Goal: Task Accomplishment & Management: Use online tool/utility

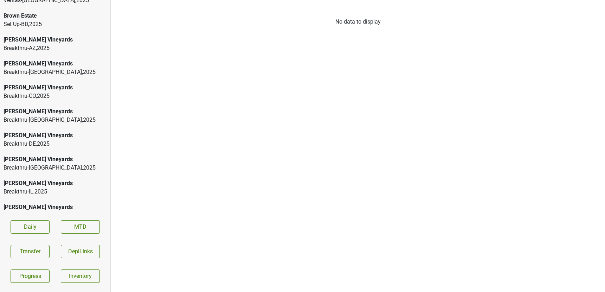
scroll to position [851, 0]
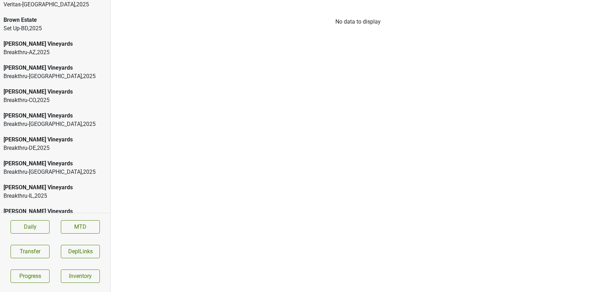
click at [22, 168] on div "Breakthru-FL , 2025" at bounding box center [55, 172] width 103 height 8
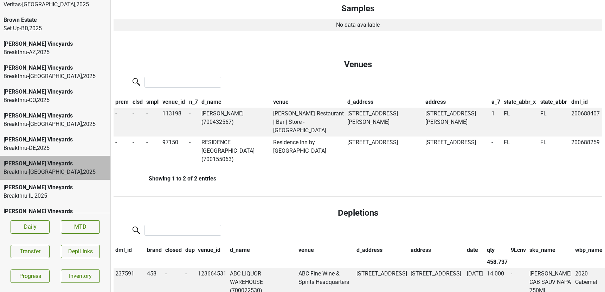
scroll to position [432, 0]
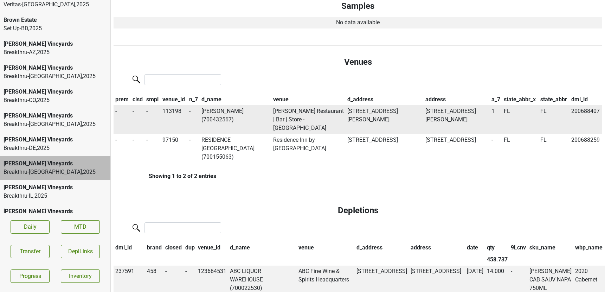
click at [225, 115] on td "TOMMY BAHAMA (700432567)" at bounding box center [235, 119] width 71 height 29
click at [18, 245] on button "Transfer" at bounding box center [30, 251] width 39 height 13
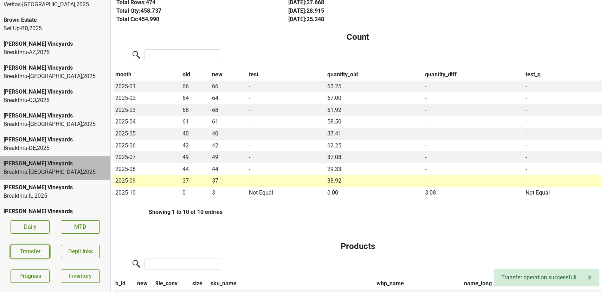
scroll to position [0, 0]
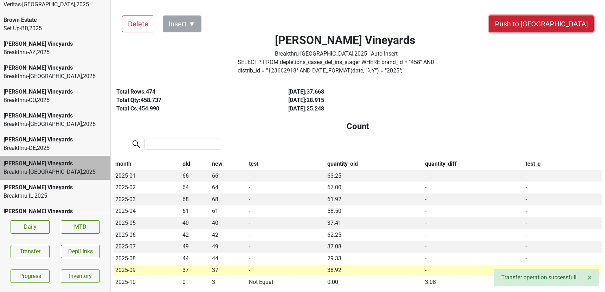
click at [556, 25] on button "Push to DC" at bounding box center [541, 23] width 105 height 17
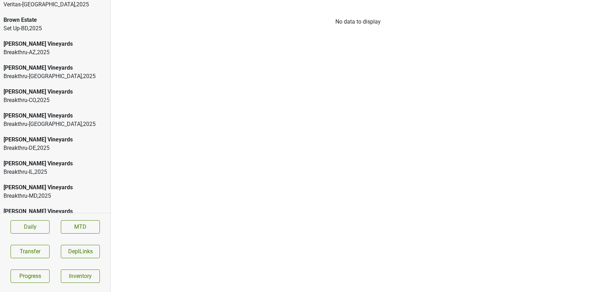
click at [65, 156] on div "Buehler Vineyards Breakthru-IL , 2025" at bounding box center [55, 168] width 110 height 24
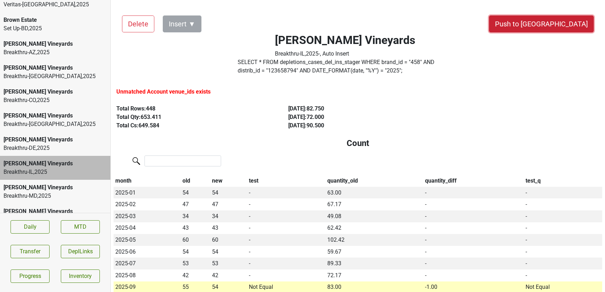
click at [560, 26] on button "Push to [GEOGRAPHIC_DATA]" at bounding box center [541, 23] width 105 height 17
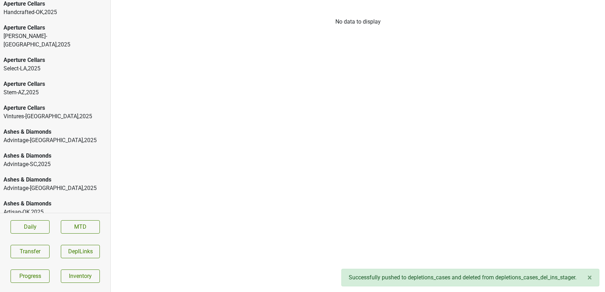
scroll to position [90, 0]
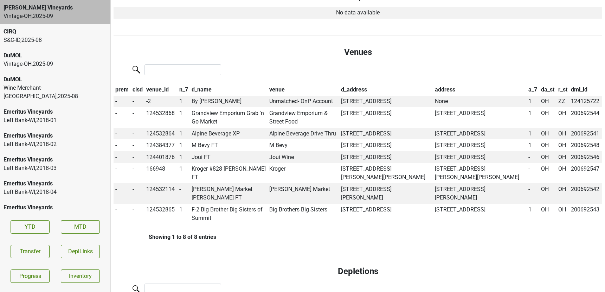
scroll to position [207, 0]
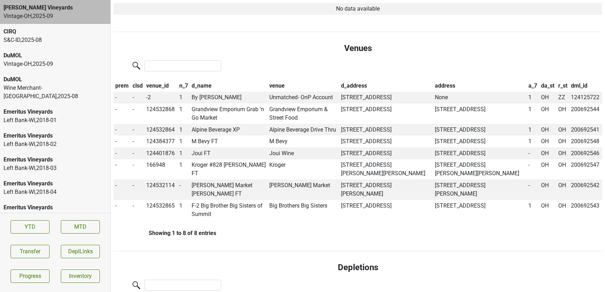
click at [60, 86] on div "Wine Merchant-PA , 2025 - 08" at bounding box center [55, 92] width 103 height 17
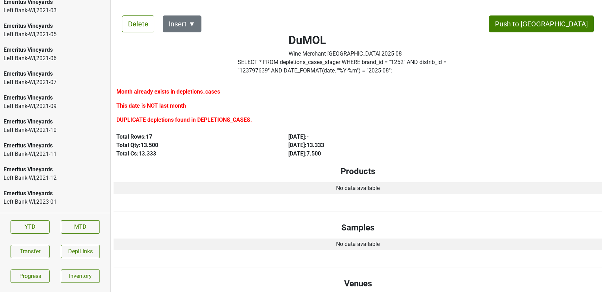
scroll to position [1413, 0]
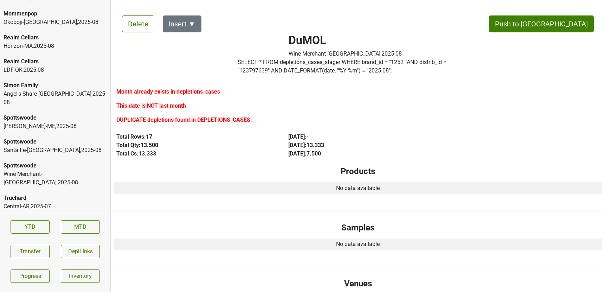
click at [51, 218] on div "Ultraviolet" at bounding box center [55, 222] width 103 height 8
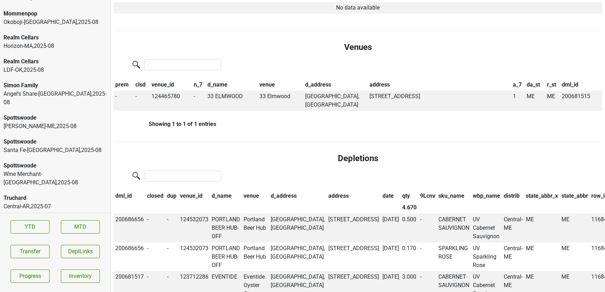
scroll to position [0, 0]
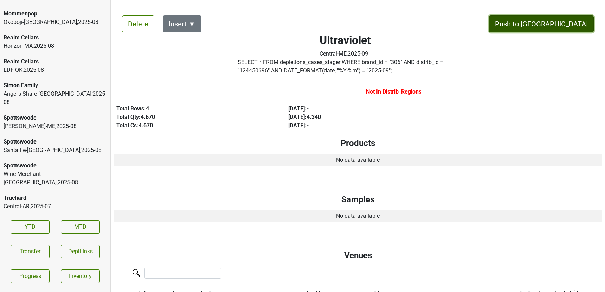
click at [556, 27] on button "Push to DC" at bounding box center [541, 23] width 105 height 17
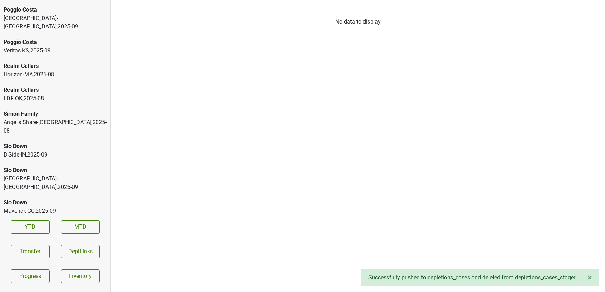
scroll to position [2727, 0]
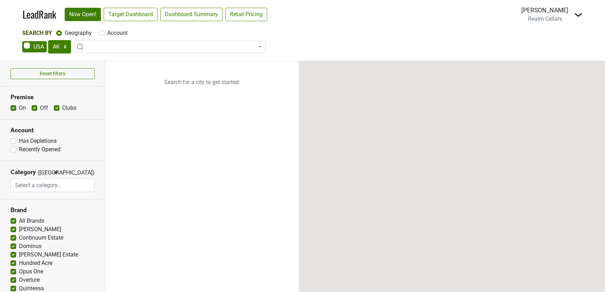
select select "TX"
select select
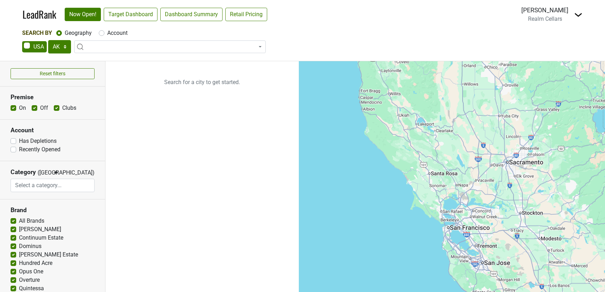
click at [578, 14] on img at bounding box center [578, 15] width 8 height 8
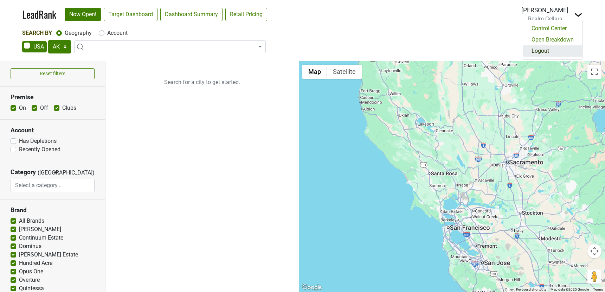
click at [540, 51] on link "Logout" at bounding box center [552, 50] width 59 height 11
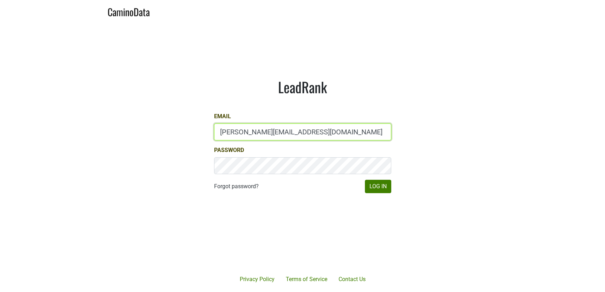
click at [223, 133] on input "[PERSON_NAME][EMAIL_ADDRESS][DOMAIN_NAME]" at bounding box center [302, 131] width 177 height 17
click at [223, 133] on input "dave@caminodata.com" at bounding box center [302, 131] width 177 height 17
type input "lgreen@hundredacre.com"
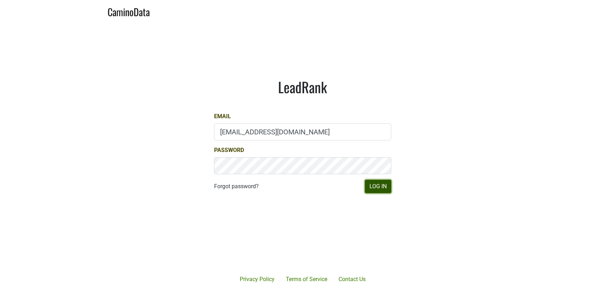
click at [371, 186] on button "Log In" at bounding box center [378, 186] width 26 height 13
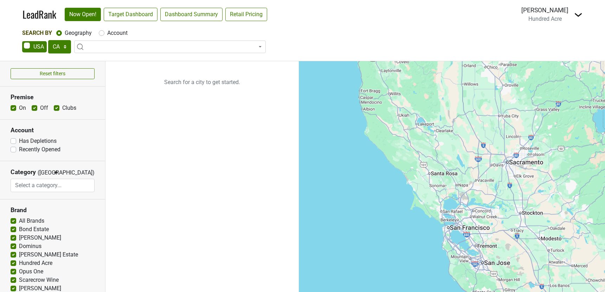
select select "CA"
select select
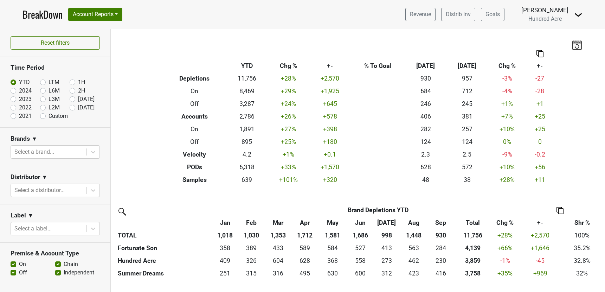
click at [573, 42] on img at bounding box center [577, 45] width 11 height 10
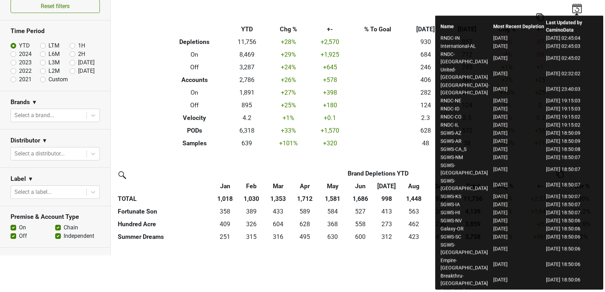
click at [206, 163] on div "Filters Breakdown Type YTD Chg % +- % To Goal Sep ‘25 Sep ‘24 Chg % +- Depletio…" at bounding box center [358, 124] width 494 height 263
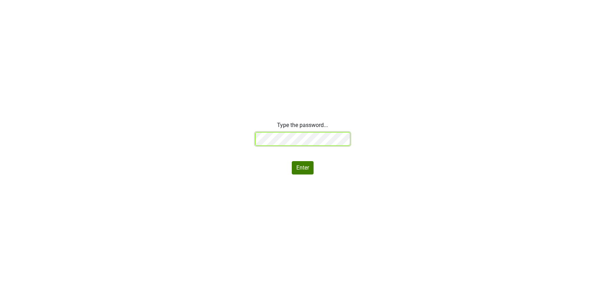
click at [205, 128] on div "Type the password... Enter" at bounding box center [302, 147] width 605 height 53
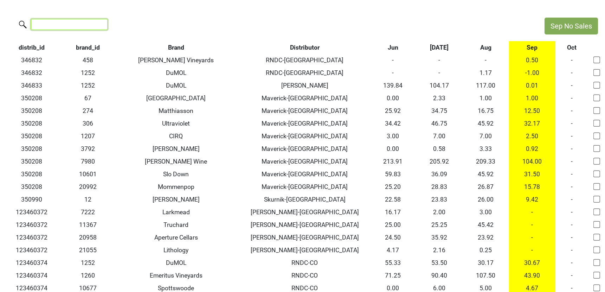
click at [53, 24] on input "search" at bounding box center [69, 24] width 77 height 11
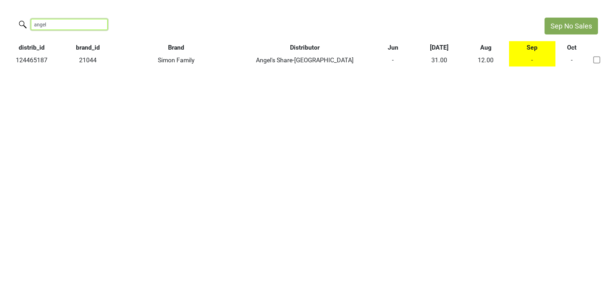
drag, startPoint x: 49, startPoint y: 26, endPoint x: -25, endPoint y: 22, distance: 73.9
click at [0, 22] on html "Sep No Sales angel distrib_id brand_id Brand Distributor Jun Jul Aug Sep Oct 12…" at bounding box center [302, 42] width 605 height 84
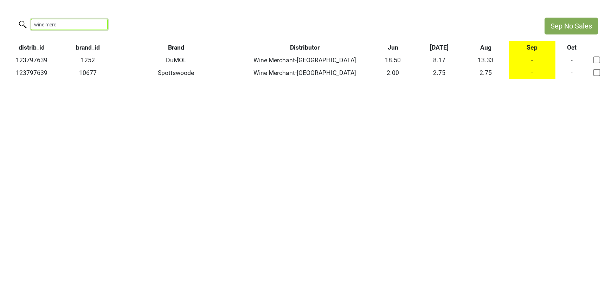
drag, startPoint x: 62, startPoint y: 25, endPoint x: -7, endPoint y: 25, distance: 69.6
click at [0, 25] on html "Sep No Sales wine merc distrib_id brand_id Brand Distributor Jun Jul Aug Sep Oc…" at bounding box center [302, 48] width 605 height 97
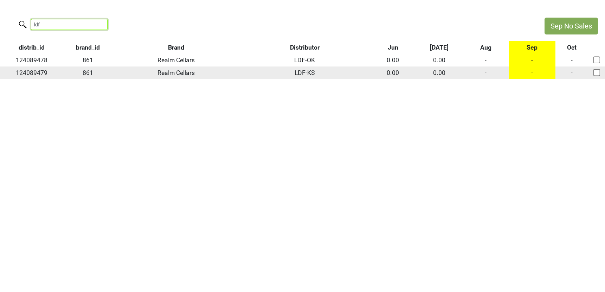
type input "ldf"
click at [601, 75] on div at bounding box center [597, 73] width 20 height 14
click at [597, 73] on input "checkbox" at bounding box center [596, 72] width 7 height 7
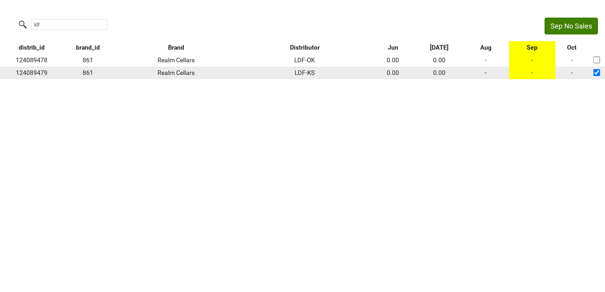
click at [598, 73] on input "checkbox" at bounding box center [596, 72] width 7 height 7
checkbox input "false"
click at [486, 73] on td "-" at bounding box center [486, 72] width 46 height 13
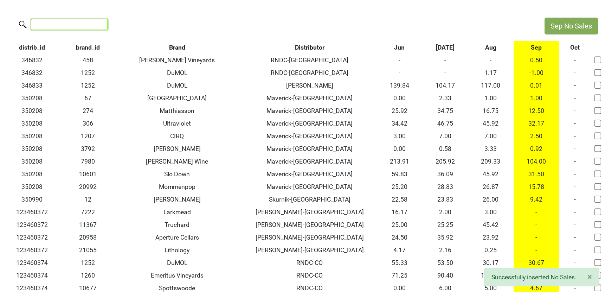
click at [72, 21] on input "search" at bounding box center [69, 24] width 77 height 11
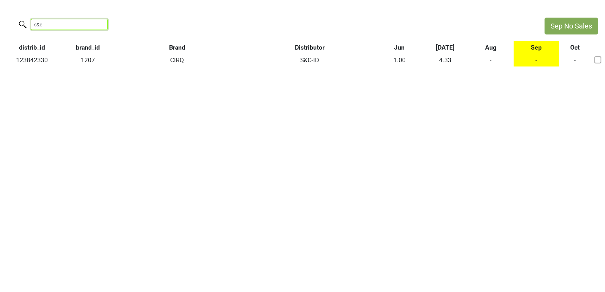
drag, startPoint x: 52, startPoint y: 26, endPoint x: 8, endPoint y: 25, distance: 44.3
click at [8, 26] on div "s&c" at bounding box center [268, 25] width 537 height 15
type input "oz-ma"
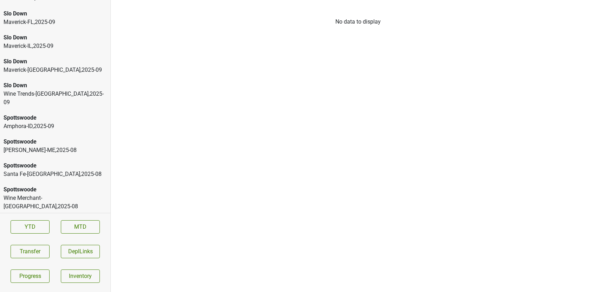
scroll to position [2716, 0]
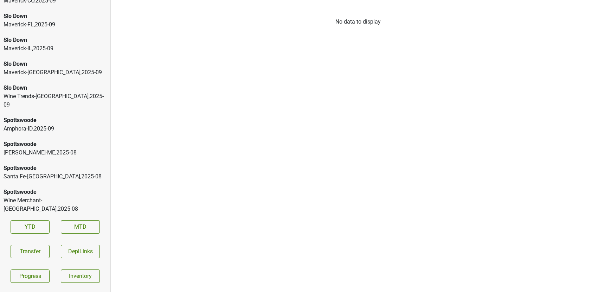
click at [58, 228] on div "Central-[GEOGRAPHIC_DATA] , 2025 - 07" at bounding box center [55, 232] width 103 height 8
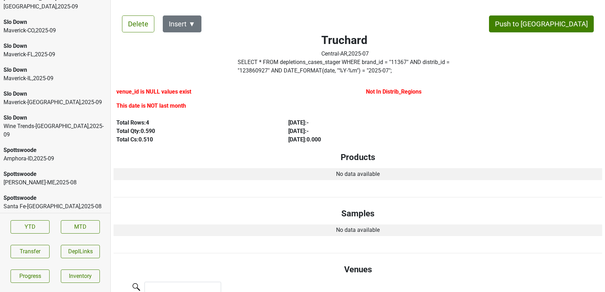
scroll to position [2684, 0]
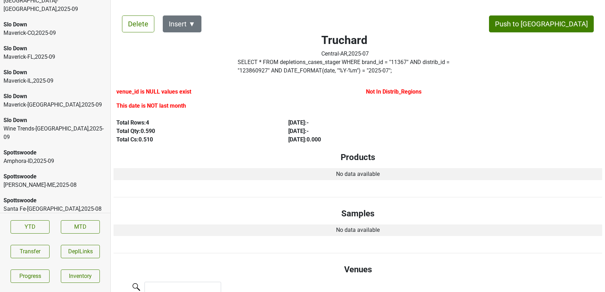
click at [49, 196] on div "Spottswoode" at bounding box center [55, 200] width 103 height 8
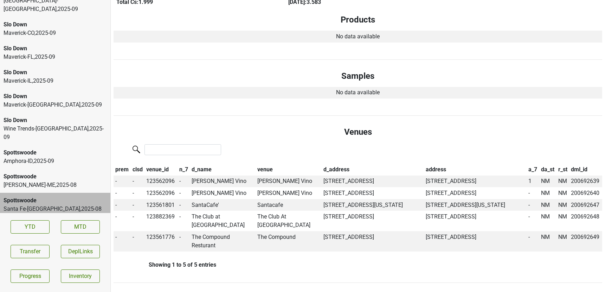
scroll to position [0, 0]
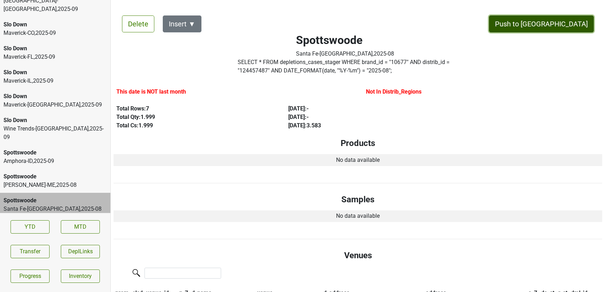
click at [569, 26] on button "Push to [GEOGRAPHIC_DATA]" at bounding box center [541, 23] width 105 height 17
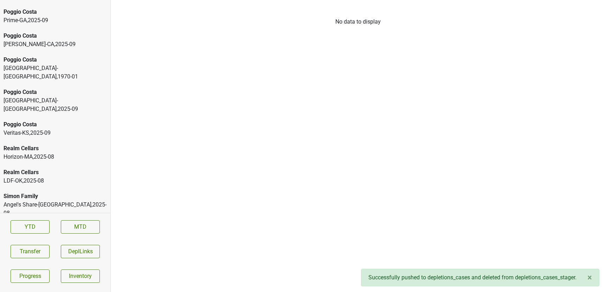
scroll to position [2422, 0]
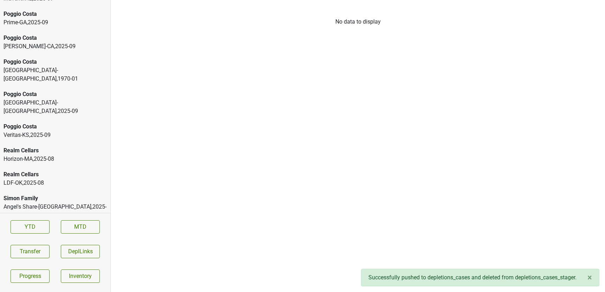
click at [73, 202] on div "Angel's Share-[GEOGRAPHIC_DATA] , 2025 - 08" at bounding box center [55, 210] width 103 height 17
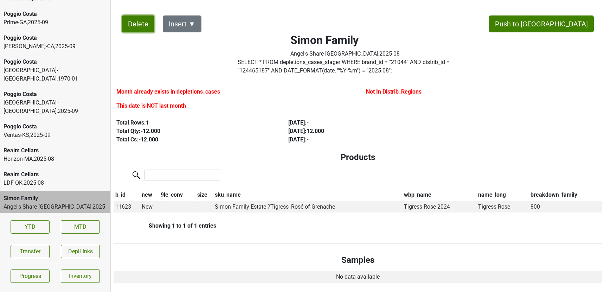
click at [131, 22] on button "Delete" at bounding box center [138, 23] width 32 height 17
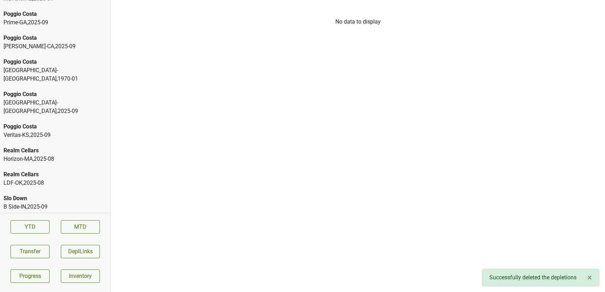
click at [44, 179] on div "LDF-OK , 2025 - 08" at bounding box center [55, 183] width 103 height 8
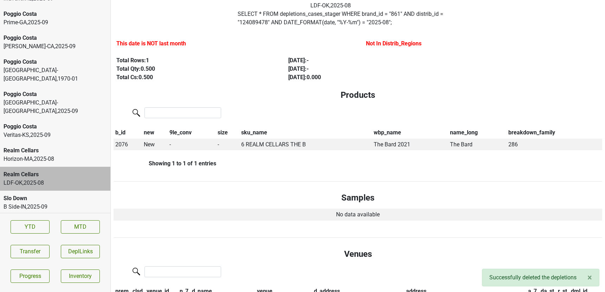
scroll to position [0, 0]
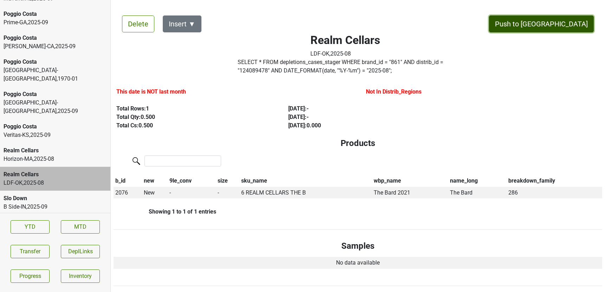
click at [572, 25] on button "Push to [GEOGRAPHIC_DATA]" at bounding box center [541, 23] width 105 height 17
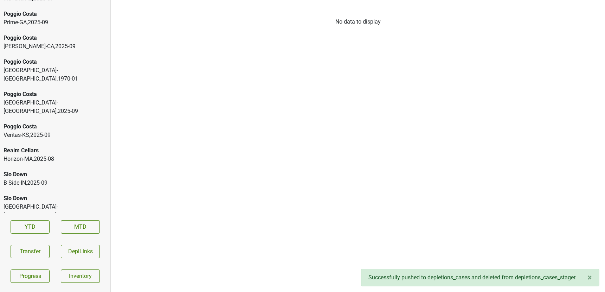
click at [71, 155] on div "Horizon-MA , 2025 - 08" at bounding box center [55, 159] width 103 height 8
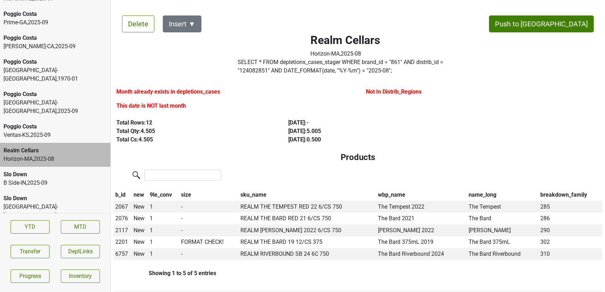
click at [262, 64] on label "SELECT * FROM depletions_cases_stager WHERE brand_id = " 861 " AND distrib_id =…" at bounding box center [345, 66] width 215 height 17
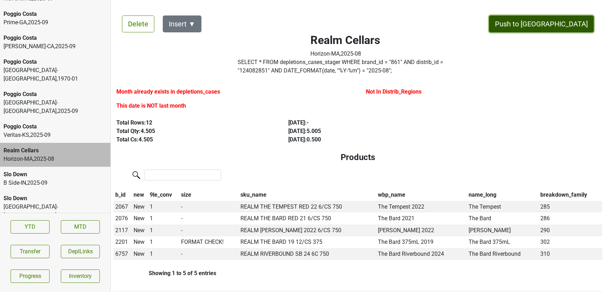
click at [561, 24] on button "Push to DC" at bounding box center [541, 23] width 105 height 17
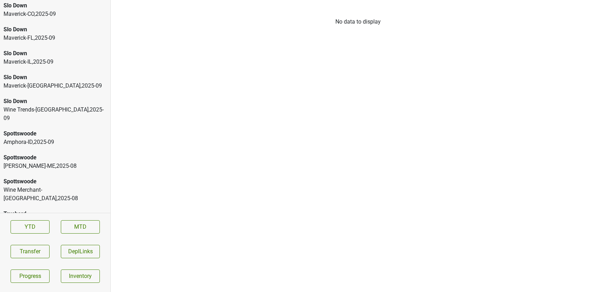
scroll to position [2623, 0]
click at [46, 218] on div "Central-AR , 2025 - 07" at bounding box center [55, 222] width 103 height 8
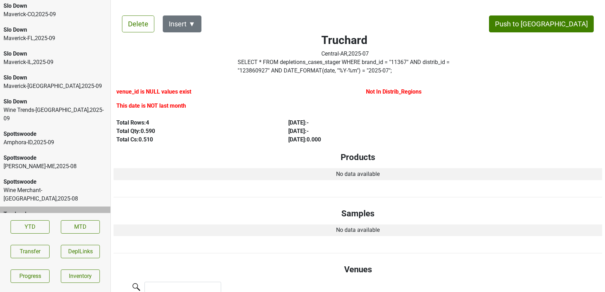
click at [67, 186] on div "Wine Merchant-PA , 2025 - 08" at bounding box center [55, 194] width 103 height 17
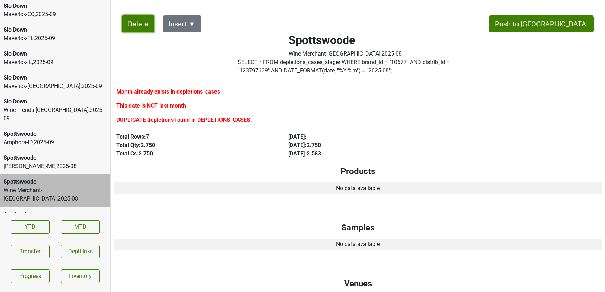
click at [131, 27] on button "Delete" at bounding box center [138, 23] width 32 height 17
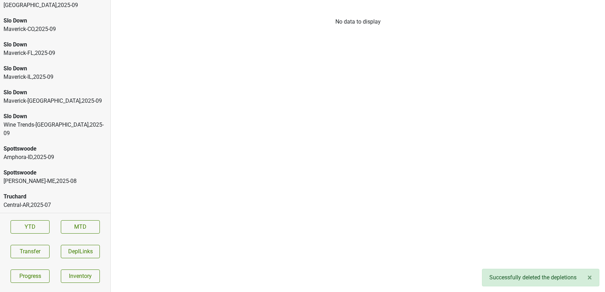
scroll to position [388, 0]
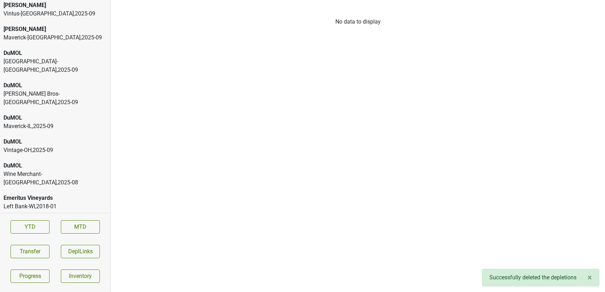
click at [65, 161] on div "DuMOL" at bounding box center [55, 165] width 103 height 8
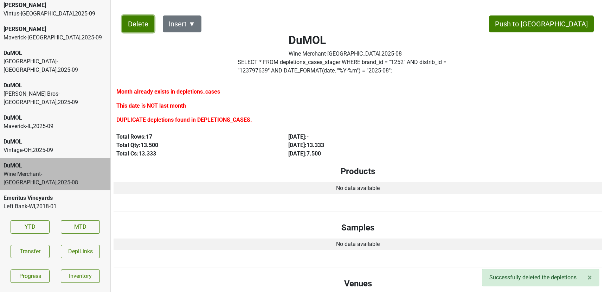
click at [139, 28] on button "Delete" at bounding box center [138, 23] width 32 height 17
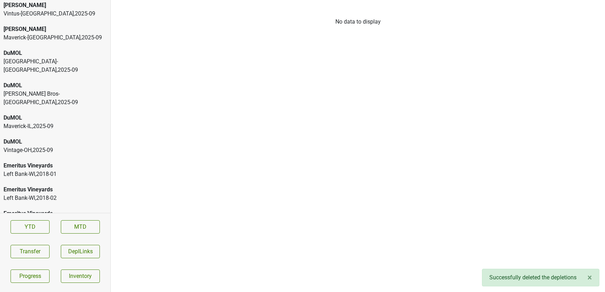
click at [59, 90] on div "Johnson Bros-MN , 2025 - 09" at bounding box center [55, 98] width 103 height 17
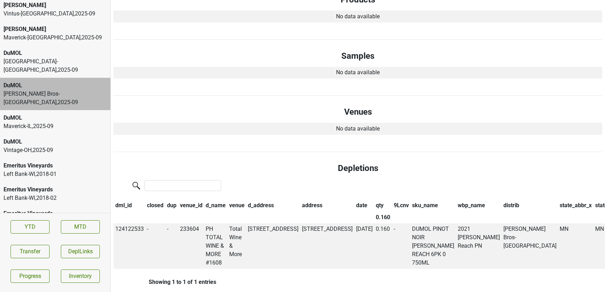
scroll to position [0, 0]
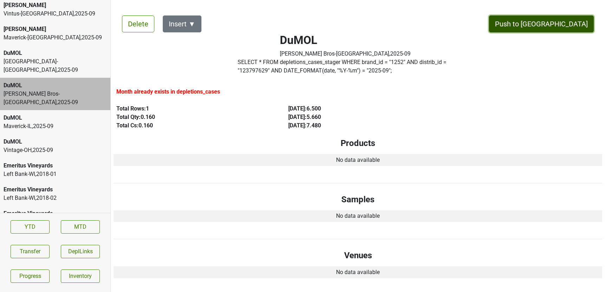
click at [559, 21] on button "Push to [GEOGRAPHIC_DATA]" at bounding box center [541, 23] width 105 height 17
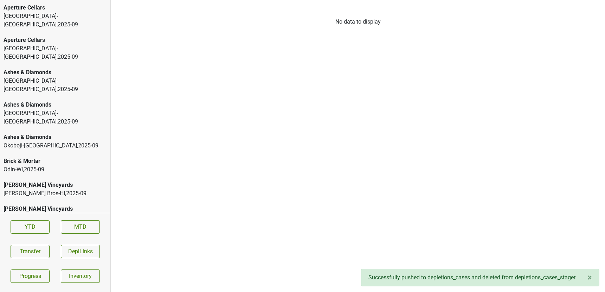
click at [22, 177] on div "Buehler Vineyards Johnson Bros-HI , 2025 - 09" at bounding box center [55, 189] width 110 height 24
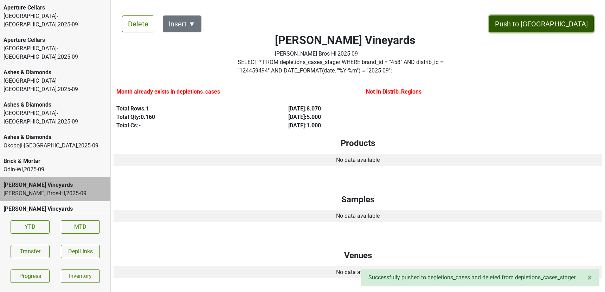
click at [562, 20] on button "Push to DC" at bounding box center [541, 23] width 105 height 17
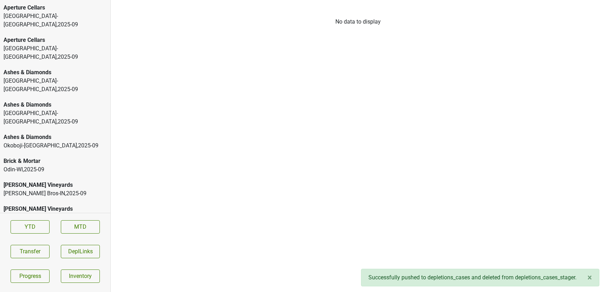
click at [70, 181] on div "Buehler Vineyards" at bounding box center [55, 185] width 103 height 8
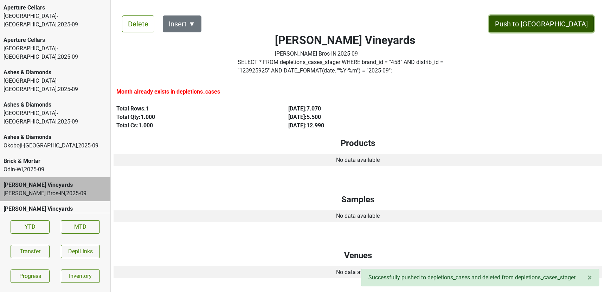
click at [556, 19] on button "Push to DC" at bounding box center [541, 23] width 105 height 17
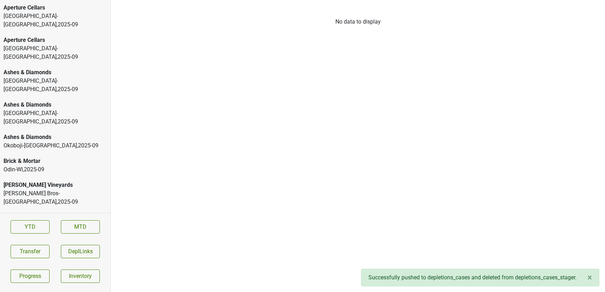
click at [49, 189] on div "Johnson Bros-MN , 2025 - 09" at bounding box center [55, 197] width 103 height 17
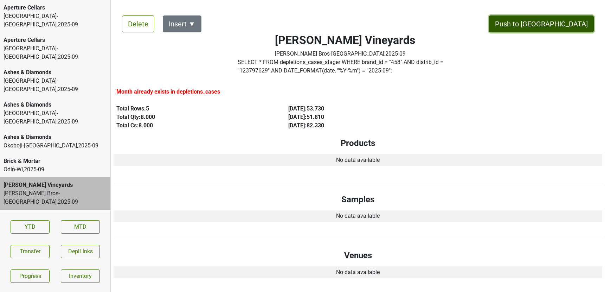
click at [566, 25] on button "Push to DC" at bounding box center [541, 23] width 105 height 17
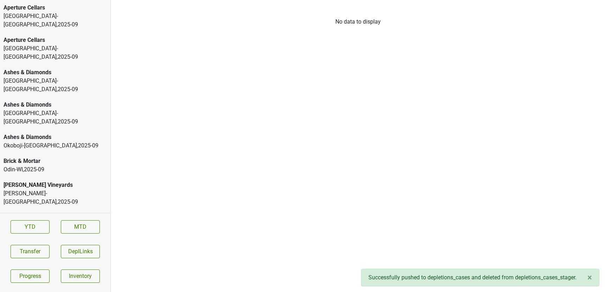
click at [67, 181] on div "Buehler Vineyards" at bounding box center [55, 185] width 103 height 8
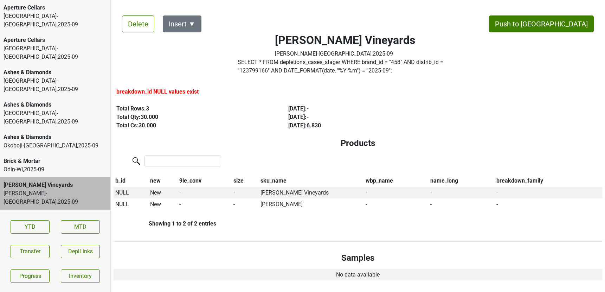
scroll to position [2013, 0]
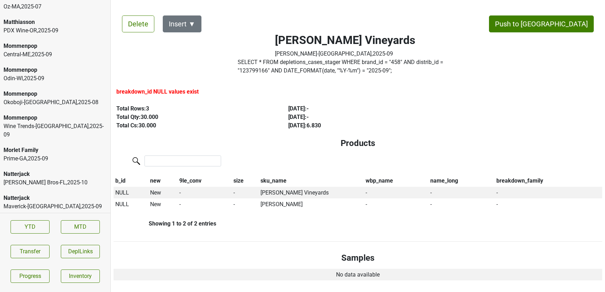
click at [40, 170] on div "Natterjack" at bounding box center [55, 174] width 103 height 8
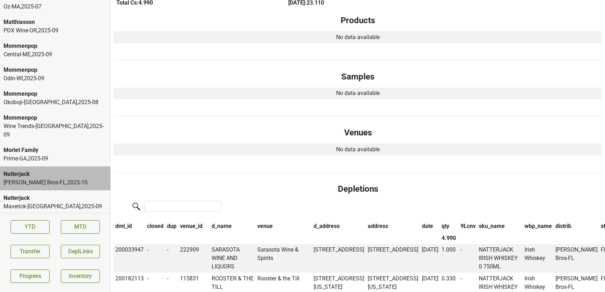
scroll to position [0, 0]
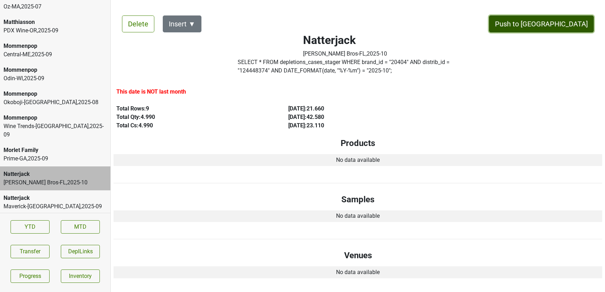
click at [568, 25] on button "Push to DC" at bounding box center [541, 23] width 105 height 17
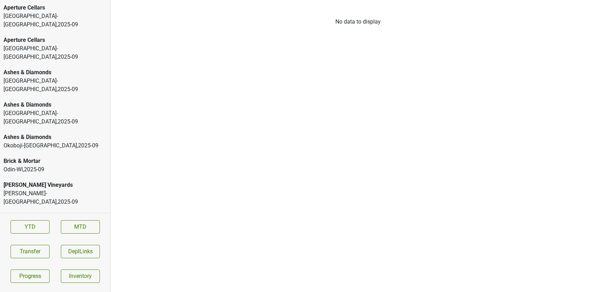
click at [56, 8] on div "Aperture Cellars" at bounding box center [55, 8] width 103 height 8
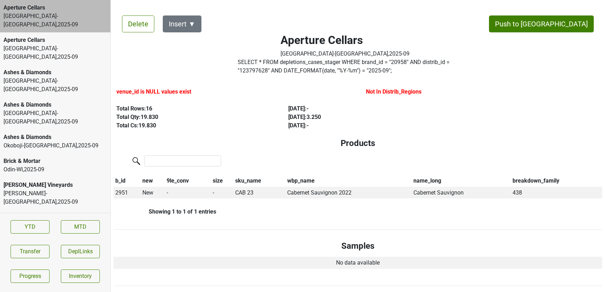
click at [85, 47] on div "Aperture Cellars Heidelberg-OH , 2025 - 09" at bounding box center [55, 48] width 110 height 32
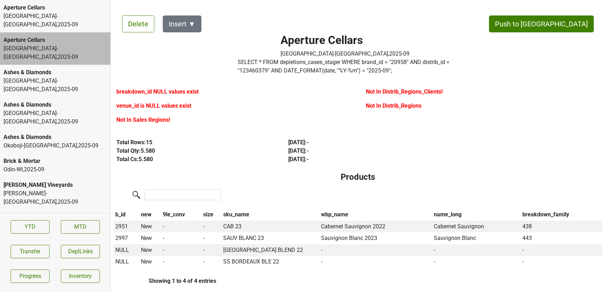
click at [83, 68] on div "Ashes & Diamonds" at bounding box center [55, 72] width 103 height 8
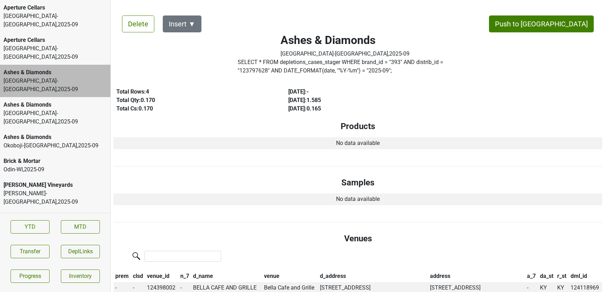
click at [78, 101] on div "Ashes & Diamonds" at bounding box center [55, 105] width 103 height 8
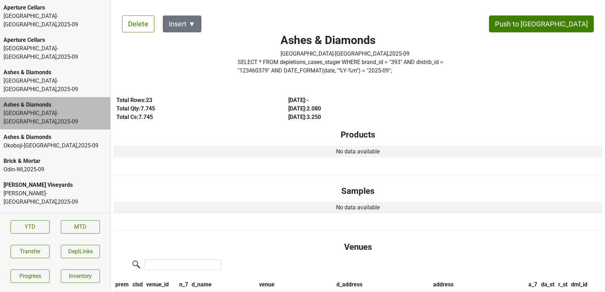
click at [74, 165] on div "Odin-WI , 2025 - 09" at bounding box center [55, 169] width 103 height 8
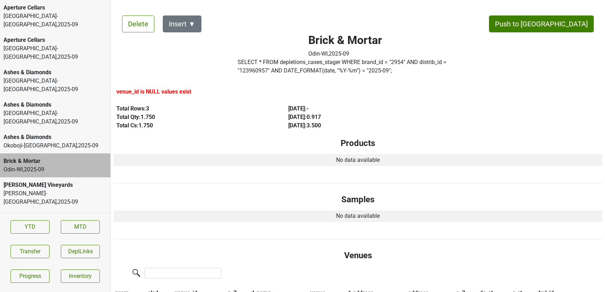
click at [70, 189] on div "Martignetti-NH , 2025 - 09" at bounding box center [55, 197] width 103 height 17
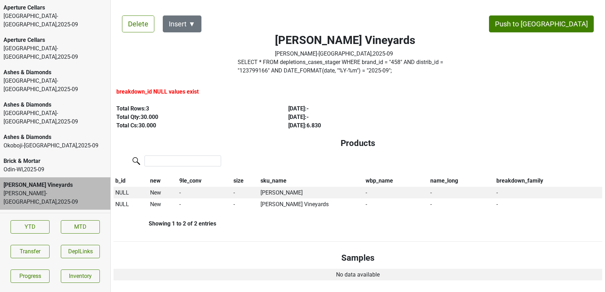
click at [67, 221] on div "Vintage-OH , 2025 - 09" at bounding box center [55, 225] width 103 height 8
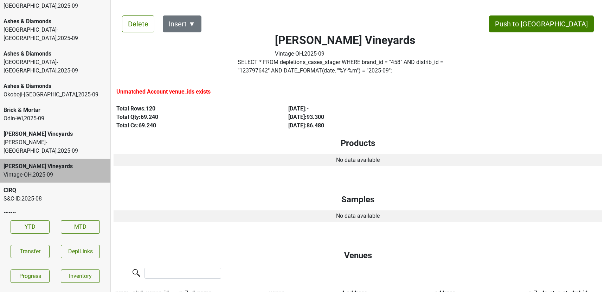
scroll to position [53, 0]
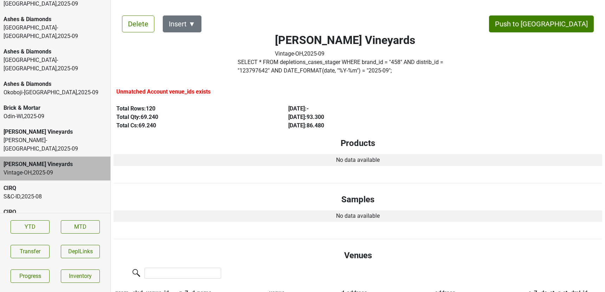
click at [67, 192] on div "S&C-ID , 2025 - 08" at bounding box center [55, 196] width 103 height 8
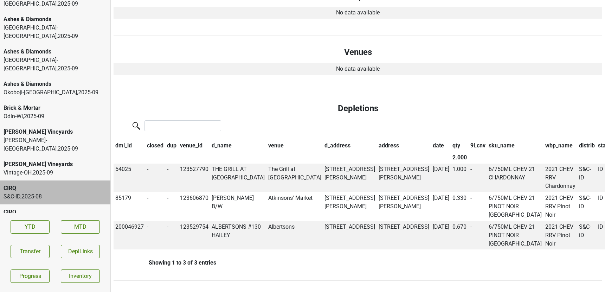
scroll to position [0, 0]
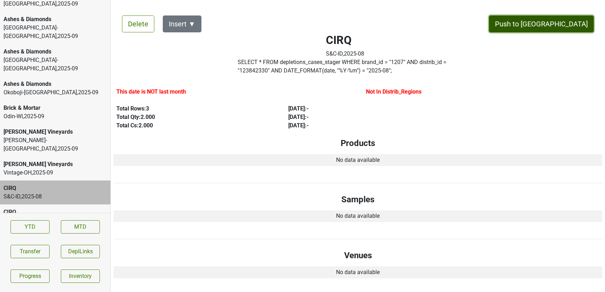
click at [572, 26] on button "Push to DC" at bounding box center [541, 23] width 105 height 17
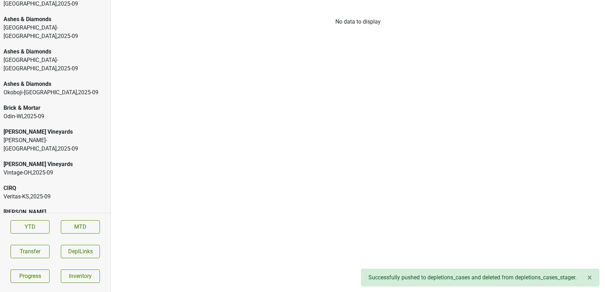
click at [30, 192] on div "Veritas-KS , 2025 - 09" at bounding box center [55, 196] width 103 height 8
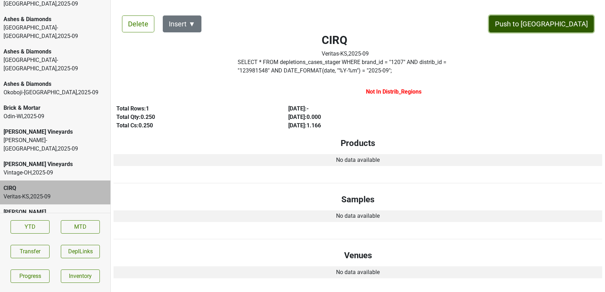
click at [561, 26] on button "Push to DC" at bounding box center [541, 23] width 105 height 17
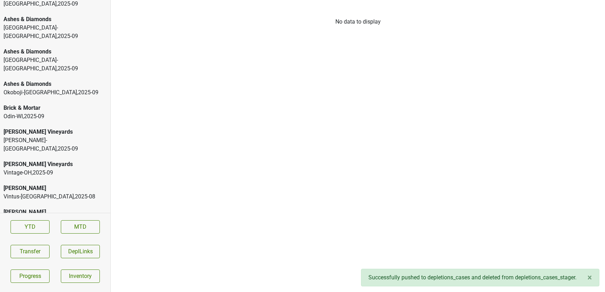
click at [30, 192] on div "Vintus-NY , 2025 - 08" at bounding box center [55, 196] width 103 height 8
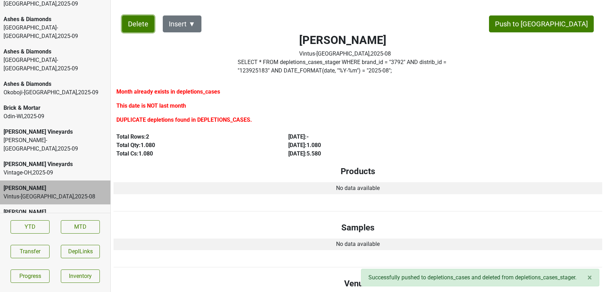
click at [133, 20] on button "Delete" at bounding box center [138, 23] width 32 height 17
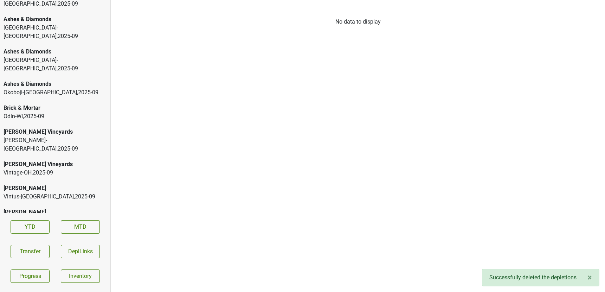
click at [42, 180] on div "Cobb Vintus-NY , 2025 - 09" at bounding box center [55, 192] width 110 height 24
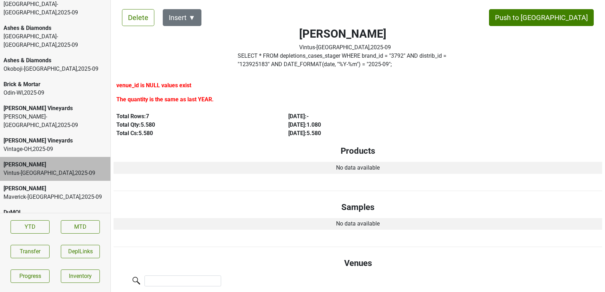
scroll to position [81, 0]
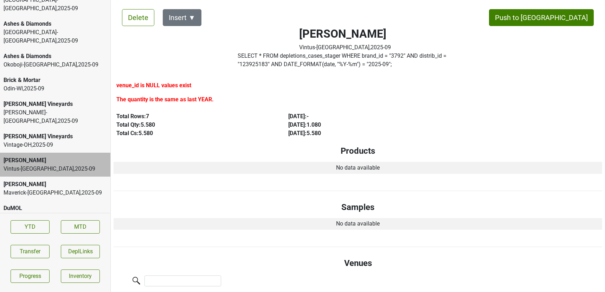
click at [53, 188] on div "Maverick-[GEOGRAPHIC_DATA] , 2025 - 09" at bounding box center [55, 192] width 103 height 8
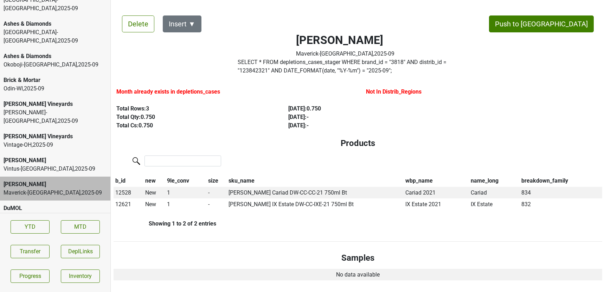
click at [48, 212] on div "Heidelberg-KY , 2025 - 09" at bounding box center [55, 220] width 103 height 17
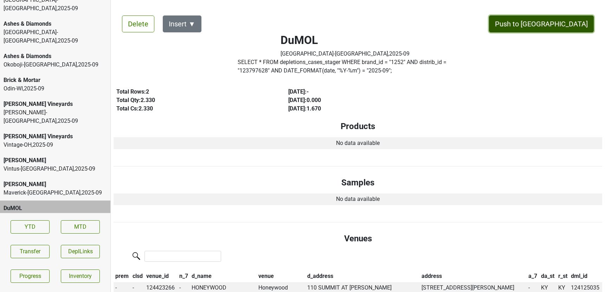
click at [572, 18] on button "Push to [GEOGRAPHIC_DATA]" at bounding box center [541, 23] width 105 height 17
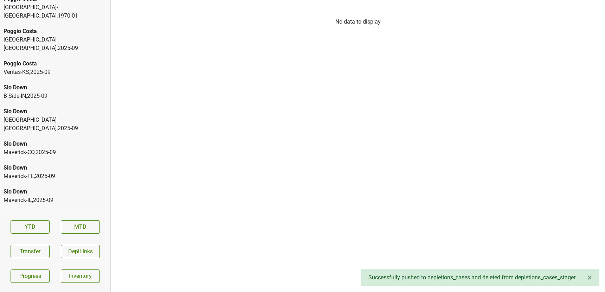
scroll to position [2369, 0]
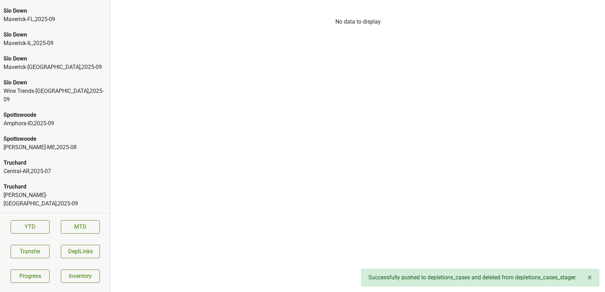
click at [33, 256] on div "B Side-IN , 2025 - 09" at bounding box center [55, 260] width 103 height 8
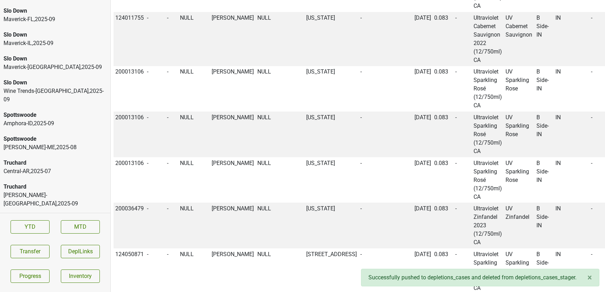
scroll to position [0, 0]
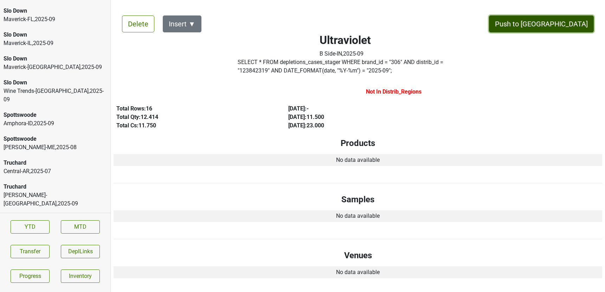
click at [562, 27] on button "Push to [GEOGRAPHIC_DATA]" at bounding box center [541, 23] width 105 height 17
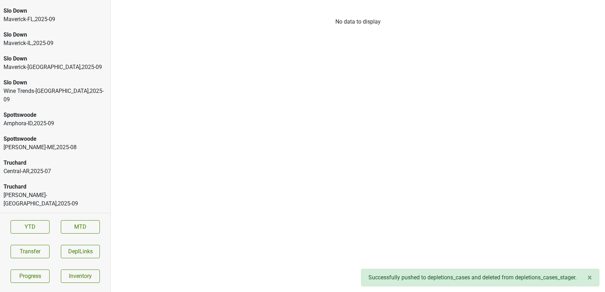
scroll to position [2345, 0]
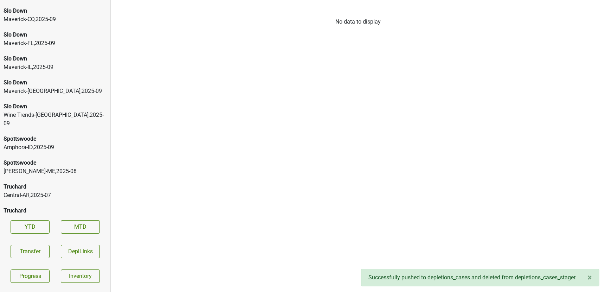
click at [50, 191] on div "Central-[GEOGRAPHIC_DATA] , 2025 - 07" at bounding box center [55, 195] width 103 height 8
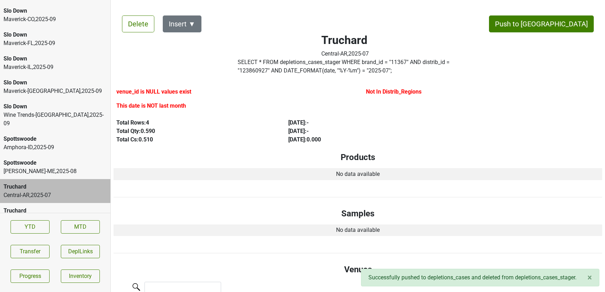
click at [24, 247] on div "Wine Trends-[GEOGRAPHIC_DATA] , 2025 - 09" at bounding box center [55, 255] width 103 height 17
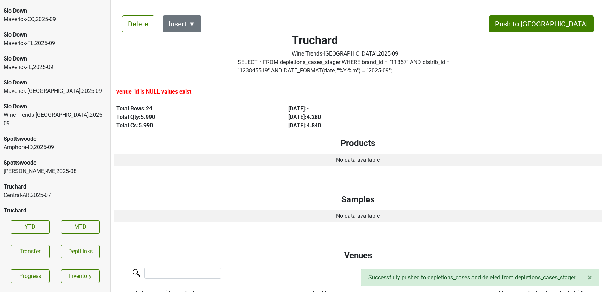
click at [36, 167] on div "Martignetti-ME , 2025 - 08" at bounding box center [55, 171] width 103 height 8
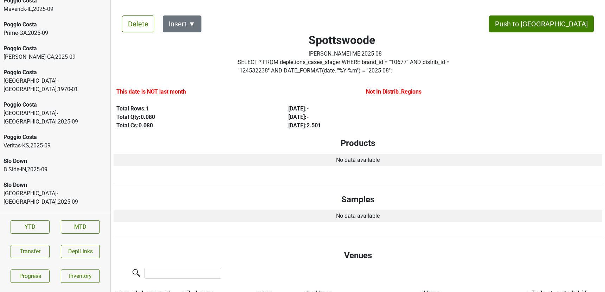
scroll to position [2132, 0]
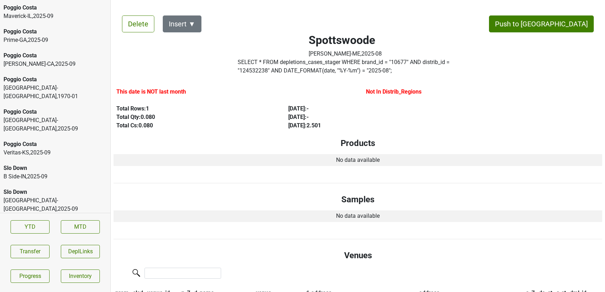
click at [37, 140] on div "Poggio Costa" at bounding box center [55, 144] width 103 height 8
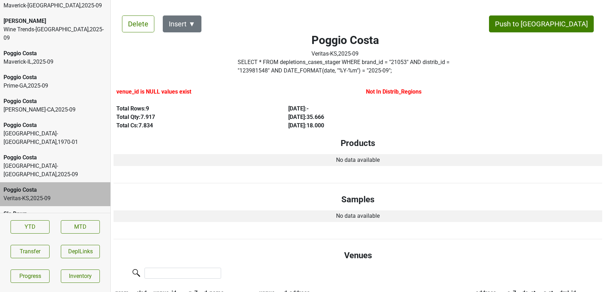
scroll to position [2084, 0]
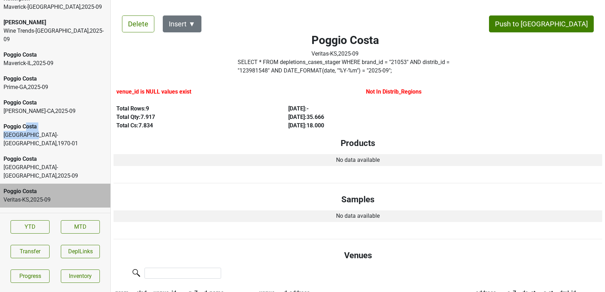
click at [28, 131] on div "River City-KY , 1970 - 01" at bounding box center [55, 139] width 103 height 17
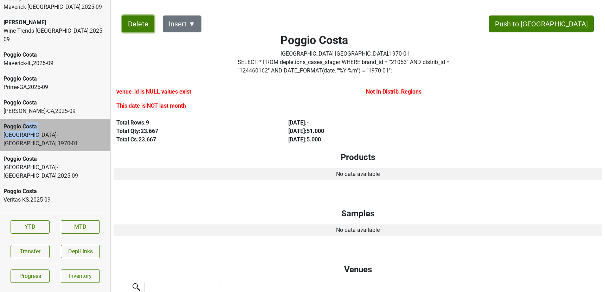
click at [133, 27] on button "Delete" at bounding box center [138, 23] width 32 height 17
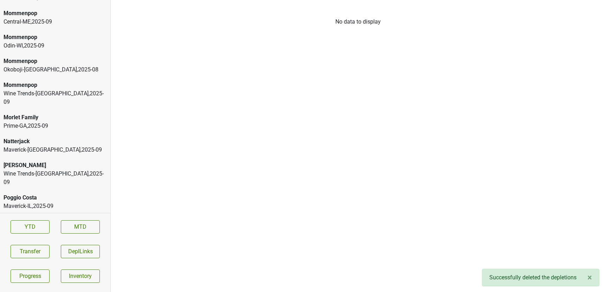
scroll to position [1939, 0]
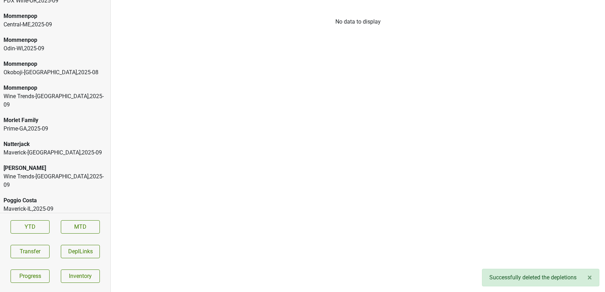
click at [65, 124] on div "Prime-GA , 2025 - 09" at bounding box center [55, 128] width 103 height 8
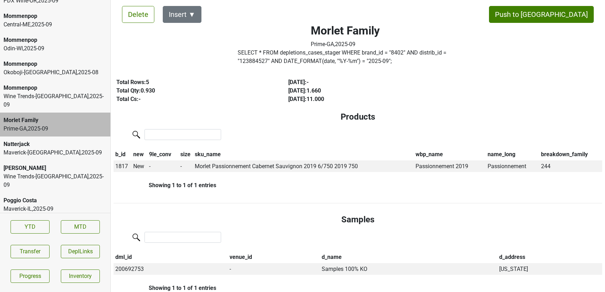
scroll to position [0, 0]
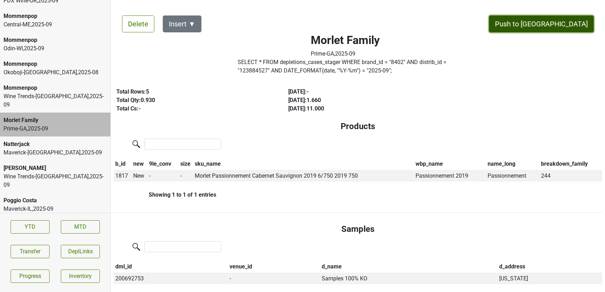
click at [563, 26] on button "Push to [GEOGRAPHIC_DATA]" at bounding box center [541, 23] width 105 height 17
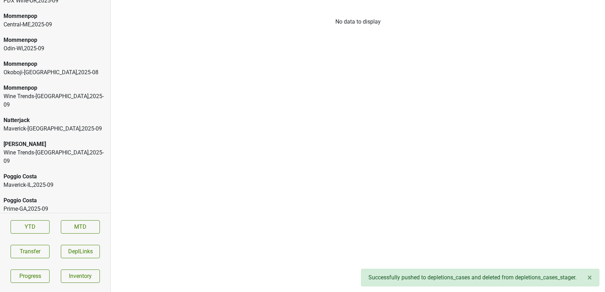
click at [53, 148] on div "Wine Trends-[GEOGRAPHIC_DATA] , 2025 - 09" at bounding box center [55, 156] width 103 height 17
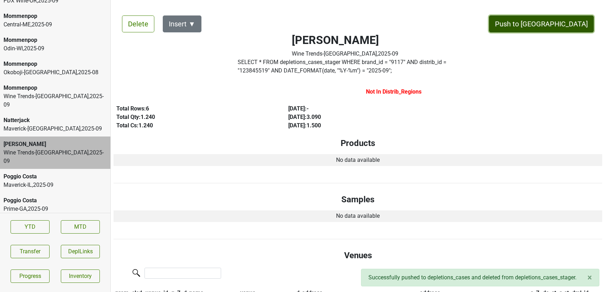
click at [571, 22] on button "Push to [GEOGRAPHIC_DATA]" at bounding box center [541, 23] width 105 height 17
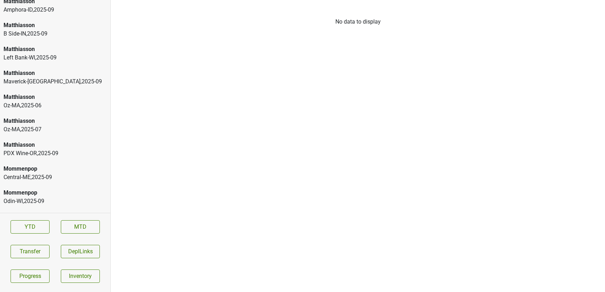
scroll to position [1786, 0]
click at [40, 102] on div "Oz-MA , 2025 - 06" at bounding box center [55, 106] width 103 height 8
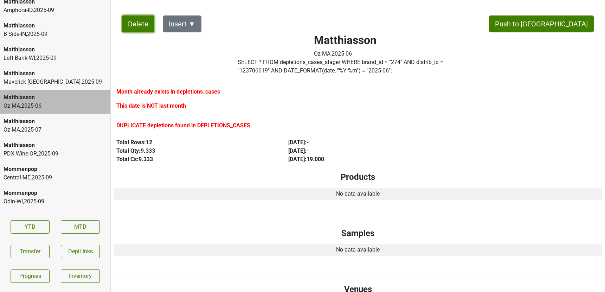
click at [144, 20] on button "Delete" at bounding box center [138, 23] width 32 height 17
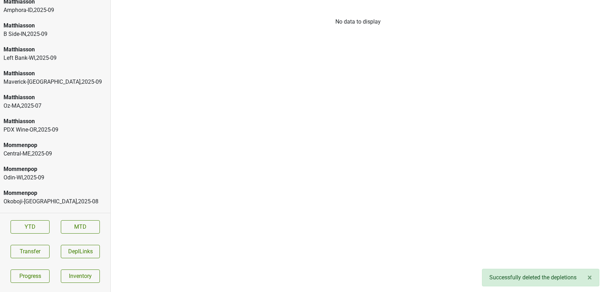
click at [44, 102] on div "Oz-MA , 2025 - 07" at bounding box center [55, 106] width 103 height 8
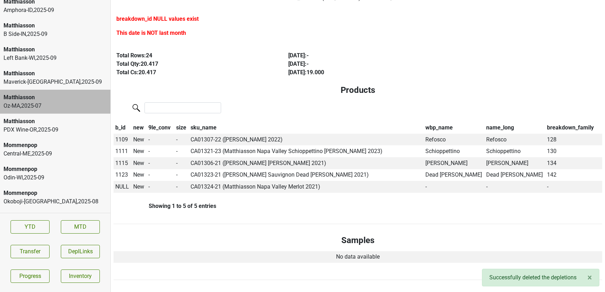
scroll to position [83, 0]
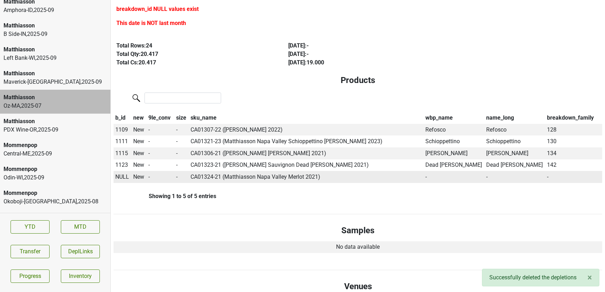
click at [125, 178] on span "NULL" at bounding box center [122, 176] width 14 height 7
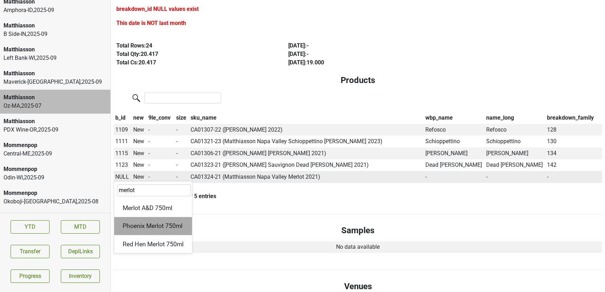
type input "merlot"
click at [153, 224] on div "Phoenix Merlot 750ml" at bounding box center [153, 226] width 78 height 18
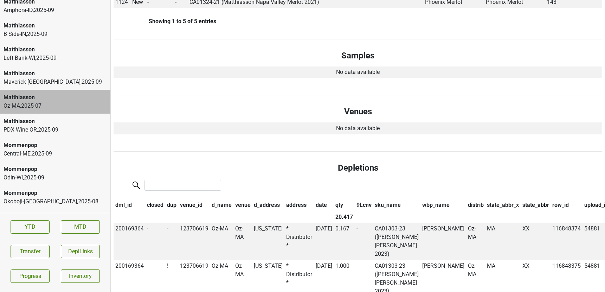
scroll to position [0, 0]
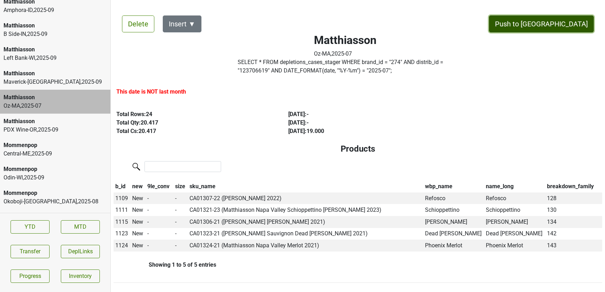
click at [575, 20] on button "Push to [GEOGRAPHIC_DATA]" at bounding box center [541, 23] width 105 height 17
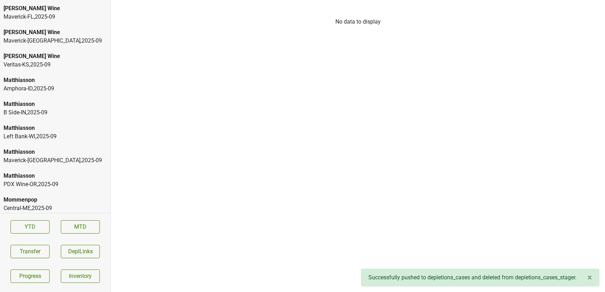
scroll to position [1707, 0]
click at [18, 101] on div "Matthiasson" at bounding box center [55, 105] width 103 height 8
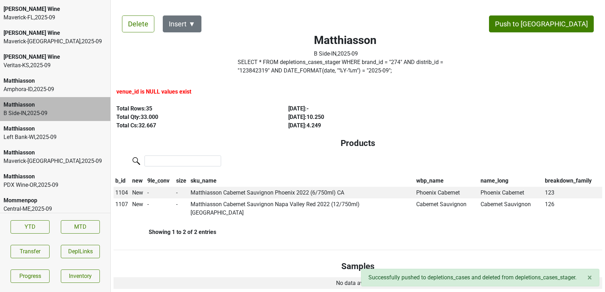
click at [62, 133] on div "Left Bank-WI , 2025 - 09" at bounding box center [55, 137] width 103 height 8
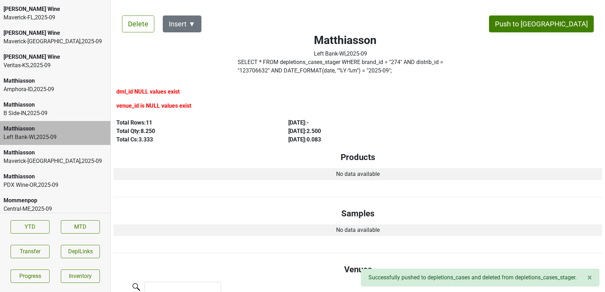
click at [56, 148] on div "Matthiasson" at bounding box center [55, 152] width 103 height 8
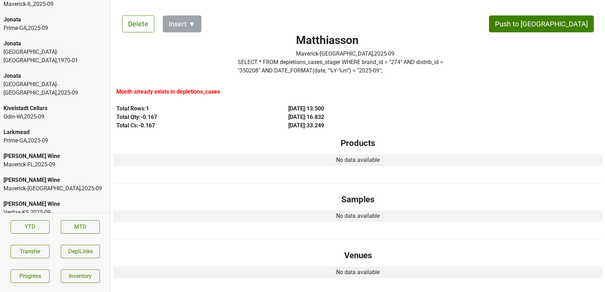
scroll to position [1559, 0]
click at [56, 137] on div "Prime-GA , 2025 - 09" at bounding box center [55, 141] width 103 height 8
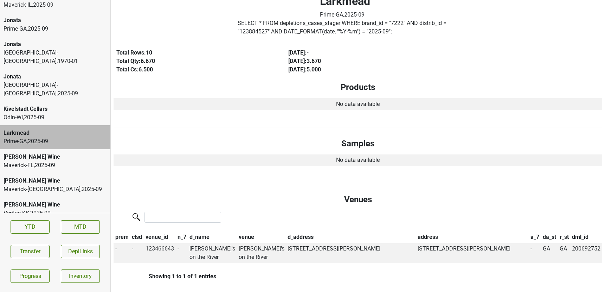
scroll to position [0, 0]
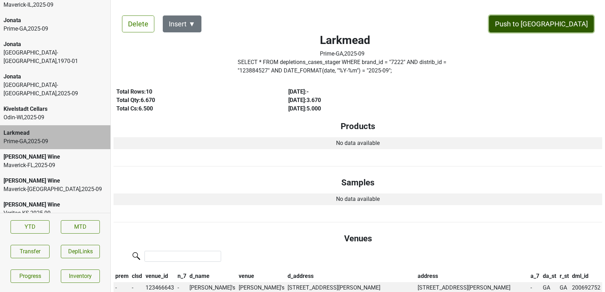
click at [563, 26] on button "Push to [GEOGRAPHIC_DATA]" at bounding box center [541, 23] width 105 height 17
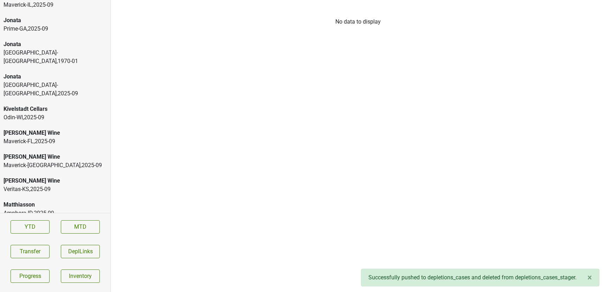
click at [65, 37] on div "Jonata River City-KY , 1970 - 01" at bounding box center [55, 53] width 110 height 32
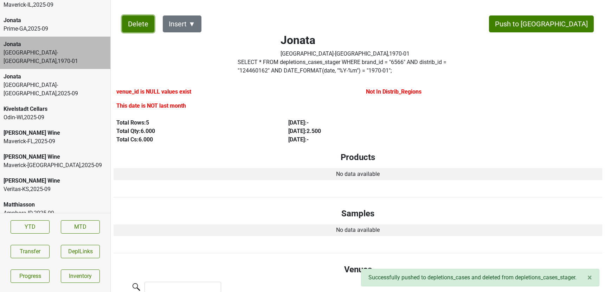
click at [139, 29] on button "Delete" at bounding box center [138, 23] width 32 height 17
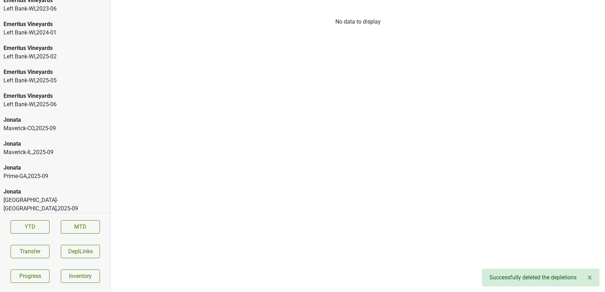
scroll to position [1411, 0]
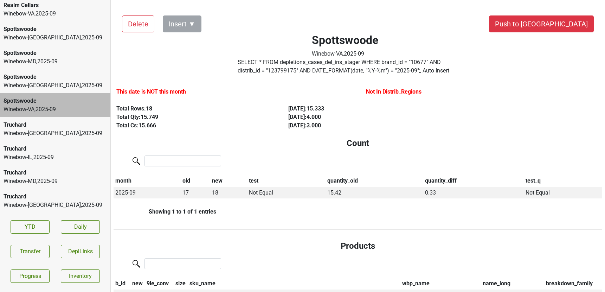
scroll to position [304, 0]
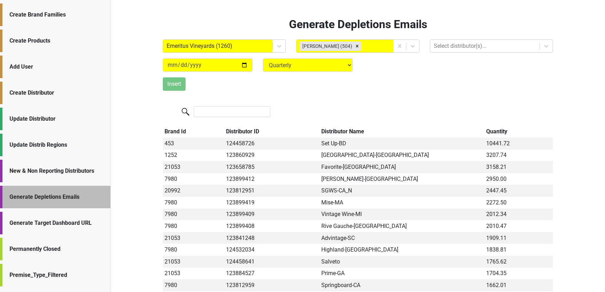
select select "quarterly"
click at [38, 181] on div "New & Non Reporting Distributors" at bounding box center [55, 171] width 110 height 22
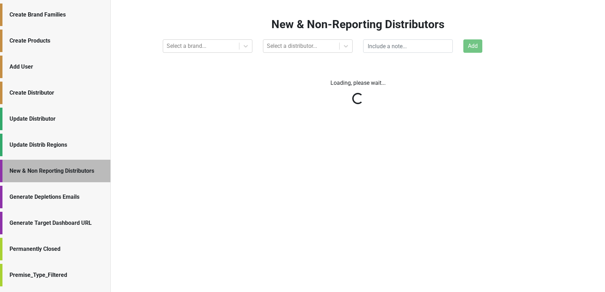
click at [37, 191] on div "Generate Depletions Emails" at bounding box center [55, 197] width 110 height 22
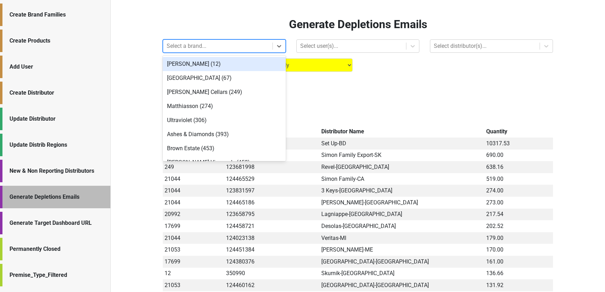
click at [185, 48] on div at bounding box center [218, 46] width 102 height 10
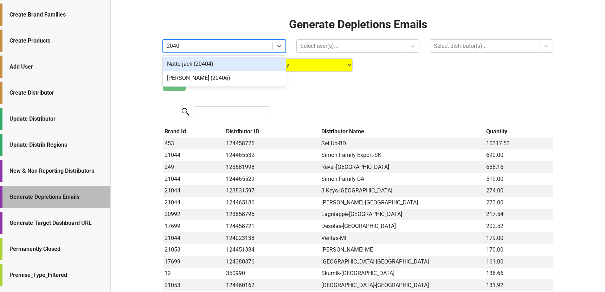
type input "20404"
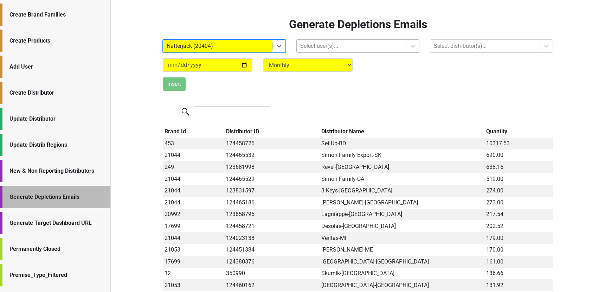
click at [312, 45] on div at bounding box center [351, 46] width 102 height 10
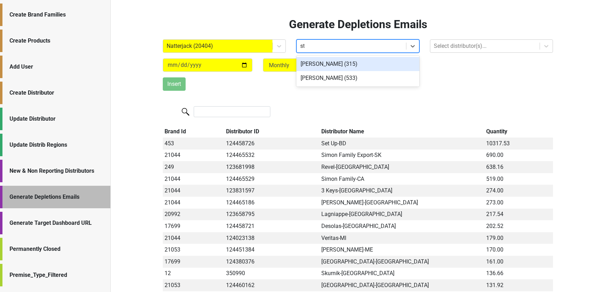
type input "ste"
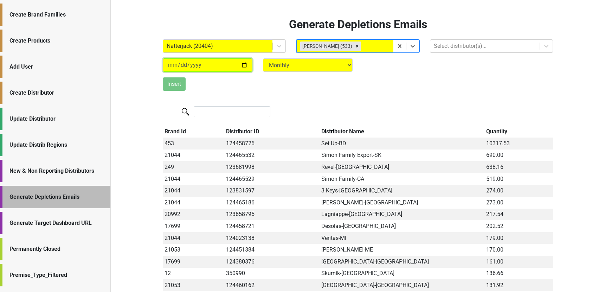
click at [246, 66] on input "2025-10-01" at bounding box center [208, 64] width 90 height 13
type input "2025-09-30"
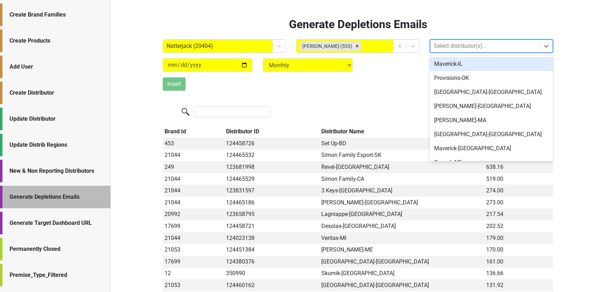
click at [452, 47] on div at bounding box center [485, 46] width 102 height 10
click at [454, 64] on div "Maverick-IL" at bounding box center [491, 64] width 123 height 14
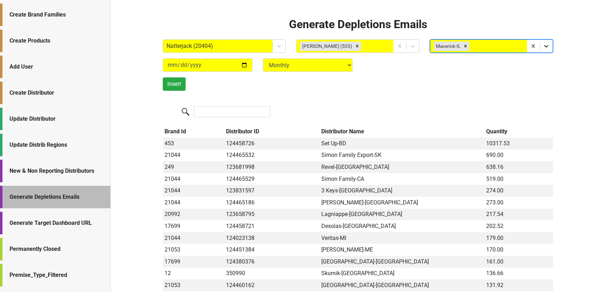
click at [540, 48] on div at bounding box center [546, 46] width 13 height 13
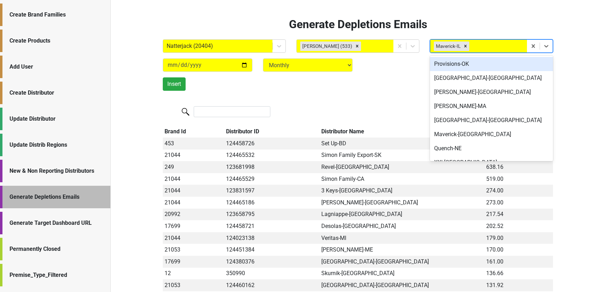
click at [501, 65] on div "Provisions-OK" at bounding box center [491, 64] width 123 height 14
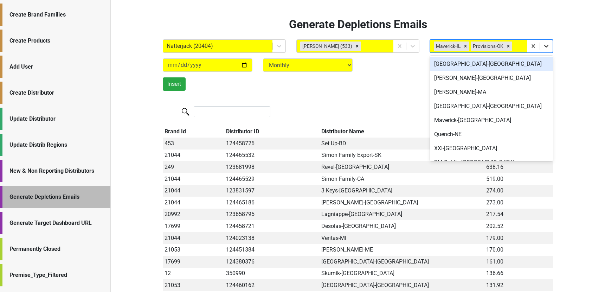
click at [542, 50] on div at bounding box center [546, 46] width 13 height 13
click at [523, 62] on div "[GEOGRAPHIC_DATA]-[GEOGRAPHIC_DATA]" at bounding box center [491, 64] width 123 height 14
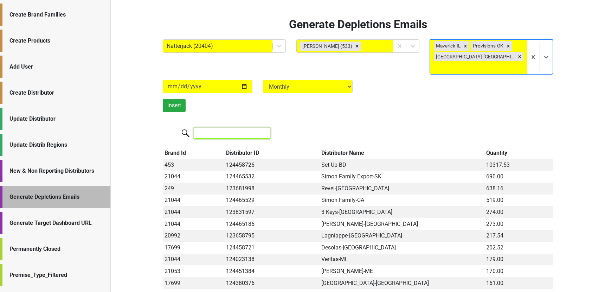
click at [221, 128] on input "search" at bounding box center [232, 133] width 77 height 11
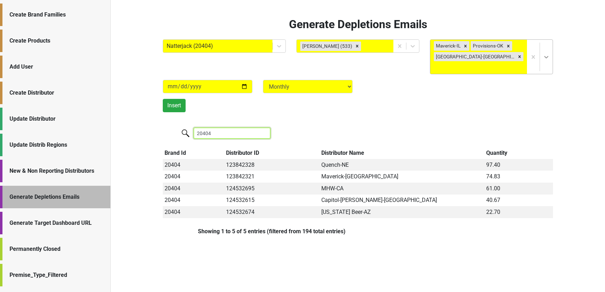
type input "20404"
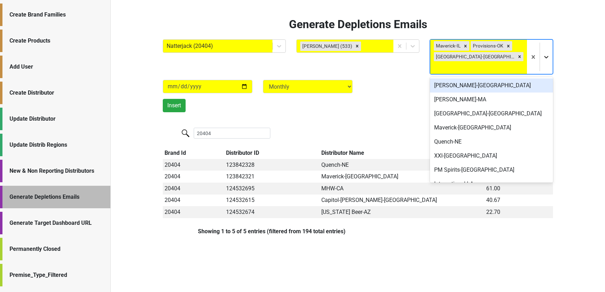
click at [546, 55] on div at bounding box center [546, 57] width 13 height 13
click at [482, 78] on div "[PERSON_NAME]-[GEOGRAPHIC_DATA]" at bounding box center [491, 85] width 123 height 14
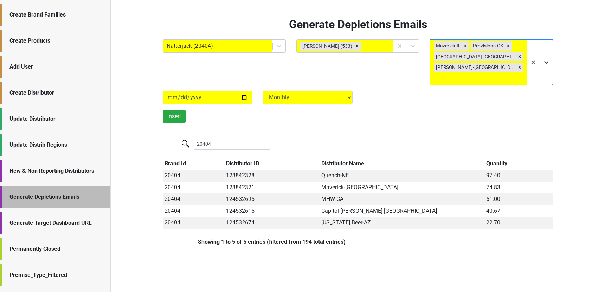
click at [547, 56] on div at bounding box center [546, 62] width 13 height 13
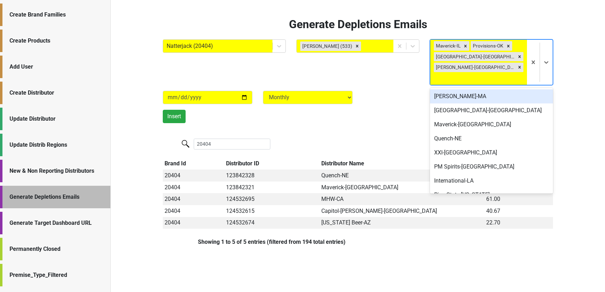
click at [524, 89] on div "Martignetti-MA" at bounding box center [491, 96] width 123 height 14
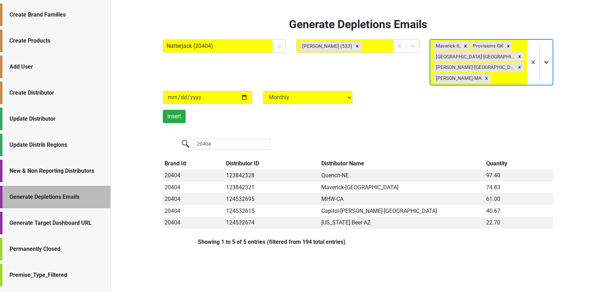
click at [547, 59] on icon at bounding box center [546, 62] width 7 height 7
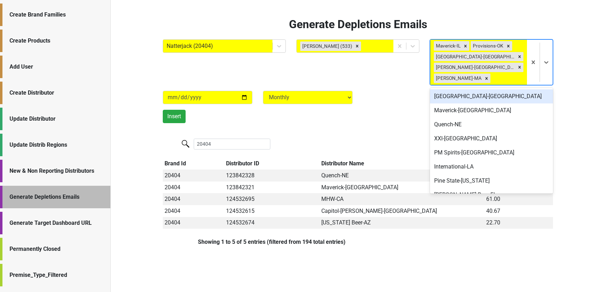
click at [507, 89] on div "Vine Street-NJ_PA" at bounding box center [491, 96] width 123 height 14
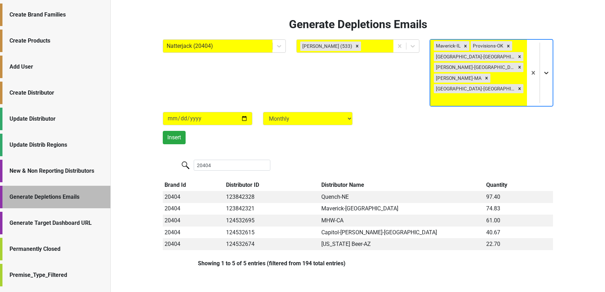
click at [544, 67] on div at bounding box center [546, 72] width 13 height 13
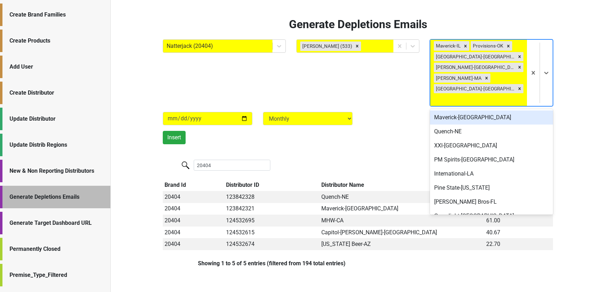
click at [491, 110] on div "Maverick-MN" at bounding box center [491, 117] width 123 height 14
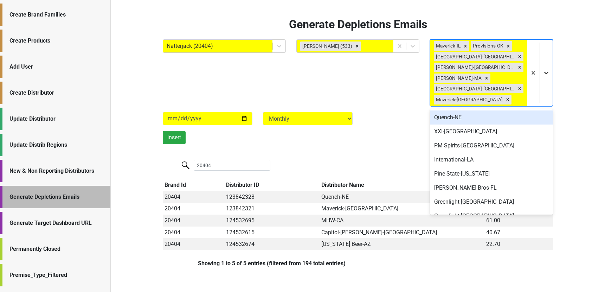
click at [546, 72] on div at bounding box center [546, 72] width 13 height 13
click at [496, 110] on div "Quench-NE" at bounding box center [491, 117] width 123 height 14
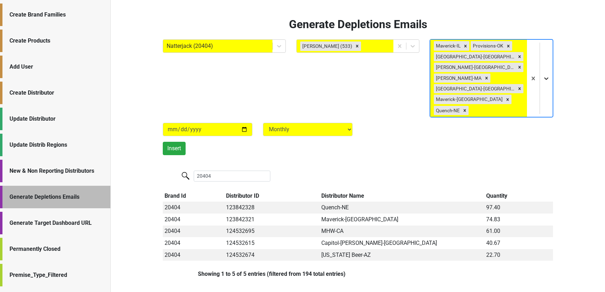
click at [543, 73] on div at bounding box center [546, 78] width 13 height 13
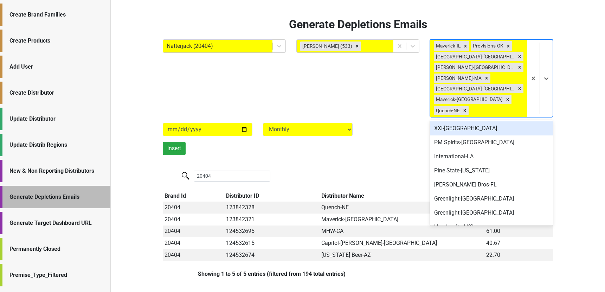
click at [492, 121] on div "XXI-FL" at bounding box center [491, 128] width 123 height 14
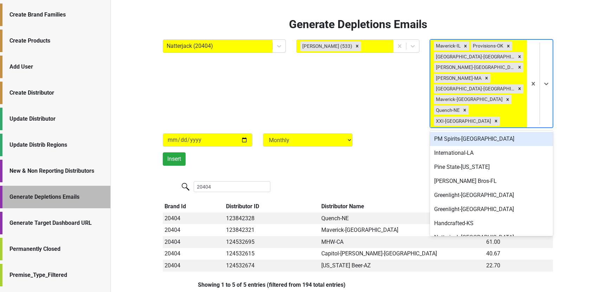
click at [546, 84] on div at bounding box center [540, 84] width 26 height 88
click at [501, 132] on div "PM Spirits-NY" at bounding box center [491, 139] width 123 height 14
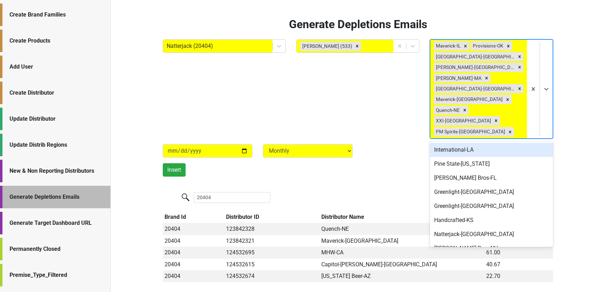
click at [546, 91] on div at bounding box center [540, 89] width 26 height 98
click at [509, 143] on div "International-LA" at bounding box center [491, 150] width 123 height 14
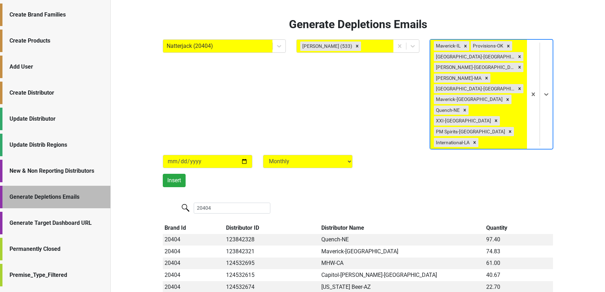
click at [546, 93] on div at bounding box center [540, 94] width 26 height 109
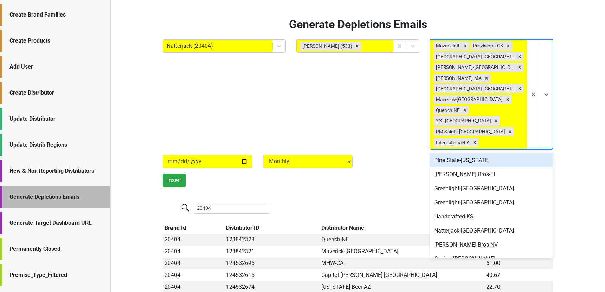
click at [498, 153] on div "Pine State-NH" at bounding box center [491, 160] width 123 height 14
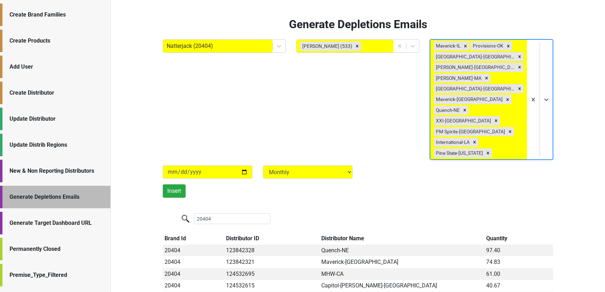
click at [546, 102] on div at bounding box center [540, 100] width 26 height 120
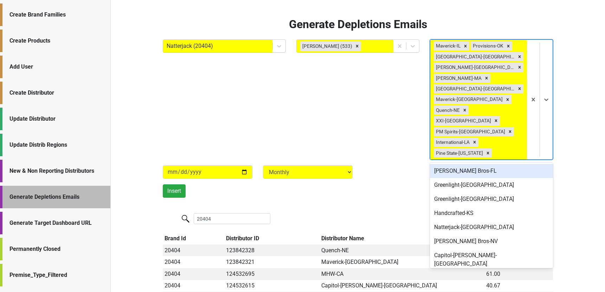
click at [506, 164] on div "Johnson Bros-FL" at bounding box center [491, 171] width 123 height 14
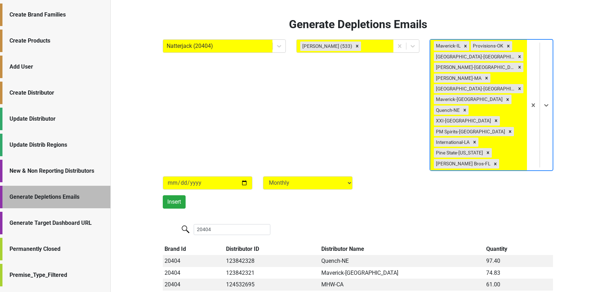
click at [544, 108] on div at bounding box center [540, 105] width 26 height 130
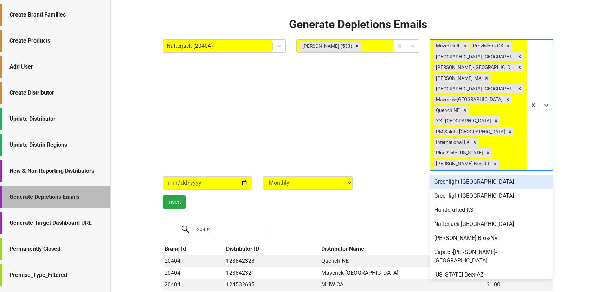
click at [492, 175] on div "Greenlight-TX" at bounding box center [491, 182] width 123 height 14
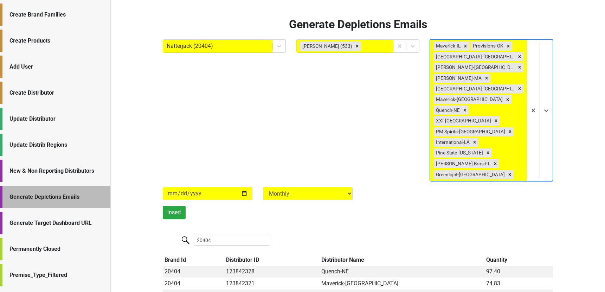
click at [542, 118] on div at bounding box center [540, 110] width 26 height 141
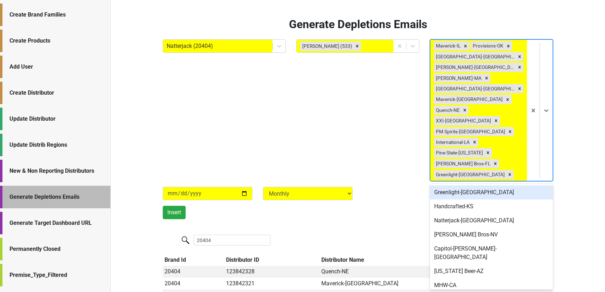
click at [499, 185] on div "Greenlight-FL" at bounding box center [491, 192] width 123 height 14
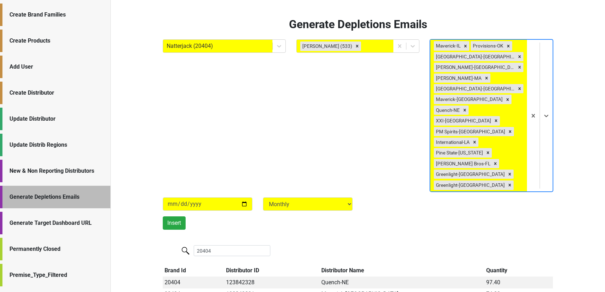
click at [545, 124] on div at bounding box center [540, 116] width 26 height 152
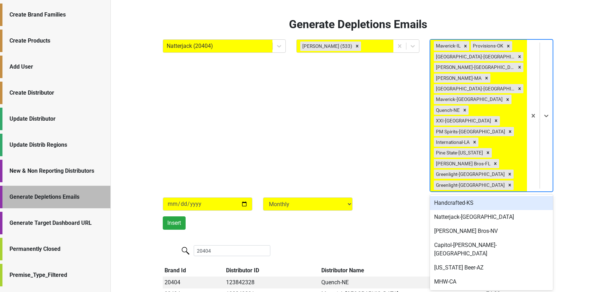
click at [486, 196] on div "Handcrafted-KS" at bounding box center [491, 203] width 123 height 14
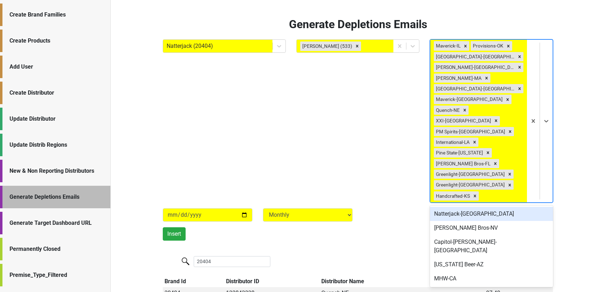
click at [550, 128] on div at bounding box center [540, 121] width 26 height 162
click at [503, 207] on div "Natterjack-TX" at bounding box center [491, 214] width 123 height 14
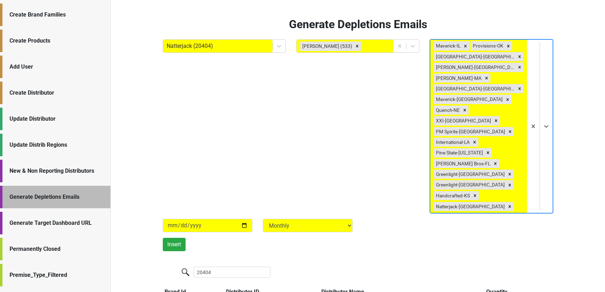
click at [546, 124] on div at bounding box center [540, 126] width 26 height 173
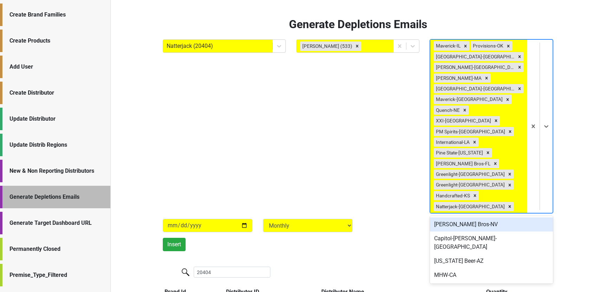
click at [506, 217] on div "Johnson Bros-NV" at bounding box center [491, 224] width 123 height 14
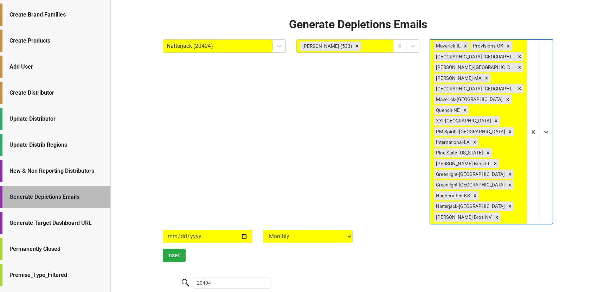
click at [549, 135] on div at bounding box center [540, 131] width 26 height 183
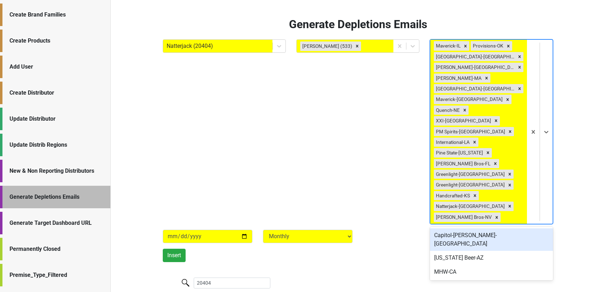
click at [505, 228] on div "Capitol-Husting-WI" at bounding box center [491, 239] width 123 height 22
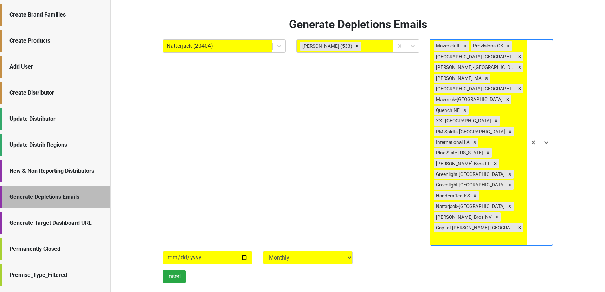
click at [542, 150] on div at bounding box center [540, 142] width 26 height 205
click at [502, 249] on div "Arizona Beer-AZ" at bounding box center [491, 256] width 123 height 14
click at [543, 146] on div at bounding box center [540, 142] width 26 height 205
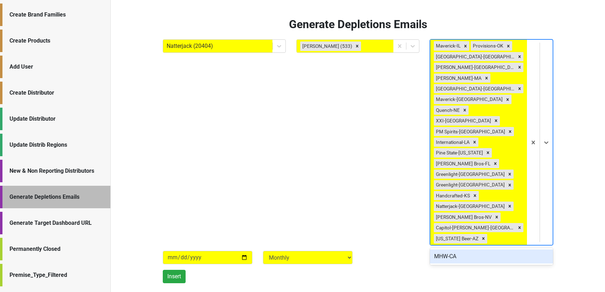
click at [491, 249] on div "MHW-CA" at bounding box center [491, 256] width 123 height 14
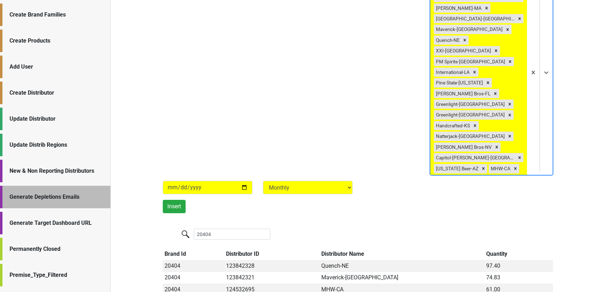
scroll to position [71, 0]
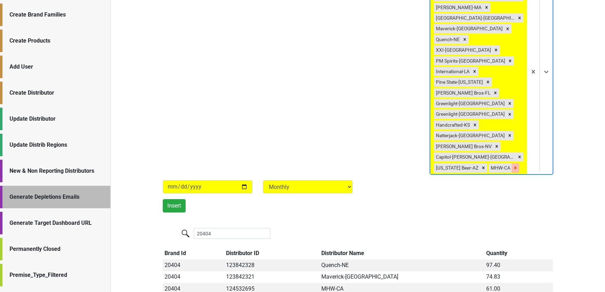
click at [514, 167] on icon "Remove MHW-CA" at bounding box center [515, 168] width 2 height 2
click at [482, 167] on icon "Remove Arizona Beer-AZ" at bounding box center [483, 168] width 2 height 2
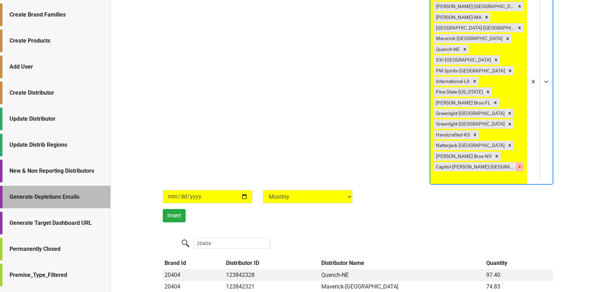
click at [517, 164] on icon "Remove Capitol-Husting-WI" at bounding box center [519, 166] width 5 height 5
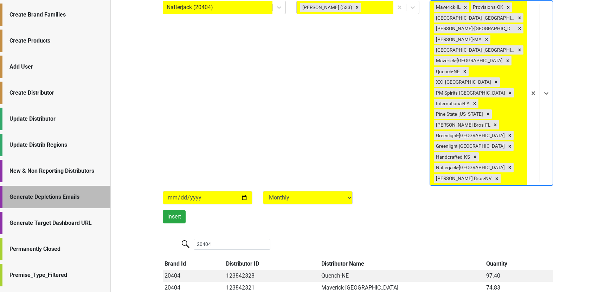
scroll to position [37, 0]
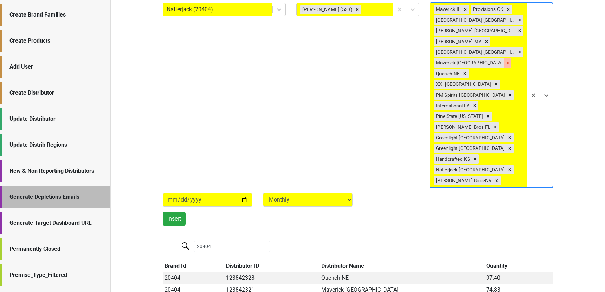
click at [507, 62] on icon "Remove Maverick-MN" at bounding box center [508, 63] width 2 height 2
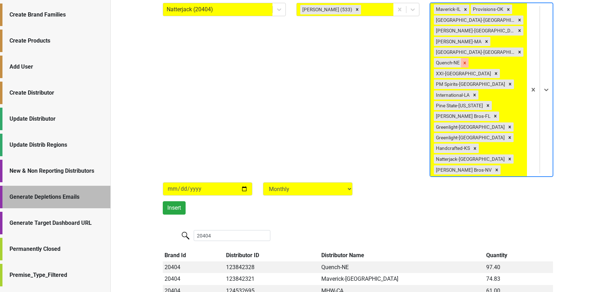
click at [466, 62] on icon "Remove Quench-NE" at bounding box center [465, 63] width 2 height 2
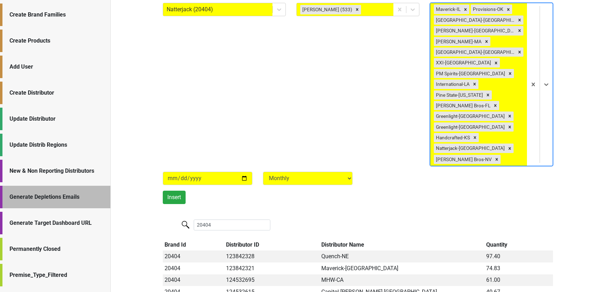
scroll to position [0, 0]
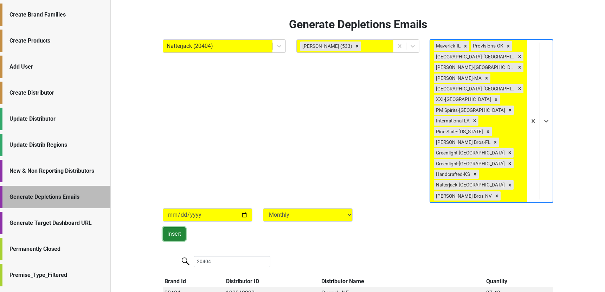
click at [176, 227] on button "Insert" at bounding box center [174, 233] width 23 height 13
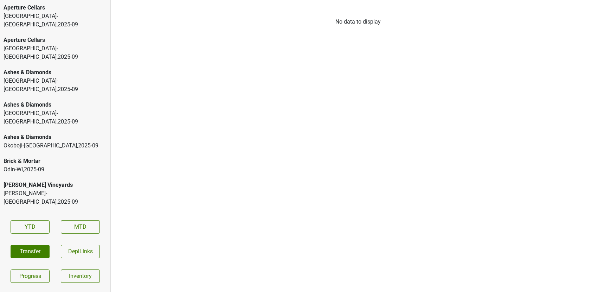
scroll to position [1411, 0]
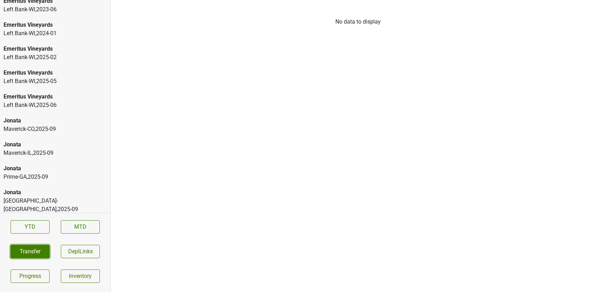
click at [36, 250] on button "Transfer" at bounding box center [30, 251] width 39 height 13
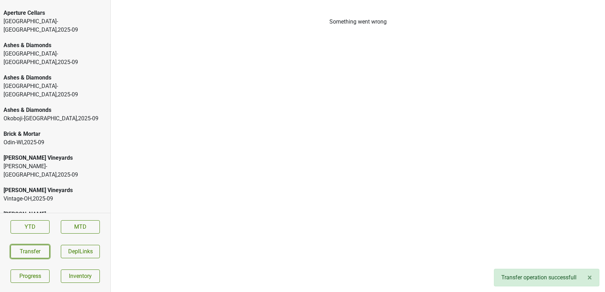
scroll to position [0, 0]
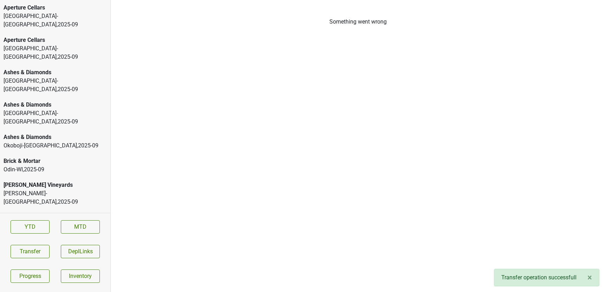
click at [31, 13] on div "Heidelberg-KY , 2025 - 09" at bounding box center [55, 20] width 103 height 17
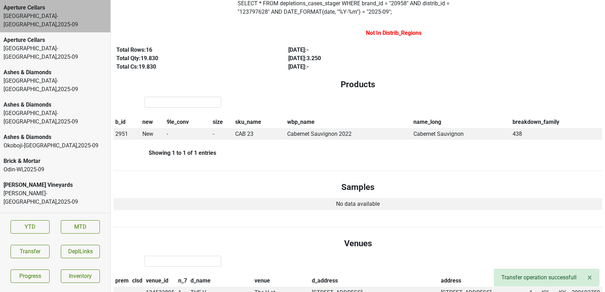
scroll to position [59, 0]
click at [122, 132] on span "2951" at bounding box center [121, 133] width 13 height 7
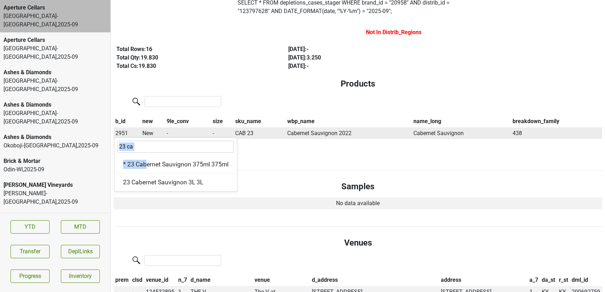
drag, startPoint x: 146, startPoint y: 163, endPoint x: 122, endPoint y: 142, distance: 31.9
click at [122, 142] on div "23 ca * 23 Cabernet Sauvignon 375ml 375ml 23 Cabernet Sauvignon 3L 3L" at bounding box center [175, 164] width 123 height 54
click at [133, 144] on input "23 ca" at bounding box center [175, 147] width 116 height 12
type input "23 c"
click at [265, 9] on label "SELECT * FROM depletions_cases_stager WHERE brand_id = " 20958 " AND distrib_id…" at bounding box center [345, 7] width 215 height 17
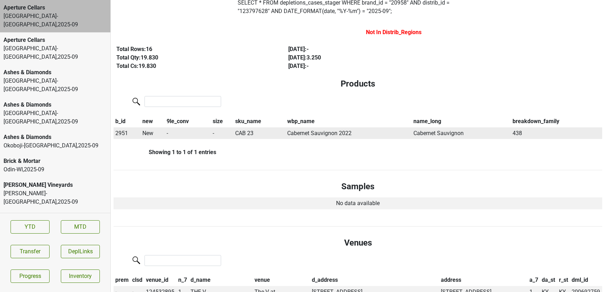
click at [121, 133] on span "2951" at bounding box center [121, 133] width 13 height 7
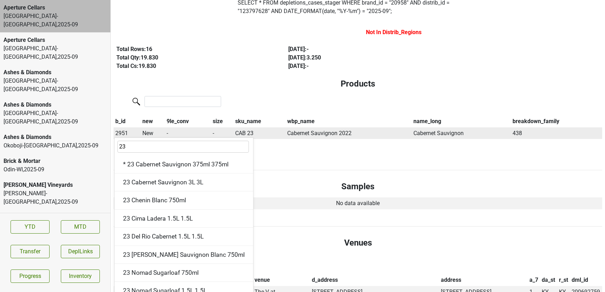
type input "22 l"
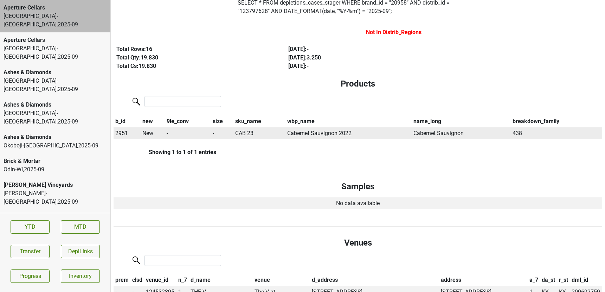
click at [117, 136] on span "2951" at bounding box center [121, 133] width 13 height 7
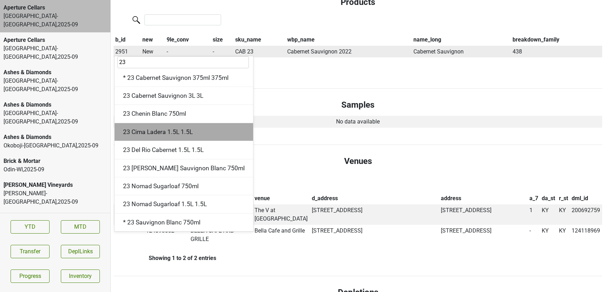
scroll to position [0, 0]
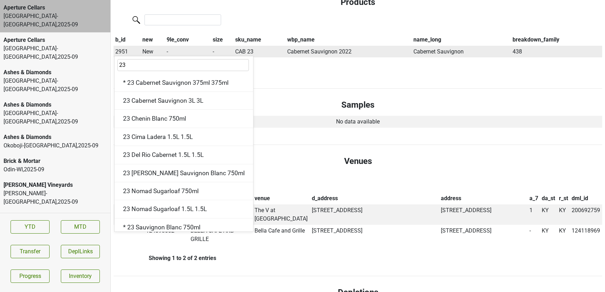
type input "2"
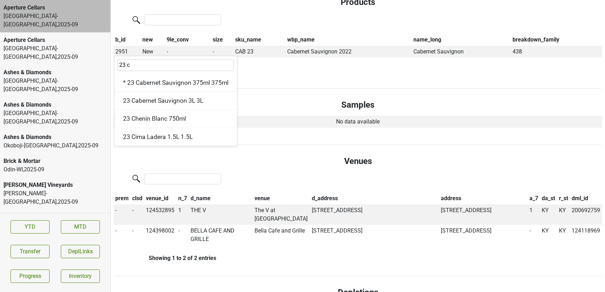
type input "23 c"
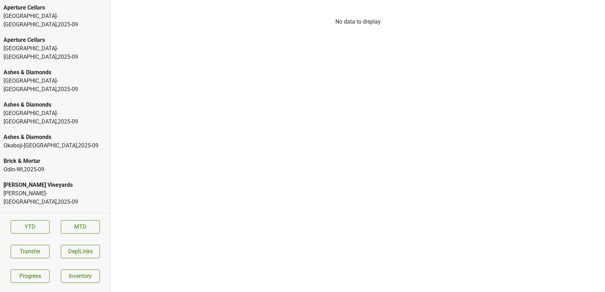
click at [28, 8] on div "Aperture Cellars" at bounding box center [55, 8] width 103 height 8
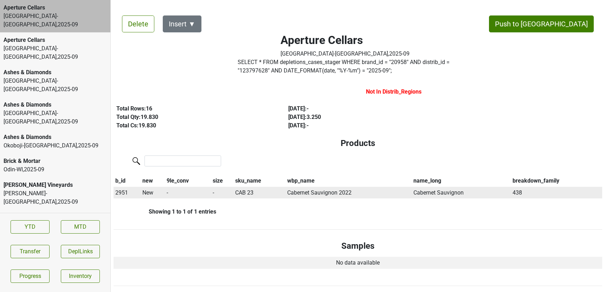
click at [121, 193] on span "2951" at bounding box center [121, 192] width 13 height 7
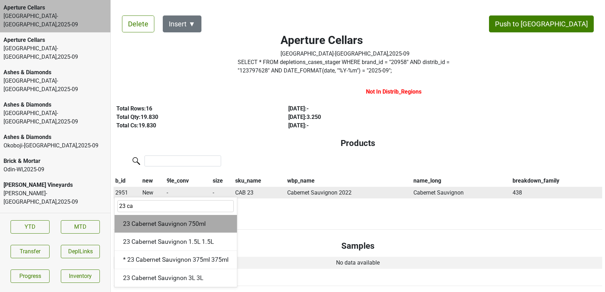
type input "23 ca"
click at [137, 220] on div "23 Cabernet Sauvignon 750ml" at bounding box center [176, 224] width 122 height 18
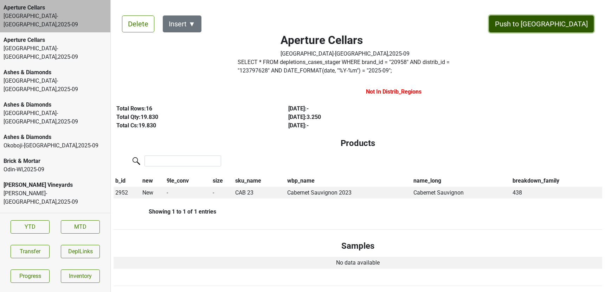
click at [552, 21] on button "Push to [GEOGRAPHIC_DATA]" at bounding box center [541, 23] width 105 height 17
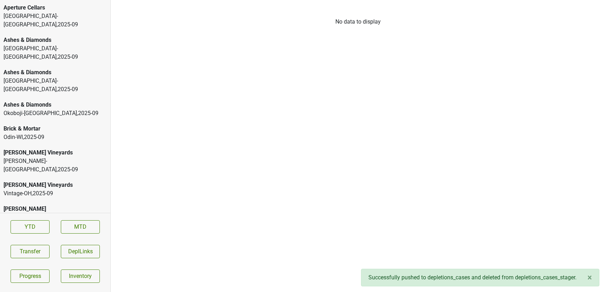
click at [58, 13] on div "[GEOGRAPHIC_DATA]-[GEOGRAPHIC_DATA] , 2025 - 09" at bounding box center [55, 20] width 103 height 17
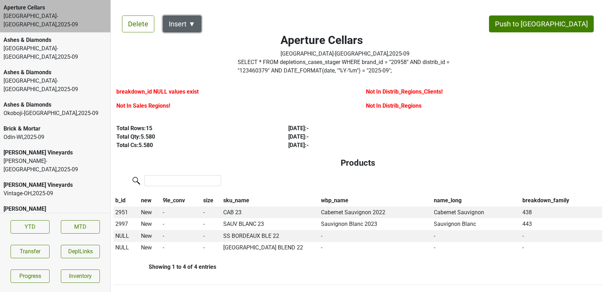
click at [187, 20] on button "Insert ▼" at bounding box center [182, 23] width 39 height 17
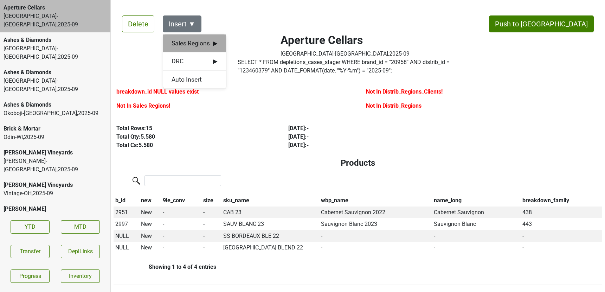
click at [191, 41] on span "Sales Regions ▶" at bounding box center [195, 43] width 46 height 9
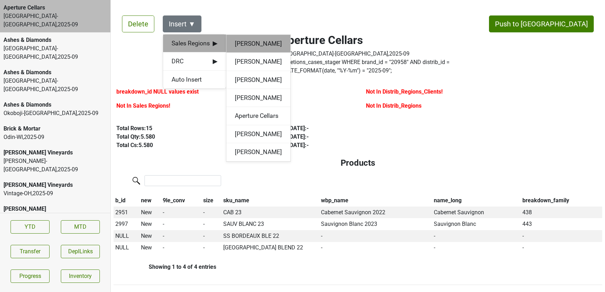
click at [233, 40] on div "[PERSON_NAME]" at bounding box center [258, 44] width 64 height 18
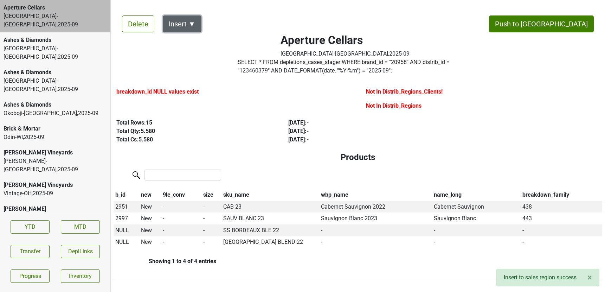
click at [188, 22] on button "Insert ▼" at bounding box center [182, 23] width 39 height 17
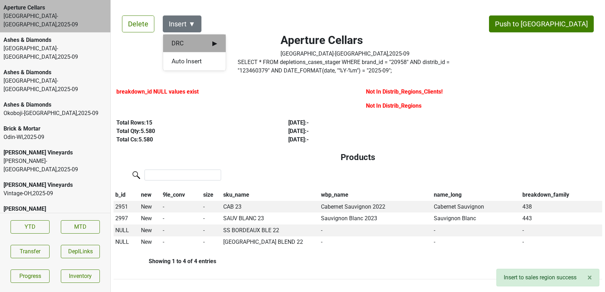
click at [189, 38] on div "DRC ▶" at bounding box center [194, 43] width 63 height 18
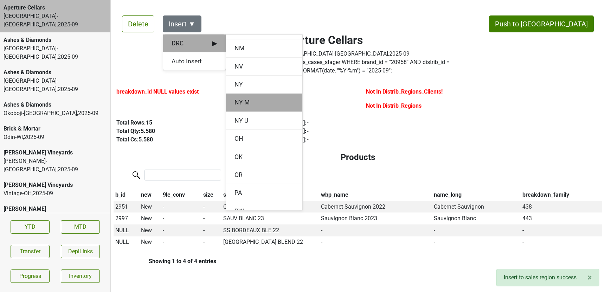
scroll to position [665, 0]
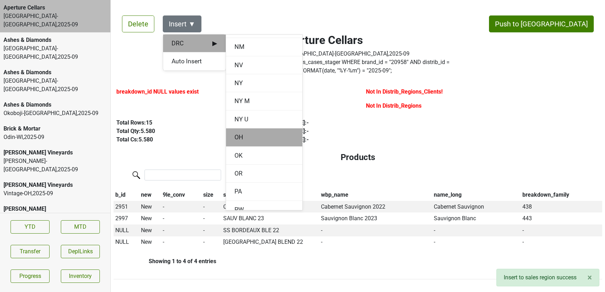
click at [237, 133] on div "OH" at bounding box center [264, 137] width 76 height 18
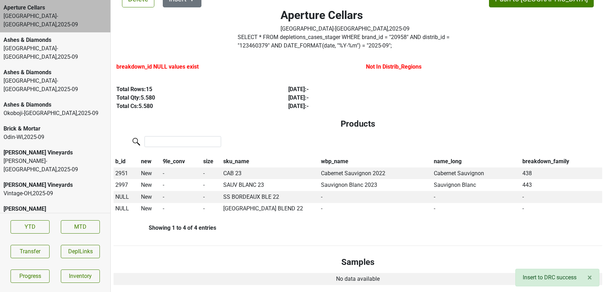
scroll to position [27, 0]
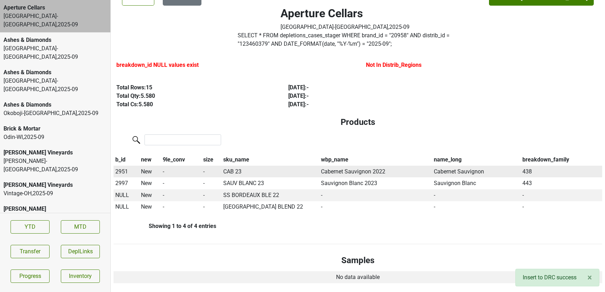
click at [121, 175] on td "2951" at bounding box center [127, 172] width 26 height 12
click at [120, 170] on span "2951" at bounding box center [121, 171] width 13 height 7
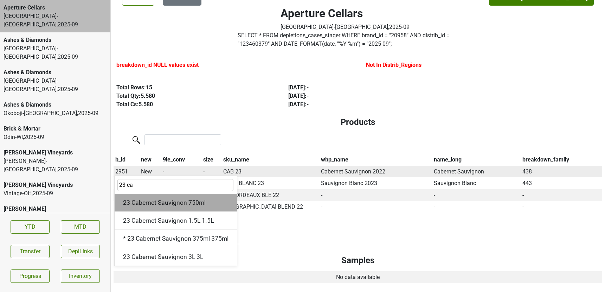
type input "23 ca"
click at [141, 204] on div "23 Cabernet Sauvignon 750ml" at bounding box center [176, 203] width 122 height 18
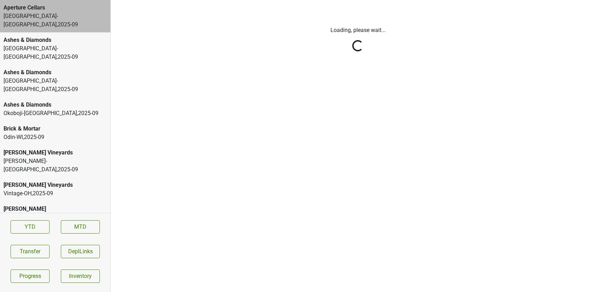
scroll to position [0, 0]
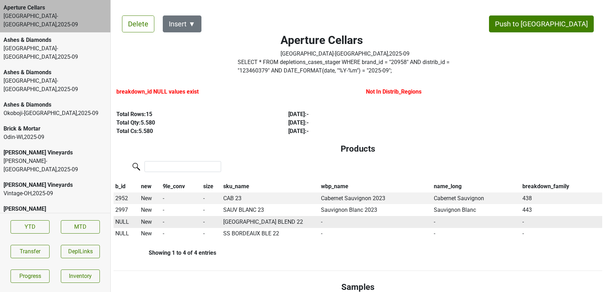
click at [123, 221] on span "NULL" at bounding box center [122, 221] width 14 height 7
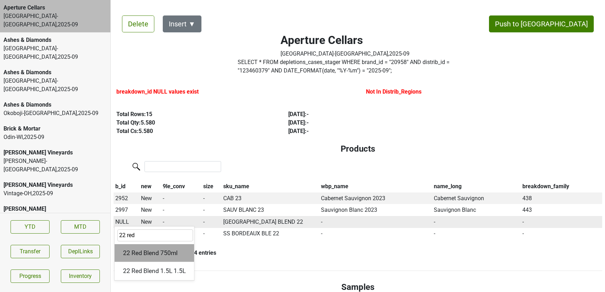
type input "22 red"
click at [139, 250] on div "22 Red Blend 750ml" at bounding box center [154, 253] width 79 height 18
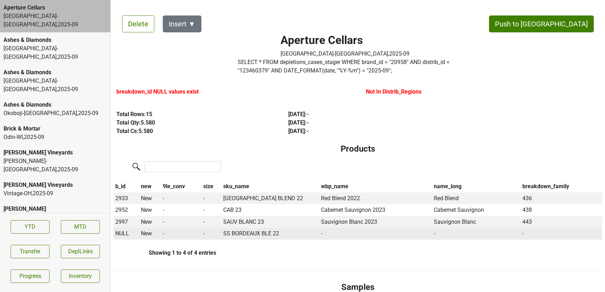
click at [119, 228] on td "NULL" at bounding box center [127, 234] width 26 height 12
click at [120, 236] on span "NULL" at bounding box center [122, 233] width 14 height 7
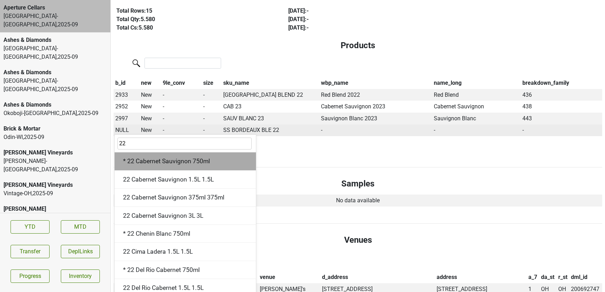
type input "22"
click at [201, 166] on div "* 22 Cabernet Sauvignon 750ml" at bounding box center [185, 161] width 141 height 18
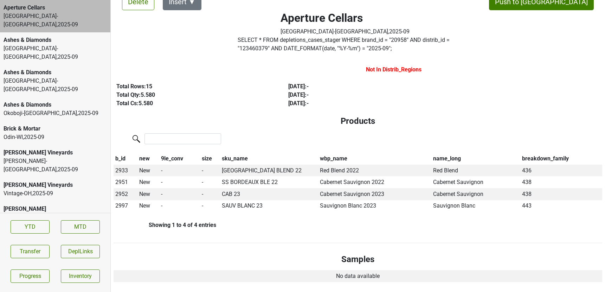
scroll to position [25, 0]
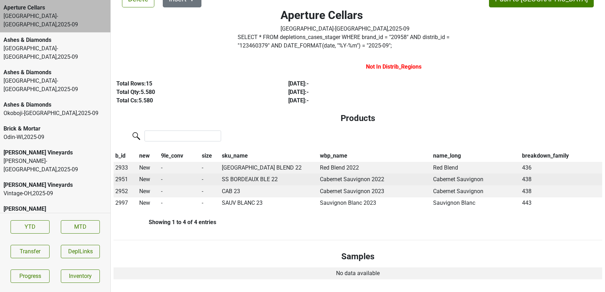
click at [122, 181] on span "2951" at bounding box center [121, 179] width 13 height 7
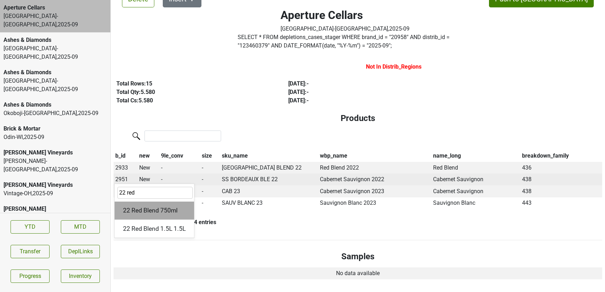
type input "22 red"
click at [135, 211] on div "22 Red Blend 750ml" at bounding box center [154, 210] width 79 height 18
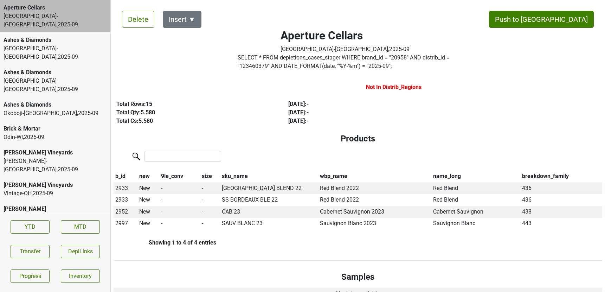
scroll to position [0, 0]
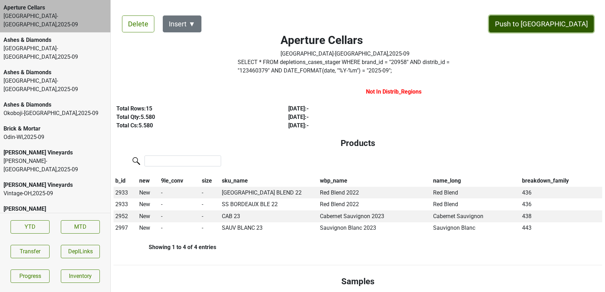
click at [565, 21] on button "Push to [GEOGRAPHIC_DATA]" at bounding box center [541, 23] width 105 height 17
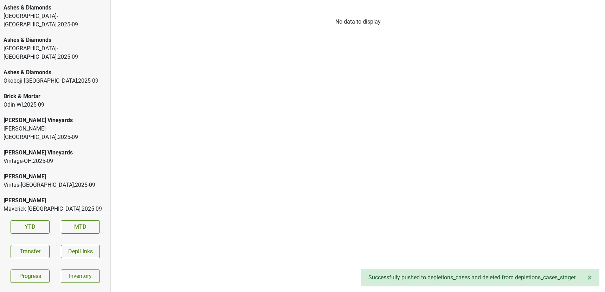
click at [72, 9] on div "Ashes & Diamonds" at bounding box center [55, 8] width 103 height 8
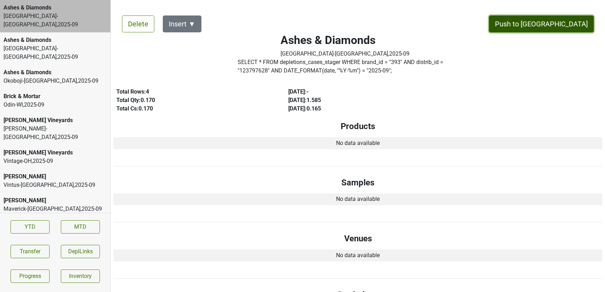
click at [554, 27] on button "Push to [GEOGRAPHIC_DATA]" at bounding box center [541, 23] width 105 height 17
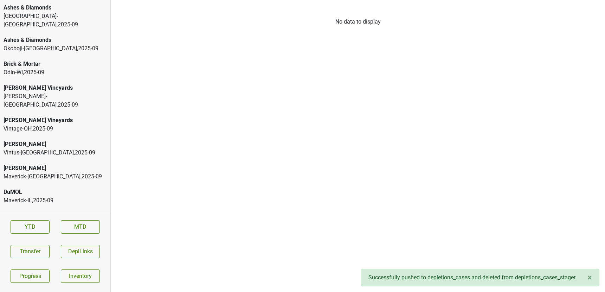
click at [74, 20] on div "Ashes & Diamonds [GEOGRAPHIC_DATA]-[GEOGRAPHIC_DATA] , 2025 - 09" at bounding box center [55, 16] width 110 height 32
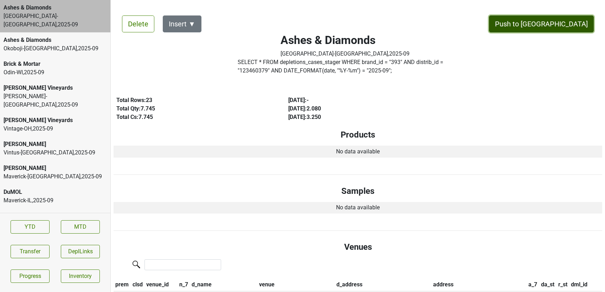
click at [568, 28] on button "Push to DC" at bounding box center [541, 23] width 105 height 17
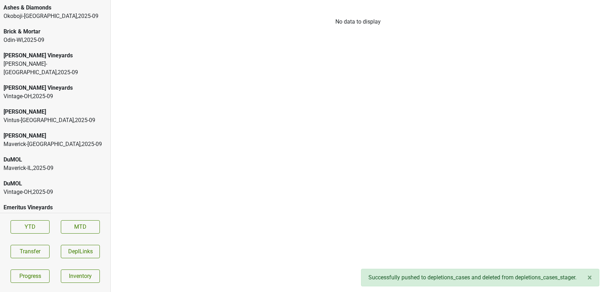
click at [48, 2] on div "Ashes & Diamonds Okoboji-IA , 2025 - 09" at bounding box center [55, 12] width 110 height 24
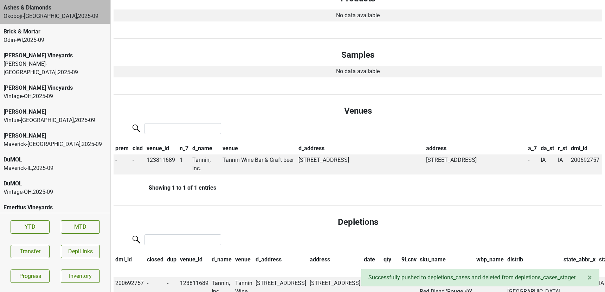
scroll to position [146, 0]
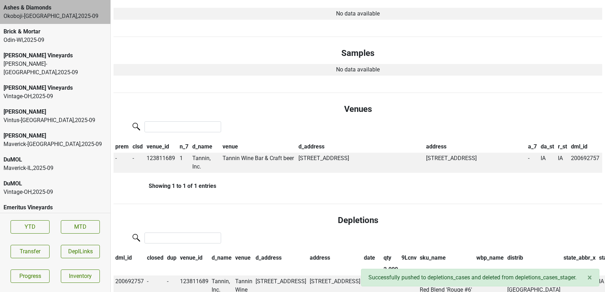
click at [61, 43] on div "Odin-WI , 2025 - 09" at bounding box center [55, 40] width 103 height 8
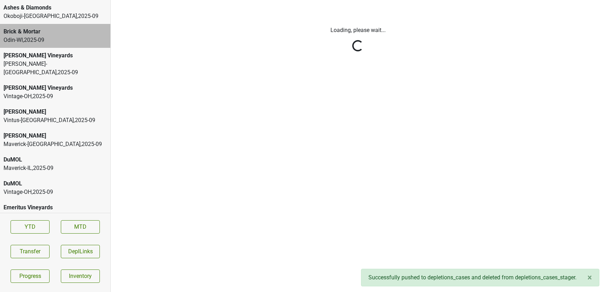
scroll to position [0, 0]
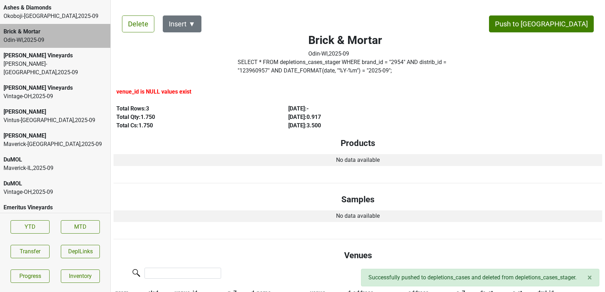
click at [67, 59] on div "[PERSON_NAME] Vineyards" at bounding box center [55, 55] width 103 height 8
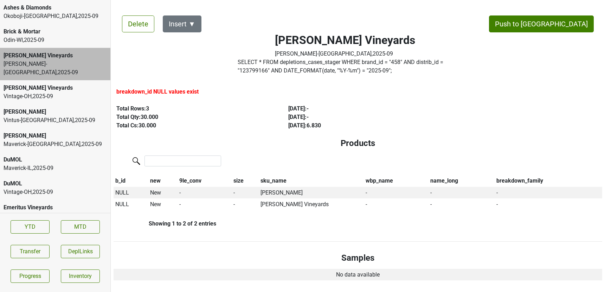
click at [54, 69] on div "Buehler Vineyards Martignetti-NH , 2025 - 09" at bounding box center [55, 64] width 110 height 32
click at [52, 84] on div "[PERSON_NAME] Vineyards" at bounding box center [55, 88] width 103 height 8
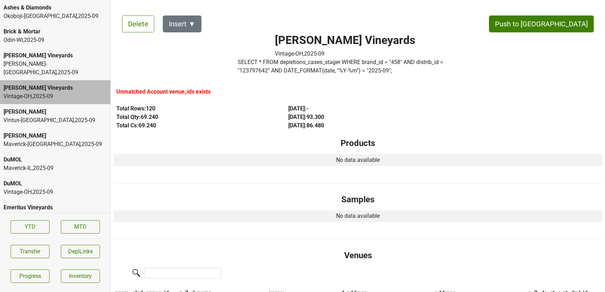
click at [45, 116] on div "Vintus-NY , 2025 - 09" at bounding box center [55, 120] width 103 height 8
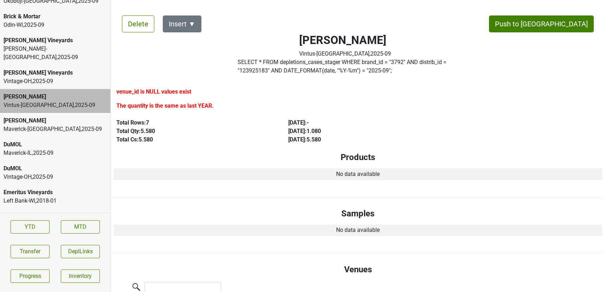
scroll to position [17, 0]
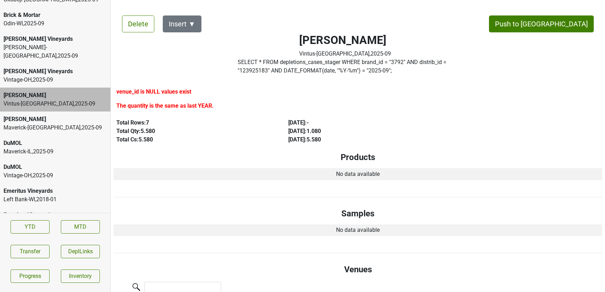
click at [46, 123] on div "Maverick-MN , 2025 - 09" at bounding box center [55, 127] width 103 height 8
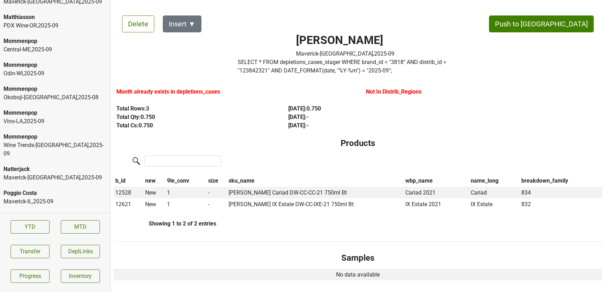
scroll to position [2202, 0]
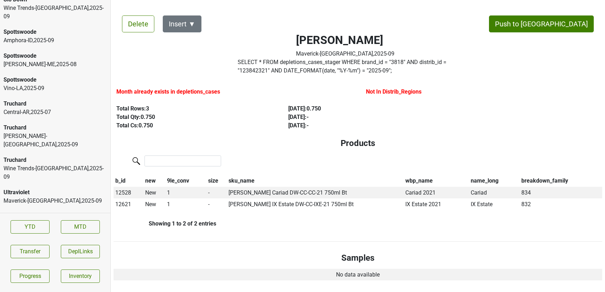
click at [35, 268] on div "Wine Trends-OH , 2025 - 09" at bounding box center [55, 276] width 103 height 17
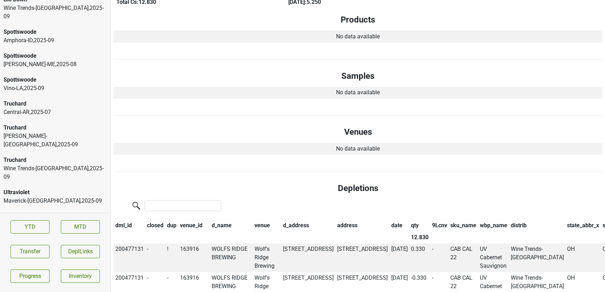
scroll to position [0, 0]
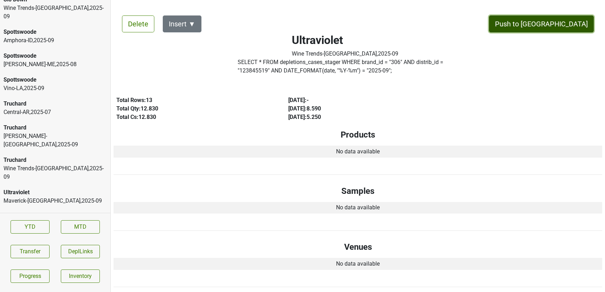
click at [562, 21] on button "Push to DC" at bounding box center [541, 23] width 105 height 17
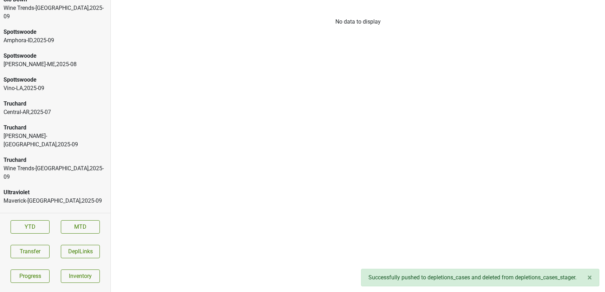
scroll to position [2178, 0]
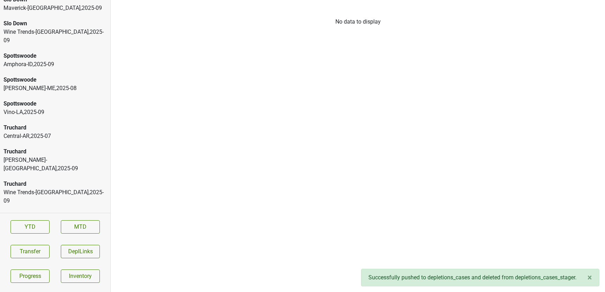
click at [53, 260] on div "Ultraviolet" at bounding box center [55, 264] width 103 height 8
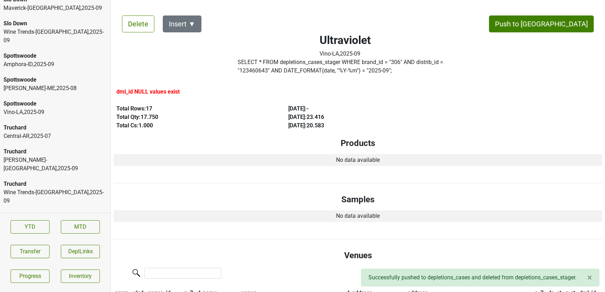
click at [74, 236] on div "Ultraviolet" at bounding box center [55, 240] width 103 height 8
click at [63, 220] on div "Maverick-TX , 2025 - 09" at bounding box center [55, 224] width 103 height 8
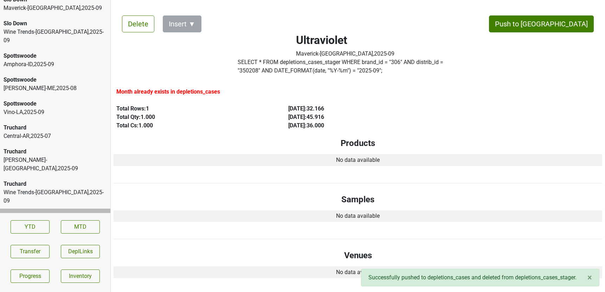
click at [50, 188] on div "Wine Trends-OH , 2025 - 09" at bounding box center [55, 196] width 103 height 17
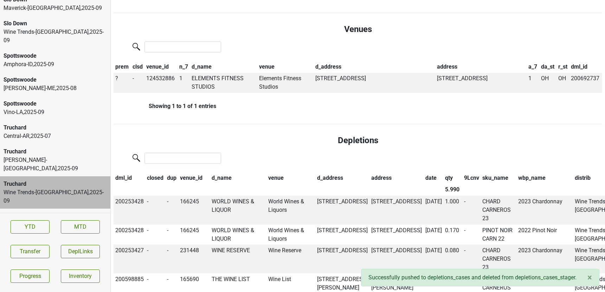
scroll to position [227, 0]
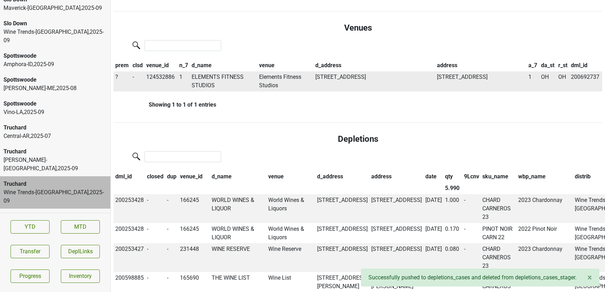
click at [116, 77] on span "?" at bounding box center [116, 76] width 3 height 7
click at [124, 91] on div "On" at bounding box center [142, 91] width 56 height 18
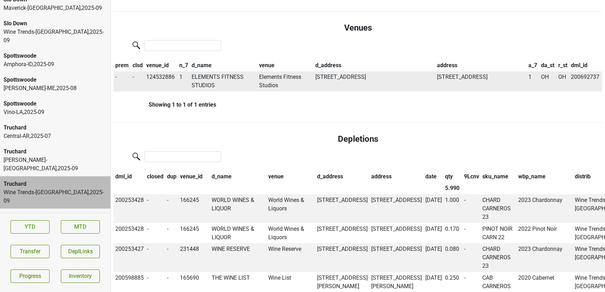
scroll to position [0, 0]
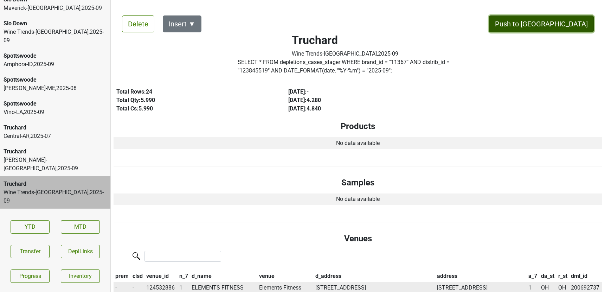
click at [580, 24] on button "Push to DC" at bounding box center [541, 23] width 105 height 17
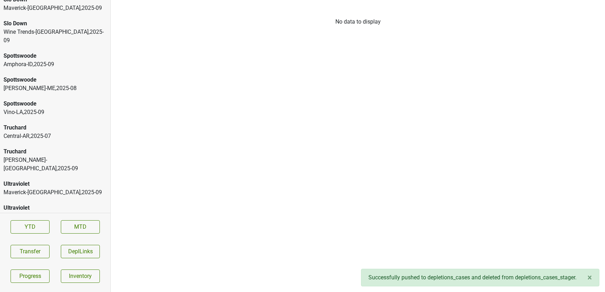
scroll to position [2154, 0]
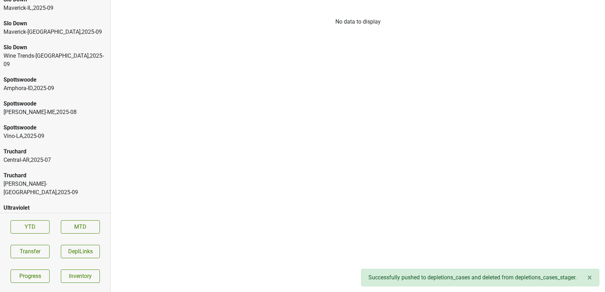
click at [28, 171] on div "Truchard" at bounding box center [55, 175] width 103 height 8
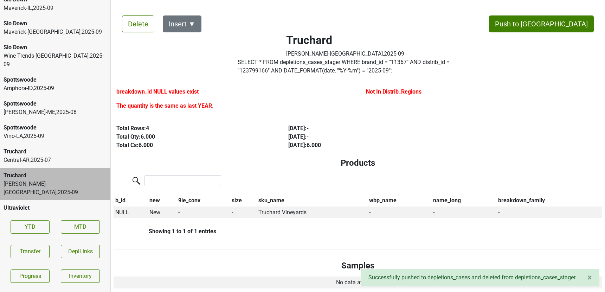
click at [23, 156] on div "Central-AR , 2025 - 07" at bounding box center [55, 160] width 103 height 8
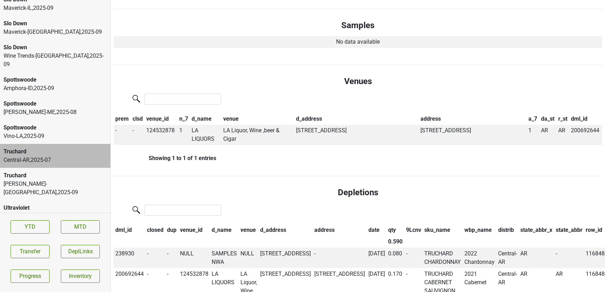
scroll to position [0, 0]
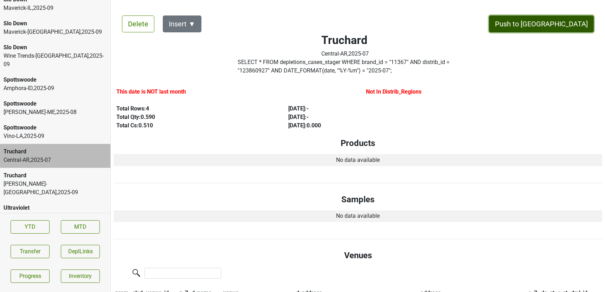
click at [554, 26] on button "Push to DC" at bounding box center [541, 23] width 105 height 17
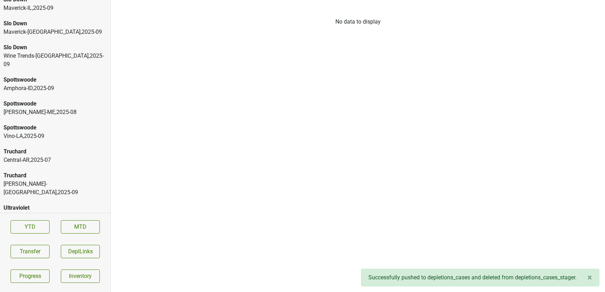
scroll to position [2130, 0]
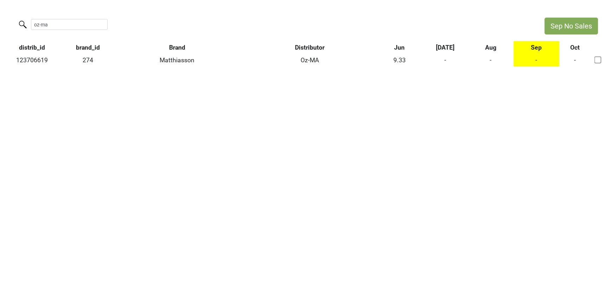
drag, startPoint x: 60, startPoint y: 22, endPoint x: -14, endPoint y: 21, distance: 74.2
click at [0, 21] on html "Sep No Sales oz-ma distrib_id brand_id Brand Distributor Jun [DATE] Aug Sep Oct…" at bounding box center [302, 42] width 605 height 84
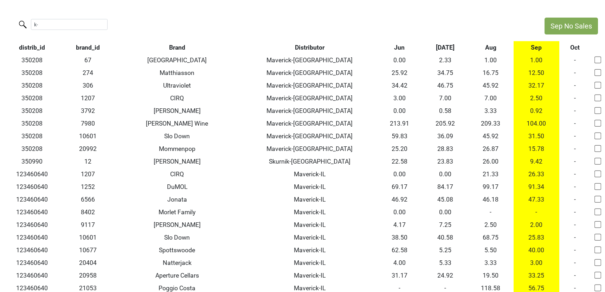
type input "k"
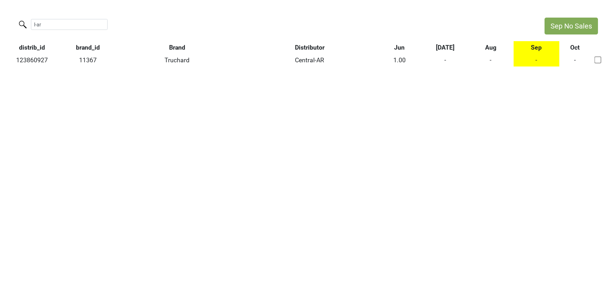
type input "l-ar"
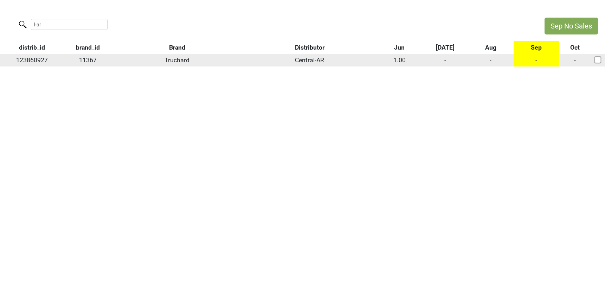
click at [491, 62] on td "-" at bounding box center [491, 60] width 46 height 13
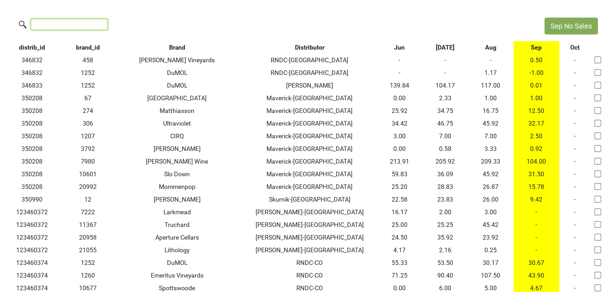
click at [64, 27] on input "search" at bounding box center [69, 24] width 77 height 11
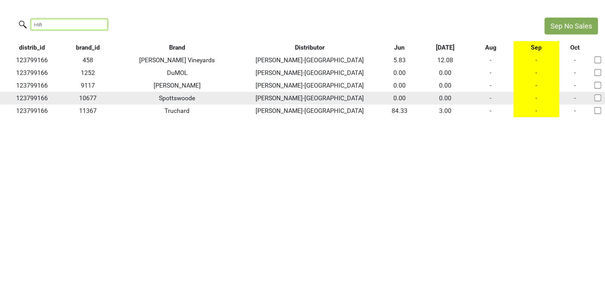
type input "i-nh"
click at [491, 98] on td "-" at bounding box center [491, 98] width 46 height 13
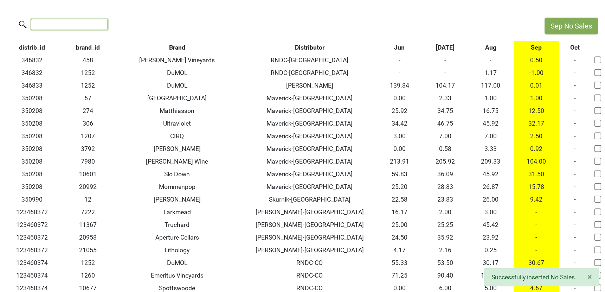
click at [72, 20] on input "search" at bounding box center [69, 24] width 77 height 11
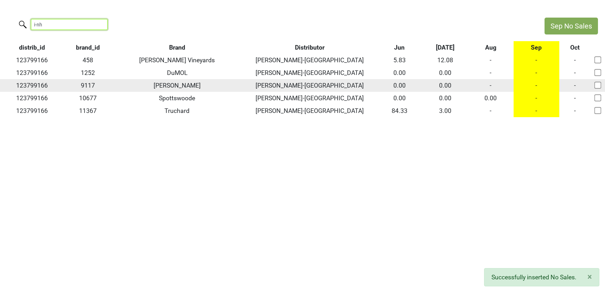
type input "i-nh"
click at [491, 85] on td "-" at bounding box center [491, 85] width 46 height 13
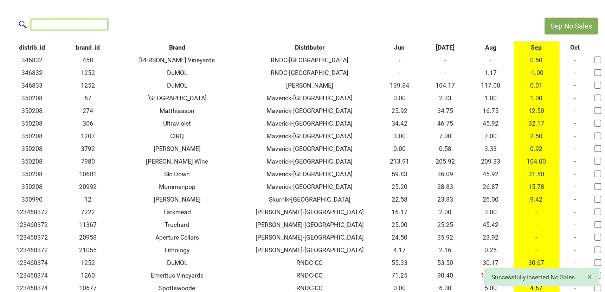
click at [58, 28] on input "search" at bounding box center [69, 24] width 77 height 11
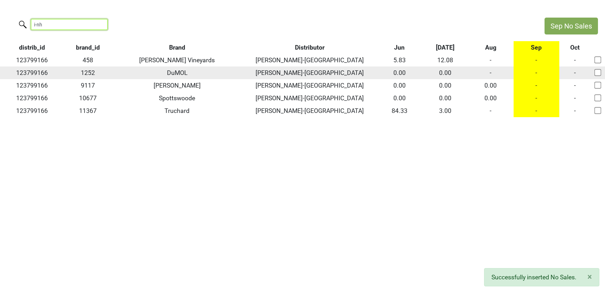
type input "i-nh"
click at [489, 73] on td "-" at bounding box center [491, 72] width 46 height 13
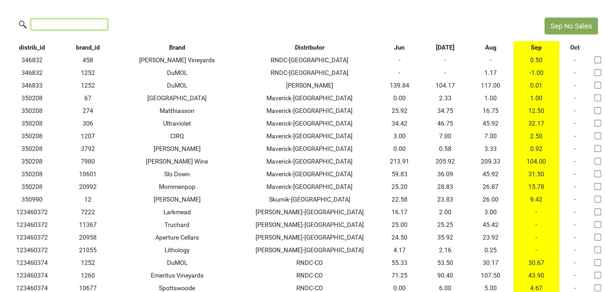
click at [50, 27] on input "search" at bounding box center [69, 24] width 77 height 11
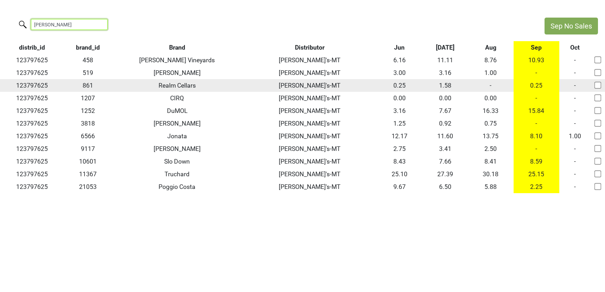
type input "[PERSON_NAME]"
click at [489, 85] on td "-" at bounding box center [491, 85] width 46 height 13
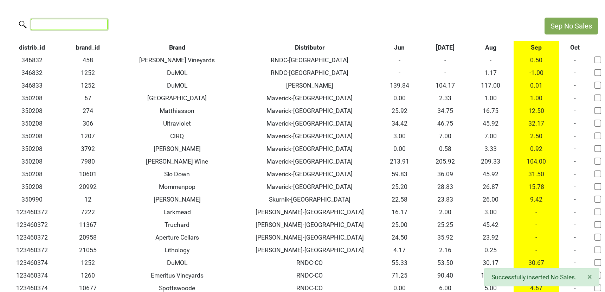
click at [71, 25] on input "search" at bounding box center [69, 24] width 77 height 11
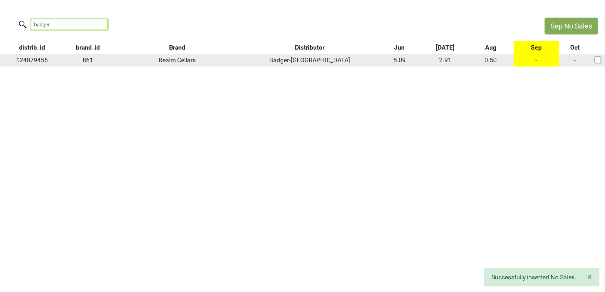
type input "badger"
click at [536, 62] on td "-" at bounding box center [537, 60] width 46 height 13
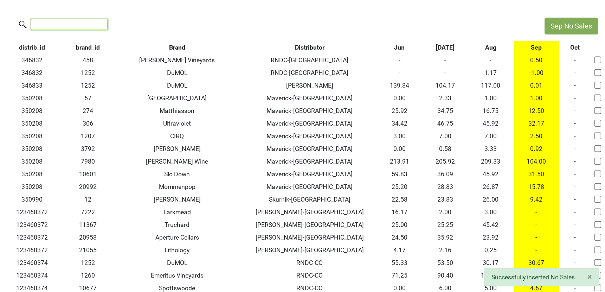
click at [44, 28] on input "search" at bounding box center [69, 24] width 77 height 11
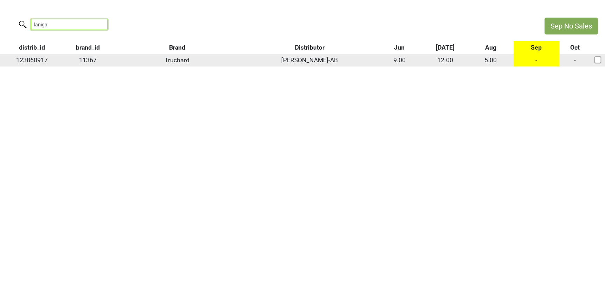
type input "laniga"
click at [535, 60] on td "-" at bounding box center [537, 60] width 46 height 13
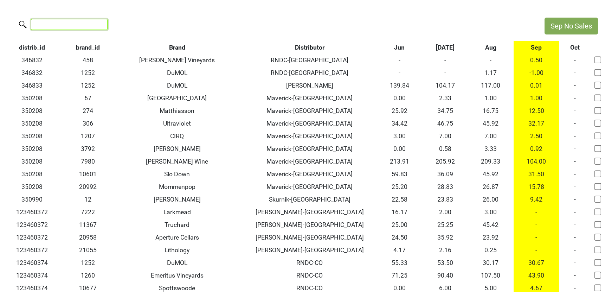
click at [59, 26] on input "search" at bounding box center [69, 24] width 77 height 11
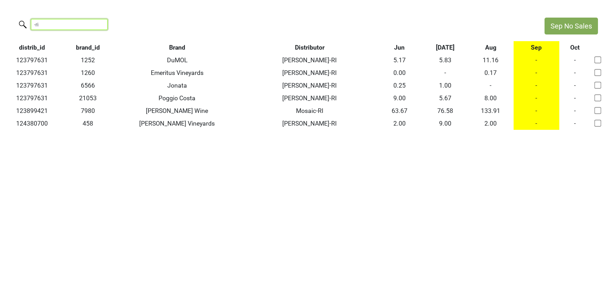
type input "-ri"
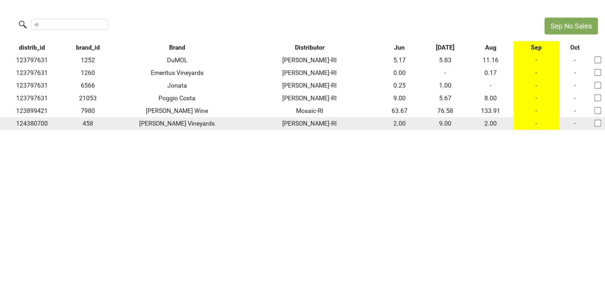
click at [535, 123] on td "-" at bounding box center [537, 123] width 46 height 13
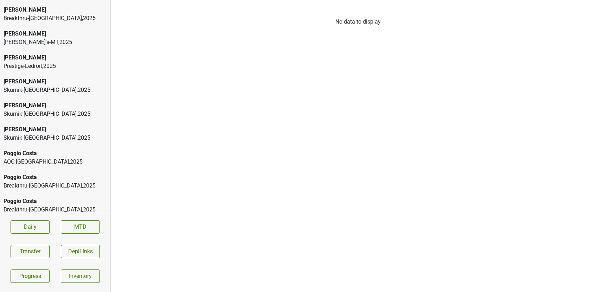
scroll to position [4205, 0]
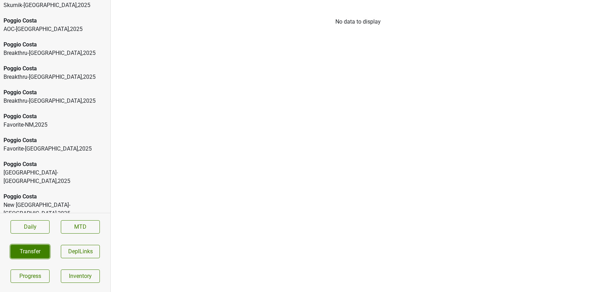
click at [28, 253] on button "Transfer" at bounding box center [30, 251] width 39 height 13
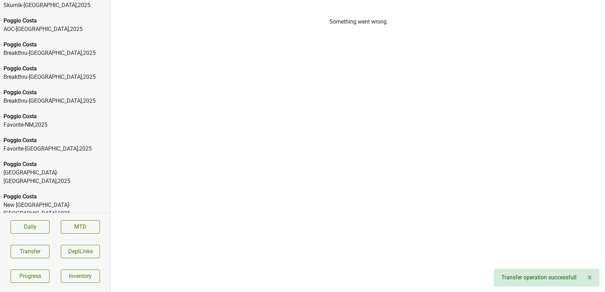
click at [42, 272] on div "Realm Cellars" at bounding box center [55, 276] width 103 height 8
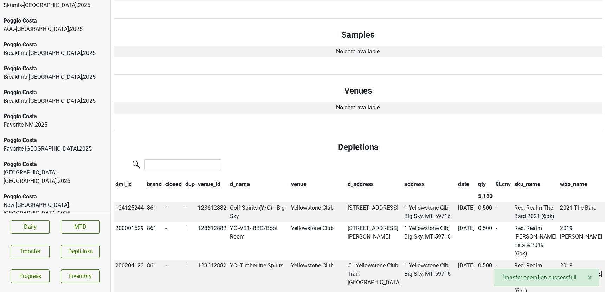
scroll to position [359, 0]
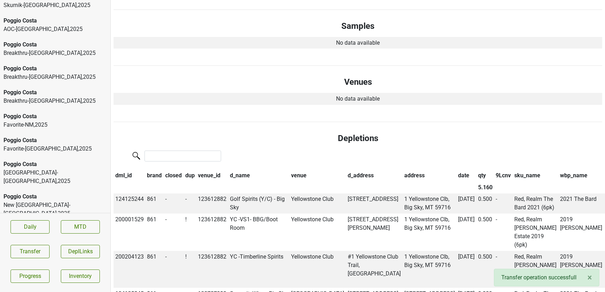
click at [456, 177] on th "date" at bounding box center [466, 176] width 20 height 12
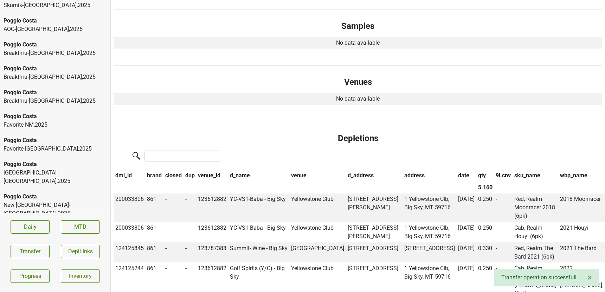
click at [456, 177] on th "date" at bounding box center [466, 176] width 20 height 12
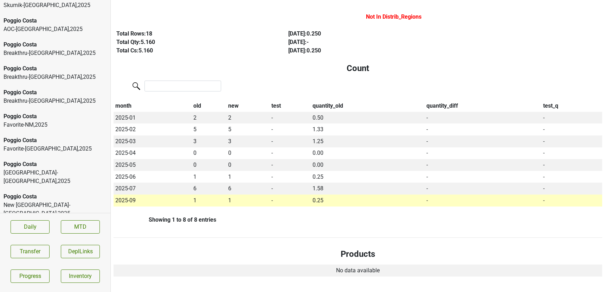
scroll to position [0, 0]
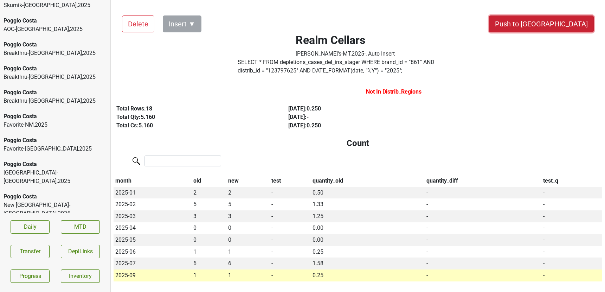
click at [574, 26] on button "Push to [GEOGRAPHIC_DATA]" at bounding box center [541, 23] width 105 height 17
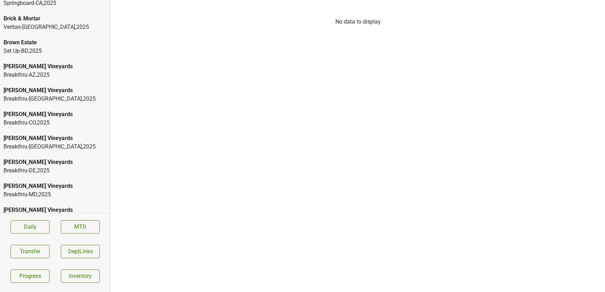
scroll to position [834, 0]
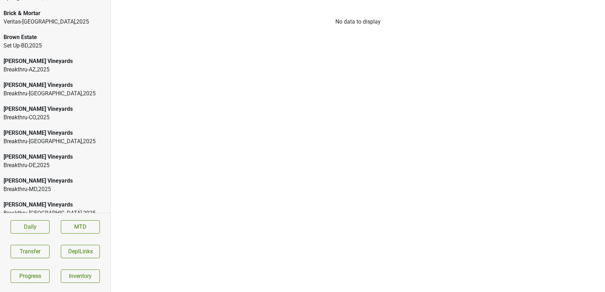
click at [45, 113] on div "Breakthru-CO , 2025" at bounding box center [55, 117] width 103 height 8
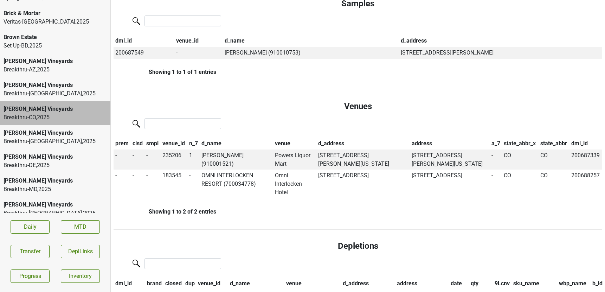
scroll to position [377, 0]
click at [226, 154] on td "LAUREN HALL (910001521)" at bounding box center [236, 159] width 73 height 20
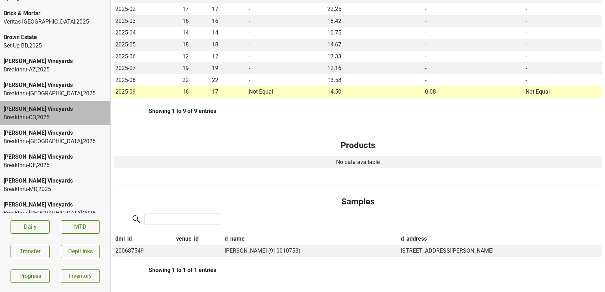
scroll to position [0, 0]
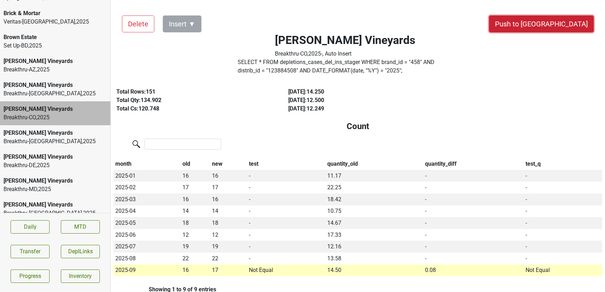
click at [562, 25] on button "Push to [GEOGRAPHIC_DATA]" at bounding box center [541, 23] width 105 height 17
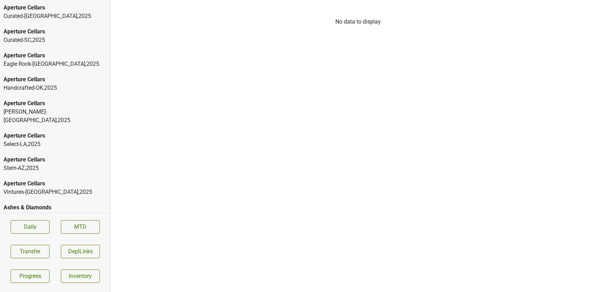
click at [63, 12] on div "Curated-NC , 2025" at bounding box center [55, 16] width 103 height 8
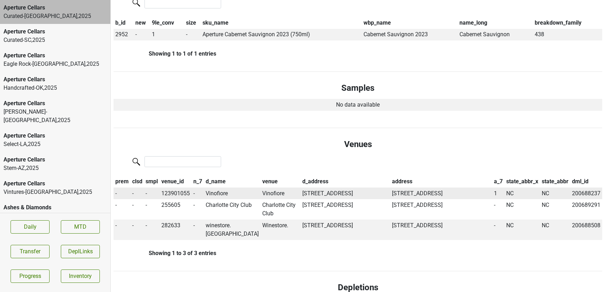
scroll to position [360, 0]
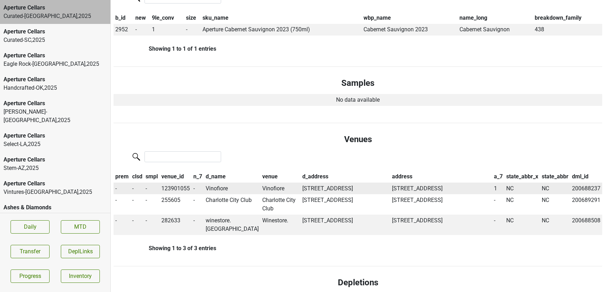
click at [221, 186] on td "Vinofiore" at bounding box center [232, 188] width 57 height 12
click at [269, 185] on td "Vinofiore" at bounding box center [280, 188] width 40 height 12
click at [176, 187] on td "123901055" at bounding box center [176, 188] width 32 height 12
copy td "123901055"
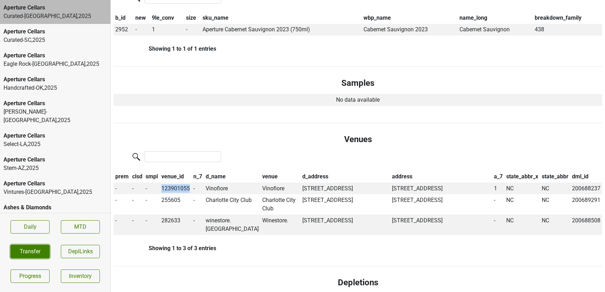
click at [36, 252] on button "Transfer" at bounding box center [30, 251] width 39 height 13
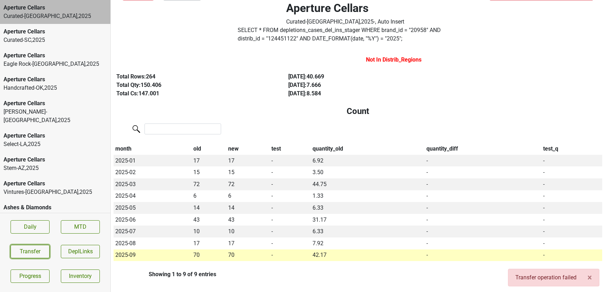
scroll to position [0, 0]
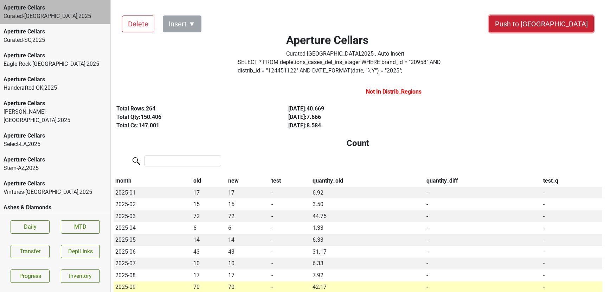
click at [558, 27] on button "Push to [GEOGRAPHIC_DATA]" at bounding box center [541, 23] width 105 height 17
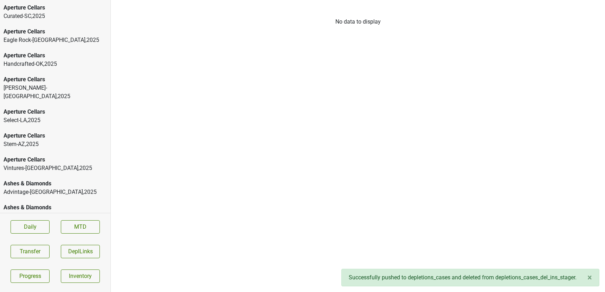
click at [48, 9] on div "Aperture Cellars" at bounding box center [55, 8] width 103 height 8
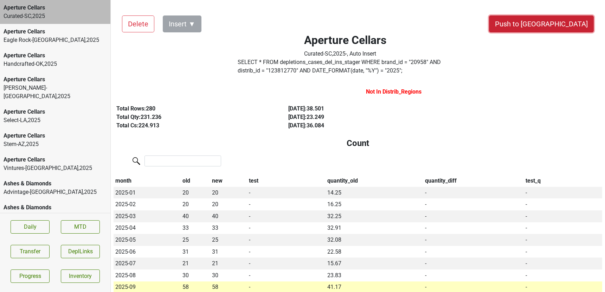
click at [557, 24] on button "Push to [GEOGRAPHIC_DATA]" at bounding box center [541, 23] width 105 height 17
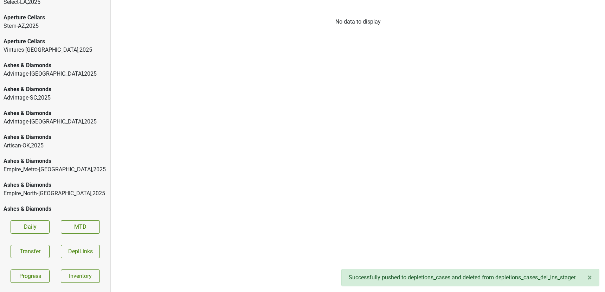
scroll to position [99, 0]
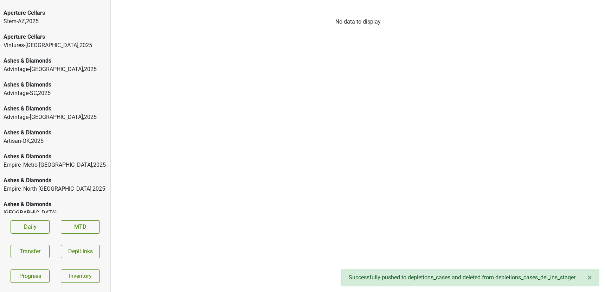
click at [64, 65] on div "Advintage-NC , 2025" at bounding box center [55, 69] width 103 height 8
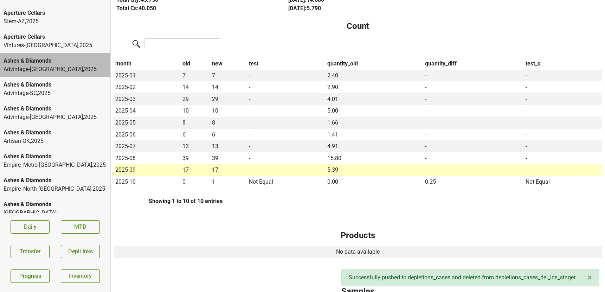
scroll to position [0, 0]
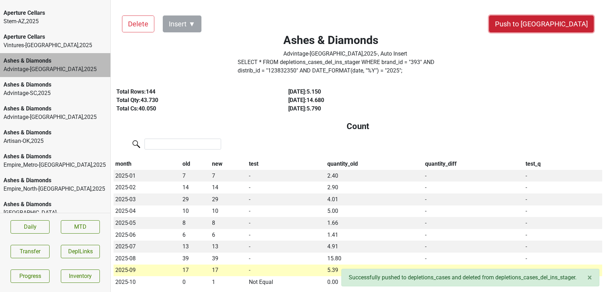
click at [565, 24] on button "Push to [GEOGRAPHIC_DATA]" at bounding box center [541, 23] width 105 height 17
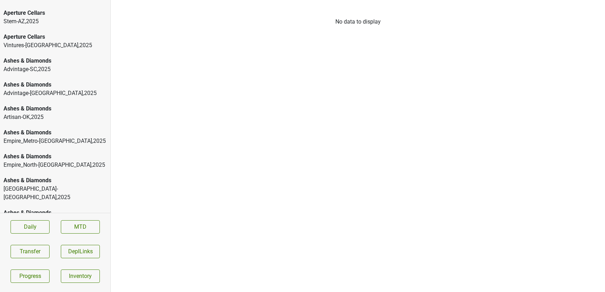
click at [59, 80] on div "Ashes & Diamonds" at bounding box center [55, 84] width 103 height 8
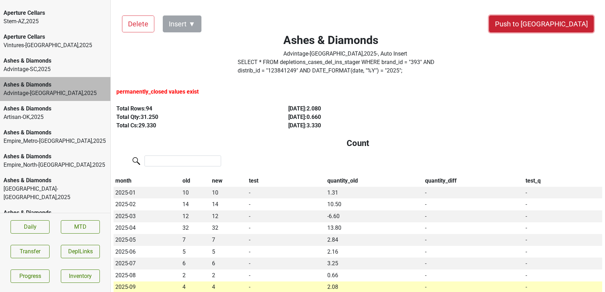
click at [561, 21] on button "Push to [GEOGRAPHIC_DATA]" at bounding box center [541, 23] width 105 height 17
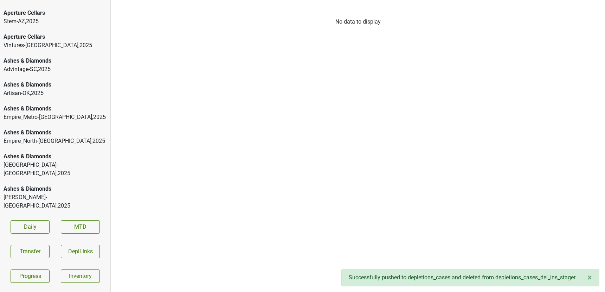
click at [69, 65] on div "Advintage-SC , 2025" at bounding box center [55, 69] width 103 height 8
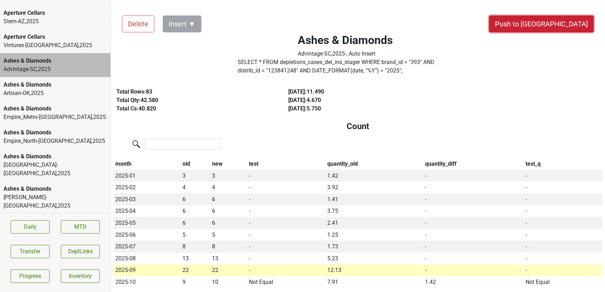
click at [562, 21] on button "Push to DC" at bounding box center [541, 23] width 105 height 17
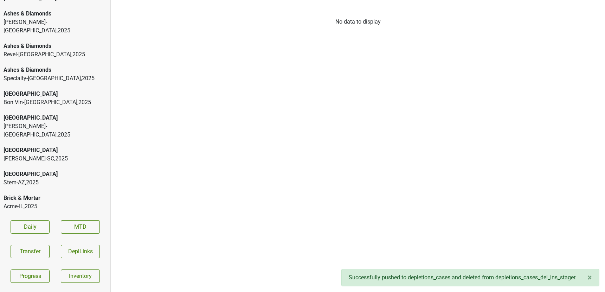
scroll to position [290, 0]
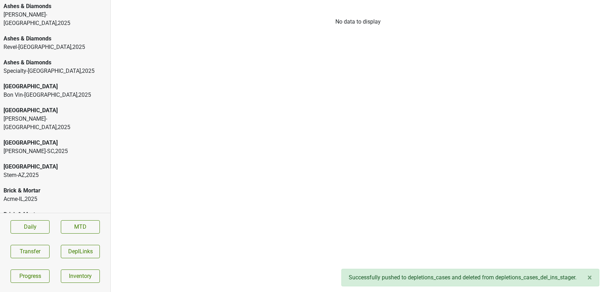
click at [43, 106] on div "[GEOGRAPHIC_DATA]" at bounding box center [55, 110] width 103 height 8
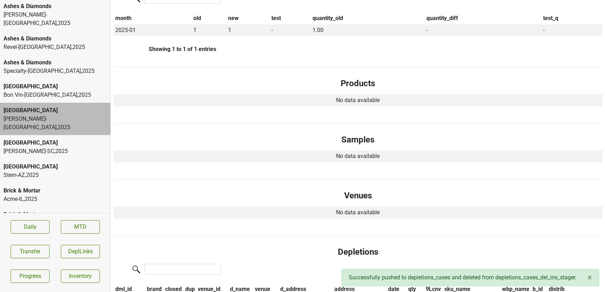
scroll to position [0, 0]
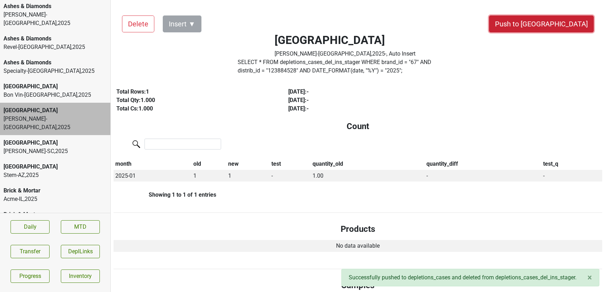
click at [559, 27] on button "Push to [GEOGRAPHIC_DATA]" at bounding box center [541, 23] width 105 height 17
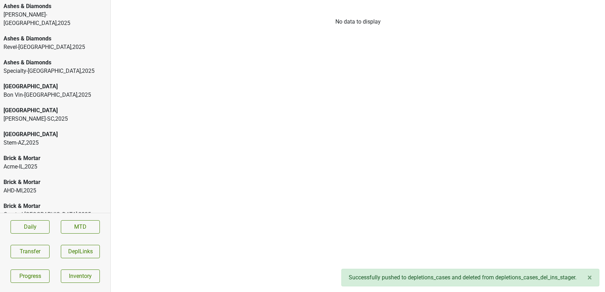
click at [34, 103] on div "Bella Oaks Kellogg-SC , 2025" at bounding box center [55, 115] width 110 height 24
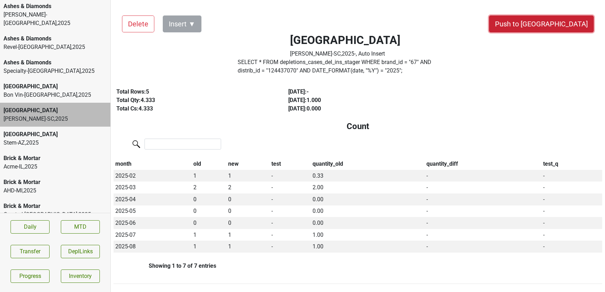
click at [567, 21] on button "Push to [GEOGRAPHIC_DATA]" at bounding box center [541, 23] width 105 height 17
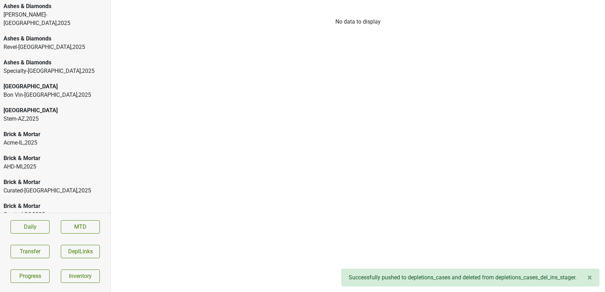
click at [57, 91] on div "Bon Vin-GA , 2025" at bounding box center [55, 95] width 103 height 8
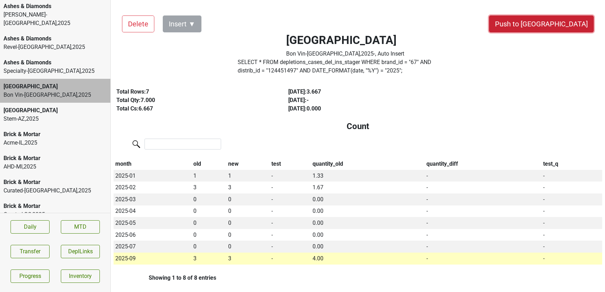
click at [565, 25] on button "Push to [GEOGRAPHIC_DATA]" at bounding box center [541, 23] width 105 height 17
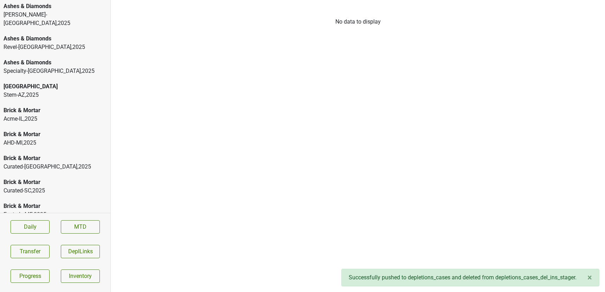
click at [65, 91] on div "Stem-AZ , 2025" at bounding box center [55, 95] width 103 height 8
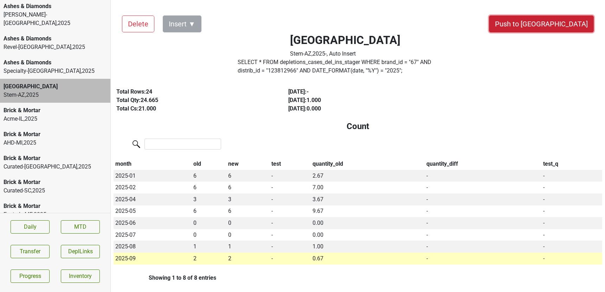
click at [560, 29] on button "Push to [GEOGRAPHIC_DATA]" at bounding box center [541, 23] width 105 height 17
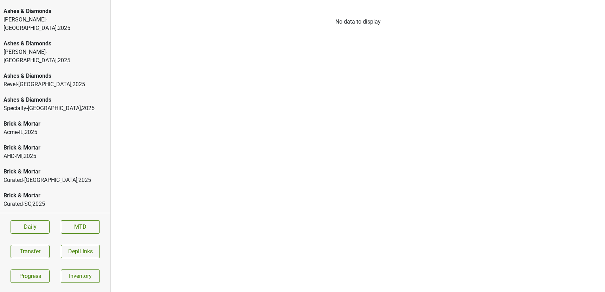
scroll to position [270, 0]
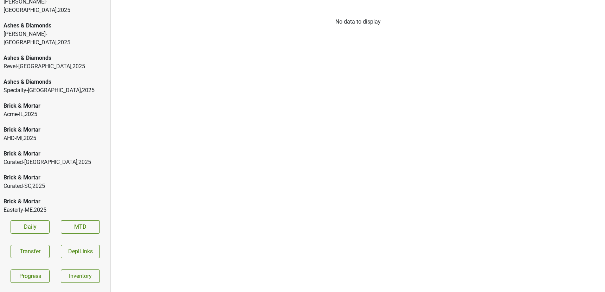
click at [48, 110] on div "Acme-IL , 2025" at bounding box center [55, 114] width 103 height 8
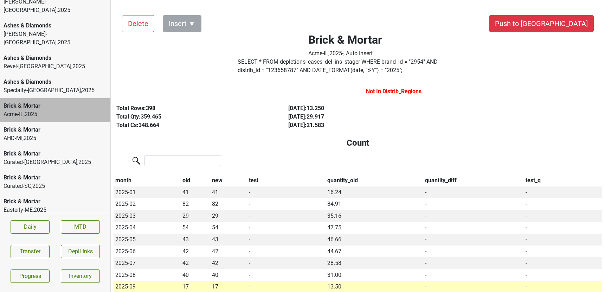
scroll to position [0, 0]
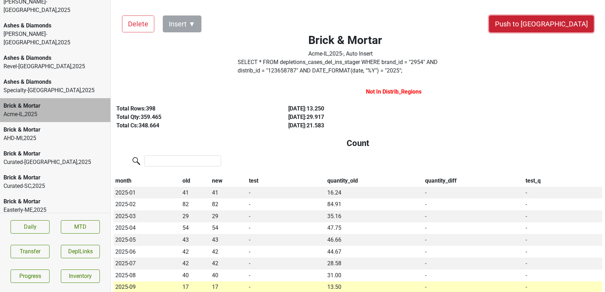
click at [573, 25] on button "Push to DC" at bounding box center [541, 23] width 105 height 17
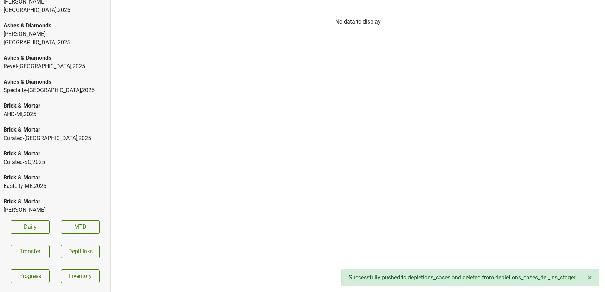
click at [55, 110] on div "AHD-MI , 2025" at bounding box center [55, 114] width 103 height 8
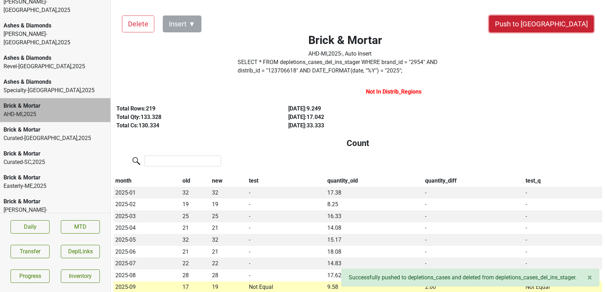
click at [562, 25] on button "Push to DC" at bounding box center [541, 23] width 105 height 17
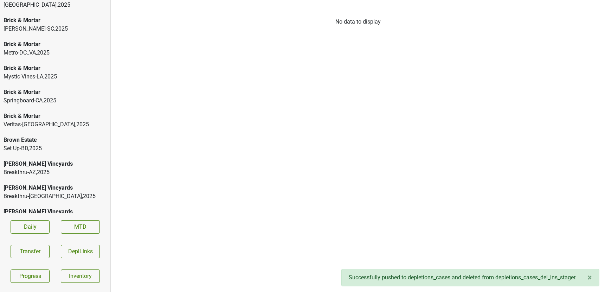
scroll to position [466, 0]
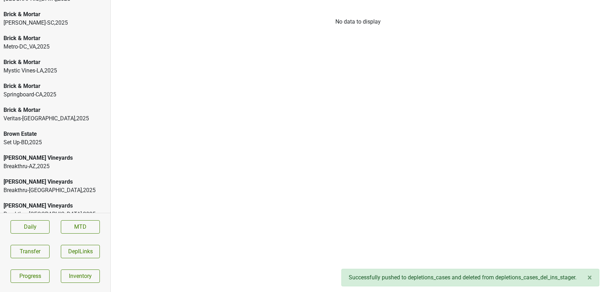
click at [30, 154] on div "Buehler Vineyards" at bounding box center [55, 158] width 103 height 8
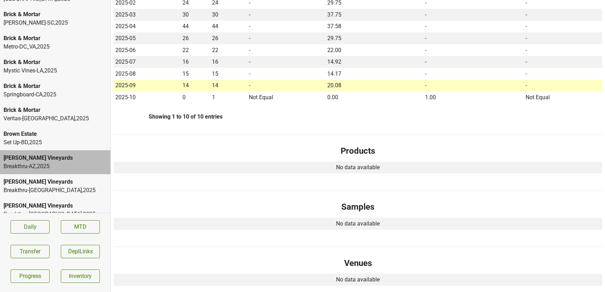
scroll to position [0, 0]
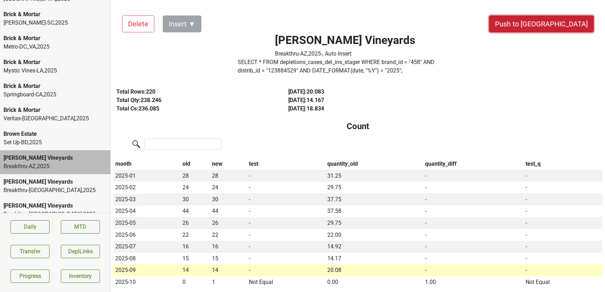
click at [562, 26] on button "Push to DC" at bounding box center [541, 23] width 105 height 17
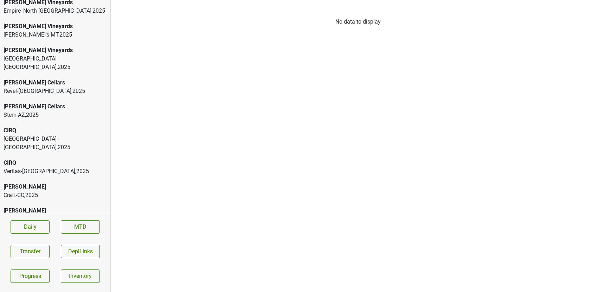
scroll to position [816, 0]
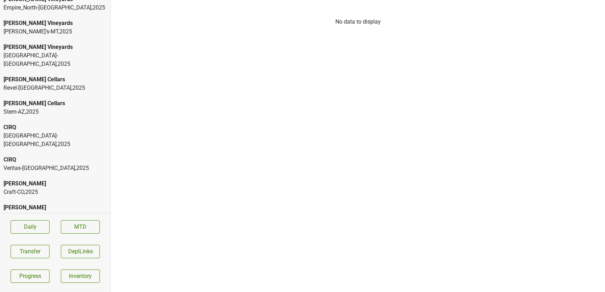
click at [25, 131] on div "Great Lakes-MI , 2025" at bounding box center [55, 139] width 103 height 17
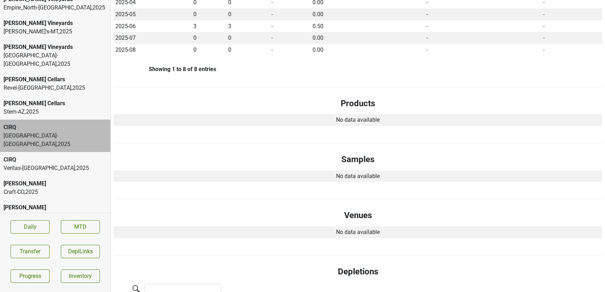
scroll to position [0, 0]
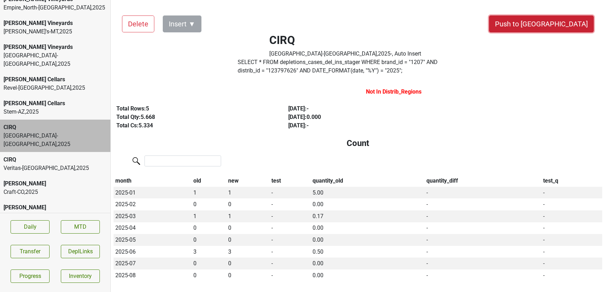
click at [567, 23] on button "Push to DC" at bounding box center [541, 23] width 105 height 17
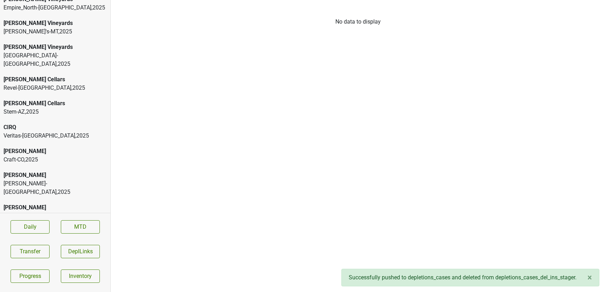
click at [64, 131] on div "Veritas-MO , 2025" at bounding box center [55, 135] width 103 height 8
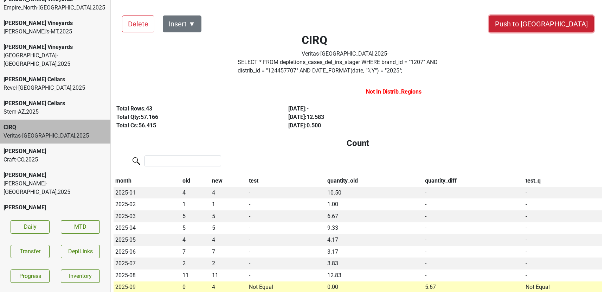
click at [575, 20] on button "Push to DC" at bounding box center [541, 23] width 105 height 17
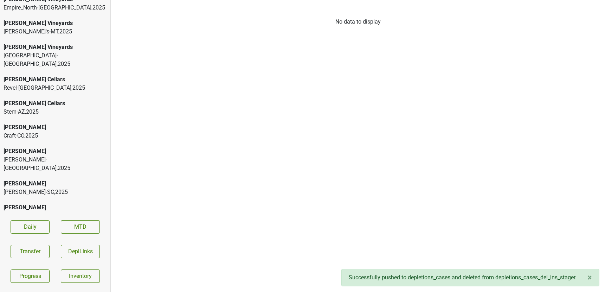
scroll to position [851, 0]
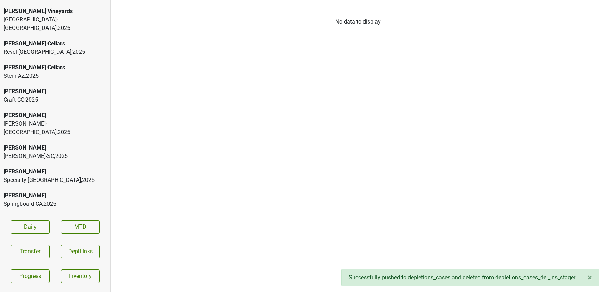
click at [25, 96] on div "Craft-CO , 2025" at bounding box center [55, 100] width 103 height 8
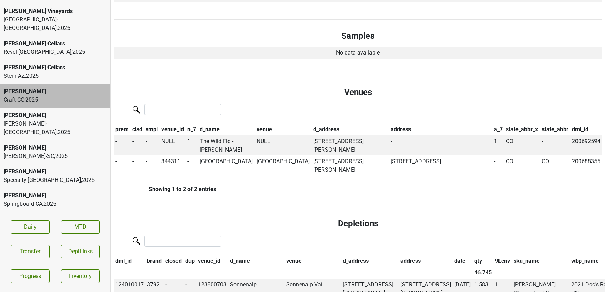
scroll to position [341, 0]
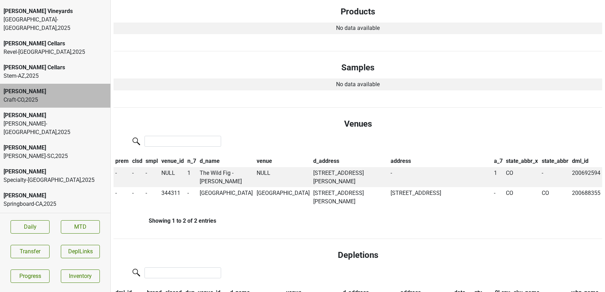
click at [23, 120] on div "Kellogg-NC , 2025" at bounding box center [55, 128] width 103 height 17
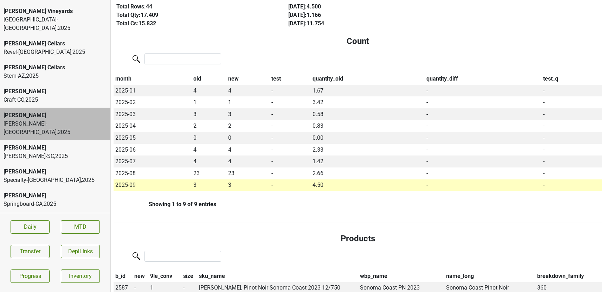
scroll to position [0, 0]
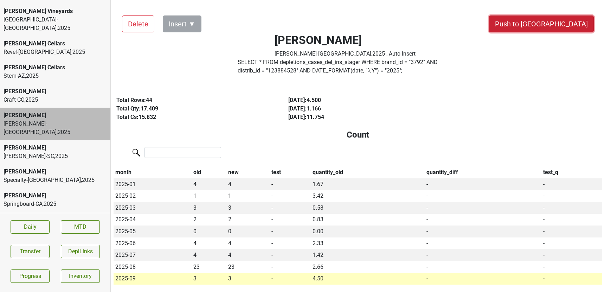
click at [560, 24] on button "Push to DC" at bounding box center [541, 23] width 105 height 17
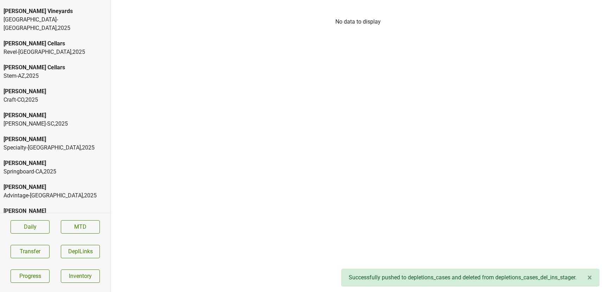
click at [42, 120] on div "Kellogg-SC , 2025" at bounding box center [55, 124] width 103 height 8
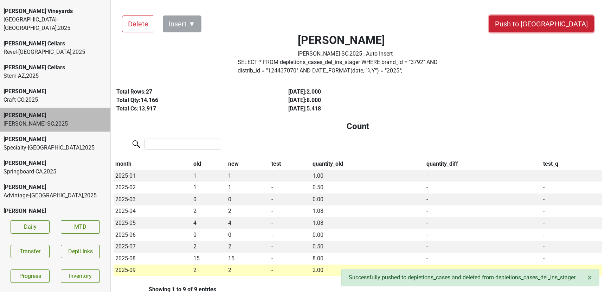
click at [562, 24] on button "Push to DC" at bounding box center [541, 23] width 105 height 17
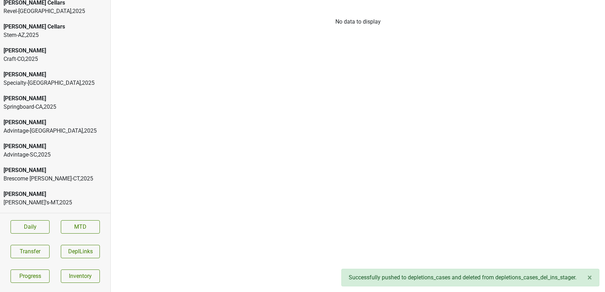
scroll to position [903, 0]
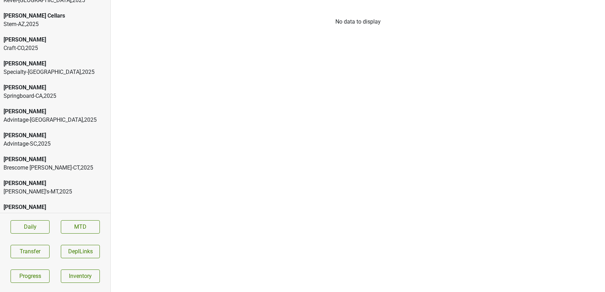
click at [54, 140] on div "Advintage-SC , 2025" at bounding box center [55, 144] width 103 height 8
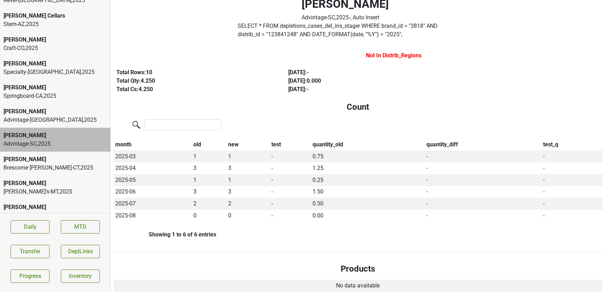
scroll to position [0, 0]
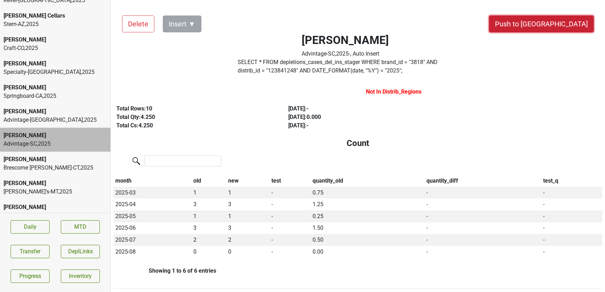
click at [571, 25] on button "Push to DC" at bounding box center [541, 23] width 105 height 17
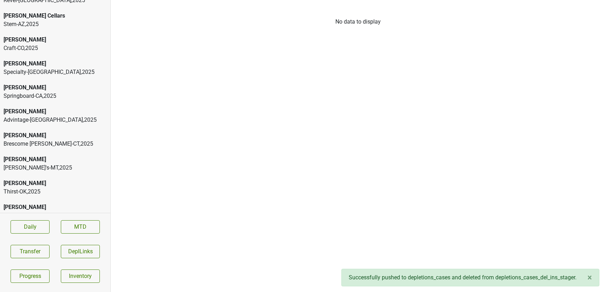
click at [44, 116] on div "Advintage-NC , 2025" at bounding box center [55, 120] width 103 height 8
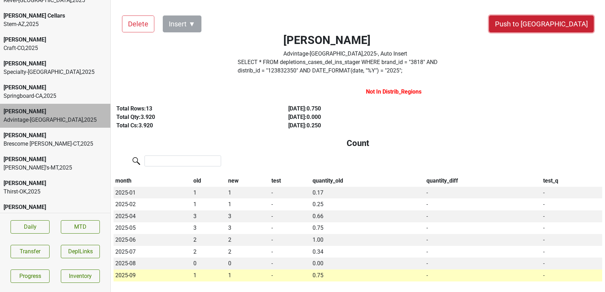
click at [573, 20] on button "Push to DC" at bounding box center [541, 23] width 105 height 17
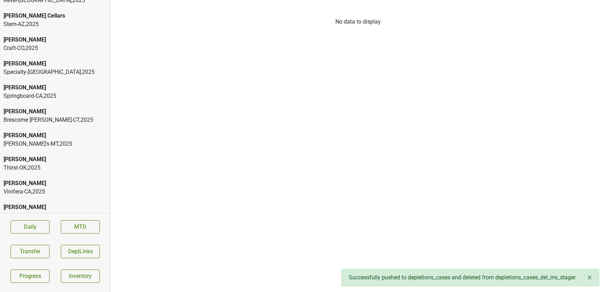
click at [43, 211] on div "Craft-CO , 2025" at bounding box center [55, 215] width 103 height 8
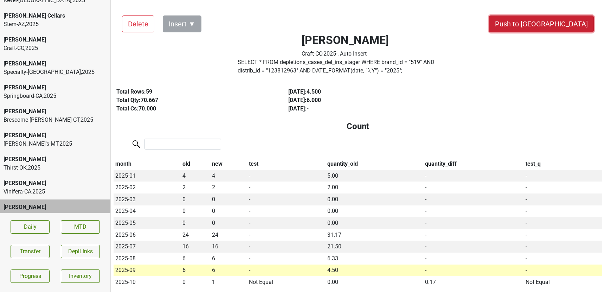
click at [563, 17] on button "Push to DC" at bounding box center [541, 23] width 105 height 17
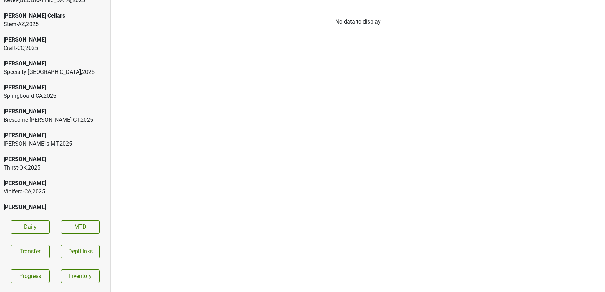
click at [54, 211] on div "Kellogg-NC , 2025" at bounding box center [55, 219] width 103 height 17
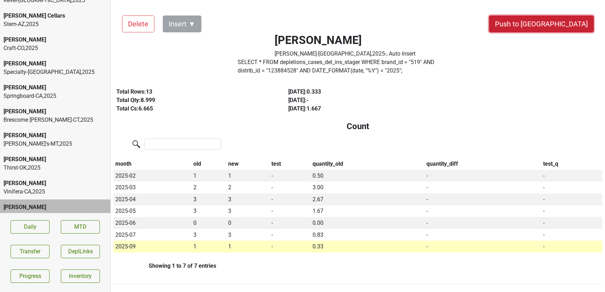
click at [566, 20] on button "Push to DC" at bounding box center [541, 23] width 105 height 17
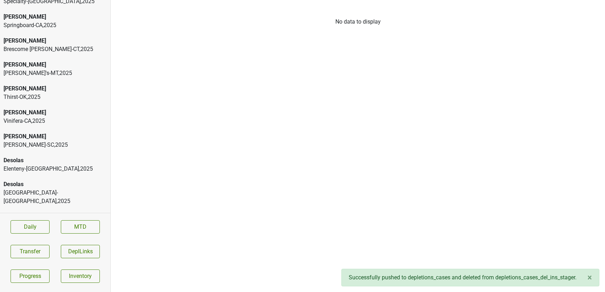
scroll to position [988, 0]
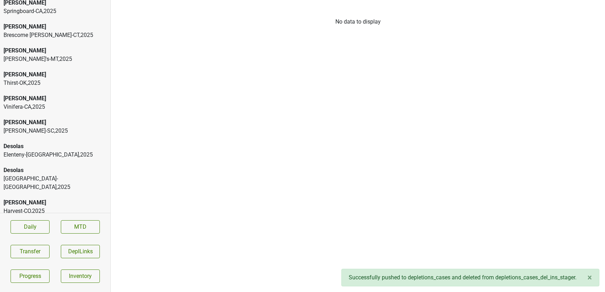
click at [33, 150] on div "Elenteny-NY , 2025" at bounding box center [55, 154] width 103 height 8
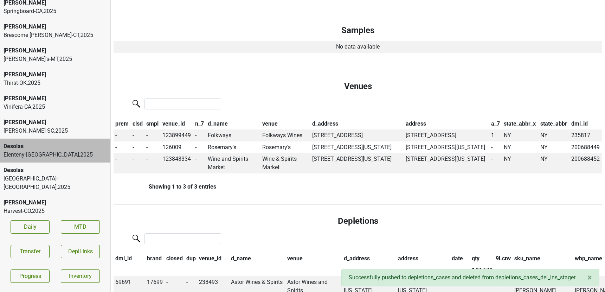
scroll to position [0, 0]
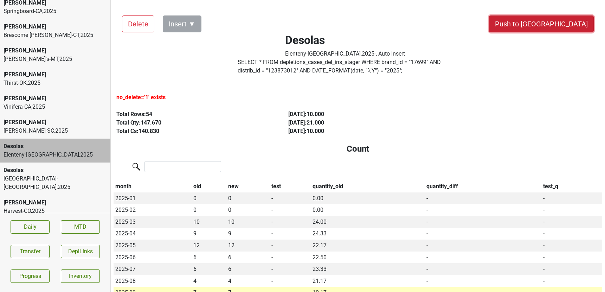
click at [578, 22] on button "Push to DC" at bounding box center [541, 23] width 105 height 17
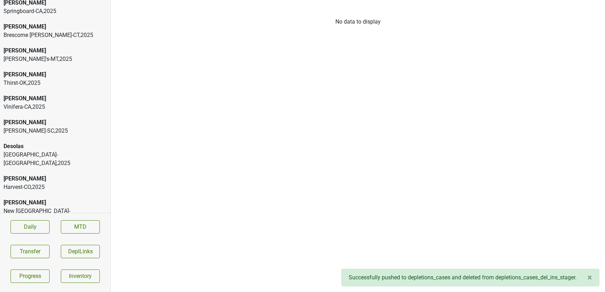
click at [71, 142] on div "Desolas" at bounding box center [55, 146] width 103 height 8
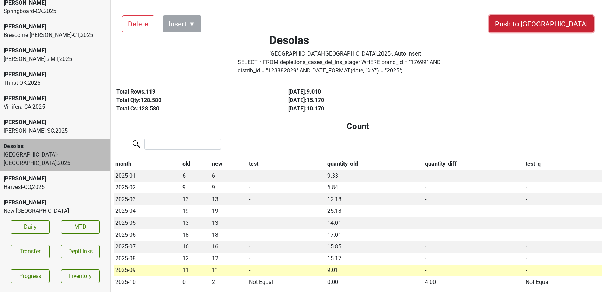
click at [558, 22] on button "Push to DC" at bounding box center [541, 23] width 105 height 17
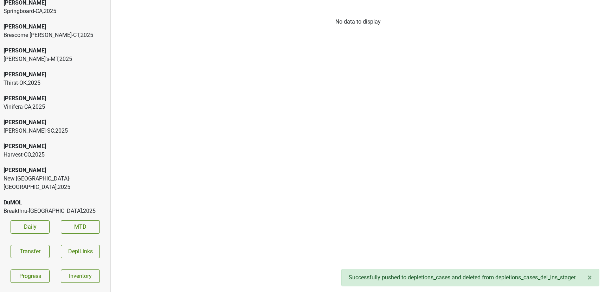
click at [44, 207] on div "Breakthru-DC , 2025" at bounding box center [55, 211] width 103 height 8
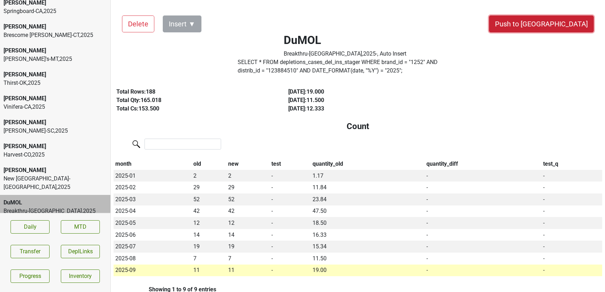
click at [560, 21] on button "Push to DC" at bounding box center [541, 23] width 105 height 17
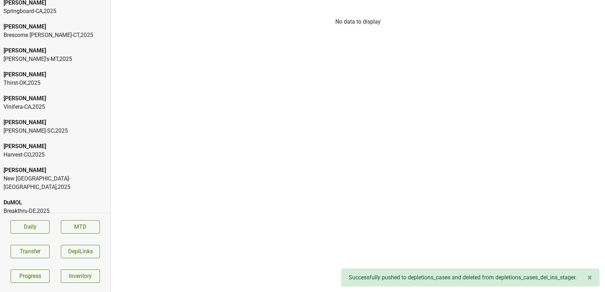
click at [52, 207] on div "Breakthru-DE , 2025" at bounding box center [55, 211] width 103 height 8
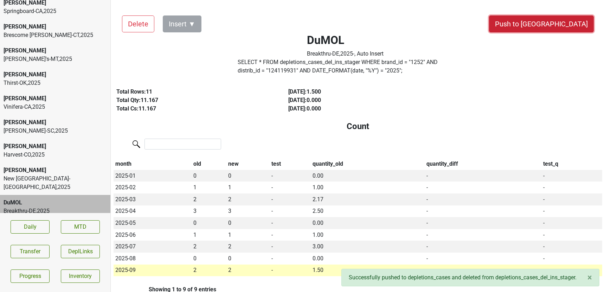
click at [561, 20] on button "Push to DC" at bounding box center [541, 23] width 105 height 17
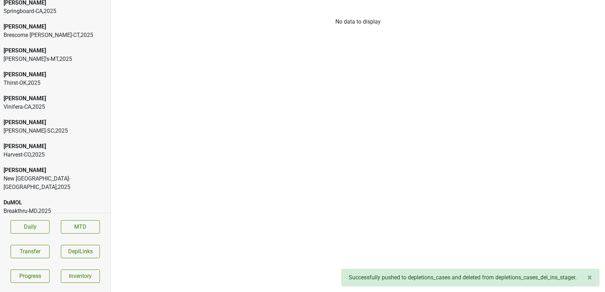
click at [51, 207] on div "Breakthru-MD , 2025" at bounding box center [55, 211] width 103 height 8
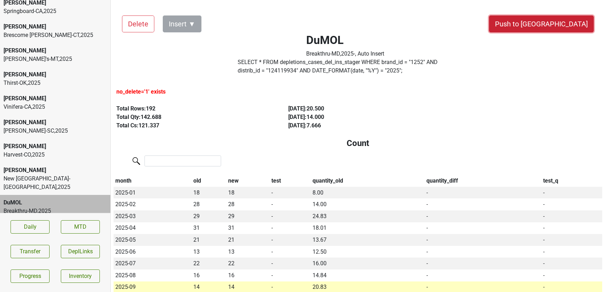
click at [559, 24] on button "Push to DC" at bounding box center [541, 23] width 105 height 17
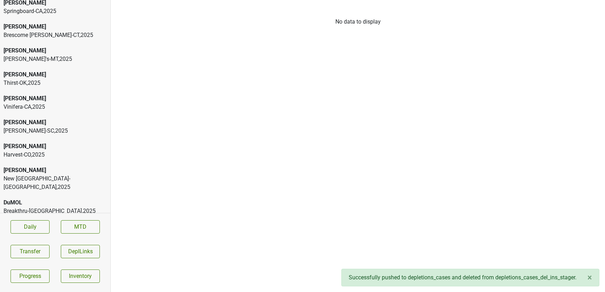
click at [46, 222] on div "DuMOL" at bounding box center [55, 226] width 103 height 8
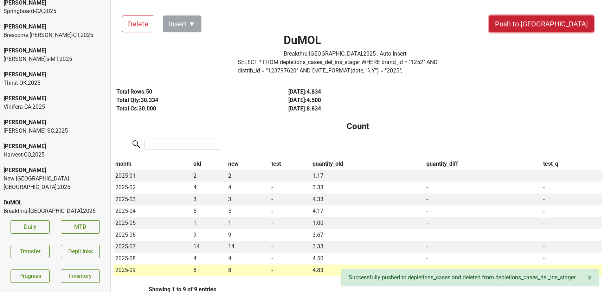
click at [571, 24] on button "Push to DC" at bounding box center [541, 23] width 105 height 17
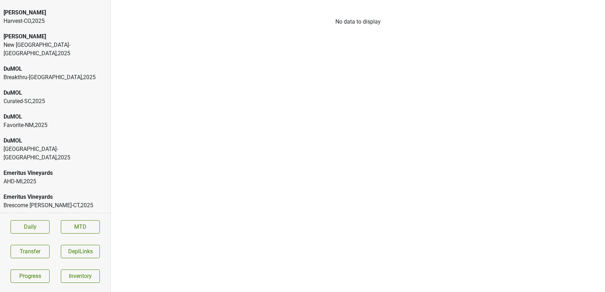
scroll to position [1134, 0]
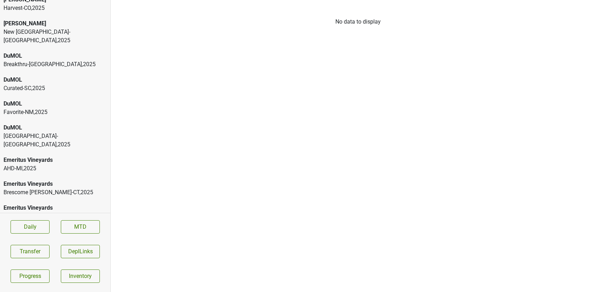
click at [60, 156] on div "Emeritus Vineyards" at bounding box center [55, 160] width 103 height 8
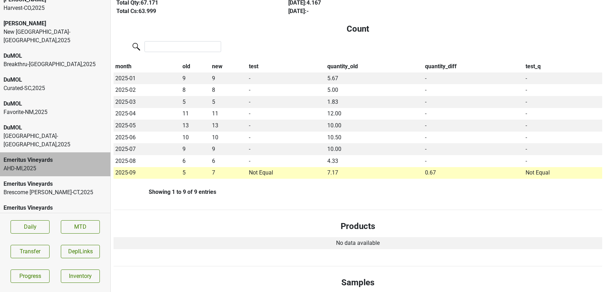
scroll to position [0, 0]
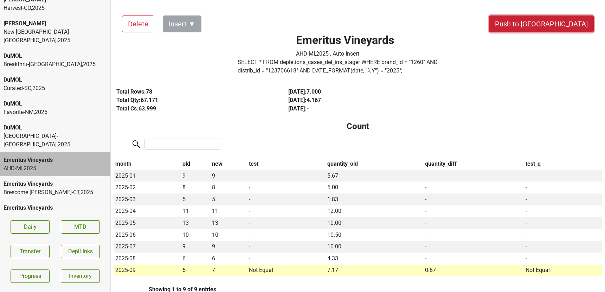
click at [553, 24] on button "Push to DC" at bounding box center [541, 23] width 105 height 17
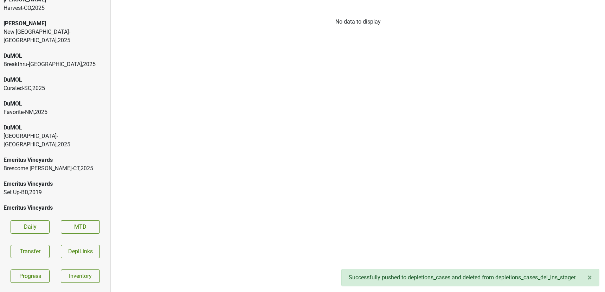
click at [61, 164] on div "Brescome Barton-CT , 2025" at bounding box center [55, 168] width 103 height 8
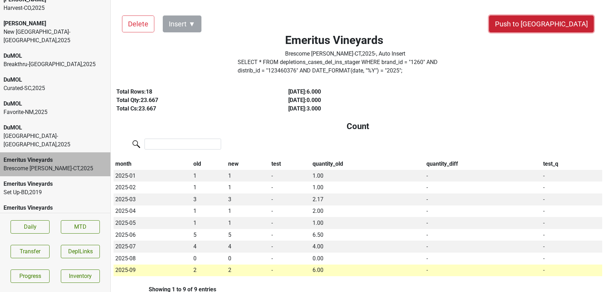
click at [563, 23] on button "Push to DC" at bounding box center [541, 23] width 105 height 17
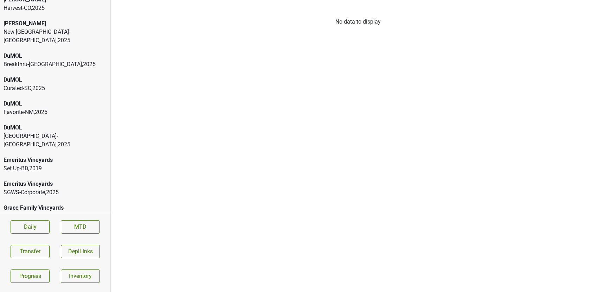
click at [39, 188] on div "SGWS-Corporate , 2025" at bounding box center [55, 192] width 103 height 8
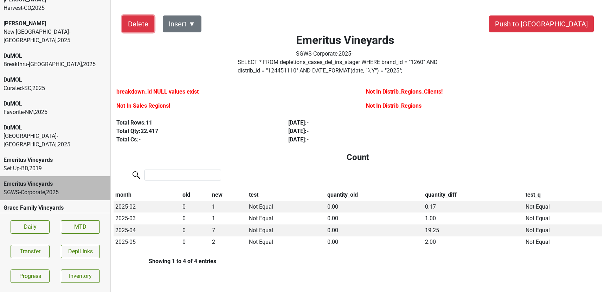
click at [137, 32] on button "Delete" at bounding box center [138, 23] width 32 height 17
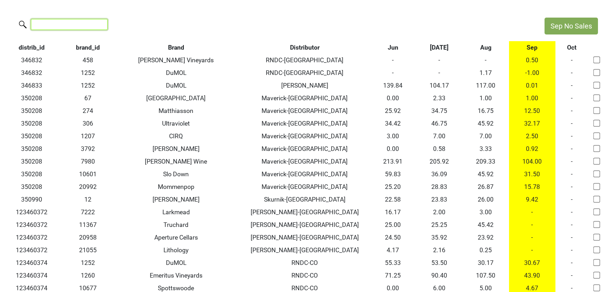
click at [75, 26] on input "search" at bounding box center [69, 24] width 77 height 11
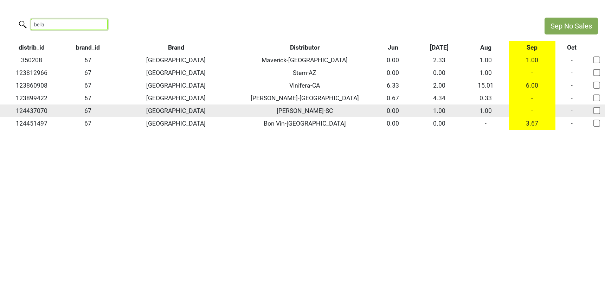
type input "bella"
click at [598, 109] on input "checkbox" at bounding box center [596, 110] width 7 height 7
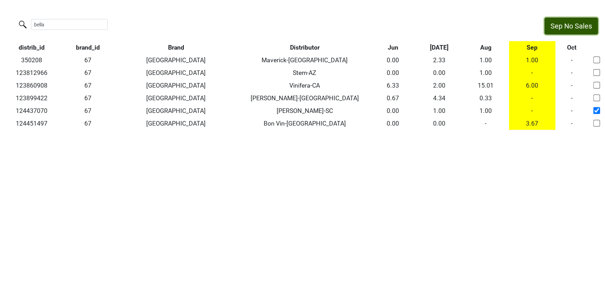
click at [566, 27] on button "Sep No Sales" at bounding box center [570, 26] width 53 height 17
checkbox input "false"
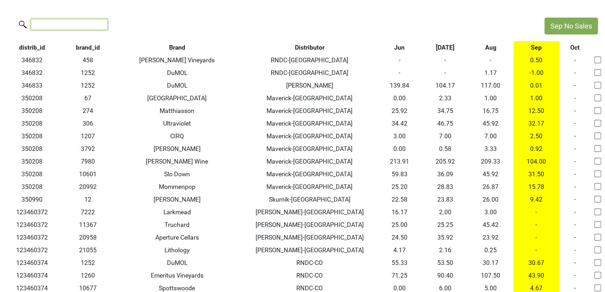
click at [45, 25] on input "search" at bounding box center [69, 24] width 77 height 11
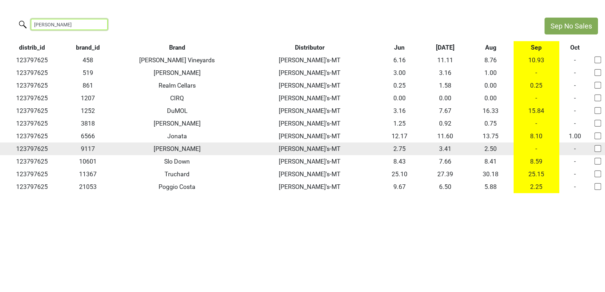
type input "[PERSON_NAME]"
click at [598, 148] on input "checkbox" at bounding box center [597, 148] width 7 height 7
checkbox input "true"
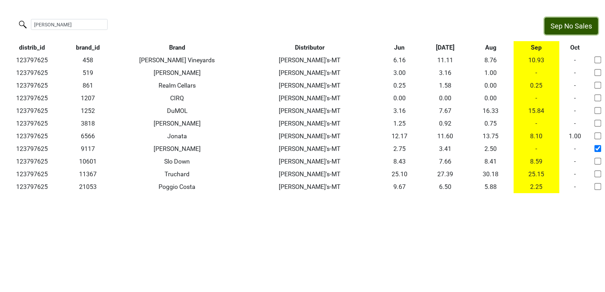
click at [565, 26] on button "Sep No Sales" at bounding box center [570, 26] width 53 height 17
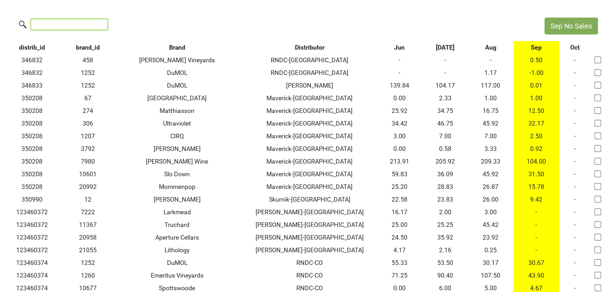
click at [49, 24] on input "search" at bounding box center [69, 24] width 77 height 11
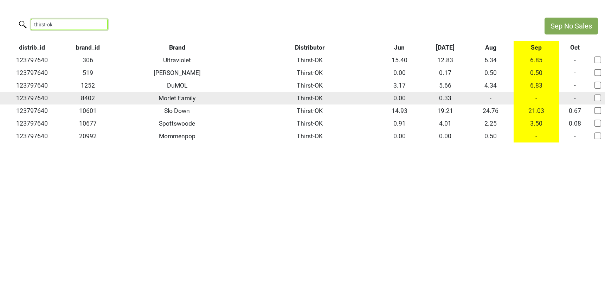
type input "thirst-ok"
click at [491, 98] on td "-" at bounding box center [491, 98] width 46 height 13
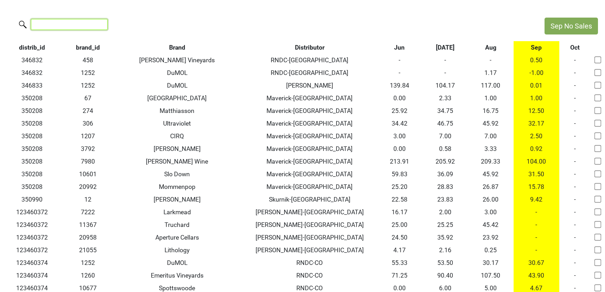
click at [88, 27] on input "search" at bounding box center [69, 24] width 77 height 11
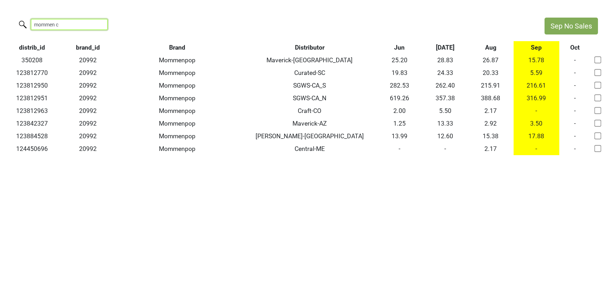
type input "mommen cr"
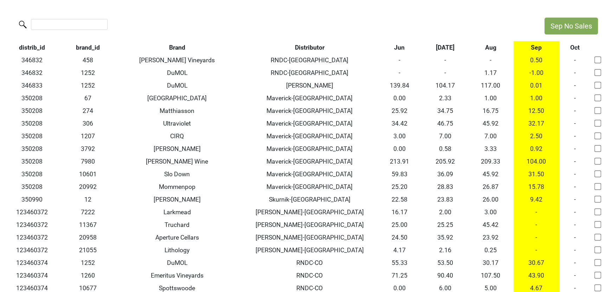
click at [491, 48] on th "Aug" at bounding box center [491, 47] width 46 height 13
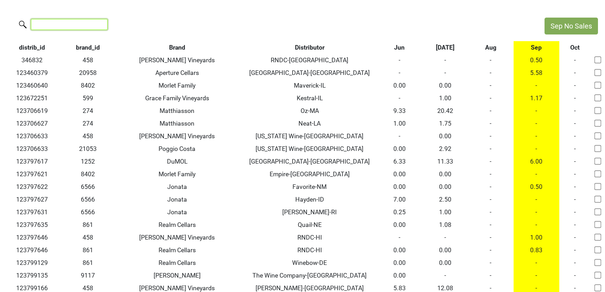
click at [80, 25] on input "search" at bounding box center [69, 24] width 77 height 11
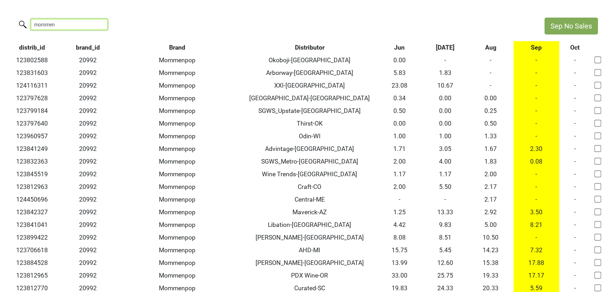
drag, startPoint x: 57, startPoint y: 24, endPoint x: -25, endPoint y: 23, distance: 82.3
click at [0, 23] on html "Sep No Sales mommen distrib_id brand_id Brand Distributor Jun [DATE] Aug Sep Oc…" at bounding box center [302, 187] width 605 height 375
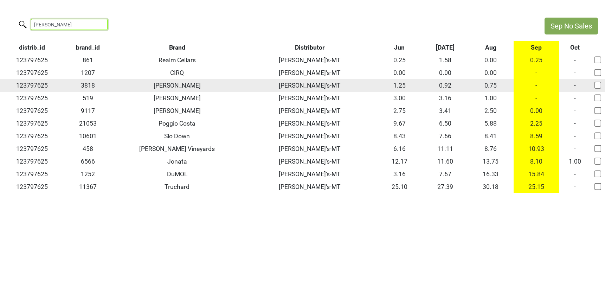
type input "[PERSON_NAME]"
click at [596, 83] on input "checkbox" at bounding box center [597, 85] width 7 height 7
checkbox input "true"
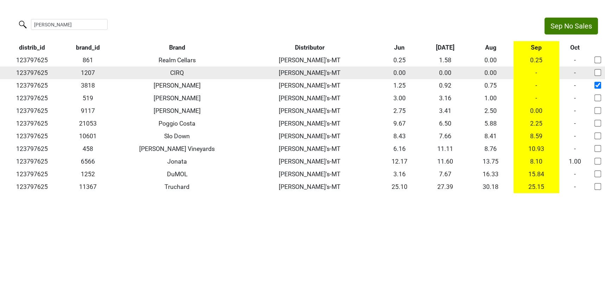
click at [597, 74] on input "checkbox" at bounding box center [597, 72] width 7 height 7
checkbox input "true"
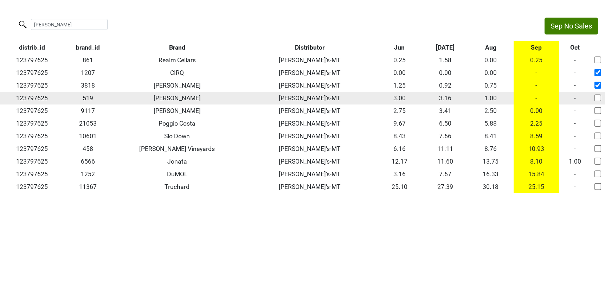
click at [597, 97] on input "checkbox" at bounding box center [597, 97] width 7 height 7
checkbox input "true"
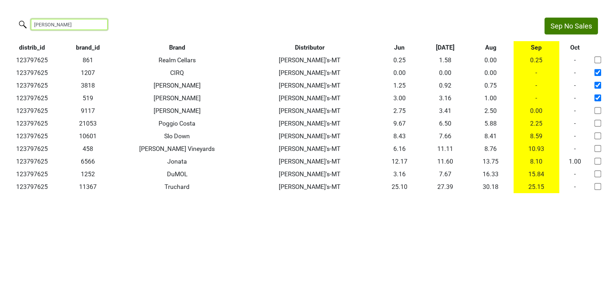
drag, startPoint x: 59, startPoint y: 24, endPoint x: -18, endPoint y: 22, distance: 76.7
click at [0, 22] on html "Sep No Sales [PERSON_NAME] distrib_id brand_id Brand Distributor Jun [DATE] Aug…" at bounding box center [302, 105] width 605 height 211
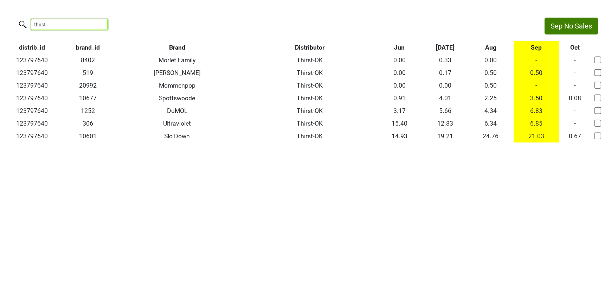
drag, startPoint x: 58, startPoint y: 24, endPoint x: -14, endPoint y: 21, distance: 72.8
click at [0, 21] on html "Sep No Sales thirst distrib_id brand_id Brand Distributor Jun [DATE] Aug Sep Oc…" at bounding box center [302, 80] width 605 height 160
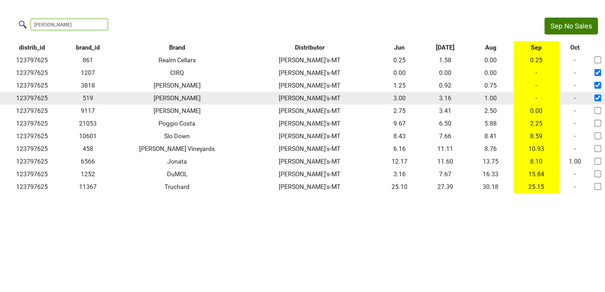
type input "[PERSON_NAME]"
click at [32, 97] on td "123797625" at bounding box center [32, 98] width 64 height 13
copy td "123797625"
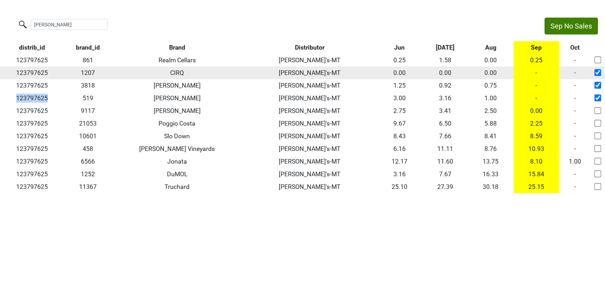
click at [600, 71] on input "checkbox" at bounding box center [597, 72] width 7 height 7
checkbox input "false"
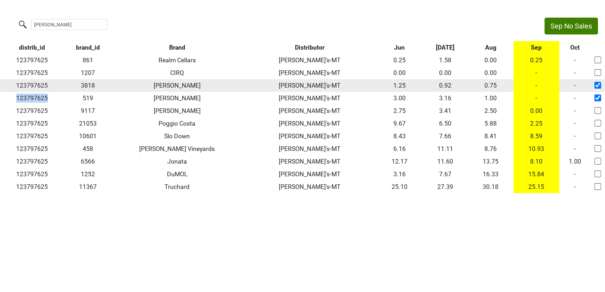
click at [599, 83] on input "checkbox" at bounding box center [597, 85] width 7 height 7
checkbox input "false"
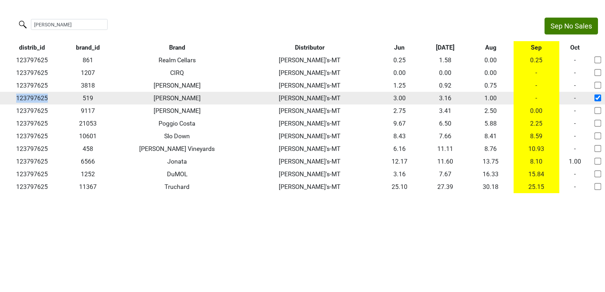
click at [599, 98] on input "checkbox" at bounding box center [597, 97] width 7 height 7
checkbox input "false"
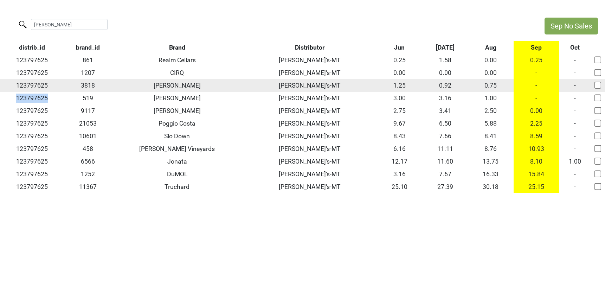
click at [596, 86] on input "checkbox" at bounding box center [597, 85] width 7 height 7
checkbox input "false"
click at [535, 85] on td "-" at bounding box center [537, 85] width 46 height 13
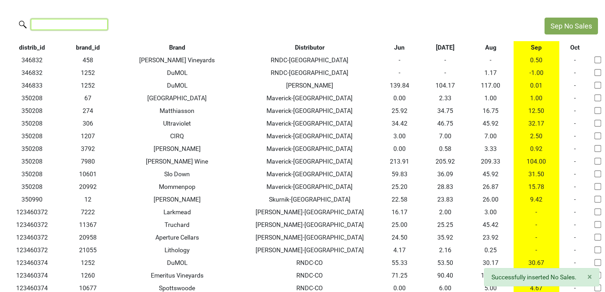
click at [63, 25] on input "search" at bounding box center [69, 24] width 77 height 11
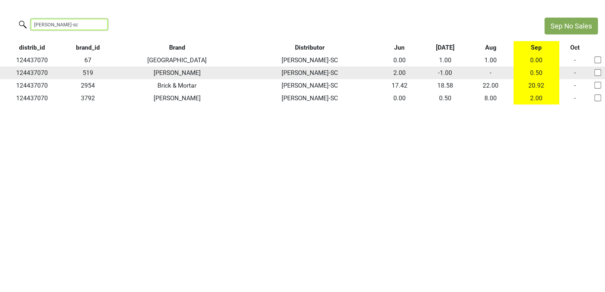
type input "kellogg-sc"
click at [490, 73] on td "-" at bounding box center [491, 72] width 46 height 13
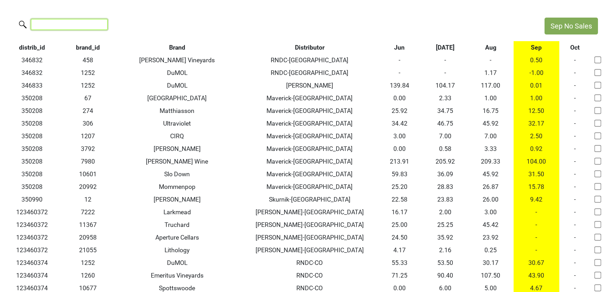
click at [83, 19] on input "search" at bounding box center [69, 24] width 77 height 11
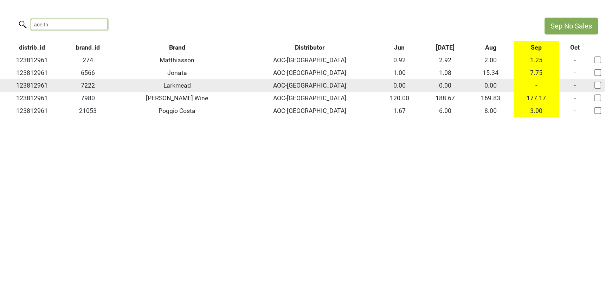
type input "aoc-tn"
click at [537, 85] on td "-" at bounding box center [537, 85] width 46 height 13
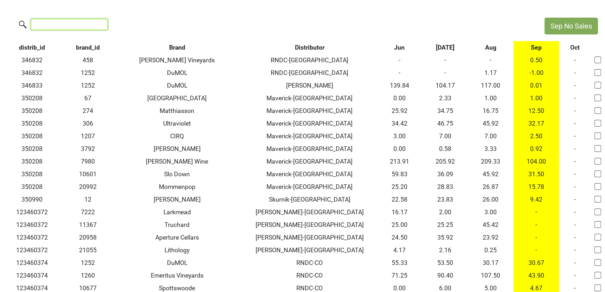
click at [84, 21] on input "search" at bounding box center [69, 24] width 77 height 11
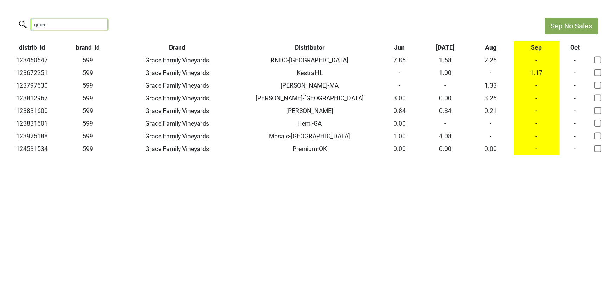
drag, startPoint x: 54, startPoint y: 25, endPoint x: -3, endPoint y: 22, distance: 57.4
click at [0, 22] on html "Sep No Sales grace distrib_id brand_id Brand Distributor Jun Jul Aug Sep Oct 12…" at bounding box center [302, 86] width 605 height 173
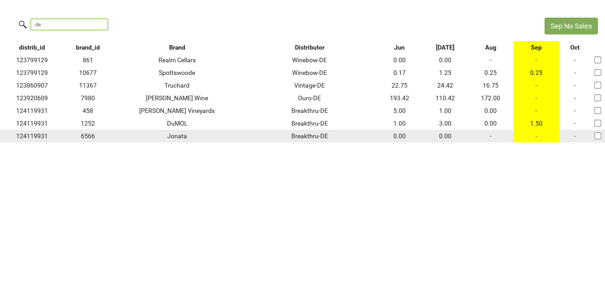
type input "-de"
click at [491, 136] on td "-" at bounding box center [491, 136] width 46 height 13
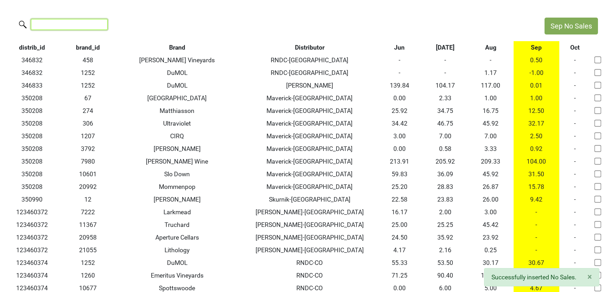
click at [68, 26] on input "search" at bounding box center [69, 24] width 77 height 11
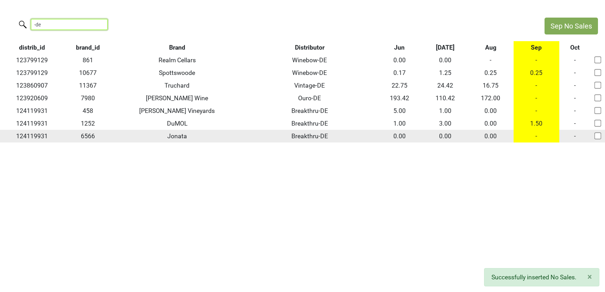
type input "-de"
click at [539, 134] on td "-" at bounding box center [537, 136] width 46 height 13
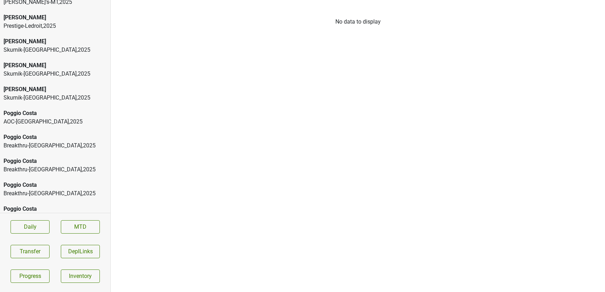
scroll to position [3994, 0]
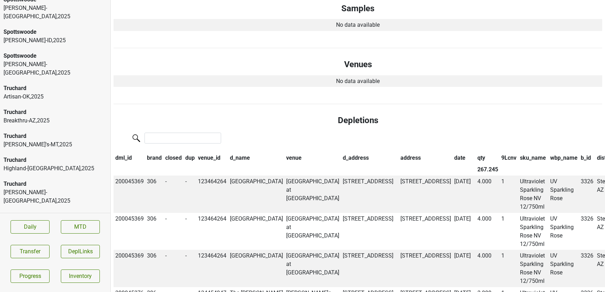
scroll to position [0, 0]
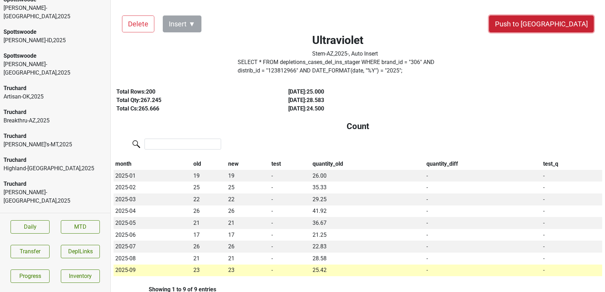
click at [556, 22] on button "Push to [GEOGRAPHIC_DATA]" at bounding box center [541, 23] width 105 height 17
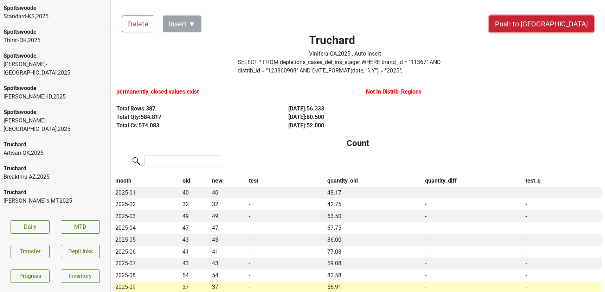
click at [575, 25] on button "Push to [GEOGRAPHIC_DATA]" at bounding box center [541, 23] width 105 height 17
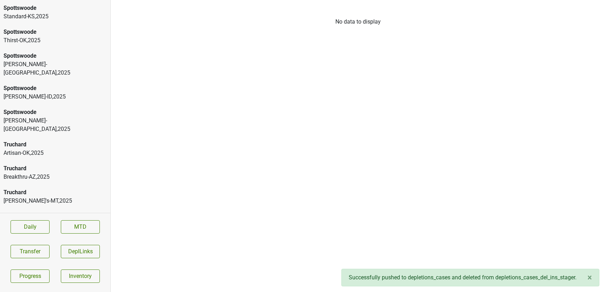
click at [51, 277] on div "Mexcor-[GEOGRAPHIC_DATA] , 2025" at bounding box center [55, 281] width 103 height 8
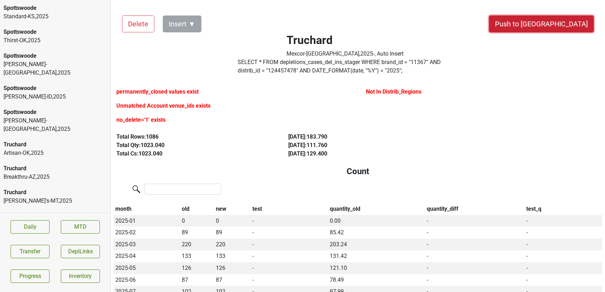
drag, startPoint x: 572, startPoint y: 20, endPoint x: 468, endPoint y: 108, distance: 136.4
click at [568, 18] on button "Push to [GEOGRAPHIC_DATA]" at bounding box center [541, 23] width 105 height 17
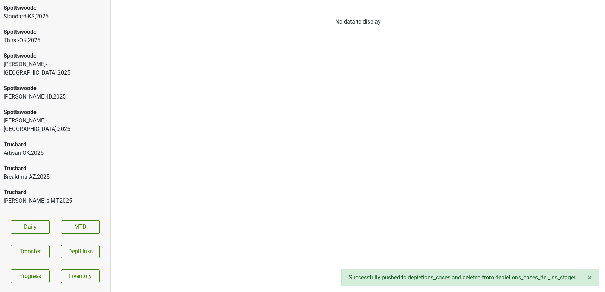
scroll to position [3970, 0]
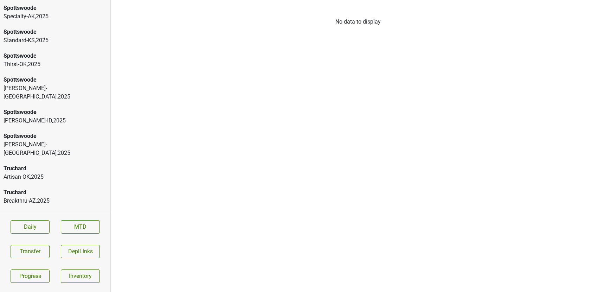
click at [22, 291] on div "Truchard" at bounding box center [55, 296] width 103 height 8
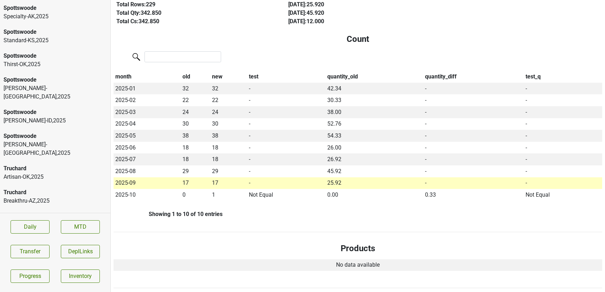
scroll to position [0, 0]
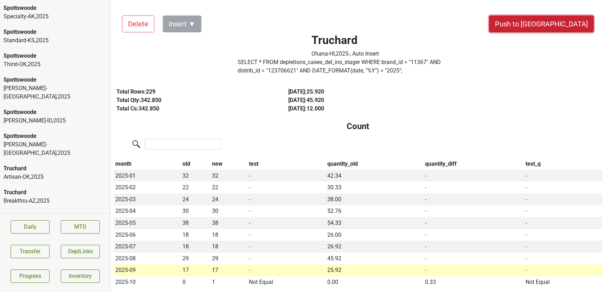
click at [566, 26] on button "Push to [GEOGRAPHIC_DATA]" at bounding box center [541, 23] width 105 height 17
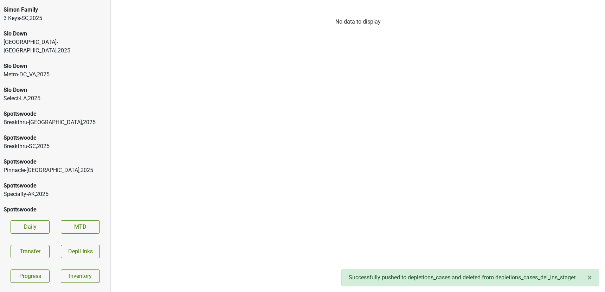
scroll to position [3744, 0]
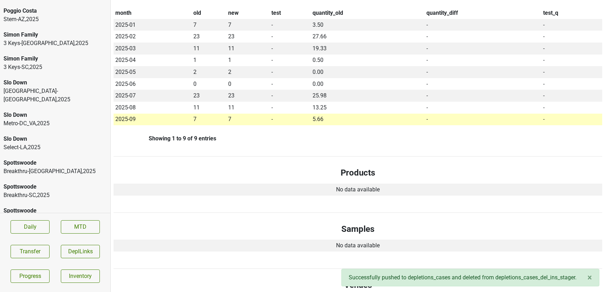
scroll to position [0, 0]
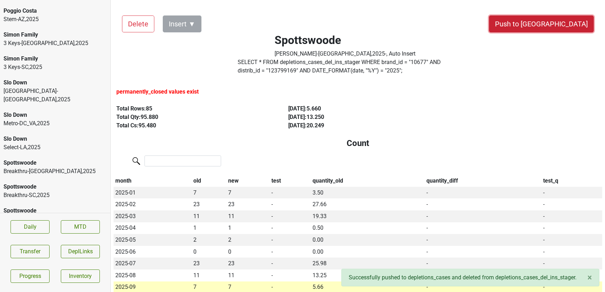
click at [570, 24] on button "Push to [GEOGRAPHIC_DATA]" at bounding box center [541, 23] width 105 height 17
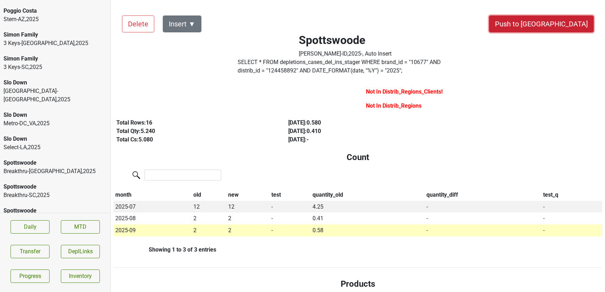
click at [552, 29] on button "Push to [GEOGRAPHIC_DATA]" at bounding box center [541, 23] width 105 height 17
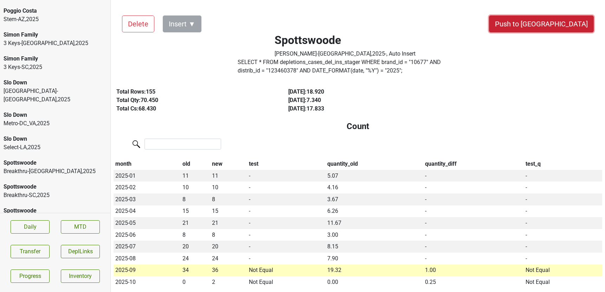
click at [574, 25] on button "Push to [GEOGRAPHIC_DATA]" at bounding box center [541, 23] width 105 height 17
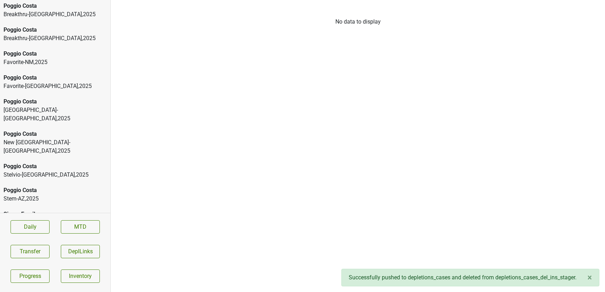
scroll to position [3558, 0]
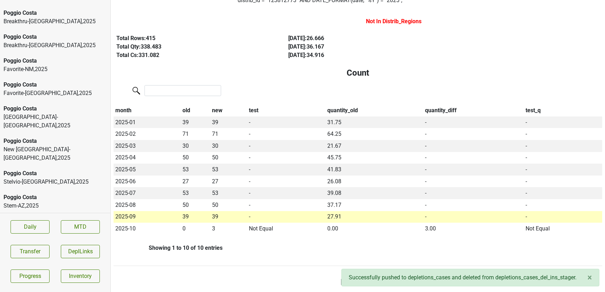
scroll to position [0, 0]
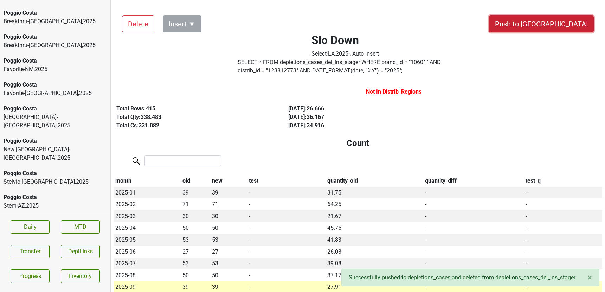
click at [575, 26] on button "Push to [GEOGRAPHIC_DATA]" at bounding box center [541, 23] width 105 height 17
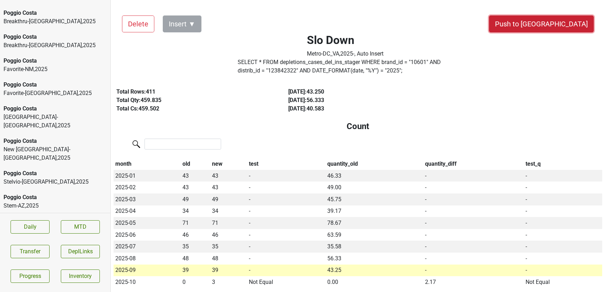
click at [555, 21] on button "Push to [GEOGRAPHIC_DATA]" at bounding box center [541, 23] width 105 height 17
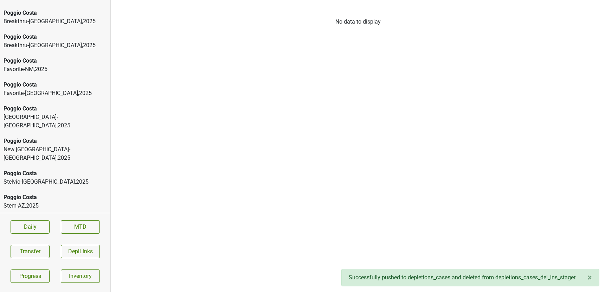
click at [51, 201] on div "Stem-AZ , 2025" at bounding box center [55, 205] width 103 height 8
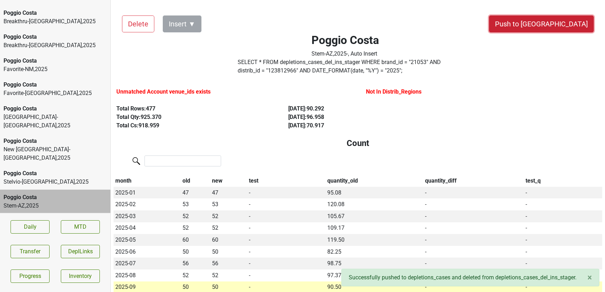
click at [564, 24] on button "Push to [GEOGRAPHIC_DATA]" at bounding box center [541, 23] width 105 height 17
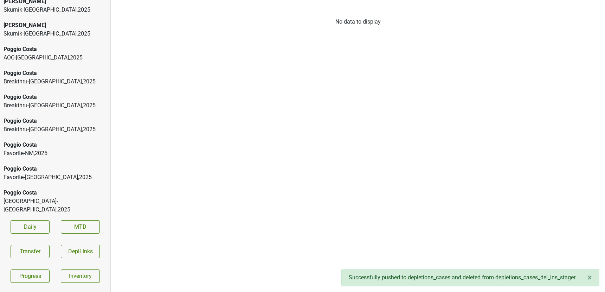
scroll to position [3470, 0]
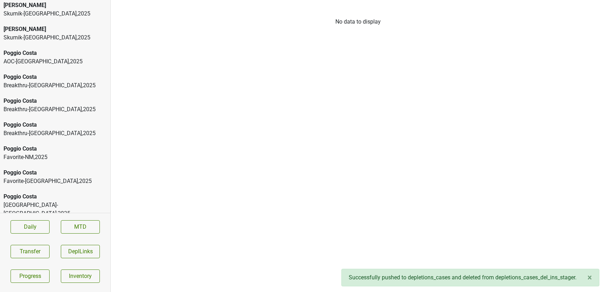
click at [49, 265] on div "Stelvio-OH , 2025" at bounding box center [55, 269] width 103 height 8
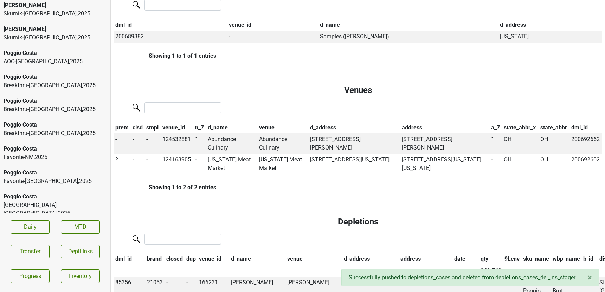
scroll to position [422, 0]
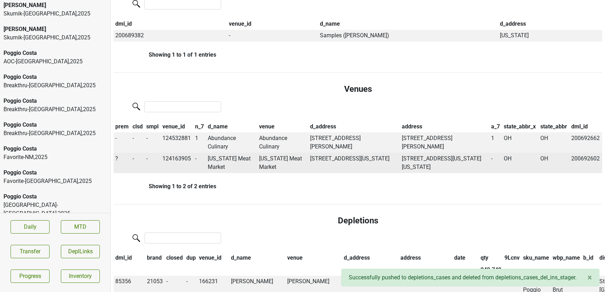
click at [115, 159] on td "?" at bounding box center [122, 163] width 17 height 20
click at [117, 158] on span "?" at bounding box center [116, 158] width 3 height 7
click at [131, 190] on div "Off" at bounding box center [142, 190] width 56 height 18
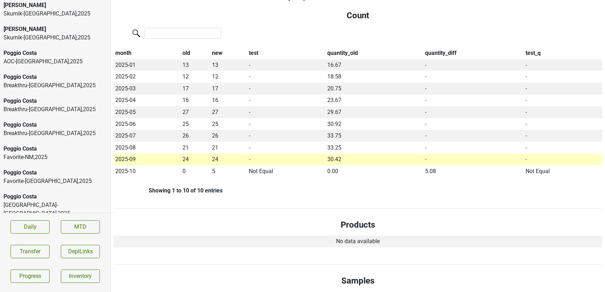
scroll to position [0, 0]
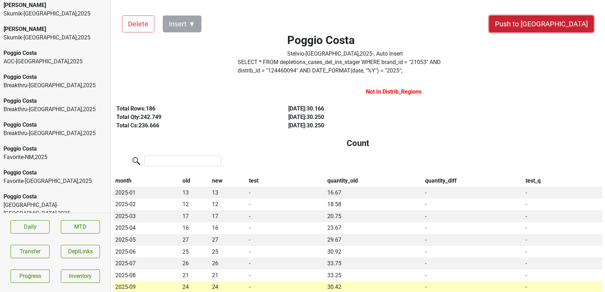
click at [567, 19] on button "Push to [GEOGRAPHIC_DATA]" at bounding box center [541, 23] width 105 height 17
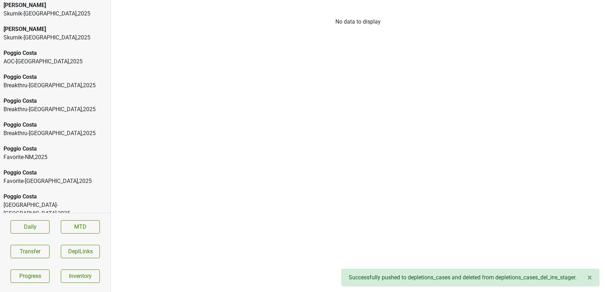
click at [66, 233] on div "New France-MN , 2025" at bounding box center [55, 241] width 103 height 17
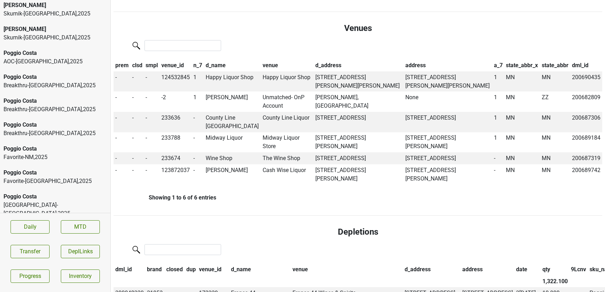
scroll to position [451, 0]
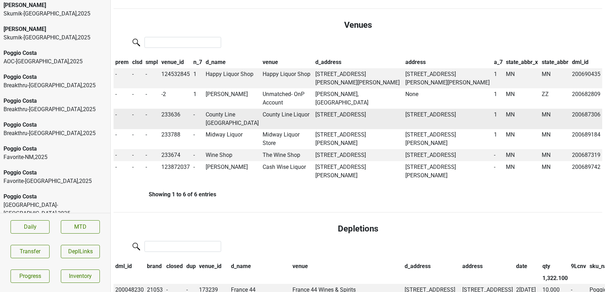
click at [218, 117] on td "County Line Forest Lake" at bounding box center [232, 119] width 57 height 20
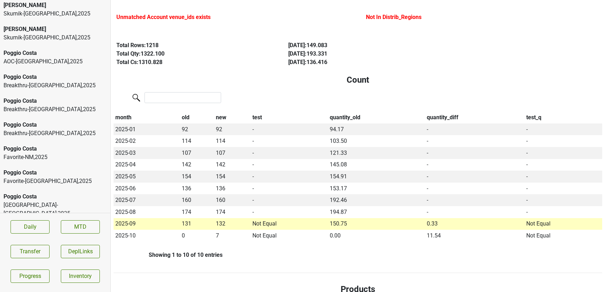
scroll to position [0, 0]
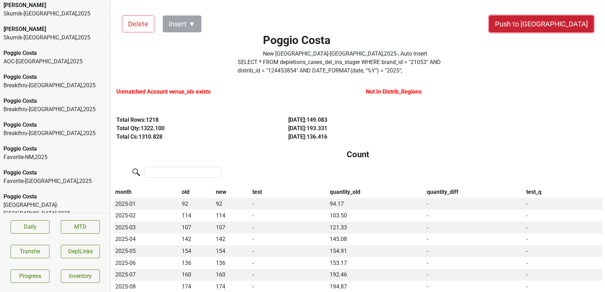
click at [567, 22] on button "Push to [GEOGRAPHIC_DATA]" at bounding box center [541, 23] width 105 height 17
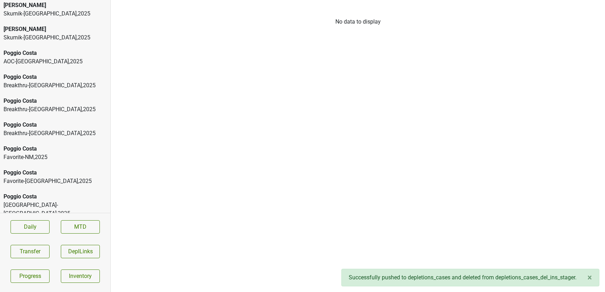
click at [49, 201] on div "Great Lakes-MI , 2025" at bounding box center [55, 209] width 103 height 17
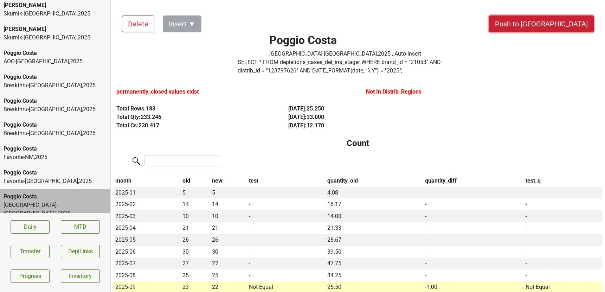
click at [565, 20] on button "Push to [GEOGRAPHIC_DATA]" at bounding box center [541, 23] width 105 height 17
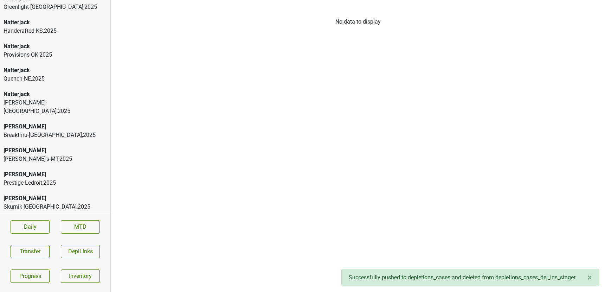
scroll to position [3250, 0]
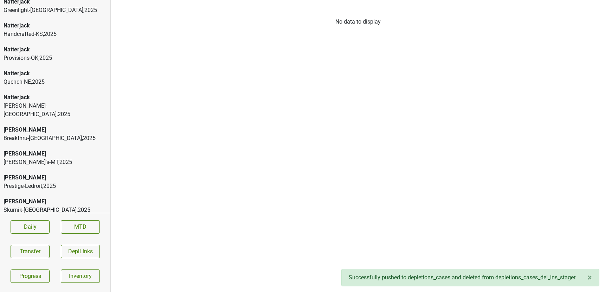
click at [20, 253] on div "Skurnik-NY , 2025" at bounding box center [55, 257] width 103 height 8
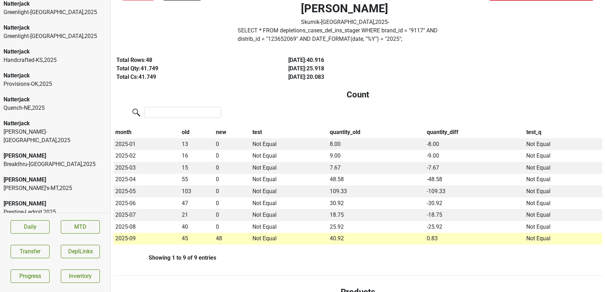
scroll to position [3223, 0]
click at [51, 208] on div "Prestige-Ledroit , 2025" at bounding box center [55, 212] width 103 height 8
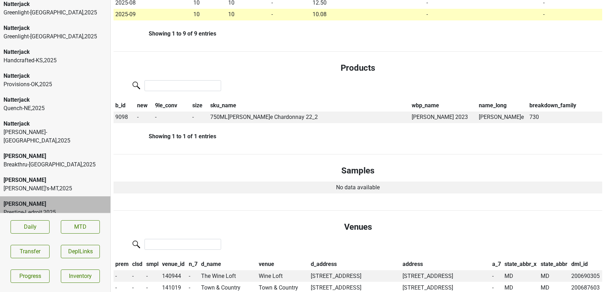
scroll to position [274, 0]
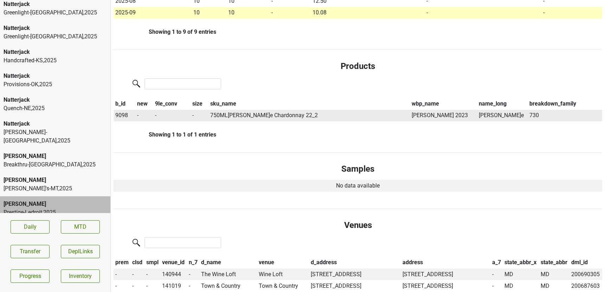
click at [120, 116] on span "9098" at bounding box center [121, 115] width 13 height 7
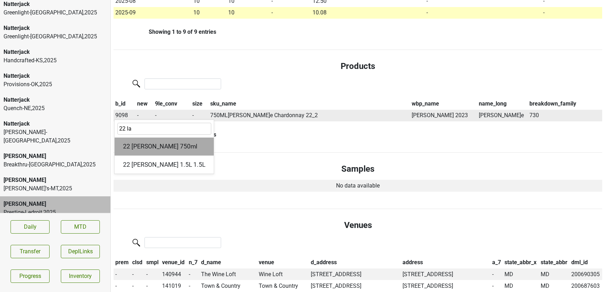
type input "22 la"
click at [153, 144] on div "22 La Carriere 750ml" at bounding box center [164, 146] width 99 height 18
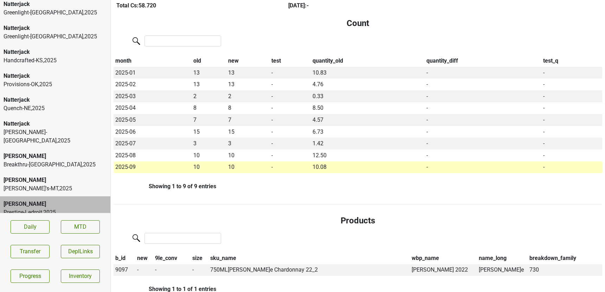
scroll to position [0, 0]
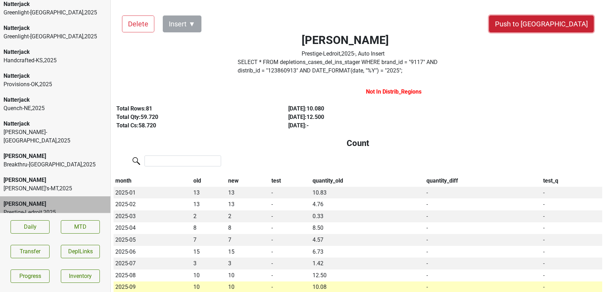
click at [559, 23] on button "Push to [GEOGRAPHIC_DATA]" at bounding box center [541, 23] width 105 height 17
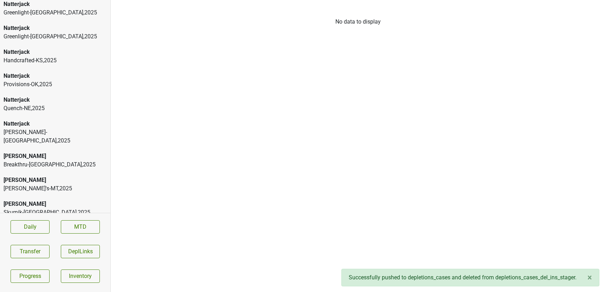
click at [49, 184] on div "George's-MT , 2025" at bounding box center [55, 188] width 103 height 8
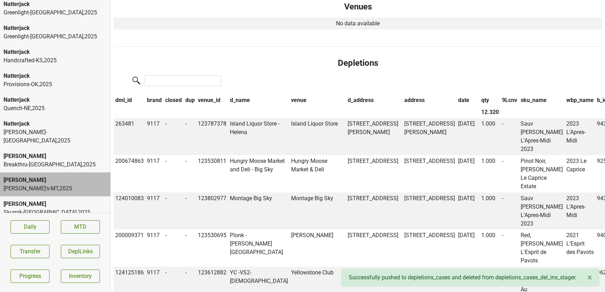
scroll to position [434, 0]
click at [456, 100] on th "date" at bounding box center [467, 100] width 23 height 12
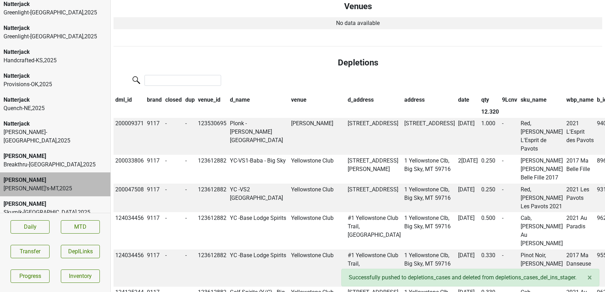
click at [456, 100] on th "date" at bounding box center [467, 100] width 23 height 12
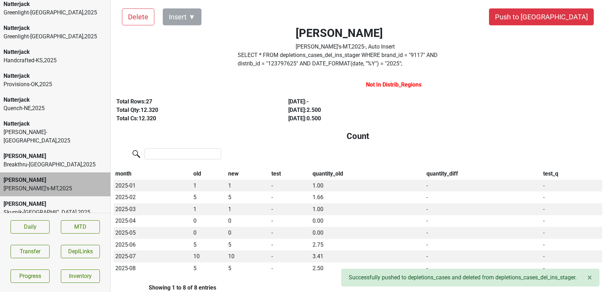
scroll to position [0, 0]
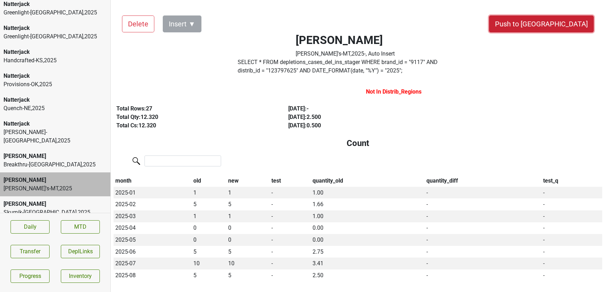
click at [562, 26] on button "Push to [GEOGRAPHIC_DATA]" at bounding box center [541, 23] width 105 height 17
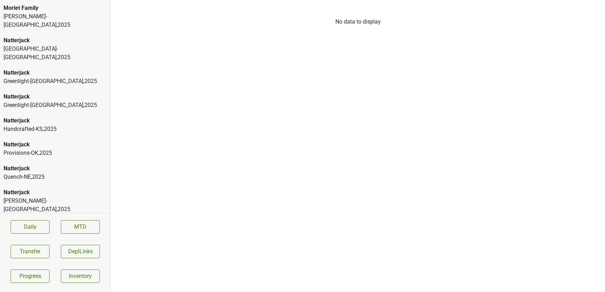
scroll to position [3154, 0]
click at [47, 221] on div "[PERSON_NAME]" at bounding box center [55, 225] width 103 height 8
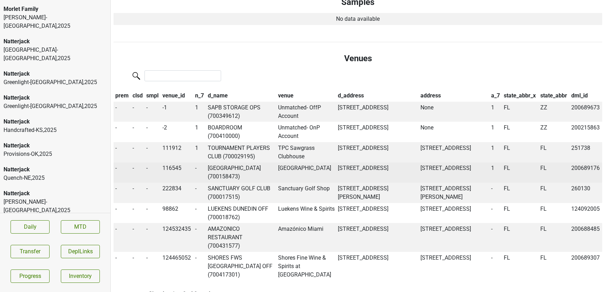
scroll to position [0, 0]
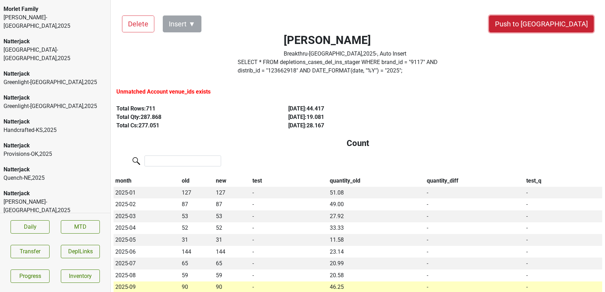
click at [570, 28] on button "Push to [GEOGRAPHIC_DATA]" at bounding box center [541, 23] width 105 height 17
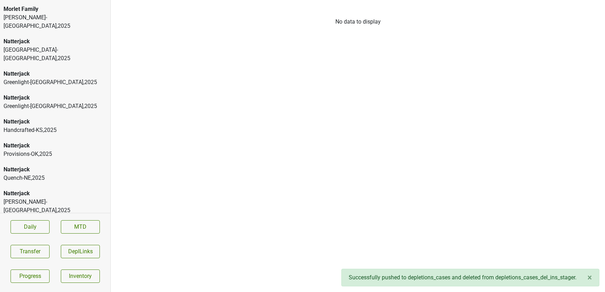
click at [45, 198] on div "Vehrs-WA , 2025" at bounding box center [55, 206] width 103 height 17
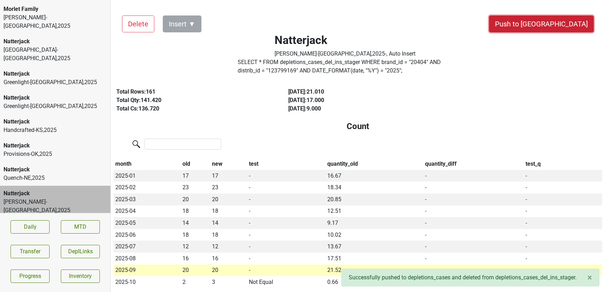
click at [558, 25] on button "Push to [GEOGRAPHIC_DATA]" at bounding box center [541, 23] width 105 height 17
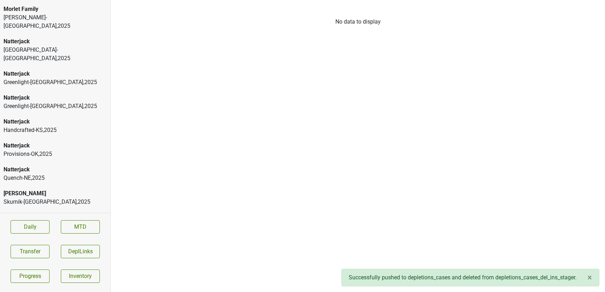
click at [41, 165] on div "Natterjack" at bounding box center [55, 169] width 103 height 8
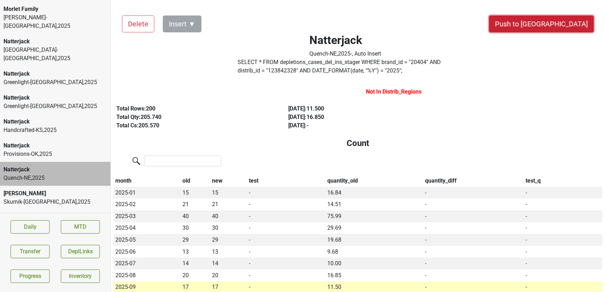
click at [564, 29] on button "Push to [GEOGRAPHIC_DATA]" at bounding box center [541, 23] width 105 height 17
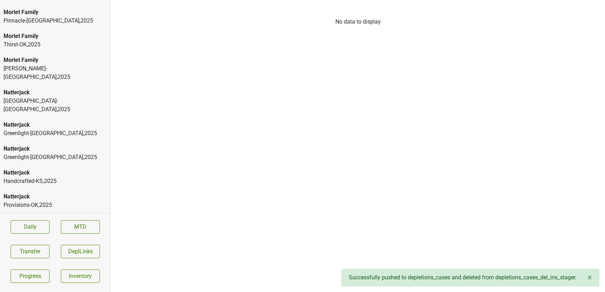
scroll to position [3097, 0]
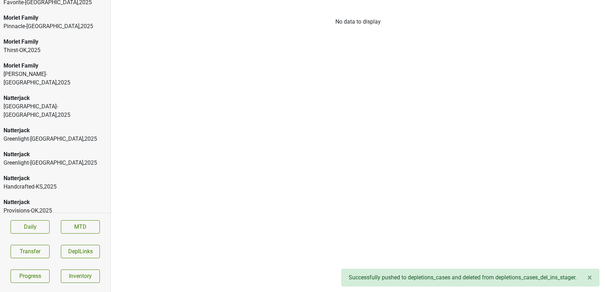
click at [65, 198] on div "Natterjack" at bounding box center [55, 202] width 103 height 8
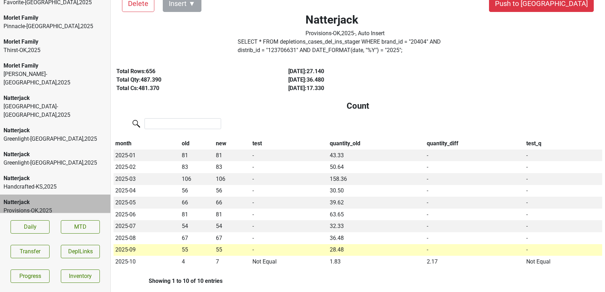
scroll to position [0, 0]
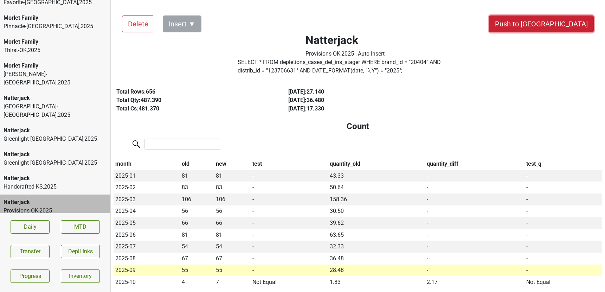
click at [554, 28] on button "Push to [GEOGRAPHIC_DATA]" at bounding box center [541, 23] width 105 height 17
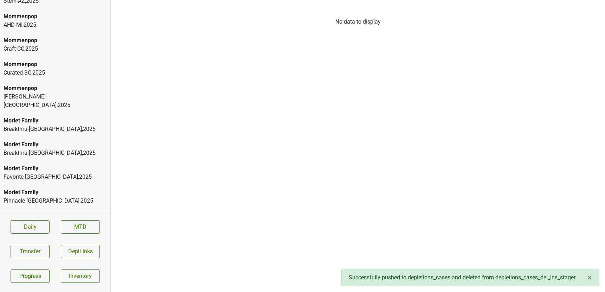
scroll to position [2907, 0]
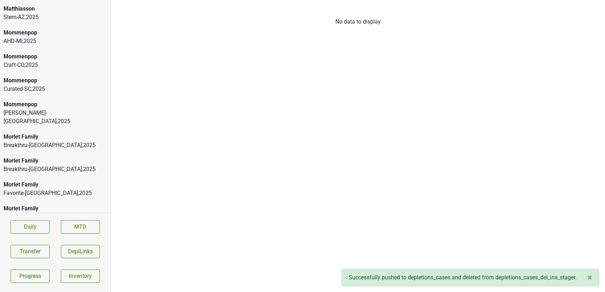
click at [43, 260] on div "Tryon-NC , 2025" at bounding box center [55, 268] width 103 height 17
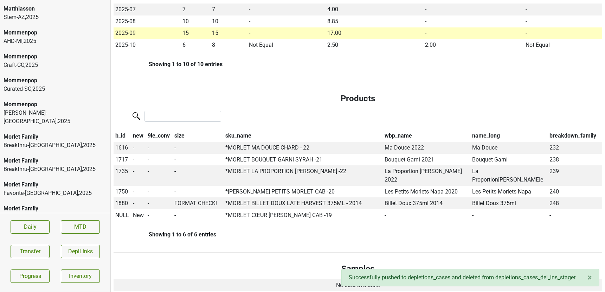
scroll to position [284, 0]
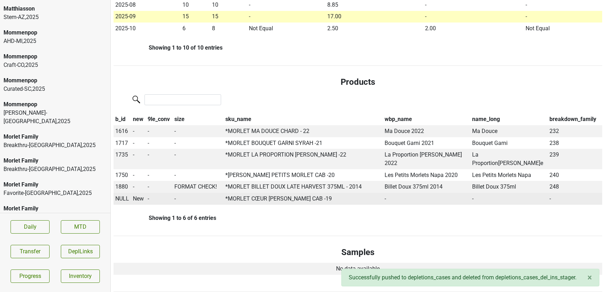
click at [122, 195] on span "NULL" at bounding box center [122, 198] width 14 height 7
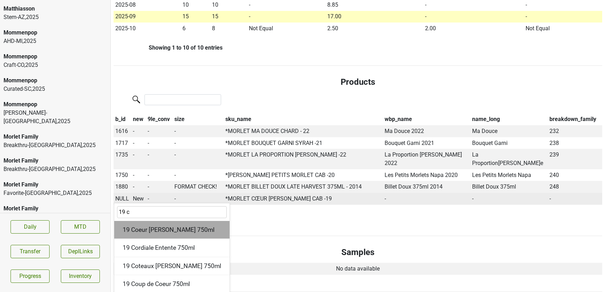
type input "19 c"
click at [184, 223] on div "19 Coeur de Vallee 750ml" at bounding box center [171, 230] width 115 height 18
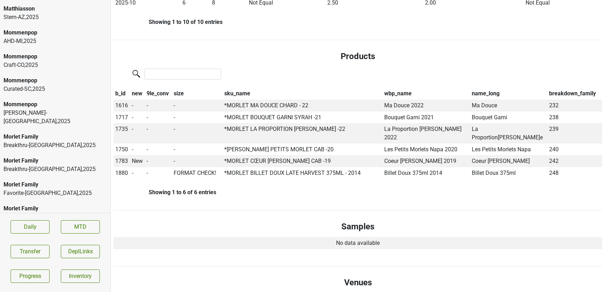
scroll to position [0, 0]
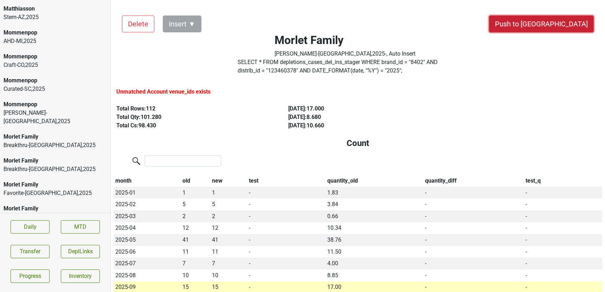
click at [555, 24] on button "Push to [GEOGRAPHIC_DATA]" at bounding box center [541, 23] width 105 height 17
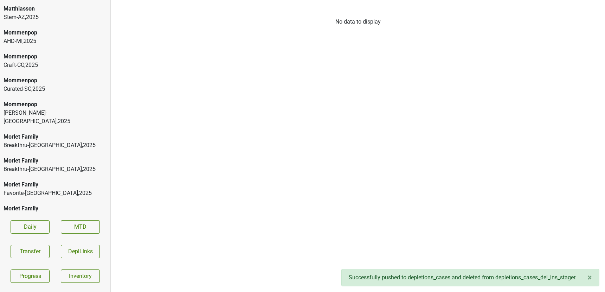
click at [58, 237] on div "Thirst-OK , 2025" at bounding box center [55, 241] width 103 height 8
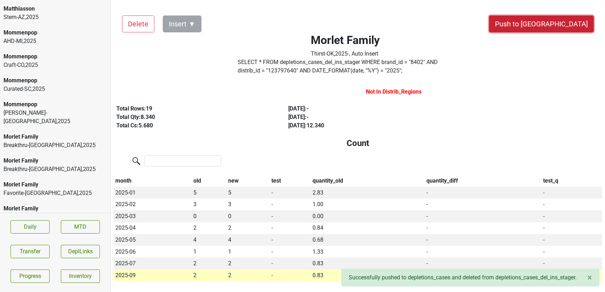
click at [560, 24] on button "Push to [GEOGRAPHIC_DATA]" at bounding box center [541, 23] width 105 height 17
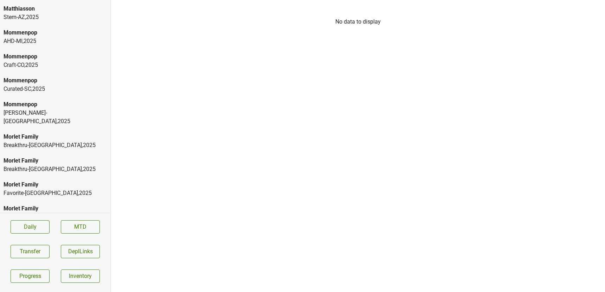
click at [59, 201] on div "Morlet Family Pinnacle-MO , 2025" at bounding box center [55, 213] width 110 height 24
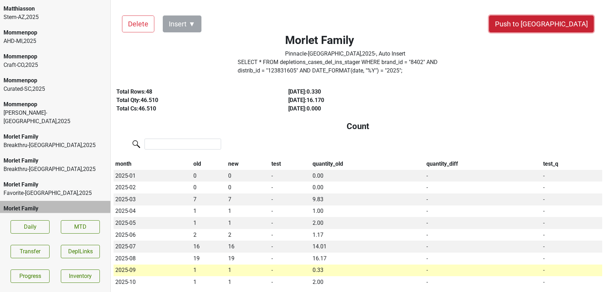
click at [566, 21] on button "Push to [GEOGRAPHIC_DATA]" at bounding box center [541, 23] width 105 height 17
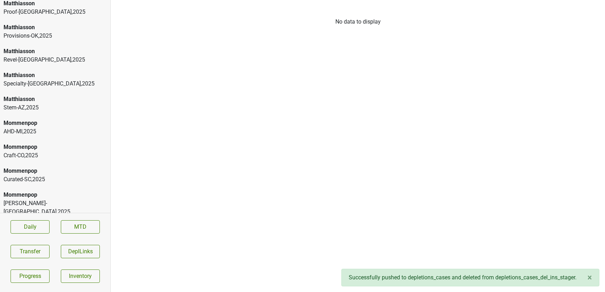
scroll to position [2812, 0]
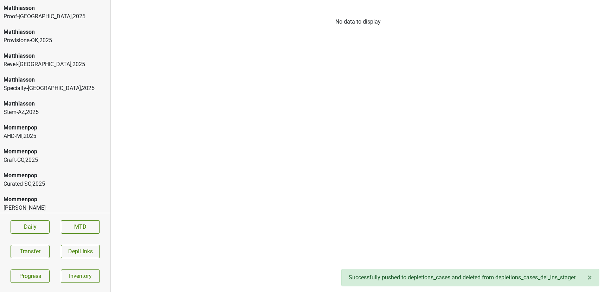
click at [47, 195] on div "Mommenpop" at bounding box center [55, 199] width 103 height 8
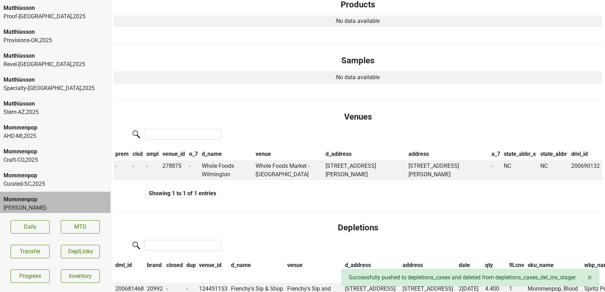
scroll to position [0, 0]
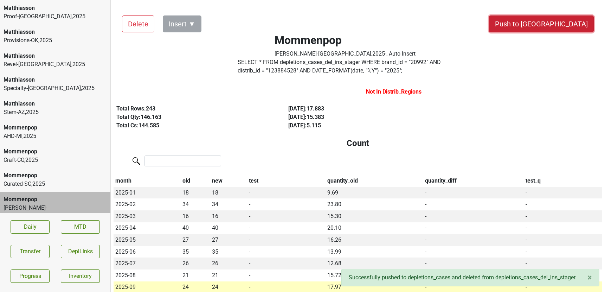
click at [554, 27] on button "Push to [GEOGRAPHIC_DATA]" at bounding box center [541, 23] width 105 height 17
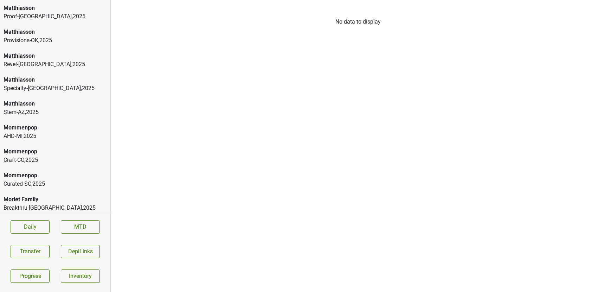
click at [51, 171] on div "Mommenpop" at bounding box center [55, 175] width 103 height 8
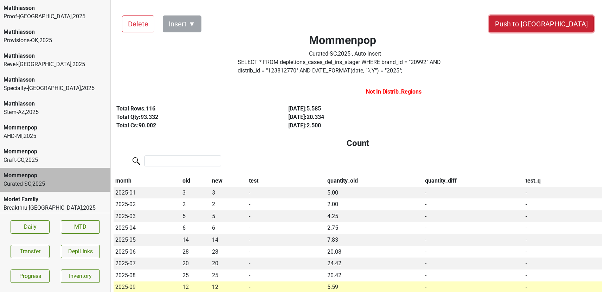
click at [573, 25] on button "Push to [GEOGRAPHIC_DATA]" at bounding box center [541, 23] width 105 height 17
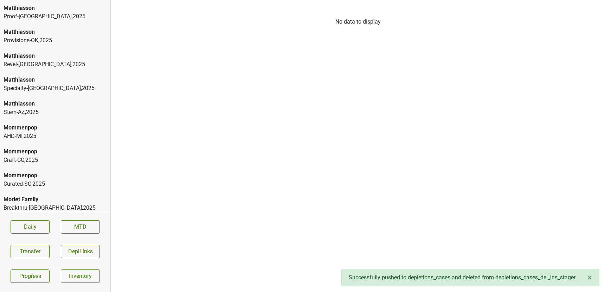
click at [63, 156] on div "Craft-CO , 2025" at bounding box center [55, 160] width 103 height 8
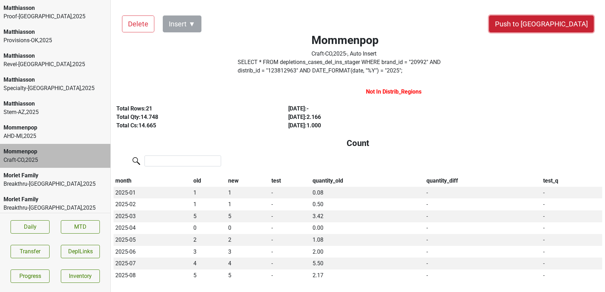
click at [561, 16] on button "Push to [GEOGRAPHIC_DATA]" at bounding box center [541, 23] width 105 height 17
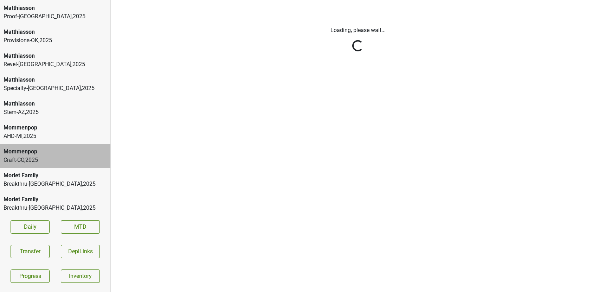
click at [561, 16] on div "Distributors List Loading, please wait..." at bounding box center [358, 146] width 494 height 292
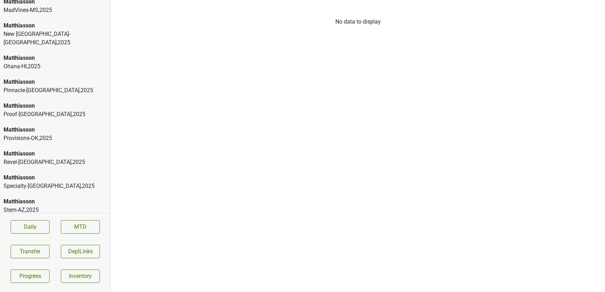
scroll to position [2713, 0]
click at [53, 199] on div "Matthiasson" at bounding box center [55, 203] width 103 height 8
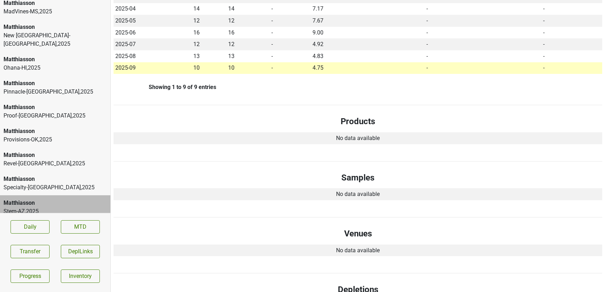
scroll to position [0, 0]
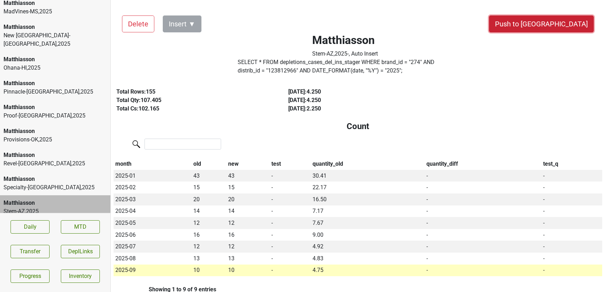
click at [558, 23] on button "Push to [GEOGRAPHIC_DATA]" at bounding box center [541, 23] width 105 height 17
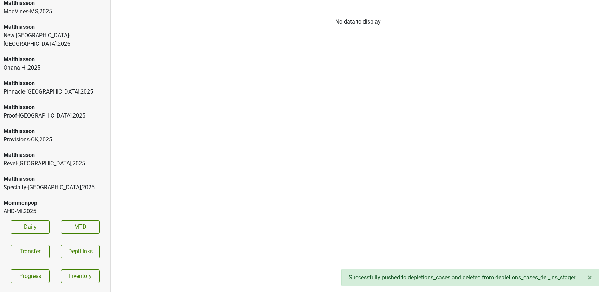
click at [33, 183] on div "Specialty-GA , 2025" at bounding box center [55, 187] width 103 height 8
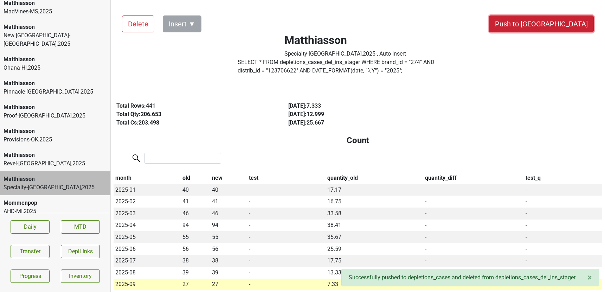
click at [561, 25] on button "Push to [GEOGRAPHIC_DATA]" at bounding box center [541, 23] width 105 height 17
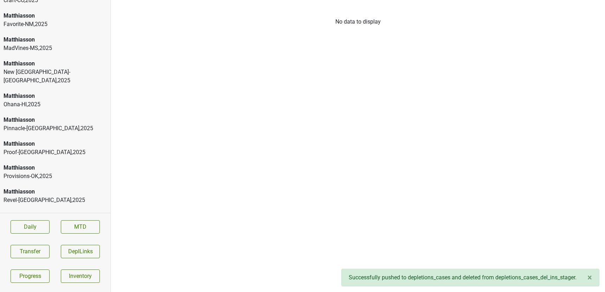
scroll to position [2672, 0]
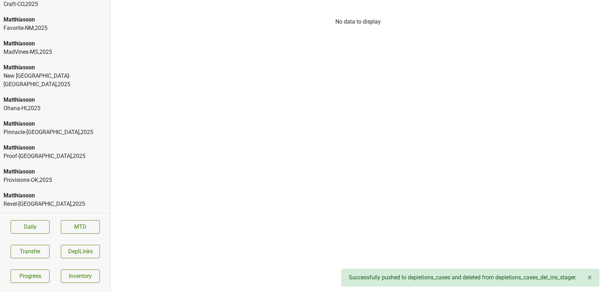
click at [39, 191] on div "Matthiasson" at bounding box center [55, 195] width 103 height 8
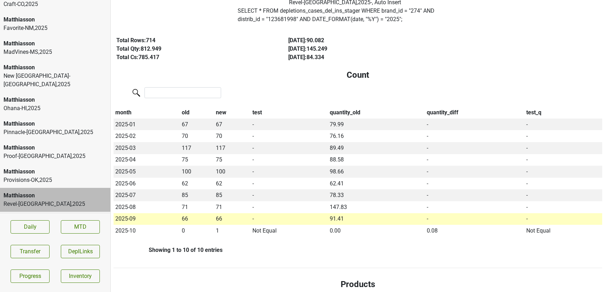
scroll to position [0, 0]
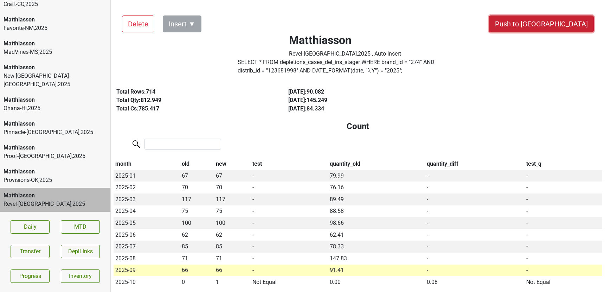
click at [558, 27] on button "Push to [GEOGRAPHIC_DATA]" at bounding box center [541, 23] width 105 height 17
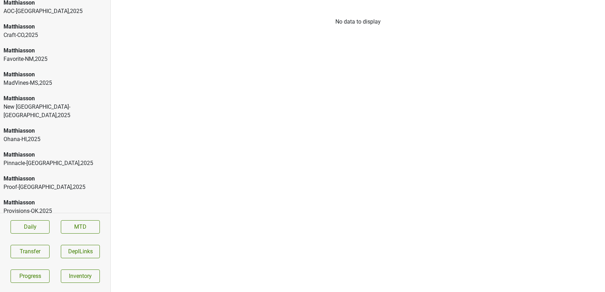
scroll to position [2638, 0]
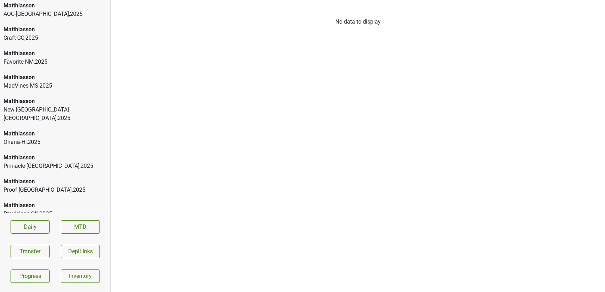
click at [65, 201] on div "Matthiasson" at bounding box center [55, 205] width 103 height 8
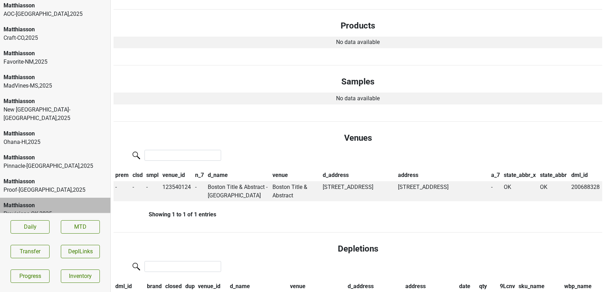
scroll to position [0, 0]
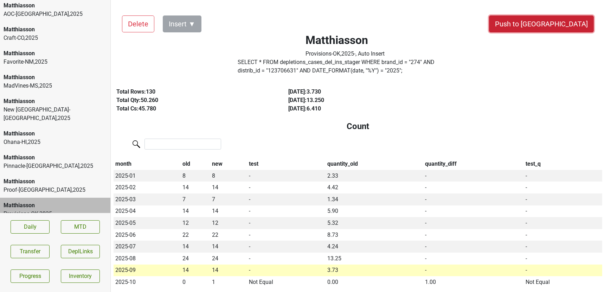
click at [557, 24] on button "Push to [GEOGRAPHIC_DATA]" at bounding box center [541, 23] width 105 height 17
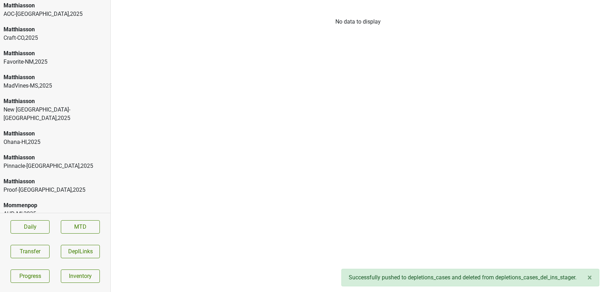
click at [32, 186] on div "Proof-NC , 2025" at bounding box center [55, 190] width 103 height 8
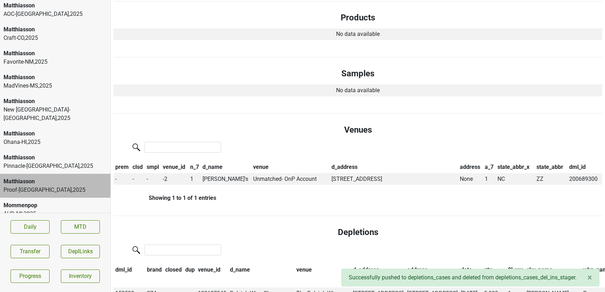
scroll to position [336, 0]
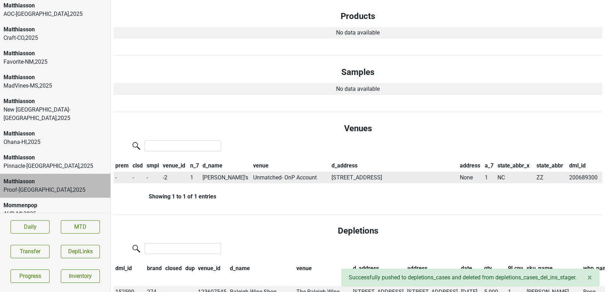
click at [215, 177] on td "Max Jr's" at bounding box center [226, 178] width 51 height 12
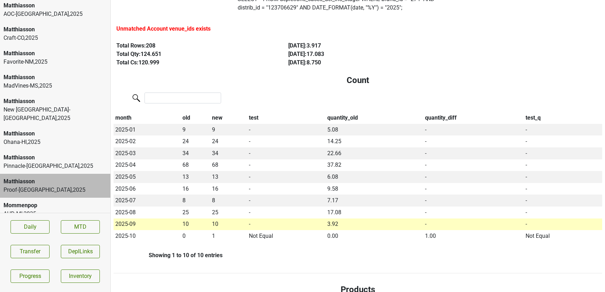
scroll to position [0, 0]
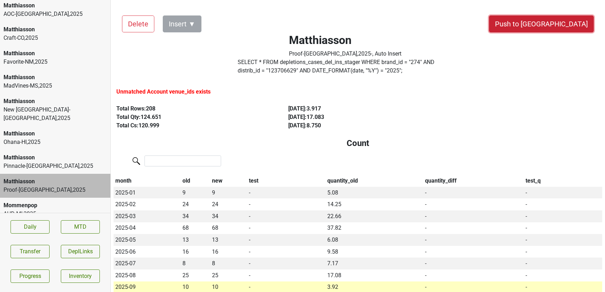
click at [555, 21] on button "Push to [GEOGRAPHIC_DATA]" at bounding box center [541, 23] width 105 height 17
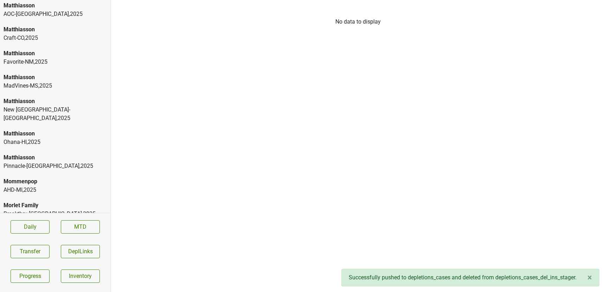
click at [74, 153] on div "Matthiasson" at bounding box center [55, 157] width 103 height 8
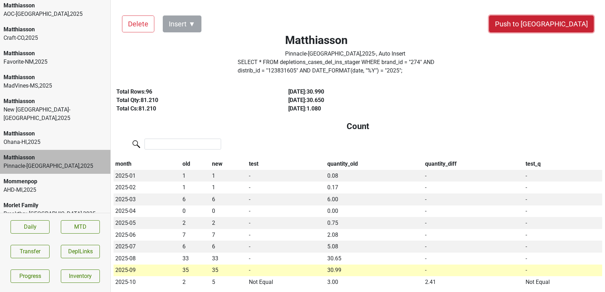
click at [561, 24] on button "Push to [GEOGRAPHIC_DATA]" at bounding box center [541, 23] width 105 height 17
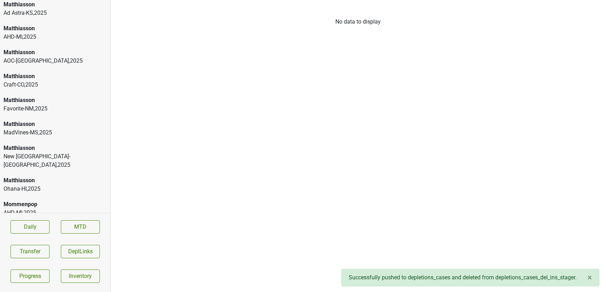
scroll to position [2591, 0]
click at [63, 177] on div "Matthiasson" at bounding box center [55, 181] width 103 height 8
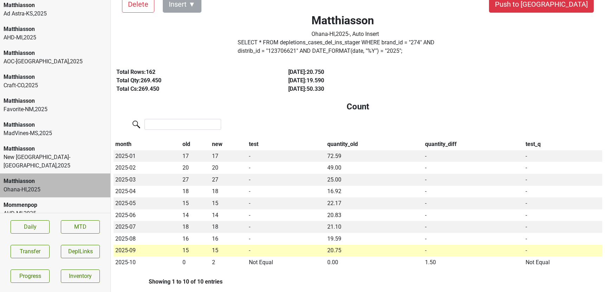
scroll to position [18, 0]
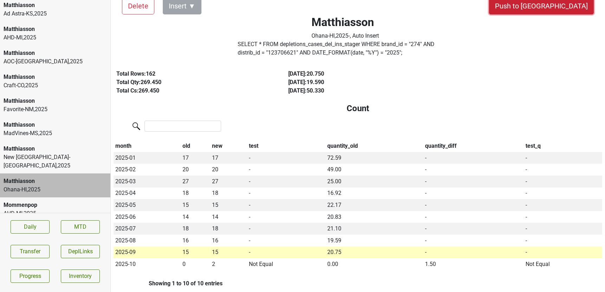
click at [565, 4] on button "Push to [GEOGRAPHIC_DATA]" at bounding box center [541, 6] width 105 height 17
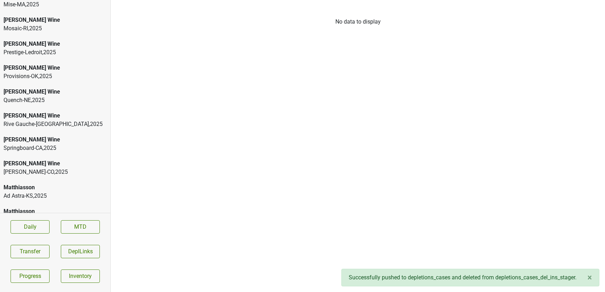
scroll to position [2404, 0]
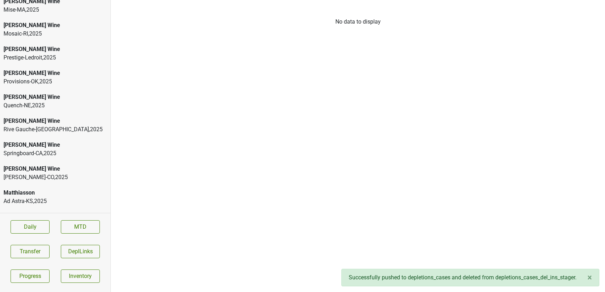
click at [48, 149] on div "Springboard-CA , 2025" at bounding box center [55, 153] width 103 height 8
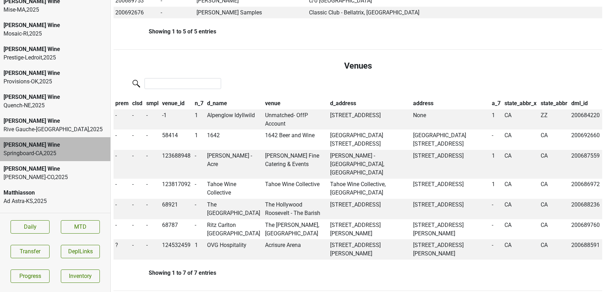
scroll to position [550, 0]
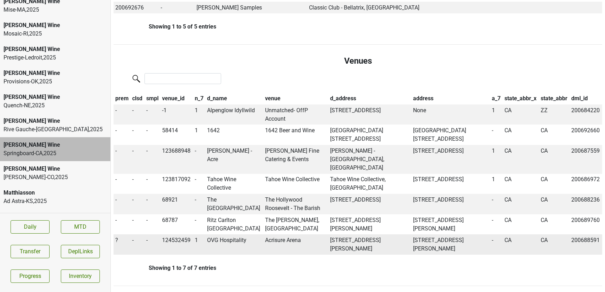
click at [114, 234] on td "?" at bounding box center [122, 244] width 17 height 20
click at [118, 234] on td "?" at bounding box center [122, 244] width 17 height 20
click at [116, 237] on span "?" at bounding box center [116, 240] width 3 height 7
click at [128, 245] on div "On" at bounding box center [142, 254] width 56 height 18
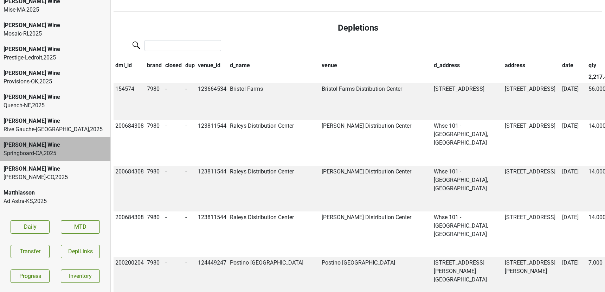
scroll to position [794, 0]
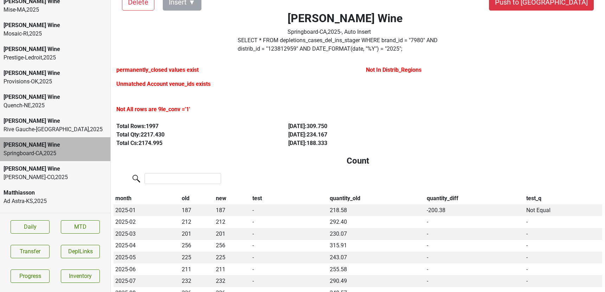
scroll to position [0, 0]
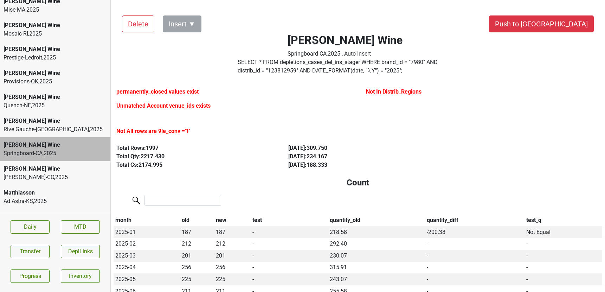
click at [336, 65] on label "SELECT * FROM depletions_cases_del_ins_stager WHERE brand_id = " 7980 " AND dis…" at bounding box center [345, 66] width 215 height 17
click at [28, 246] on button "Transfer" at bounding box center [30, 251] width 39 height 13
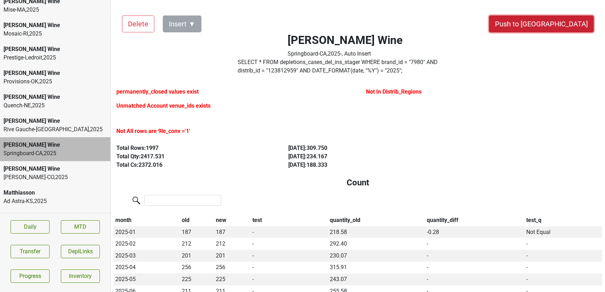
click at [569, 23] on button "Push to [GEOGRAPHIC_DATA]" at bounding box center [541, 23] width 105 height 17
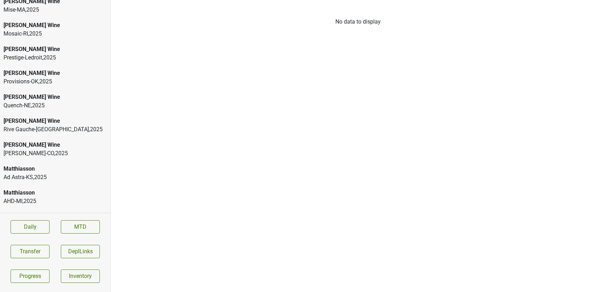
scroll to position [412, 0]
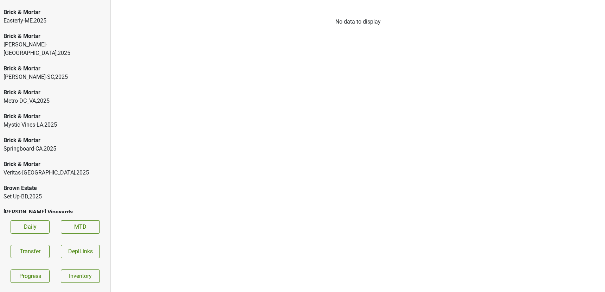
click at [67, 133] on div "Brick & Mortar Springboard-CA , 2025" at bounding box center [55, 145] width 110 height 24
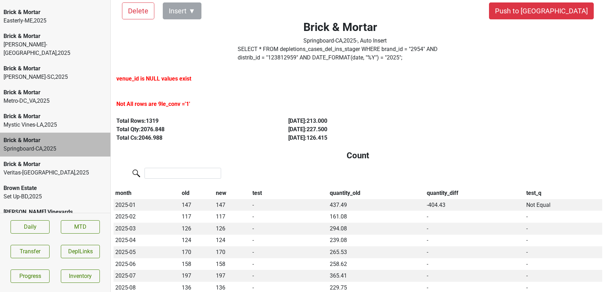
scroll to position [0, 0]
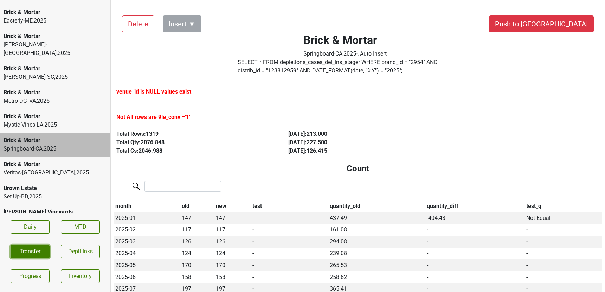
click at [39, 250] on button "Transfer" at bounding box center [30, 251] width 39 height 13
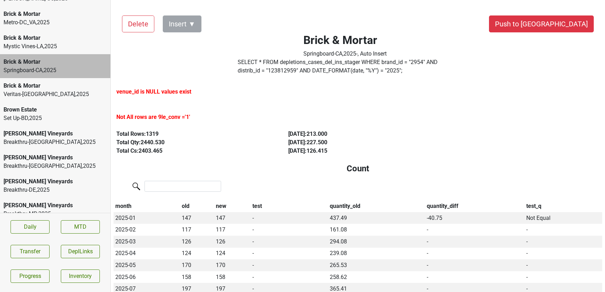
scroll to position [866, 0]
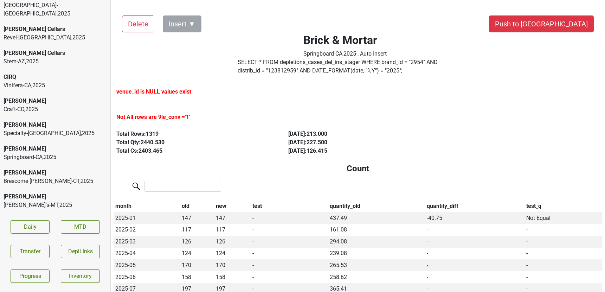
click at [39, 153] on div "Springboard-CA , 2025" at bounding box center [55, 157] width 103 height 8
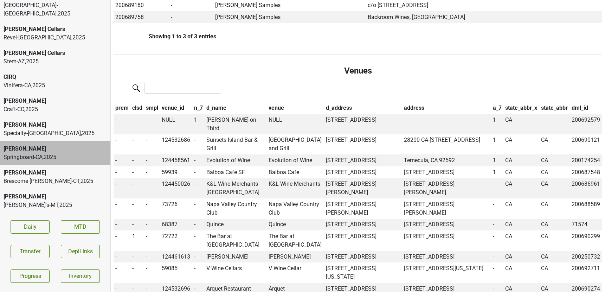
scroll to position [621, 0]
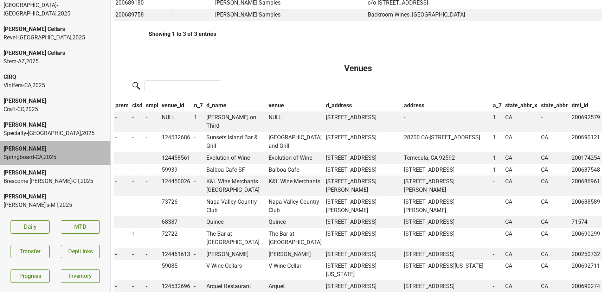
click at [73, 177] on div "Brescome Barton-CT , 2025" at bounding box center [55, 181] width 103 height 8
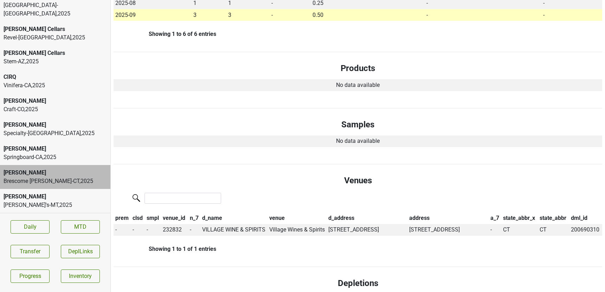
scroll to position [0, 0]
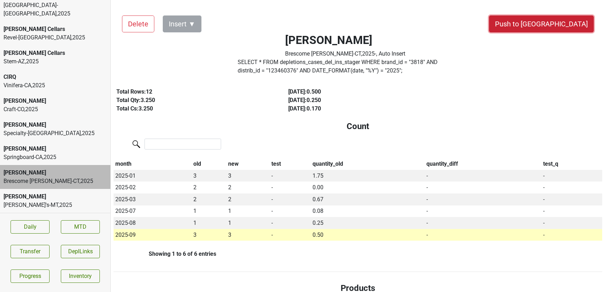
click at [572, 27] on button "Push to [GEOGRAPHIC_DATA]" at bounding box center [541, 23] width 105 height 17
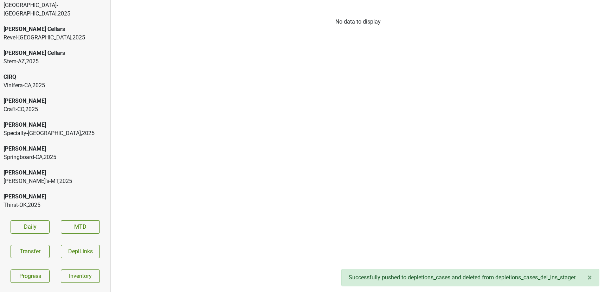
click at [41, 177] on div "George's-MT , 2025" at bounding box center [55, 181] width 103 height 8
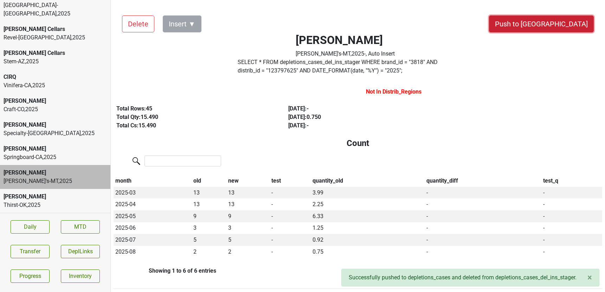
click at [565, 25] on button "Push to [GEOGRAPHIC_DATA]" at bounding box center [541, 23] width 105 height 17
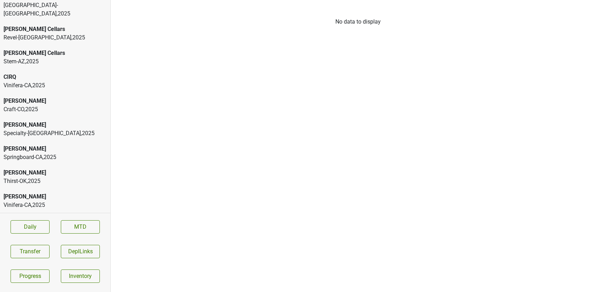
click at [26, 177] on div "Thirst-OK , 2025" at bounding box center [55, 181] width 103 height 8
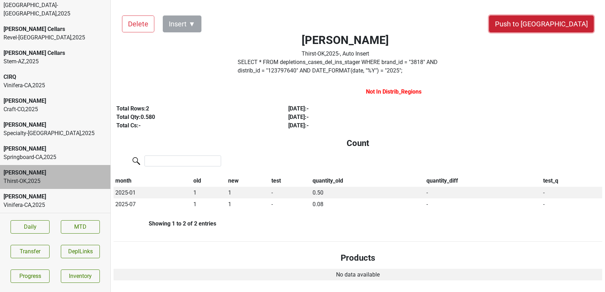
click at [564, 25] on button "Push to [GEOGRAPHIC_DATA]" at bounding box center [541, 23] width 105 height 17
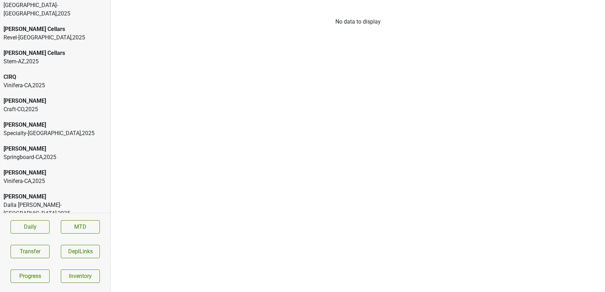
scroll to position [1463, 0]
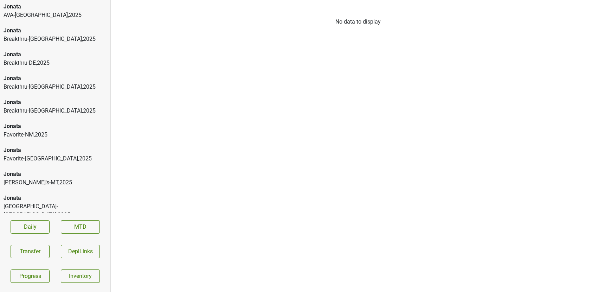
click at [77, 170] on div "Jonata" at bounding box center [55, 174] width 103 height 8
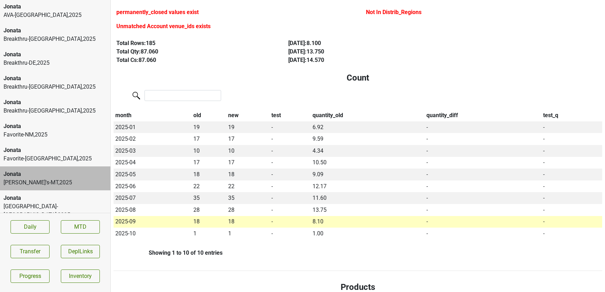
scroll to position [0, 0]
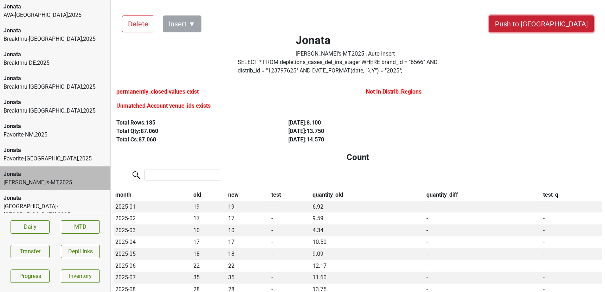
click at [567, 26] on button "Push to [GEOGRAPHIC_DATA]" at bounding box center [541, 23] width 105 height 17
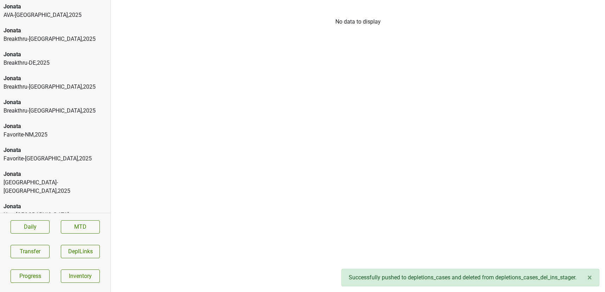
scroll to position [3089, 0]
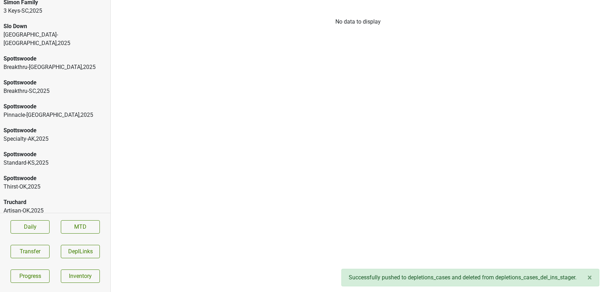
click at [49, 246] on div "Truchard" at bounding box center [55, 250] width 103 height 8
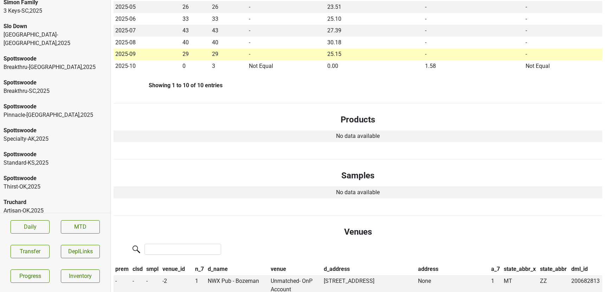
scroll to position [0, 0]
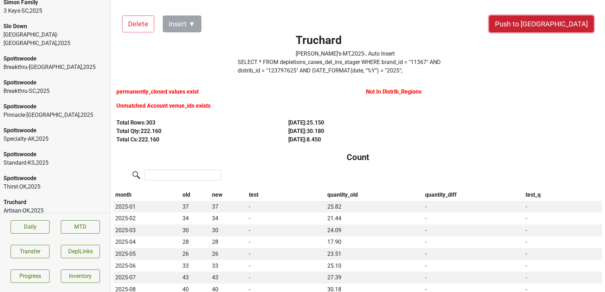
click at [565, 27] on button "Push to [GEOGRAPHIC_DATA]" at bounding box center [541, 23] width 105 height 17
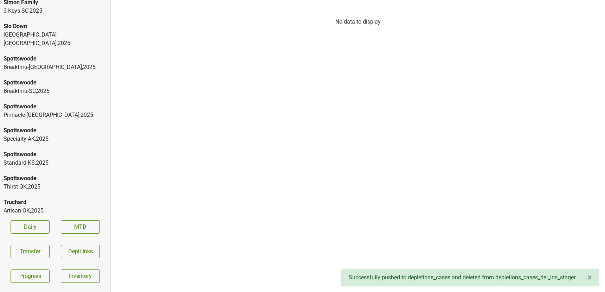
scroll to position [698, 0]
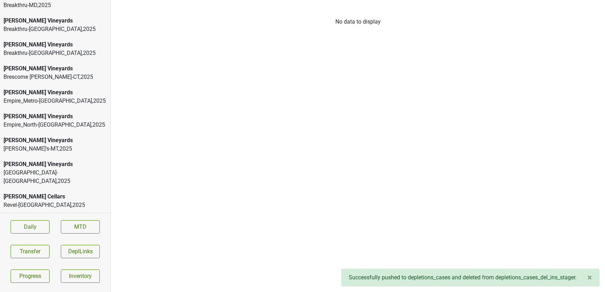
click at [31, 144] on div "George's-MT , 2025" at bounding box center [55, 148] width 103 height 8
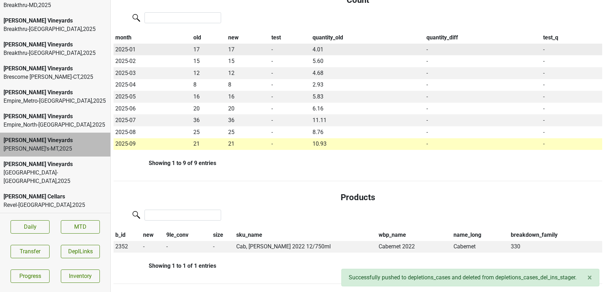
scroll to position [0, 0]
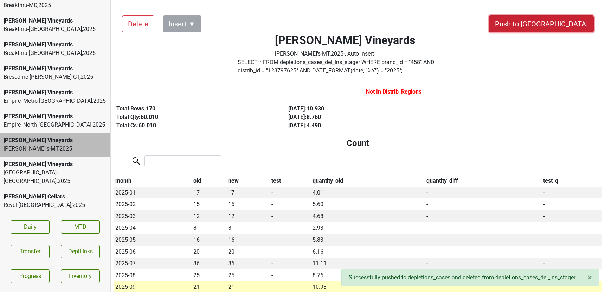
click at [569, 25] on button "Push to [GEOGRAPHIC_DATA]" at bounding box center [541, 23] width 105 height 17
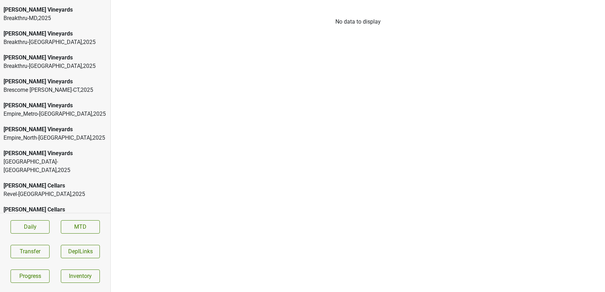
scroll to position [683, 0]
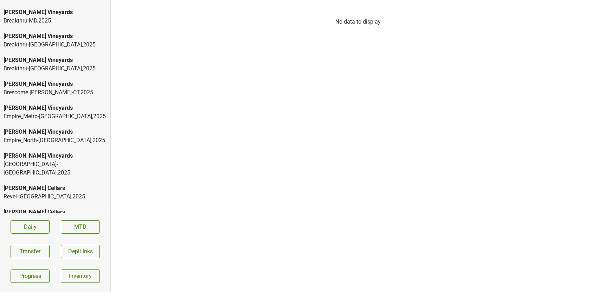
click at [47, 112] on div "Empire_Metro-NY , 2025" at bounding box center [55, 116] width 103 height 8
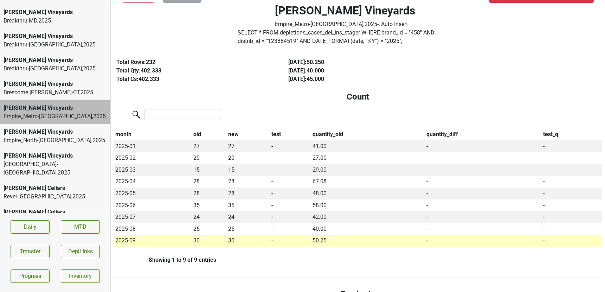
scroll to position [0, 0]
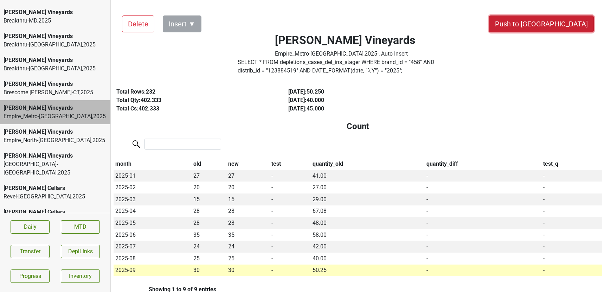
click at [565, 24] on button "Push to DC" at bounding box center [541, 23] width 105 height 17
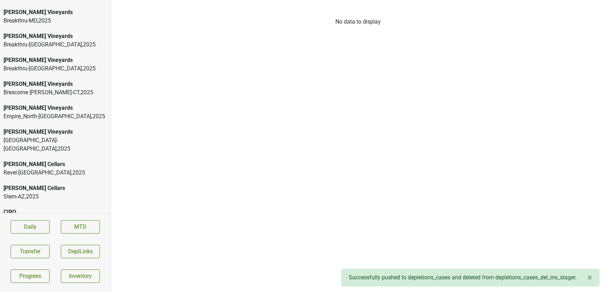
click at [62, 104] on div "[PERSON_NAME] Vineyards" at bounding box center [55, 108] width 103 height 8
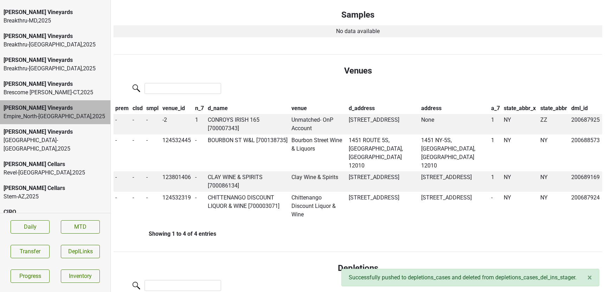
scroll to position [384, 0]
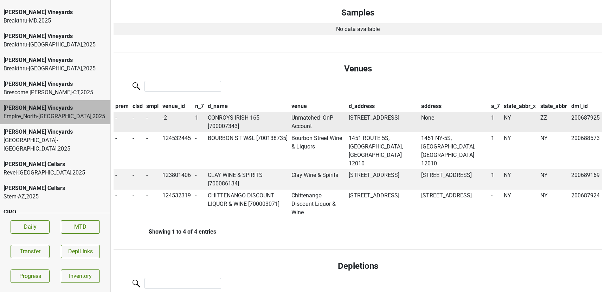
click at [223, 114] on td "CONROYS IRISH 165 [700007343]" at bounding box center [248, 122] width 84 height 20
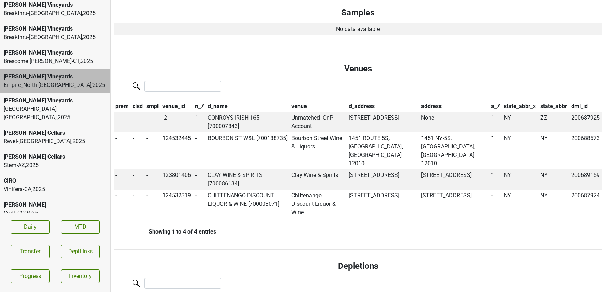
scroll to position [720, 0]
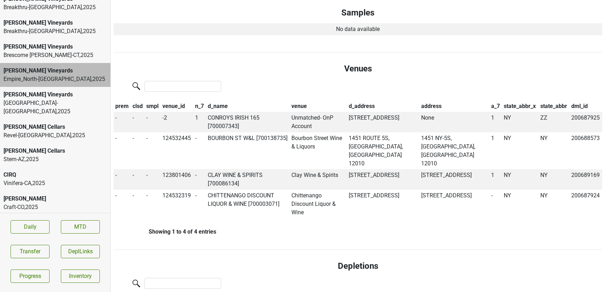
click at [64, 179] on div "Vinifera-CA , 2025" at bounding box center [55, 183] width 103 height 8
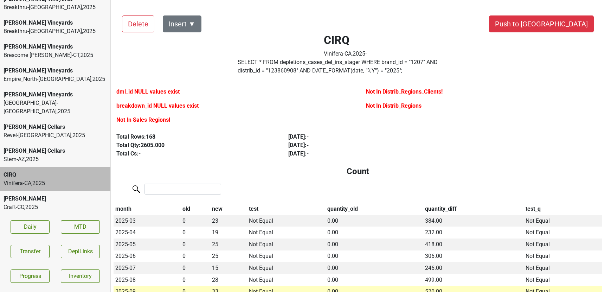
scroll to position [7, 0]
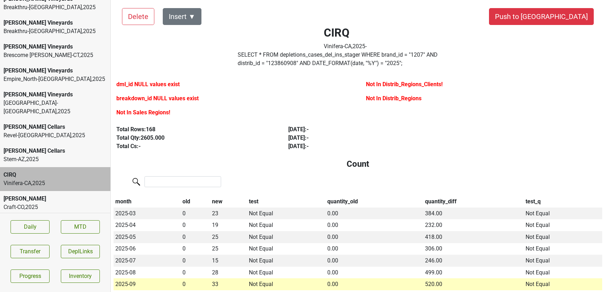
click at [65, 194] on div "[PERSON_NAME]" at bounding box center [55, 198] width 103 height 8
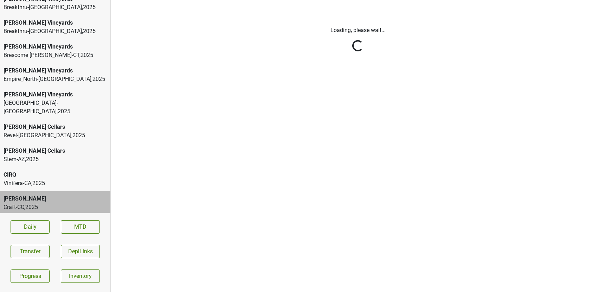
scroll to position [0, 0]
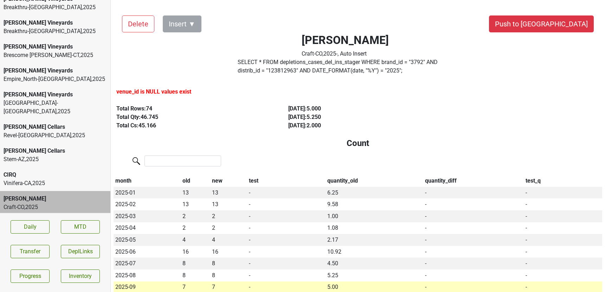
click at [62, 218] on div "[PERSON_NAME]" at bounding box center [55, 222] width 103 height 8
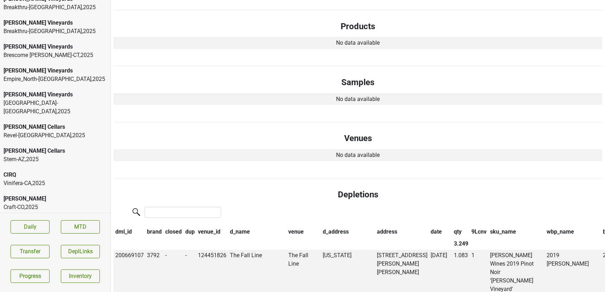
scroll to position [288, 0]
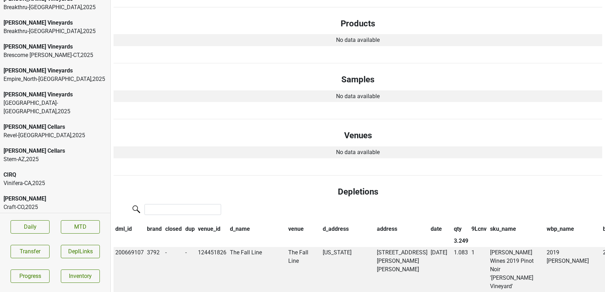
click at [61, 242] on div "[PERSON_NAME]" at bounding box center [55, 246] width 103 height 8
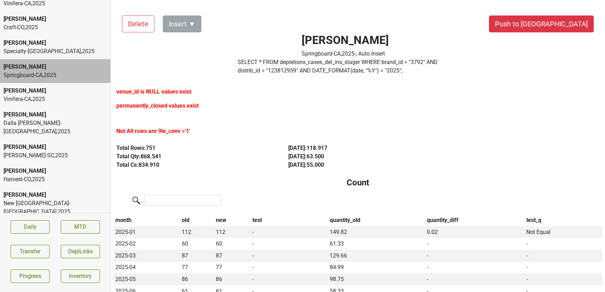
scroll to position [904, 0]
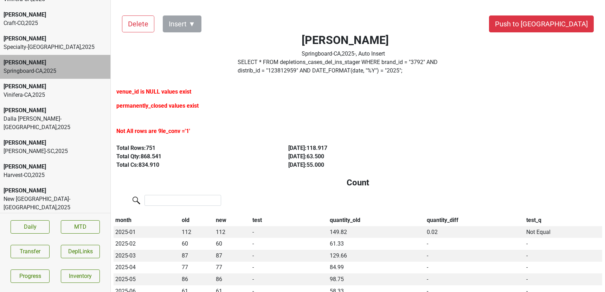
click at [26, 227] on div "Breakthru-NV , 2025" at bounding box center [55, 231] width 103 height 8
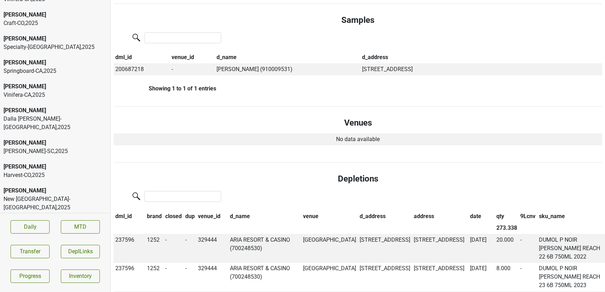
scroll to position [0, 0]
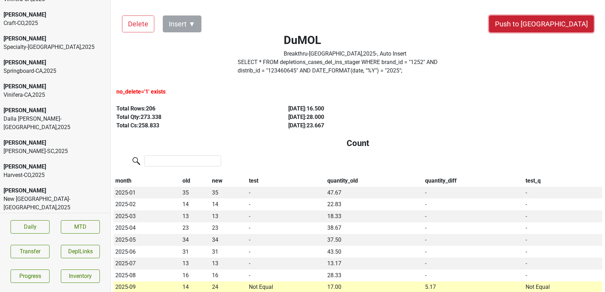
click at [576, 30] on button "Push to DC" at bounding box center [541, 23] width 105 height 17
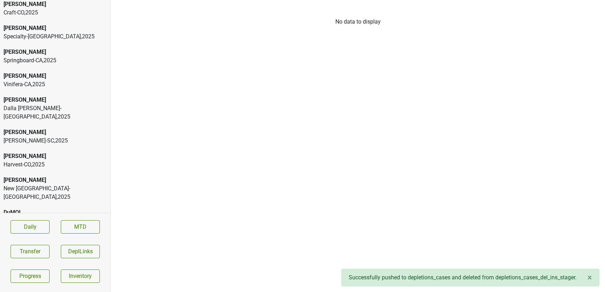
scroll to position [917, 0]
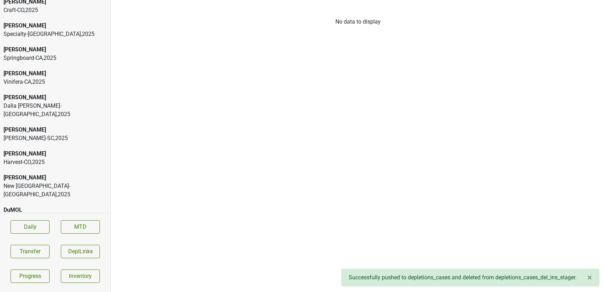
click at [76, 214] on div "Curated-SC , 2025" at bounding box center [55, 218] width 103 height 8
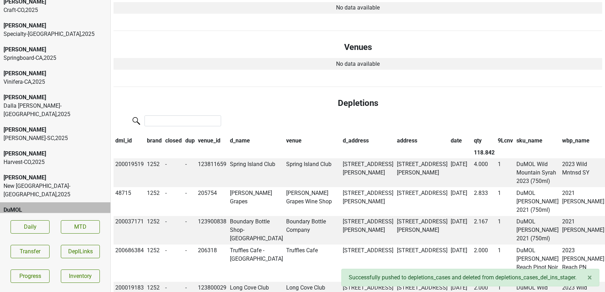
scroll to position [0, 0]
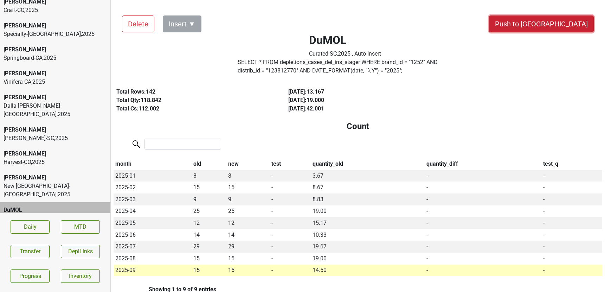
click at [561, 22] on button "Push to [GEOGRAPHIC_DATA]" at bounding box center [541, 23] width 105 height 17
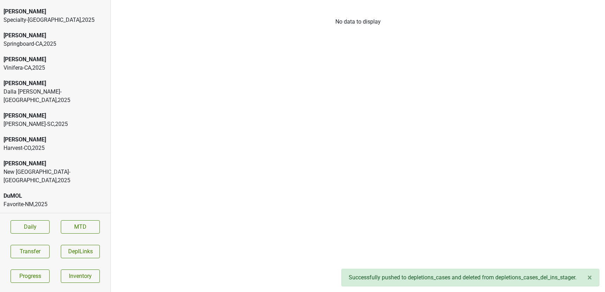
scroll to position [932, 0]
click at [61, 224] on div "[GEOGRAPHIC_DATA]-[GEOGRAPHIC_DATA] , 2025" at bounding box center [55, 232] width 103 height 17
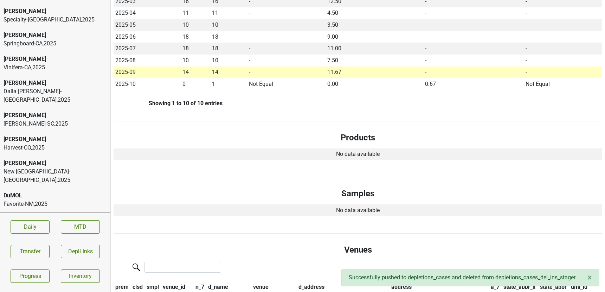
scroll to position [0, 0]
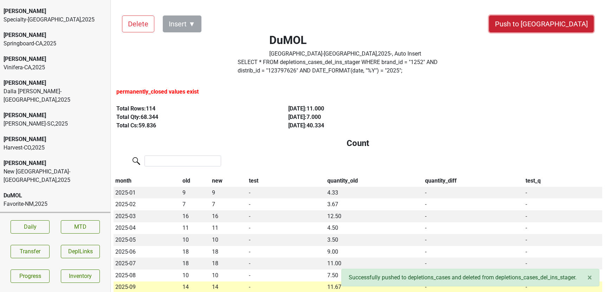
click at [559, 21] on button "Push to [GEOGRAPHIC_DATA]" at bounding box center [541, 23] width 105 height 17
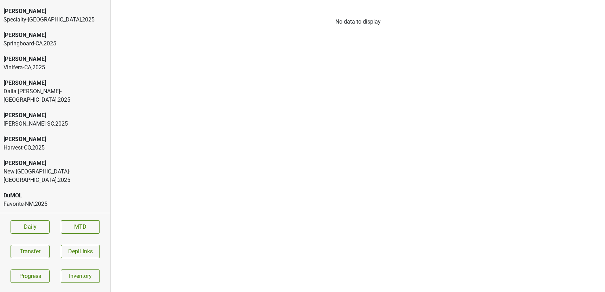
click at [63, 111] on div "Dalla Valle" at bounding box center [55, 115] width 103 height 8
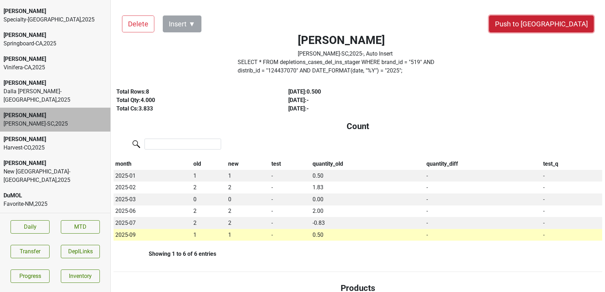
click at [572, 31] on button "Push to [GEOGRAPHIC_DATA]" at bounding box center [541, 23] width 105 height 17
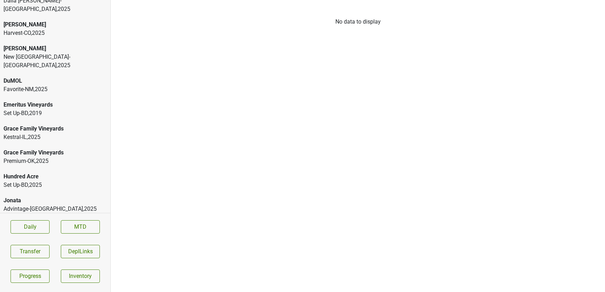
scroll to position [1035, 0]
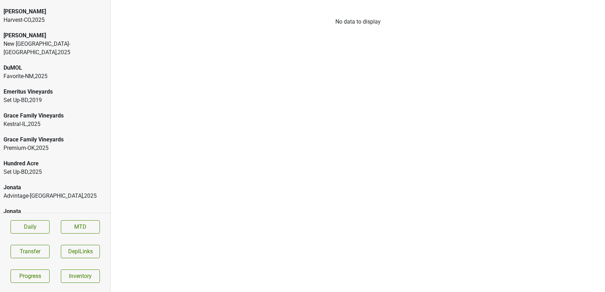
click at [63, 192] on div "Advintage-NC , 2025" at bounding box center [55, 196] width 103 height 8
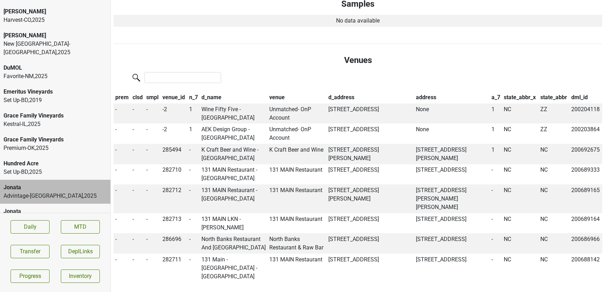
scroll to position [410, 0]
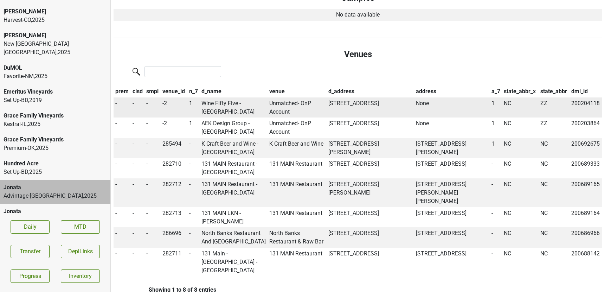
click at [240, 103] on td "Wine Fifty Five - Durham" at bounding box center [234, 107] width 68 height 20
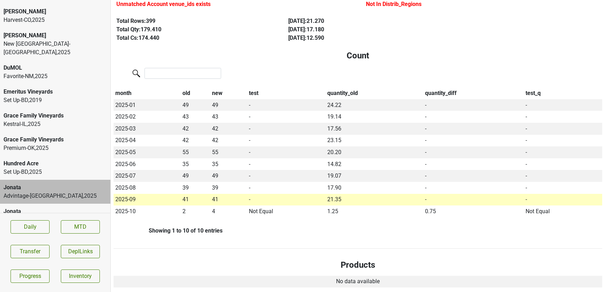
scroll to position [0, 0]
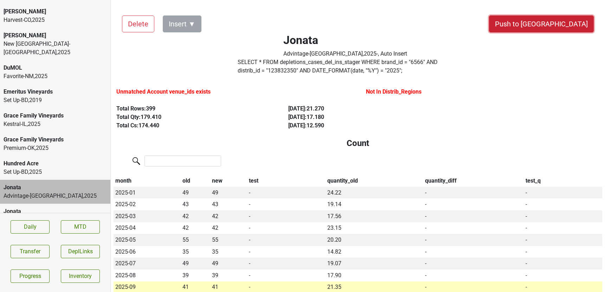
click at [566, 26] on button "Push to [GEOGRAPHIC_DATA]" at bounding box center [541, 23] width 105 height 17
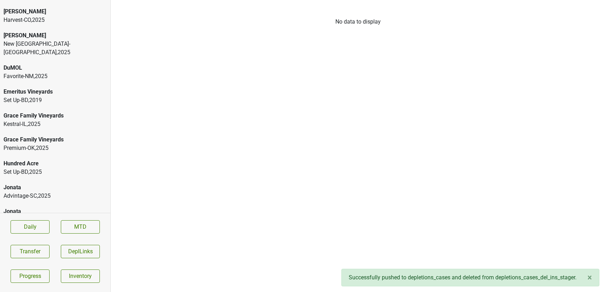
click at [72, 192] on div "Advintage-SC , 2025" at bounding box center [55, 196] width 103 height 8
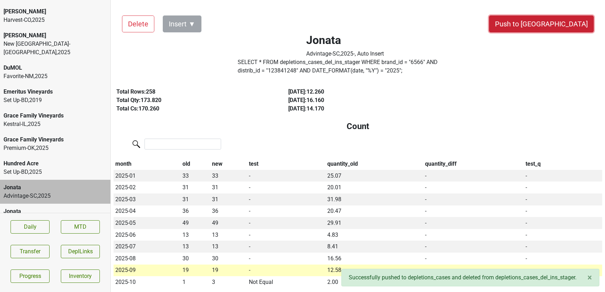
click at [555, 23] on button "Push to [GEOGRAPHIC_DATA]" at bounding box center [541, 23] width 105 height 17
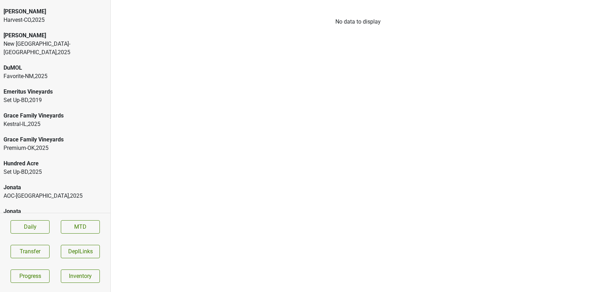
click at [63, 192] on div "AOC-[GEOGRAPHIC_DATA] , 2025" at bounding box center [55, 196] width 103 height 8
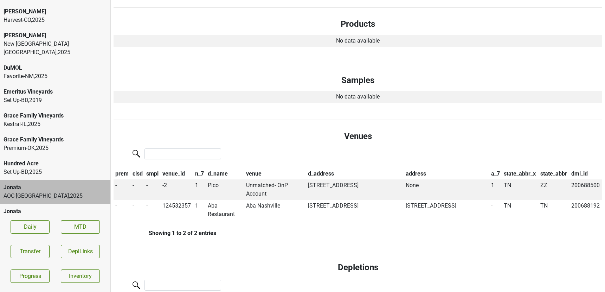
scroll to position [316, 0]
click at [215, 187] on td "Pico" at bounding box center [225, 190] width 38 height 20
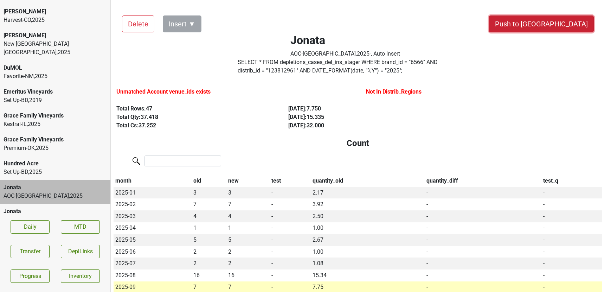
click at [552, 23] on button "Push to [GEOGRAPHIC_DATA]" at bounding box center [541, 23] width 105 height 17
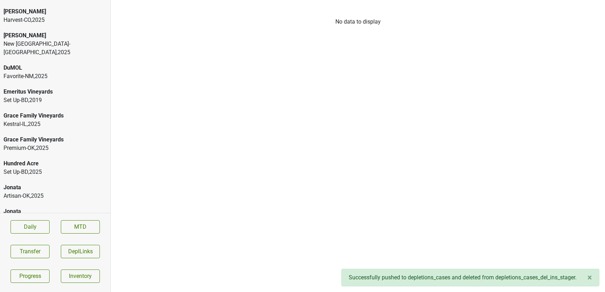
click at [49, 183] on div "Jonata" at bounding box center [55, 187] width 103 height 8
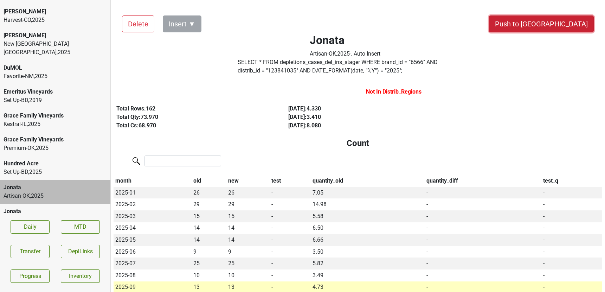
click at [559, 24] on button "Push to [GEOGRAPHIC_DATA]" at bounding box center [541, 23] width 105 height 17
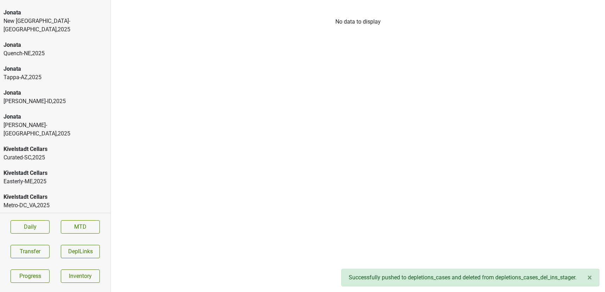
scroll to position [1418, 0]
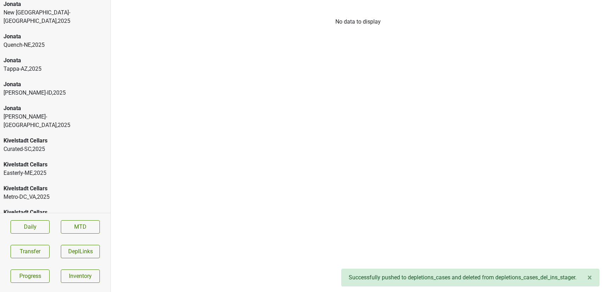
click at [41, 145] on div "Curated-SC , 2025" at bounding box center [55, 149] width 103 height 8
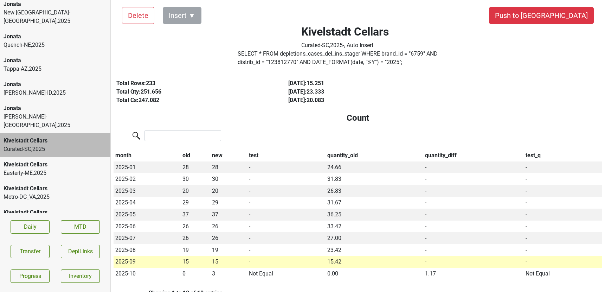
scroll to position [0, 0]
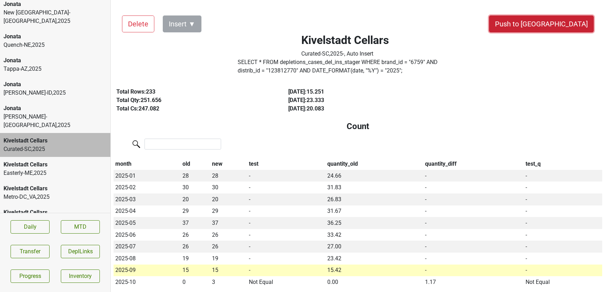
click at [570, 21] on button "Push to [GEOGRAPHIC_DATA]" at bounding box center [541, 23] width 105 height 17
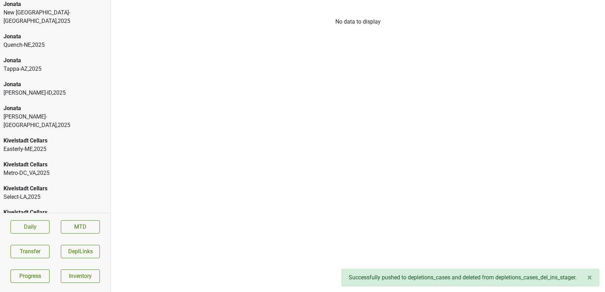
click at [48, 217] on div "Specialty-[GEOGRAPHIC_DATA] , 2025" at bounding box center [55, 221] width 103 height 8
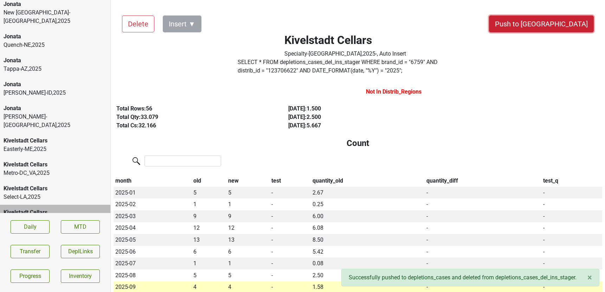
click at [558, 24] on button "Push to [GEOGRAPHIC_DATA]" at bounding box center [541, 23] width 105 height 17
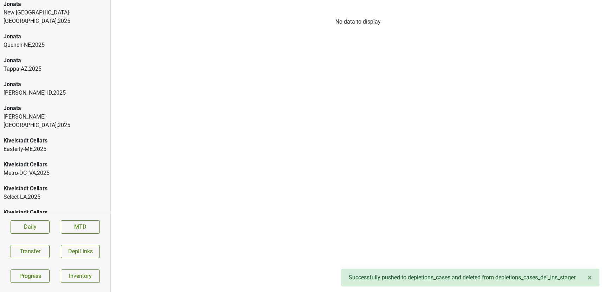
click at [62, 208] on div "Kivelstadt Cellars" at bounding box center [55, 212] width 103 height 8
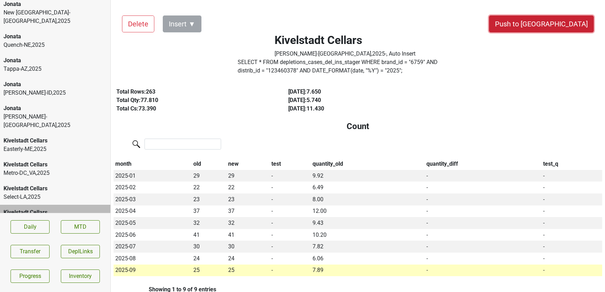
click at [556, 19] on button "Push to [GEOGRAPHIC_DATA]" at bounding box center [541, 23] width 105 height 17
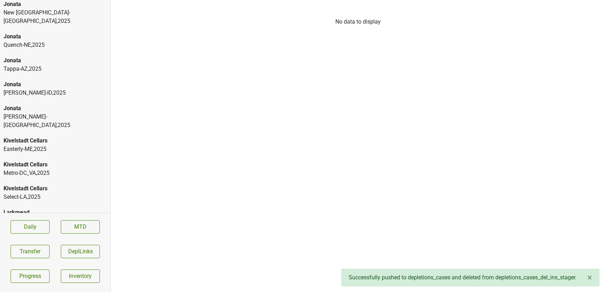
click at [58, 193] on div "Select-LA , 2025" at bounding box center [55, 197] width 103 height 8
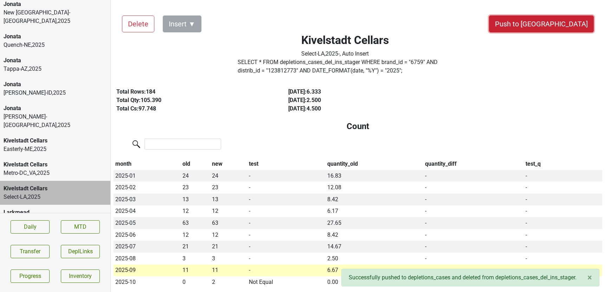
click at [554, 21] on button "Push to [GEOGRAPHIC_DATA]" at bounding box center [541, 23] width 105 height 17
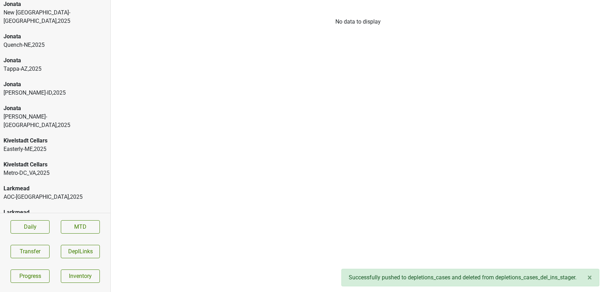
click at [31, 160] on div "Kivelstadt Cellars" at bounding box center [55, 164] width 103 height 8
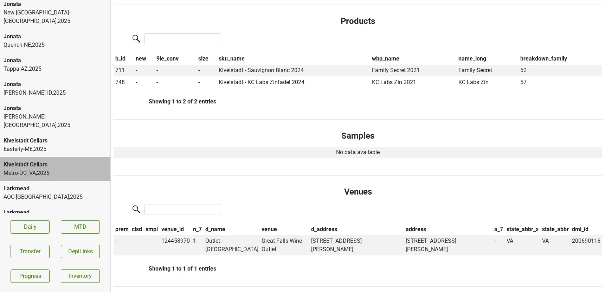
scroll to position [306, 0]
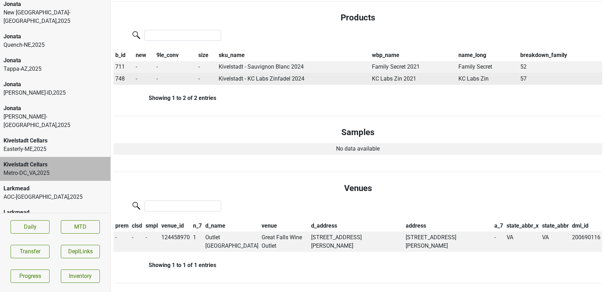
click at [121, 78] on span "748" at bounding box center [119, 78] width 9 height 7
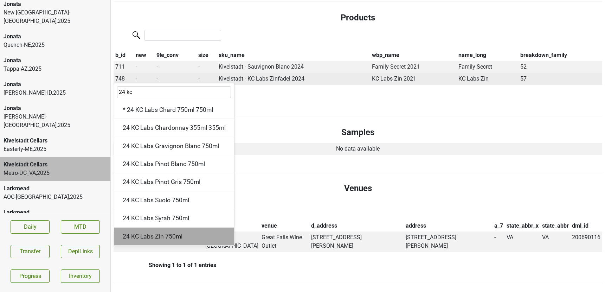
type input "24 kc"
click at [135, 235] on div "24 KC Labs Zin 750ml" at bounding box center [174, 236] width 120 height 18
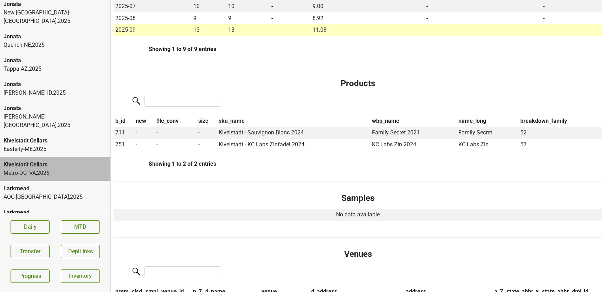
scroll to position [0, 0]
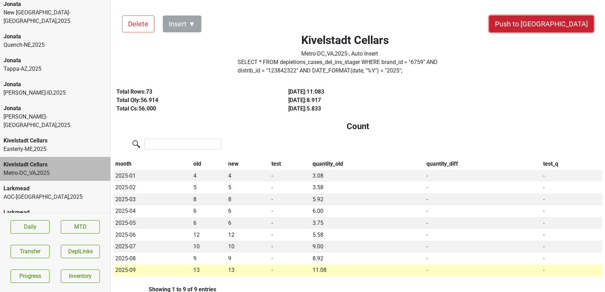
click at [549, 21] on button "Push to [GEOGRAPHIC_DATA]" at bounding box center [541, 23] width 105 height 17
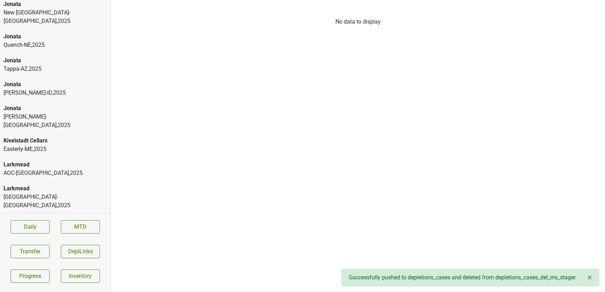
click at [34, 169] on div "AOC-[GEOGRAPHIC_DATA] , 2025" at bounding box center [55, 173] width 103 height 8
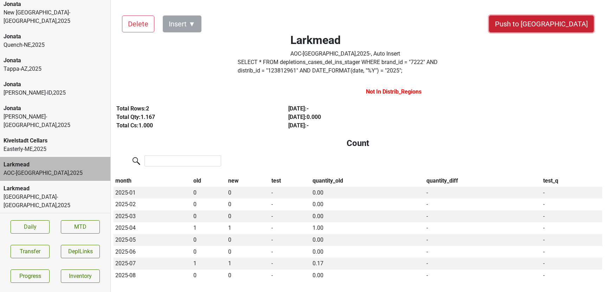
click at [555, 25] on button "Push to [GEOGRAPHIC_DATA]" at bounding box center [541, 23] width 105 height 17
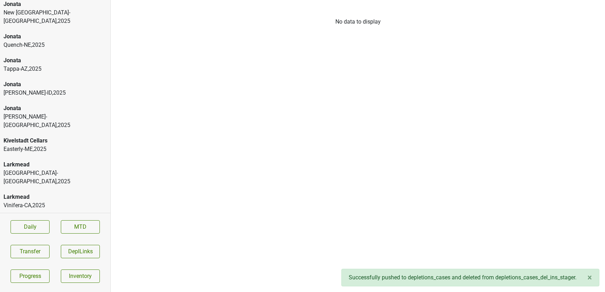
scroll to position [1421, 0]
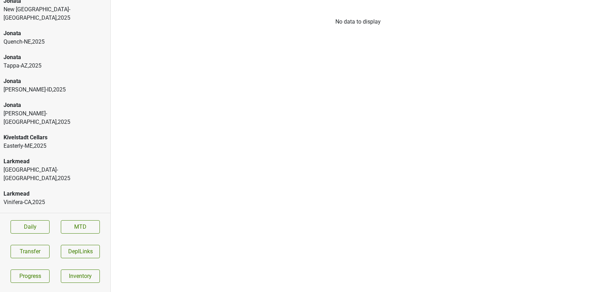
click at [36, 166] on div "[GEOGRAPHIC_DATA]-[GEOGRAPHIC_DATA] , 2025" at bounding box center [55, 174] width 103 height 17
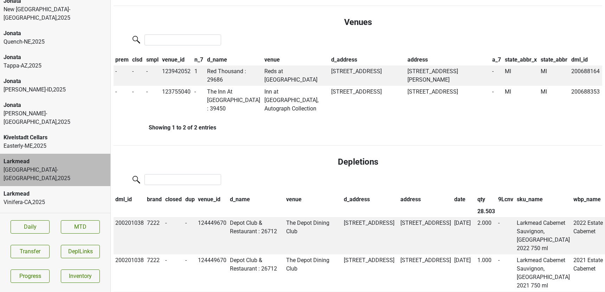
scroll to position [0, 0]
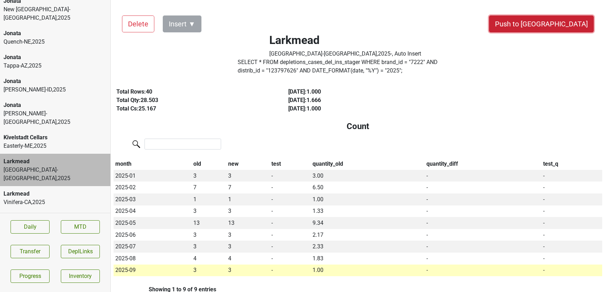
click at [571, 26] on button "Push to [GEOGRAPHIC_DATA]" at bounding box center [541, 23] width 105 height 17
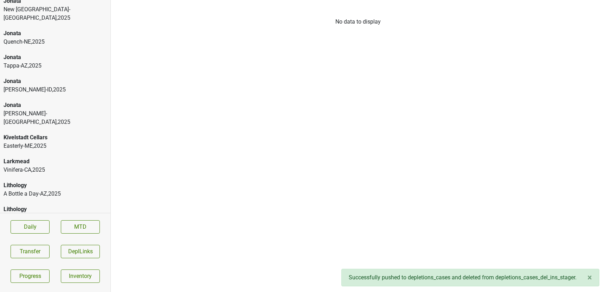
click at [49, 142] on div "Easterly-ME , 2025" at bounding box center [55, 146] width 103 height 8
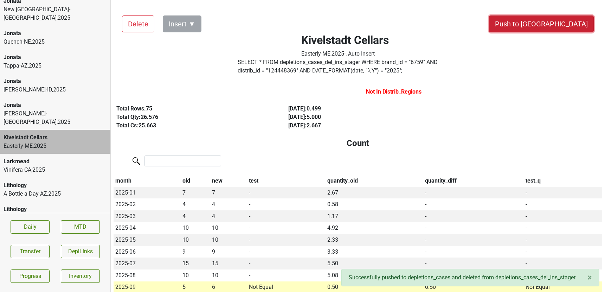
click at [577, 21] on button "Push to [GEOGRAPHIC_DATA]" at bounding box center [541, 23] width 105 height 17
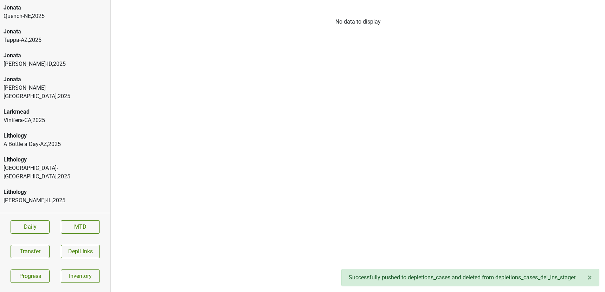
scroll to position [1470, 0]
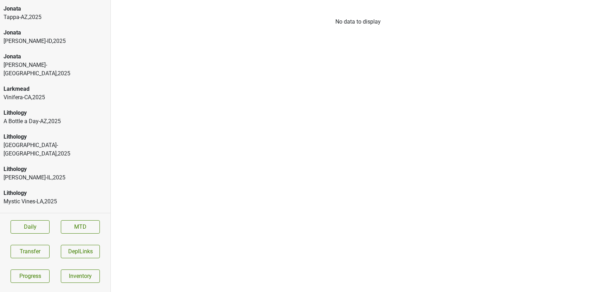
click at [53, 233] on div "Mary Taylor Wine Acme-IL , 2025" at bounding box center [55, 245] width 110 height 24
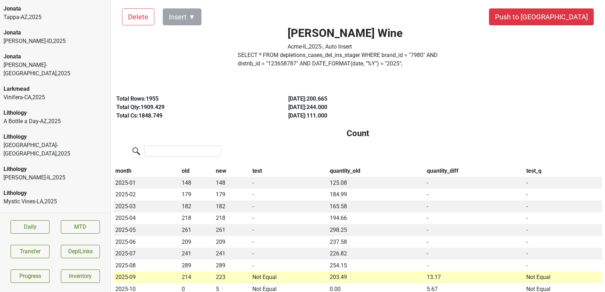
scroll to position [0, 0]
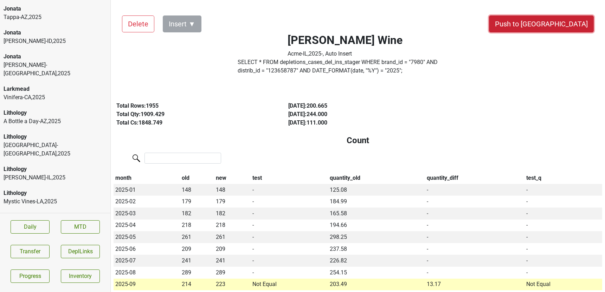
click at [561, 22] on button "Push to [GEOGRAPHIC_DATA]" at bounding box center [541, 23] width 105 height 17
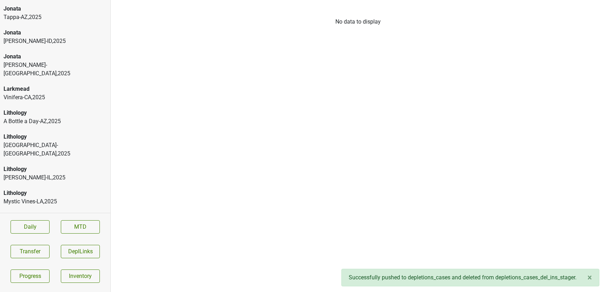
click at [37, 237] on div "[PERSON_NAME] Wine" at bounding box center [55, 241] width 103 height 8
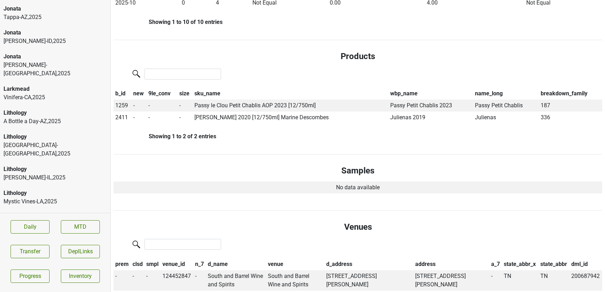
scroll to position [312, 0]
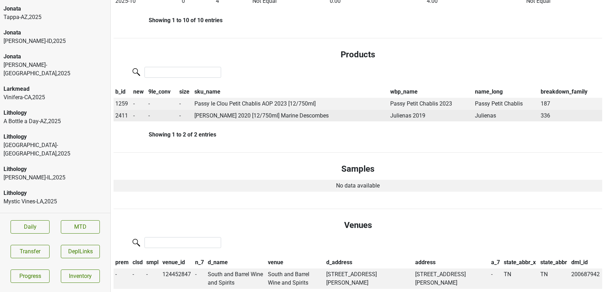
click at [122, 114] on span "2411" at bounding box center [121, 115] width 13 height 7
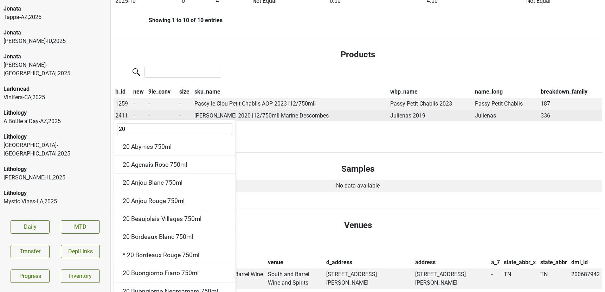
type input "2"
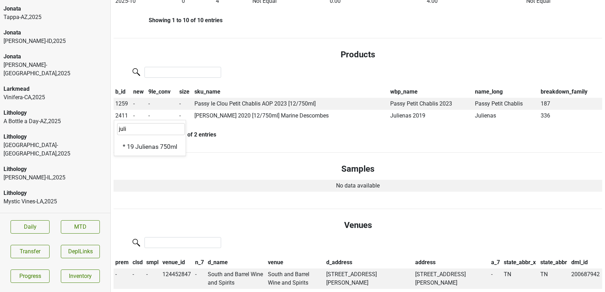
type input "juli"
click at [50, 269] on div "Cellar-NC , 2025" at bounding box center [55, 273] width 103 height 8
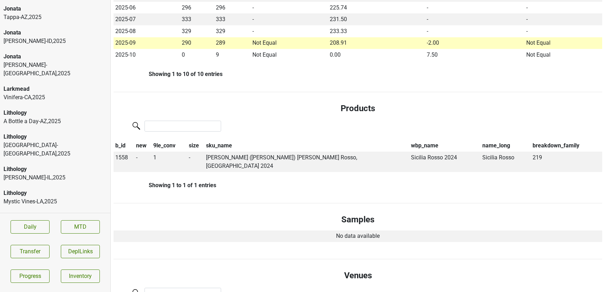
scroll to position [0, 0]
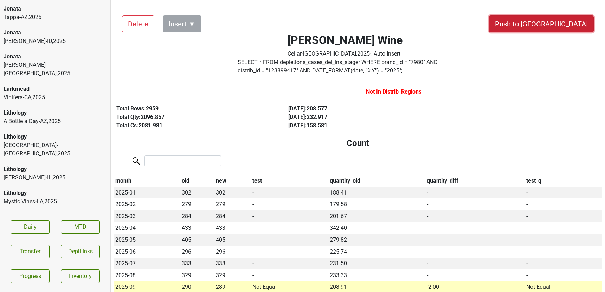
click at [568, 21] on button "Push to [GEOGRAPHIC_DATA]" at bounding box center [541, 23] width 105 height 17
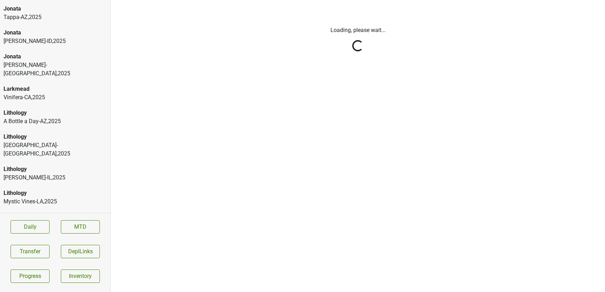
click at [27, 0] on html "Aperture Cellars Eagle Rock-GA , 2025 Aperture Cellars Handcrafted-OK , 2025 Ap…" at bounding box center [302, 0] width 605 height 0
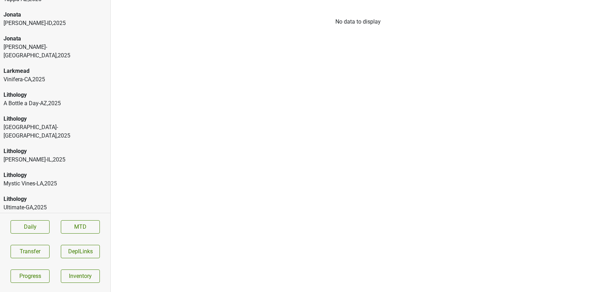
scroll to position [1514, 0]
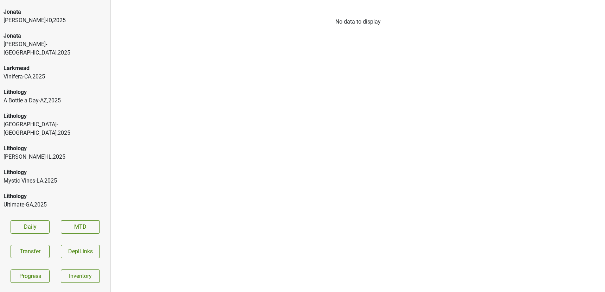
click at [27, 216] on div "Mary Taylor Wine" at bounding box center [55, 220] width 103 height 8
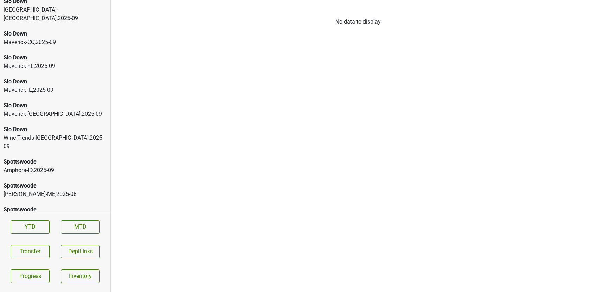
scroll to position [2130, 0]
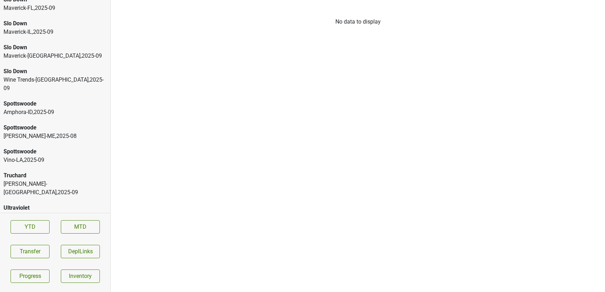
click at [47, 251] on div "Ultraviolet" at bounding box center [55, 255] width 103 height 8
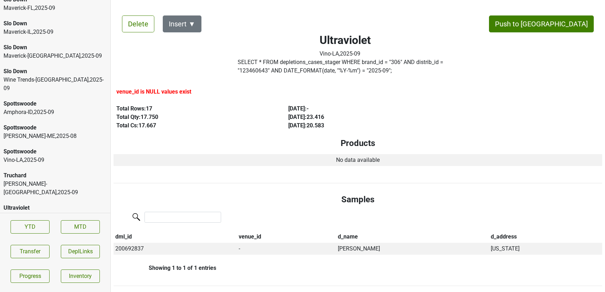
click at [83, 236] on div "Odin-[GEOGRAPHIC_DATA] , 2025 - 09" at bounding box center [55, 240] width 103 height 8
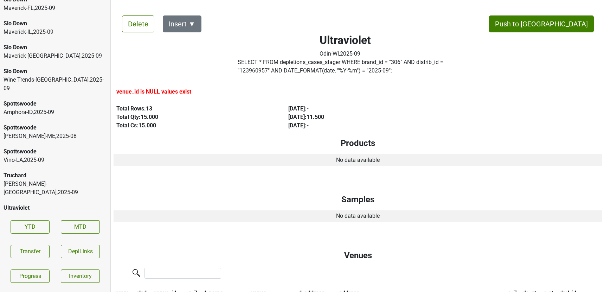
click at [66, 212] on div "Maverick-[GEOGRAPHIC_DATA] , 2025 - 09" at bounding box center [55, 216] width 103 height 8
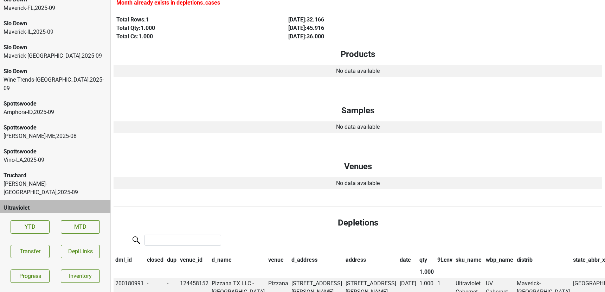
scroll to position [0, 0]
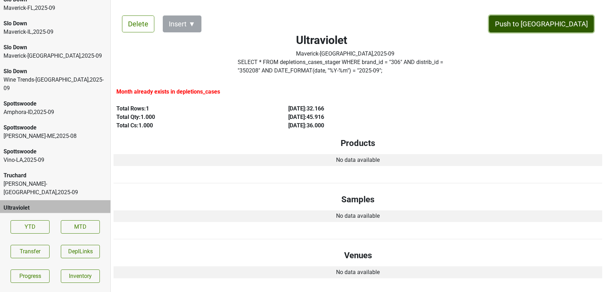
click at [571, 25] on button "Push to [GEOGRAPHIC_DATA]" at bounding box center [541, 23] width 105 height 17
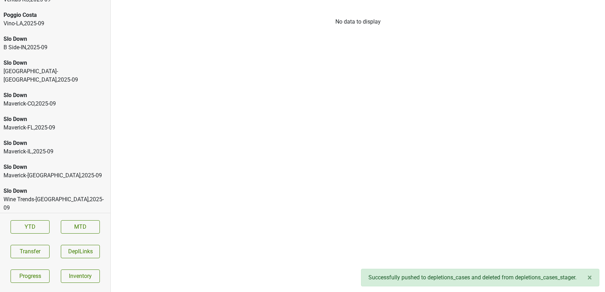
click at [59, 163] on div "Slo Down" at bounding box center [55, 167] width 103 height 8
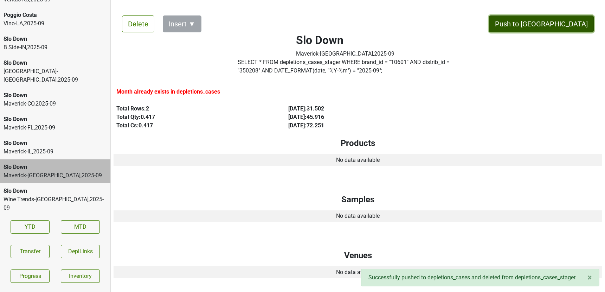
click at [559, 24] on button "Push to [GEOGRAPHIC_DATA]" at bounding box center [541, 23] width 105 height 17
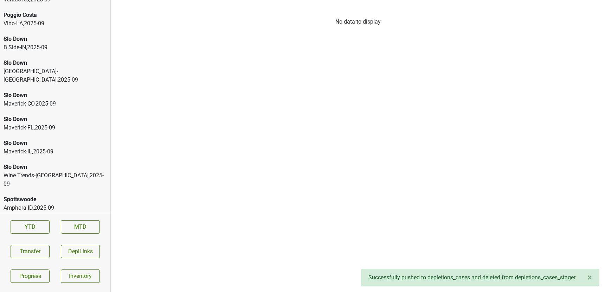
click at [42, 147] on div "Maverick-IL , 2025 - 09" at bounding box center [55, 151] width 103 height 8
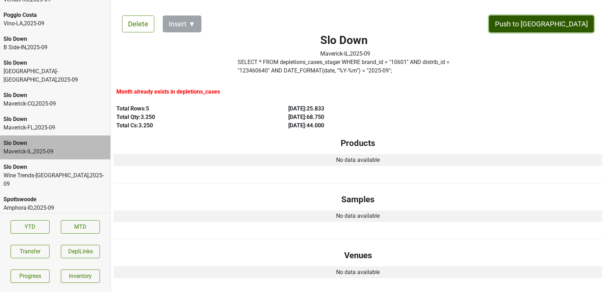
click at [563, 25] on button "Push to [GEOGRAPHIC_DATA]" at bounding box center [541, 23] width 105 height 17
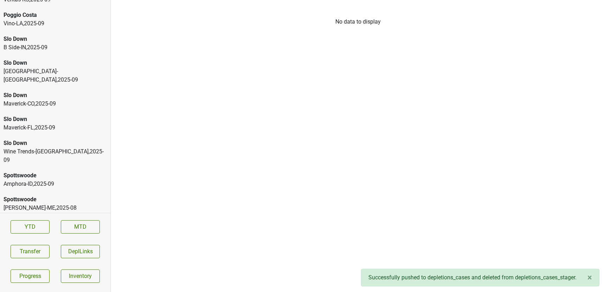
click at [43, 115] on div "Slo Down" at bounding box center [55, 119] width 103 height 8
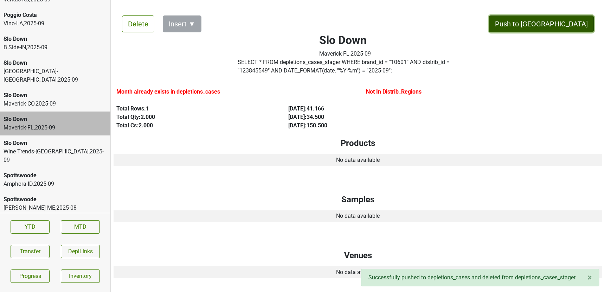
click at [560, 24] on button "Push to [GEOGRAPHIC_DATA]" at bounding box center [541, 23] width 105 height 17
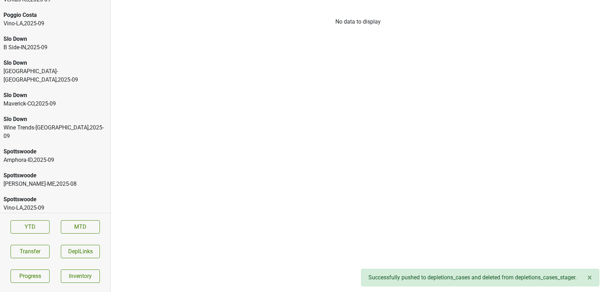
click at [25, 99] on div "Maverick-CO , 2025 - 09" at bounding box center [55, 103] width 103 height 8
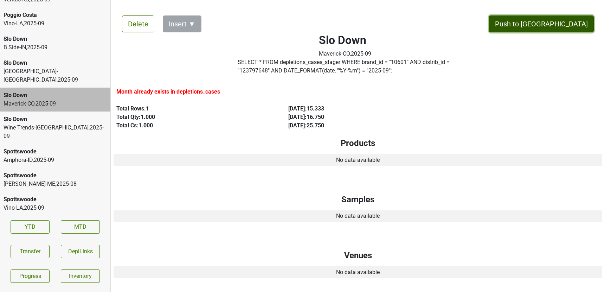
click at [567, 17] on button "Push to [GEOGRAPHIC_DATA]" at bounding box center [541, 23] width 105 height 17
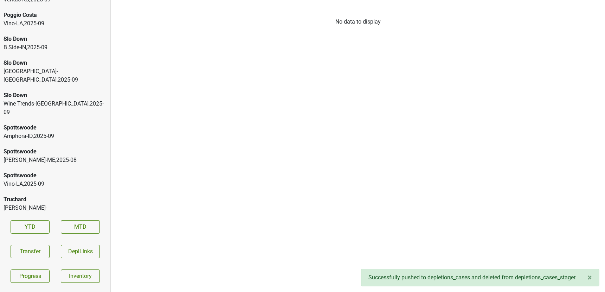
click at [70, 99] on div "Wine Trends-[GEOGRAPHIC_DATA] , 2025 - 09" at bounding box center [55, 107] width 103 height 17
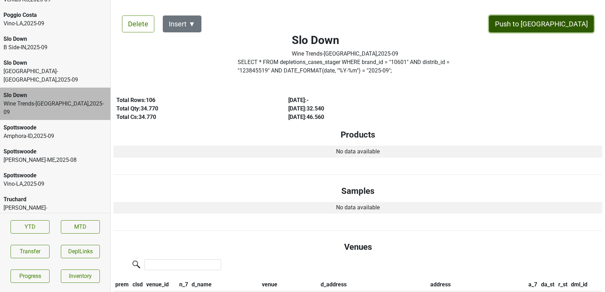
click at [569, 20] on button "Push to [GEOGRAPHIC_DATA]" at bounding box center [541, 23] width 105 height 17
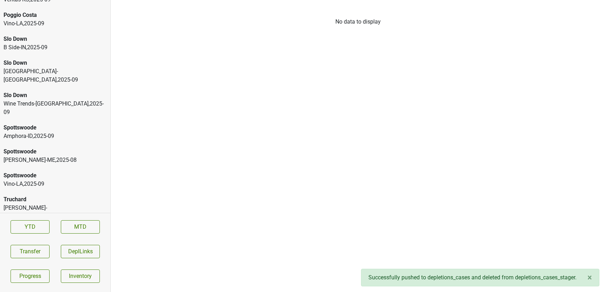
scroll to position [2106, 0]
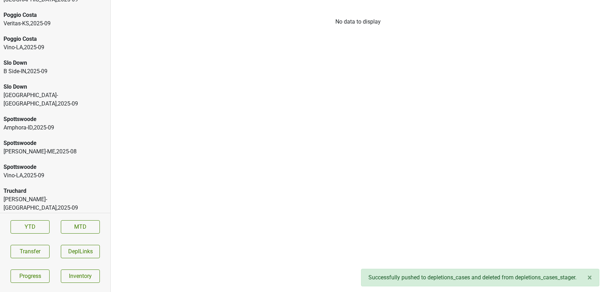
click at [71, 91] on div "[GEOGRAPHIC_DATA]-[GEOGRAPHIC_DATA] , 2025 - 09" at bounding box center [55, 99] width 103 height 17
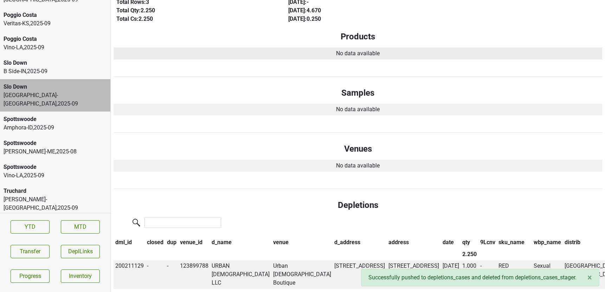
scroll to position [0, 0]
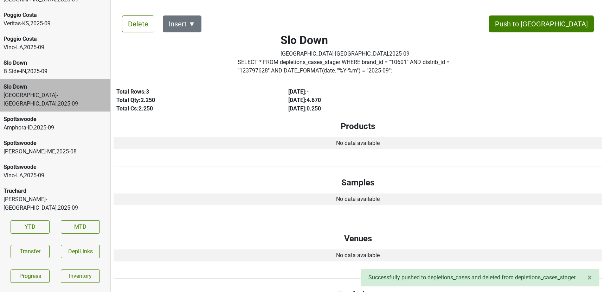
click at [547, 22] on div "Delete Insert ▼ Push to [GEOGRAPHIC_DATA] Slo Down [GEOGRAPHIC_DATA]-[GEOGRAPHI…" at bounding box center [358, 237] width 489 height 460
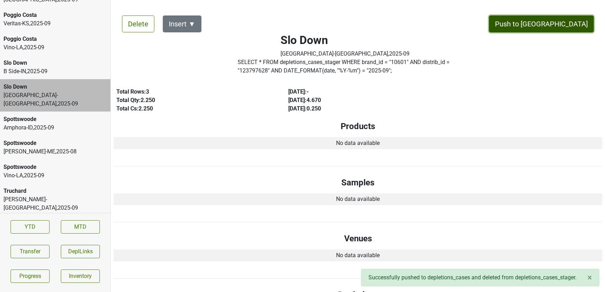
click at [550, 25] on button "Push to [GEOGRAPHIC_DATA]" at bounding box center [541, 23] width 105 height 17
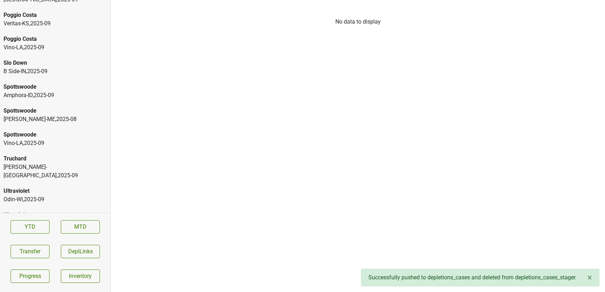
scroll to position [2082, 0]
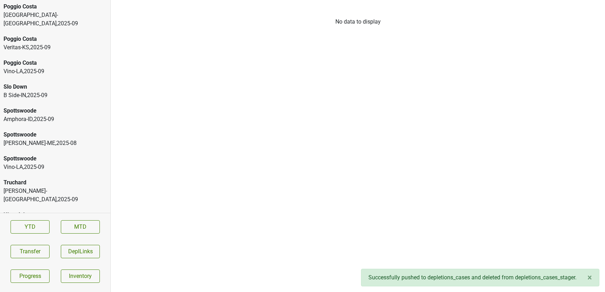
click at [26, 91] on div "B Side-IN , 2025 - 09" at bounding box center [55, 95] width 103 height 8
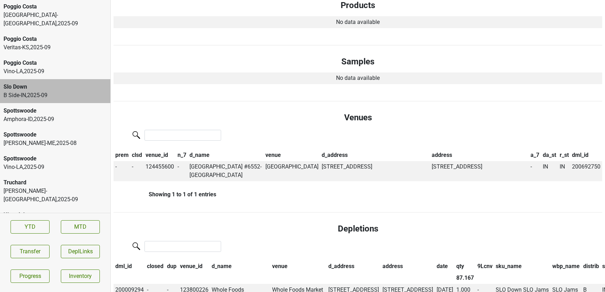
scroll to position [231, 0]
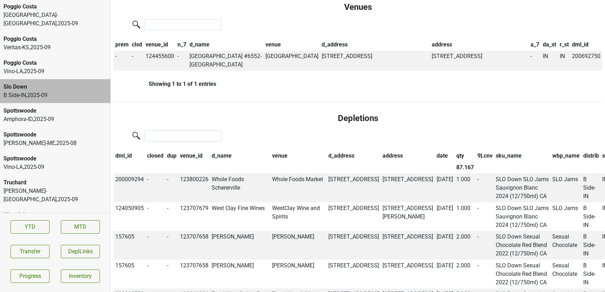
click at [455, 157] on th "qty" at bounding box center [465, 156] width 21 height 12
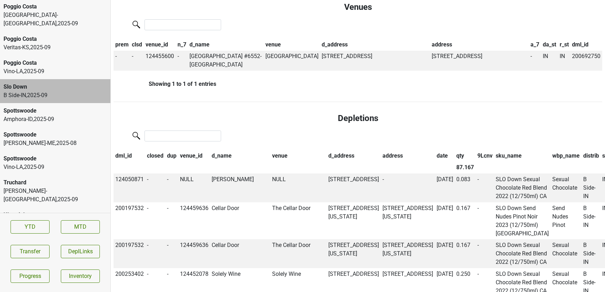
click at [455, 157] on th "qty" at bounding box center [465, 156] width 21 height 12
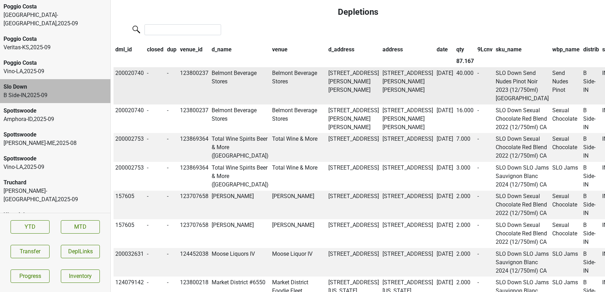
scroll to position [0, 0]
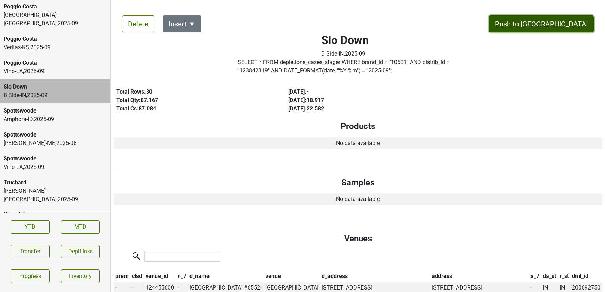
click at [574, 22] on button "Push to [GEOGRAPHIC_DATA]" at bounding box center [541, 23] width 105 height 17
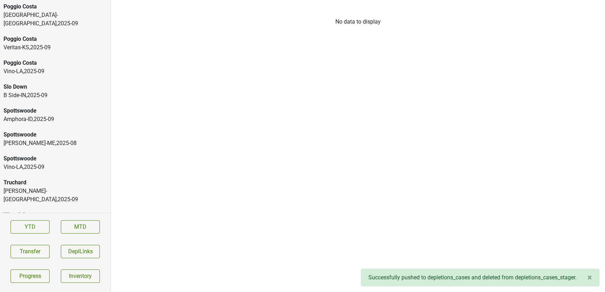
click at [84, 67] on div "Vino-LA , 2025 - 09" at bounding box center [55, 71] width 103 height 8
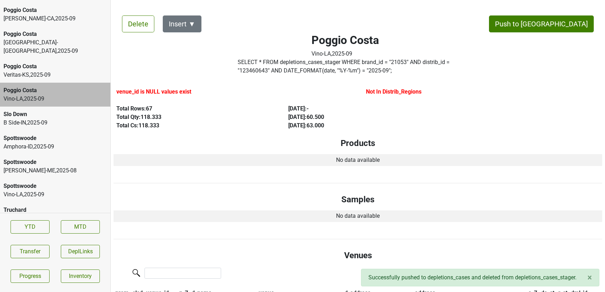
scroll to position [2045, 0]
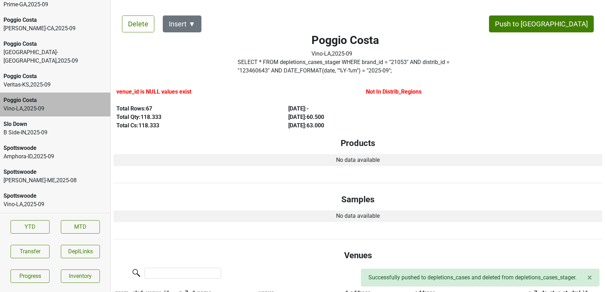
click at [53, 80] on div "Veritas-KS , 2025 - 09" at bounding box center [55, 84] width 103 height 8
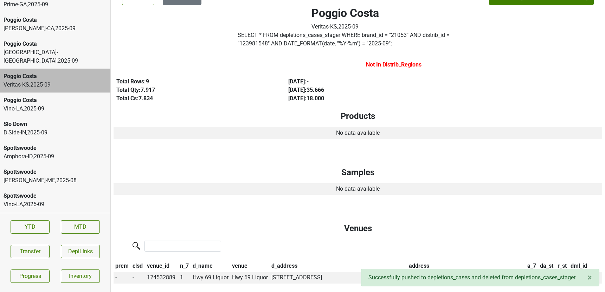
scroll to position [0, 0]
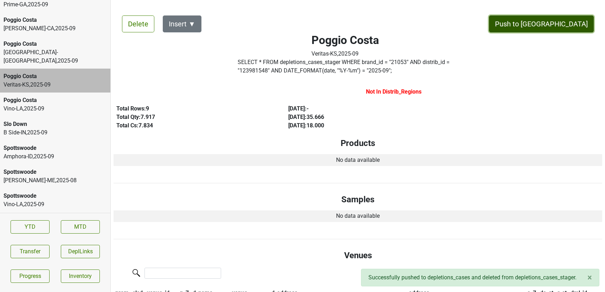
click at [564, 21] on button "Push to [GEOGRAPHIC_DATA]" at bounding box center [541, 23] width 105 height 17
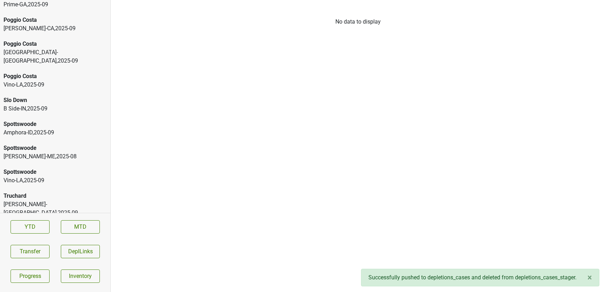
click at [40, 48] on div "River City-KY , 2025 - 09" at bounding box center [55, 56] width 103 height 17
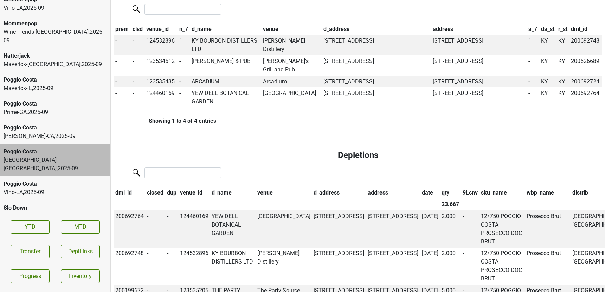
scroll to position [1935, 0]
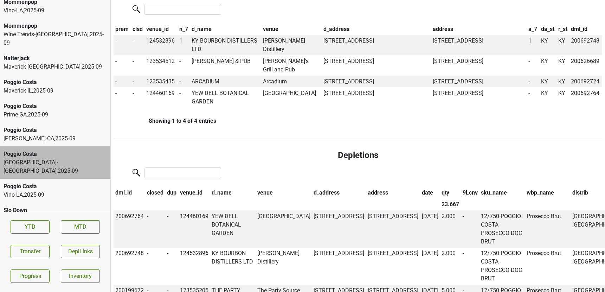
click at [42, 126] on div "Poggio Costa" at bounding box center [55, 130] width 103 height 8
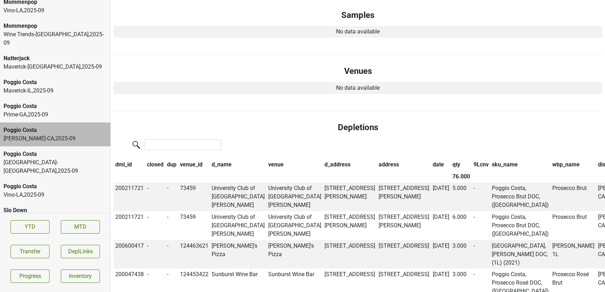
scroll to position [0, 0]
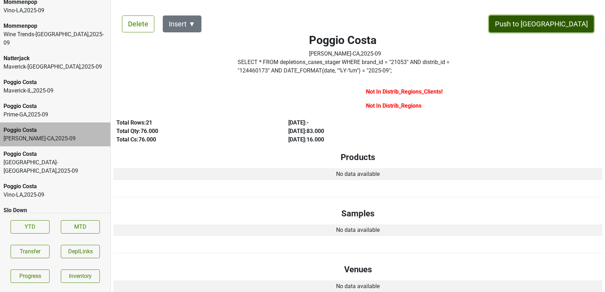
click at [554, 29] on button "Push to [GEOGRAPHIC_DATA]" at bounding box center [541, 23] width 105 height 17
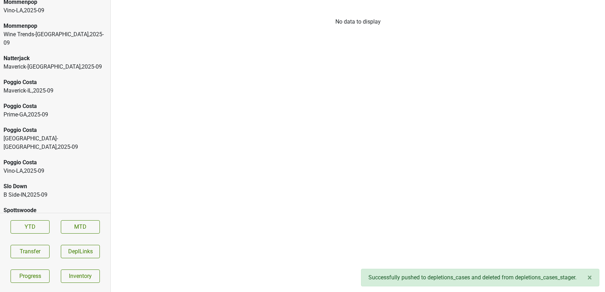
click at [17, 78] on div "Poggio Costa" at bounding box center [55, 82] width 103 height 8
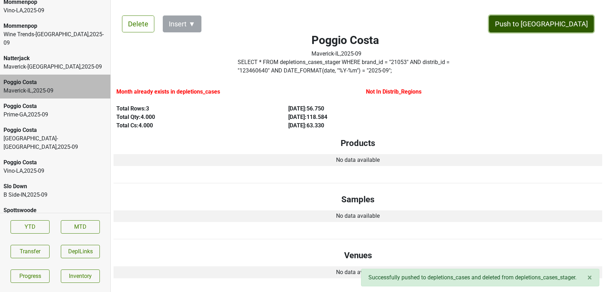
click at [557, 29] on button "Push to [GEOGRAPHIC_DATA]" at bounding box center [541, 23] width 105 height 17
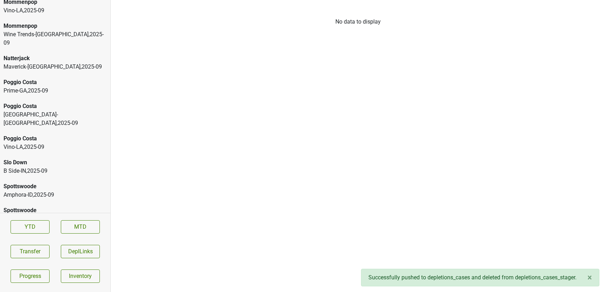
click at [47, 86] on div "Prime-GA , 2025 - 09" at bounding box center [55, 90] width 103 height 8
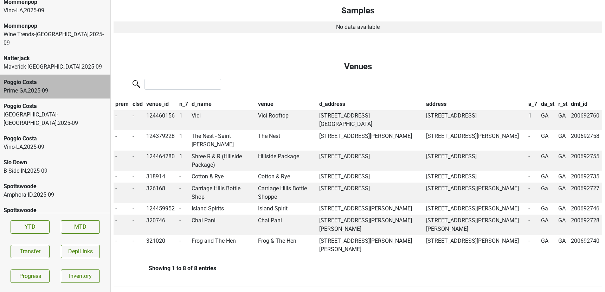
scroll to position [204, 0]
click at [196, 116] on td "Vici" at bounding box center [223, 119] width 66 height 20
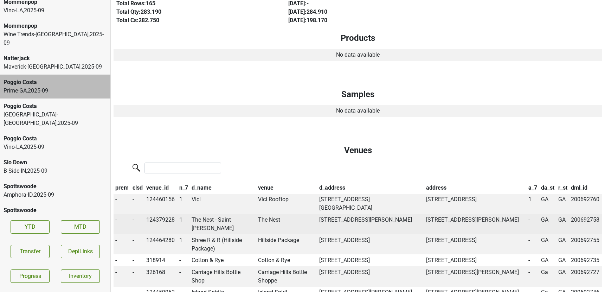
scroll to position [0, 0]
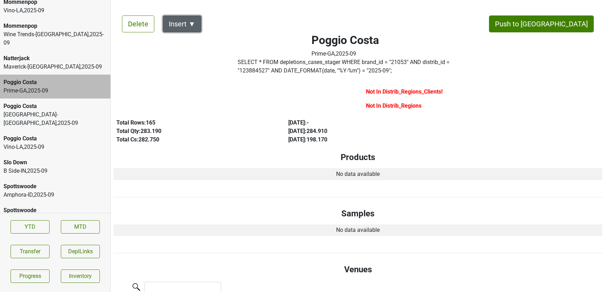
click at [189, 23] on button "Insert ▼" at bounding box center [182, 23] width 39 height 17
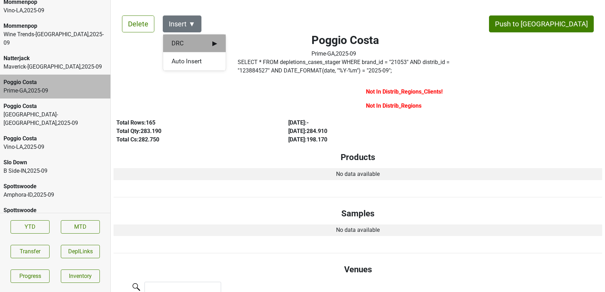
click at [194, 43] on span "DRC ▶" at bounding box center [195, 43] width 46 height 9
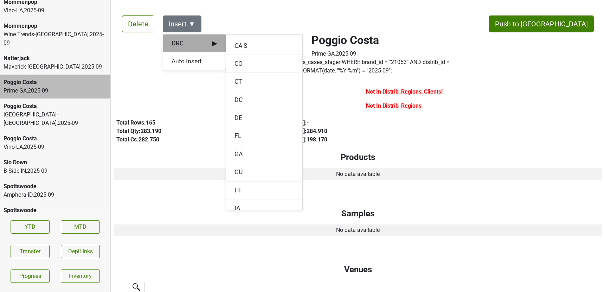
scroll to position [134, 0]
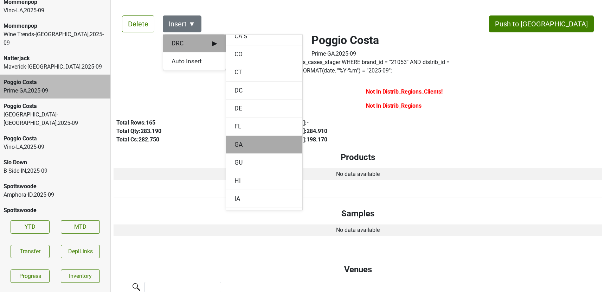
click at [238, 144] on div "GA" at bounding box center [264, 145] width 76 height 18
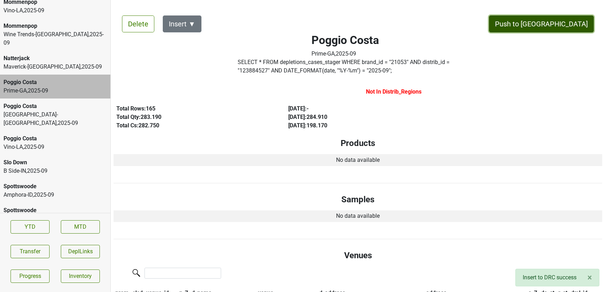
click at [563, 23] on button "Push to [GEOGRAPHIC_DATA]" at bounding box center [541, 23] width 105 height 17
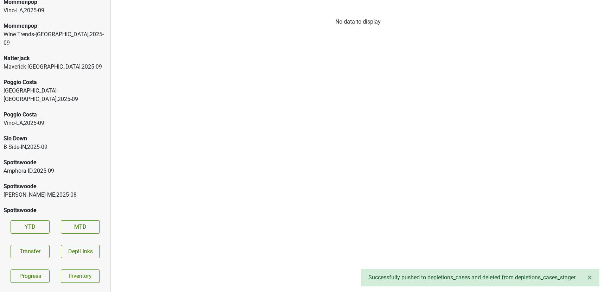
click at [46, 63] on div "Maverick-MN , 2025 - 09" at bounding box center [55, 67] width 103 height 8
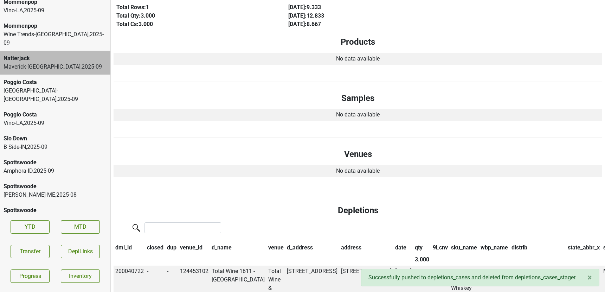
scroll to position [0, 0]
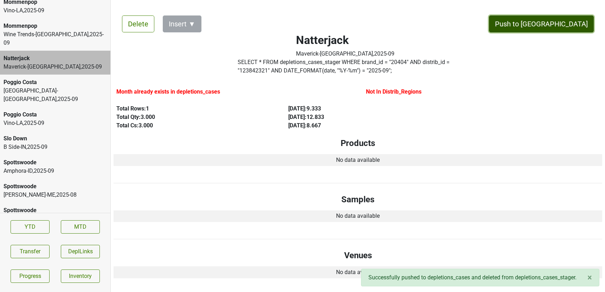
click at [563, 17] on button "Push to [GEOGRAPHIC_DATA]" at bounding box center [541, 23] width 105 height 17
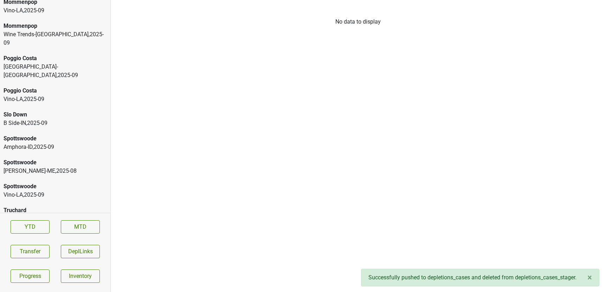
scroll to position [1888, 0]
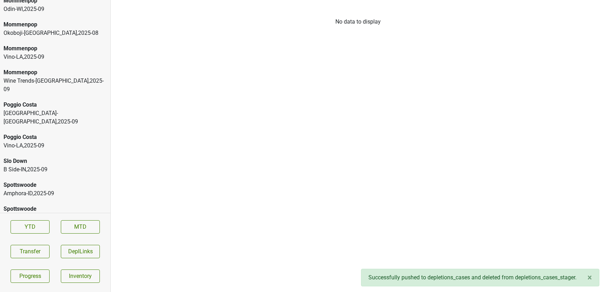
click at [20, 77] on div "Wine Trends-OH , 2025 - 09" at bounding box center [55, 85] width 103 height 17
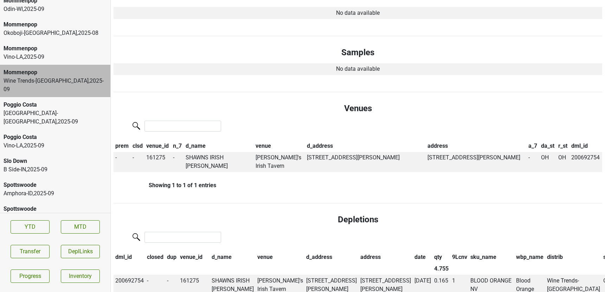
scroll to position [0, 0]
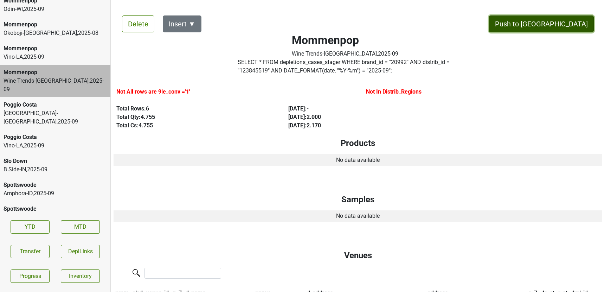
click at [557, 19] on button "Push to [GEOGRAPHIC_DATA]" at bounding box center [541, 23] width 105 height 17
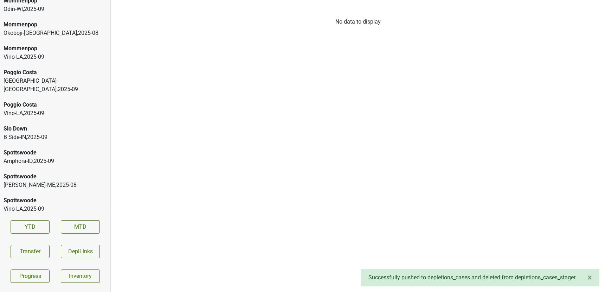
click at [47, 53] on div "Vino-LA , 2025 - 09" at bounding box center [55, 57] width 103 height 8
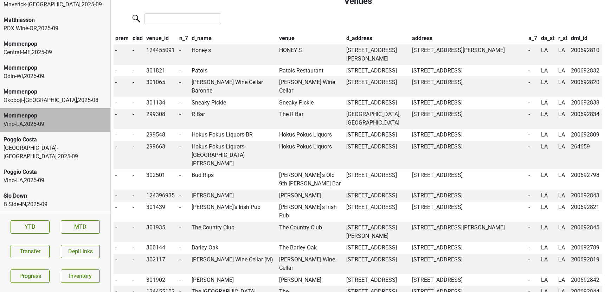
scroll to position [1815, 0]
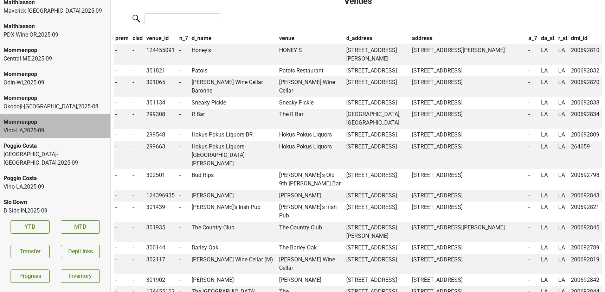
click at [43, 54] on div "Central-ME , 2025 - 09" at bounding box center [55, 58] width 103 height 8
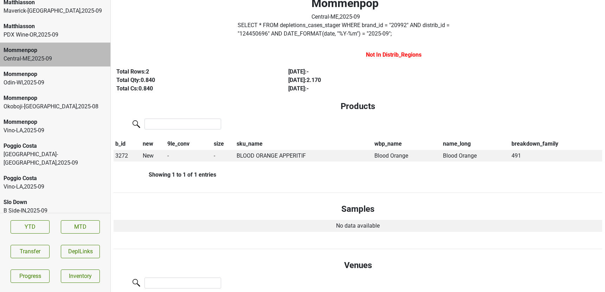
scroll to position [0, 0]
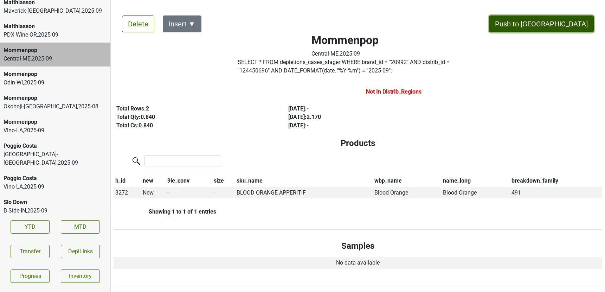
click at [570, 30] on button "Push to [GEOGRAPHIC_DATA]" at bounding box center [541, 23] width 105 height 17
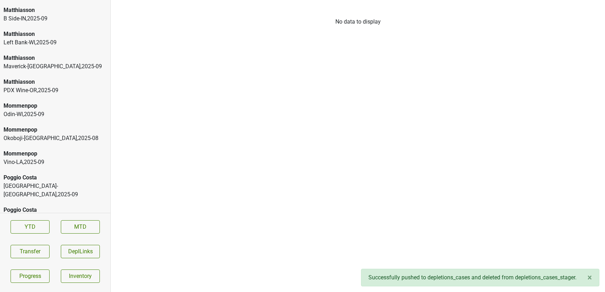
scroll to position [1758, 0]
click at [49, 79] on div "Matthiasson" at bounding box center [55, 83] width 103 height 8
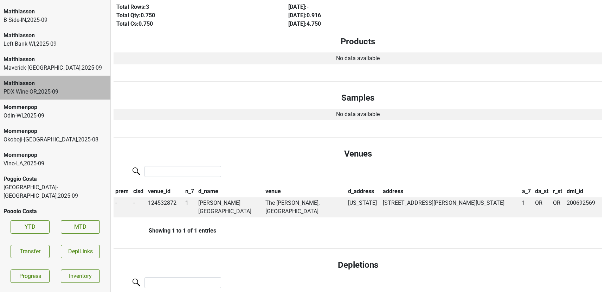
scroll to position [0, 0]
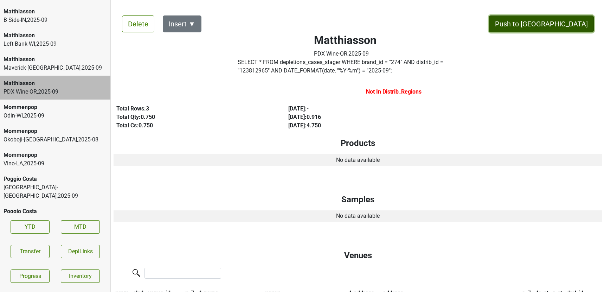
click at [557, 26] on button "Push to [GEOGRAPHIC_DATA]" at bounding box center [541, 23] width 105 height 17
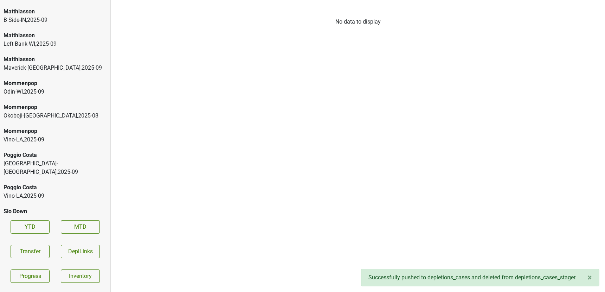
click at [37, 64] on div "Maverick-TX , 2025 - 09" at bounding box center [55, 68] width 103 height 8
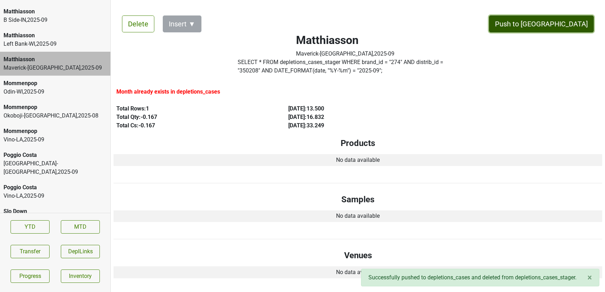
click at [568, 24] on button "Push to [GEOGRAPHIC_DATA]" at bounding box center [541, 23] width 105 height 17
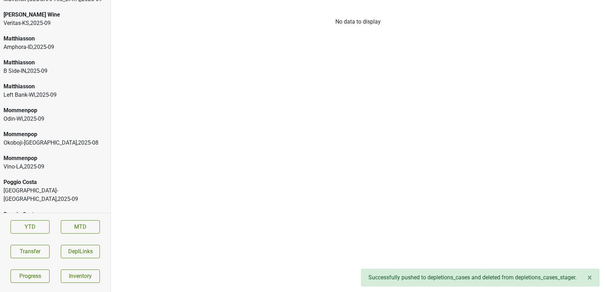
scroll to position [1706, 0]
click at [52, 44] on div "Amphora-ID , 2025 - 09" at bounding box center [55, 48] width 103 height 8
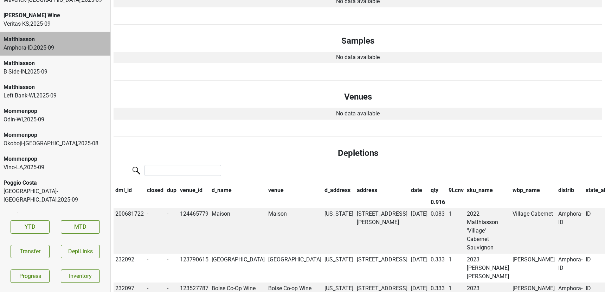
scroll to position [0, 0]
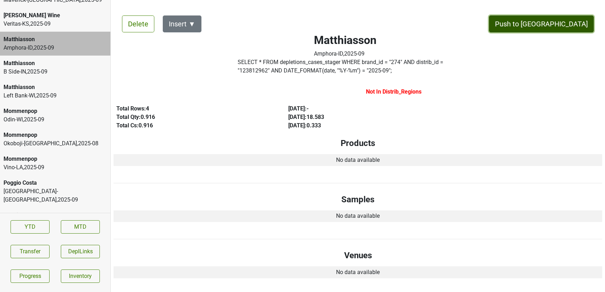
click at [558, 25] on button "Push to [GEOGRAPHIC_DATA]" at bounding box center [541, 23] width 105 height 17
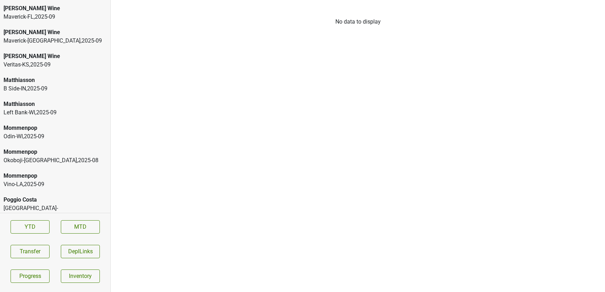
scroll to position [1664, 0]
click at [46, 62] on div "Veritas-KS , 2025 - 09" at bounding box center [55, 66] width 103 height 8
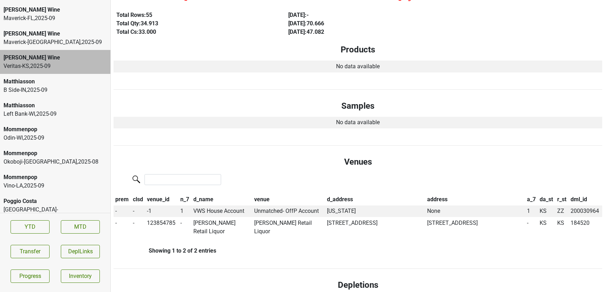
scroll to position [0, 0]
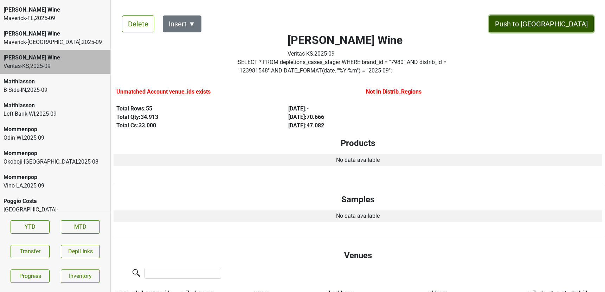
click at [573, 25] on button "Push to [GEOGRAPHIC_DATA]" at bounding box center [541, 23] width 105 height 17
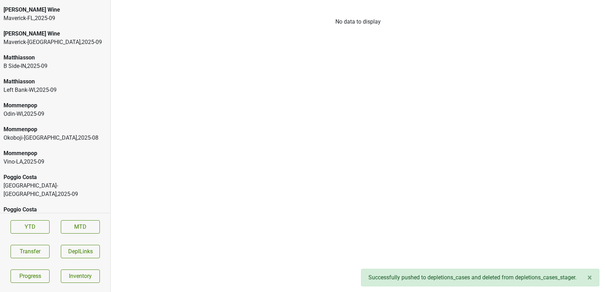
click at [29, 30] on div "[PERSON_NAME] Wine" at bounding box center [55, 34] width 103 height 8
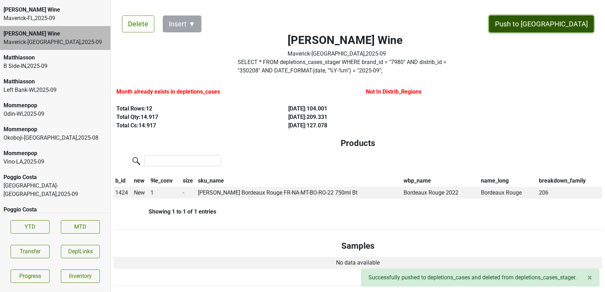
click at [559, 24] on button "Push to [GEOGRAPHIC_DATA]" at bounding box center [541, 23] width 105 height 17
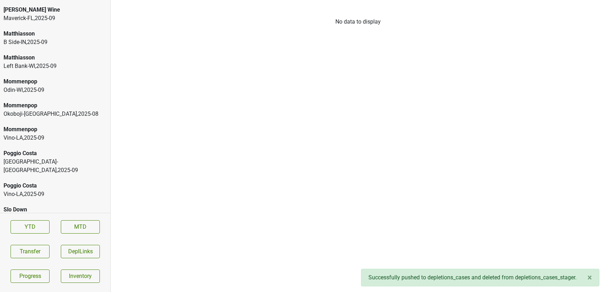
scroll to position [1642, 0]
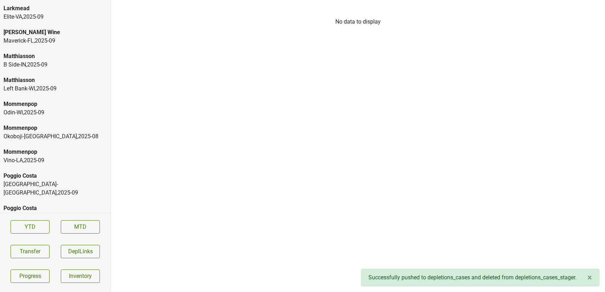
click at [40, 37] on div "Maverick-[GEOGRAPHIC_DATA] , 2025 - 09" at bounding box center [55, 41] width 103 height 8
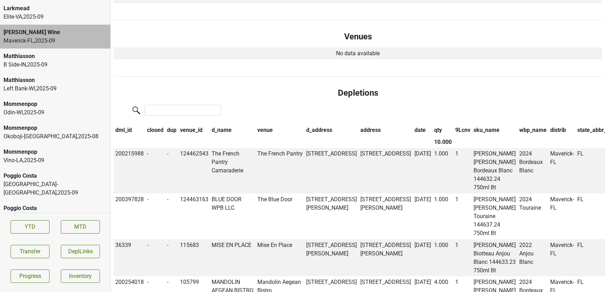
scroll to position [0, 0]
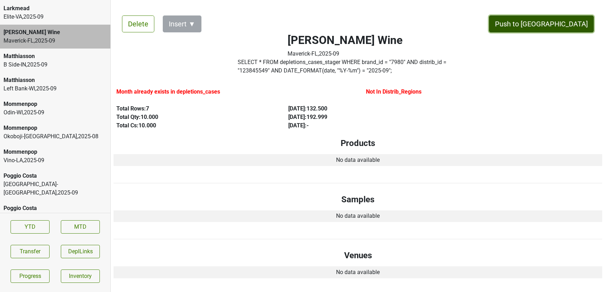
click at [569, 29] on button "Push to [GEOGRAPHIC_DATA]" at bounding box center [541, 23] width 105 height 17
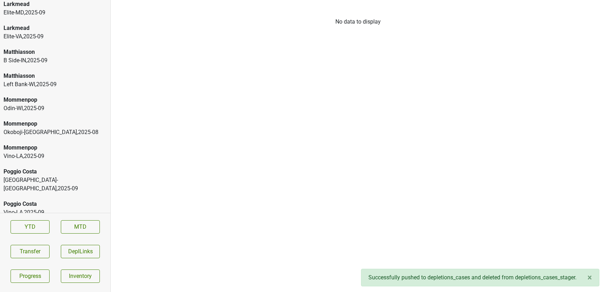
scroll to position [1610, 0]
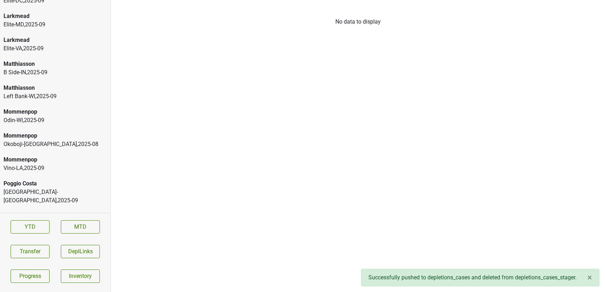
click at [47, 68] on div "B Side-IN , 2025 - 09" at bounding box center [55, 72] width 103 height 8
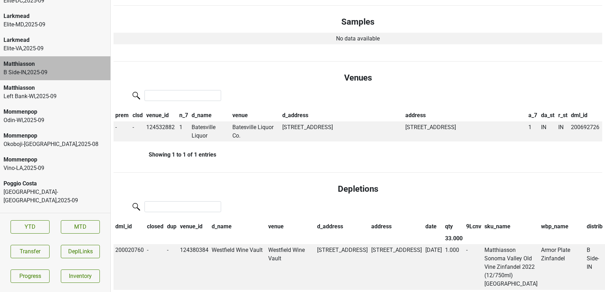
scroll to position [0, 0]
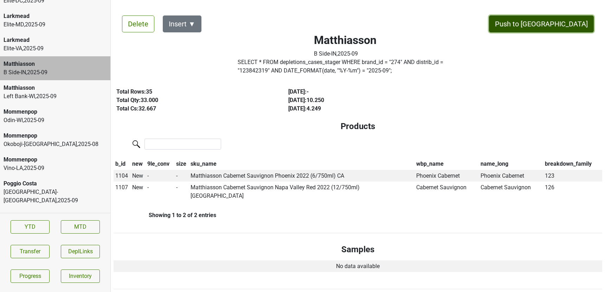
click at [574, 28] on button "Push to [GEOGRAPHIC_DATA]" at bounding box center [541, 23] width 105 height 17
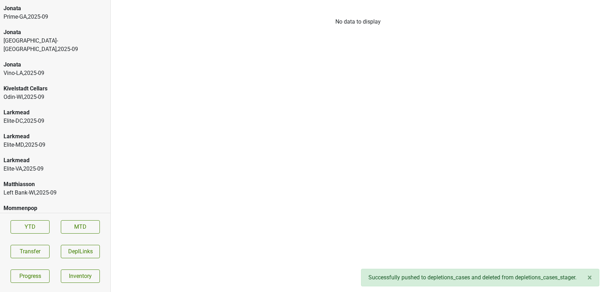
scroll to position [1488, 0]
click at [59, 118] on div "Elite-DC , 2025 - 09" at bounding box center [55, 122] width 103 height 8
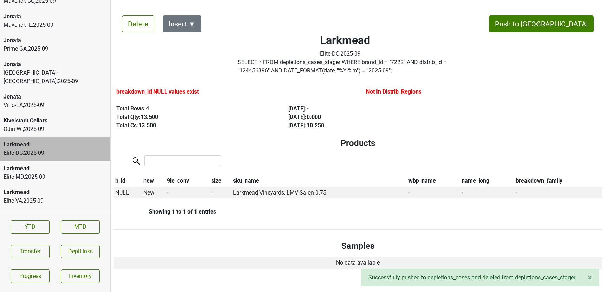
scroll to position [1455, 0]
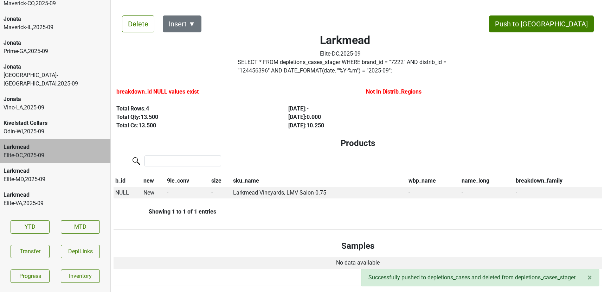
click at [71, 119] on div "Kivelstadt Cellars" at bounding box center [55, 123] width 103 height 8
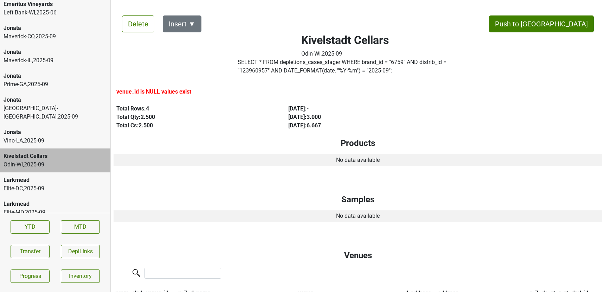
scroll to position [1410, 0]
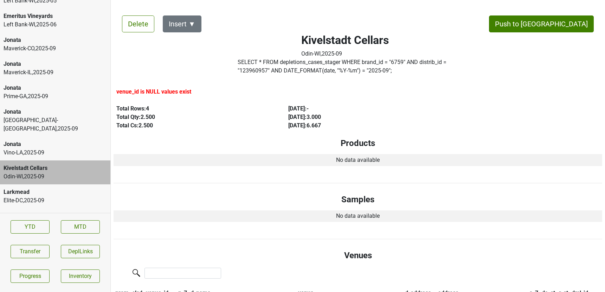
click at [51, 68] on div "Maverick-IL , 2025 - 09" at bounding box center [55, 72] width 103 height 8
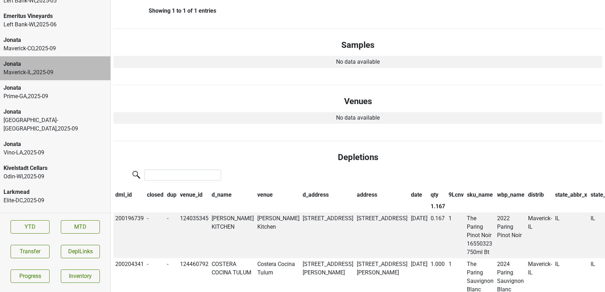
scroll to position [0, 0]
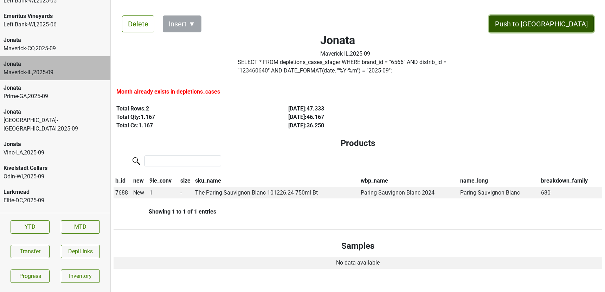
click at [567, 25] on button "Push to [GEOGRAPHIC_DATA]" at bounding box center [541, 23] width 105 height 17
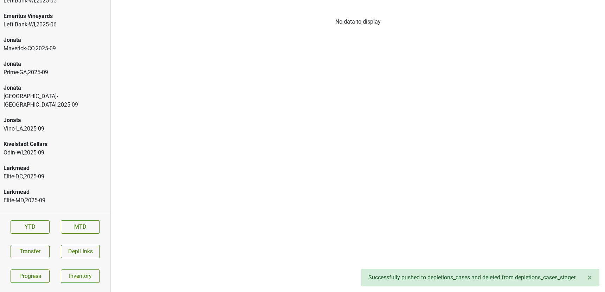
click at [84, 36] on div "Jonata" at bounding box center [55, 40] width 103 height 8
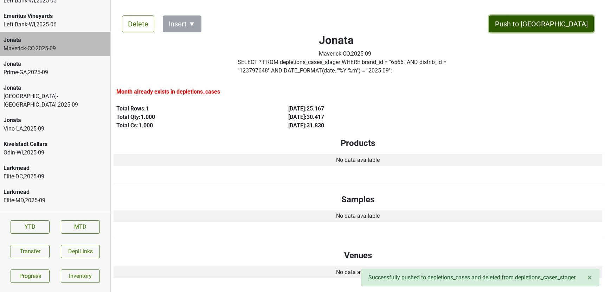
click at [565, 24] on button "Push to [GEOGRAPHIC_DATA]" at bounding box center [541, 23] width 105 height 17
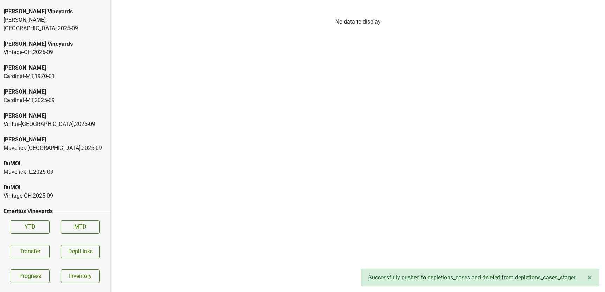
scroll to position [52, 0]
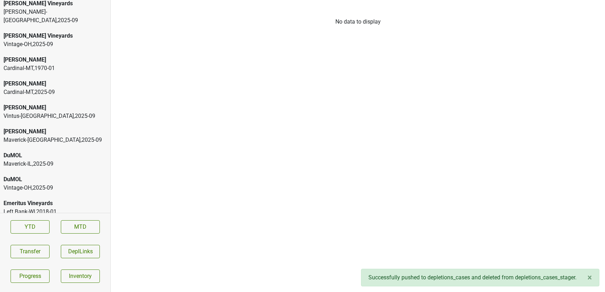
click at [49, 160] on div "Maverick-IL , 2025 - 09" at bounding box center [55, 164] width 103 height 8
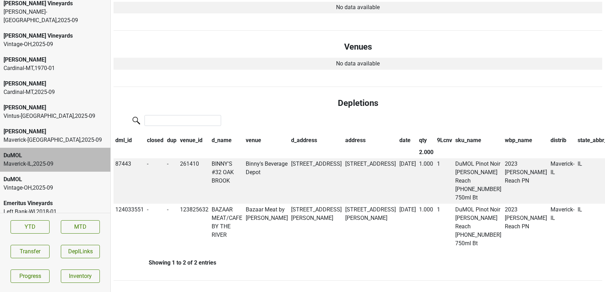
scroll to position [0, 0]
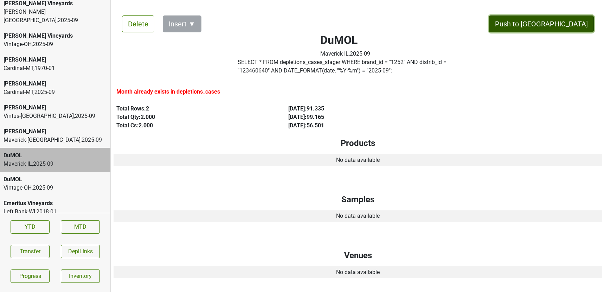
click at [573, 26] on button "Push to [GEOGRAPHIC_DATA]" at bounding box center [541, 23] width 105 height 17
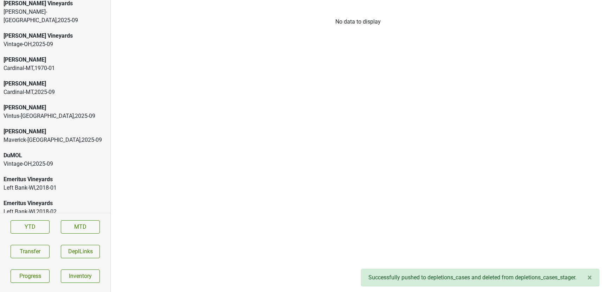
click at [62, 136] on div "Maverick-MN , 2025 - 09" at bounding box center [55, 140] width 103 height 8
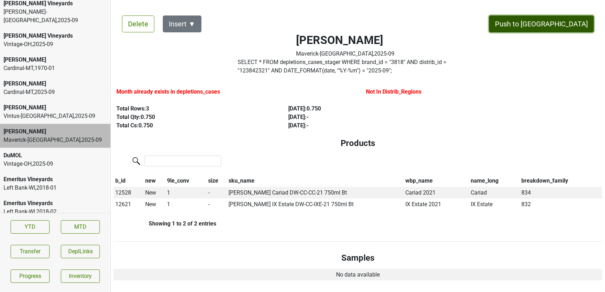
click at [575, 24] on button "Push to [GEOGRAPHIC_DATA]" at bounding box center [541, 23] width 105 height 17
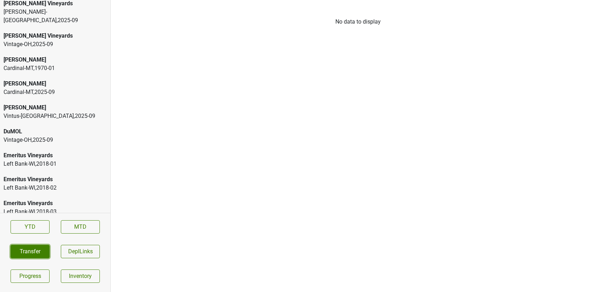
click at [40, 249] on button "Transfer" at bounding box center [30, 251] width 39 height 13
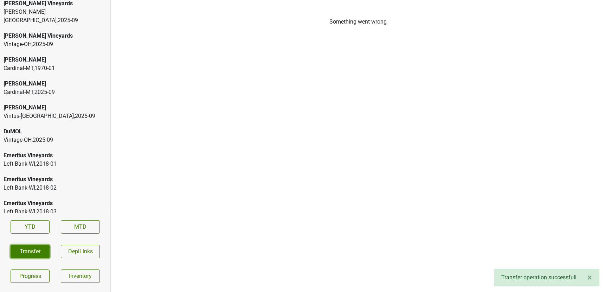
click at [32, 254] on button "Transfer" at bounding box center [30, 251] width 39 height 13
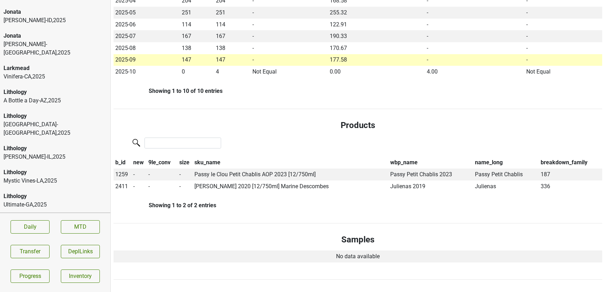
scroll to position [242, 0]
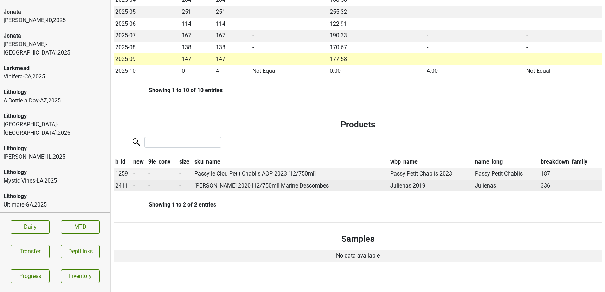
click at [122, 188] on span "2411" at bounding box center [121, 185] width 13 height 7
type input "20 j"
click at [134, 217] on div "* 20 Julienas 750ml" at bounding box center [149, 217] width 71 height 18
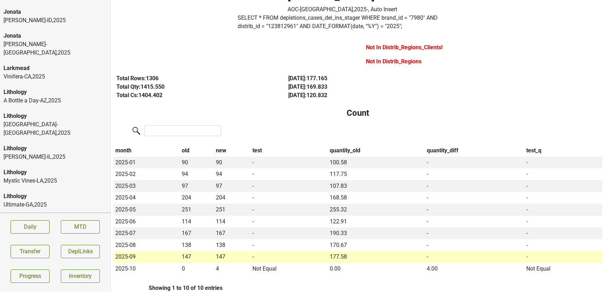
scroll to position [0, 0]
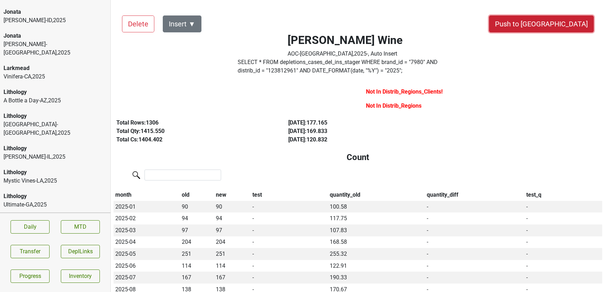
click at [556, 23] on button "Push to [GEOGRAPHIC_DATA]" at bounding box center [541, 23] width 105 height 17
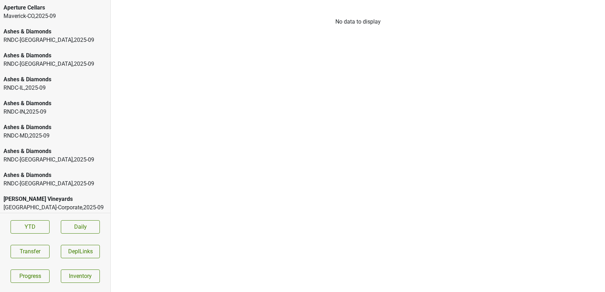
click at [32, 11] on div "Aperture Cellars" at bounding box center [55, 8] width 103 height 8
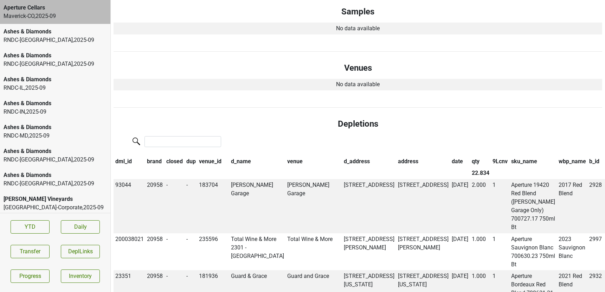
scroll to position [341, 0]
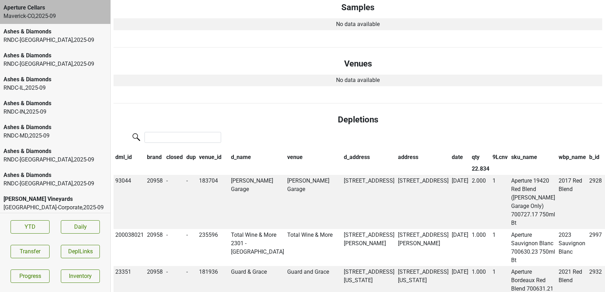
click at [450, 153] on th "date" at bounding box center [460, 157] width 20 height 12
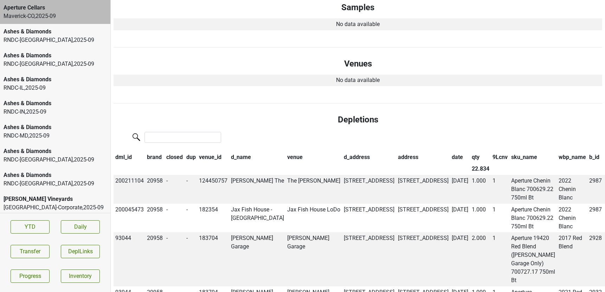
click at [450, 153] on th "date" at bounding box center [460, 157] width 20 height 12
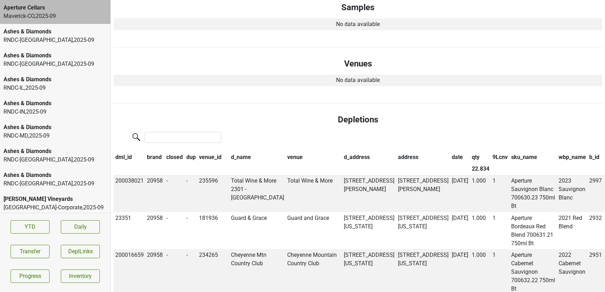
click at [450, 159] on th "date" at bounding box center [460, 157] width 20 height 12
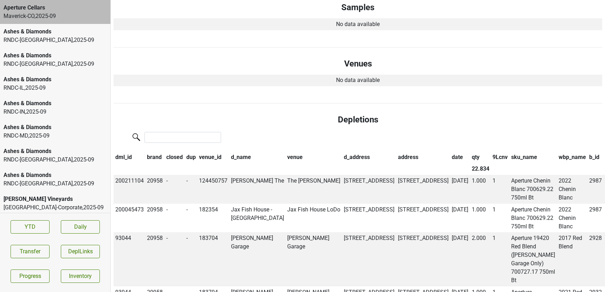
click at [450, 159] on th "date" at bounding box center [460, 157] width 20 height 12
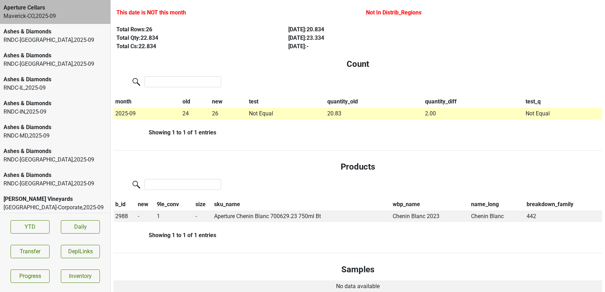
scroll to position [0, 0]
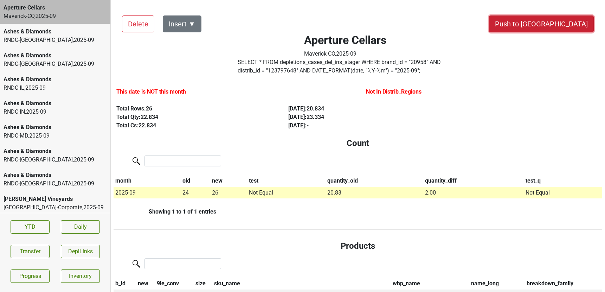
click at [572, 19] on button "Push to [GEOGRAPHIC_DATA]" at bounding box center [541, 23] width 105 height 17
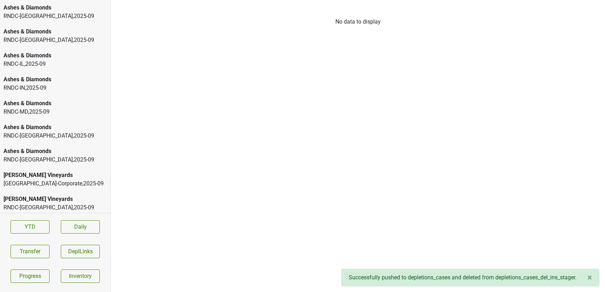
click at [46, 14] on div "RNDC-[GEOGRAPHIC_DATA] , 2025 - 09" at bounding box center [55, 16] width 103 height 8
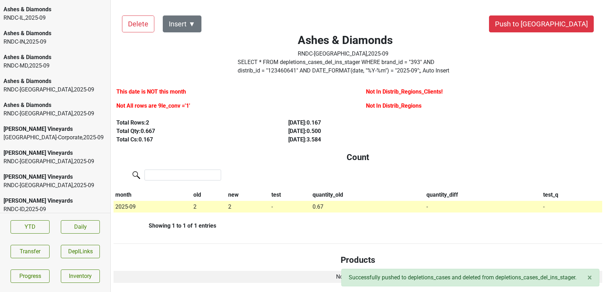
scroll to position [47, 0]
click at [48, 157] on div "RNDC-[GEOGRAPHIC_DATA] , 2025 - 09" at bounding box center [55, 160] width 103 height 8
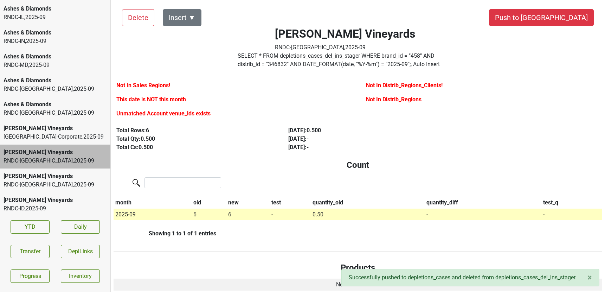
scroll to position [8, 0]
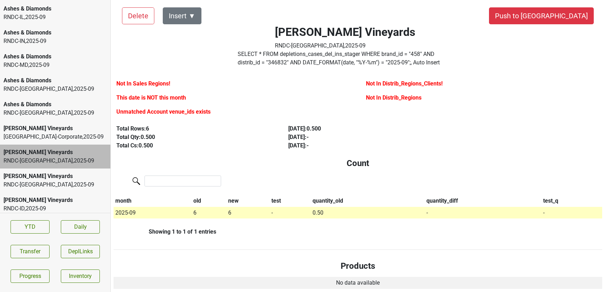
click at [82, 175] on div "[PERSON_NAME] Vineyards" at bounding box center [55, 176] width 103 height 8
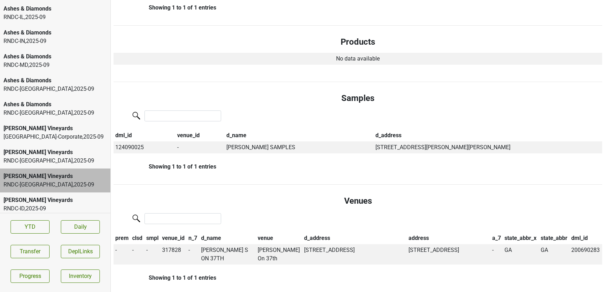
scroll to position [0, 0]
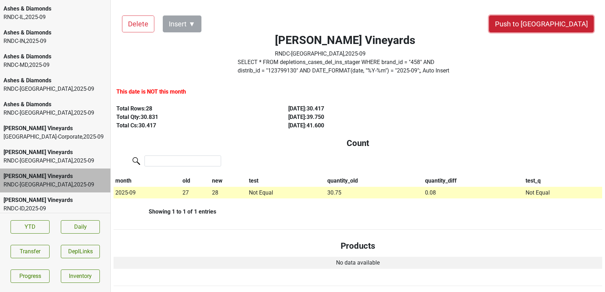
click at [563, 27] on button "Push to [GEOGRAPHIC_DATA]" at bounding box center [541, 23] width 105 height 17
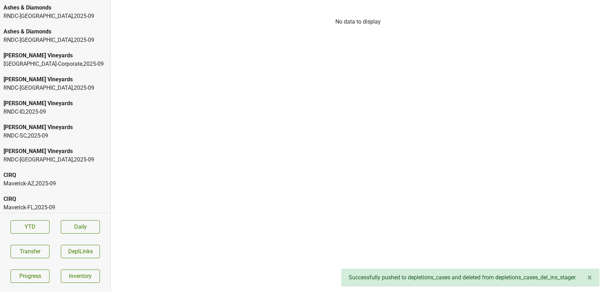
scroll to position [131, 0]
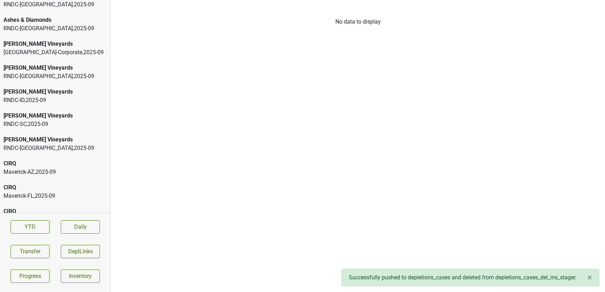
click at [52, 123] on div "RNDC-SC , 2025 - 09" at bounding box center [55, 124] width 103 height 8
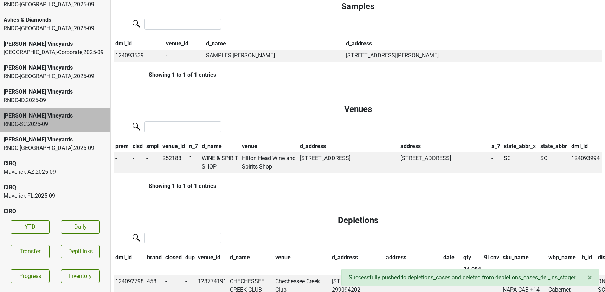
scroll to position [0, 0]
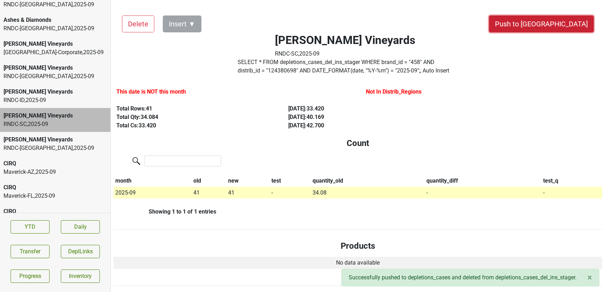
click at [554, 24] on button "Push to [GEOGRAPHIC_DATA]" at bounding box center [541, 23] width 105 height 17
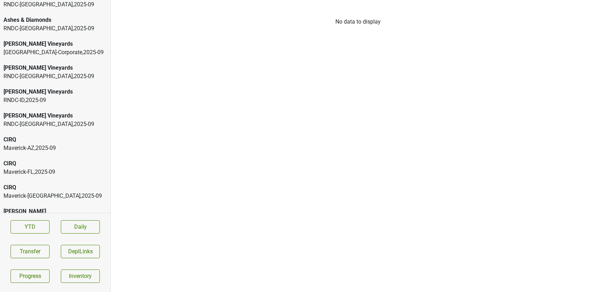
click at [31, 146] on div "Maverick-AZ , 2025 - 09" at bounding box center [55, 148] width 103 height 8
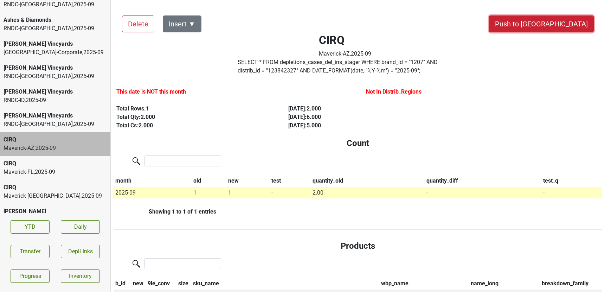
click at [556, 26] on button "Push to [GEOGRAPHIC_DATA]" at bounding box center [541, 23] width 105 height 17
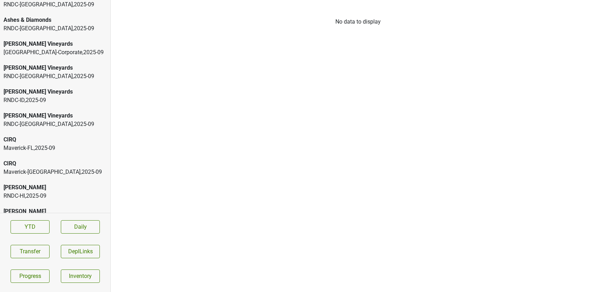
click at [57, 149] on div "Maverick-[GEOGRAPHIC_DATA] , 2025 - 09" at bounding box center [55, 148] width 103 height 8
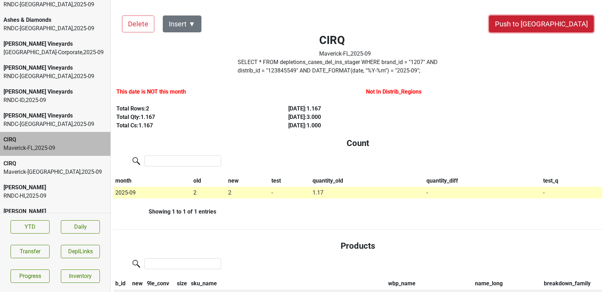
click at [556, 22] on button "Push to [GEOGRAPHIC_DATA]" at bounding box center [541, 23] width 105 height 17
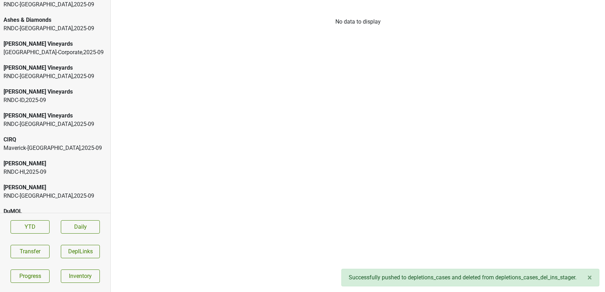
click at [57, 139] on div "CIRQ" at bounding box center [55, 139] width 103 height 8
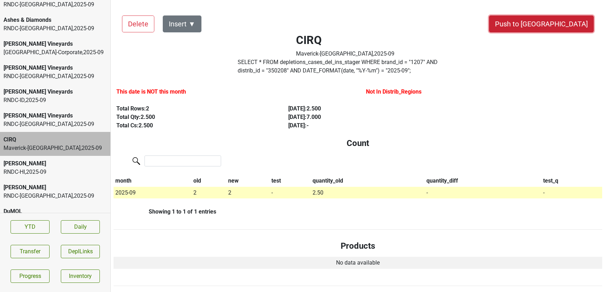
click at [565, 27] on button "Push to [GEOGRAPHIC_DATA]" at bounding box center [541, 23] width 105 height 17
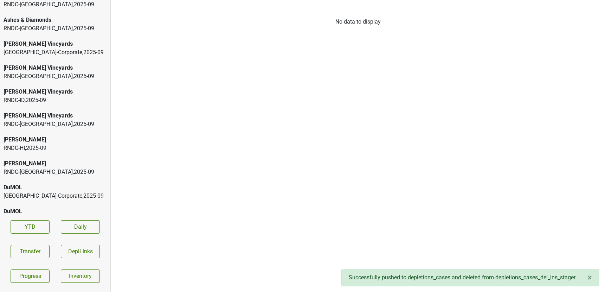
click at [52, 144] on div "RNDC-HI , 2025 - 09" at bounding box center [55, 148] width 103 height 8
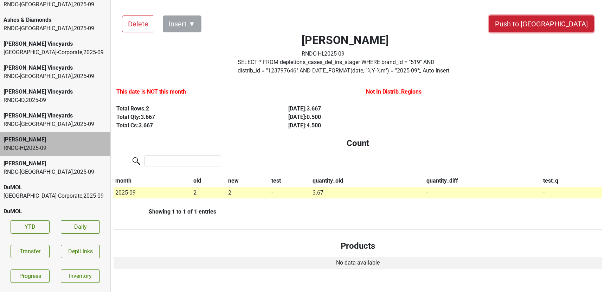
click at [558, 24] on button "Push to [GEOGRAPHIC_DATA]" at bounding box center [541, 23] width 105 height 17
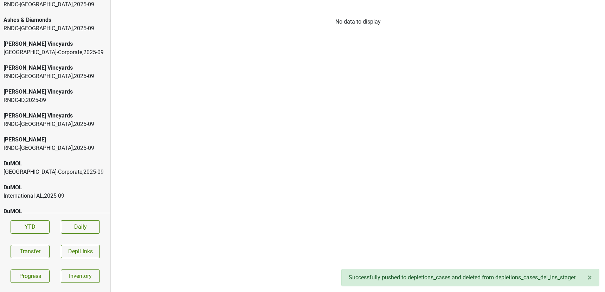
click at [78, 156] on div "DuMOL Athens-Corporate , 2025 - 09" at bounding box center [55, 168] width 110 height 24
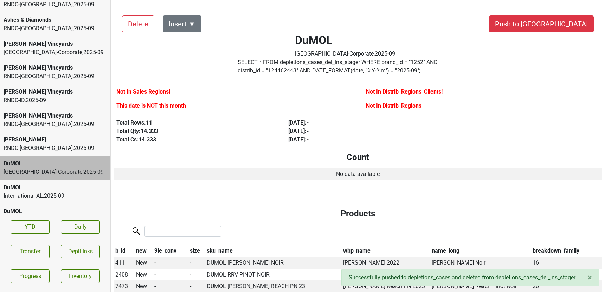
click at [73, 146] on div "RNDC-[GEOGRAPHIC_DATA] , 2025 - 09" at bounding box center [55, 148] width 103 height 8
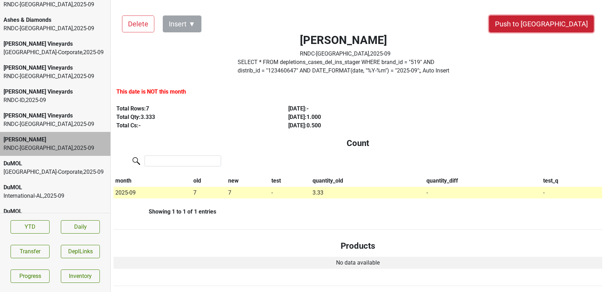
click at [560, 25] on button "Push to [GEOGRAPHIC_DATA]" at bounding box center [541, 23] width 105 height 17
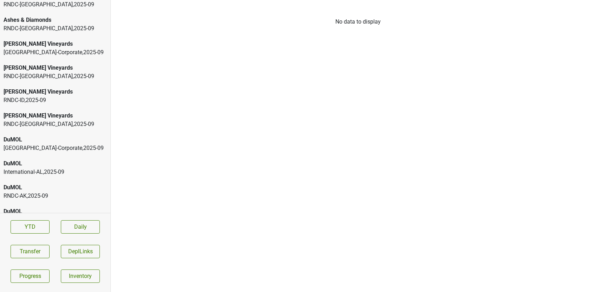
click at [49, 187] on div "DuMOL" at bounding box center [55, 187] width 103 height 8
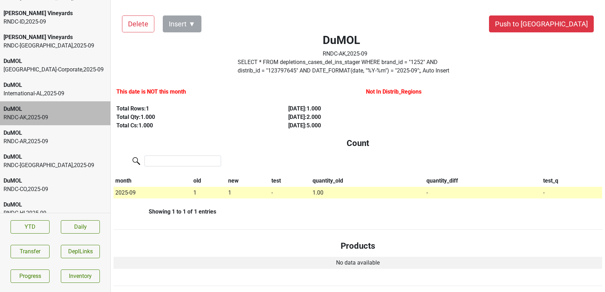
scroll to position [210, 0]
click at [39, 185] on div "RNDC-CO , 2025 - 09" at bounding box center [55, 188] width 103 height 8
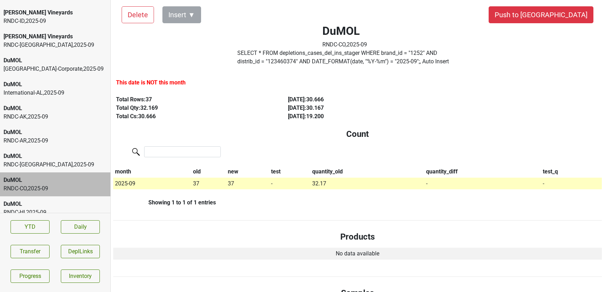
scroll to position [0, 0]
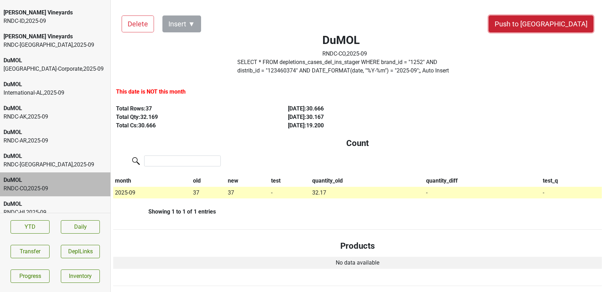
click at [560, 27] on button "Push to [GEOGRAPHIC_DATA]" at bounding box center [541, 23] width 105 height 17
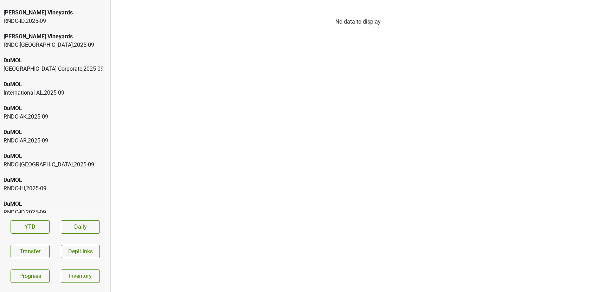
click at [24, 187] on div "RNDC-HI , 2025 - 09" at bounding box center [55, 188] width 103 height 8
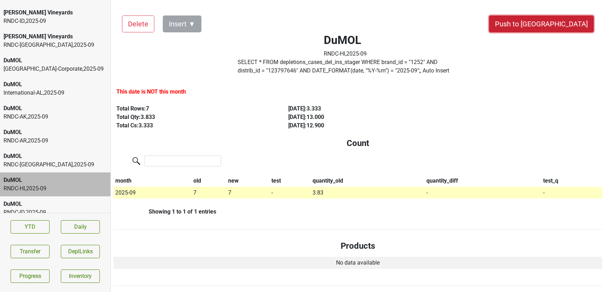
click at [565, 22] on button "Push to [GEOGRAPHIC_DATA]" at bounding box center [541, 23] width 105 height 17
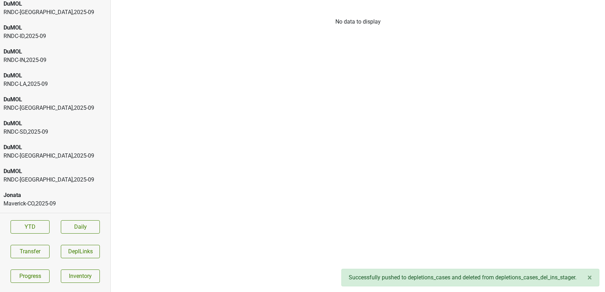
scroll to position [363, 0]
click at [62, 146] on div "DuMOL" at bounding box center [55, 146] width 103 height 8
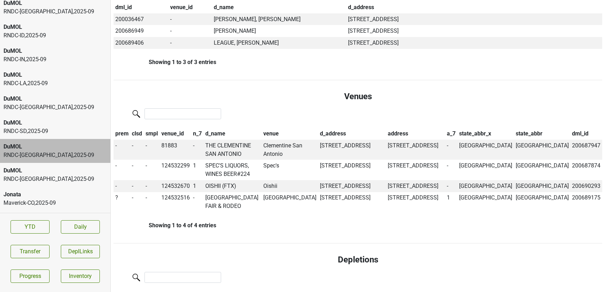
scroll to position [463, 0]
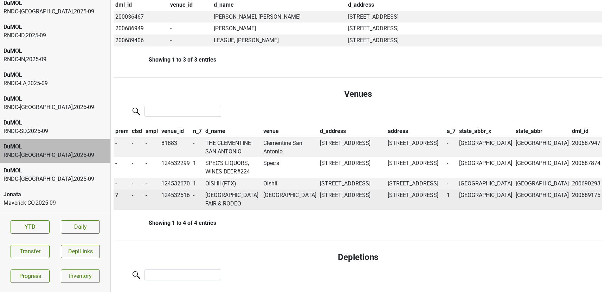
click at [117, 196] on span "?" at bounding box center [116, 195] width 3 height 7
click at [124, 205] on div "On" at bounding box center [142, 209] width 56 height 18
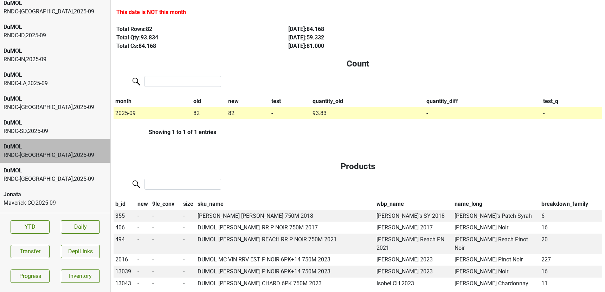
scroll to position [0, 0]
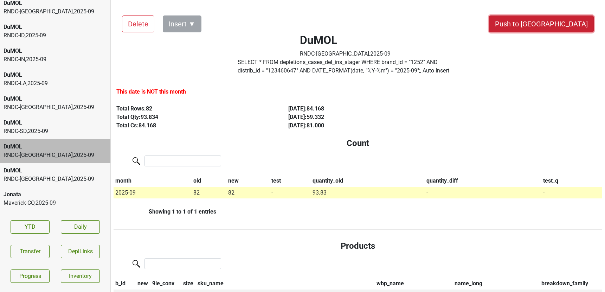
click at [566, 26] on button "Push to [GEOGRAPHIC_DATA]" at bounding box center [541, 23] width 105 height 17
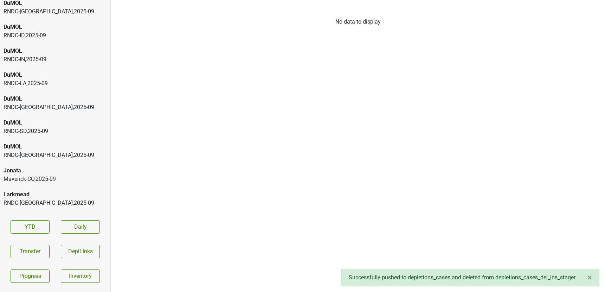
click at [87, 160] on div "DuMOL RNDC-[GEOGRAPHIC_DATA] , 2025 - 09" at bounding box center [55, 151] width 110 height 24
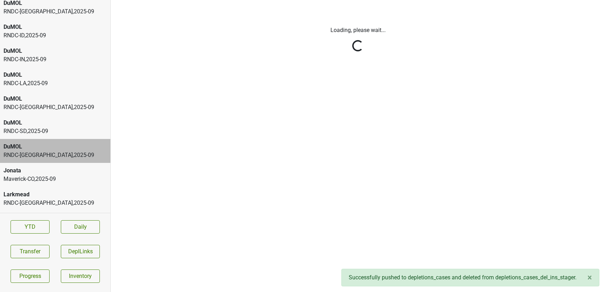
click at [83, 0] on html "Ashes & Diamonds RNDC-[GEOGRAPHIC_DATA] , 2025 - 09 Ashes & Diamonds RNDC-[GEOG…" at bounding box center [302, 0] width 605 height 0
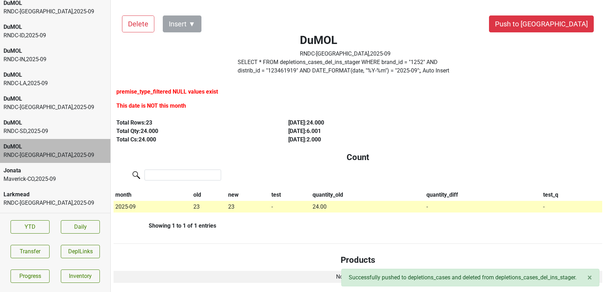
click at [83, 168] on div "Jonata" at bounding box center [55, 170] width 103 height 8
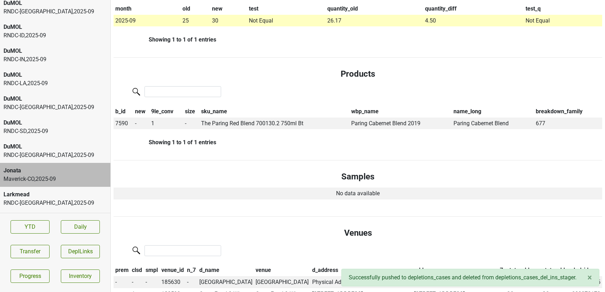
scroll to position [187, 0]
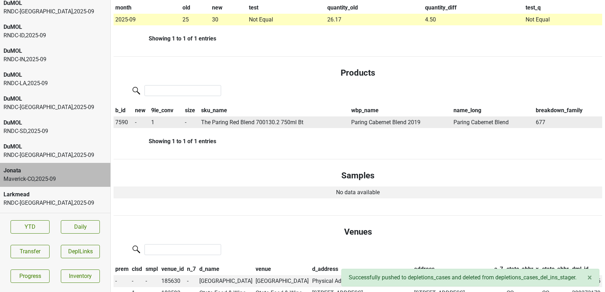
click at [124, 121] on span "7590" at bounding box center [121, 122] width 13 height 7
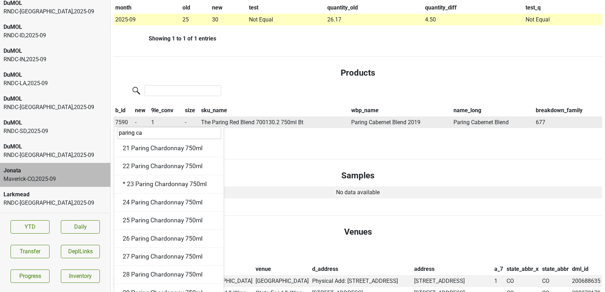
scroll to position [366, 0]
type input "paring cab"
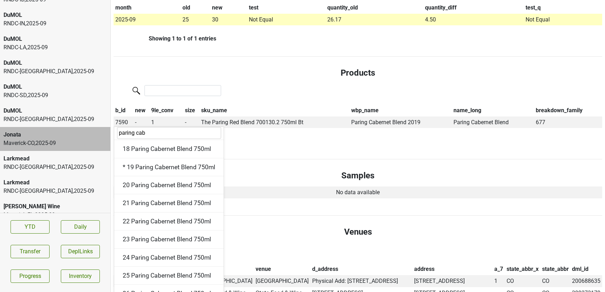
scroll to position [407, 0]
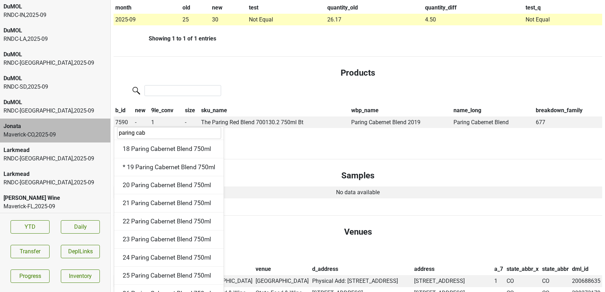
click at [46, 159] on div "RNDC-[GEOGRAPHIC_DATA] , 2025 - 09" at bounding box center [55, 158] width 103 height 8
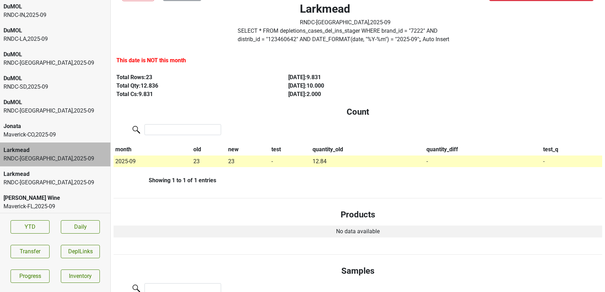
scroll to position [0, 0]
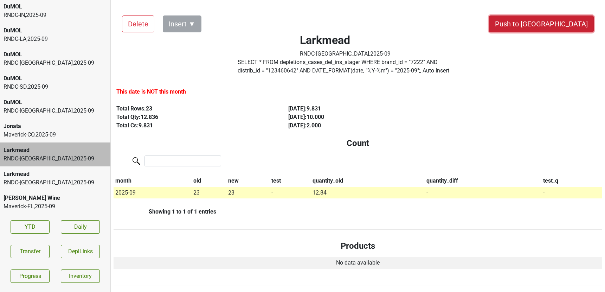
click at [562, 21] on button "Push to [GEOGRAPHIC_DATA]" at bounding box center [541, 23] width 105 height 17
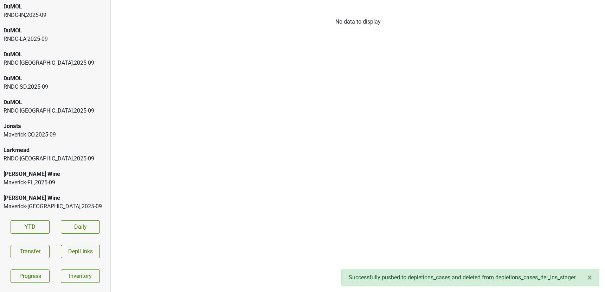
click at [44, 150] on div "Larkmead" at bounding box center [55, 150] width 103 height 8
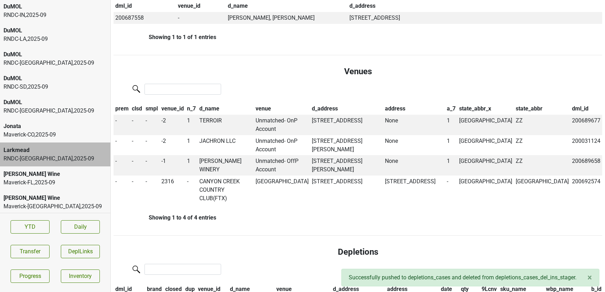
scroll to position [349, 0]
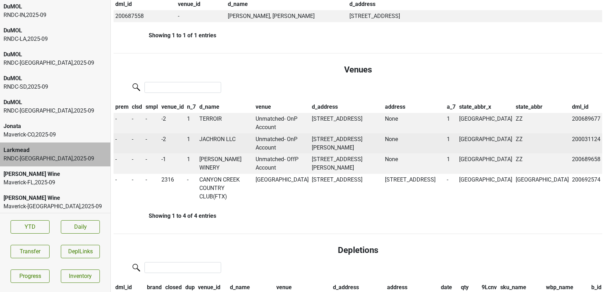
click at [219, 136] on td "JACHRON LLC" at bounding box center [226, 143] width 56 height 20
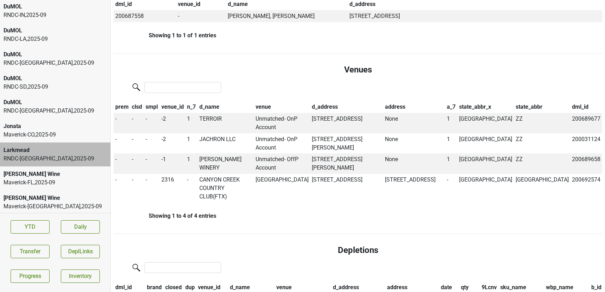
click at [86, 175] on div "[PERSON_NAME] Wine" at bounding box center [55, 174] width 103 height 8
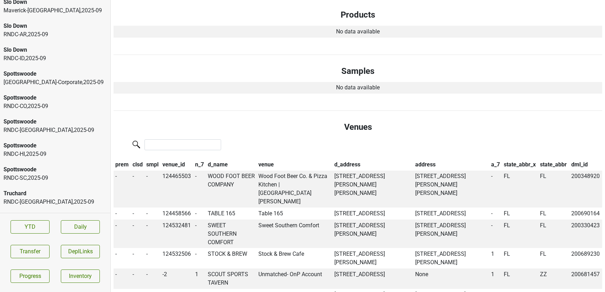
scroll to position [952, 0]
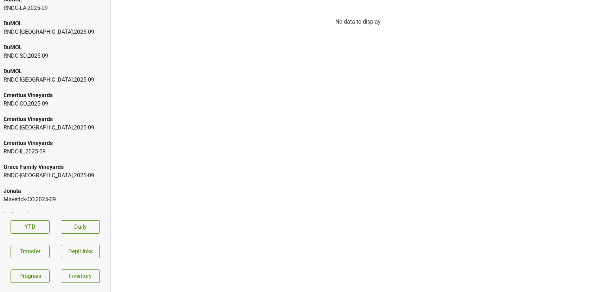
scroll to position [432, 0]
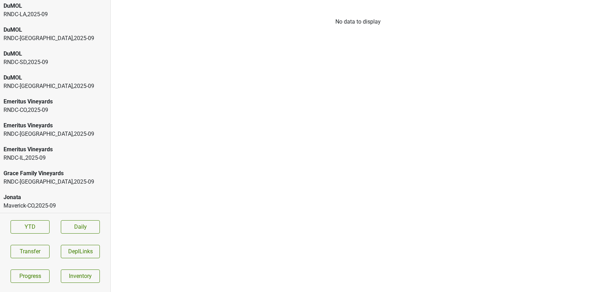
click at [46, 170] on div "Grace Family Vineyards" at bounding box center [55, 173] width 103 height 8
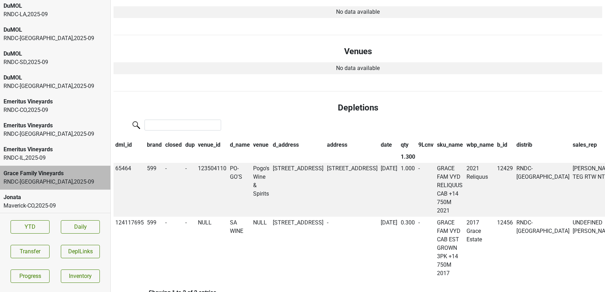
scroll to position [344, 0]
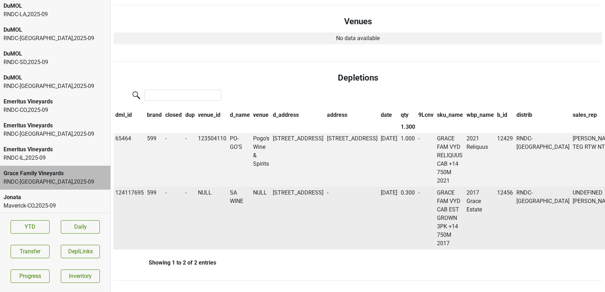
click at [234, 200] on td "SA WINE" at bounding box center [240, 218] width 24 height 63
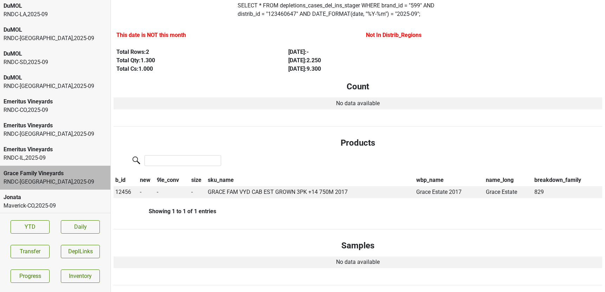
scroll to position [0, 0]
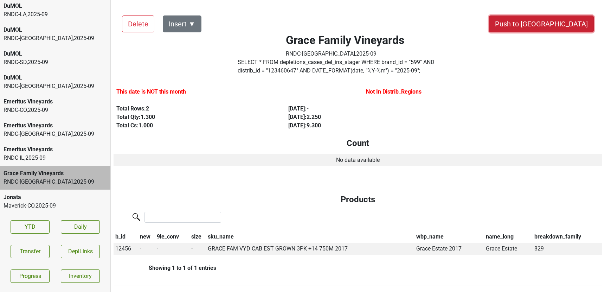
click at [558, 25] on button "Push to [GEOGRAPHIC_DATA]" at bounding box center [541, 23] width 105 height 17
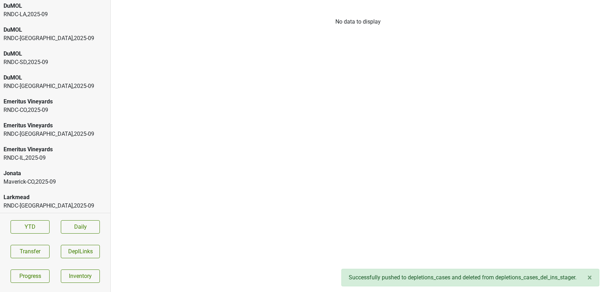
click at [33, 170] on div "Jonata" at bounding box center [55, 173] width 103 height 8
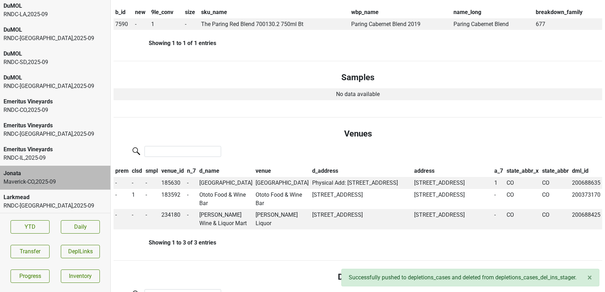
scroll to position [288, 0]
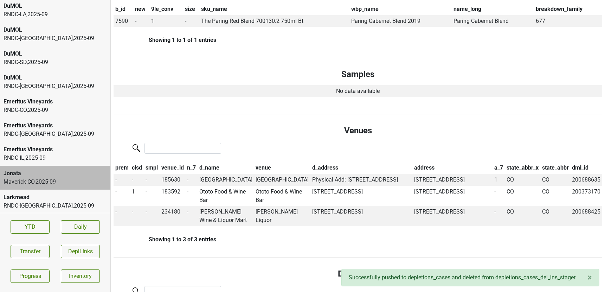
click at [48, 153] on div "Emeritus Vineyards" at bounding box center [55, 149] width 103 height 8
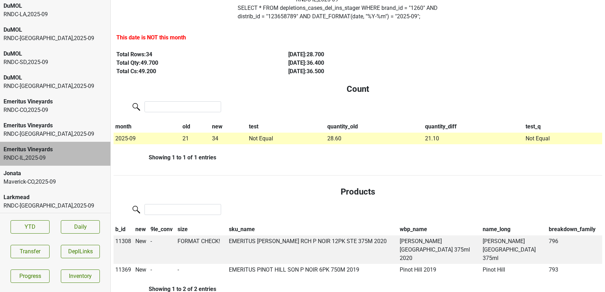
scroll to position [0, 0]
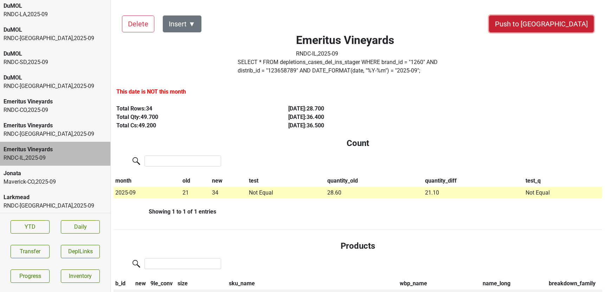
click at [566, 20] on button "Push to [GEOGRAPHIC_DATA]" at bounding box center [541, 23] width 105 height 17
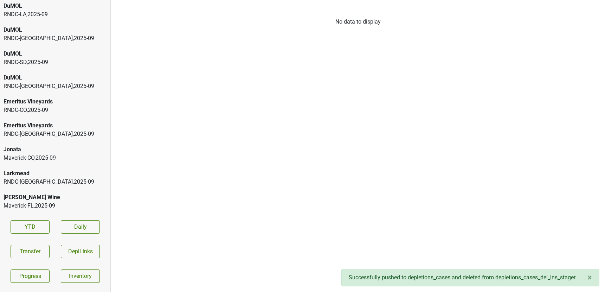
click at [69, 128] on div "Emeritus Vineyards" at bounding box center [55, 125] width 103 height 8
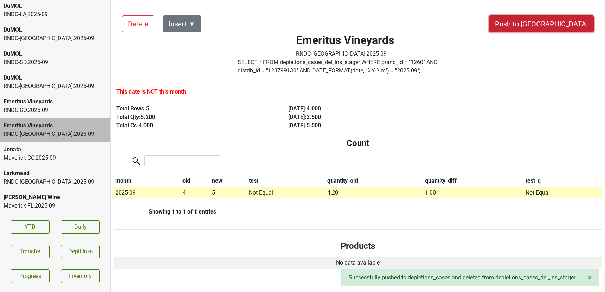
click at [558, 20] on button "Push to [GEOGRAPHIC_DATA]" at bounding box center [541, 23] width 105 height 17
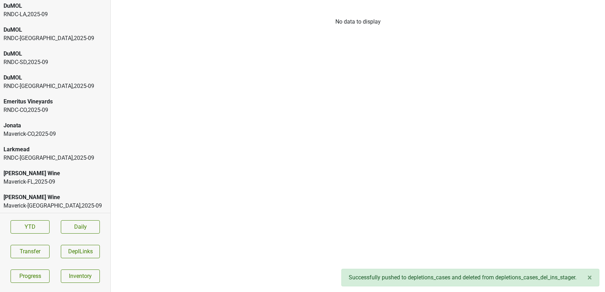
click at [58, 107] on div "RNDC-CO , 2025 - 09" at bounding box center [55, 110] width 103 height 8
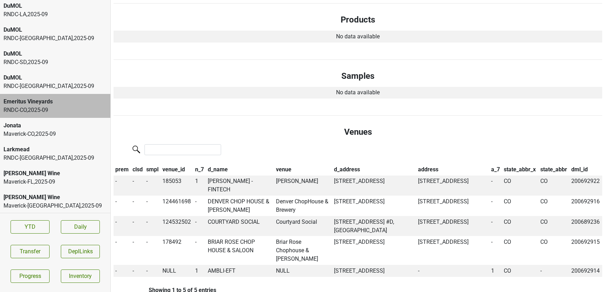
scroll to position [244, 0]
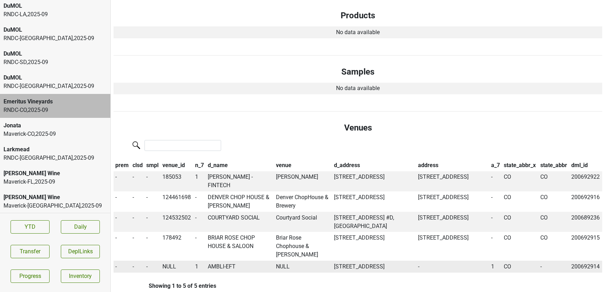
click at [216, 260] on td "AMBLI-EFT" at bounding box center [240, 266] width 68 height 12
click at [46, 152] on div "Larkmead" at bounding box center [55, 149] width 103 height 8
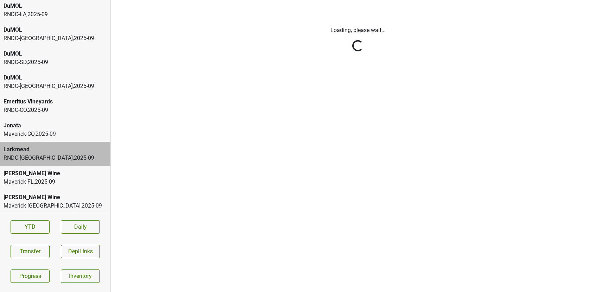
scroll to position [0, 0]
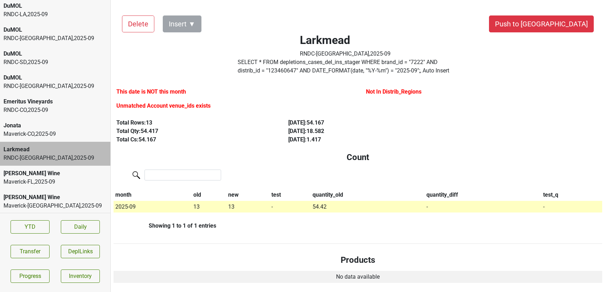
click at [51, 175] on div "[PERSON_NAME] Wine" at bounding box center [55, 173] width 103 height 8
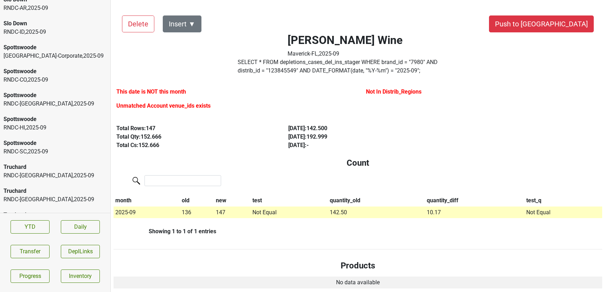
scroll to position [1030, 0]
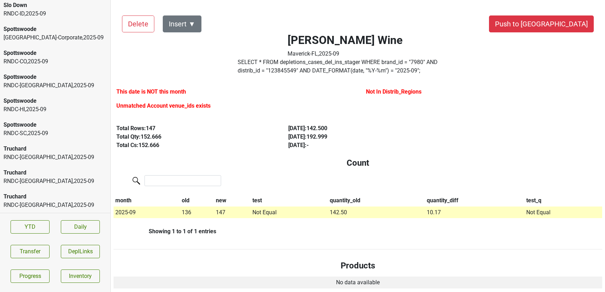
click at [47, 154] on div "RNDC-[GEOGRAPHIC_DATA] , 2025 - 09" at bounding box center [55, 157] width 103 height 8
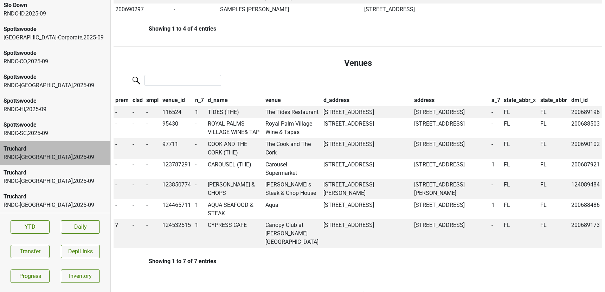
scroll to position [393, 0]
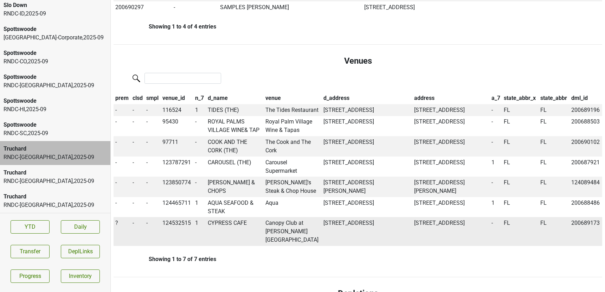
click at [237, 240] on td "CYPRESS CAFE" at bounding box center [235, 231] width 58 height 29
click at [116, 226] on span "?" at bounding box center [116, 222] width 3 height 7
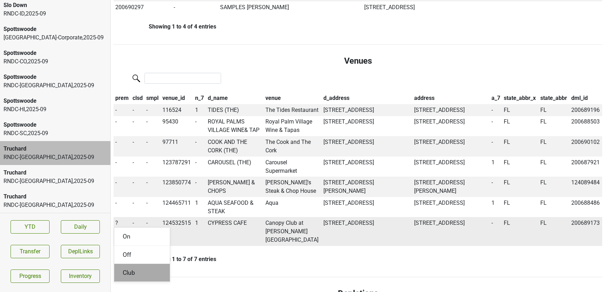
click at [127, 282] on div "Club" at bounding box center [142, 273] width 56 height 18
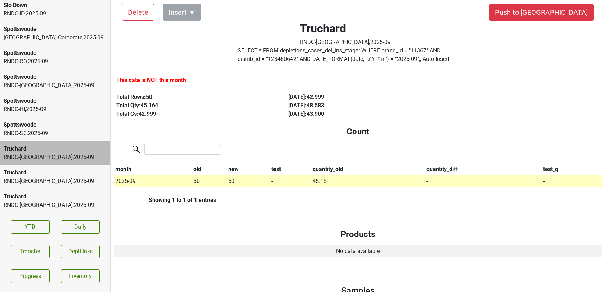
scroll to position [0, 0]
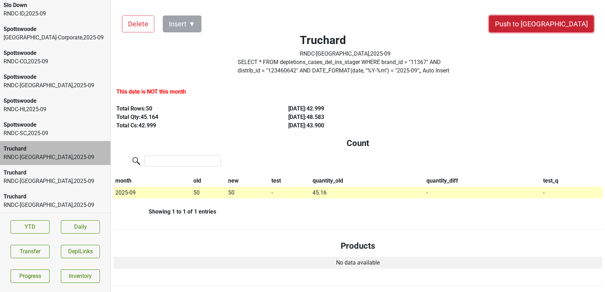
click at [553, 21] on button "Push to [GEOGRAPHIC_DATA]" at bounding box center [541, 23] width 105 height 17
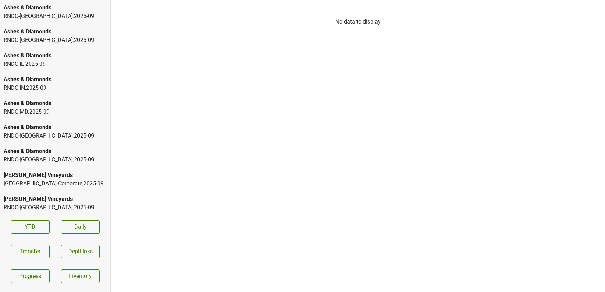
scroll to position [436, 0]
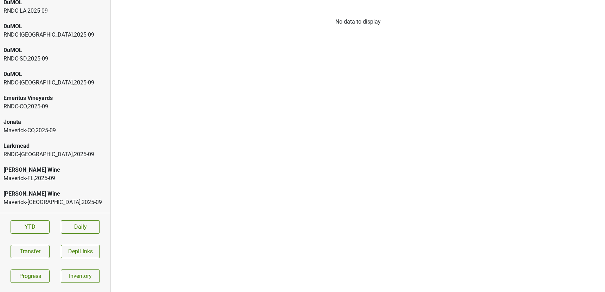
click at [15, 99] on div "Emeritus Vineyards" at bounding box center [55, 98] width 103 height 8
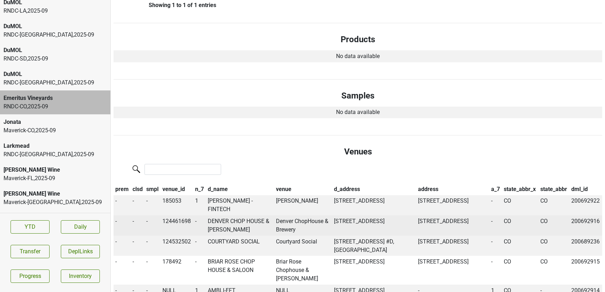
scroll to position [257, 0]
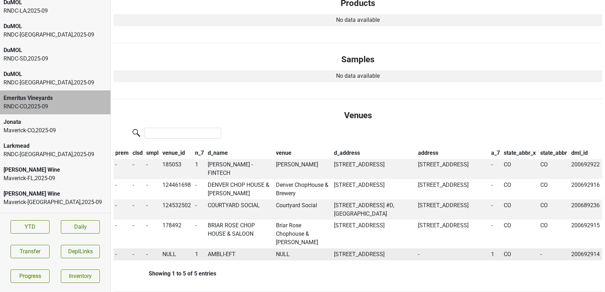
click at [227, 248] on td "AMBLI-EFT" at bounding box center [240, 254] width 68 height 12
click at [41, 251] on button "Transfer" at bounding box center [30, 251] width 39 height 13
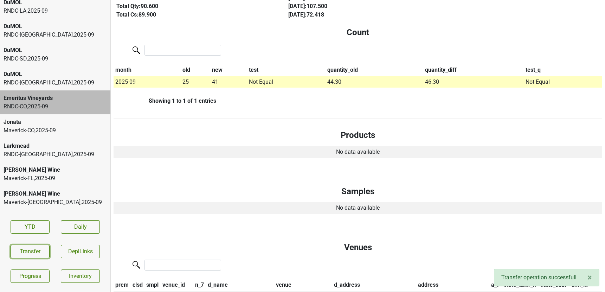
scroll to position [0, 0]
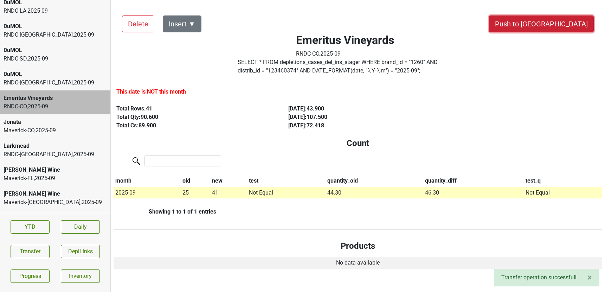
click at [552, 24] on button "Push to [GEOGRAPHIC_DATA]" at bounding box center [541, 23] width 105 height 17
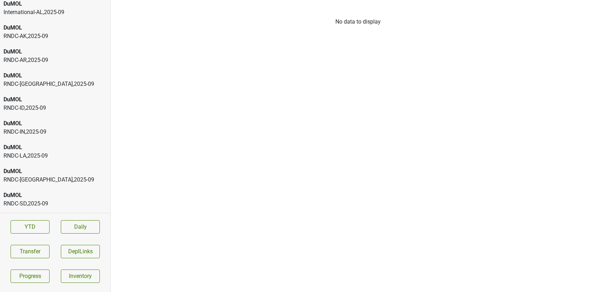
scroll to position [290, 0]
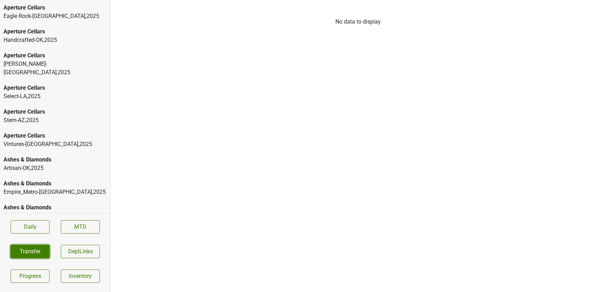
click at [25, 248] on button "Transfer" at bounding box center [30, 251] width 39 height 13
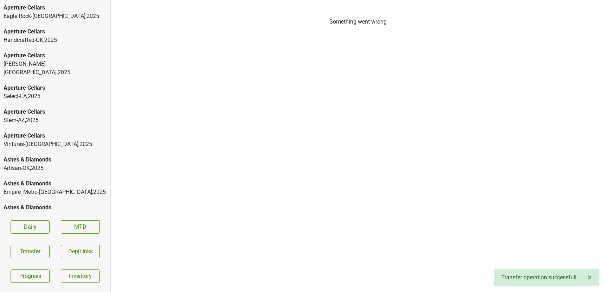
click at [29, 11] on div "Aperture Cellars" at bounding box center [55, 8] width 103 height 8
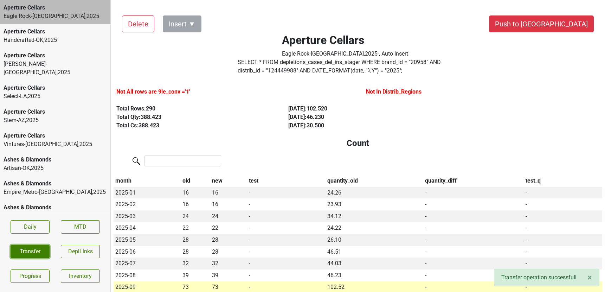
click at [31, 250] on button "Transfer" at bounding box center [30, 251] width 39 height 13
click at [38, 20] on div "Eagle Rock-[GEOGRAPHIC_DATA] , 2025" at bounding box center [55, 16] width 103 height 8
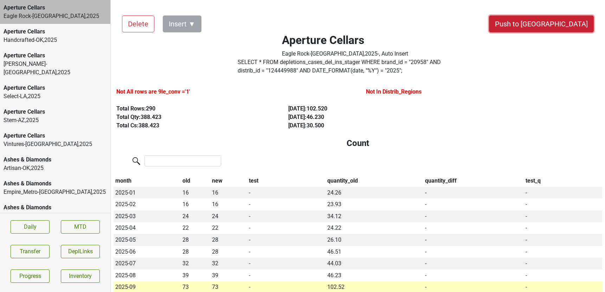
click at [563, 20] on button "Push to [GEOGRAPHIC_DATA]" at bounding box center [541, 23] width 105 height 17
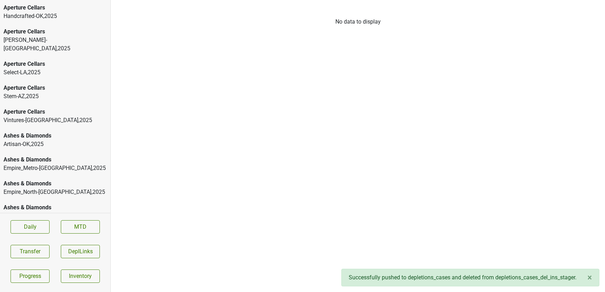
click at [77, 7] on div "Aperture Cellars" at bounding box center [55, 8] width 103 height 8
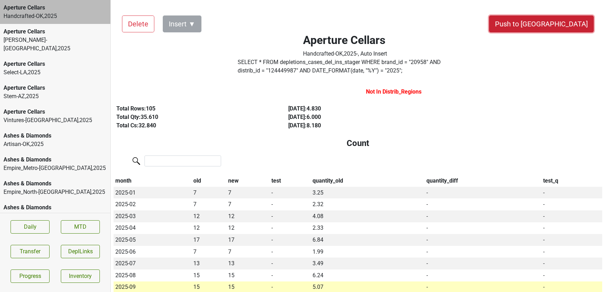
click at [553, 27] on button "Push to [GEOGRAPHIC_DATA]" at bounding box center [541, 23] width 105 height 17
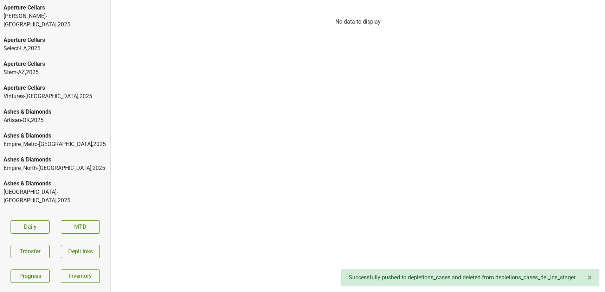
click at [30, 14] on div "[PERSON_NAME]-[GEOGRAPHIC_DATA] , 2025" at bounding box center [55, 20] width 103 height 17
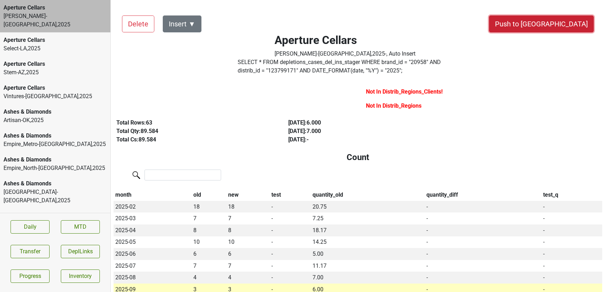
click at [572, 27] on button "Push to [GEOGRAPHIC_DATA]" at bounding box center [541, 23] width 105 height 17
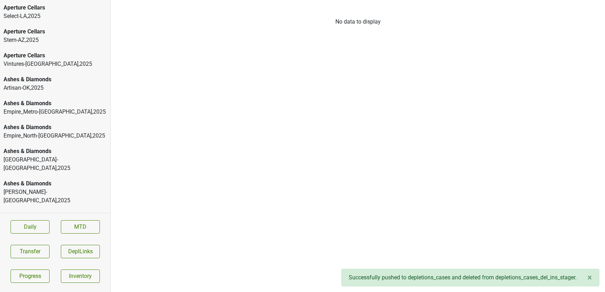
click at [28, 88] on div "Artisan-[GEOGRAPHIC_DATA] , 2025" at bounding box center [55, 88] width 103 height 8
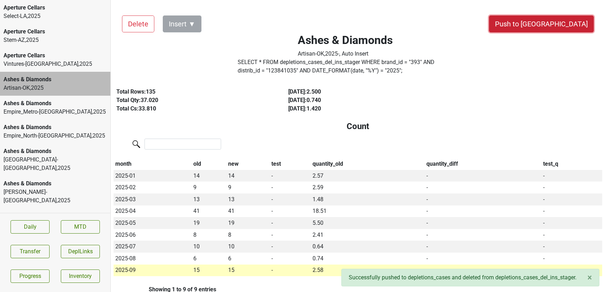
click at [572, 15] on button "Push to [GEOGRAPHIC_DATA]" at bounding box center [541, 23] width 105 height 17
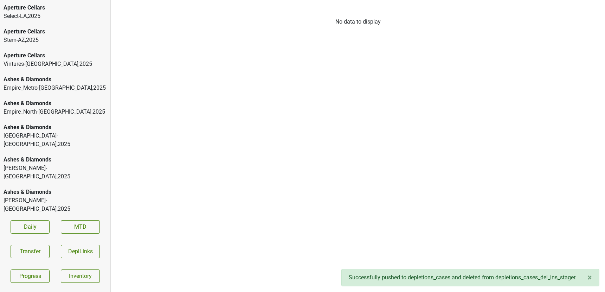
click at [18, 85] on div "Empire_Metro-NY , 2025" at bounding box center [55, 88] width 103 height 8
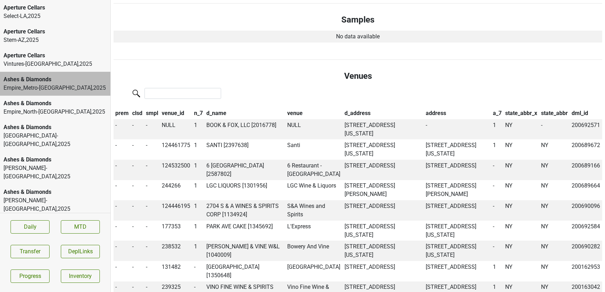
scroll to position [395, 0]
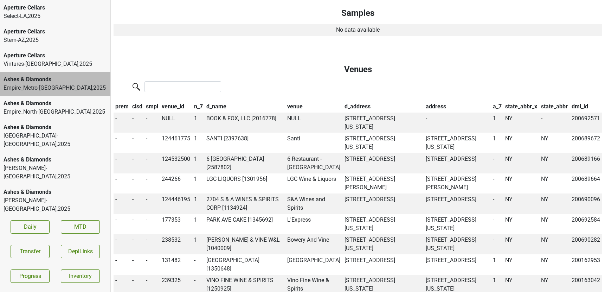
click at [49, 110] on div "Empire_North-NY , 2025" at bounding box center [55, 112] width 103 height 8
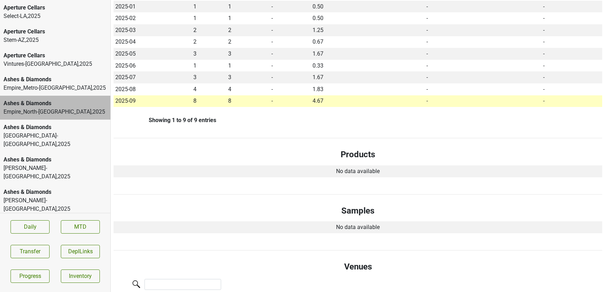
scroll to position [0, 0]
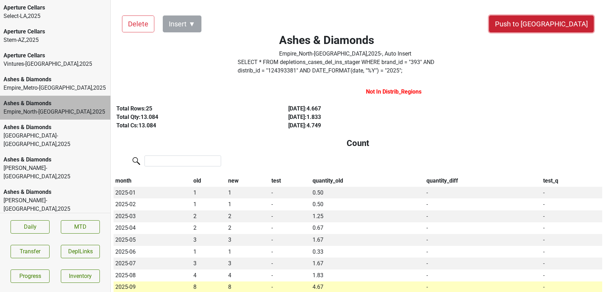
click at [578, 24] on button "Push to [GEOGRAPHIC_DATA]" at bounding box center [541, 23] width 105 height 17
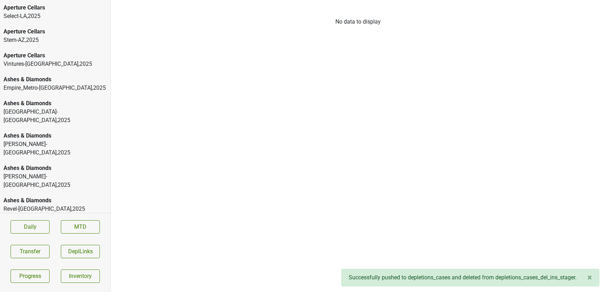
click at [59, 106] on div "Ashes & Diamonds" at bounding box center [55, 103] width 103 height 8
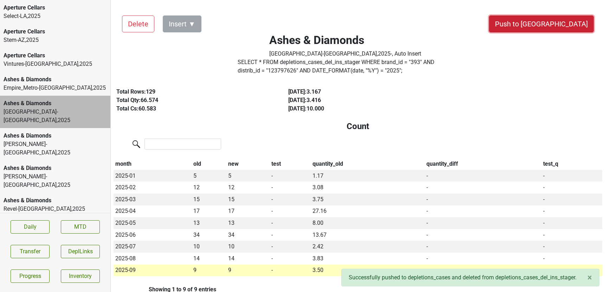
click at [566, 24] on button "Push to [GEOGRAPHIC_DATA]" at bounding box center [541, 23] width 105 height 17
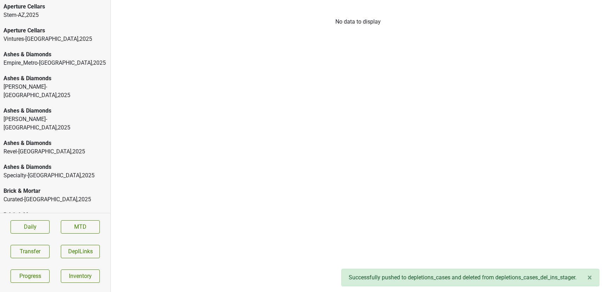
scroll to position [27, 0]
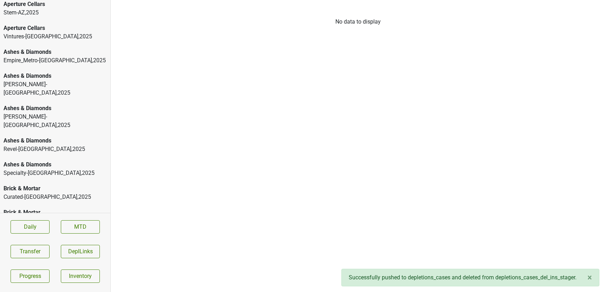
click at [51, 145] on div "Revel-CA , 2025" at bounding box center [55, 149] width 103 height 8
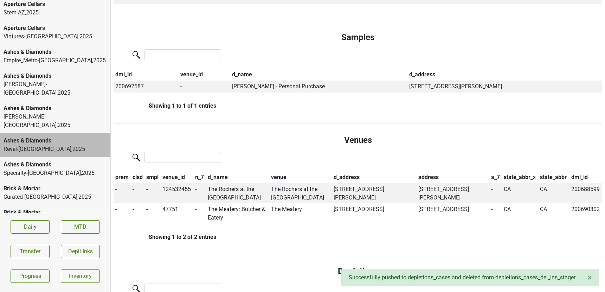
scroll to position [344, 0]
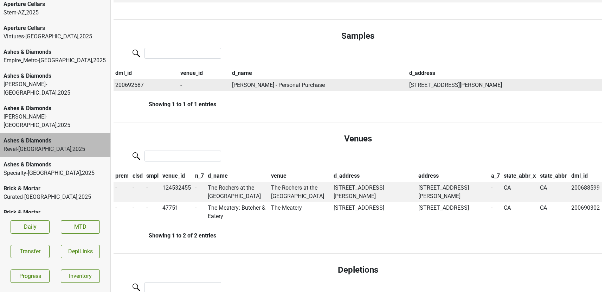
click at [129, 86] on td "200692587" at bounding box center [146, 85] width 65 height 12
copy td "200692587"
click at [33, 250] on button "Transfer" at bounding box center [30, 251] width 39 height 13
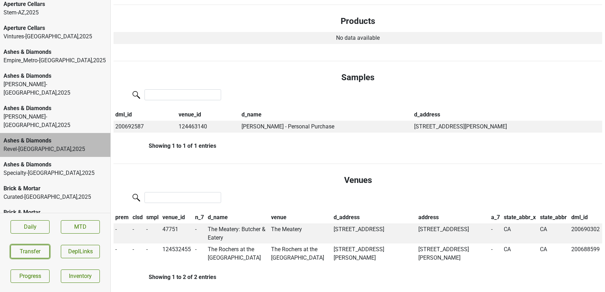
scroll to position [308, 0]
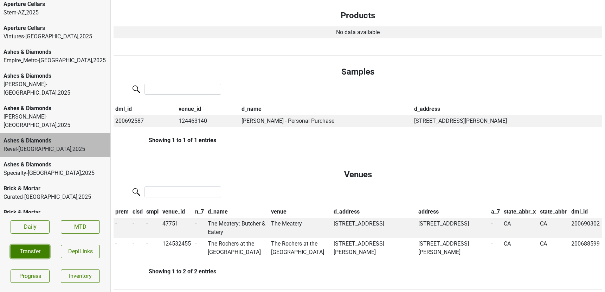
click at [38, 245] on button "Transfer" at bounding box center [30, 251] width 39 height 13
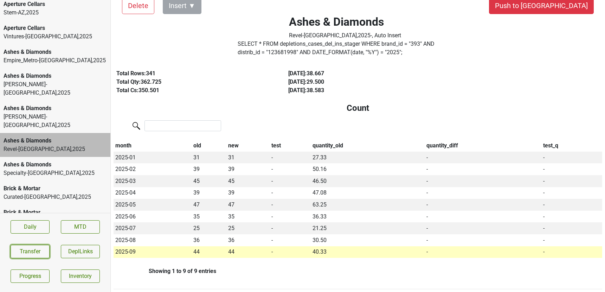
scroll to position [0, 0]
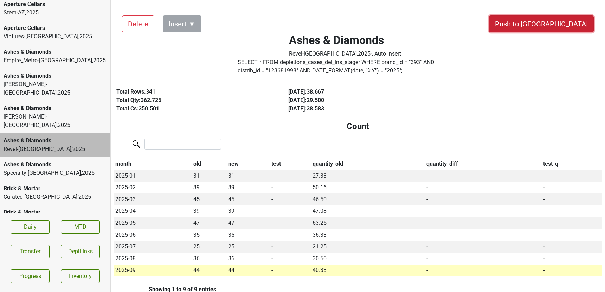
click at [563, 19] on button "Push to [GEOGRAPHIC_DATA]" at bounding box center [541, 23] width 105 height 17
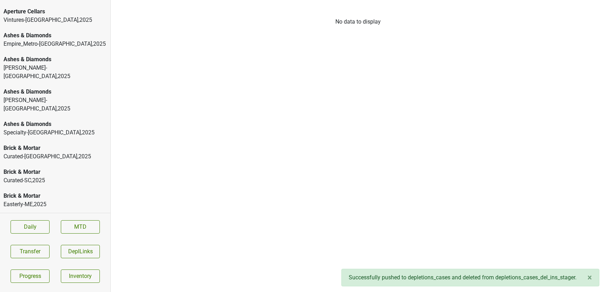
scroll to position [44, 0]
click at [62, 167] on div "Brick & Mortar" at bounding box center [55, 171] width 103 height 8
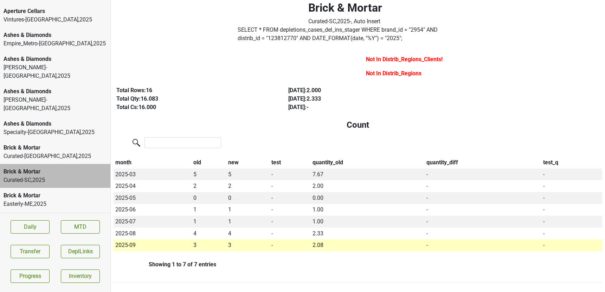
scroll to position [0, 0]
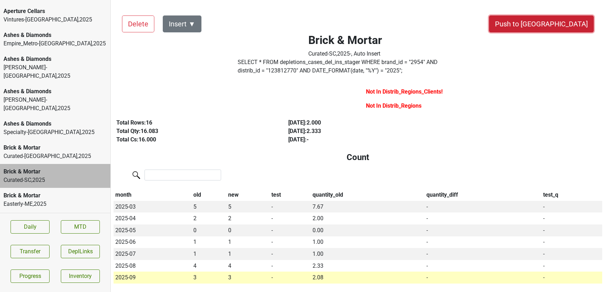
click at [561, 24] on button "Push to [GEOGRAPHIC_DATA]" at bounding box center [541, 23] width 105 height 17
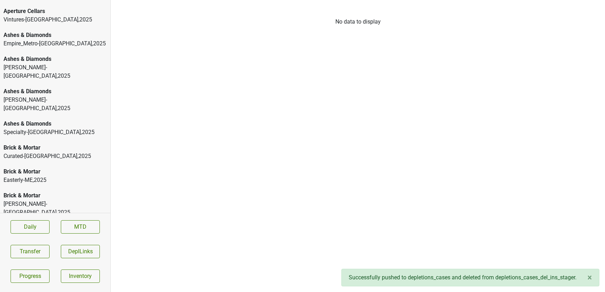
click at [48, 167] on div "Brick & Mortar" at bounding box center [55, 171] width 103 height 8
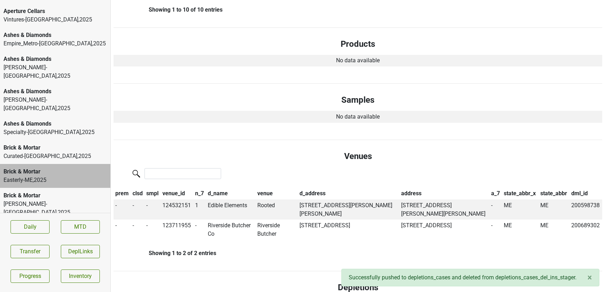
scroll to position [310, 0]
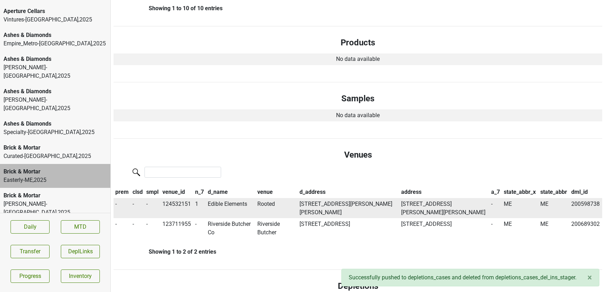
click at [228, 204] on td "Edible Elements" at bounding box center [231, 208] width 50 height 20
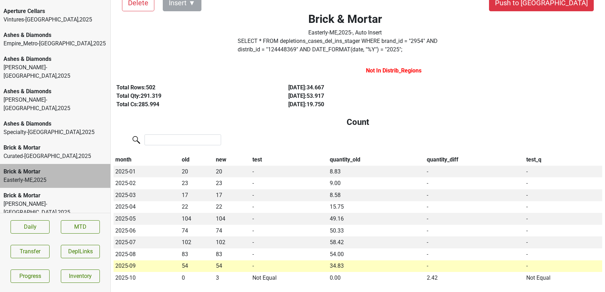
scroll to position [0, 0]
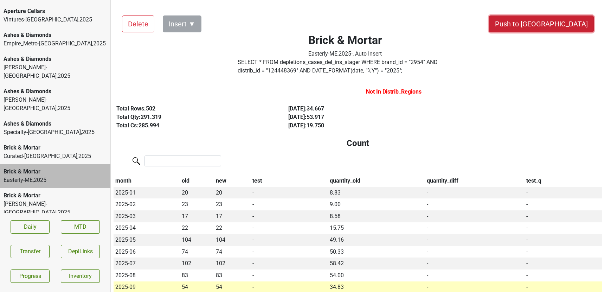
click at [581, 24] on button "Push to [GEOGRAPHIC_DATA]" at bounding box center [541, 23] width 105 height 17
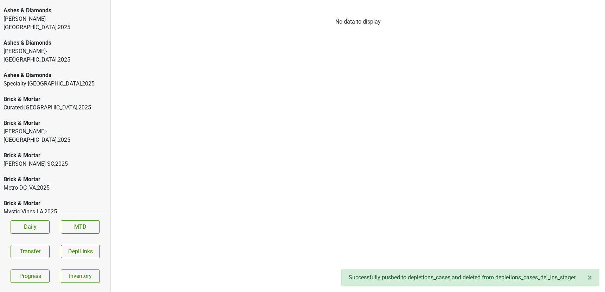
scroll to position [94, 0]
click at [28, 159] on div "Kellogg-SC , 2025" at bounding box center [55, 163] width 103 height 8
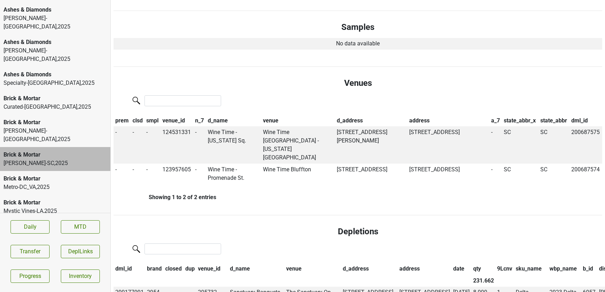
scroll to position [0, 0]
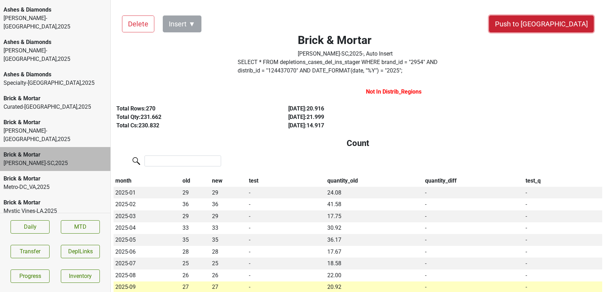
click at [571, 26] on button "Push to [GEOGRAPHIC_DATA]" at bounding box center [541, 23] width 105 height 17
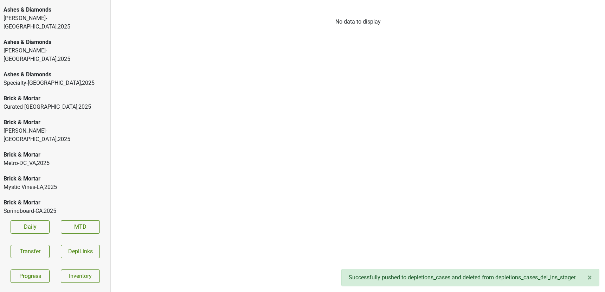
click at [47, 118] on div "Brick & Mortar" at bounding box center [55, 122] width 103 height 8
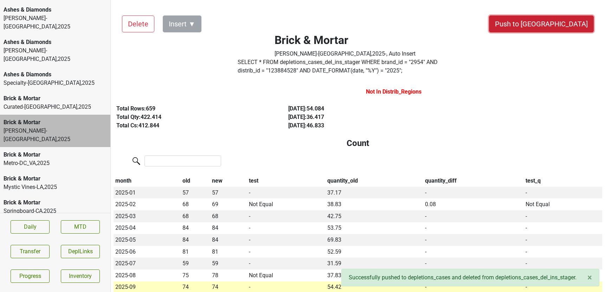
click at [555, 27] on button "Push to [GEOGRAPHIC_DATA]" at bounding box center [541, 23] width 105 height 17
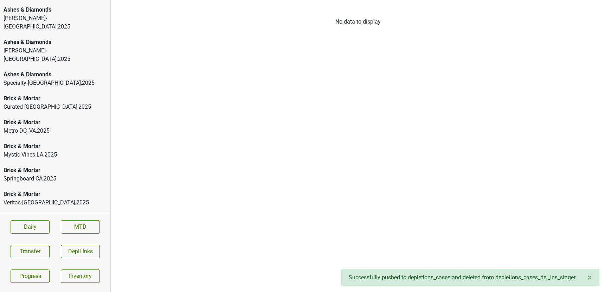
click at [49, 127] on div "Metro-DC_VA , 2025" at bounding box center [55, 131] width 103 height 8
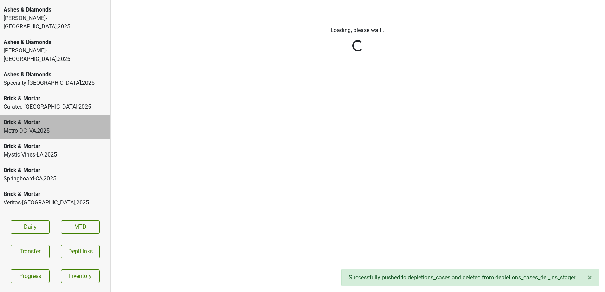
click at [41, 103] on div "Curated-NC , 2025" at bounding box center [55, 107] width 103 height 8
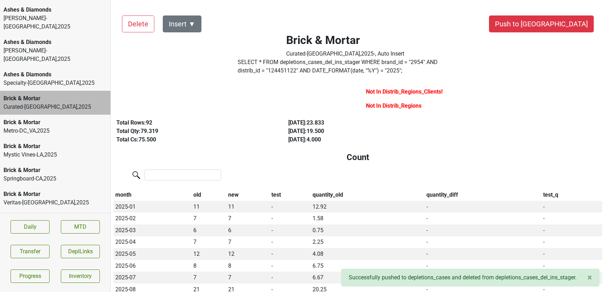
click at [41, 103] on div "Curated-NC , 2025" at bounding box center [55, 107] width 103 height 8
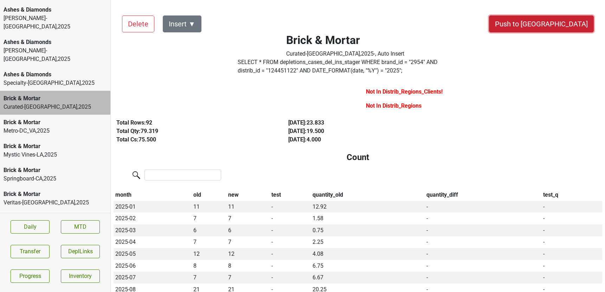
click at [558, 25] on button "Push to [GEOGRAPHIC_DATA]" at bounding box center [541, 23] width 105 height 17
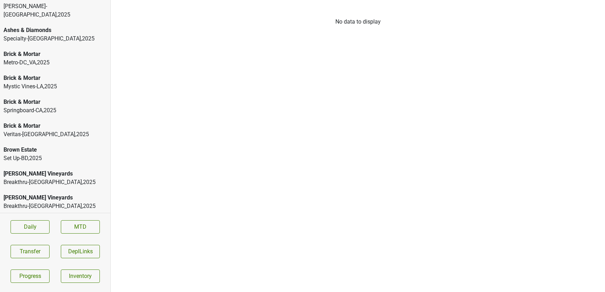
scroll to position [152, 0]
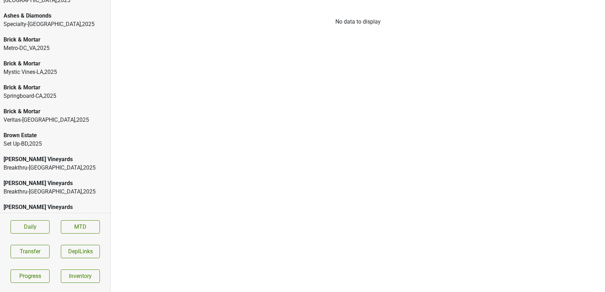
click at [42, 155] on div "[PERSON_NAME] Vineyards" at bounding box center [55, 159] width 103 height 8
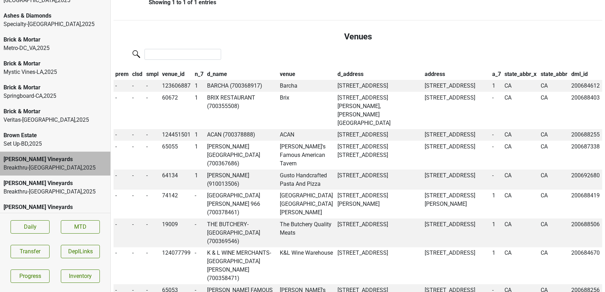
scroll to position [489, 0]
click at [250, 169] on td "NICHOLAS AMADOR (910013506)" at bounding box center [241, 179] width 73 height 20
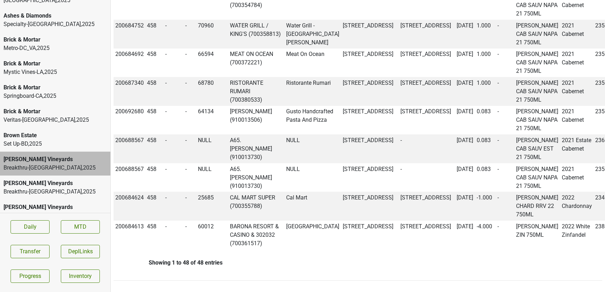
scroll to position [2947, 0]
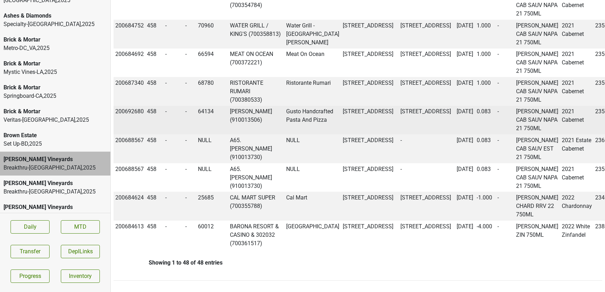
click at [132, 135] on td "200692680" at bounding box center [130, 120] width 32 height 29
copy td "200692680"
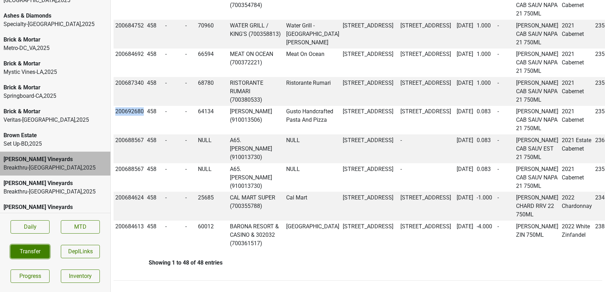
click at [40, 257] on button "Transfer" at bounding box center [30, 251] width 39 height 13
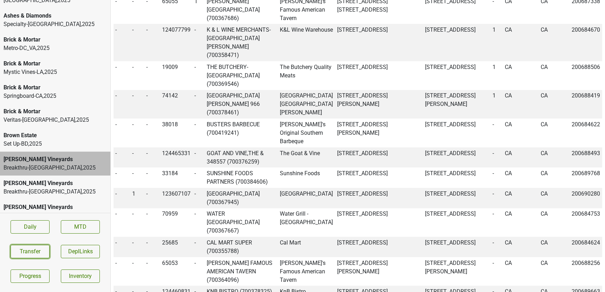
scroll to position [642, 0]
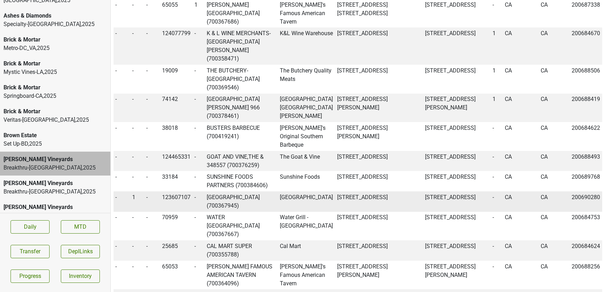
click at [219, 191] on td "DEER PARK VILLA (700367945)" at bounding box center [241, 201] width 73 height 20
click at [133, 194] on span "1" at bounding box center [133, 197] width 3 height 7
click at [143, 202] on div "0" at bounding box center [159, 211] width 56 height 18
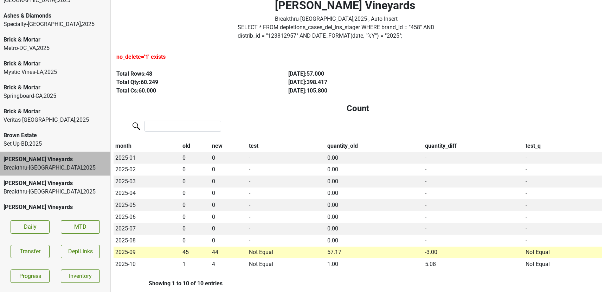
scroll to position [0, 0]
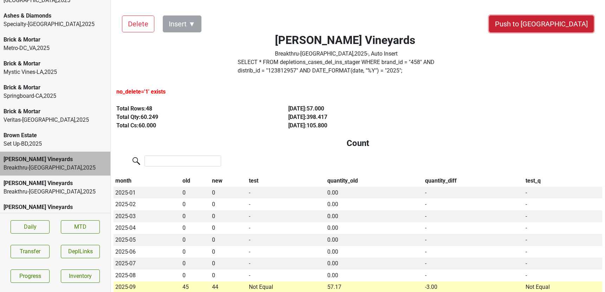
click at [560, 19] on button "Push to [GEOGRAPHIC_DATA]" at bounding box center [541, 23] width 105 height 17
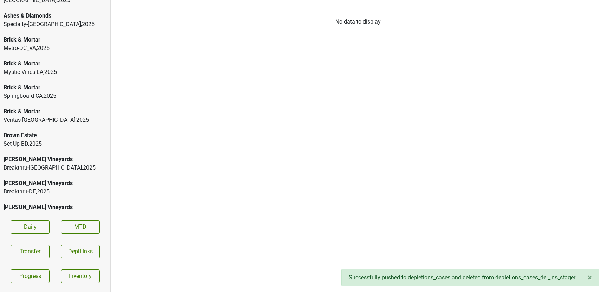
click at [67, 163] on div "Breakthru-DC , 2025" at bounding box center [55, 167] width 103 height 8
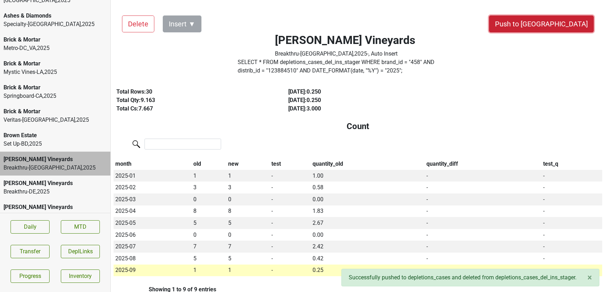
click at [558, 27] on button "Push to [GEOGRAPHIC_DATA]" at bounding box center [541, 23] width 105 height 17
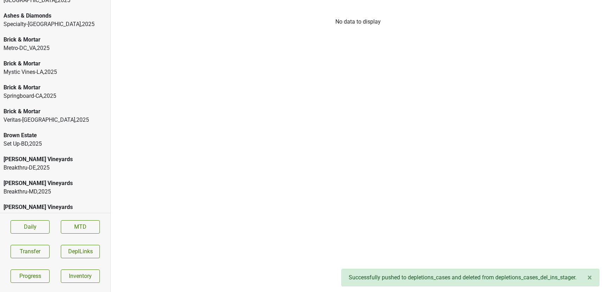
click at [15, 163] on div "Breakthru-DE , 2025" at bounding box center [55, 167] width 103 height 8
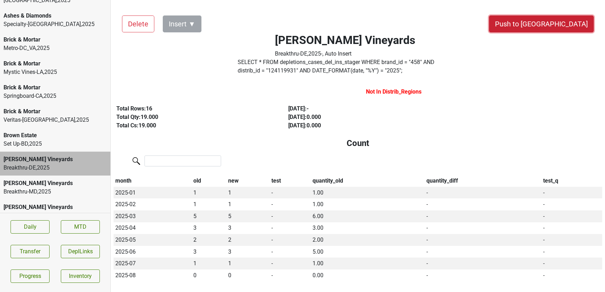
click at [560, 25] on button "Push to [GEOGRAPHIC_DATA]" at bounding box center [541, 23] width 105 height 17
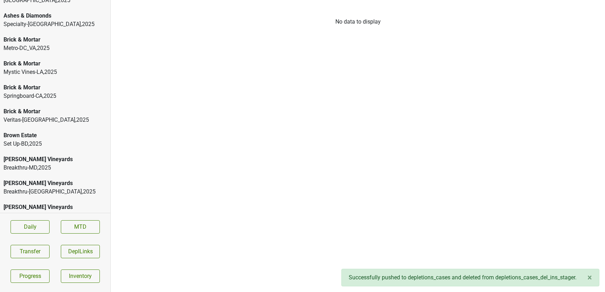
click at [89, 155] on div "[PERSON_NAME] Vineyards" at bounding box center [55, 159] width 103 height 8
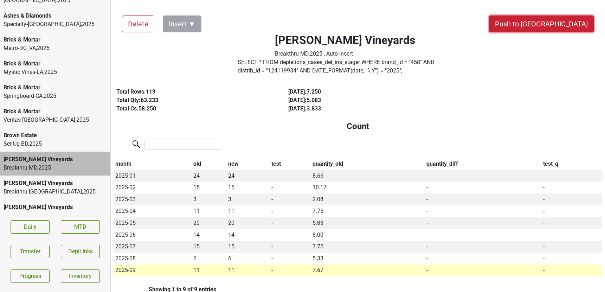
click at [565, 28] on button "Push to [GEOGRAPHIC_DATA]" at bounding box center [541, 23] width 105 height 17
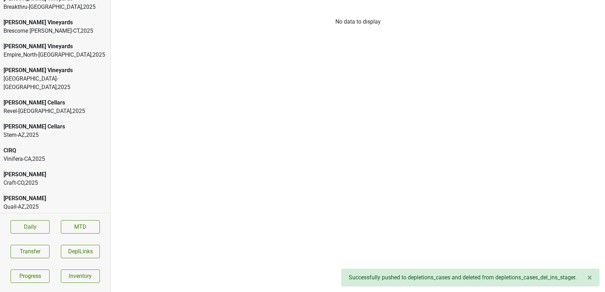
scroll to position [340, 0]
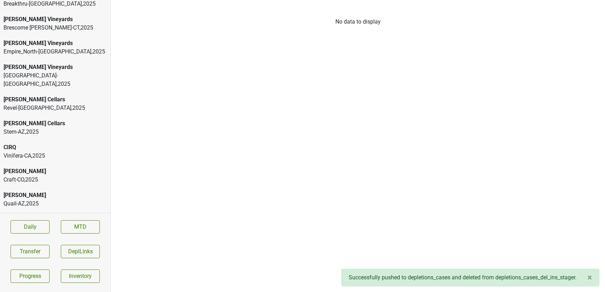
click at [51, 175] on div "Craft-CO , 2025" at bounding box center [55, 179] width 103 height 8
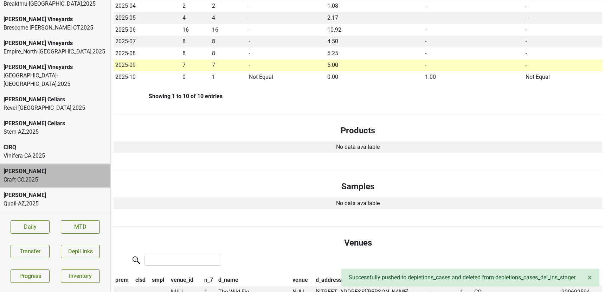
scroll to position [343, 0]
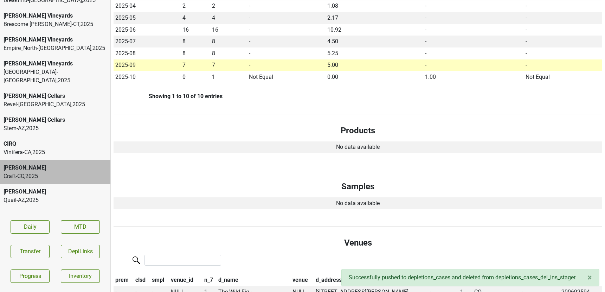
click at [80, 196] on div "Quail-AZ , 2025" at bounding box center [55, 200] width 103 height 8
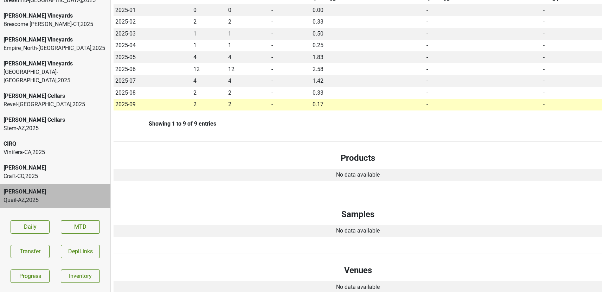
scroll to position [0, 0]
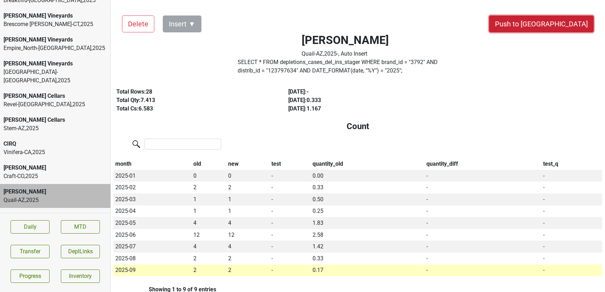
click at [564, 21] on button "Push to [GEOGRAPHIC_DATA]" at bounding box center [541, 23] width 105 height 17
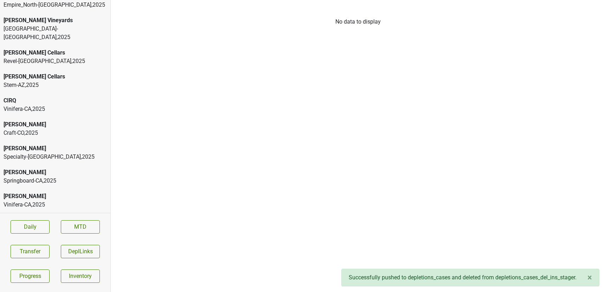
scroll to position [390, 0]
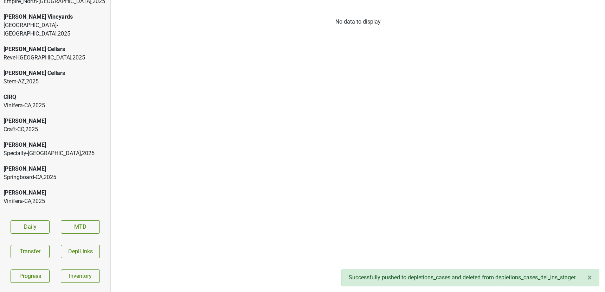
click at [56, 197] on div "Vinifera-CA , 2025" at bounding box center [55, 201] width 103 height 8
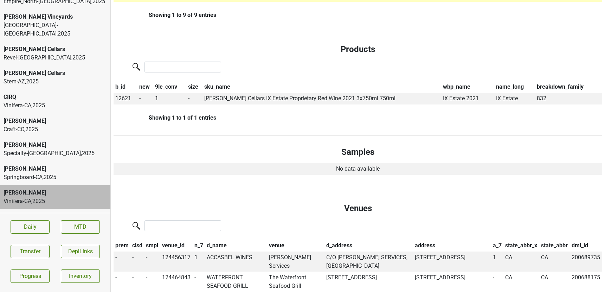
scroll to position [0, 0]
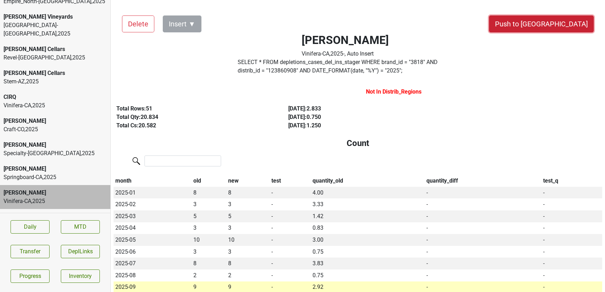
click at [565, 21] on button "Push to [GEOGRAPHIC_DATA]" at bounding box center [541, 23] width 105 height 17
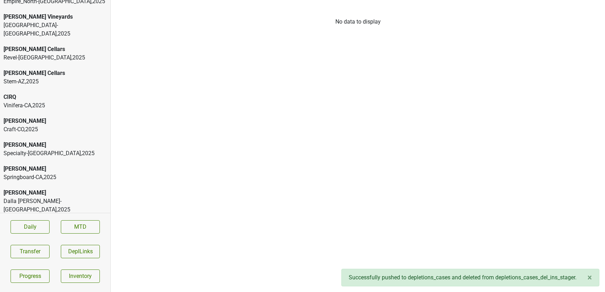
click at [45, 197] on div "Dalla Valle-CA , 2025" at bounding box center [55, 205] width 103 height 17
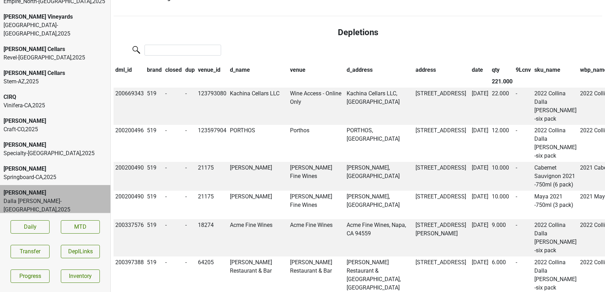
scroll to position [675, 0]
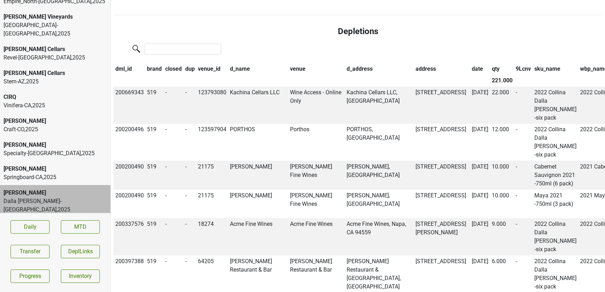
click at [470, 75] on th "date" at bounding box center [480, 69] width 20 height 12
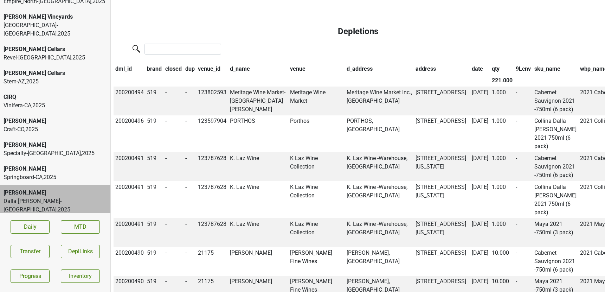
click at [470, 75] on th "date" at bounding box center [480, 69] width 20 height 12
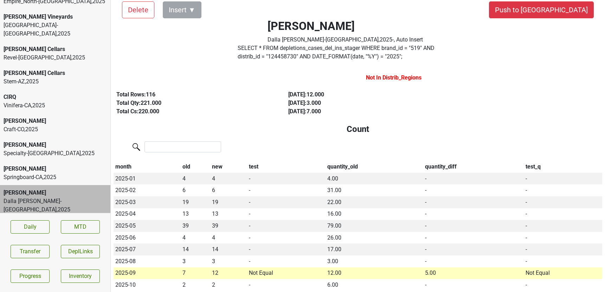
scroll to position [0, 0]
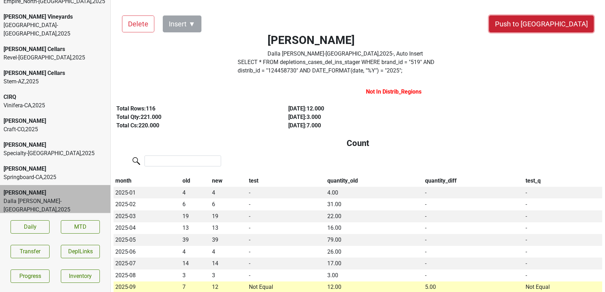
click at [556, 25] on button "Push to [GEOGRAPHIC_DATA]" at bounding box center [541, 23] width 105 height 17
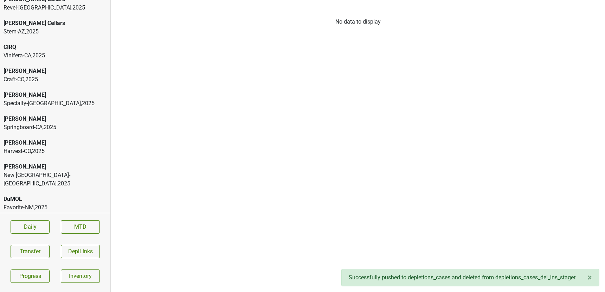
scroll to position [441, 0]
click at [67, 202] on div "Favorite-NM , 2025" at bounding box center [55, 206] width 103 height 8
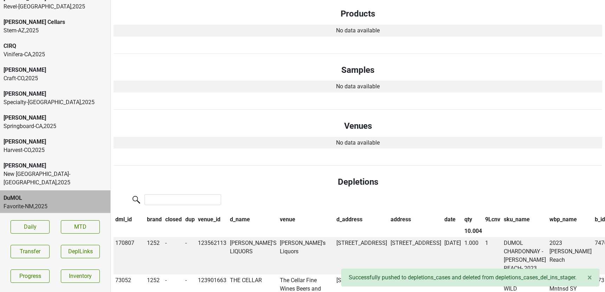
scroll to position [0, 0]
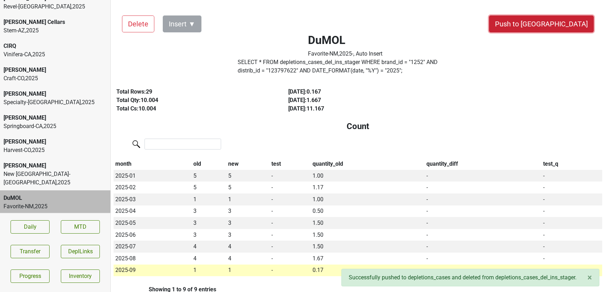
click at [560, 24] on button "Push to [GEOGRAPHIC_DATA]" at bounding box center [541, 23] width 105 height 17
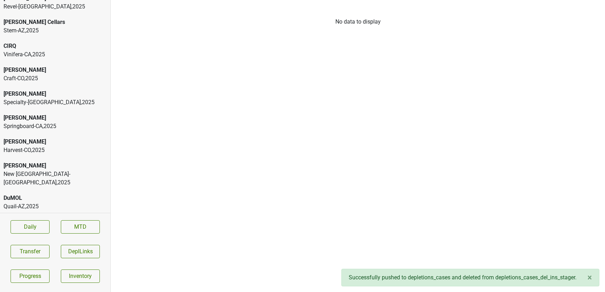
click at [45, 202] on div "Quail-AZ , 2025" at bounding box center [55, 206] width 103 height 8
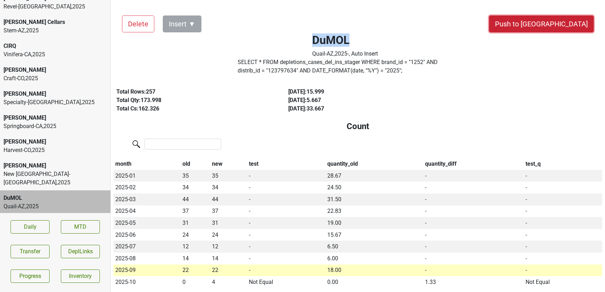
click at [561, 16] on button "Push to [GEOGRAPHIC_DATA]" at bounding box center [541, 23] width 105 height 17
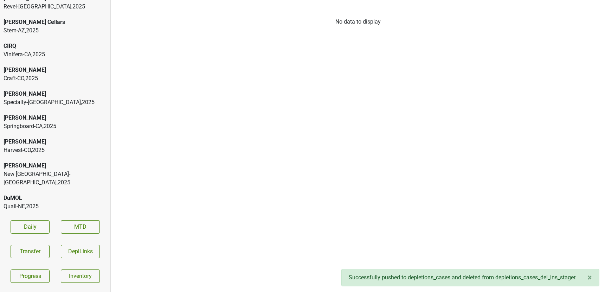
click at [45, 202] on div "Quail-NE , 2025" at bounding box center [55, 206] width 103 height 8
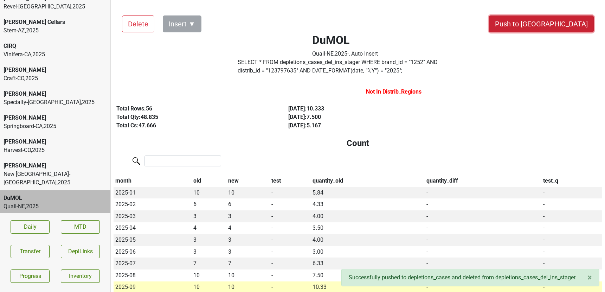
click at [562, 24] on button "Push to [GEOGRAPHIC_DATA]" at bounding box center [541, 23] width 105 height 17
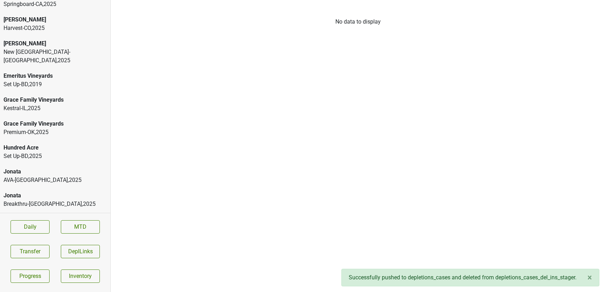
scroll to position [564, 0]
click at [39, 175] on div "AVA-WI , 2025" at bounding box center [55, 179] width 103 height 8
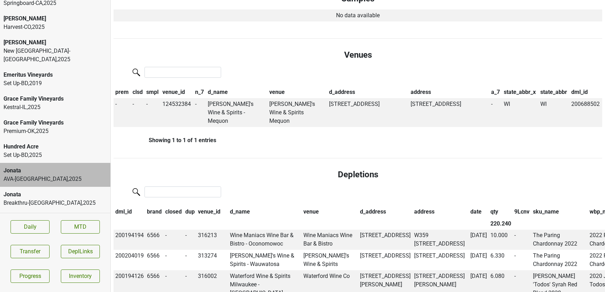
scroll to position [0, 0]
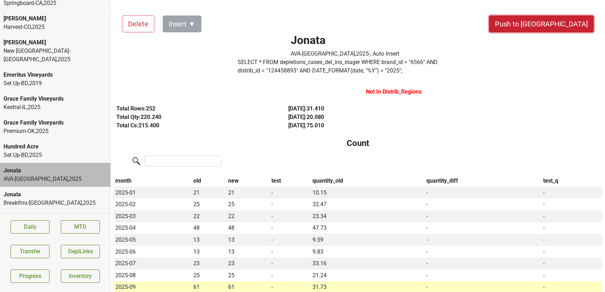
click at [553, 22] on button "Push to [GEOGRAPHIC_DATA]" at bounding box center [541, 23] width 105 height 17
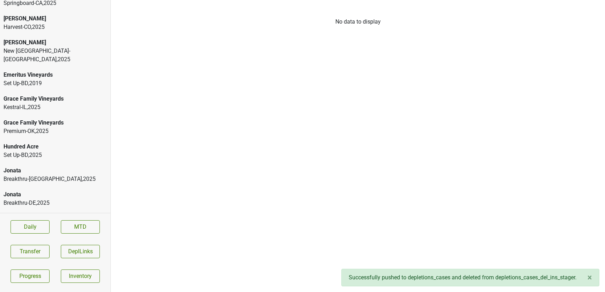
click at [43, 175] on div "Breakthru-CT , 2025" at bounding box center [55, 179] width 103 height 8
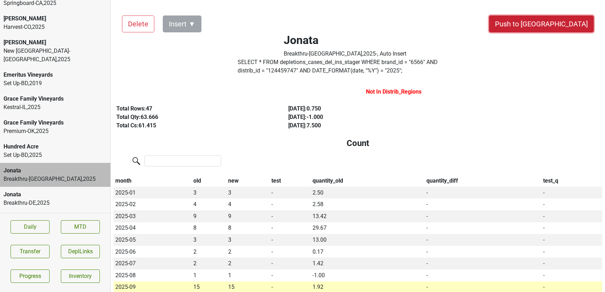
click at [568, 27] on button "Push to [GEOGRAPHIC_DATA]" at bounding box center [541, 23] width 105 height 17
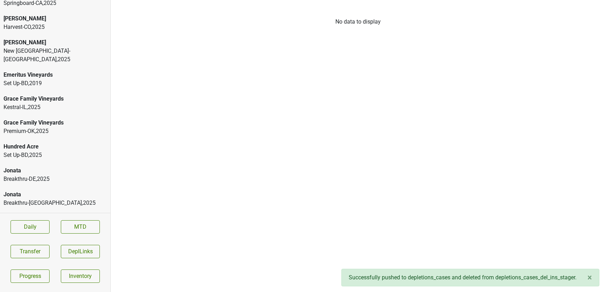
click at [66, 166] on div "Jonata" at bounding box center [55, 170] width 103 height 8
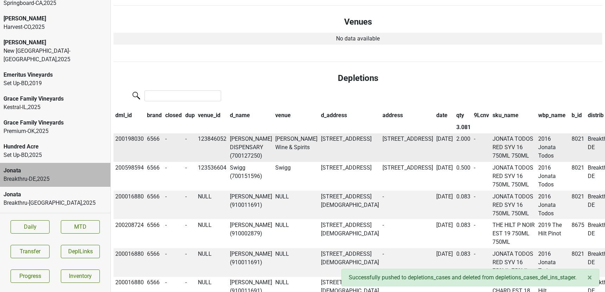
scroll to position [420, 0]
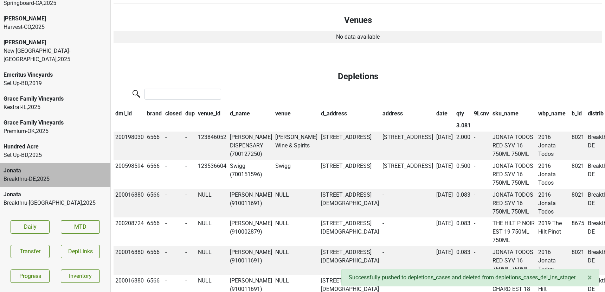
click at [434, 113] on th "date" at bounding box center [444, 114] width 20 height 12
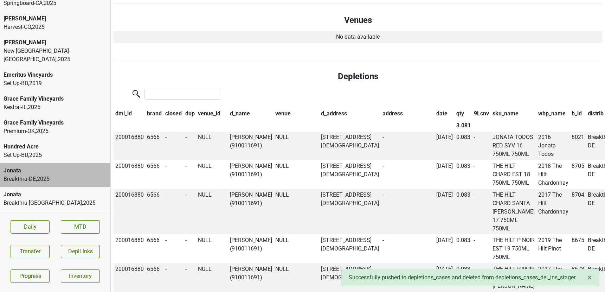
click at [434, 113] on th "date" at bounding box center [444, 114] width 20 height 12
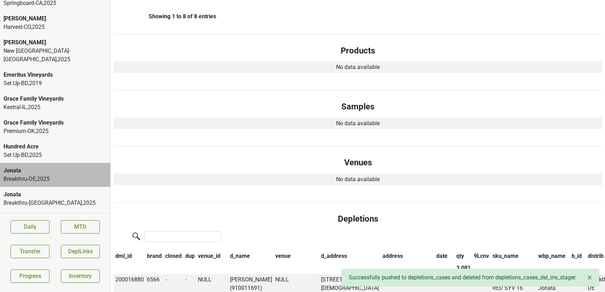
scroll to position [0, 0]
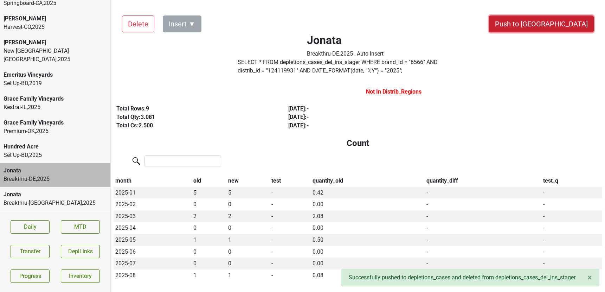
click at [576, 27] on button "Push to [GEOGRAPHIC_DATA]" at bounding box center [541, 23] width 105 height 17
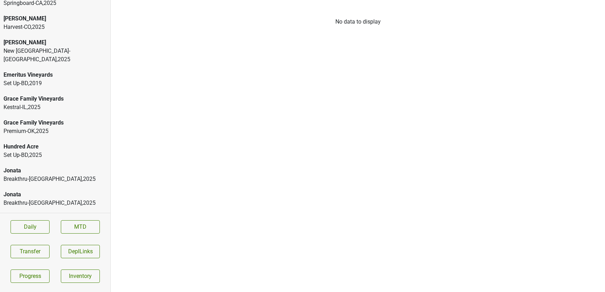
click at [64, 166] on div "Jonata" at bounding box center [55, 170] width 103 height 8
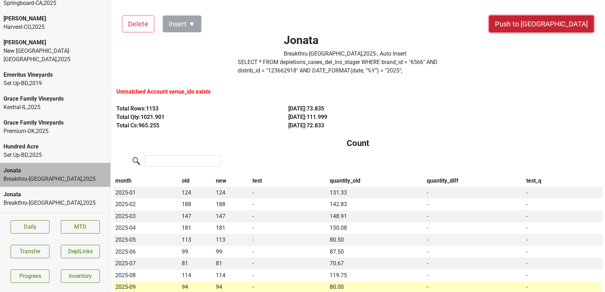
drag, startPoint x: 552, startPoint y: 25, endPoint x: 381, endPoint y: 157, distance: 216.5
click at [567, 27] on button "Push to [GEOGRAPHIC_DATA]" at bounding box center [541, 23] width 105 height 17
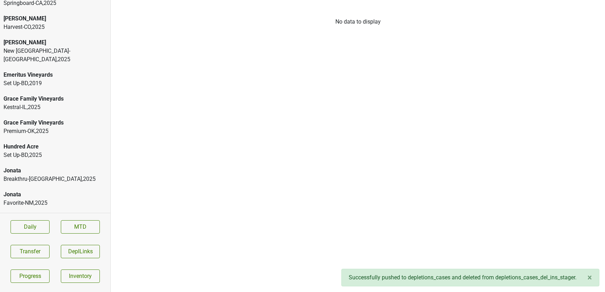
click at [65, 166] on div "Jonata" at bounding box center [55, 170] width 103 height 8
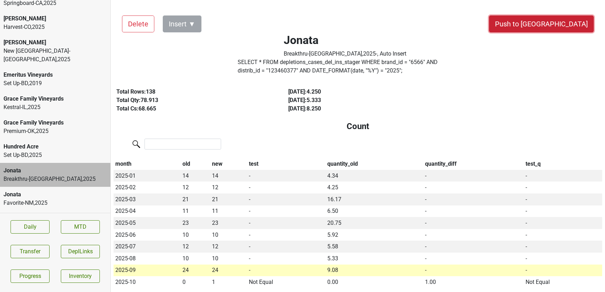
click at [554, 23] on button "Push to [GEOGRAPHIC_DATA]" at bounding box center [541, 23] width 105 height 17
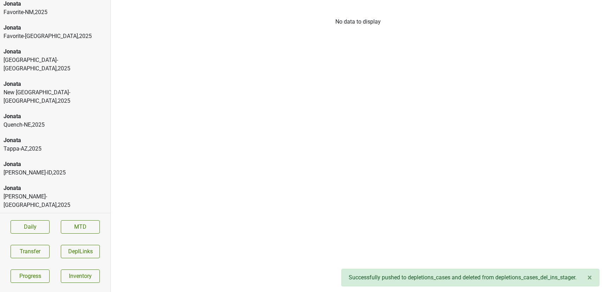
scroll to position [733, 0]
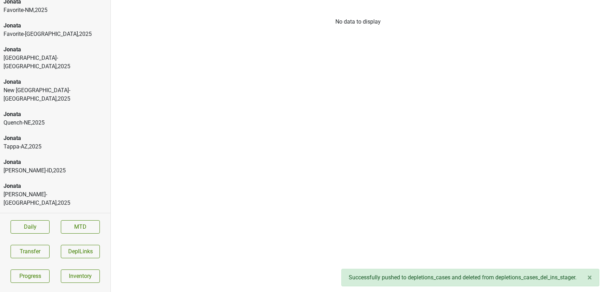
click at [41, 182] on div "Jonata" at bounding box center [55, 186] width 103 height 8
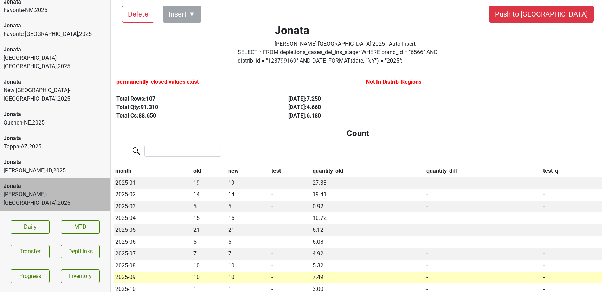
scroll to position [9, 0]
drag, startPoint x: 558, startPoint y: 14, endPoint x: 421, endPoint y: 115, distance: 169.9
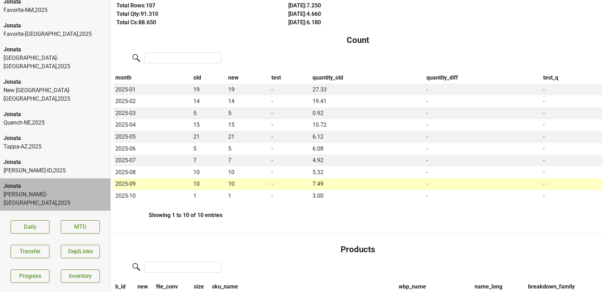
scroll to position [0, 0]
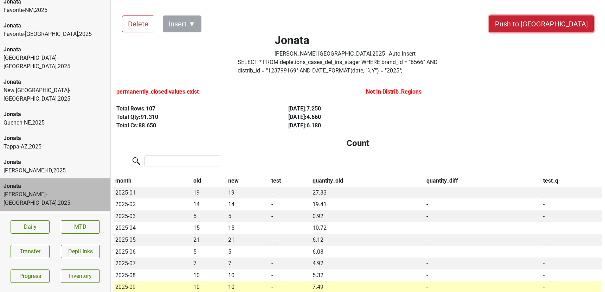
click at [556, 25] on button "Push to [GEOGRAPHIC_DATA]" at bounding box center [541, 23] width 105 height 17
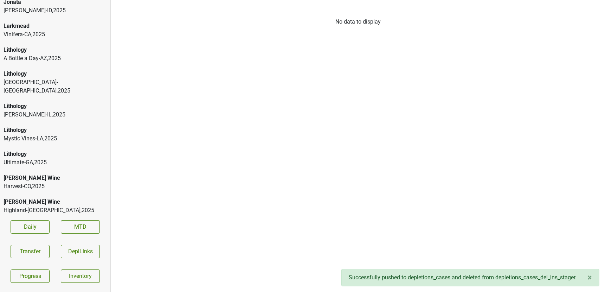
scroll to position [898, 0]
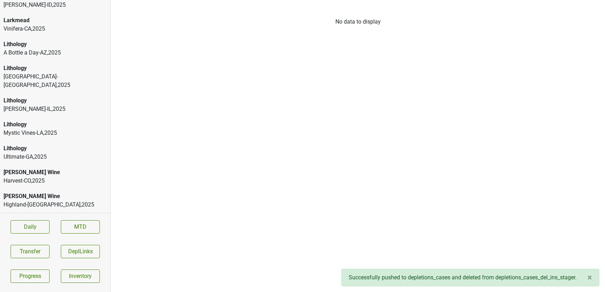
click at [31, 176] on div "Harvest-CO , 2025" at bounding box center [55, 180] width 103 height 8
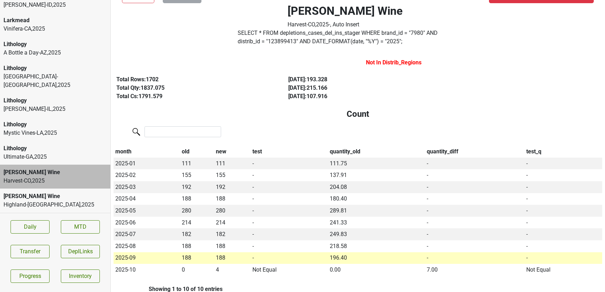
scroll to position [0, 0]
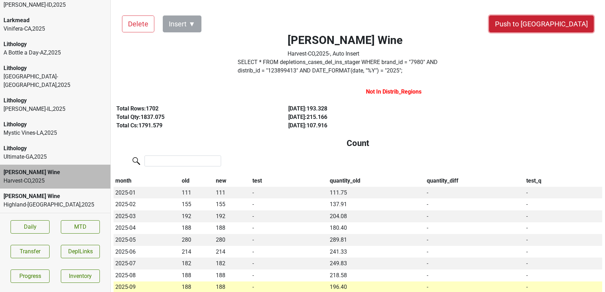
click at [560, 21] on button "Push to [GEOGRAPHIC_DATA]" at bounding box center [541, 23] width 105 height 17
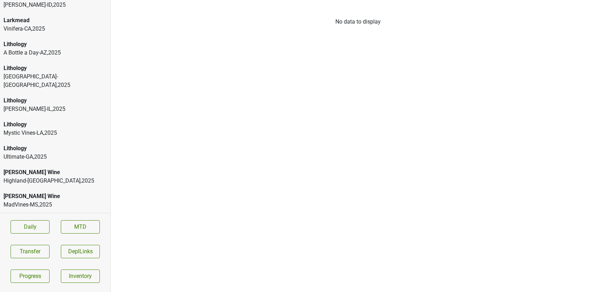
click at [172, 96] on div "Distributors List No data to display" at bounding box center [358, 146] width 494 height 292
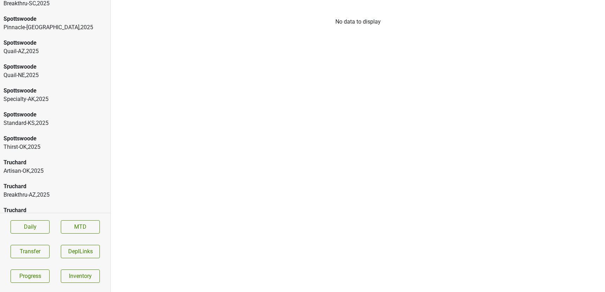
scroll to position [2130, 0]
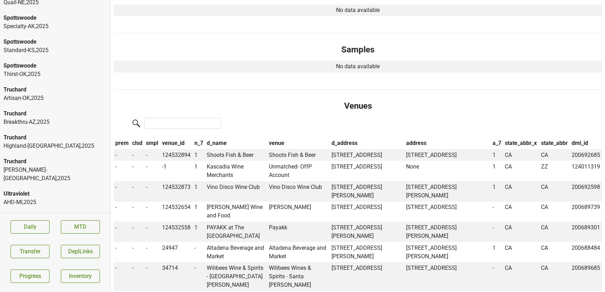
scroll to position [366, 0]
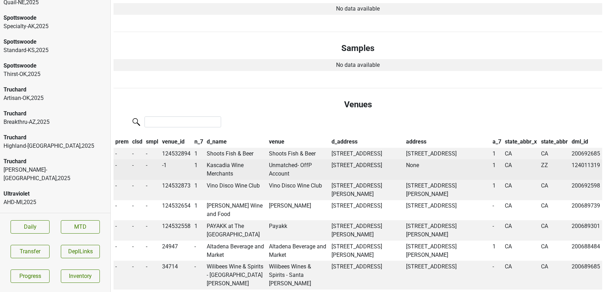
click at [222, 175] on td "Kascadia Wine Merchants" at bounding box center [236, 169] width 62 height 20
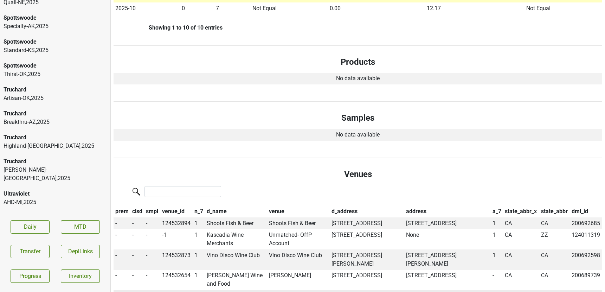
scroll to position [0, 0]
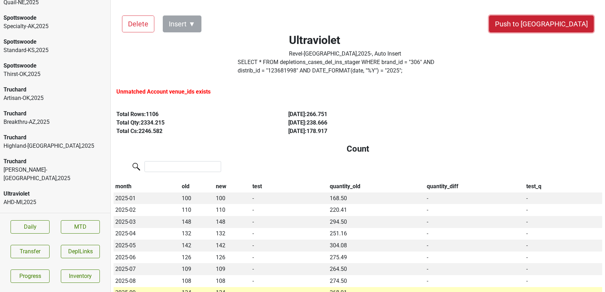
click at [563, 24] on button "Push to [GEOGRAPHIC_DATA]" at bounding box center [541, 23] width 105 height 17
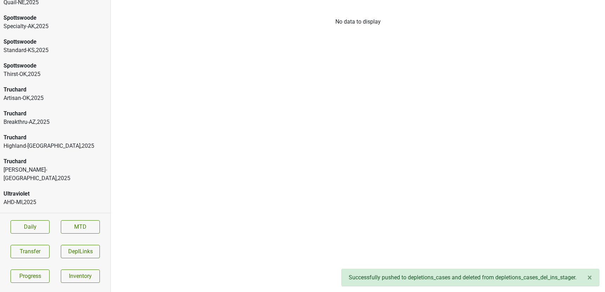
scroll to position [2106, 0]
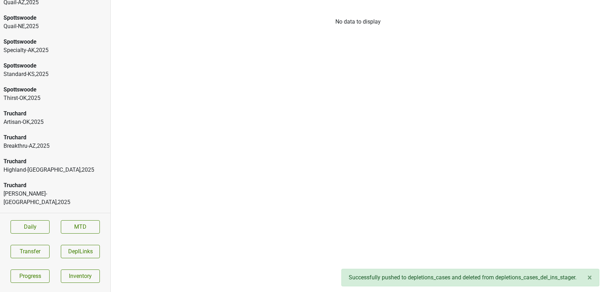
click at [13, 285] on div "Ultraviolet" at bounding box center [55, 289] width 103 height 8
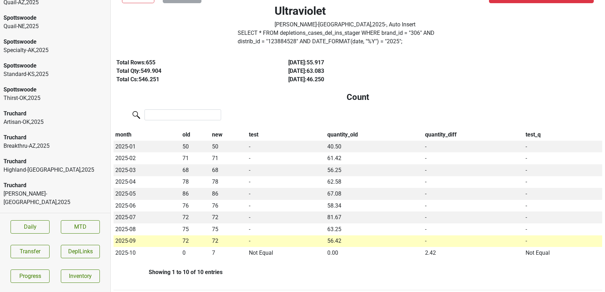
scroll to position [0, 0]
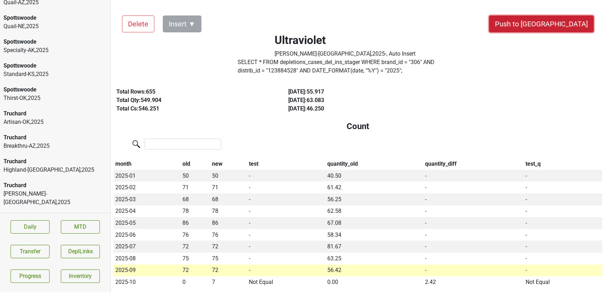
click at [564, 22] on button "Push to DC" at bounding box center [541, 23] width 105 height 17
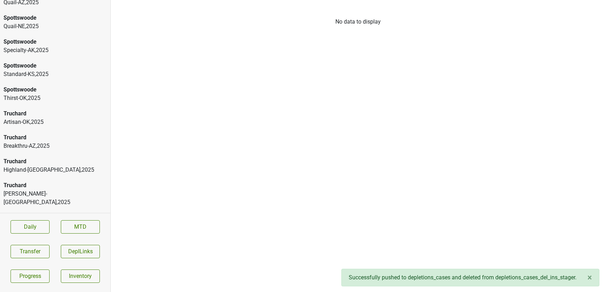
scroll to position [2082, 0]
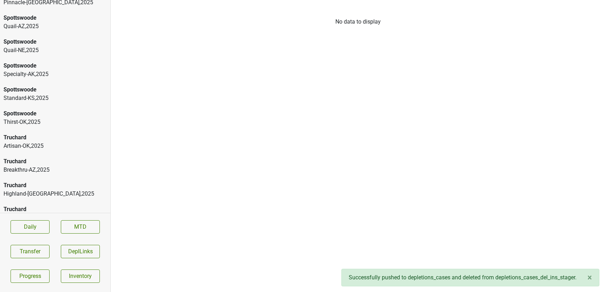
click at [19, 285] on div "Ultraviolet" at bounding box center [55, 289] width 103 height 8
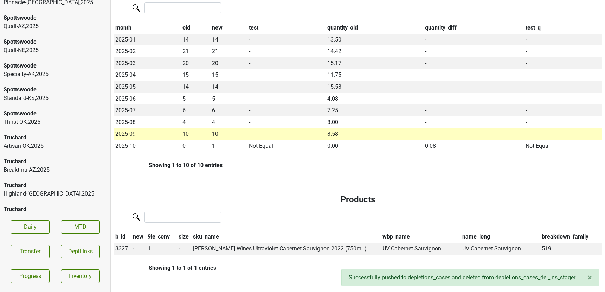
scroll to position [0, 0]
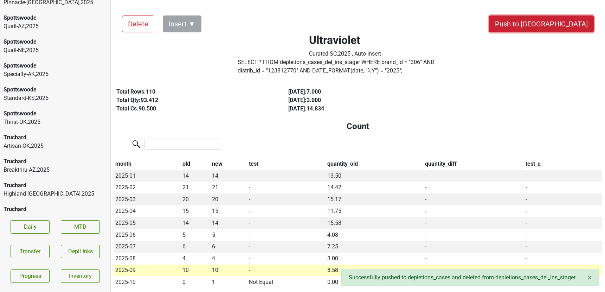
click at [563, 22] on button "Push to DC" at bounding box center [541, 23] width 105 height 17
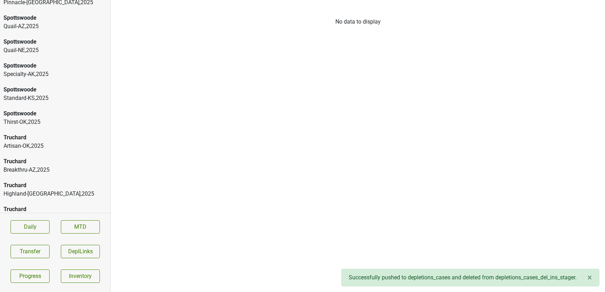
scroll to position [2058, 0]
click at [22, 285] on div "Ultraviolet" at bounding box center [55, 289] width 103 height 8
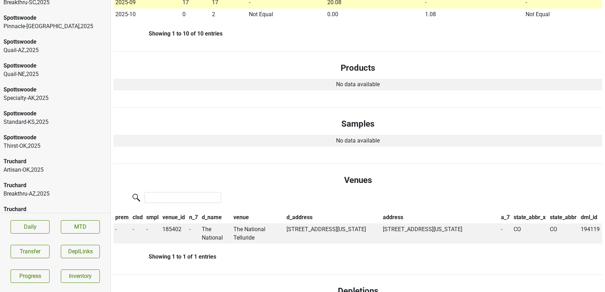
scroll to position [0, 0]
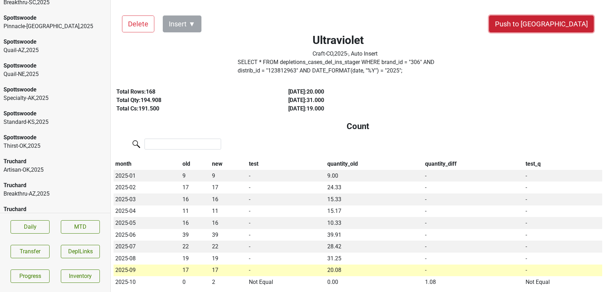
click at [559, 28] on button "Push to DC" at bounding box center [541, 23] width 105 height 17
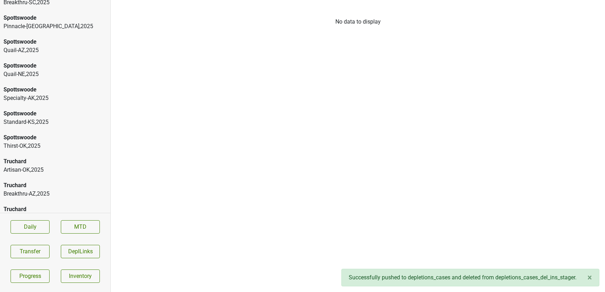
scroll to position [2034, 0]
click at [32, 285] on div "Ultraviolet" at bounding box center [55, 289] width 103 height 8
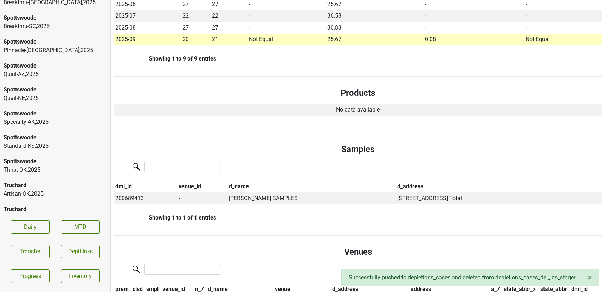
scroll to position [0, 0]
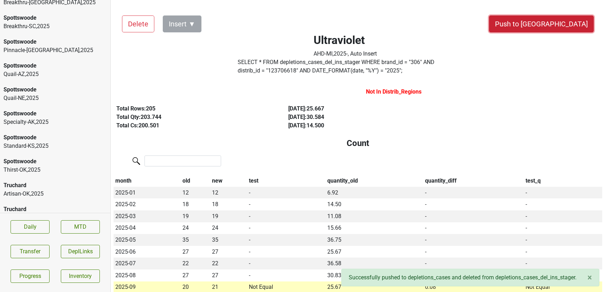
click at [563, 18] on button "Push to DC" at bounding box center [541, 23] width 105 height 17
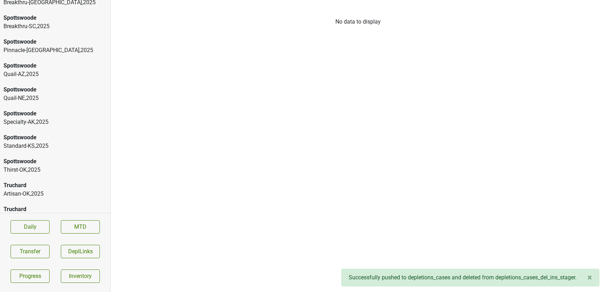
scroll to position [2010, 0]
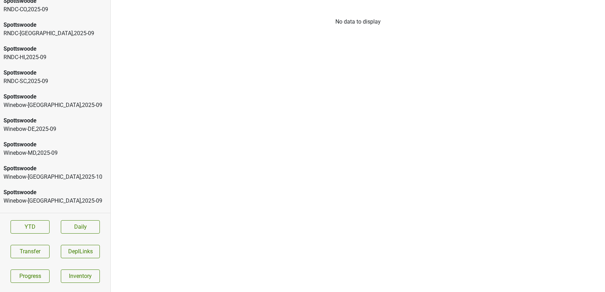
scroll to position [1963, 0]
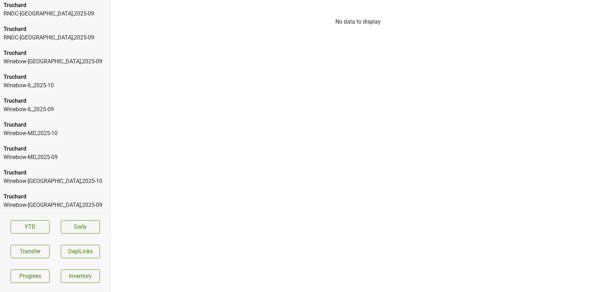
click at [15, 102] on div "Truchard" at bounding box center [55, 101] width 103 height 8
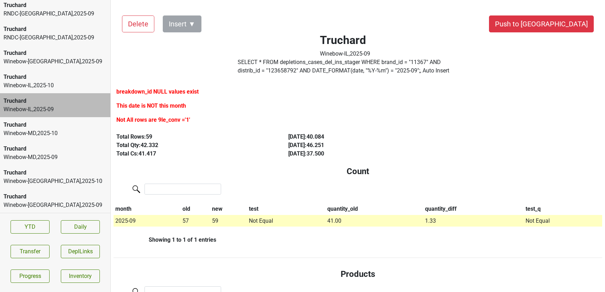
click at [27, 83] on div "Winebow-IL , 2025 - 10" at bounding box center [55, 85] width 103 height 8
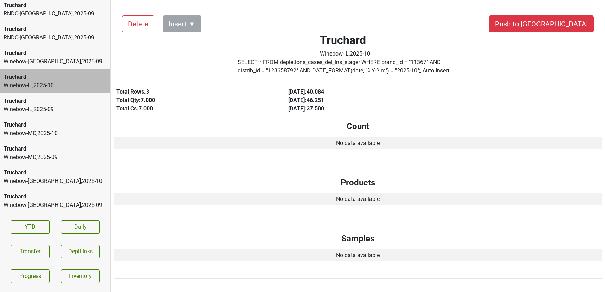
click at [42, 59] on div "Winebow-[GEOGRAPHIC_DATA] , 2025 - 09" at bounding box center [55, 61] width 103 height 8
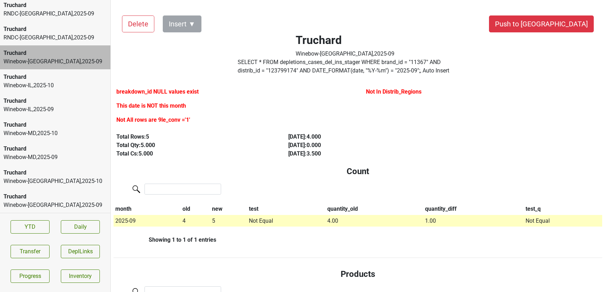
click at [36, 92] on div "Truchard Winebow-IL , 2025 - 10" at bounding box center [55, 81] width 110 height 24
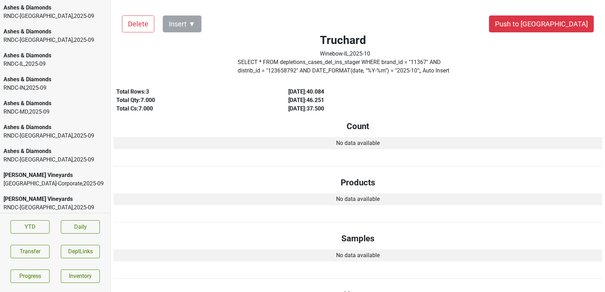
scroll to position [340, 0]
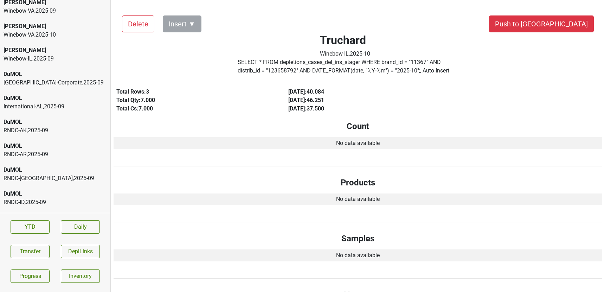
click at [53, 99] on div "DuMOL" at bounding box center [55, 98] width 103 height 8
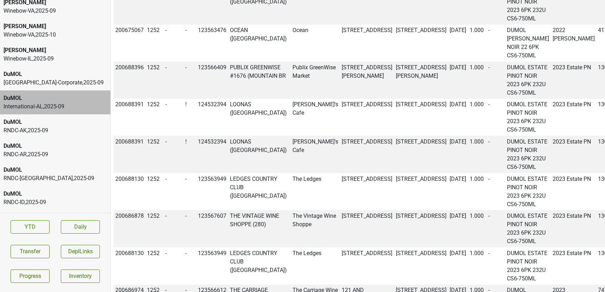
scroll to position [0, 0]
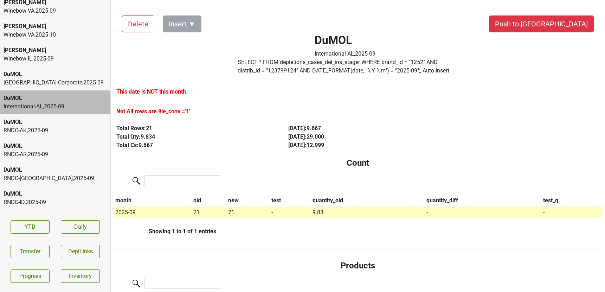
click at [308, 72] on label "SELECT * FROM depletions_cases_del_ins_stager WHERE brand_id = " 1252 " AND dis…" at bounding box center [345, 66] width 215 height 17
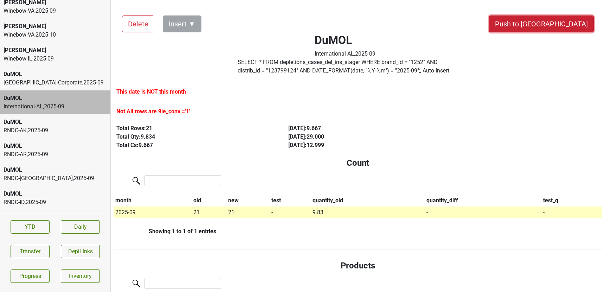
click at [570, 24] on button "Push to [GEOGRAPHIC_DATA]" at bounding box center [541, 23] width 105 height 17
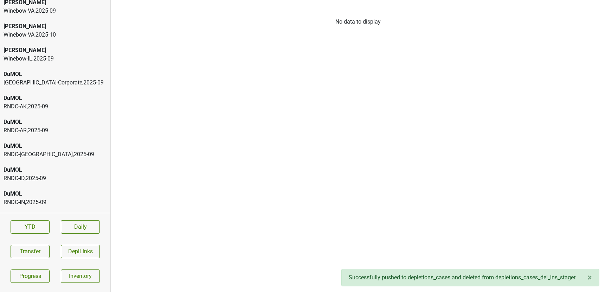
click at [55, 60] on div "Winebow-IL , 2025 - 09" at bounding box center [55, 58] width 103 height 8
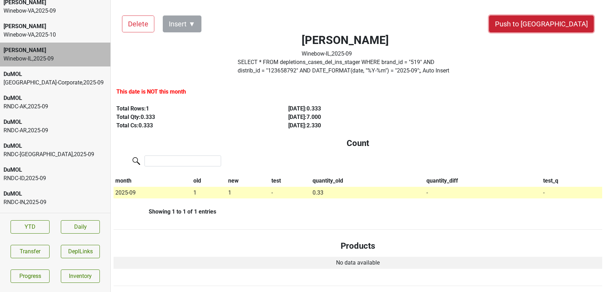
click at [558, 24] on button "Push to [GEOGRAPHIC_DATA]" at bounding box center [541, 23] width 105 height 17
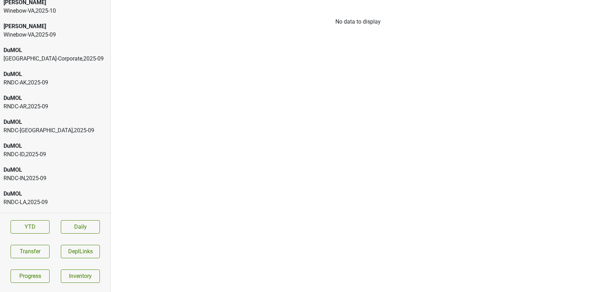
click at [12, 35] on div "Winebow-[GEOGRAPHIC_DATA] , 2025 - 09" at bounding box center [55, 35] width 103 height 8
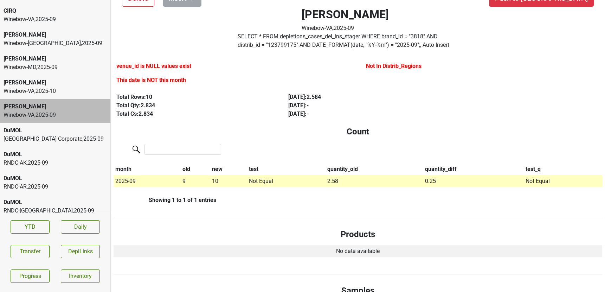
scroll to position [259, 0]
click at [57, 84] on div "[PERSON_NAME]" at bounding box center [55, 83] width 103 height 8
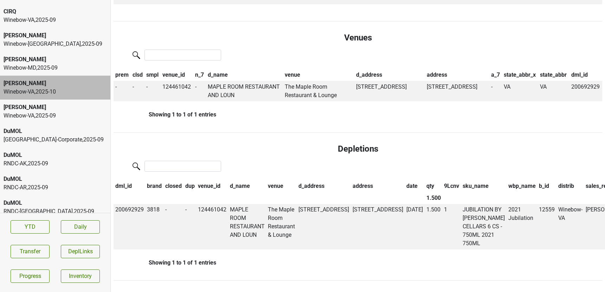
scroll to position [0, 0]
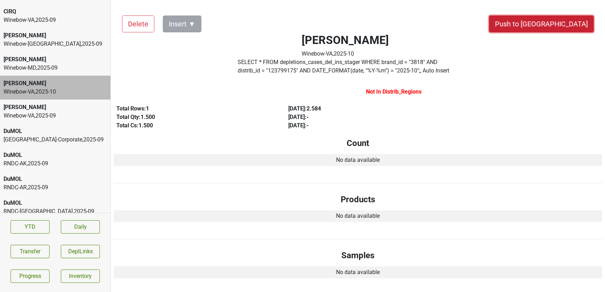
click at [564, 25] on button "Push to [GEOGRAPHIC_DATA]" at bounding box center [541, 23] width 105 height 17
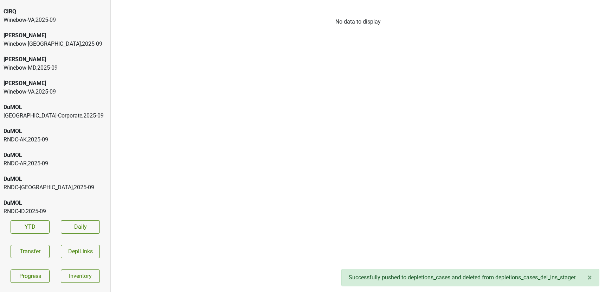
click at [61, 67] on div "Winebow-MD , 2025 - 09" at bounding box center [55, 68] width 103 height 8
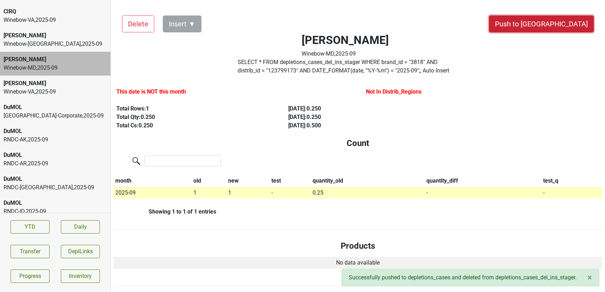
click at [563, 26] on button "Push to [GEOGRAPHIC_DATA]" at bounding box center [541, 23] width 105 height 17
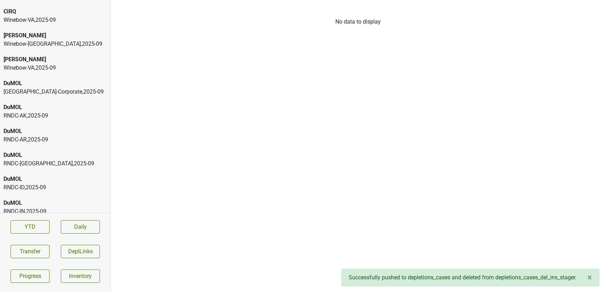
click at [83, 40] on div "Winebow-[GEOGRAPHIC_DATA] , 2025 - 09" at bounding box center [55, 44] width 103 height 8
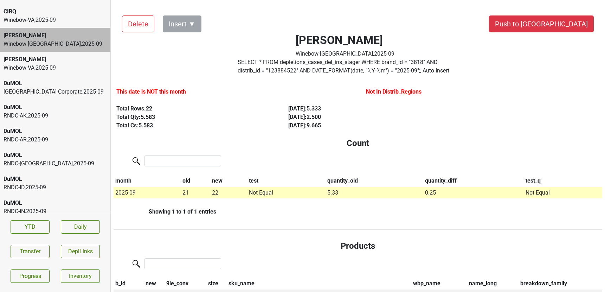
click at [294, 66] on label "SELECT * FROM depletions_cases_del_ins_stager WHERE brand_id = " 3818 " AND dis…" at bounding box center [345, 66] width 215 height 17
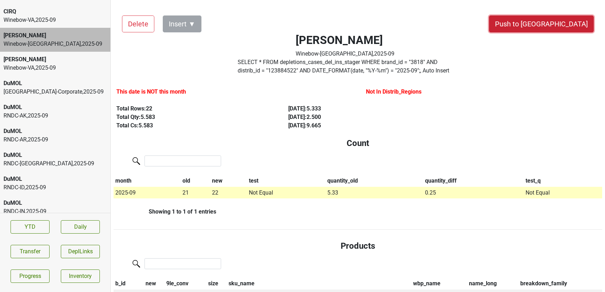
click at [567, 29] on button "Push to [GEOGRAPHIC_DATA]" at bounding box center [541, 23] width 105 height 17
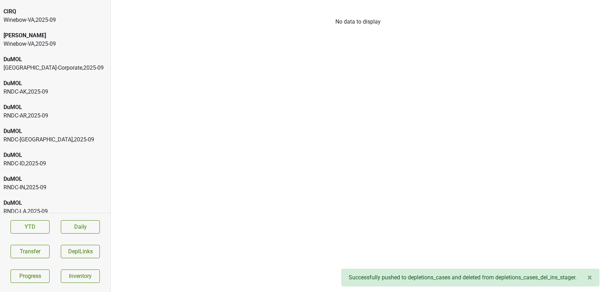
click at [50, 19] on div "Winebow-[GEOGRAPHIC_DATA] , 2025 - 09" at bounding box center [55, 20] width 103 height 8
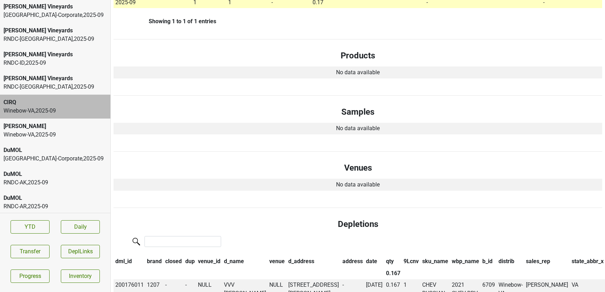
scroll to position [299, 0]
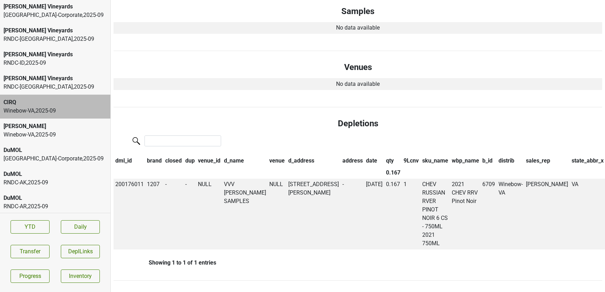
click at [70, 134] on div "Winebow-[GEOGRAPHIC_DATA] , 2025 - 09" at bounding box center [55, 134] width 103 height 8
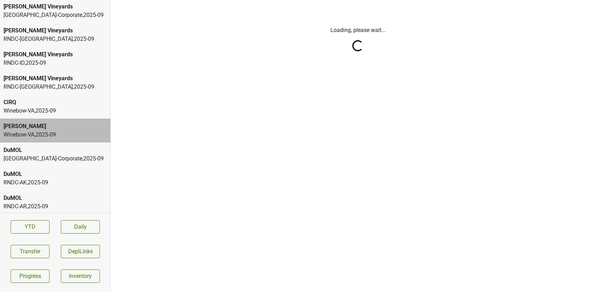
scroll to position [0, 0]
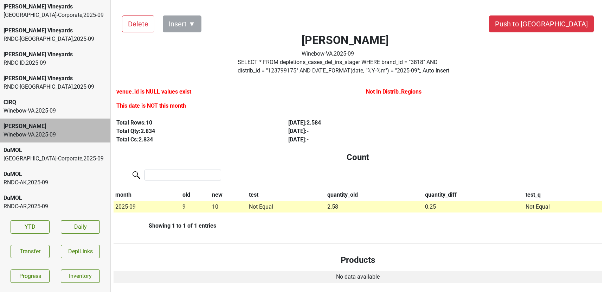
click at [51, 178] on div "RNDC-AK , 2025 - 09" at bounding box center [55, 182] width 103 height 8
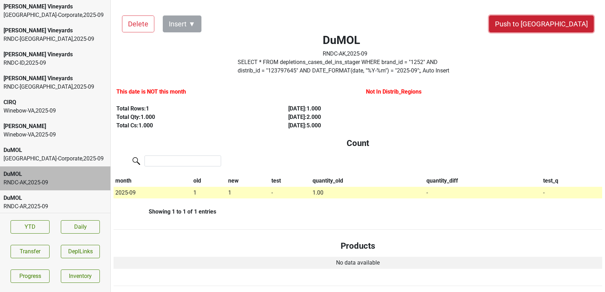
click at [552, 24] on button "Push to [GEOGRAPHIC_DATA]" at bounding box center [541, 23] width 105 height 17
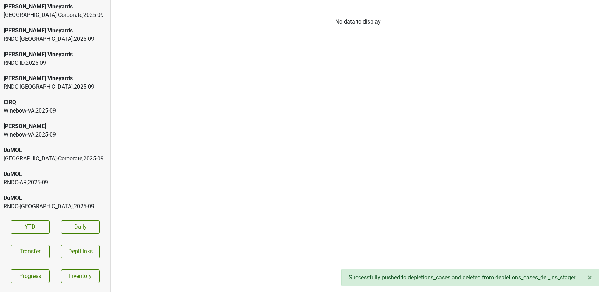
click at [85, 182] on div "RNDC-[GEOGRAPHIC_DATA] , 2025 - 09" at bounding box center [55, 182] width 103 height 8
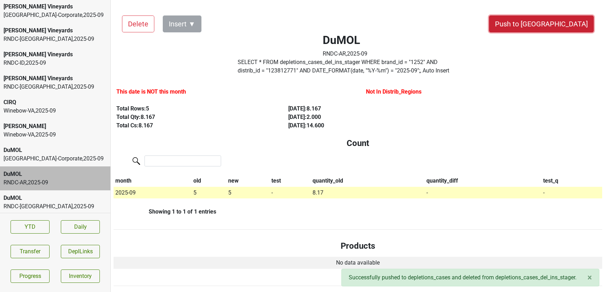
click at [565, 27] on button "Push to [GEOGRAPHIC_DATA]" at bounding box center [541, 23] width 105 height 17
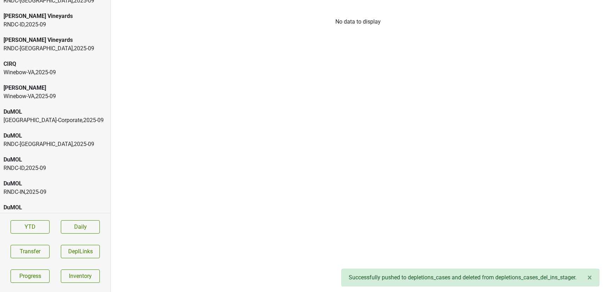
scroll to position [213, 0]
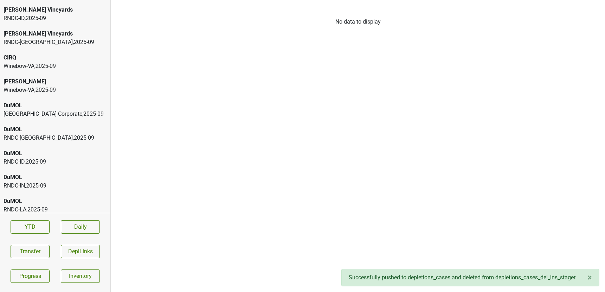
click at [64, 173] on div "DuMOL" at bounding box center [55, 177] width 103 height 8
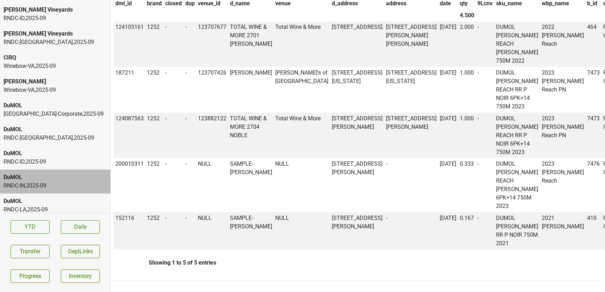
scroll to position [0, 0]
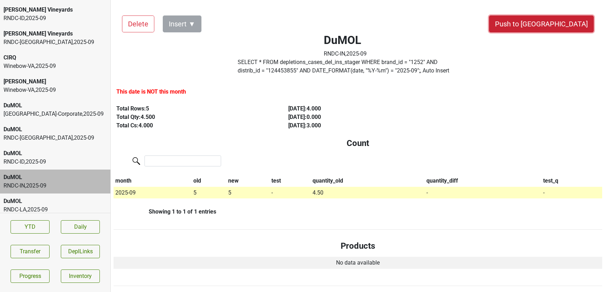
click at [555, 27] on button "Push to [GEOGRAPHIC_DATA]" at bounding box center [541, 23] width 105 height 17
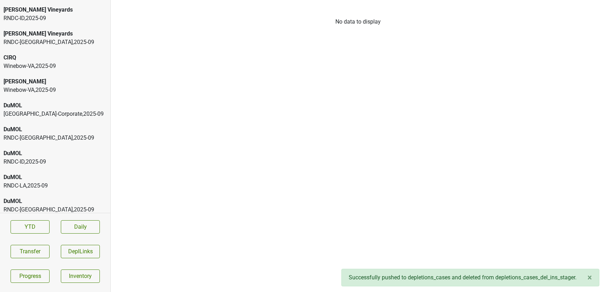
click at [64, 199] on div "DuMOL" at bounding box center [55, 201] width 103 height 8
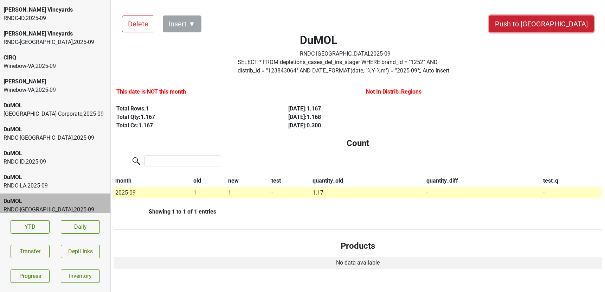
click at [558, 23] on button "Push to [GEOGRAPHIC_DATA]" at bounding box center [541, 23] width 105 height 17
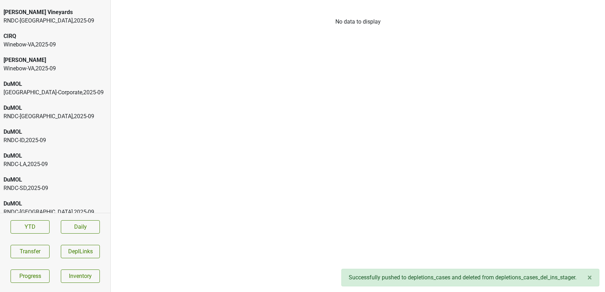
scroll to position [237, 0]
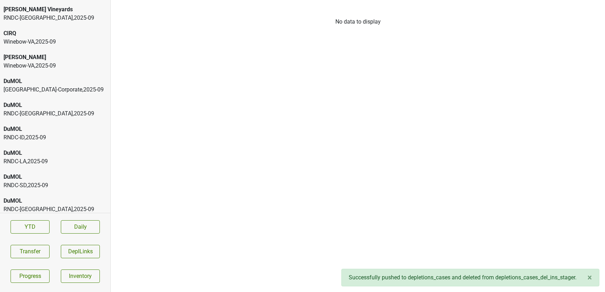
click at [12, 178] on div "DuMOL" at bounding box center [55, 177] width 103 height 8
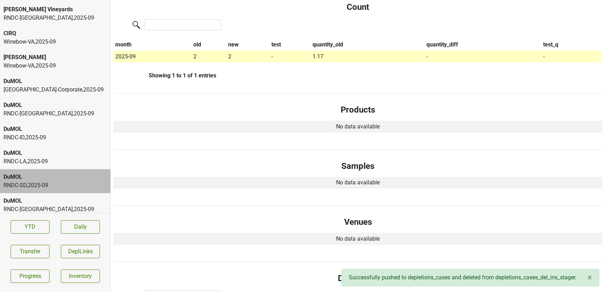
scroll to position [0, 0]
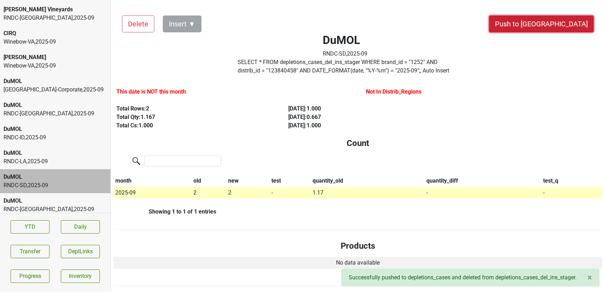
click at [563, 31] on button "Push to [GEOGRAPHIC_DATA]" at bounding box center [541, 23] width 105 height 17
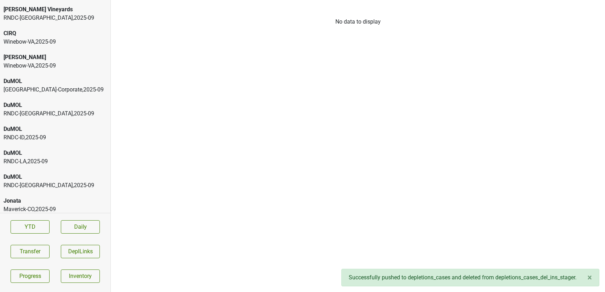
click at [53, 172] on div "DuMOL RNDC-[GEOGRAPHIC_DATA] , 2025 - 09" at bounding box center [55, 181] width 110 height 24
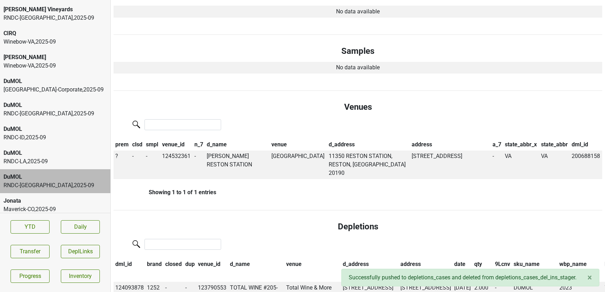
scroll to position [266, 0]
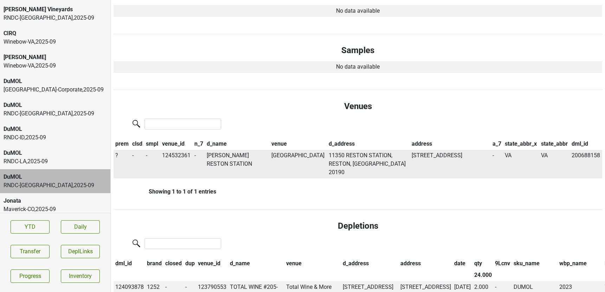
click at [115, 153] on td "?" at bounding box center [122, 164] width 17 height 29
click at [117, 156] on span "?" at bounding box center [116, 155] width 3 height 7
click at [120, 169] on div "On" at bounding box center [142, 169] width 56 height 18
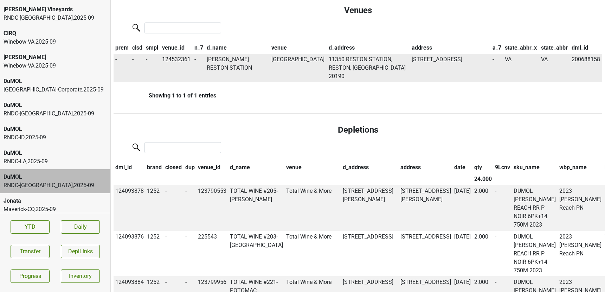
scroll to position [0, 0]
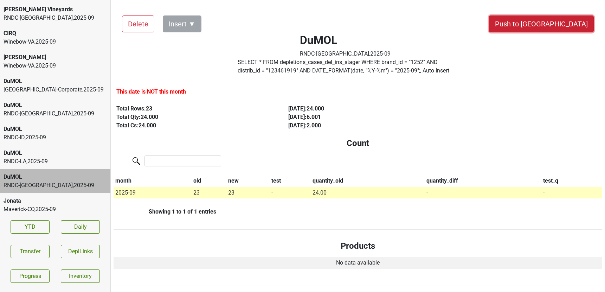
click at [559, 22] on button "Push to [GEOGRAPHIC_DATA]" at bounding box center [541, 23] width 105 height 17
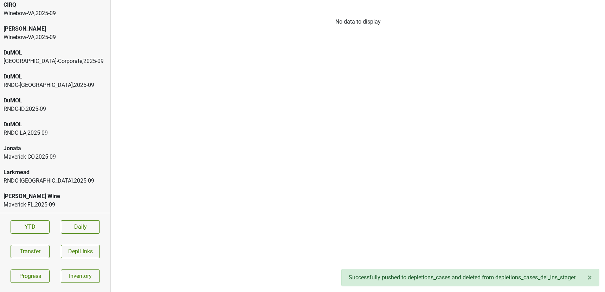
scroll to position [275, 0]
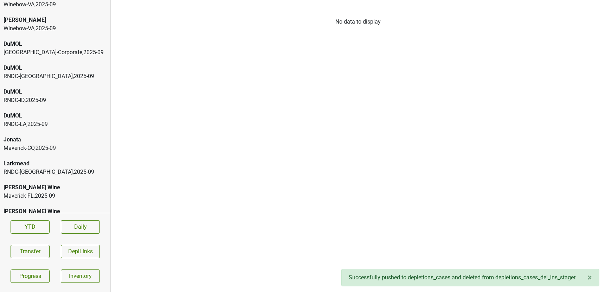
click at [41, 148] on div "Maverick-CO , 2025 - 09" at bounding box center [55, 148] width 103 height 8
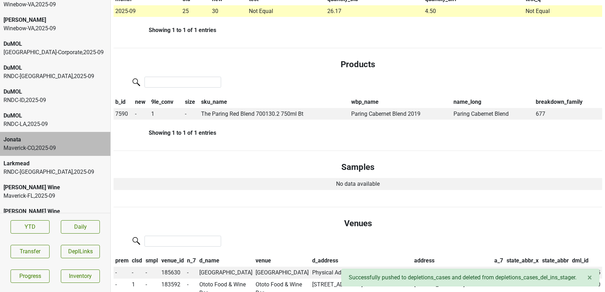
scroll to position [198, 0]
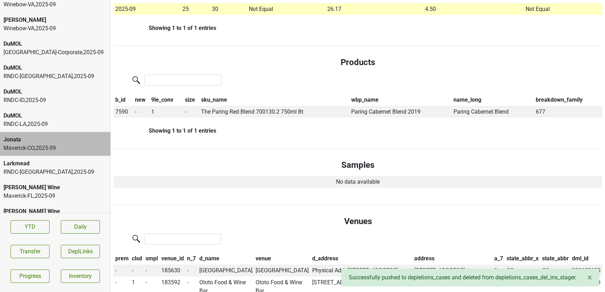
click at [84, 166] on div "Larkmead" at bounding box center [55, 163] width 103 height 8
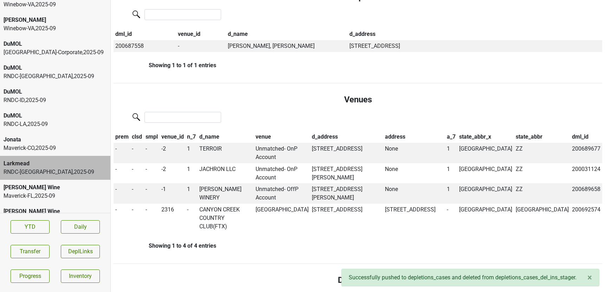
scroll to position [320, 0]
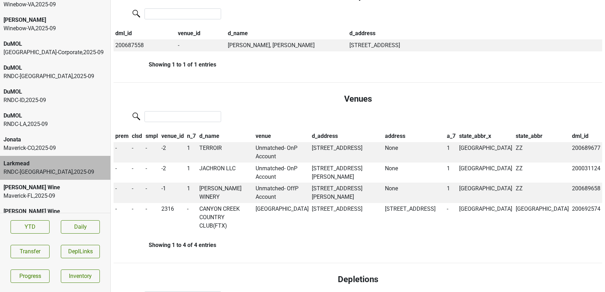
click at [69, 180] on div "[PERSON_NAME] Wine Maverick-[GEOGRAPHIC_DATA] , 2025 - 09" at bounding box center [55, 192] width 110 height 24
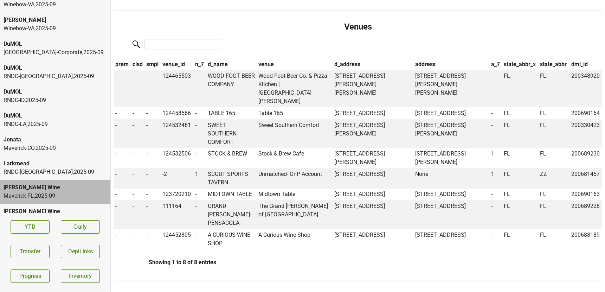
scroll to position [352, 0]
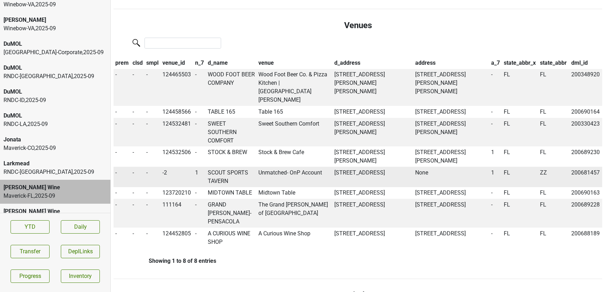
click at [223, 167] on td "SCOUT SPORTS TAVERN" at bounding box center [231, 177] width 51 height 20
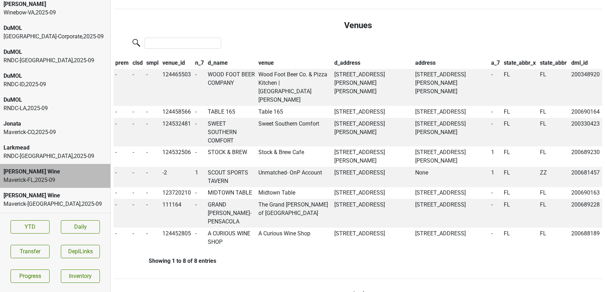
scroll to position [292, 0]
click at [49, 193] on div "[PERSON_NAME] Wine" at bounding box center [55, 194] width 103 height 8
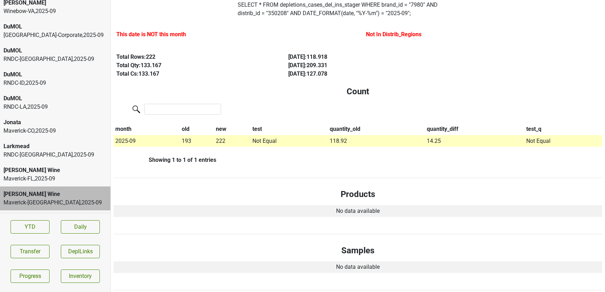
scroll to position [0, 0]
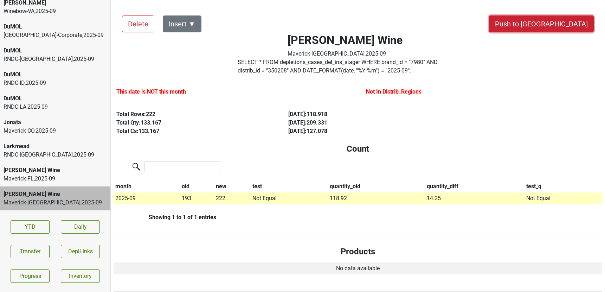
click at [568, 27] on button "Push to [GEOGRAPHIC_DATA]" at bounding box center [541, 23] width 105 height 17
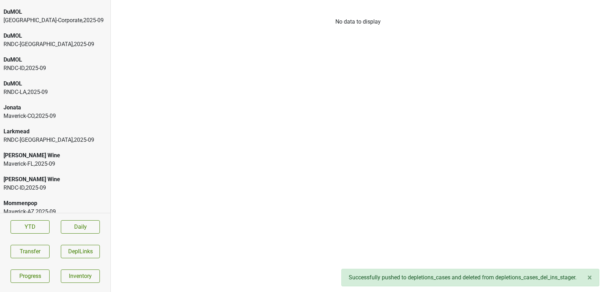
scroll to position [306, 0]
click at [42, 180] on div "[PERSON_NAME] Wine" at bounding box center [55, 180] width 103 height 8
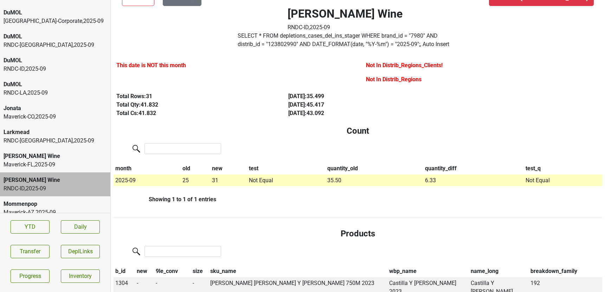
scroll to position [0, 0]
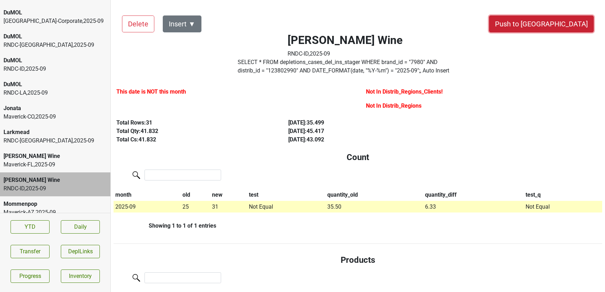
click at [556, 28] on button "Push to [GEOGRAPHIC_DATA]" at bounding box center [541, 23] width 105 height 17
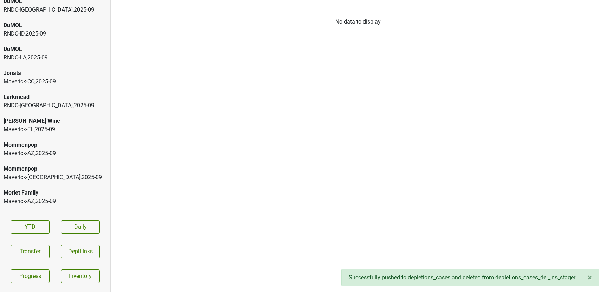
scroll to position [341, 0]
click at [19, 154] on div "Maverick-AZ , 2025 - 09" at bounding box center [55, 153] width 103 height 8
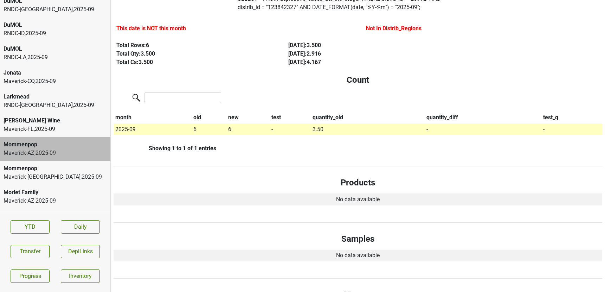
scroll to position [0, 0]
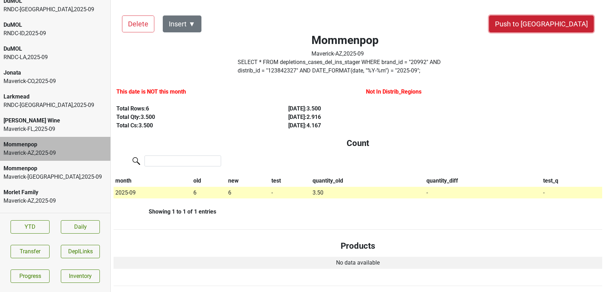
click at [567, 25] on button "Push to [GEOGRAPHIC_DATA]" at bounding box center [541, 23] width 105 height 17
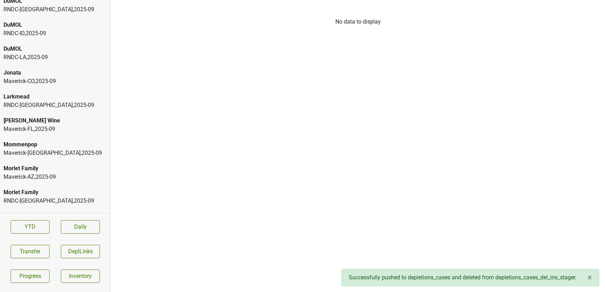
click at [68, 142] on div "Mommenpop" at bounding box center [55, 144] width 103 height 8
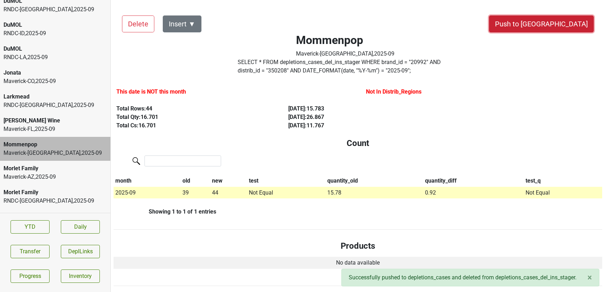
click at [566, 27] on button "Push to [GEOGRAPHIC_DATA]" at bounding box center [541, 23] width 105 height 17
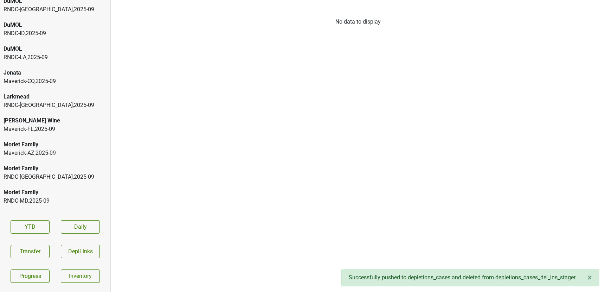
click at [44, 145] on div "Morlet Family" at bounding box center [55, 144] width 103 height 8
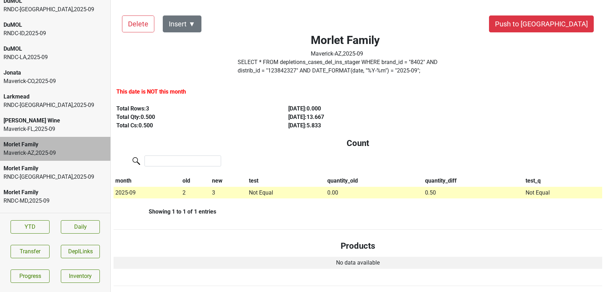
click at [277, 57] on div "Morlet Family Maverick-AZ , 2025 - 09" at bounding box center [345, 45] width 271 height 25
click at [274, 62] on label "SELECT * FROM depletions_cases_del_ins_stager WHERE brand_id = " 8402 " AND dis…" at bounding box center [345, 66] width 215 height 17
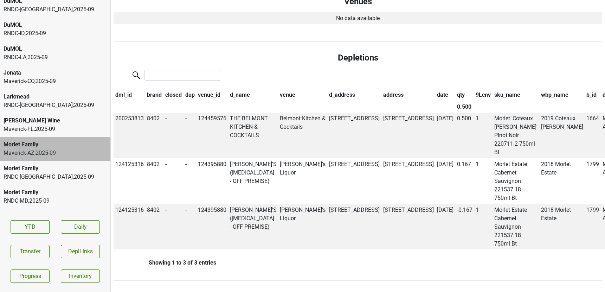
scroll to position [382, 0]
drag, startPoint x: 260, startPoint y: 120, endPoint x: 227, endPoint y: 96, distance: 40.5
click at [227, 113] on tr "200253813 8402 - - 124459576 THE BELMONT KITCHEN & COCKTAILS Belmont Kitchen & …" at bounding box center [453, 136] width 678 height 46
copy tr "THE BELMONT KITCHEN & COCKTAILS"
click at [162, 113] on td "8402" at bounding box center [155, 136] width 18 height 46
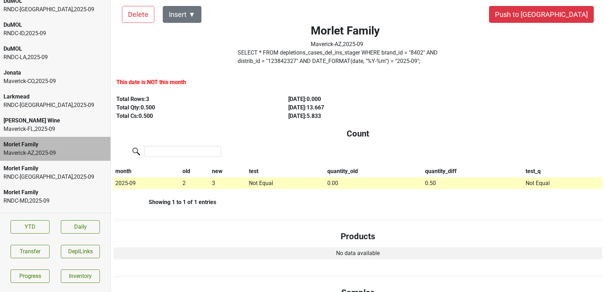
scroll to position [7, 0]
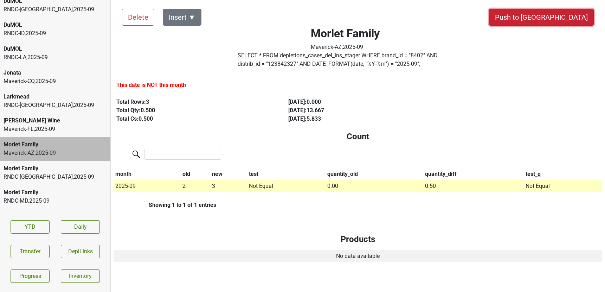
click at [566, 21] on button "Push to [GEOGRAPHIC_DATA]" at bounding box center [541, 17] width 105 height 17
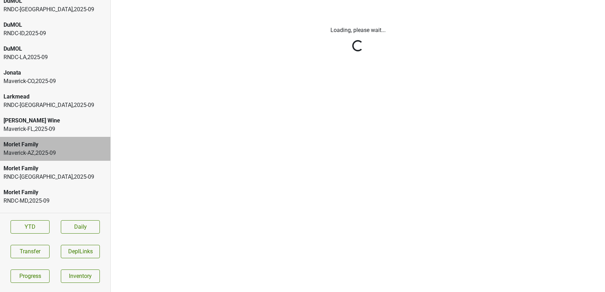
scroll to position [0, 0]
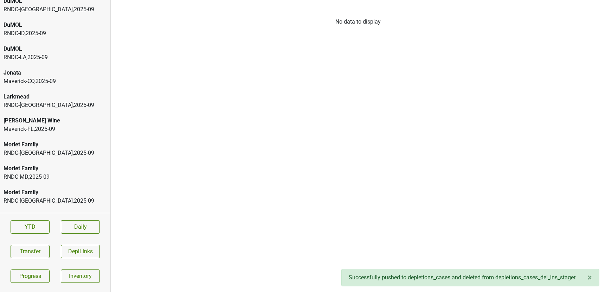
click at [48, 143] on div "Morlet Family" at bounding box center [55, 144] width 103 height 8
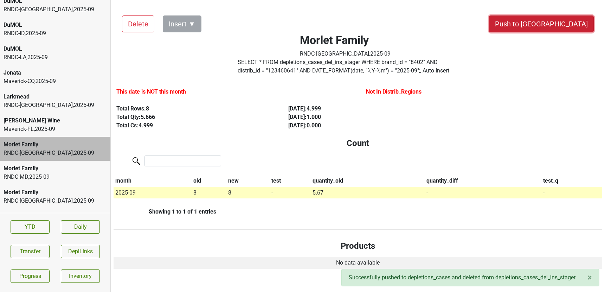
click at [568, 24] on button "Push to [GEOGRAPHIC_DATA]" at bounding box center [541, 23] width 105 height 17
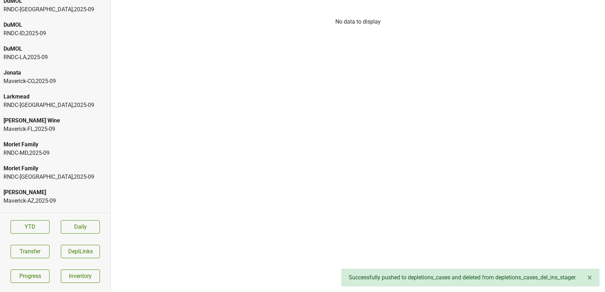
click at [55, 144] on div "Morlet Family" at bounding box center [55, 144] width 103 height 8
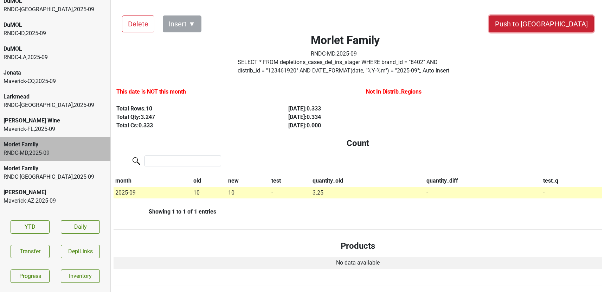
click at [563, 26] on button "Push to [GEOGRAPHIC_DATA]" at bounding box center [541, 23] width 105 height 17
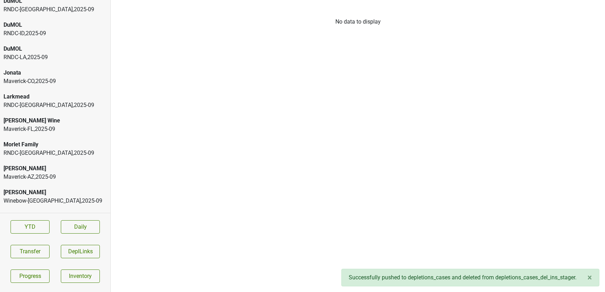
click at [80, 144] on div "Morlet Family" at bounding box center [55, 144] width 103 height 8
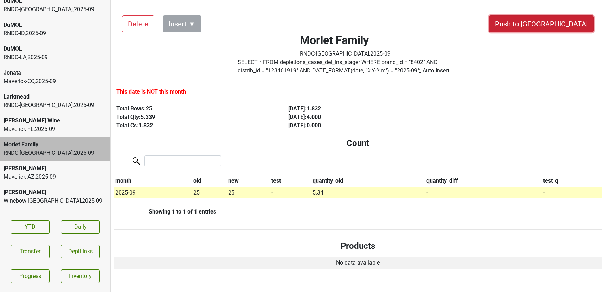
click at [557, 25] on button "Push to [GEOGRAPHIC_DATA]" at bounding box center [541, 23] width 105 height 17
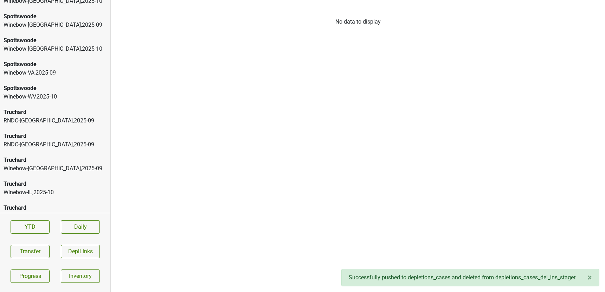
scroll to position [1508, 0]
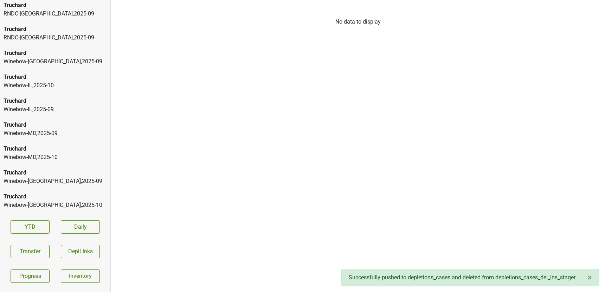
click at [23, 198] on div "Truchard" at bounding box center [55, 196] width 103 height 8
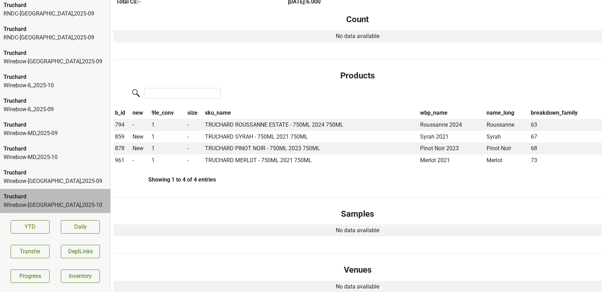
scroll to position [0, 0]
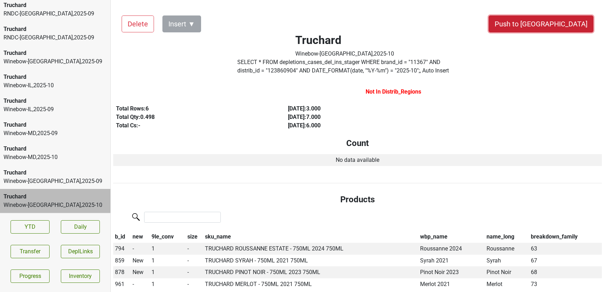
click at [567, 25] on button "Push to [GEOGRAPHIC_DATA]" at bounding box center [541, 23] width 105 height 17
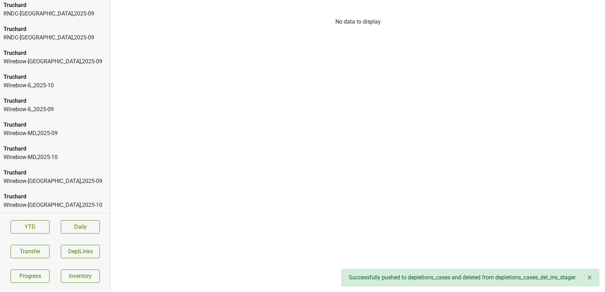
scroll to position [1484, 0]
click at [41, 200] on div "Truchard" at bounding box center [55, 196] width 103 height 8
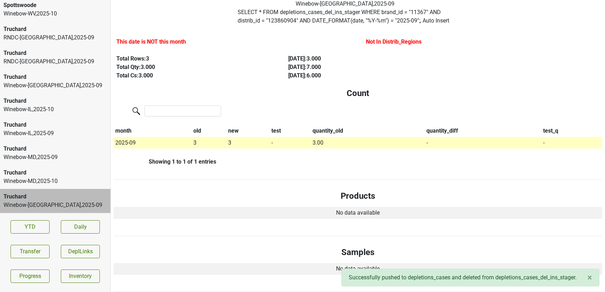
scroll to position [0, 0]
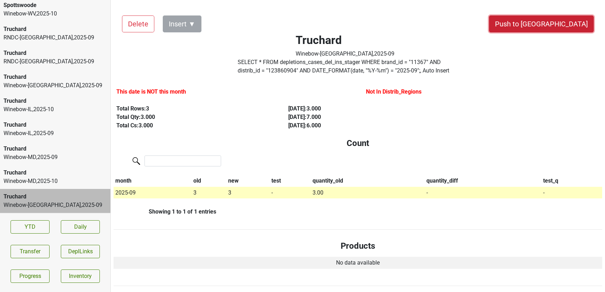
click at [568, 25] on button "Push to [GEOGRAPHIC_DATA]" at bounding box center [541, 23] width 105 height 17
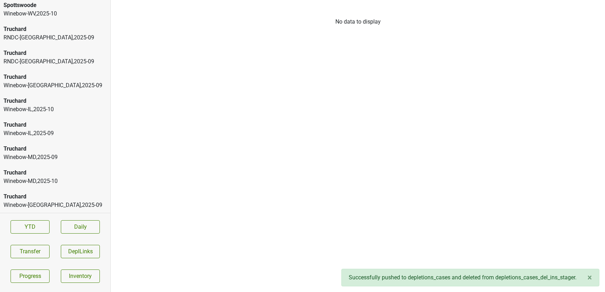
scroll to position [1461, 0]
click at [64, 197] on div "Truchard" at bounding box center [55, 196] width 103 height 8
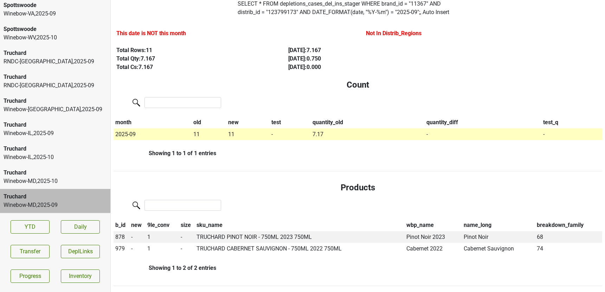
scroll to position [0, 0]
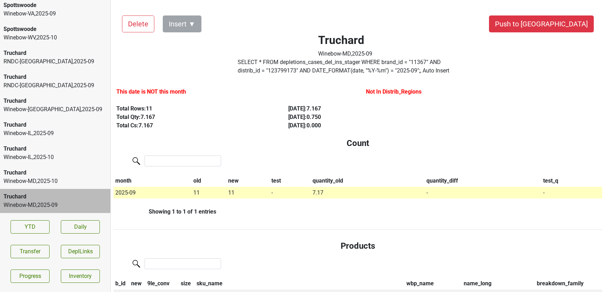
click at [34, 171] on div "Truchard" at bounding box center [55, 172] width 103 height 8
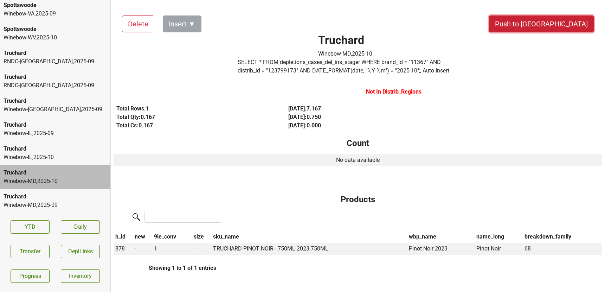
click at [560, 26] on button "Push to [GEOGRAPHIC_DATA]" at bounding box center [541, 23] width 105 height 17
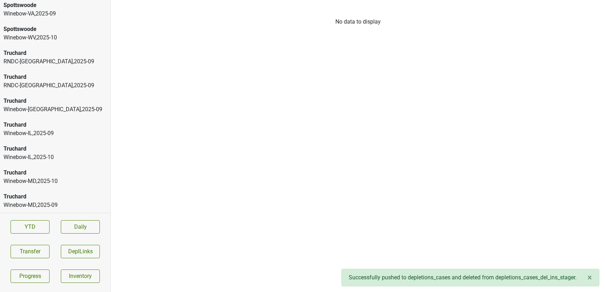
scroll to position [1437, 0]
click at [57, 202] on div "Winebow-MD , 2025 - 09" at bounding box center [55, 205] width 103 height 8
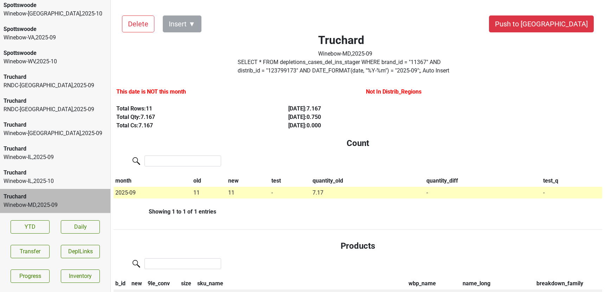
click at [89, 180] on div "Winebow-IL , 2025 - 10" at bounding box center [55, 181] width 103 height 8
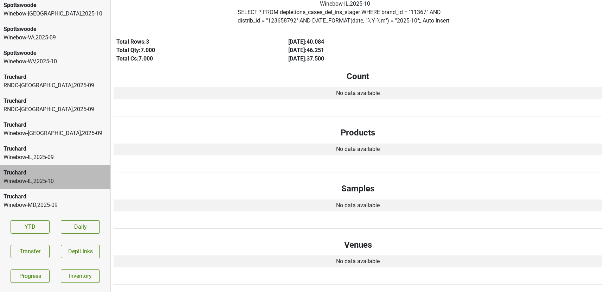
scroll to position [0, 0]
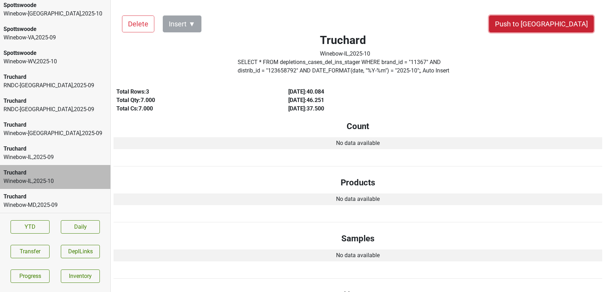
click at [567, 20] on button "Push to [GEOGRAPHIC_DATA]" at bounding box center [541, 23] width 105 height 17
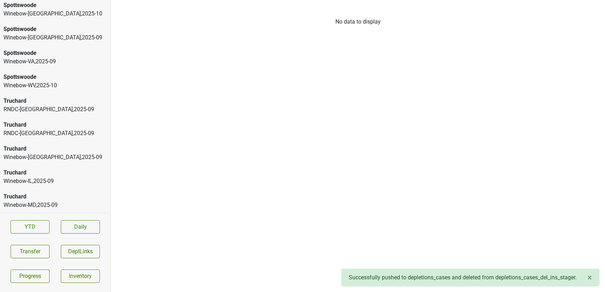
scroll to position [1413, 0]
click at [29, 129] on div "RNDC-[GEOGRAPHIC_DATA] , 2025 - 09" at bounding box center [55, 133] width 103 height 8
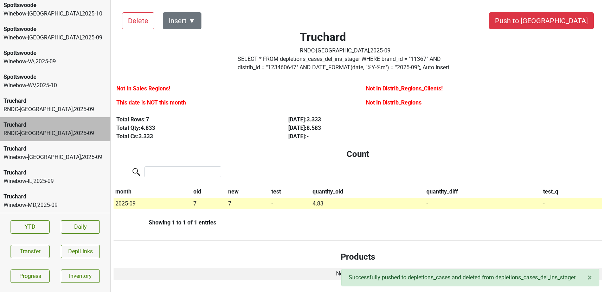
scroll to position [2, 0]
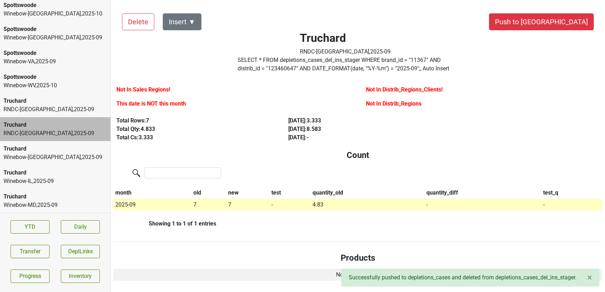
click at [38, 108] on div "RNDC-[GEOGRAPHIC_DATA] , 2025 - 09" at bounding box center [55, 109] width 103 height 8
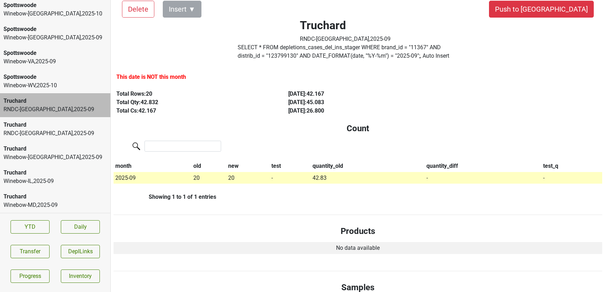
scroll to position [0, 0]
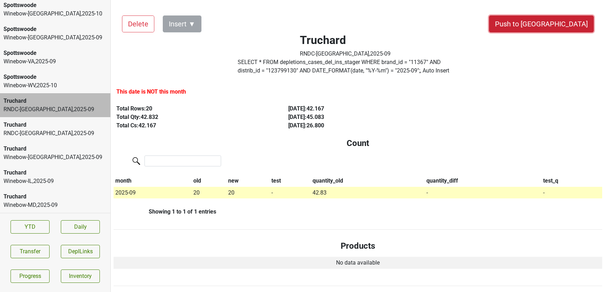
click at [573, 20] on button "Push to [GEOGRAPHIC_DATA]" at bounding box center [541, 23] width 105 height 17
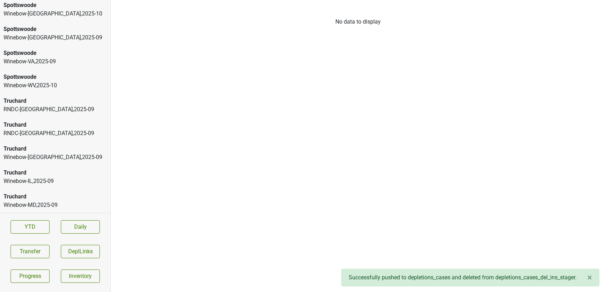
scroll to position [1389, 0]
click at [33, 85] on div "Winebow-[GEOGRAPHIC_DATA] , 2025 - 09" at bounding box center [55, 85] width 103 height 8
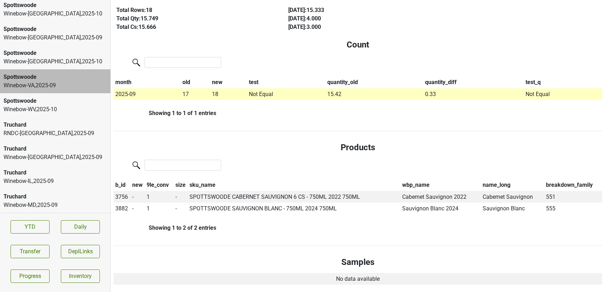
scroll to position [0, 0]
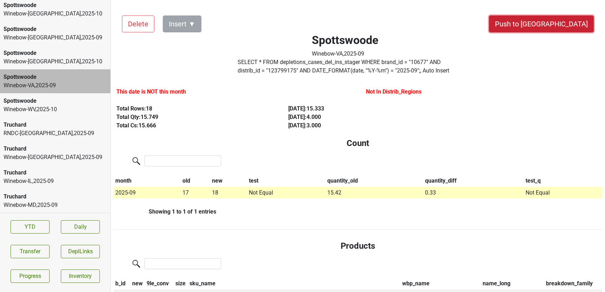
click at [569, 26] on button "Push to [GEOGRAPHIC_DATA]" at bounding box center [541, 23] width 105 height 17
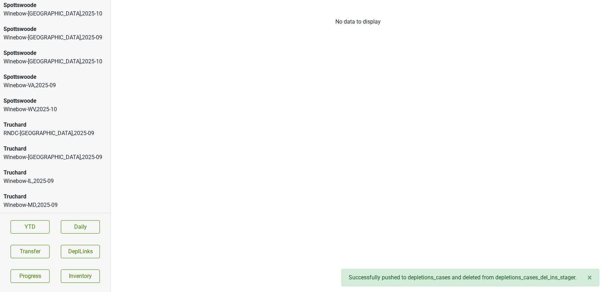
scroll to position [1365, 0]
click at [45, 103] on div "Spottswoode" at bounding box center [55, 101] width 103 height 8
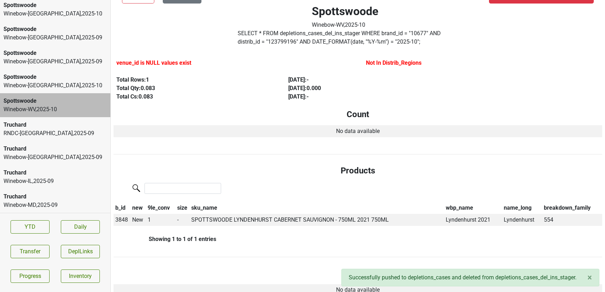
scroll to position [30, 0]
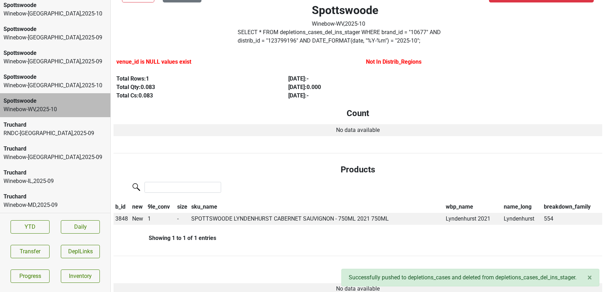
click at [34, 82] on div "Winebow-[GEOGRAPHIC_DATA] , 2025 - 10" at bounding box center [55, 85] width 103 height 8
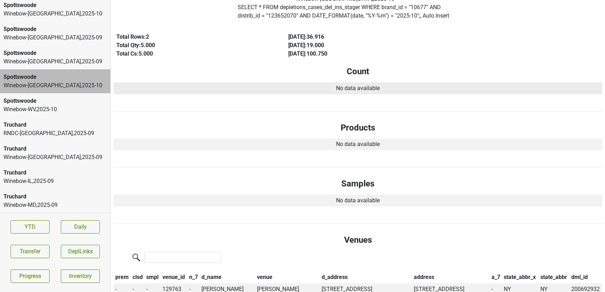
scroll to position [0, 0]
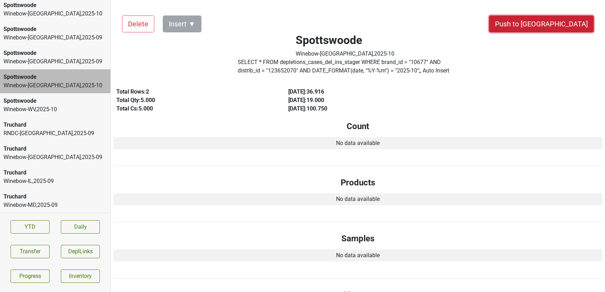
drag, startPoint x: 554, startPoint y: 26, endPoint x: 331, endPoint y: 153, distance: 256.8
click at [567, 27] on button "Push to [GEOGRAPHIC_DATA]" at bounding box center [541, 23] width 105 height 17
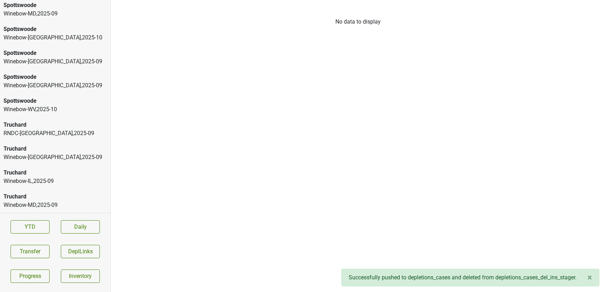
scroll to position [1341, 0]
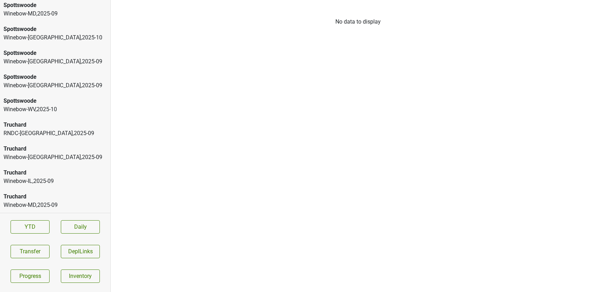
click at [41, 176] on div "Truchard" at bounding box center [55, 172] width 103 height 8
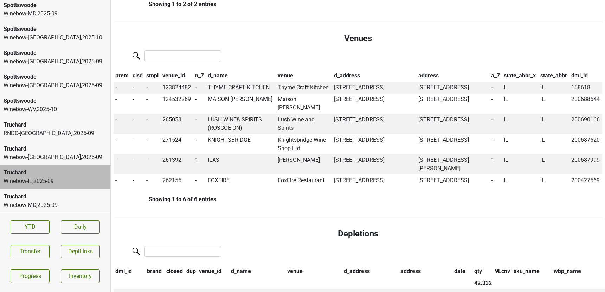
scroll to position [453, 0]
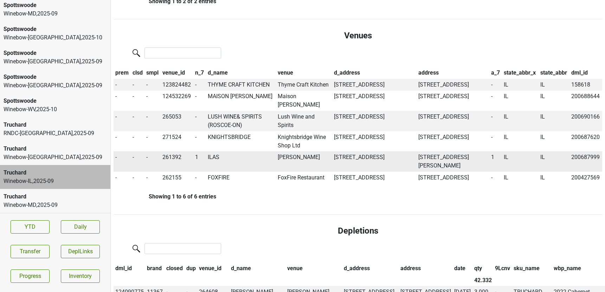
click at [213, 160] on td "ILAS" at bounding box center [241, 161] width 70 height 20
click at [176, 159] on td "261392" at bounding box center [177, 161] width 33 height 20
click at [174, 157] on td "261392" at bounding box center [177, 161] width 33 height 20
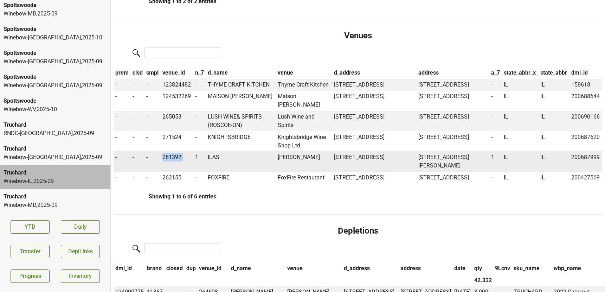
click at [174, 157] on td "261392" at bounding box center [177, 161] width 33 height 20
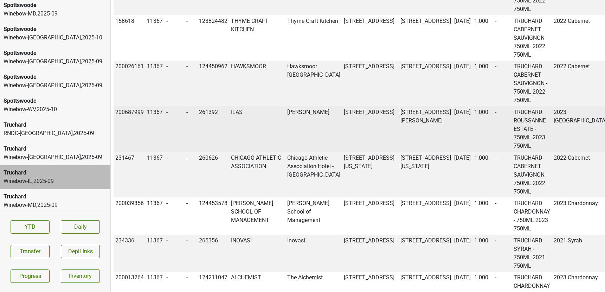
click at [130, 146] on td "200687999" at bounding box center [130, 129] width 32 height 46
copy td "200687999"
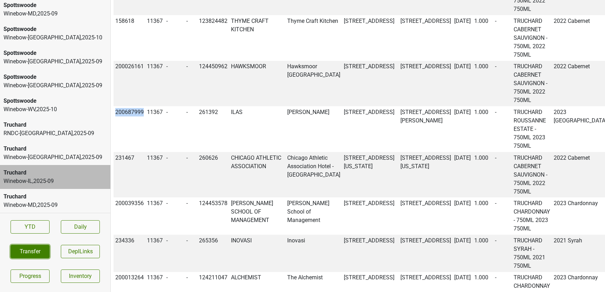
click at [29, 253] on button "Transfer" at bounding box center [30, 251] width 39 height 13
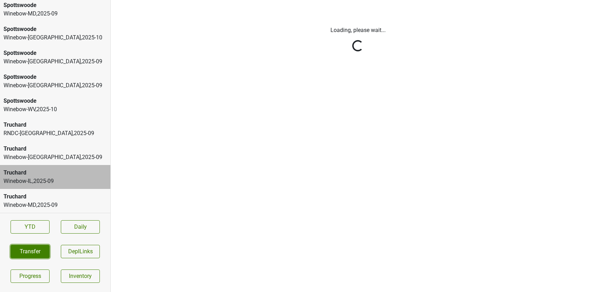
scroll to position [0, 0]
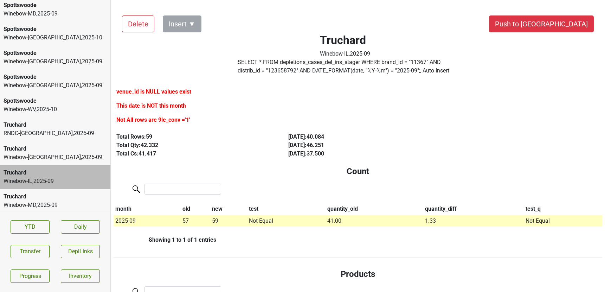
click at [66, 202] on div "Winebow-MD , 2025 - 09" at bounding box center [55, 205] width 103 height 8
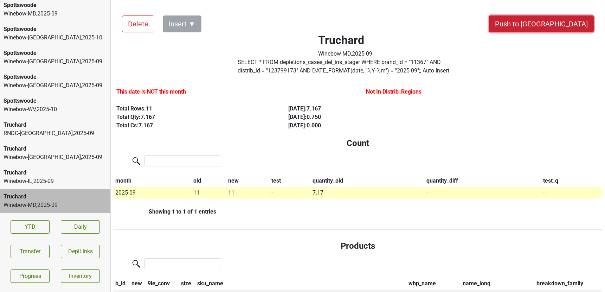
click at [557, 21] on button "Push to [GEOGRAPHIC_DATA]" at bounding box center [541, 23] width 105 height 17
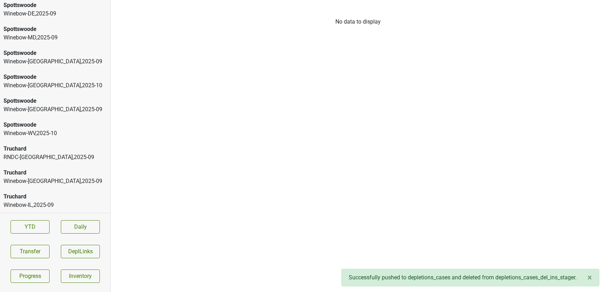
scroll to position [1317, 0]
click at [30, 183] on div "Winebow-[GEOGRAPHIC_DATA] , 2025 - 09" at bounding box center [55, 181] width 103 height 8
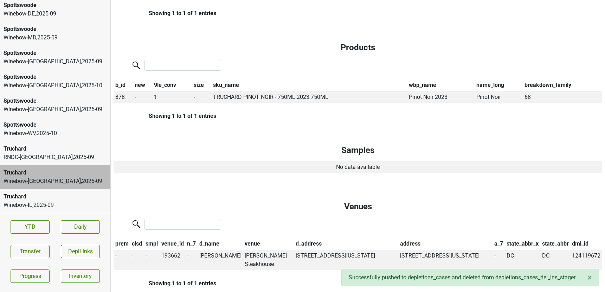
scroll to position [0, 0]
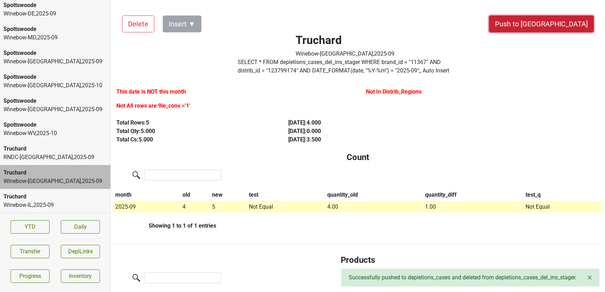
click at [573, 25] on button "Push to [GEOGRAPHIC_DATA]" at bounding box center [541, 23] width 105 height 17
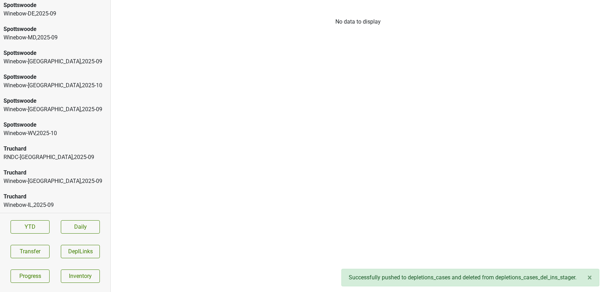
scroll to position [1293, 0]
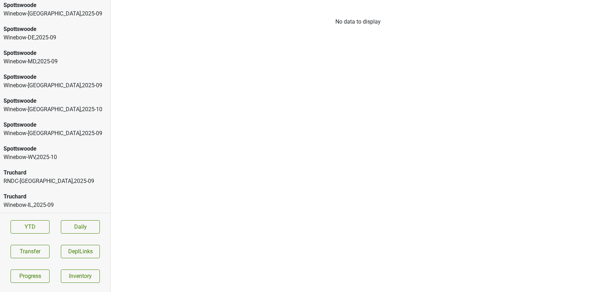
click at [58, 158] on div "Winebow-WV , 2025 - 10" at bounding box center [55, 157] width 103 height 8
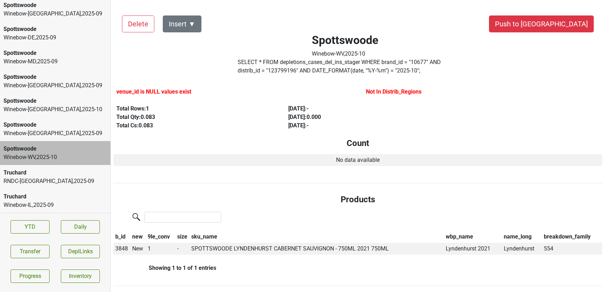
click at [30, 129] on div "Winebow-[GEOGRAPHIC_DATA] , 2025 - 09" at bounding box center [55, 133] width 103 height 8
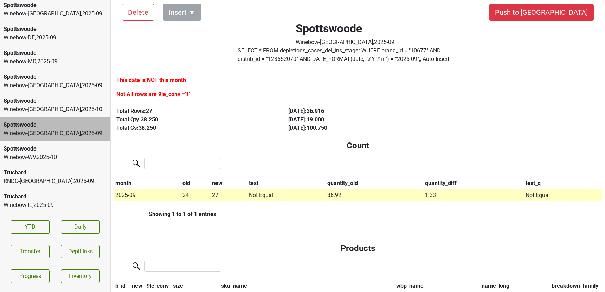
scroll to position [0, 0]
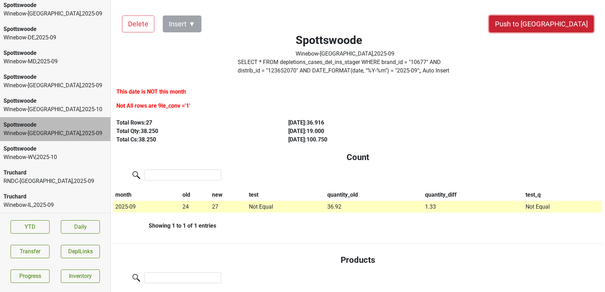
click at [556, 21] on button "Push to [GEOGRAPHIC_DATA]" at bounding box center [541, 23] width 105 height 17
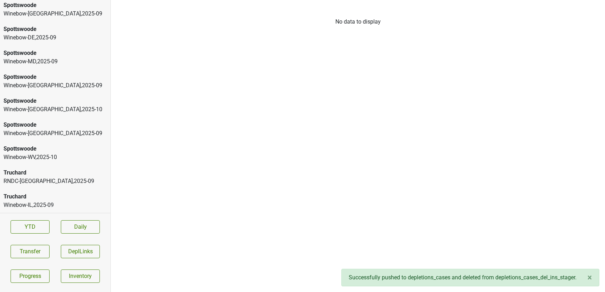
scroll to position [1269, 0]
click at [22, 128] on div "Spottswoode" at bounding box center [55, 125] width 103 height 8
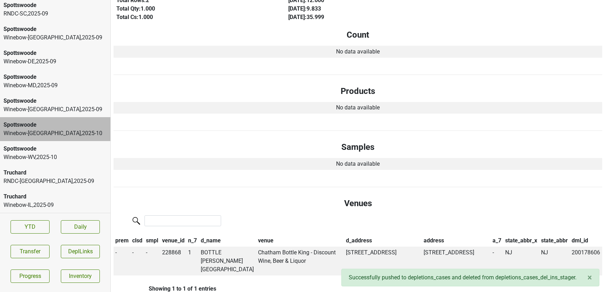
scroll to position [0, 0]
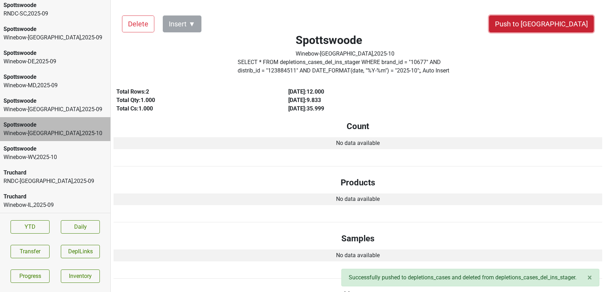
click at [563, 28] on button "Push to [GEOGRAPHIC_DATA]" at bounding box center [541, 23] width 105 height 17
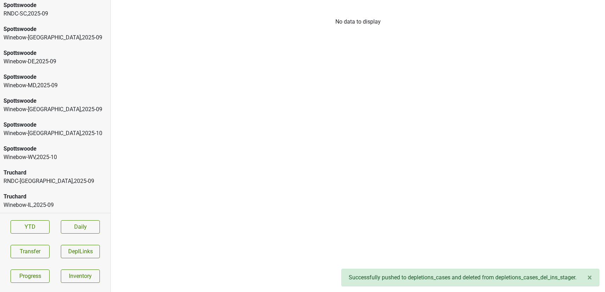
scroll to position [1245, 0]
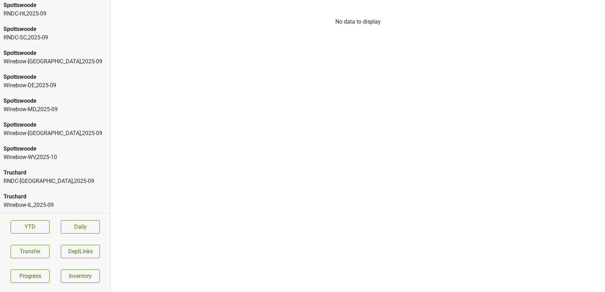
click at [35, 156] on div "Winebow-WV , 2025 - 10" at bounding box center [55, 157] width 103 height 8
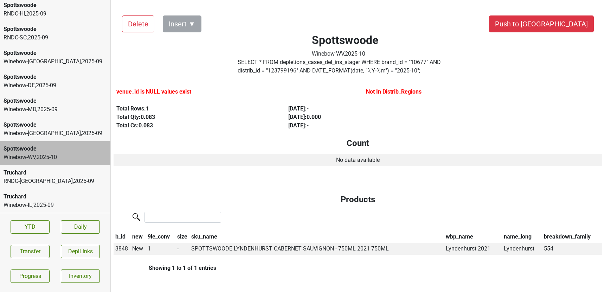
click at [33, 129] on div "Winebow-[GEOGRAPHIC_DATA] , 2025 - 09" at bounding box center [55, 133] width 103 height 8
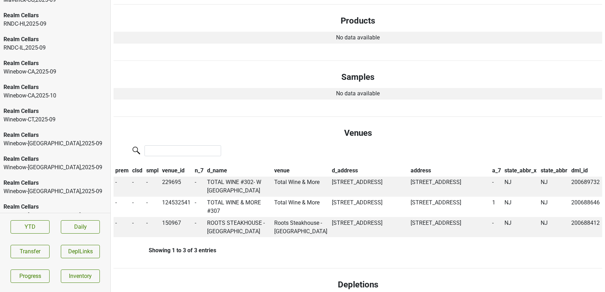
scroll to position [653, 0]
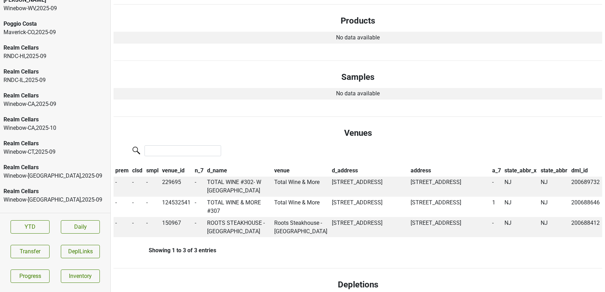
click at [45, 53] on div "RNDC-HI , 2025 - 09" at bounding box center [55, 56] width 103 height 8
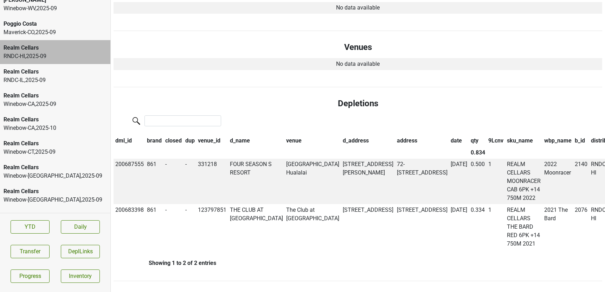
scroll to position [0, 0]
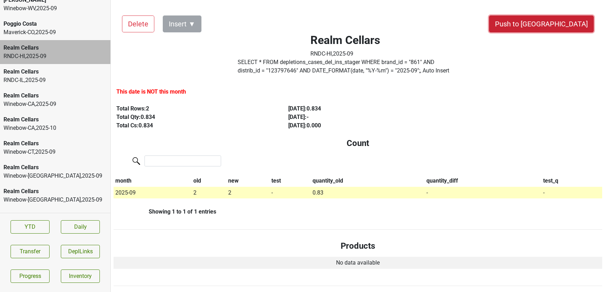
click at [562, 27] on button "Push to [GEOGRAPHIC_DATA]" at bounding box center [541, 23] width 105 height 17
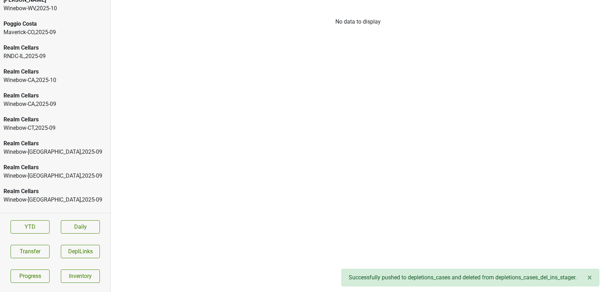
click at [27, 52] on div "RNDC-IL , 2025 - 09" at bounding box center [55, 56] width 103 height 8
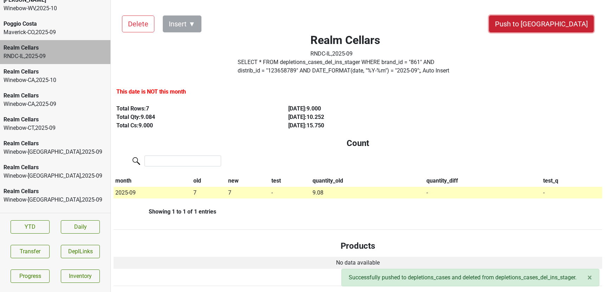
click at [557, 26] on button "Push to [GEOGRAPHIC_DATA]" at bounding box center [541, 23] width 105 height 17
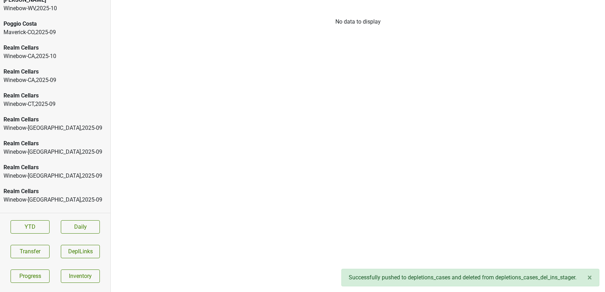
click at [41, 31] on div "Maverick-CO , 2025 - 09" at bounding box center [55, 32] width 103 height 8
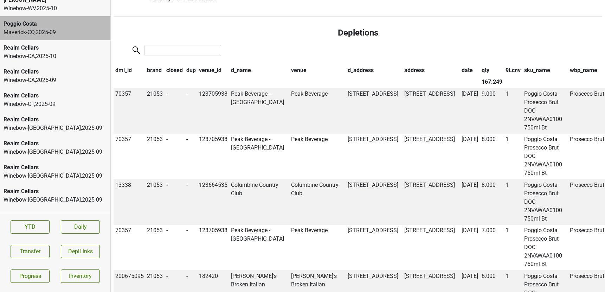
scroll to position [486, 0]
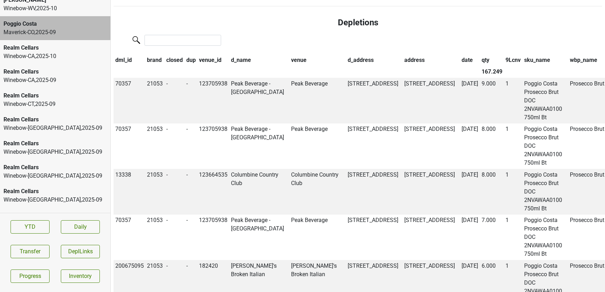
click at [178, 59] on th "closed" at bounding box center [175, 60] width 20 height 12
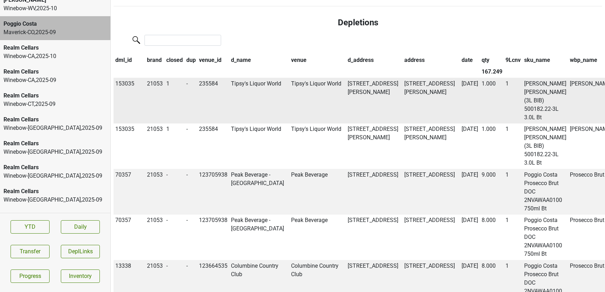
click at [241, 89] on td "Tipsy's Liquor World" at bounding box center [259, 101] width 60 height 46
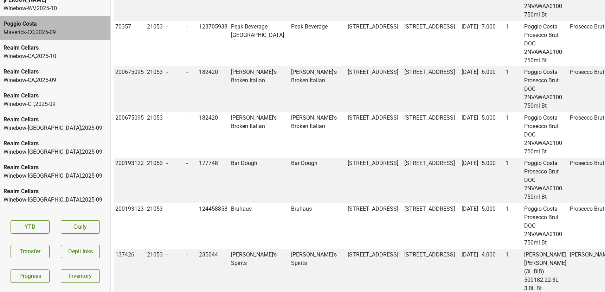
scroll to position [424, 0]
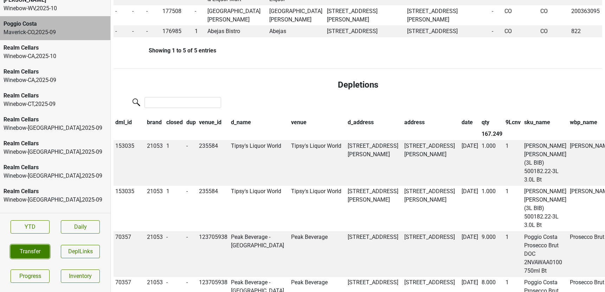
click at [32, 253] on button "Transfer" at bounding box center [30, 251] width 39 height 13
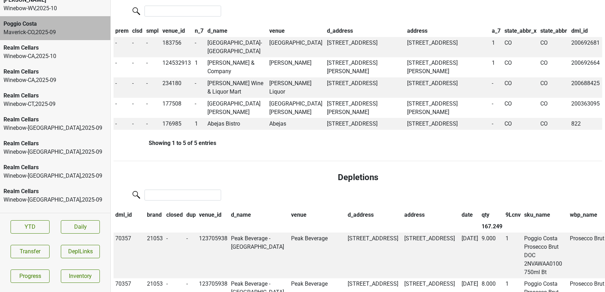
scroll to position [321, 0]
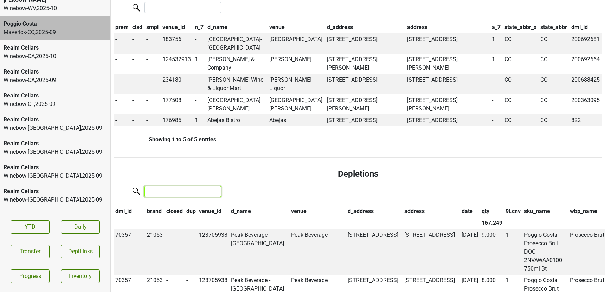
click at [164, 188] on input "search" at bounding box center [182, 191] width 77 height 11
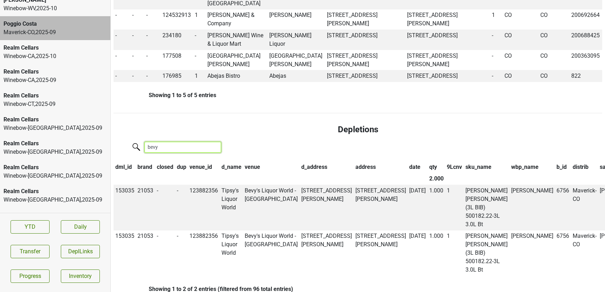
scroll to position [365, 0]
type input "bevy"
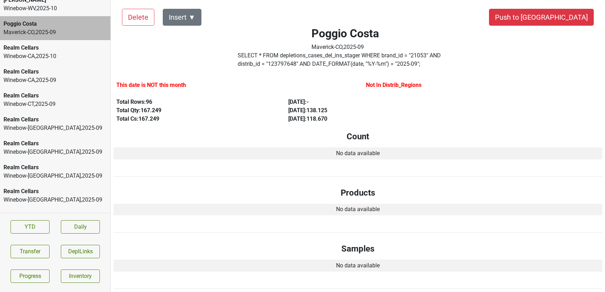
scroll to position [0, 0]
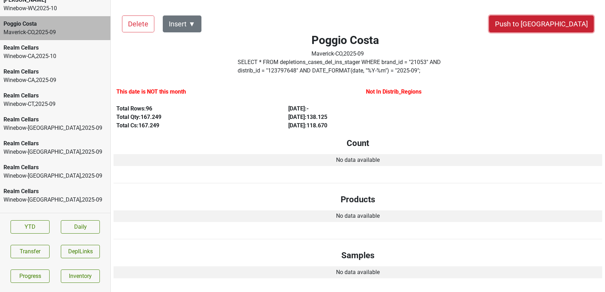
click at [576, 25] on button "Push to [GEOGRAPHIC_DATA]" at bounding box center [541, 23] width 105 height 17
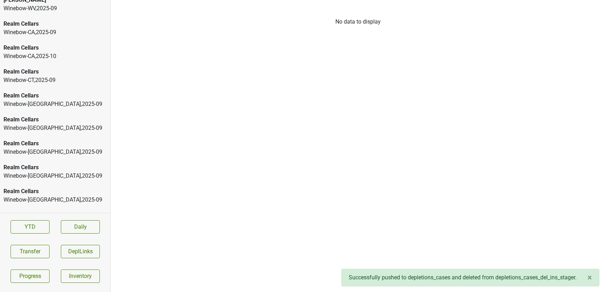
click at [68, 46] on div "Realm Cellars" at bounding box center [55, 48] width 103 height 8
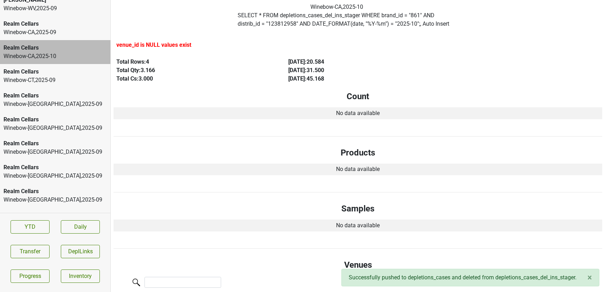
scroll to position [48, 0]
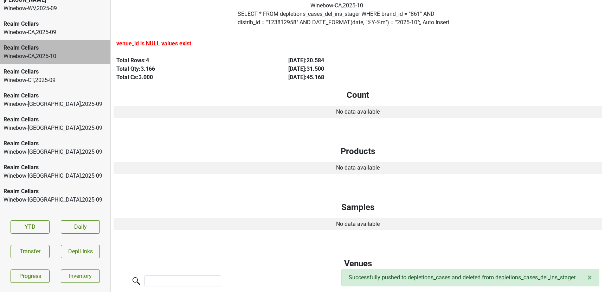
click at [41, 33] on div "Winebow-[GEOGRAPHIC_DATA] , 2025 - 09" at bounding box center [55, 32] width 103 height 8
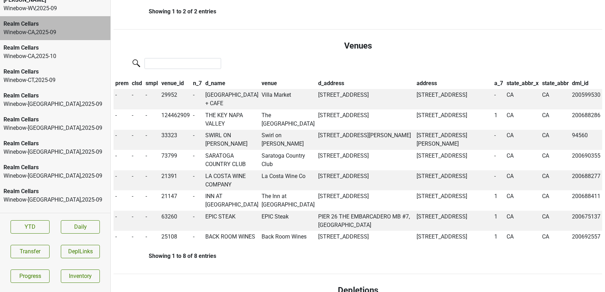
scroll to position [426, 0]
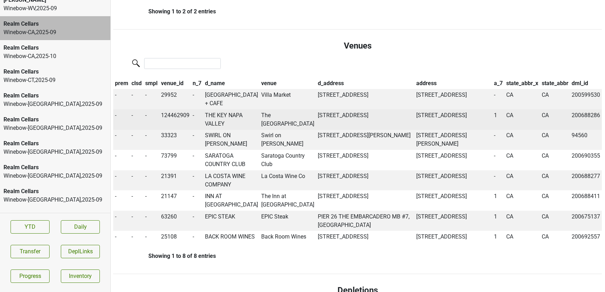
click at [265, 109] on td "The [GEOGRAPHIC_DATA]" at bounding box center [288, 119] width 57 height 20
click at [223, 112] on td "THE KEY NAPA VALLEY" at bounding box center [231, 119] width 57 height 20
drag, startPoint x: 425, startPoint y: 115, endPoint x: 408, endPoint y: 107, distance: 18.6
click at [414, 109] on td "[STREET_ADDRESS]" at bounding box center [453, 119] width 78 height 20
copy td "[STREET_ADDRESS]"
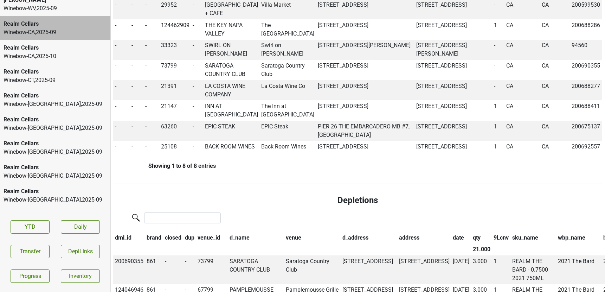
scroll to position [0, 0]
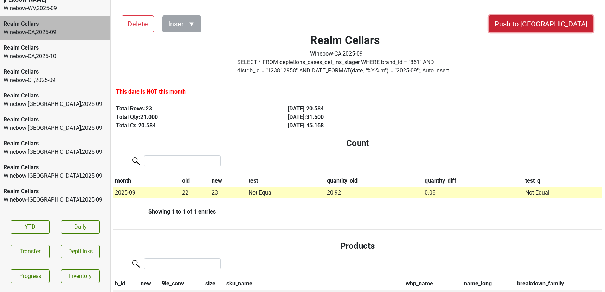
click at [561, 22] on button "Push to [GEOGRAPHIC_DATA]" at bounding box center [541, 23] width 105 height 17
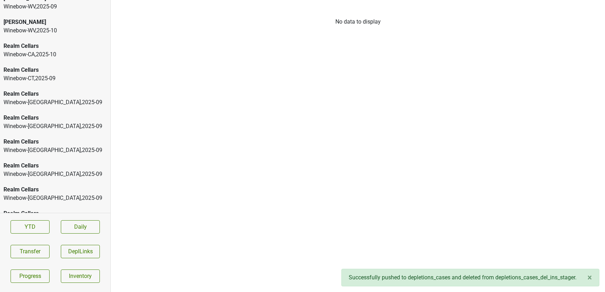
scroll to position [624, 0]
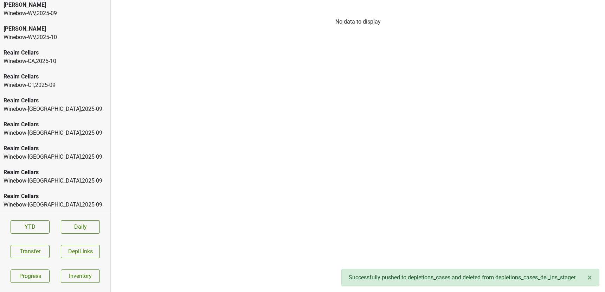
click at [49, 40] on div "Winebow-WV , 2025 - 10" at bounding box center [55, 37] width 103 height 8
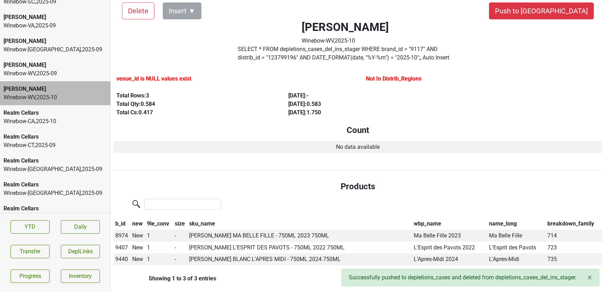
scroll to position [563, 0]
click at [17, 46] on div "Winebow-[GEOGRAPHIC_DATA] , 2025 - 09" at bounding box center [55, 50] width 103 height 8
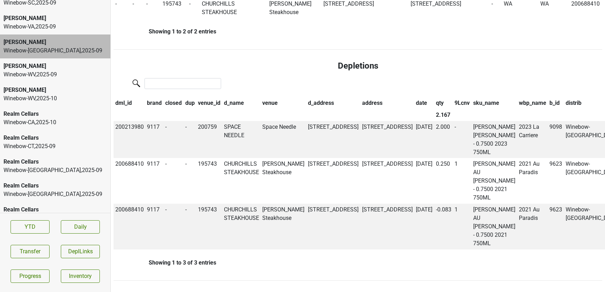
scroll to position [0, 0]
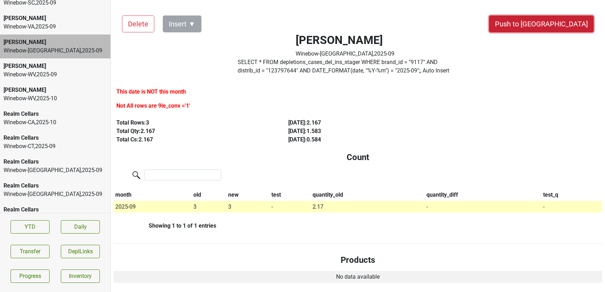
click at [565, 24] on button "Push to [GEOGRAPHIC_DATA]" at bounding box center [541, 23] width 105 height 17
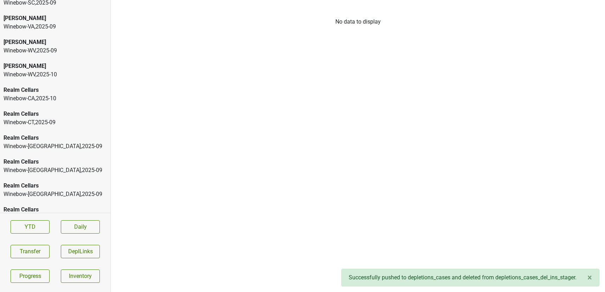
click at [43, 31] on div "[PERSON_NAME]-[GEOGRAPHIC_DATA] , 2025 - 09" at bounding box center [55, 23] width 110 height 24
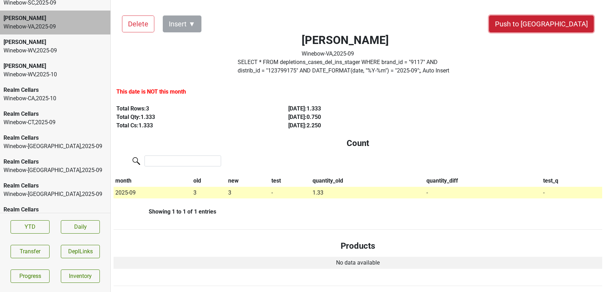
click at [569, 25] on button "Push to [GEOGRAPHIC_DATA]" at bounding box center [541, 23] width 105 height 17
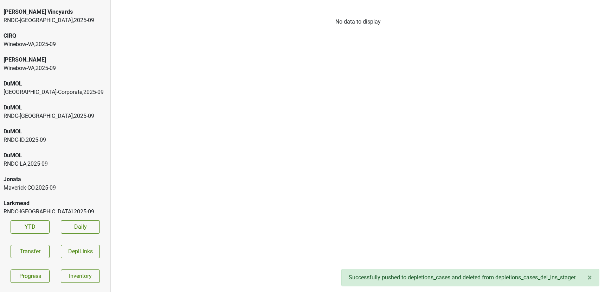
scroll to position [236, 0]
click at [24, 143] on div "DuMOL RNDC-ID , 2025 - 09" at bounding box center [55, 135] width 110 height 24
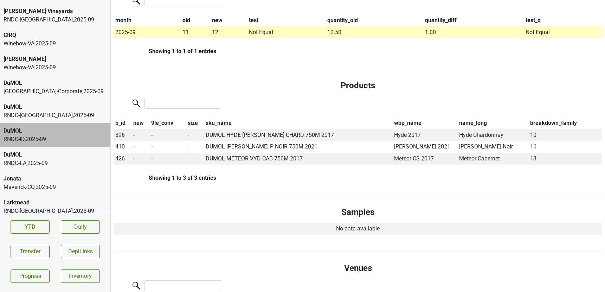
scroll to position [0, 0]
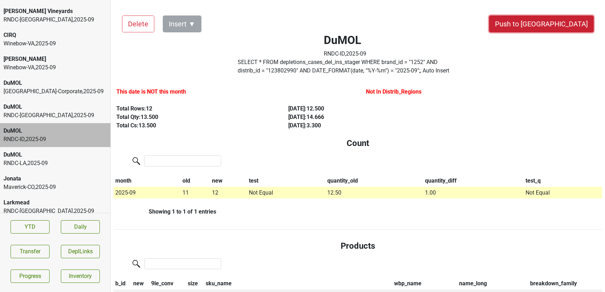
click at [564, 28] on button "Push to [GEOGRAPHIC_DATA]" at bounding box center [541, 23] width 105 height 17
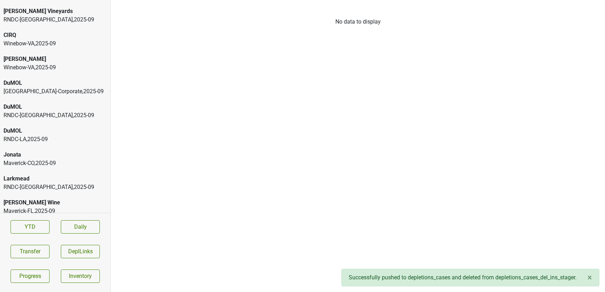
click at [26, 130] on div "DuMOL" at bounding box center [55, 131] width 103 height 8
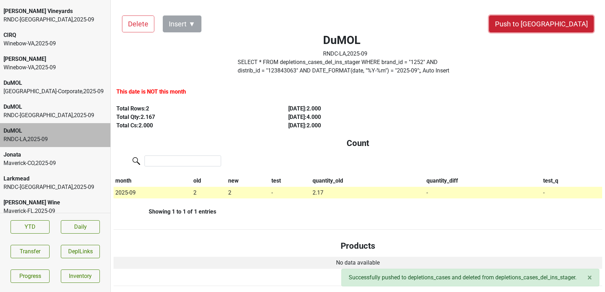
click at [570, 24] on button "Push to [GEOGRAPHIC_DATA]" at bounding box center [541, 23] width 105 height 17
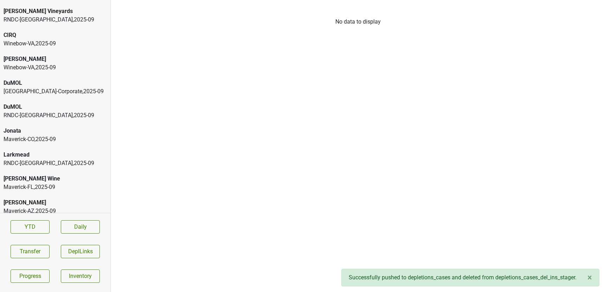
click at [33, 162] on div "RNDC-[GEOGRAPHIC_DATA] , 2025 - 09" at bounding box center [55, 163] width 103 height 8
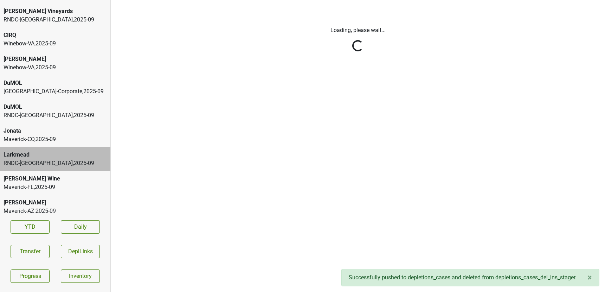
click at [33, 0] on html "Ashes & Diamonds RNDC-[GEOGRAPHIC_DATA] , 2025 - 09 Ashes & Diamonds RNDC-[GEOG…" at bounding box center [302, 0] width 605 height 0
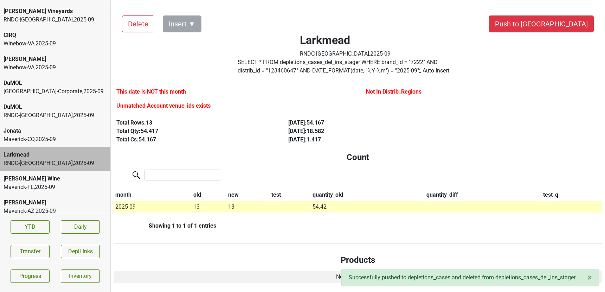
click at [35, 140] on div "Maverick-CO , 2025 - 09" at bounding box center [55, 139] width 103 height 8
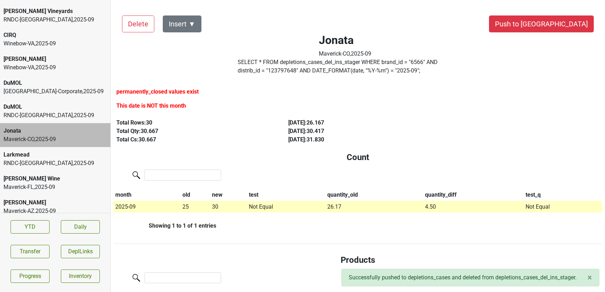
click at [48, 60] on div "[PERSON_NAME]" at bounding box center [55, 59] width 103 height 8
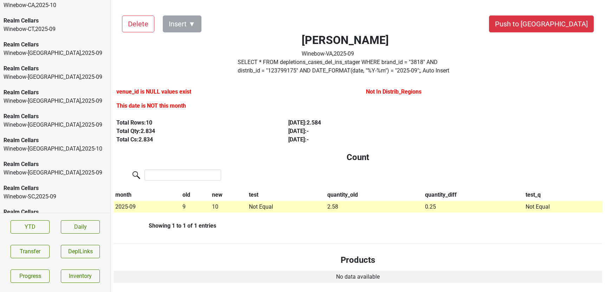
scroll to position [1054, 0]
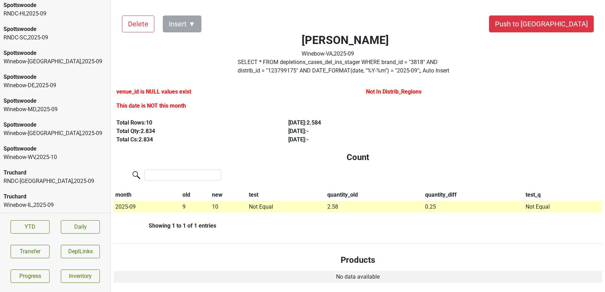
click at [22, 197] on div "Truchard" at bounding box center [55, 196] width 103 height 8
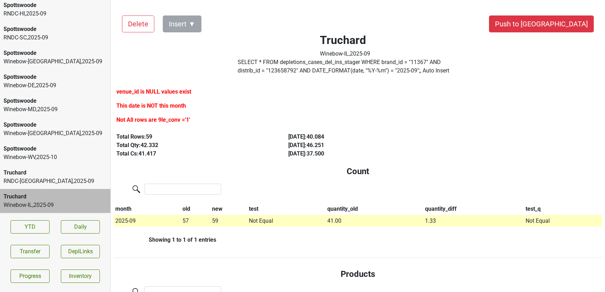
click at [63, 183] on div "RNDC-[GEOGRAPHIC_DATA] , 2025 - 09" at bounding box center [55, 181] width 103 height 8
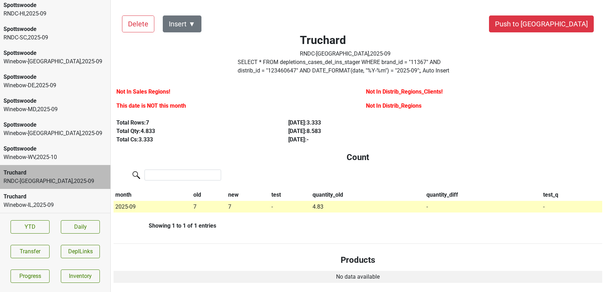
click at [52, 163] on div "Spottswoode Winebow-WV , 2025 - 10" at bounding box center [55, 153] width 110 height 24
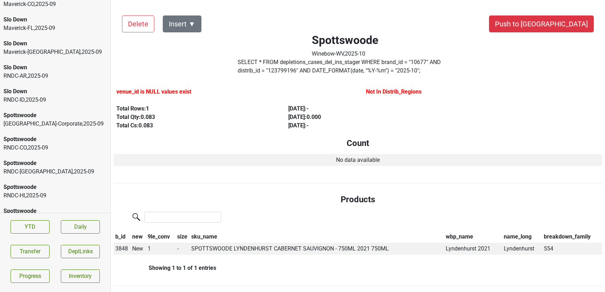
scroll to position [868, 0]
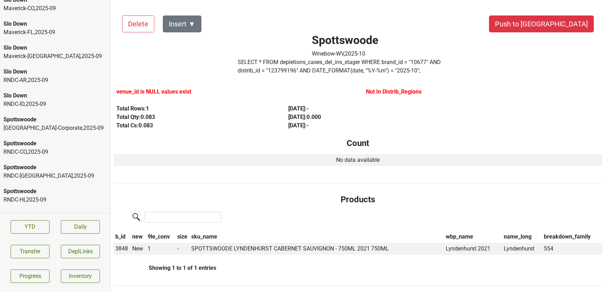
click at [36, 77] on div "RNDC-[GEOGRAPHIC_DATA] , 2025 - 09" at bounding box center [55, 80] width 103 height 8
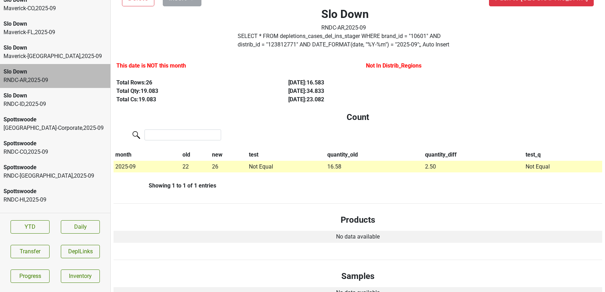
scroll to position [0, 0]
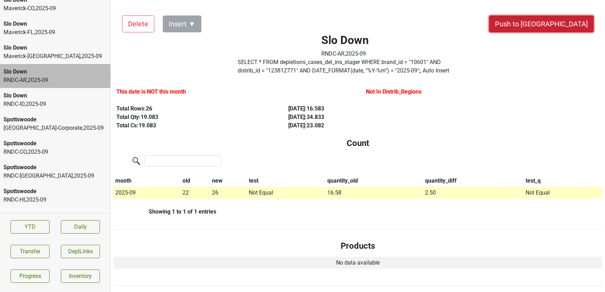
click at [561, 24] on button "Push to [GEOGRAPHIC_DATA]" at bounding box center [541, 23] width 105 height 17
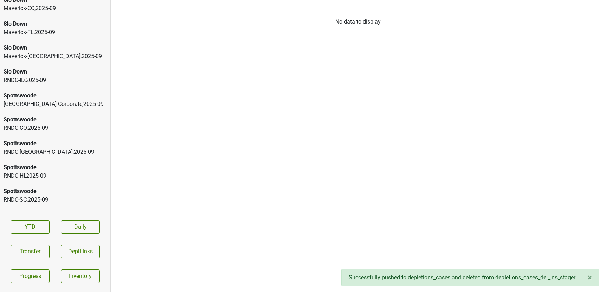
click at [57, 53] on div "Maverick-[GEOGRAPHIC_DATA] , 2025 - 09" at bounding box center [55, 56] width 103 height 8
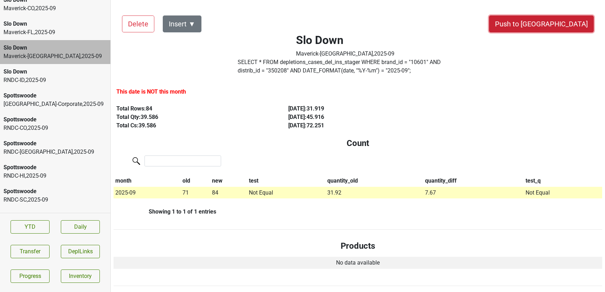
click at [570, 24] on button "Push to [GEOGRAPHIC_DATA]" at bounding box center [541, 23] width 105 height 17
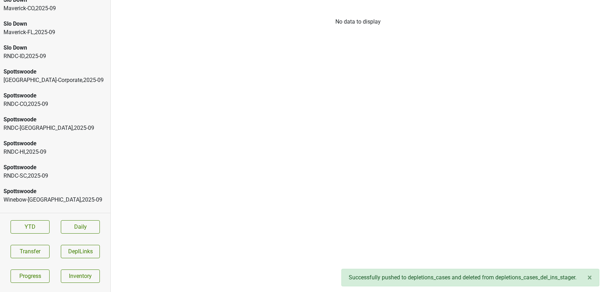
click at [37, 29] on div "Maverick-[GEOGRAPHIC_DATA] , 2025 - 09" at bounding box center [55, 32] width 103 height 8
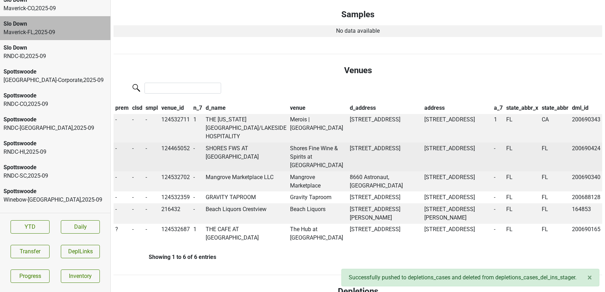
scroll to position [323, 0]
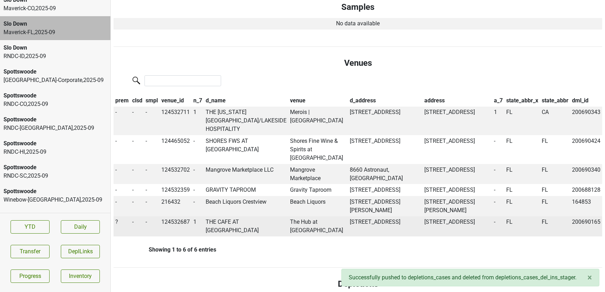
click at [117, 225] on span "?" at bounding box center [116, 221] width 3 height 7
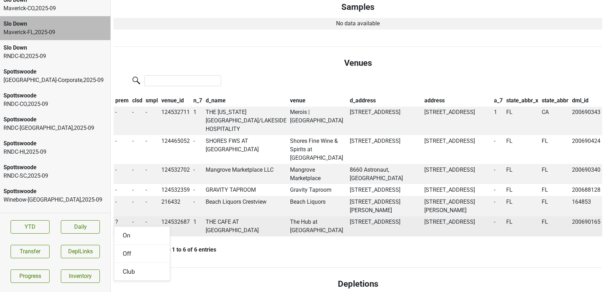
click at [251, 231] on td "THE CAFE AT [GEOGRAPHIC_DATA]" at bounding box center [246, 226] width 84 height 20
click at [116, 225] on span "?" at bounding box center [116, 221] width 3 height 7
click at [123, 244] on div "On" at bounding box center [142, 235] width 56 height 18
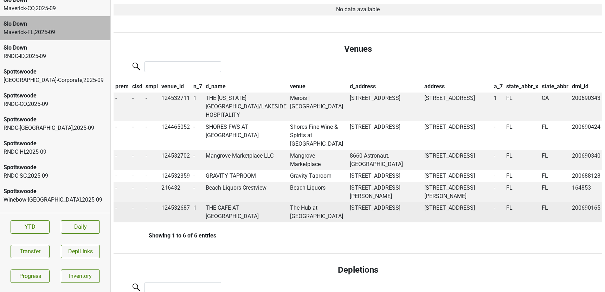
scroll to position [309, 0]
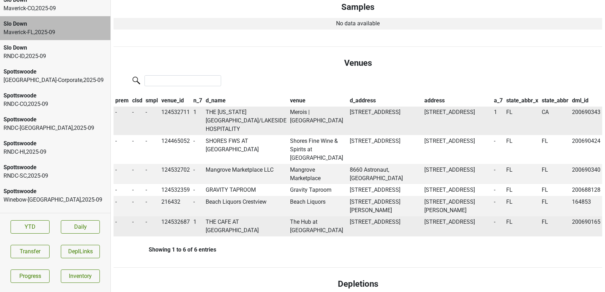
click at [231, 123] on td "THE [US_STATE][GEOGRAPHIC_DATA]/LAKESIDE HOSPITALITY" at bounding box center [246, 121] width 84 height 29
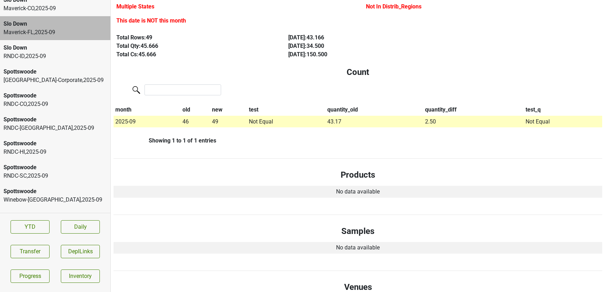
scroll to position [0, 0]
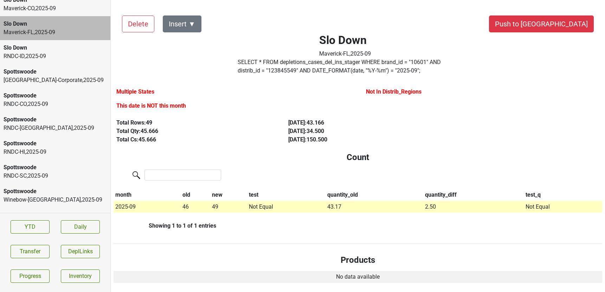
click at [71, 56] on div "RNDC-ID , 2025 - 09" at bounding box center [55, 56] width 103 height 8
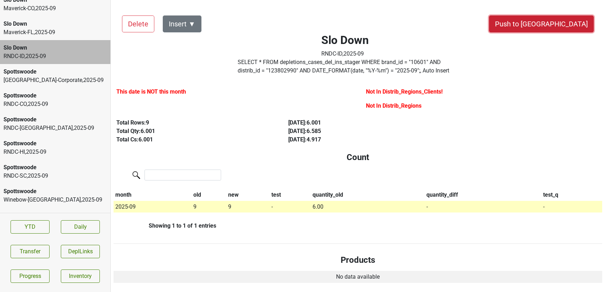
click at [569, 24] on button "Push to [GEOGRAPHIC_DATA]" at bounding box center [541, 23] width 105 height 17
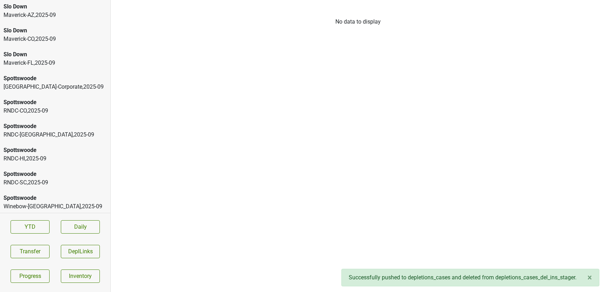
scroll to position [837, 0]
click at [30, 36] on div "Maverick-CO , 2025 - 09" at bounding box center [55, 40] width 103 height 8
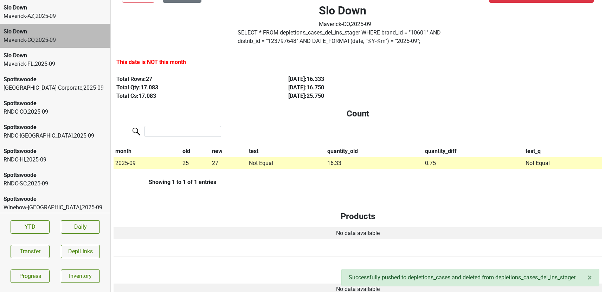
scroll to position [0, 0]
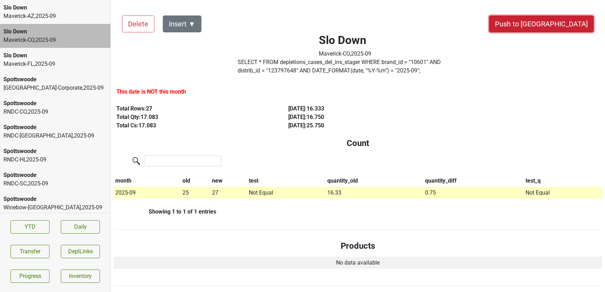
click at [555, 28] on button "Push to [GEOGRAPHIC_DATA]" at bounding box center [541, 23] width 105 height 17
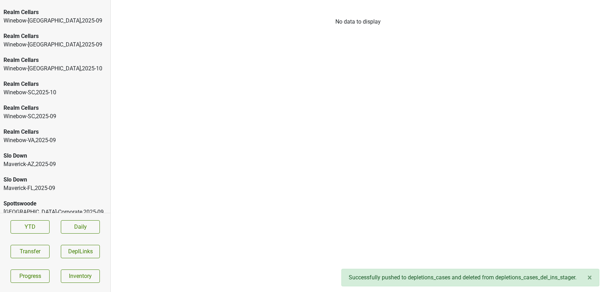
scroll to position [678, 0]
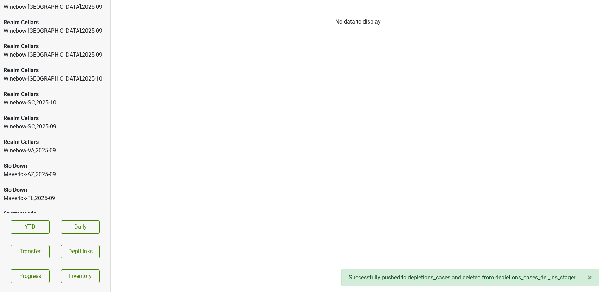
click at [13, 120] on div "Realm Cellars" at bounding box center [55, 118] width 103 height 8
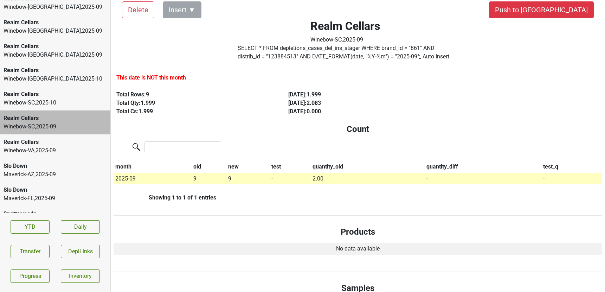
scroll to position [0, 0]
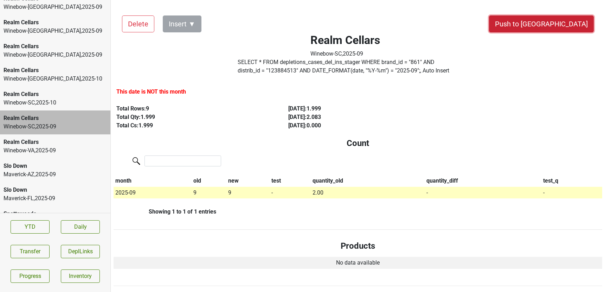
click at [552, 25] on button "Push to [GEOGRAPHIC_DATA]" at bounding box center [541, 23] width 105 height 17
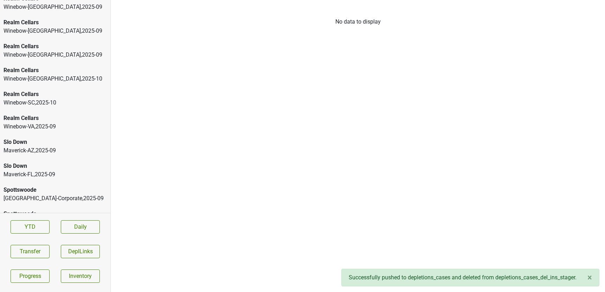
click at [37, 101] on div "Winebow-SC , 2025 - 10" at bounding box center [55, 102] width 103 height 8
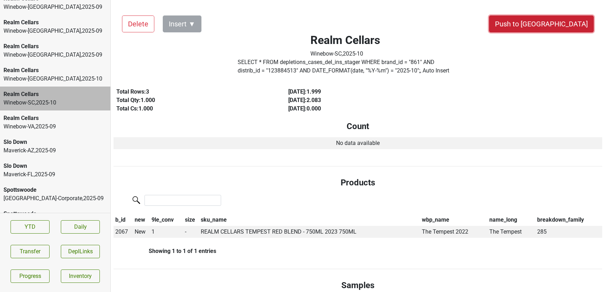
click at [558, 22] on button "Push to [GEOGRAPHIC_DATA]" at bounding box center [541, 23] width 105 height 17
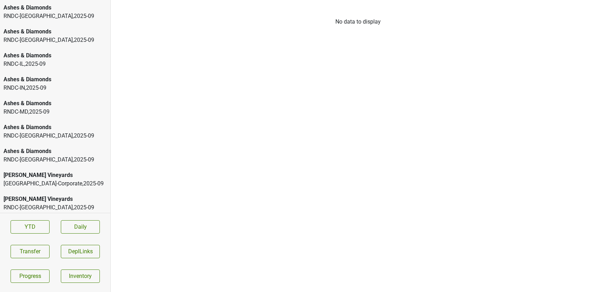
click at [48, 7] on div "Ashes & Diamonds" at bounding box center [55, 8] width 103 height 8
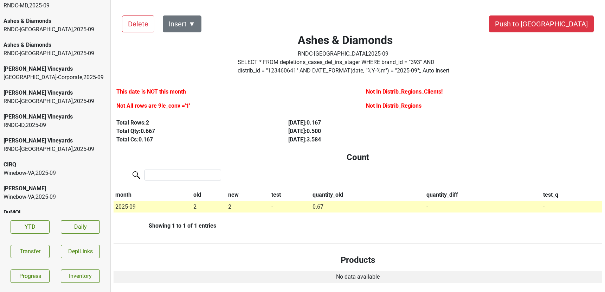
scroll to position [107, 0]
click at [37, 119] on div "[PERSON_NAME] Vineyards" at bounding box center [55, 115] width 103 height 8
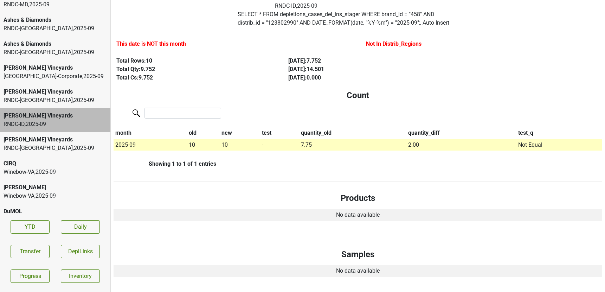
scroll to position [0, 0]
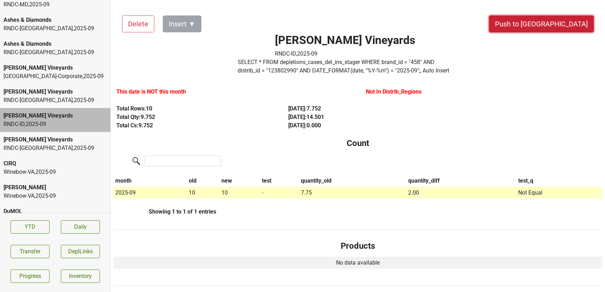
click at [563, 26] on button "Push to [GEOGRAPHIC_DATA]" at bounding box center [541, 23] width 105 height 17
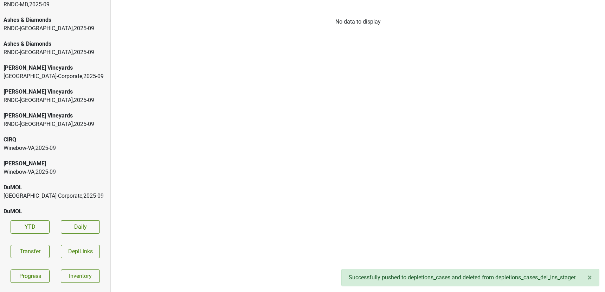
click at [54, 121] on div "RNDC-[GEOGRAPHIC_DATA] , 2025 - 09" at bounding box center [55, 124] width 103 height 8
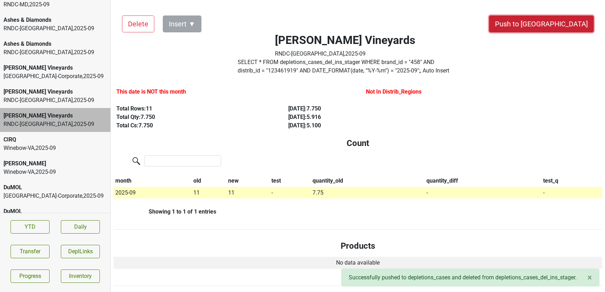
click at [568, 22] on button "Push to [GEOGRAPHIC_DATA]" at bounding box center [541, 23] width 105 height 17
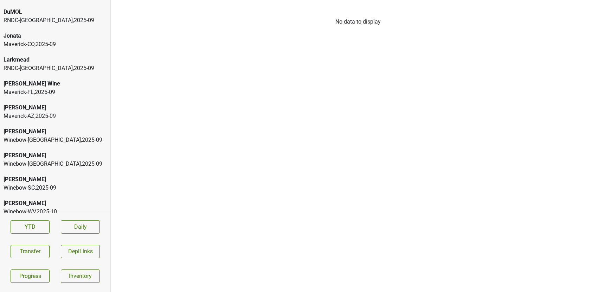
scroll to position [863, 0]
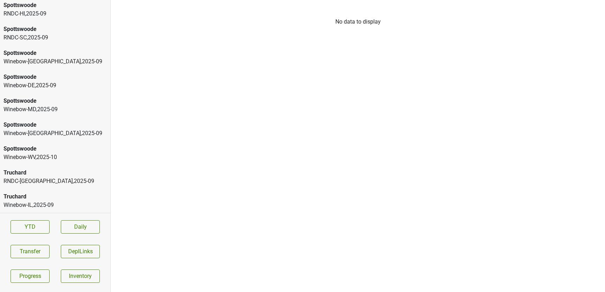
click at [23, 176] on div "Truchard" at bounding box center [55, 172] width 103 height 8
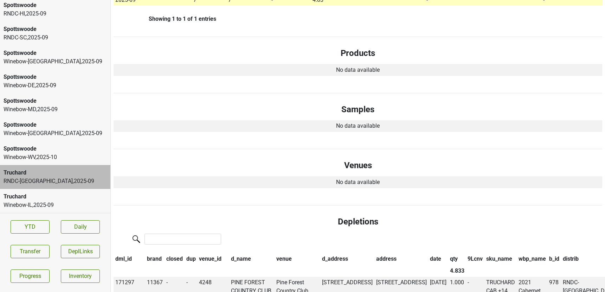
scroll to position [196, 0]
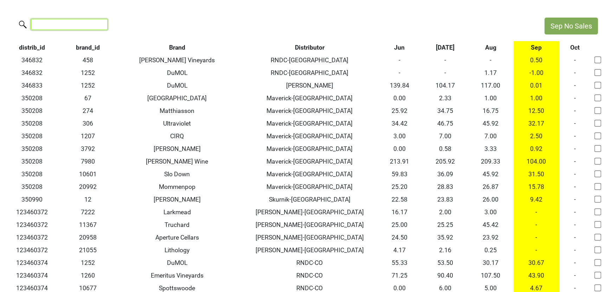
click at [42, 21] on input "search" at bounding box center [69, 24] width 77 height 11
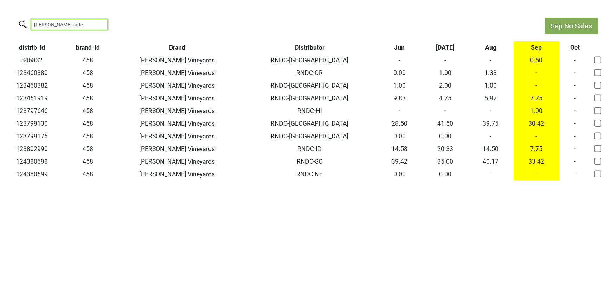
drag, startPoint x: 64, startPoint y: 25, endPoint x: -25, endPoint y: 11, distance: 89.9
click at [0, 11] on html "Sep No Sales [PERSON_NAME] rndc distrib_id brand_id Brand Distributor Jun [DATE…" at bounding box center [302, 99] width 605 height 198
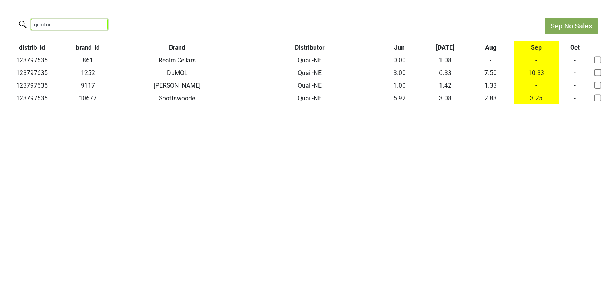
type input "quail-ne"
click at [71, 122] on html "Sep No Sales quail-ne distrib_id brand_id Brand Distributor Jun [DATE] Aug Sep …" at bounding box center [302, 61] width 605 height 122
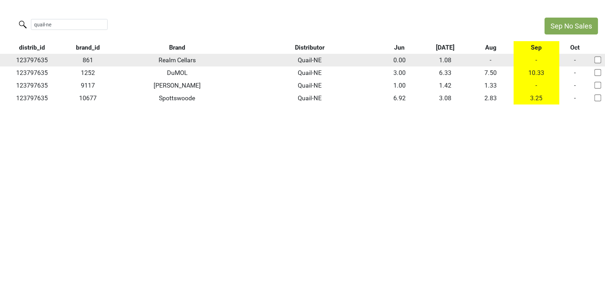
click at [489, 60] on td "-" at bounding box center [491, 60] width 46 height 13
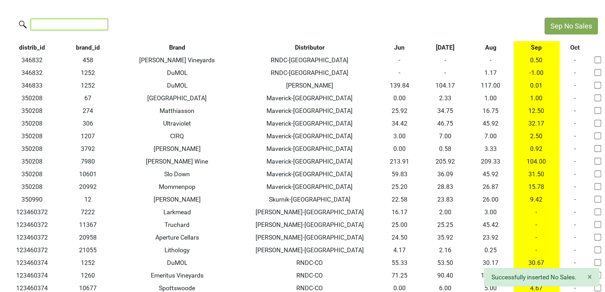
click at [88, 20] on input "search" at bounding box center [69, 24] width 77 height 11
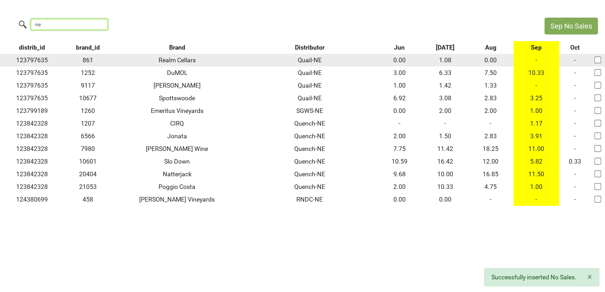
type input "-ne"
click at [535, 59] on td "-" at bounding box center [537, 60] width 46 height 13
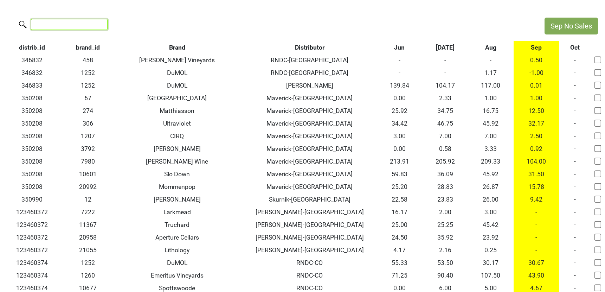
click at [91, 22] on input "search" at bounding box center [69, 24] width 77 height 11
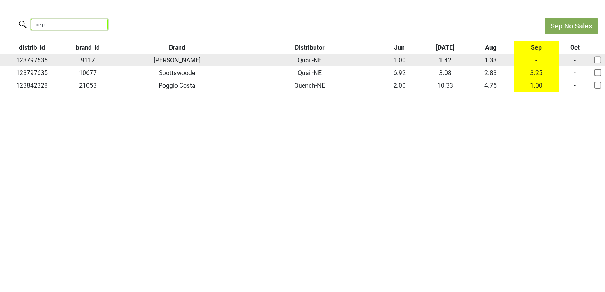
type input "-ne p"
click at [537, 60] on td "-" at bounding box center [537, 60] width 46 height 13
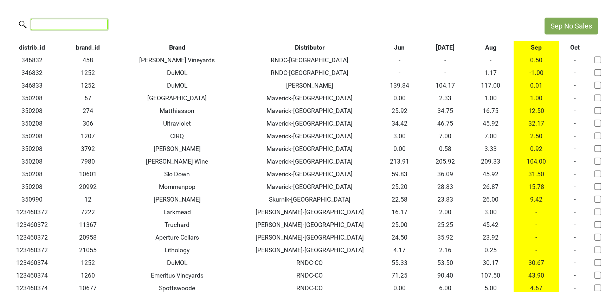
click at [76, 23] on input "search" at bounding box center [69, 24] width 77 height 11
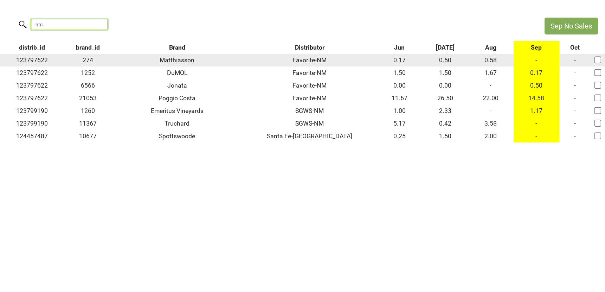
type input "-nm"
click at [538, 58] on td "-" at bounding box center [537, 60] width 46 height 13
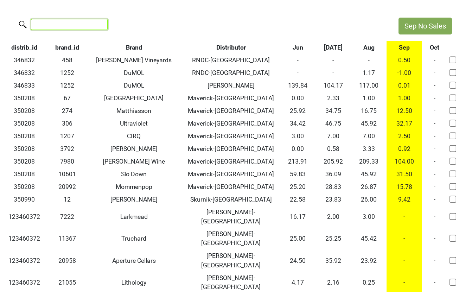
click at [83, 25] on input "search" at bounding box center [69, 24] width 77 height 11
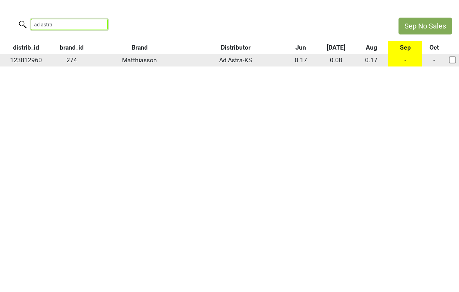
type input "ad astra"
click at [404, 59] on td "-" at bounding box center [405, 60] width 34 height 13
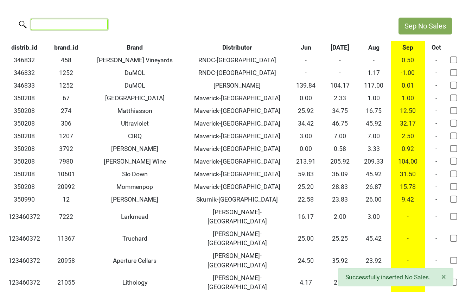
click at [71, 27] on input "search" at bounding box center [69, 24] width 77 height 11
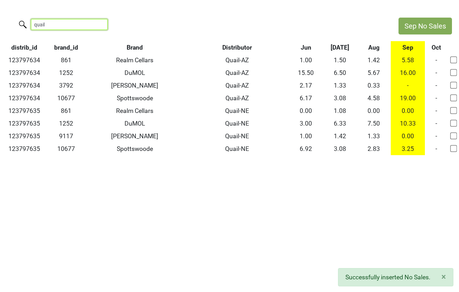
type input "quail"
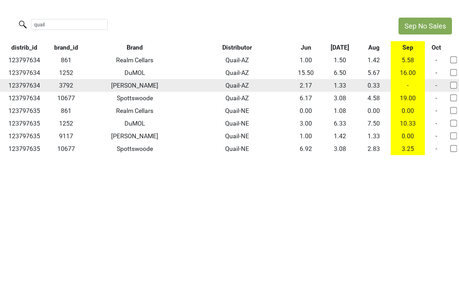
click at [408, 85] on td "-" at bounding box center [408, 85] width 34 height 13
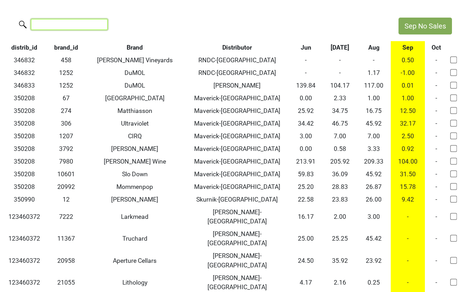
click at [48, 27] on input "search" at bounding box center [69, 24] width 77 height 11
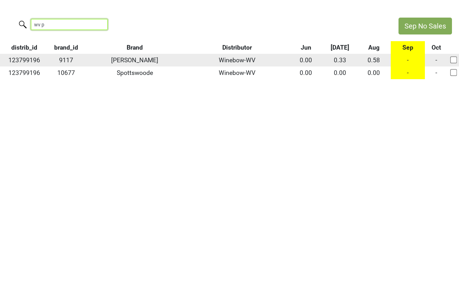
type input "wv p"
click at [408, 61] on td "-" at bounding box center [408, 60] width 34 height 13
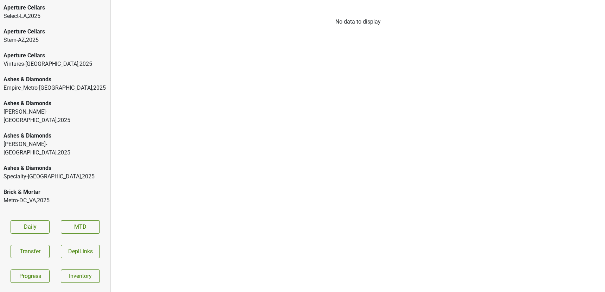
click at [17, 14] on div "Select-LA , 2025" at bounding box center [55, 16] width 103 height 8
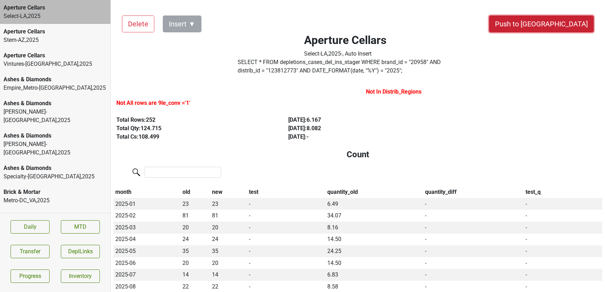
drag, startPoint x: 567, startPoint y: 24, endPoint x: 456, endPoint y: 122, distance: 148.5
click at [563, 20] on button "Push to [GEOGRAPHIC_DATA]" at bounding box center [541, 23] width 105 height 17
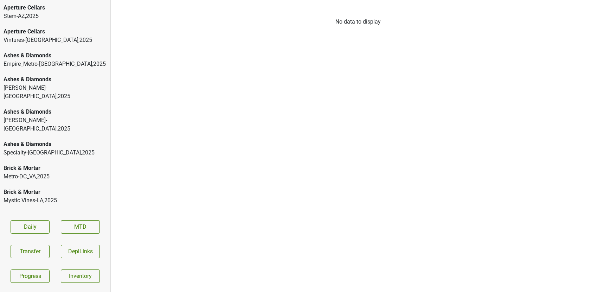
click at [39, 19] on div "Stem-AZ , 2025" at bounding box center [55, 16] width 103 height 8
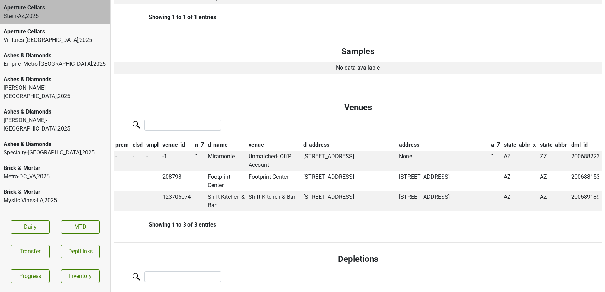
scroll to position [411, 0]
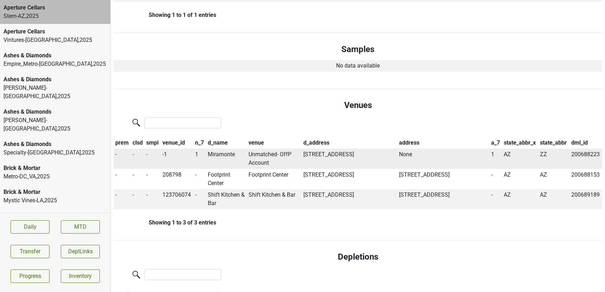
click at [217, 155] on td "Miramonte" at bounding box center [226, 158] width 41 height 20
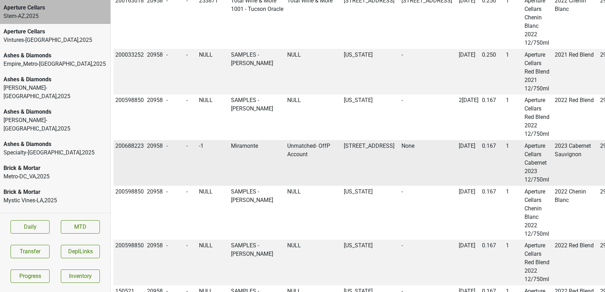
click at [130, 147] on td "200688223" at bounding box center [130, 163] width 32 height 46
copy td "200688223"
click at [68, 33] on div "Aperture Cellars" at bounding box center [55, 31] width 103 height 8
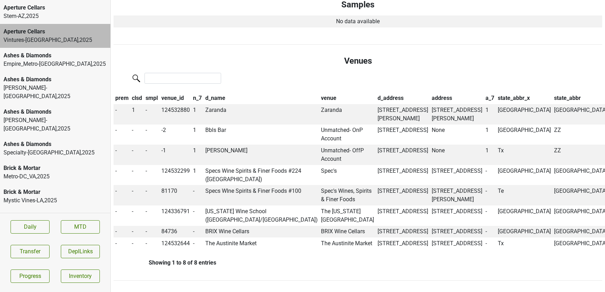
scroll to position [542, 0]
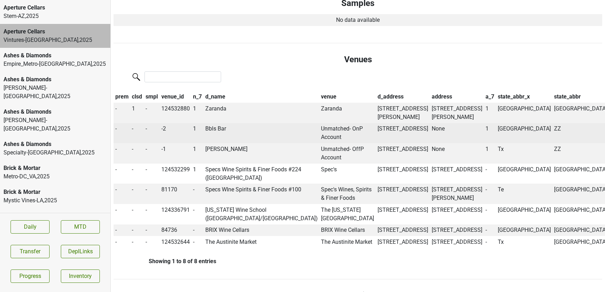
click at [214, 130] on td "Bbls Bar" at bounding box center [262, 133] width 116 height 20
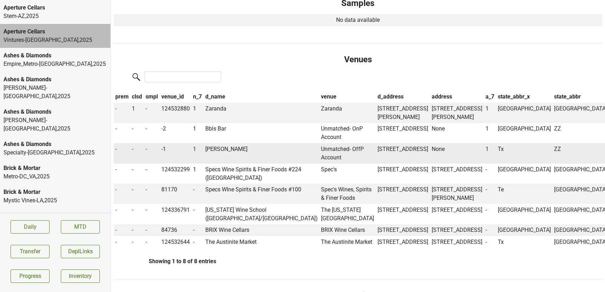
click at [225, 149] on td "[PERSON_NAME]" at bounding box center [262, 153] width 116 height 20
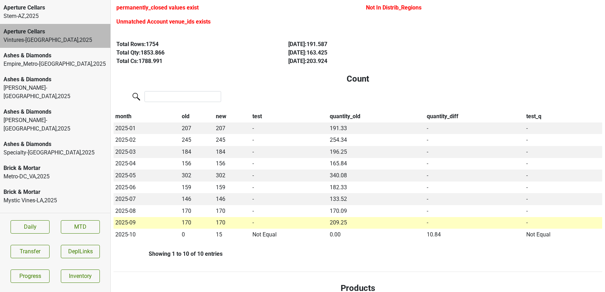
scroll to position [0, 0]
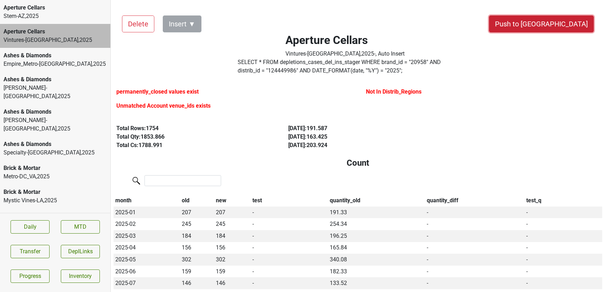
click at [550, 27] on button "Push to [GEOGRAPHIC_DATA]" at bounding box center [541, 23] width 105 height 17
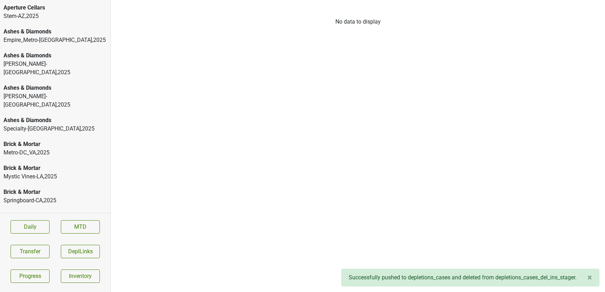
click at [38, 26] on div "Ashes & Diamonds Empire_Metro-[GEOGRAPHIC_DATA] , 2025" at bounding box center [55, 36] width 110 height 24
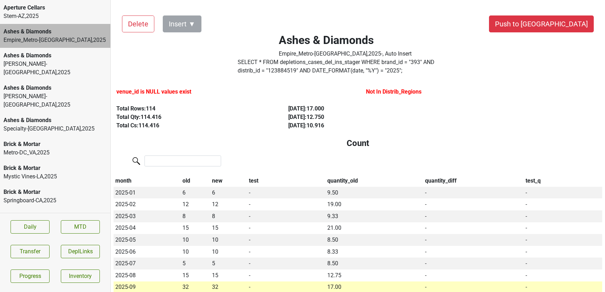
scroll to position [9, 0]
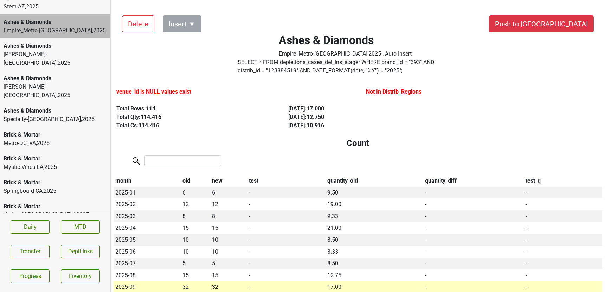
click at [42, 115] on div "Specialty-[GEOGRAPHIC_DATA] , 2025" at bounding box center [55, 119] width 103 height 8
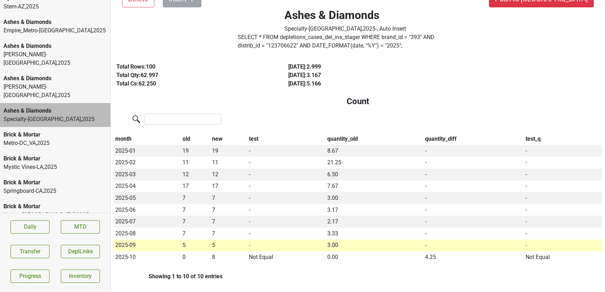
scroll to position [0, 0]
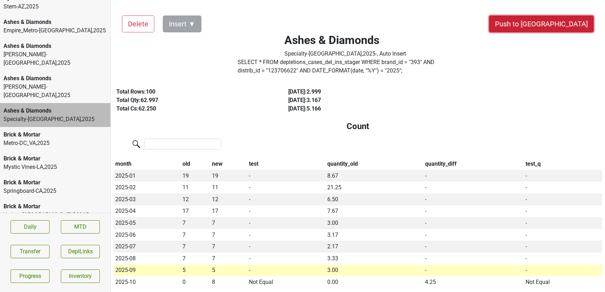
click at [573, 27] on button "Push to [GEOGRAPHIC_DATA]" at bounding box center [541, 23] width 105 height 17
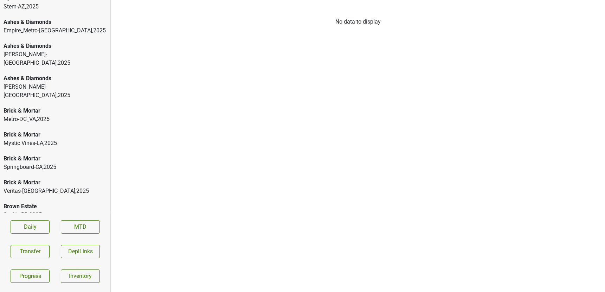
click at [61, 178] on div "Brick & Mortar" at bounding box center [55, 182] width 103 height 8
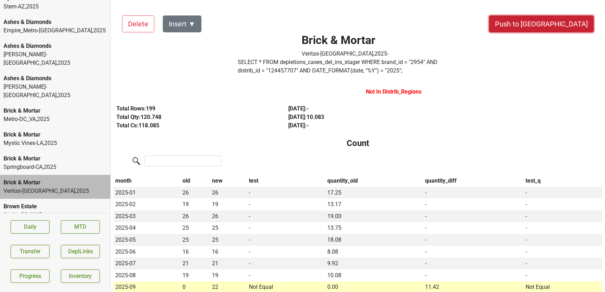
click at [556, 27] on button "Push to [GEOGRAPHIC_DATA]" at bounding box center [541, 23] width 105 height 17
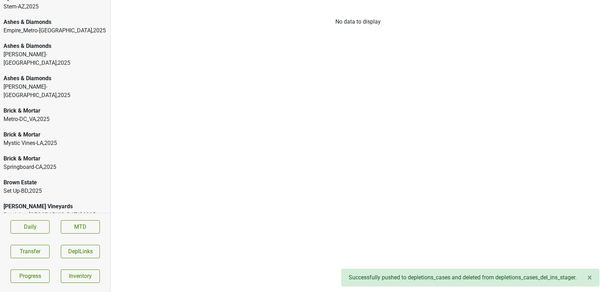
click at [56, 130] on div "Brick & Mortar" at bounding box center [55, 134] width 103 height 8
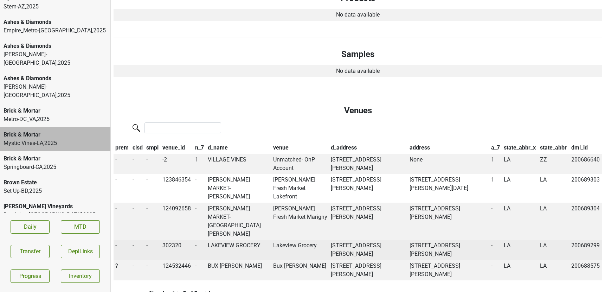
scroll to position [377, 0]
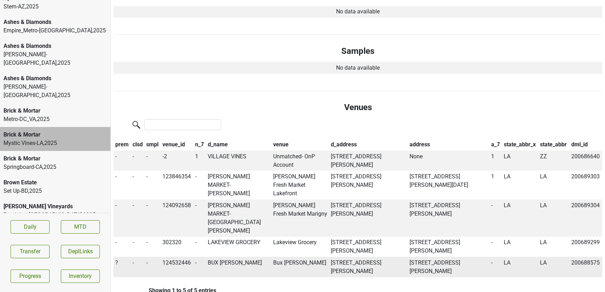
click at [117, 259] on span "?" at bounding box center [116, 262] width 3 height 7
click at [232, 257] on td "BUX [PERSON_NAME]" at bounding box center [238, 267] width 65 height 20
click at [115, 257] on td "?" at bounding box center [122, 267] width 17 height 20
click at [117, 259] on span "?" at bounding box center [116, 262] width 3 height 7
click at [126, 285] on div "Off" at bounding box center [142, 294] width 56 height 18
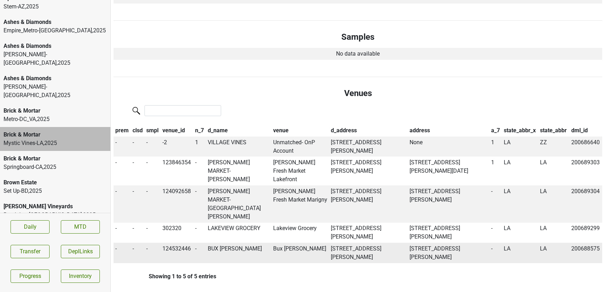
scroll to position [363, 0]
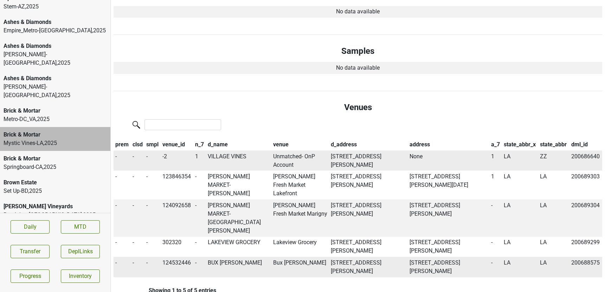
click at [230, 156] on td "VILLAGE VINES" at bounding box center [238, 160] width 65 height 20
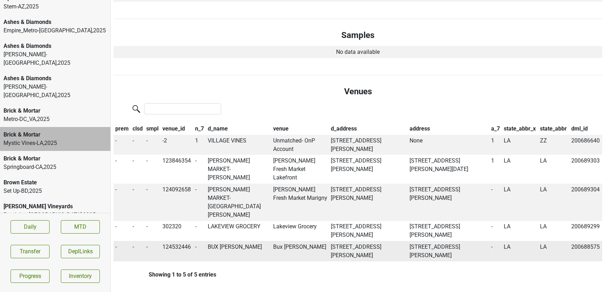
scroll to position [377, 0]
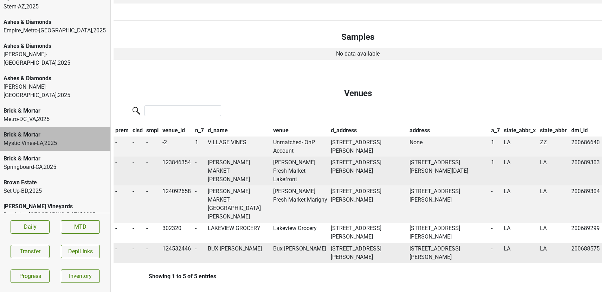
click at [225, 162] on td "[PERSON_NAME] MARKET-[PERSON_NAME]" at bounding box center [238, 170] width 65 height 29
click at [182, 163] on td "123846354" at bounding box center [177, 170] width 33 height 29
copy td "123846354"
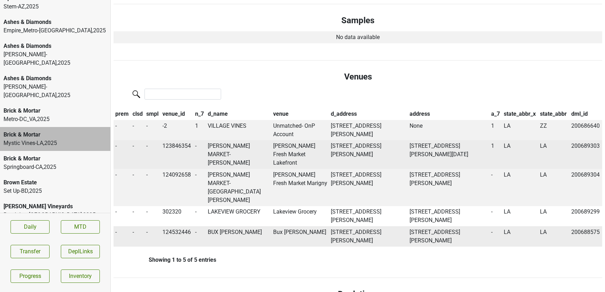
scroll to position [1455, 0]
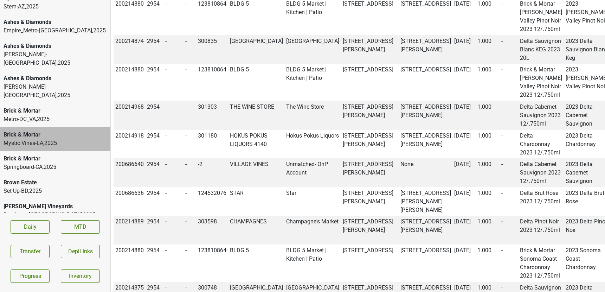
copy td "200689303"
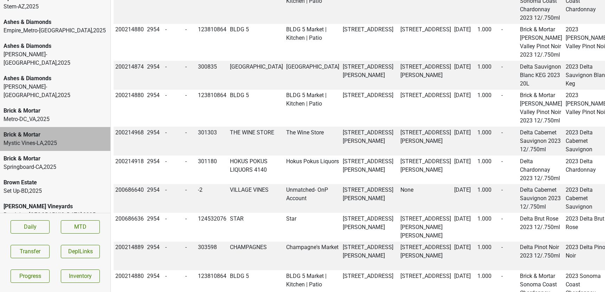
scroll to position [1427, 0]
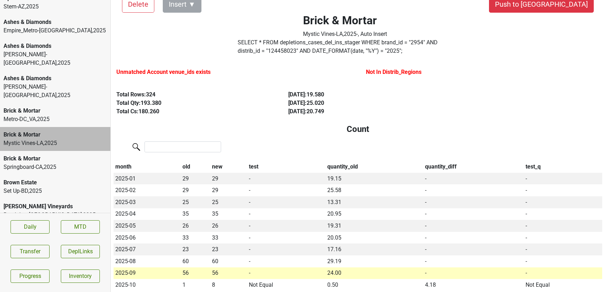
scroll to position [0, 0]
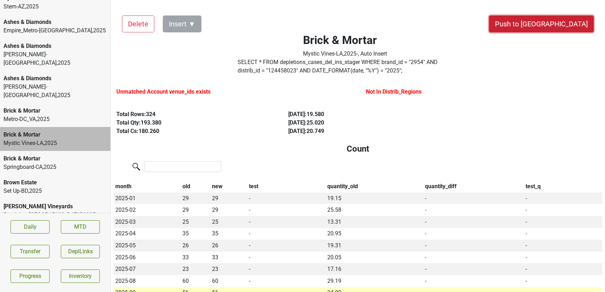
click at [558, 24] on button "Push to [GEOGRAPHIC_DATA]" at bounding box center [541, 23] width 105 height 17
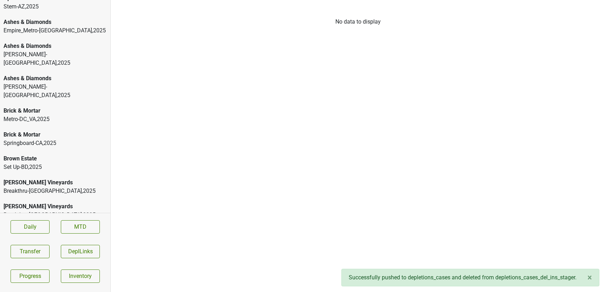
click at [74, 107] on div "Brick & Mortar" at bounding box center [55, 111] width 103 height 8
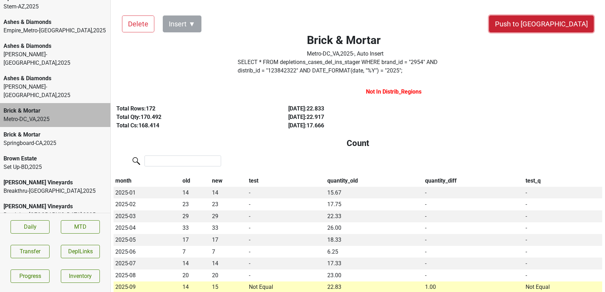
click at [554, 23] on button "Push to [GEOGRAPHIC_DATA]" at bounding box center [541, 23] width 105 height 17
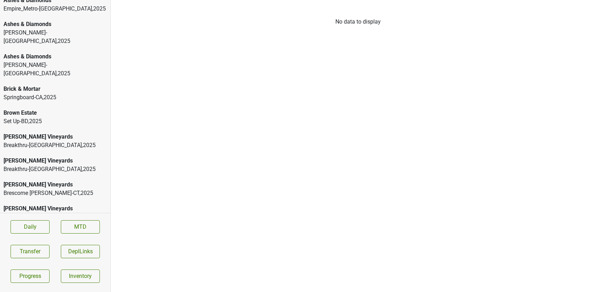
scroll to position [33, 0]
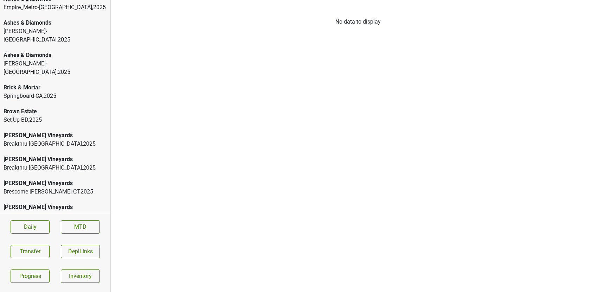
click at [59, 155] on div "[PERSON_NAME] Vineyards" at bounding box center [55, 159] width 103 height 8
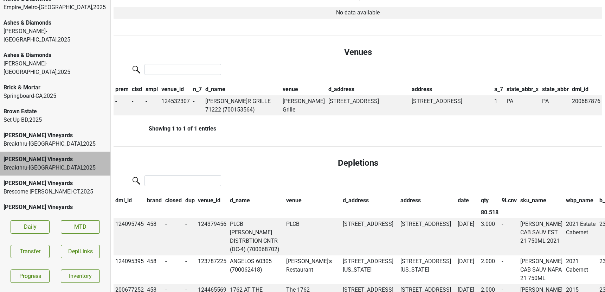
scroll to position [413, 0]
click at [229, 102] on td "[PERSON_NAME]R GRILLE 71222 (700153564)" at bounding box center [242, 105] width 77 height 20
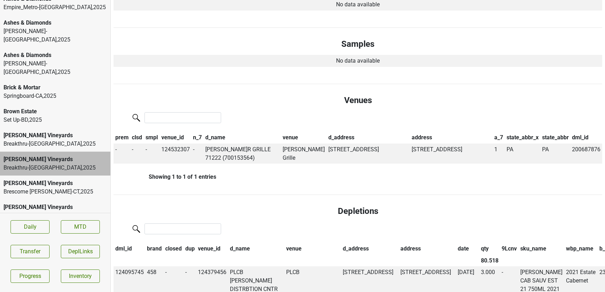
scroll to position [0, 0]
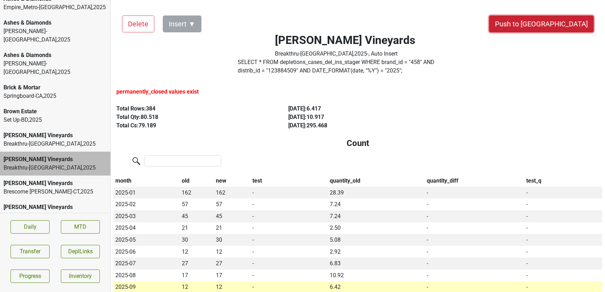
click at [563, 21] on button "Push to [GEOGRAPHIC_DATA]" at bounding box center [541, 23] width 105 height 17
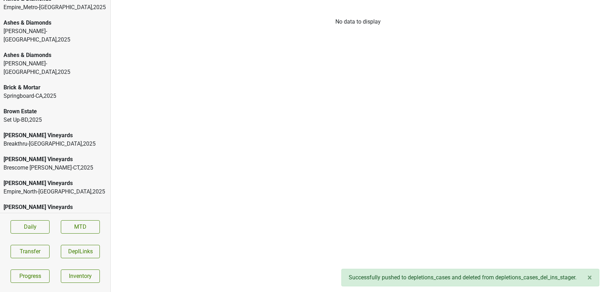
click at [57, 155] on div "[PERSON_NAME] Vineyards" at bounding box center [55, 159] width 103 height 8
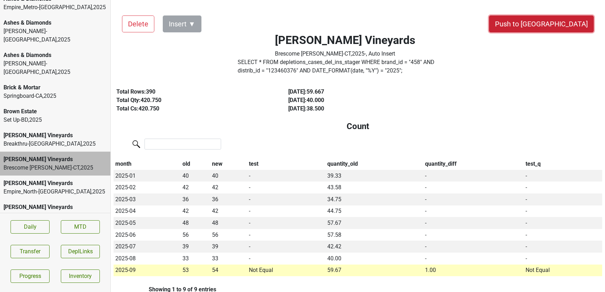
click at [561, 20] on button "Push to [GEOGRAPHIC_DATA]" at bounding box center [541, 23] width 105 height 17
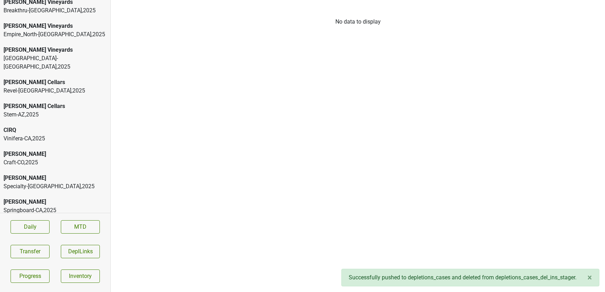
scroll to position [168, 0]
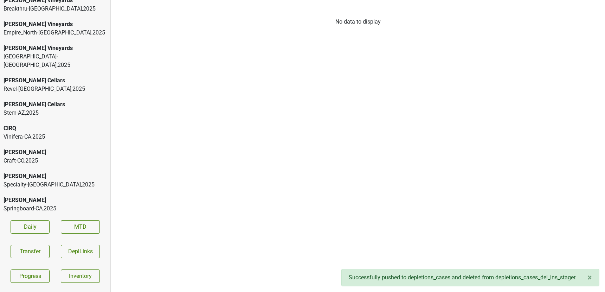
click at [64, 124] on div "CIRQ" at bounding box center [55, 128] width 103 height 8
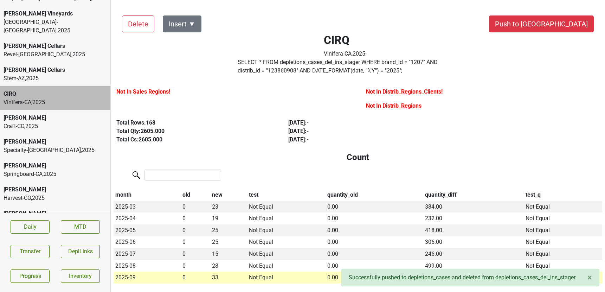
scroll to position [205, 0]
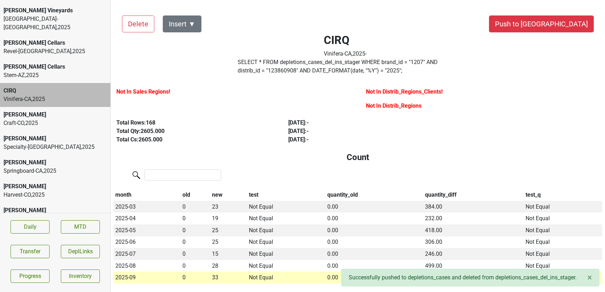
click at [49, 134] on div "[PERSON_NAME]" at bounding box center [55, 138] width 103 height 8
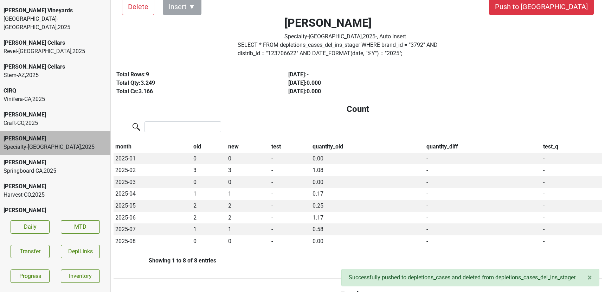
scroll to position [20, 0]
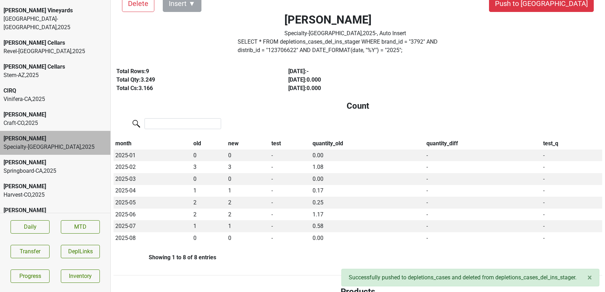
click at [71, 167] on div "Springboard-[GEOGRAPHIC_DATA] , 2025" at bounding box center [55, 171] width 103 height 8
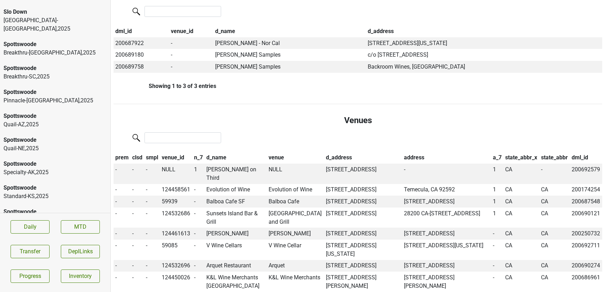
scroll to position [1819, 0]
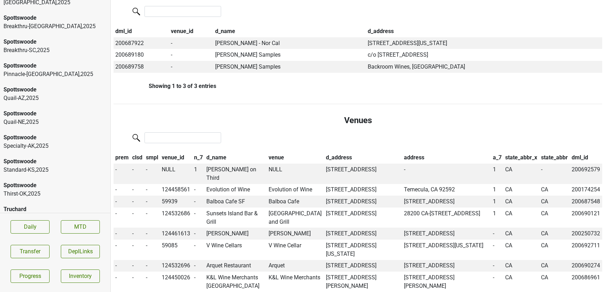
click at [38, 277] on div "Truchard" at bounding box center [55, 281] width 103 height 8
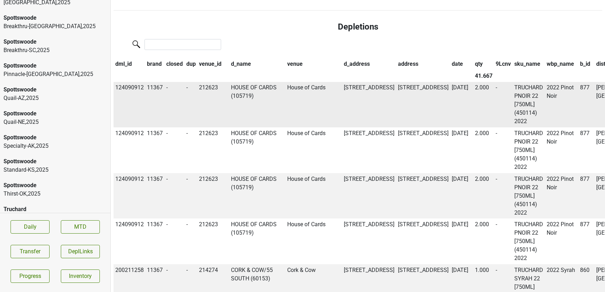
scroll to position [463, 0]
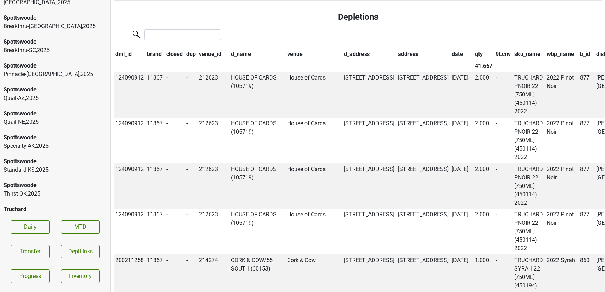
click at [450, 52] on th "date" at bounding box center [461, 55] width 23 height 12
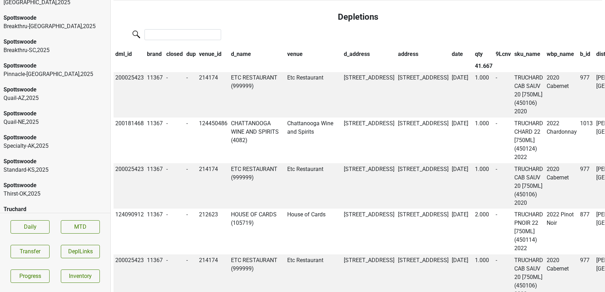
click at [450, 52] on th "date" at bounding box center [461, 55] width 23 height 12
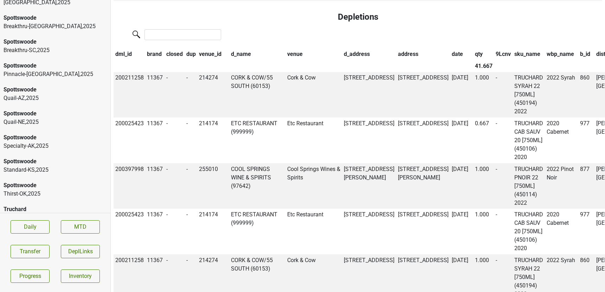
click at [46, 253] on div "Truchard" at bounding box center [55, 257] width 103 height 8
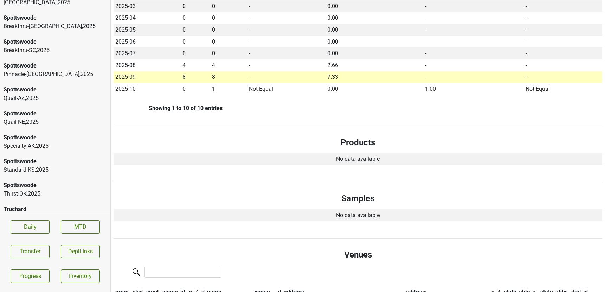
scroll to position [0, 0]
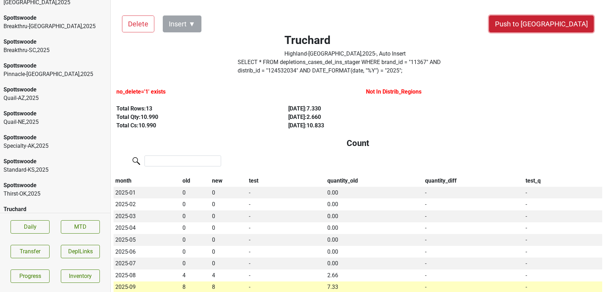
click at [557, 25] on button "Push to [GEOGRAPHIC_DATA]" at bounding box center [541, 23] width 105 height 17
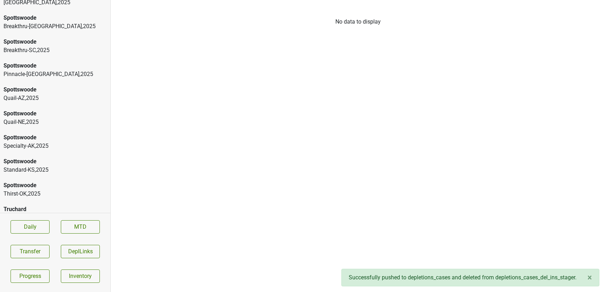
scroll to position [1795, 0]
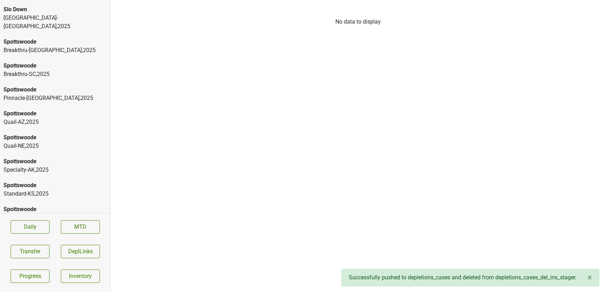
click at [34, 253] on div "Truchard" at bounding box center [55, 257] width 103 height 8
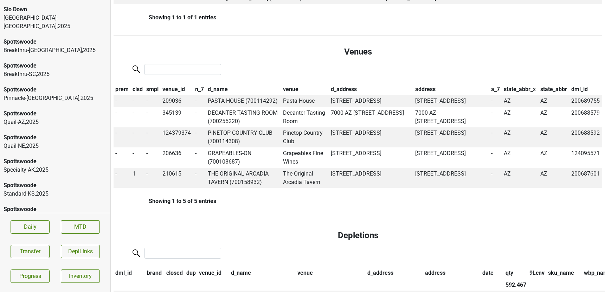
scroll to position [460, 0]
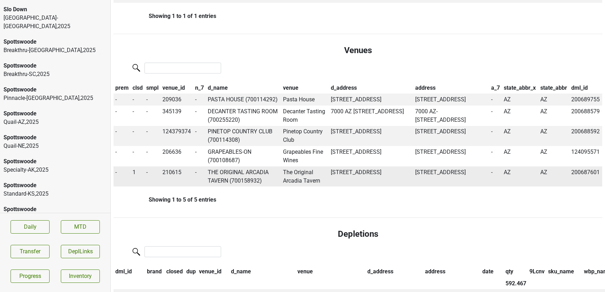
click at [223, 180] on td "THE ORIGINAL ARCADIA TAVERN (700158932)" at bounding box center [243, 176] width 75 height 20
click at [133, 175] on span "1" at bounding box center [134, 172] width 3 height 7
click at [145, 195] on div "0" at bounding box center [159, 186] width 56 height 18
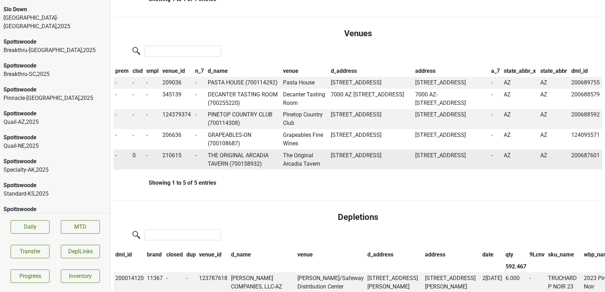
scroll to position [444, 0]
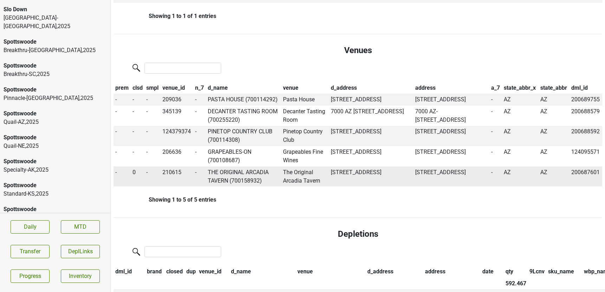
click at [175, 182] on td "210615" at bounding box center [177, 176] width 33 height 20
copy td "210615"
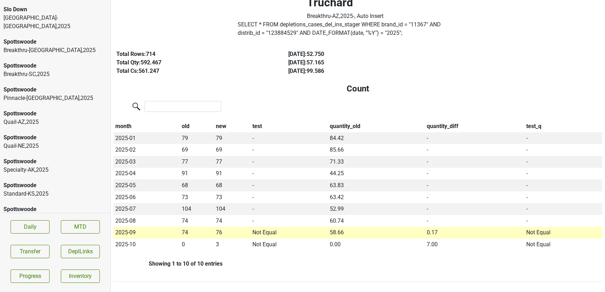
scroll to position [0, 0]
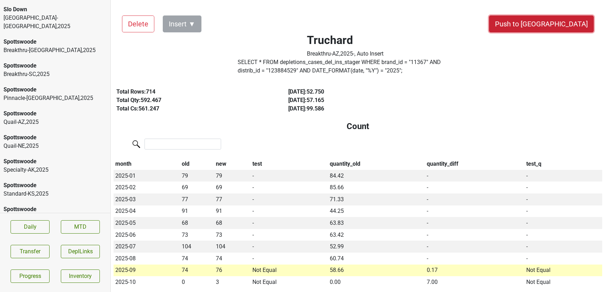
click at [571, 24] on button "Push to [GEOGRAPHIC_DATA]" at bounding box center [541, 23] width 105 height 17
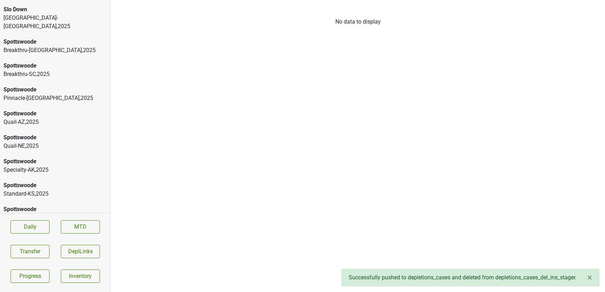
scroll to position [1771, 0]
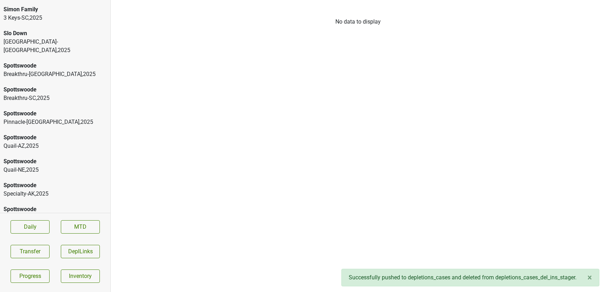
click at [44, 253] on div "Truchard" at bounding box center [55, 257] width 103 height 8
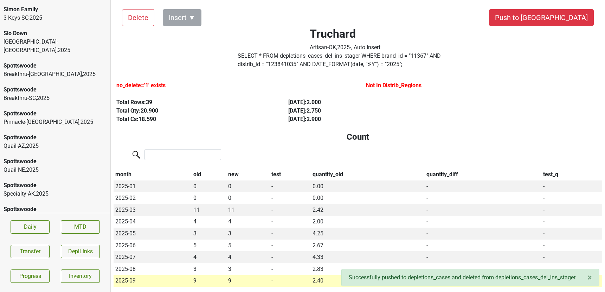
scroll to position [0, 0]
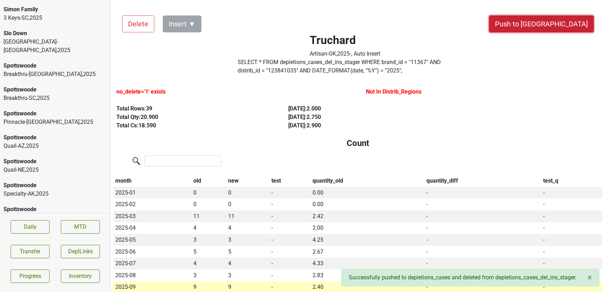
click at [575, 20] on button "Push to [GEOGRAPHIC_DATA]" at bounding box center [541, 23] width 105 height 17
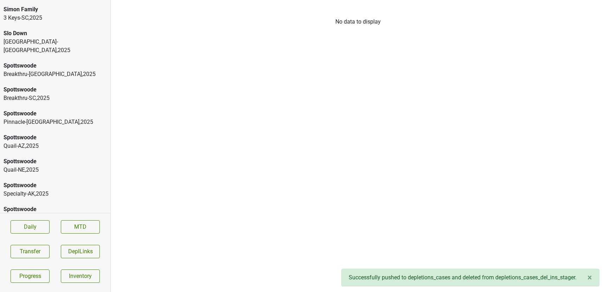
scroll to position [1747, 0]
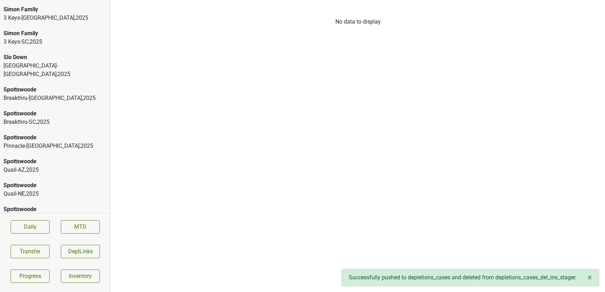
click at [47, 249] on div "Spottswoode Thirst-OK , 2025" at bounding box center [55, 261] width 110 height 24
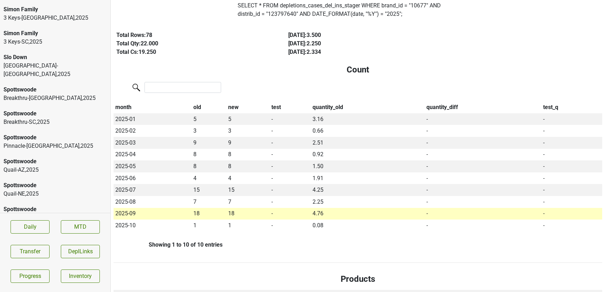
scroll to position [0, 0]
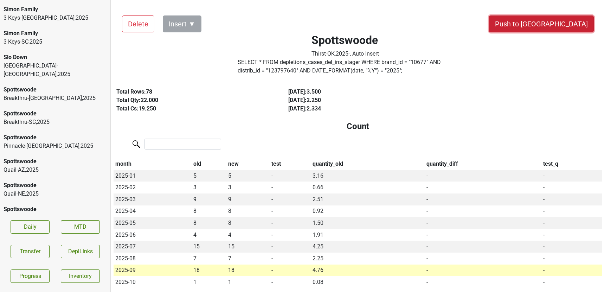
click at [563, 27] on button "Push to [GEOGRAPHIC_DATA]" at bounding box center [541, 23] width 105 height 17
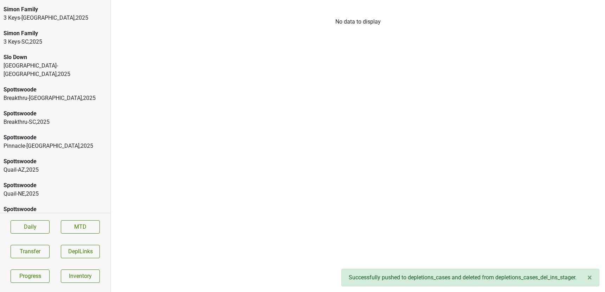
scroll to position [1723, 0]
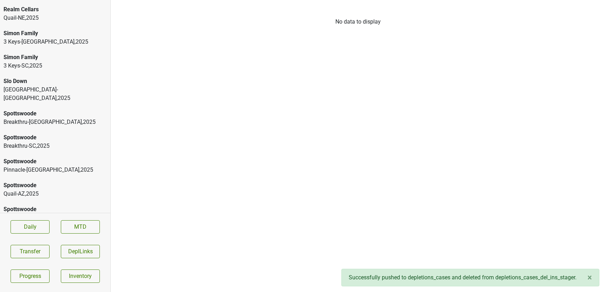
click at [26, 253] on div "Spottswoode" at bounding box center [55, 257] width 103 height 8
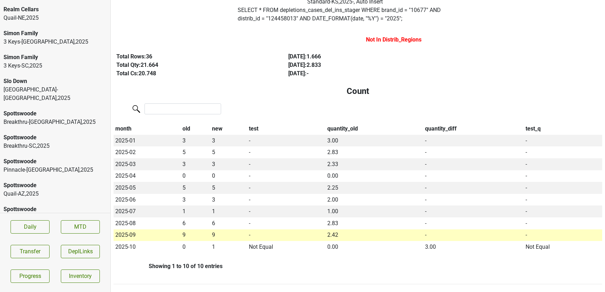
scroll to position [0, 0]
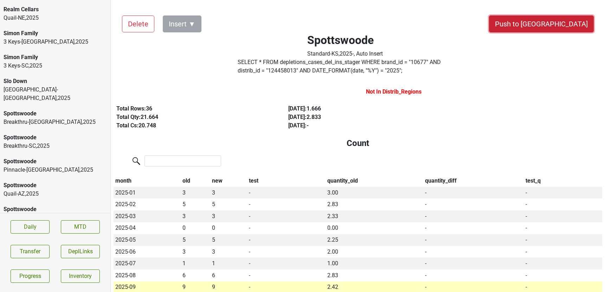
click at [589, 22] on button "Push to [GEOGRAPHIC_DATA]" at bounding box center [541, 23] width 105 height 17
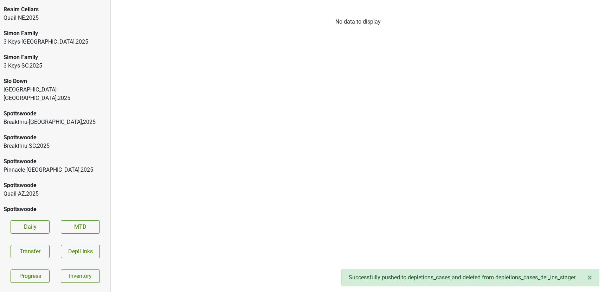
scroll to position [1700, 0]
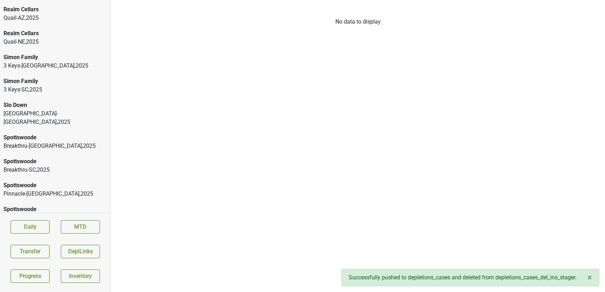
click at [14, 261] on div "Specialty-AK , 2025" at bounding box center [55, 265] width 103 height 8
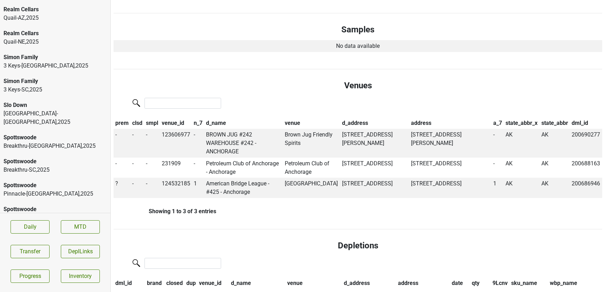
scroll to position [369, 0]
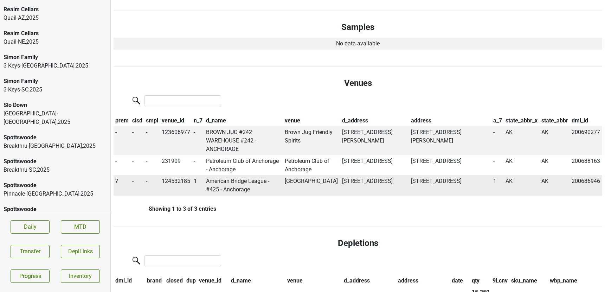
click at [224, 183] on td "American Bridge League - #425 - Anchorage" at bounding box center [244, 185] width 79 height 20
click at [300, 180] on td "Anchorage Bridge Center" at bounding box center [311, 185] width 57 height 20
click at [117, 182] on span "?" at bounding box center [116, 181] width 3 height 7
click at [125, 195] on div "On" at bounding box center [142, 195] width 56 height 18
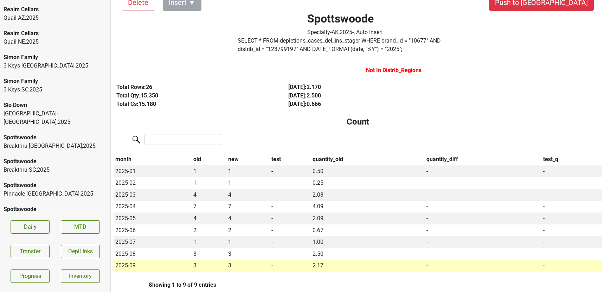
scroll to position [0, 0]
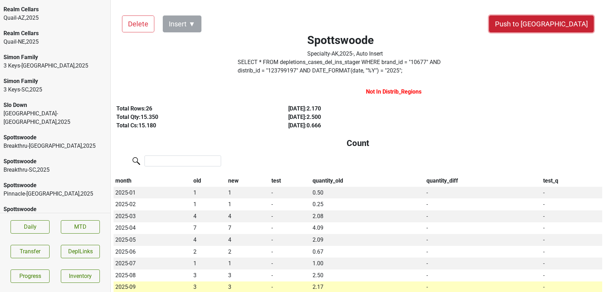
click at [557, 25] on button "Push to [GEOGRAPHIC_DATA]" at bounding box center [541, 23] width 105 height 17
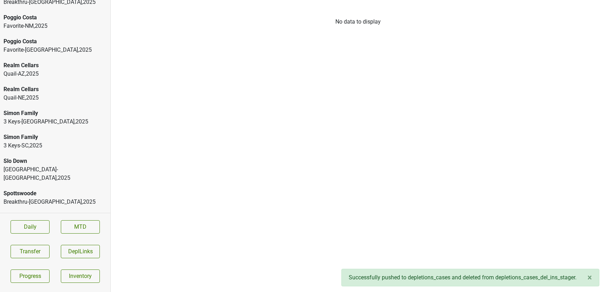
scroll to position [1639, 0]
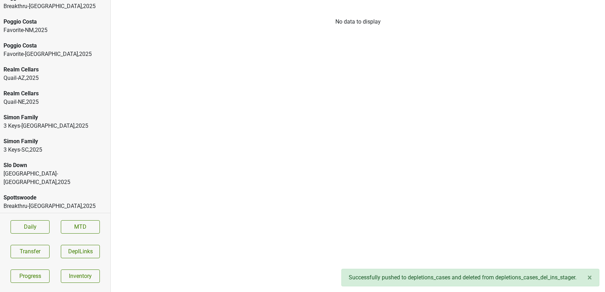
click at [41, 169] on div "Great Lakes-MI , 2025" at bounding box center [55, 177] width 103 height 17
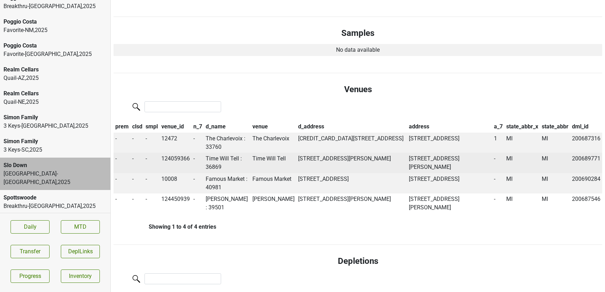
scroll to position [0, 0]
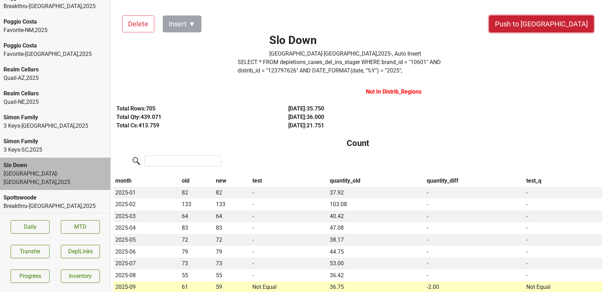
click at [562, 21] on button "Push to [GEOGRAPHIC_DATA]" at bounding box center [541, 23] width 105 height 17
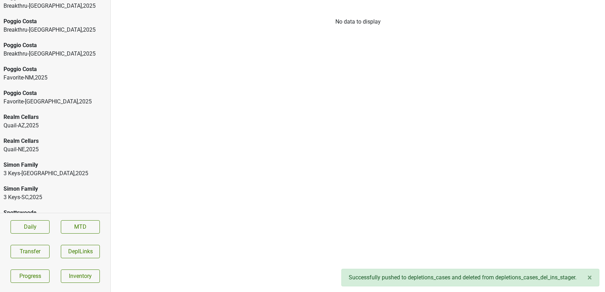
scroll to position [1582, 0]
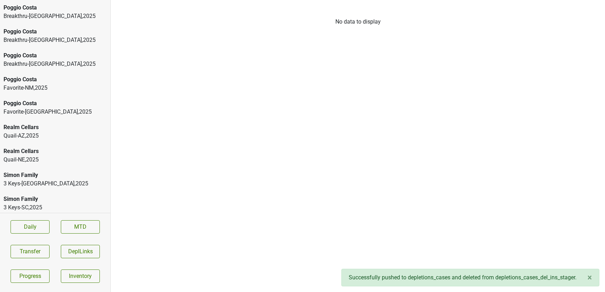
click at [56, 155] on div "Quail-NE , 2025" at bounding box center [55, 159] width 103 height 8
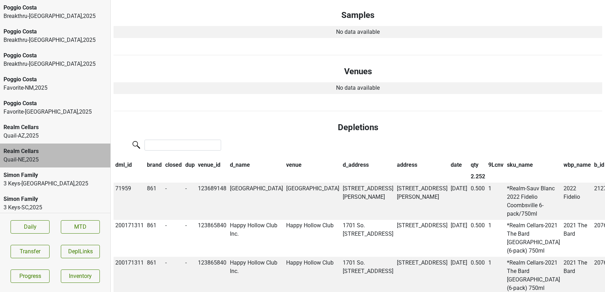
scroll to position [357, 0]
click at [68, 131] on div "Quail-AZ , 2025" at bounding box center [55, 135] width 103 height 8
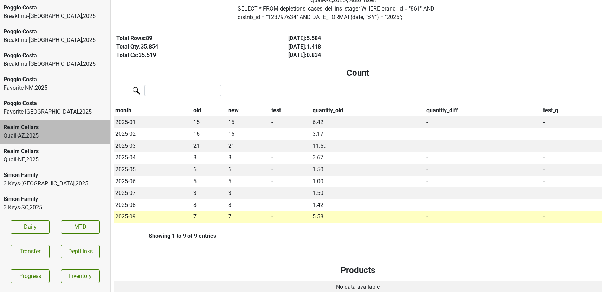
scroll to position [0, 0]
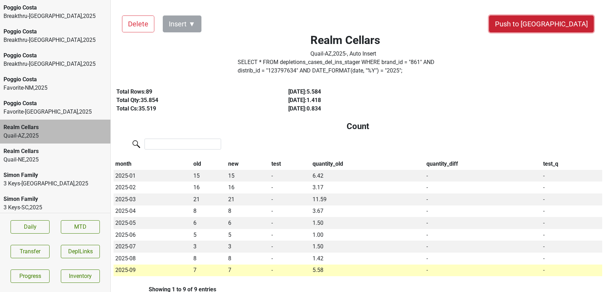
click at [565, 22] on button "Push to [GEOGRAPHIC_DATA]" at bounding box center [541, 23] width 105 height 17
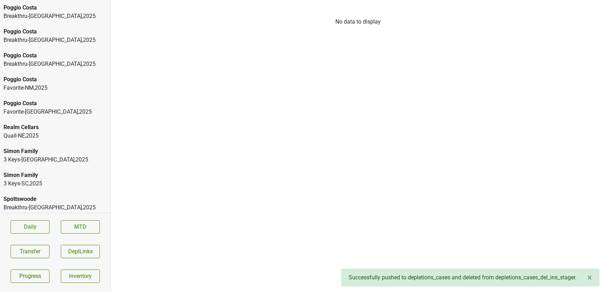
click at [77, 131] on div "Quail-NE , 2025" at bounding box center [55, 135] width 103 height 8
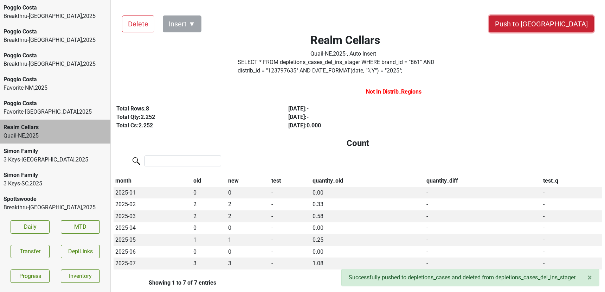
click at [570, 22] on button "Push to [GEOGRAPHIC_DATA]" at bounding box center [541, 23] width 105 height 17
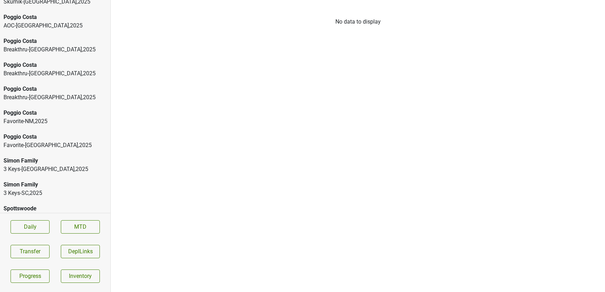
scroll to position [1547, 0]
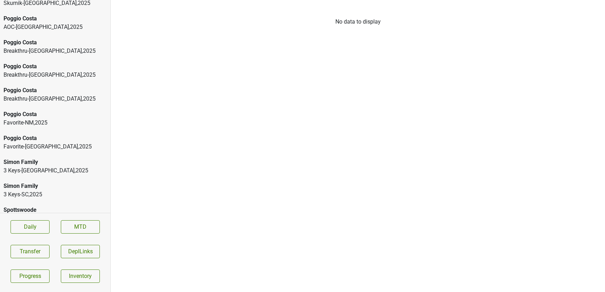
click at [64, 134] on div "Poggio Costa" at bounding box center [55, 138] width 103 height 8
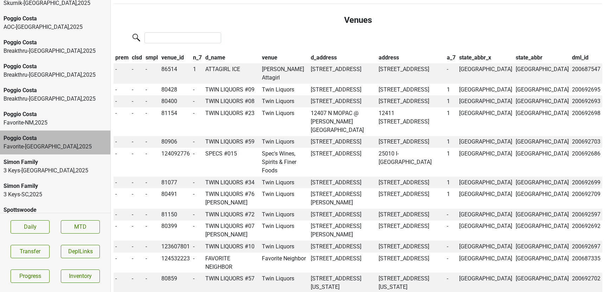
scroll to position [433, 0]
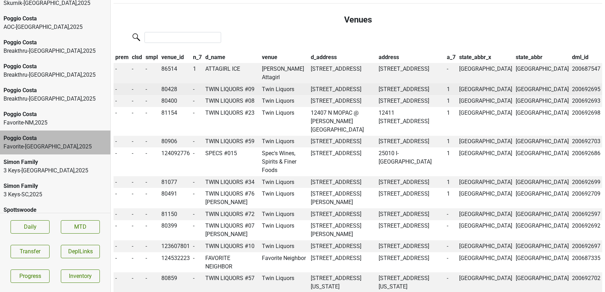
click at [227, 89] on td "TWIN LIQUORS #09" at bounding box center [232, 89] width 57 height 12
click at [285, 89] on td "Twin Liquors" at bounding box center [284, 89] width 49 height 12
click at [174, 88] on td "80428" at bounding box center [176, 89] width 32 height 12
copy td "80428"
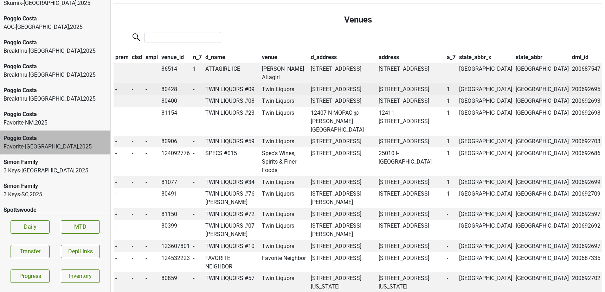
click at [278, 89] on td "Twin Liquors" at bounding box center [284, 89] width 49 height 12
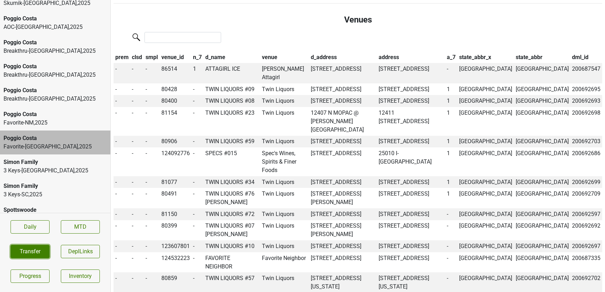
click at [33, 249] on button "Transfer" at bounding box center [30, 251] width 39 height 13
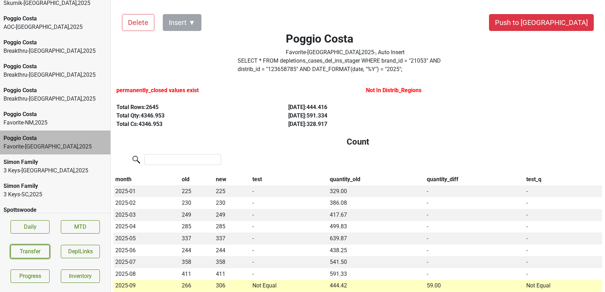
scroll to position [0, 0]
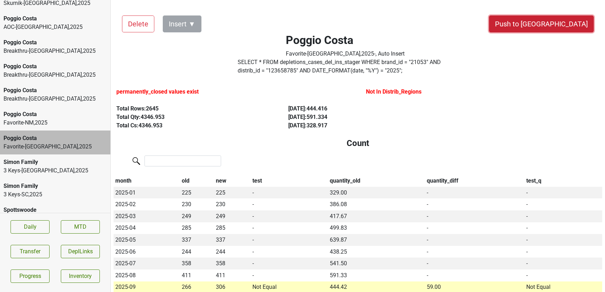
click at [564, 20] on button "Push to DC" at bounding box center [541, 23] width 105 height 17
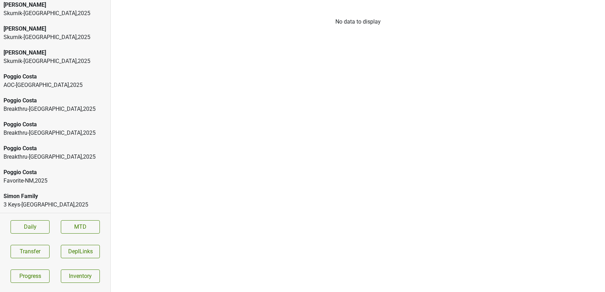
scroll to position [1468, 0]
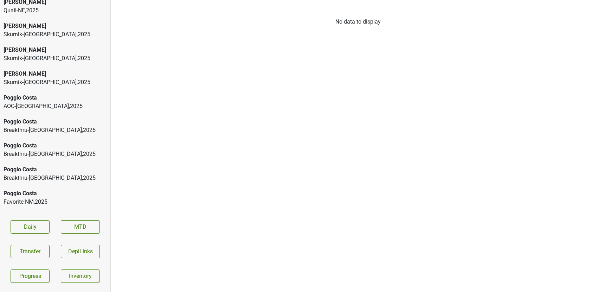
click at [38, 174] on div "Breakthru-MO , 2025" at bounding box center [55, 178] width 103 height 8
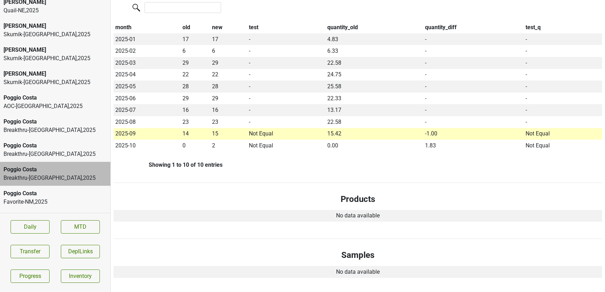
scroll to position [0, 0]
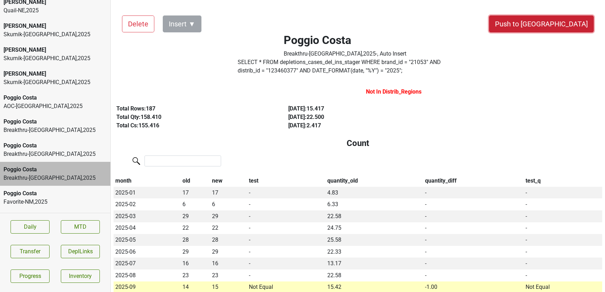
click at [561, 25] on button "Push to DC" at bounding box center [541, 23] width 105 height 17
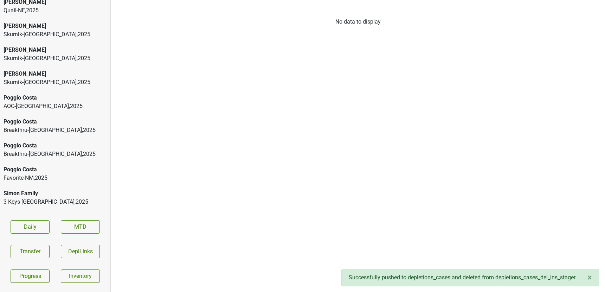
click at [89, 138] on div "Poggio Costa Breakthru-FL , 2025" at bounding box center [55, 150] width 110 height 24
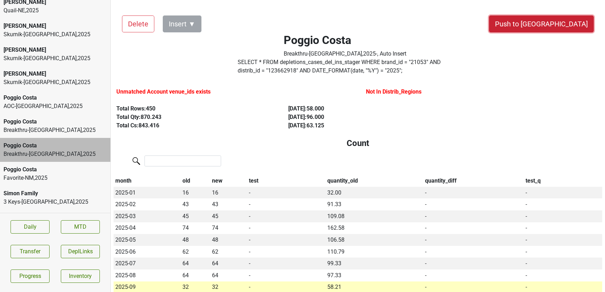
drag, startPoint x: 560, startPoint y: 23, endPoint x: 420, endPoint y: 127, distance: 174.2
click at [565, 22] on button "Push to DC" at bounding box center [541, 23] width 105 height 17
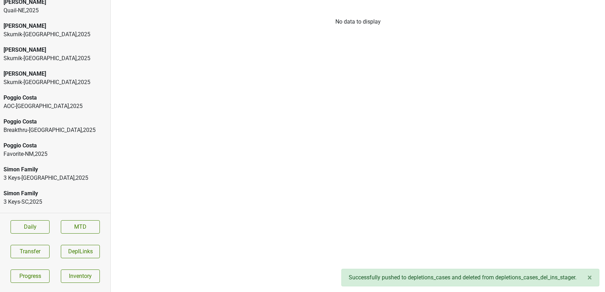
click at [47, 126] on div "Breakthru-CT , 2025" at bounding box center [55, 130] width 103 height 8
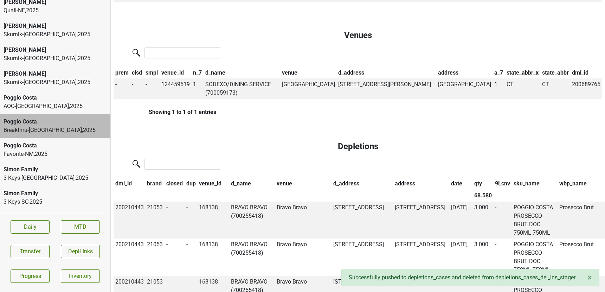
scroll to position [418, 0]
click at [231, 82] on td "SODEXO/DINING SERVICE (700059173)" at bounding box center [242, 88] width 77 height 20
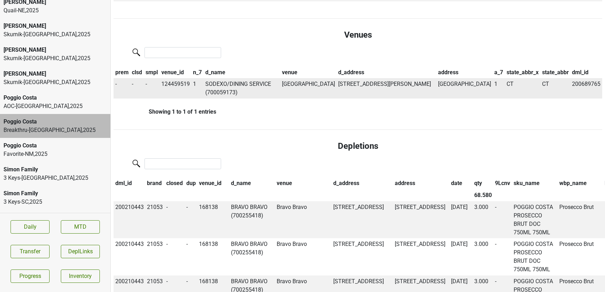
click at [303, 85] on td "Memorial Hall" at bounding box center [308, 88] width 57 height 20
click at [26, 252] on button "Transfer" at bounding box center [30, 251] width 39 height 13
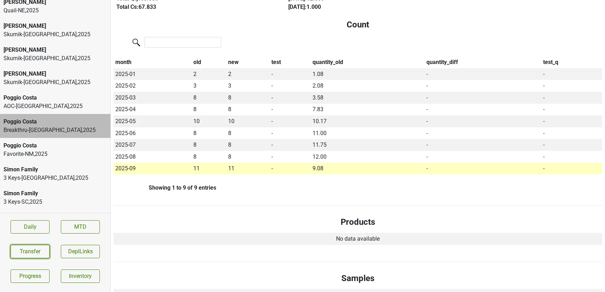
scroll to position [0, 0]
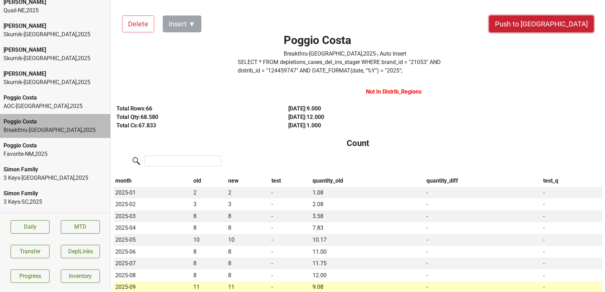
click at [568, 20] on button "Push to DC" at bounding box center [541, 23] width 105 height 17
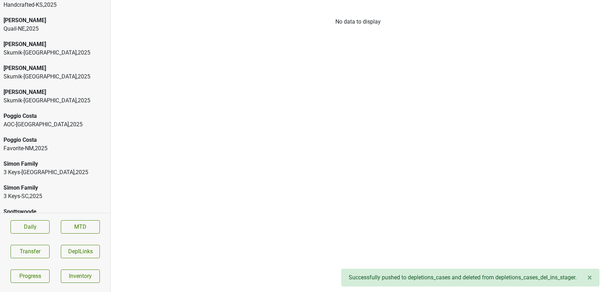
scroll to position [1448, 0]
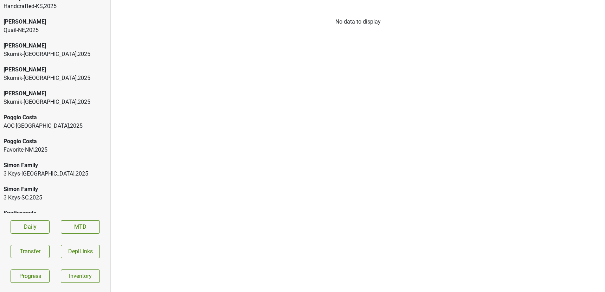
click at [22, 137] on div "Poggio Costa" at bounding box center [55, 141] width 103 height 8
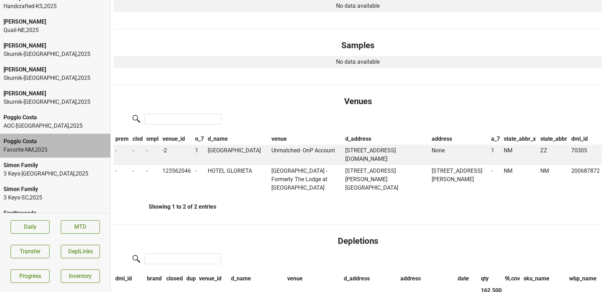
scroll to position [352, 0]
click at [221, 156] on td "CENTRAL NM COMMUNITY COLLEGE" at bounding box center [238, 154] width 64 height 20
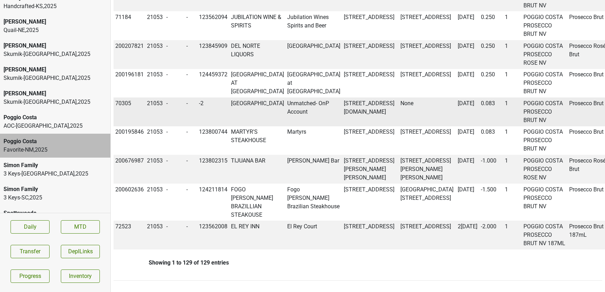
click at [125, 126] on td "70305" at bounding box center [130, 111] width 32 height 29
copy td "70305"
click at [117, 126] on td "70305" at bounding box center [130, 111] width 32 height 29
click at [118, 126] on td "70305" at bounding box center [130, 111] width 32 height 29
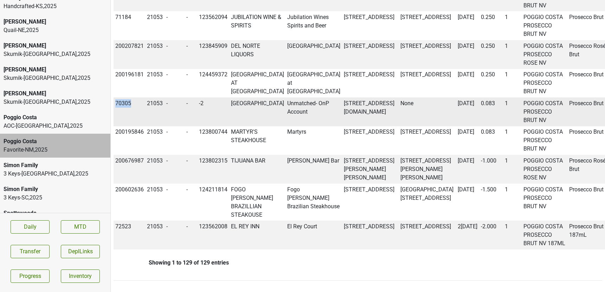
click at [118, 126] on td "70305" at bounding box center [130, 111] width 32 height 29
copy td "70305"
click at [27, 248] on button "Transfer" at bounding box center [30, 251] width 39 height 13
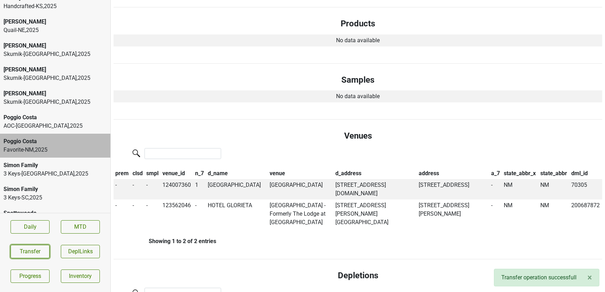
scroll to position [0, 0]
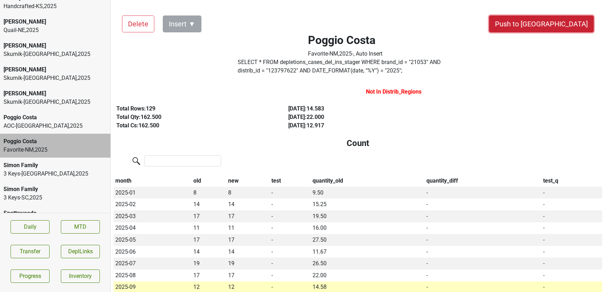
click at [557, 23] on button "Push to DC" at bounding box center [541, 23] width 105 height 17
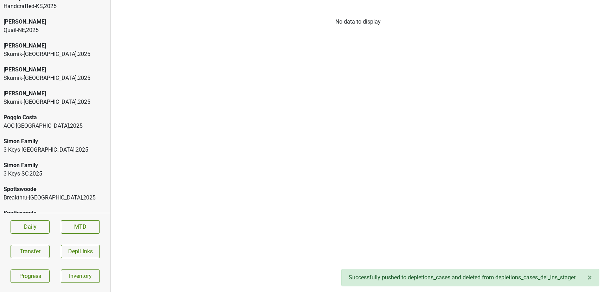
click at [37, 122] on div "AOC-TN , 2025" at bounding box center [55, 126] width 103 height 8
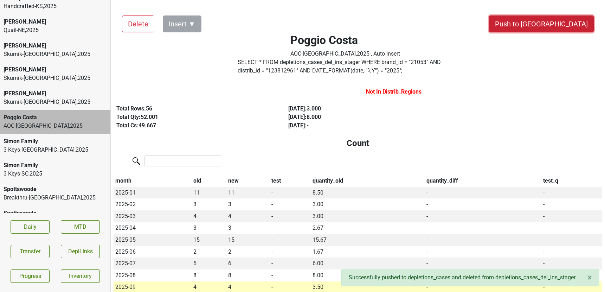
click at [558, 17] on button "Push to DC" at bounding box center [541, 23] width 105 height 17
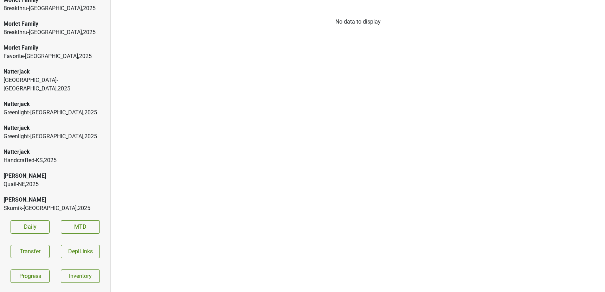
scroll to position [1293, 0]
click at [32, 149] on div "Natterjack" at bounding box center [55, 153] width 103 height 8
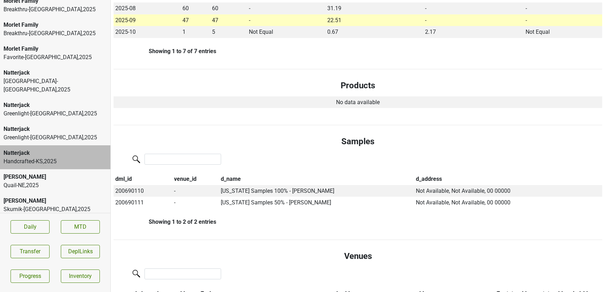
scroll to position [0, 0]
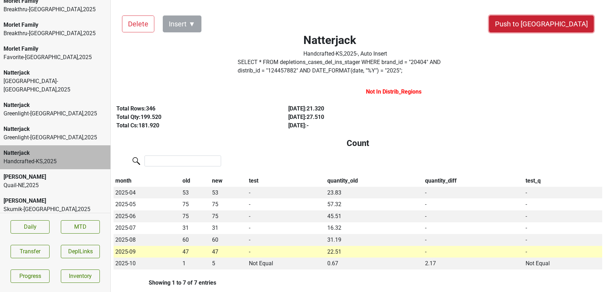
click at [560, 24] on button "Push to DC" at bounding box center [541, 23] width 105 height 17
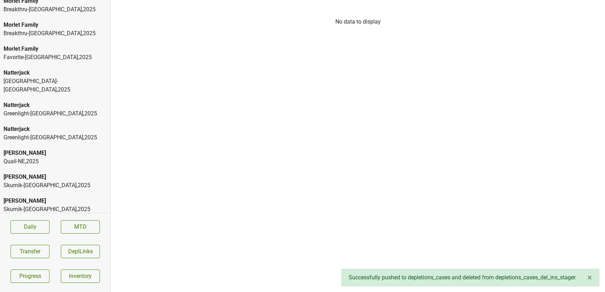
click at [17, 125] on div "Natterjack" at bounding box center [55, 129] width 103 height 8
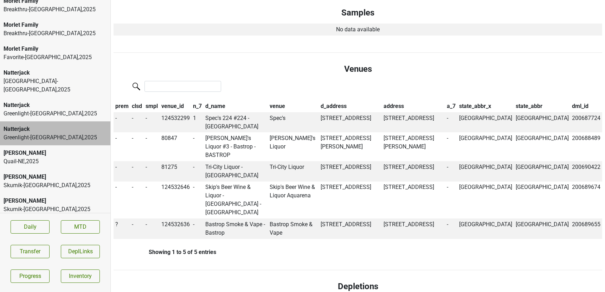
scroll to position [424, 0]
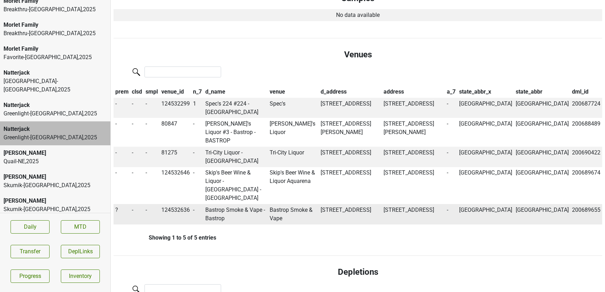
click at [116, 206] on span "?" at bounding box center [116, 209] width 3 height 7
click at [123, 232] on div "Off" at bounding box center [142, 241] width 56 height 18
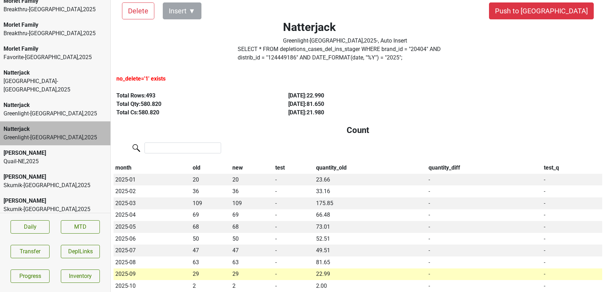
scroll to position [0, 0]
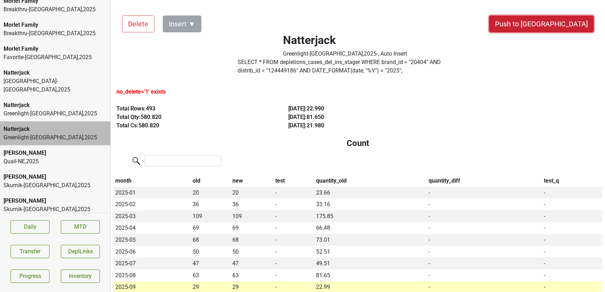
click at [563, 24] on button "Push to DC" at bounding box center [541, 23] width 105 height 17
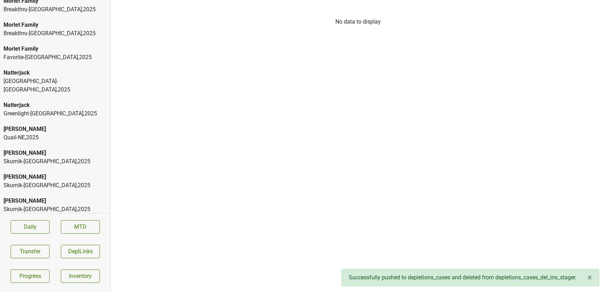
click at [75, 109] on div "Greenlight-FL , 2025" at bounding box center [55, 113] width 103 height 8
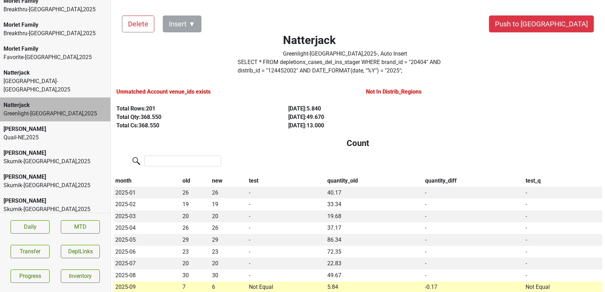
click at [258, 71] on label "SELECT * FROM depletions_cases_del_ins_stager WHERE brand_id = " 20404 " AND di…" at bounding box center [345, 66] width 215 height 17
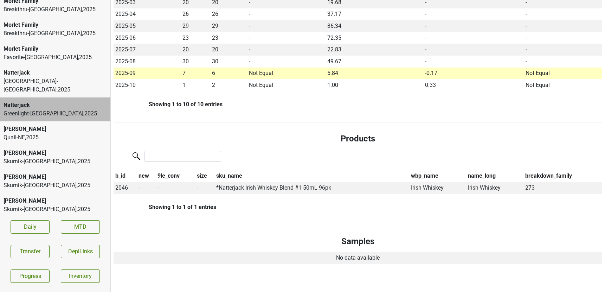
scroll to position [224, 0]
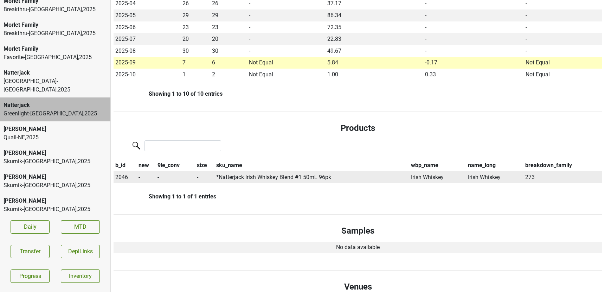
click at [124, 178] on span "2046" at bounding box center [121, 177] width 13 height 7
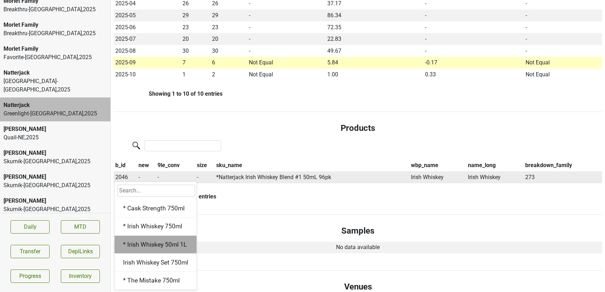
click at [148, 246] on div "* Irish Whiskey 50ml 1L" at bounding box center [156, 245] width 82 height 18
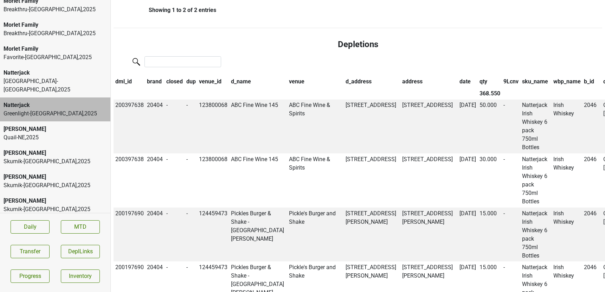
scroll to position [599, 0]
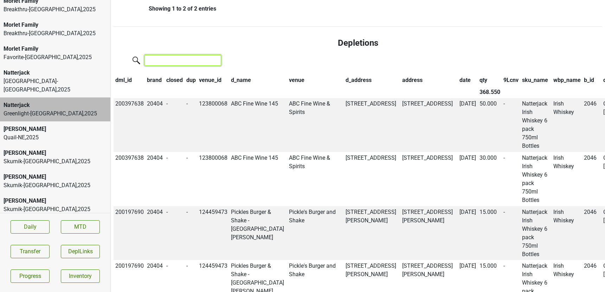
click at [156, 65] on input "search" at bounding box center [182, 60] width 77 height 11
click at [146, 60] on input "50ml"" at bounding box center [182, 60] width 77 height 11
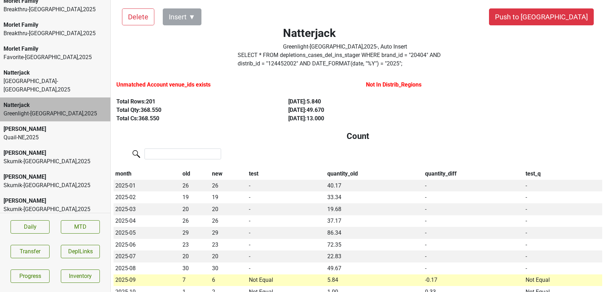
scroll to position [0, 0]
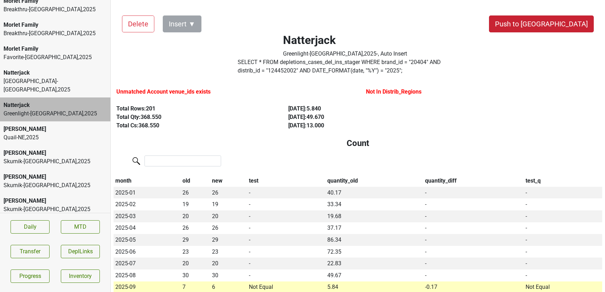
type input "" 50ml""
click at [556, 21] on button "Push to DC" at bounding box center [541, 23] width 105 height 17
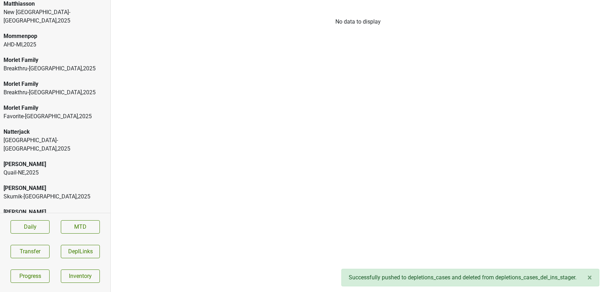
scroll to position [1232, 0]
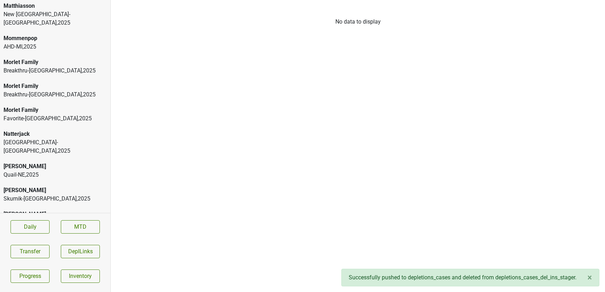
click at [22, 114] on div "Favorite-TX , 2025" at bounding box center [55, 118] width 103 height 8
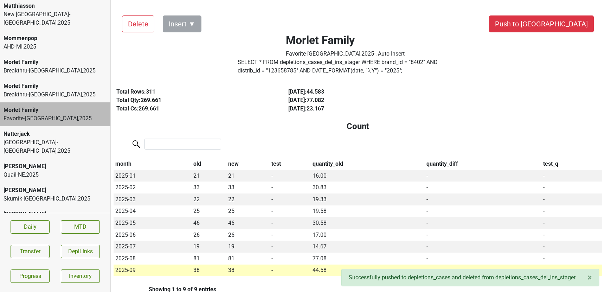
click at [88, 162] on div "Peter Michael" at bounding box center [55, 166] width 103 height 8
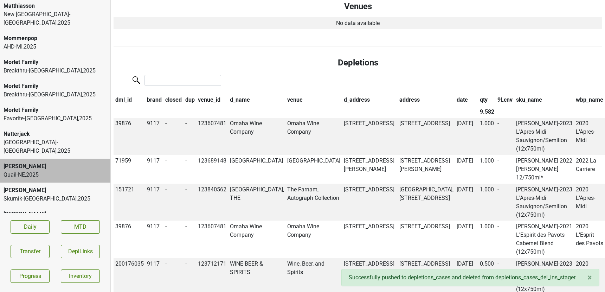
scroll to position [435, 0]
click at [455, 100] on th "date" at bounding box center [466, 99] width 23 height 12
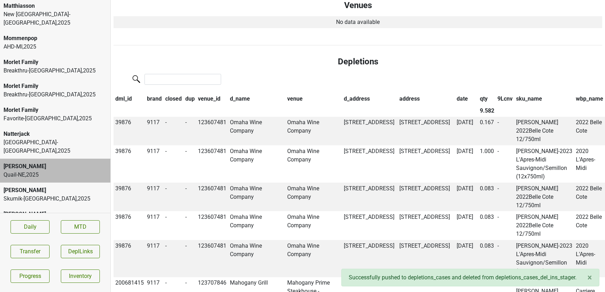
scroll to position [0, 0]
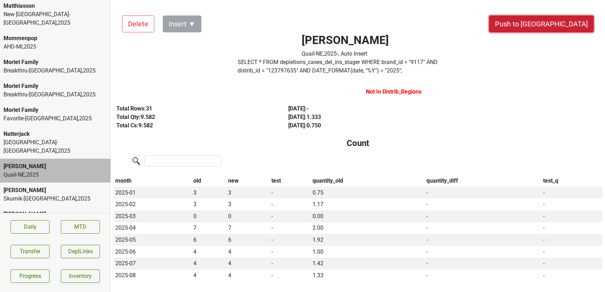
click at [576, 24] on button "Push to DC" at bounding box center [541, 23] width 105 height 17
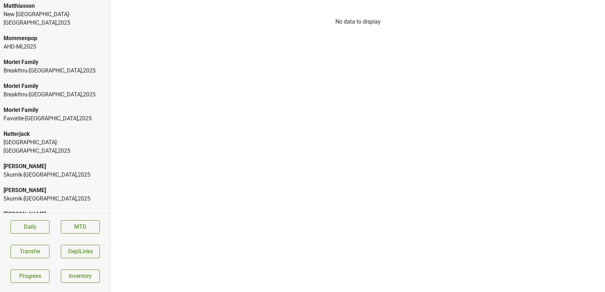
click at [51, 106] on div "Morlet Family" at bounding box center [55, 110] width 103 height 8
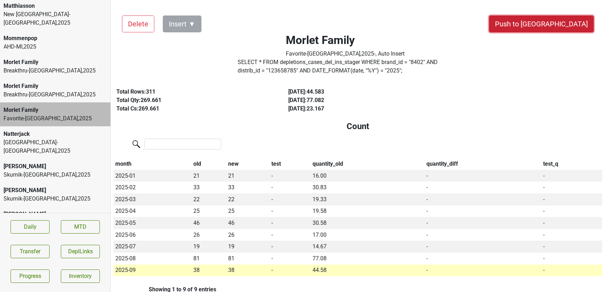
click at [569, 24] on button "Push to DC" at bounding box center [541, 23] width 105 height 17
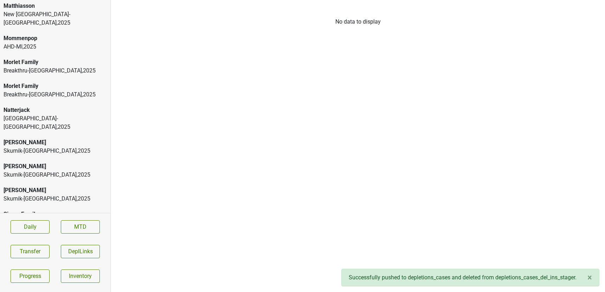
click at [53, 82] on div "Morlet Family" at bounding box center [55, 86] width 103 height 8
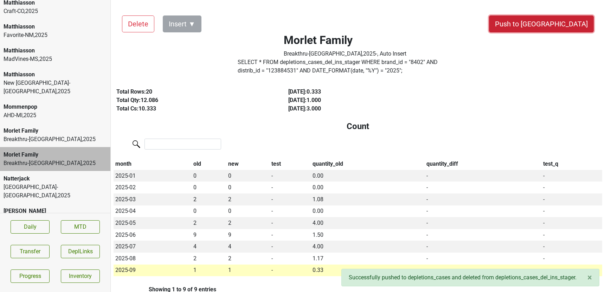
click at [561, 21] on button "Push to DC" at bounding box center [541, 23] width 105 height 17
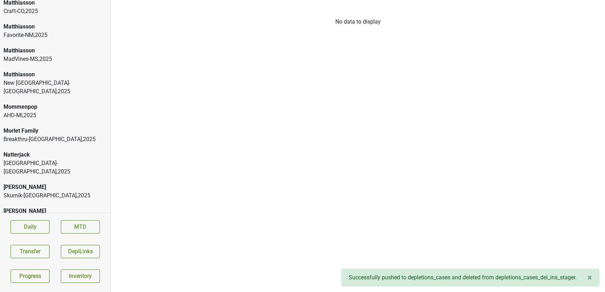
click at [46, 127] on div "Morlet Family" at bounding box center [55, 131] width 103 height 8
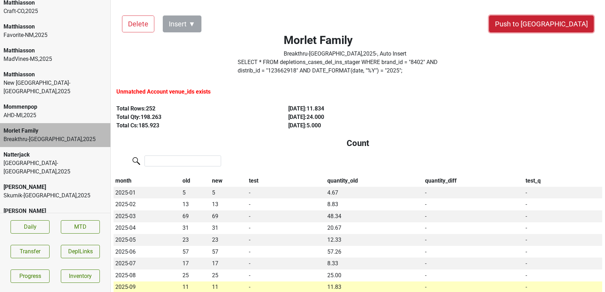
click at [571, 26] on button "Push to DC" at bounding box center [541, 23] width 105 height 17
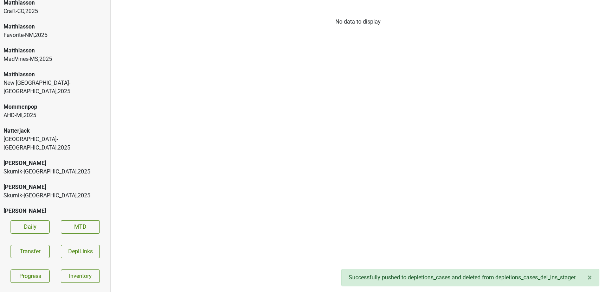
click at [57, 111] on div "AHD-MI , 2025" at bounding box center [55, 115] width 103 height 8
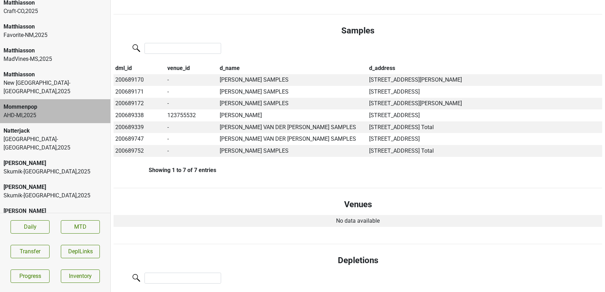
scroll to position [377, 0]
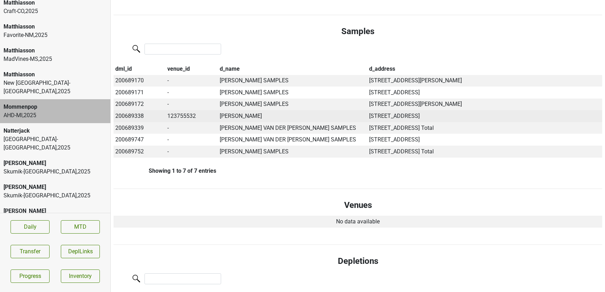
click at [137, 117] on td "200689338" at bounding box center [140, 116] width 52 height 12
copy td "200689338"
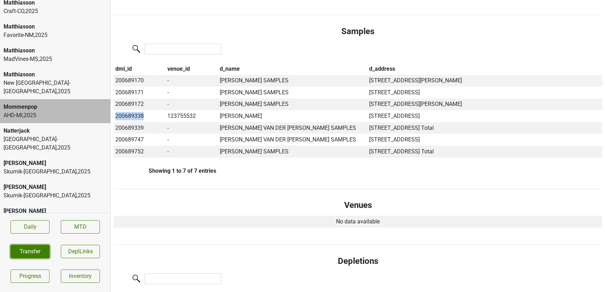
click at [18, 251] on button "Transfer" at bounding box center [30, 251] width 39 height 13
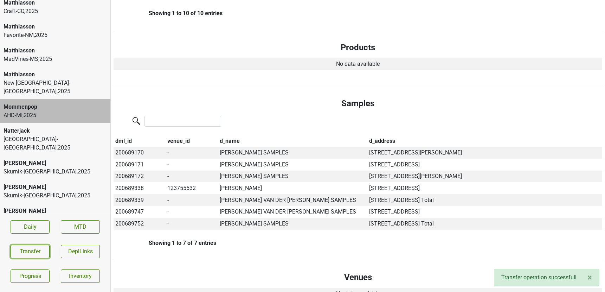
scroll to position [306, 0]
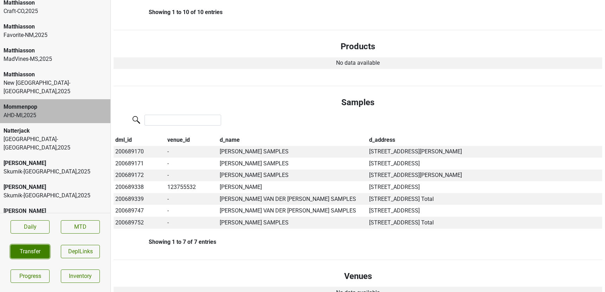
click at [34, 251] on button "Transfer" at bounding box center [30, 251] width 39 height 13
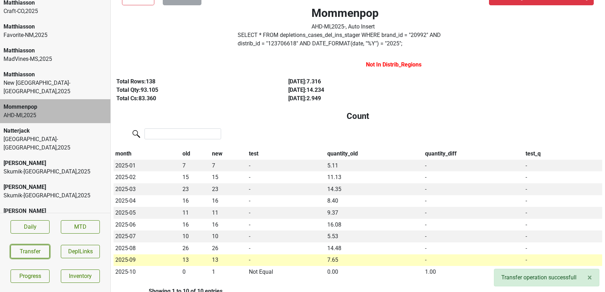
scroll to position [0, 0]
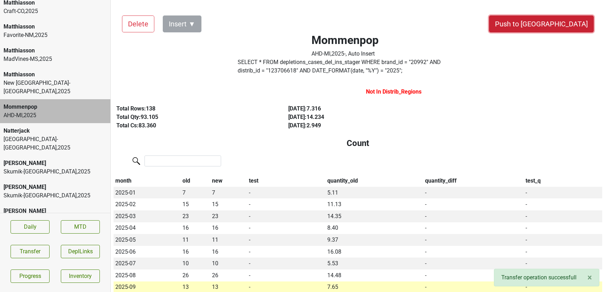
click at [563, 23] on button "Push to DC" at bounding box center [541, 23] width 105 height 17
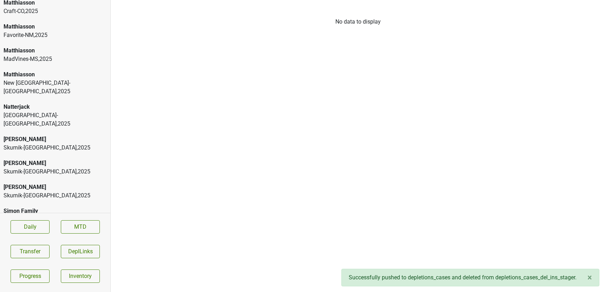
click at [53, 79] on div "New France-MN , 2025" at bounding box center [55, 87] width 103 height 17
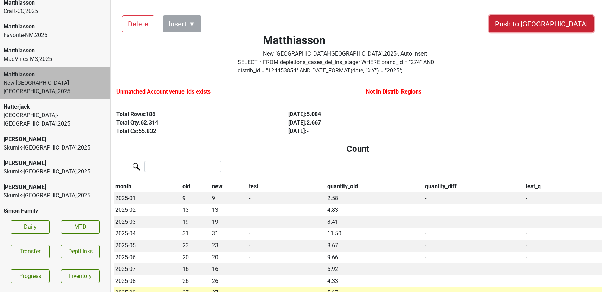
click at [561, 29] on button "Push to DC" at bounding box center [541, 23] width 105 height 17
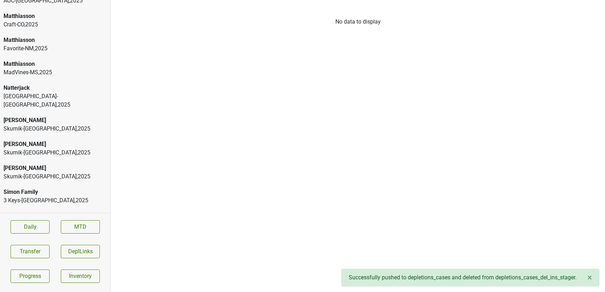
scroll to position [1145, 0]
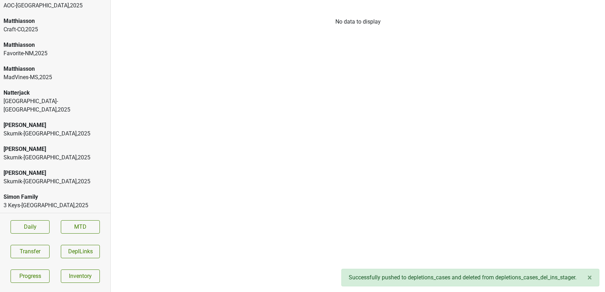
click at [37, 97] on div "Great Lakes-MI , 2025" at bounding box center [55, 105] width 103 height 17
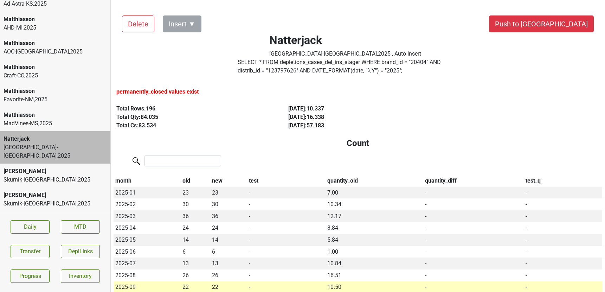
scroll to position [1099, 0]
click at [18, 96] on div "Favorite-NM , 2025" at bounding box center [55, 100] width 103 height 8
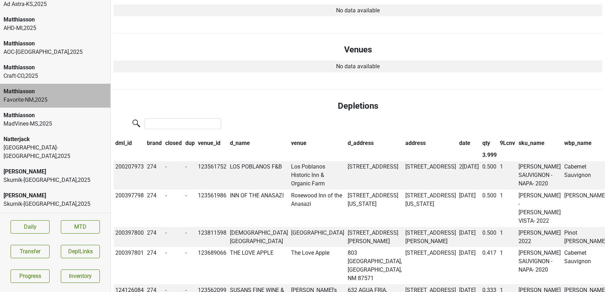
scroll to position [375, 0]
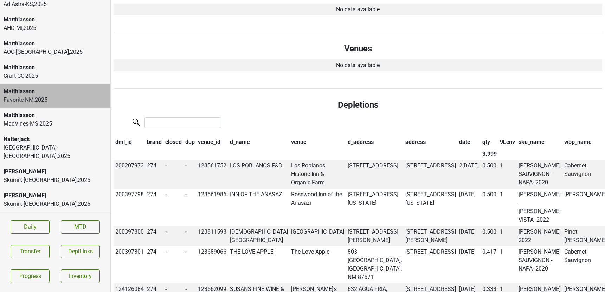
click at [457, 141] on th "date" at bounding box center [468, 142] width 23 height 12
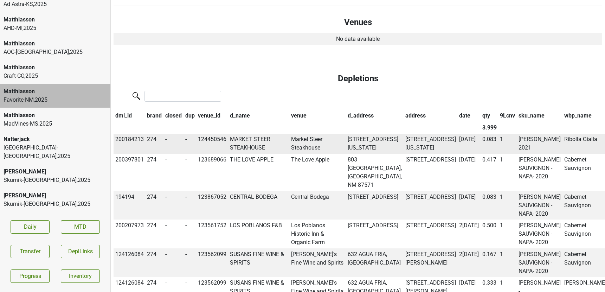
scroll to position [0, 0]
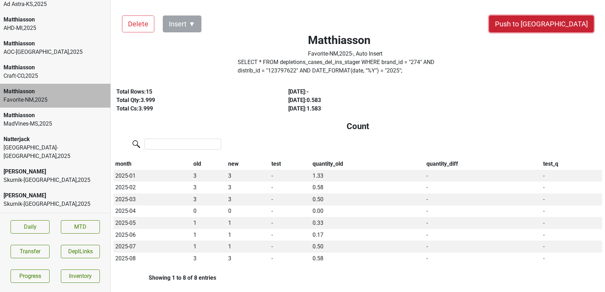
click at [555, 28] on button "Push to DC" at bounding box center [541, 23] width 105 height 17
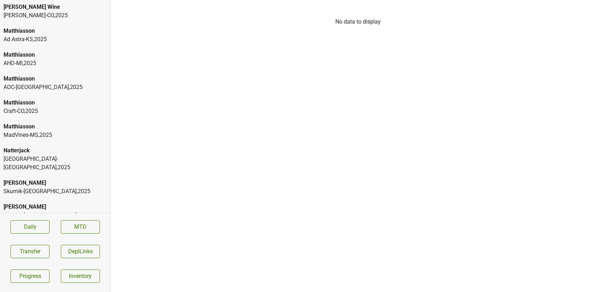
scroll to position [1063, 0]
click at [21, 99] on div "Matthiasson" at bounding box center [55, 103] width 103 height 8
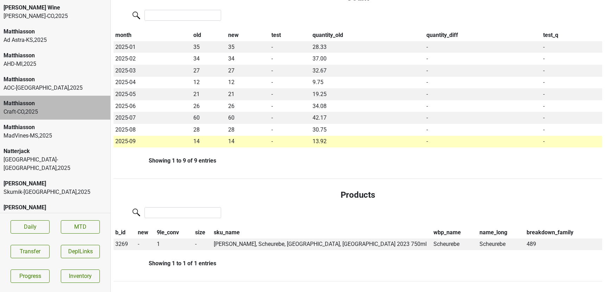
scroll to position [0, 0]
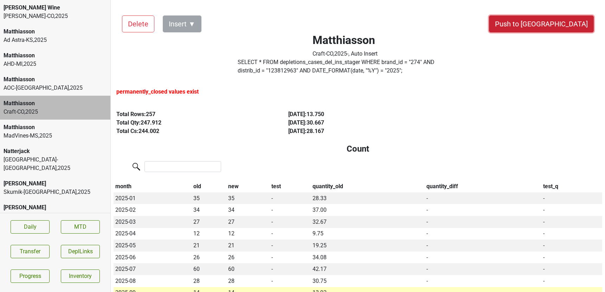
click at [557, 26] on button "Push to DC" at bounding box center [541, 23] width 105 height 17
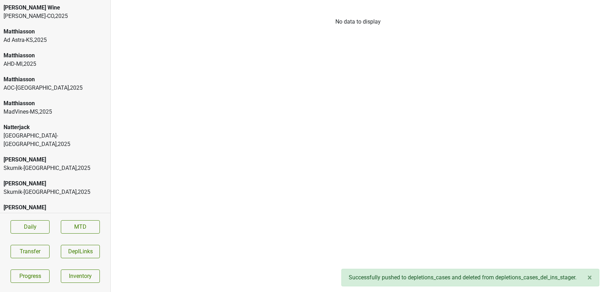
click at [57, 131] on div "Great Lakes-MI , 2025" at bounding box center [55, 139] width 103 height 17
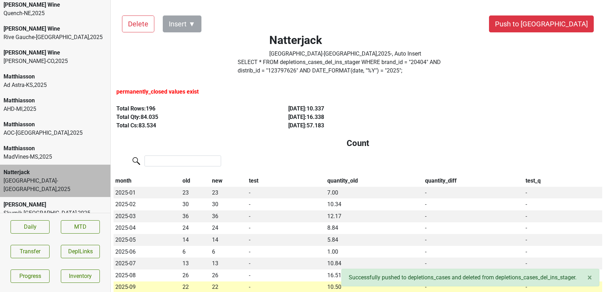
scroll to position [1013, 0]
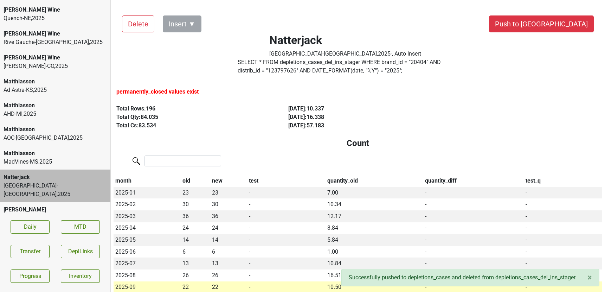
click at [63, 101] on div "Matthiasson" at bounding box center [55, 105] width 103 height 8
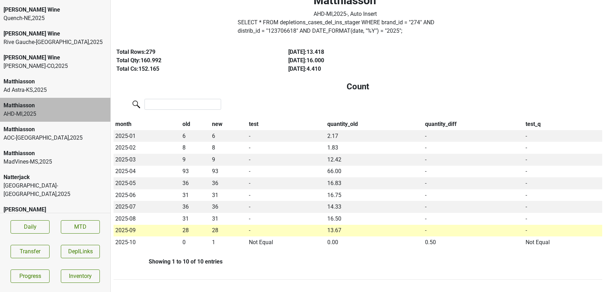
scroll to position [0, 0]
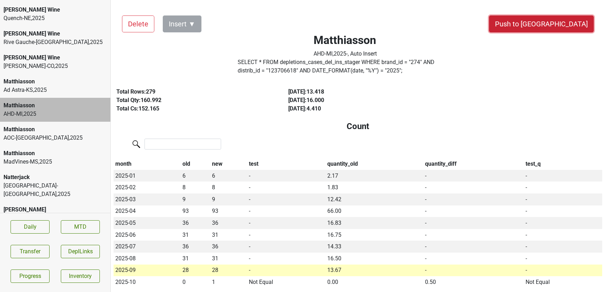
click at [555, 25] on button "Push to DC" at bounding box center [541, 23] width 105 height 17
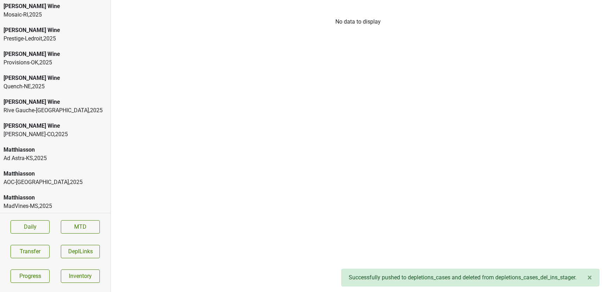
scroll to position [937, 0]
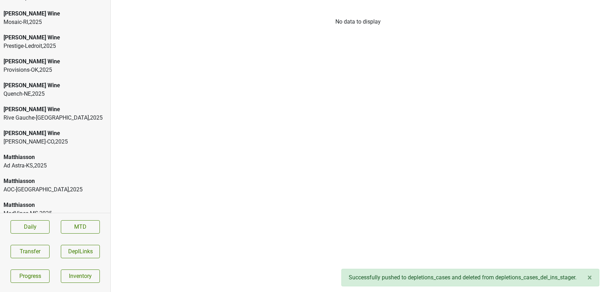
click at [69, 114] on div "Rive Gauche-GA , 2025" at bounding box center [55, 118] width 103 height 8
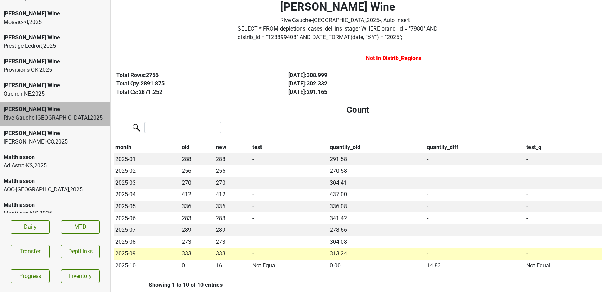
scroll to position [0, 0]
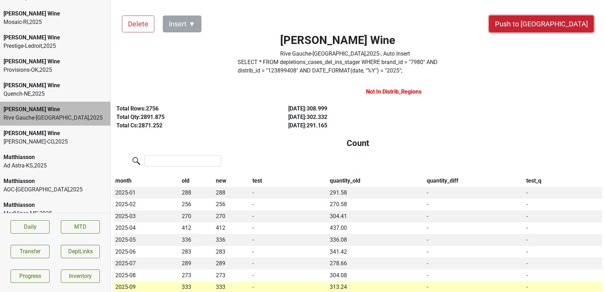
click at [554, 28] on button "Push to DC" at bounding box center [541, 23] width 105 height 17
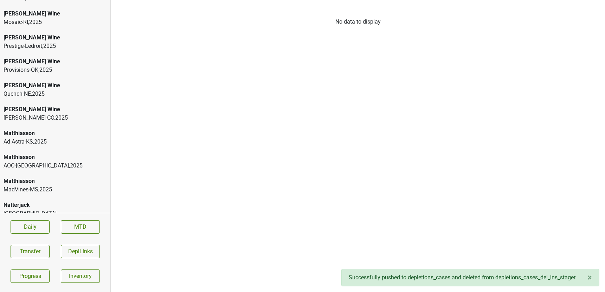
click at [23, 90] on div "Quench-NE , 2025" at bounding box center [55, 94] width 103 height 8
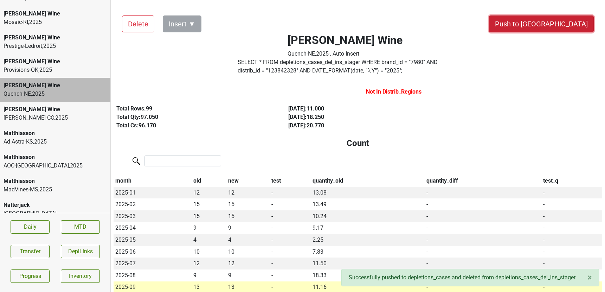
click at [569, 25] on button "Push to DC" at bounding box center [541, 23] width 105 height 17
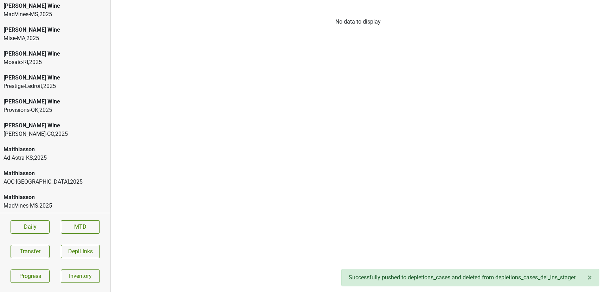
scroll to position [893, 0]
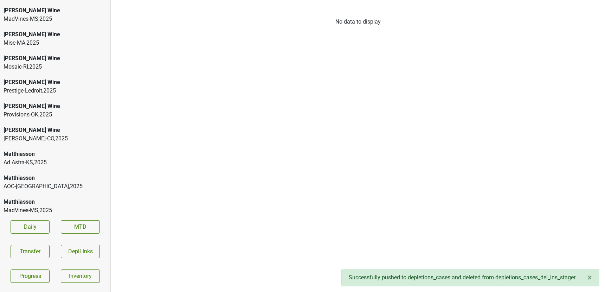
click at [31, 102] on div "Mary Taylor Wine" at bounding box center [55, 106] width 103 height 8
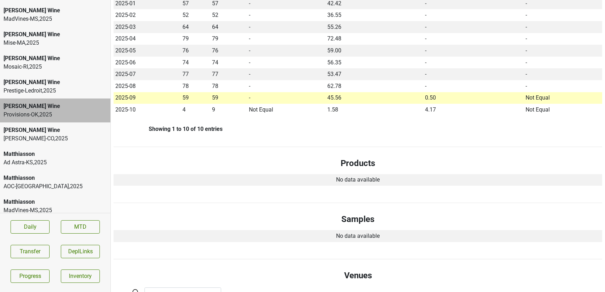
scroll to position [0, 0]
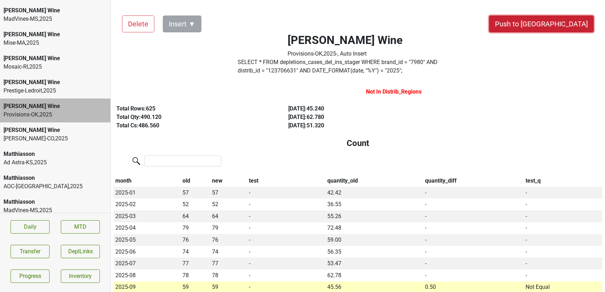
click at [562, 22] on button "Push to DC" at bounding box center [541, 23] width 105 height 17
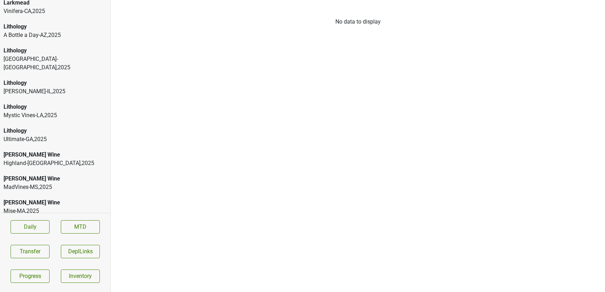
scroll to position [723, 0]
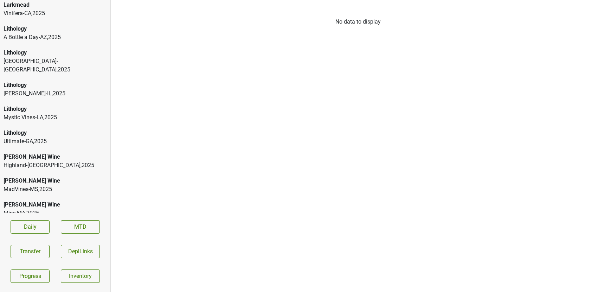
click at [82, 153] on div "Mary Taylor Wine" at bounding box center [55, 157] width 103 height 8
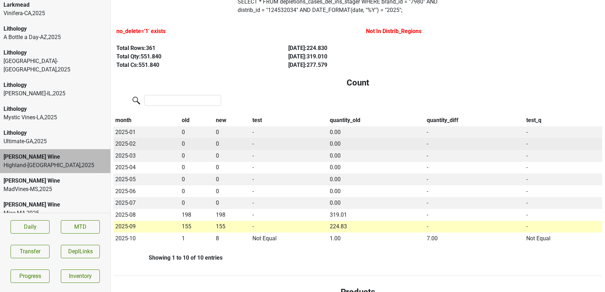
scroll to position [0, 0]
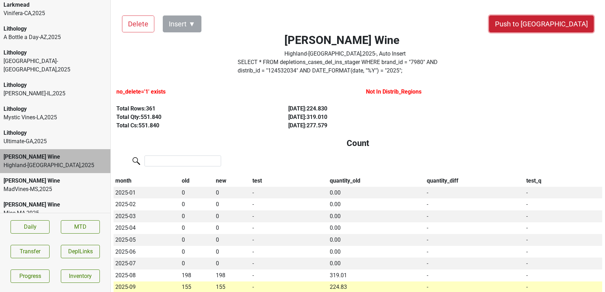
click at [562, 21] on button "Push to DC" at bounding box center [541, 23] width 105 height 17
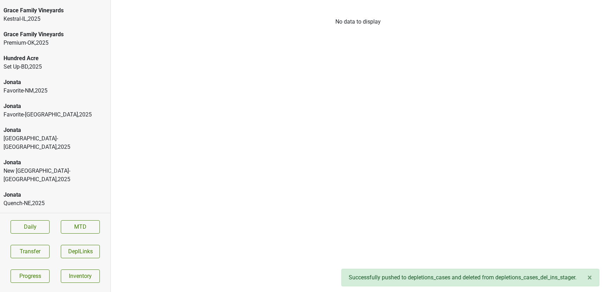
scroll to position [446, 0]
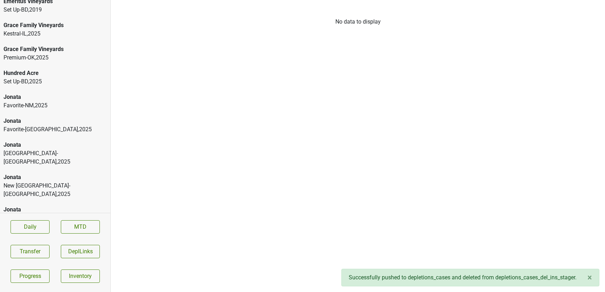
click at [30, 181] on div "New France-MN , 2025" at bounding box center [55, 189] width 103 height 17
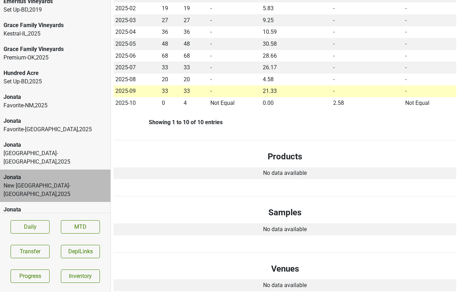
scroll to position [0, 0]
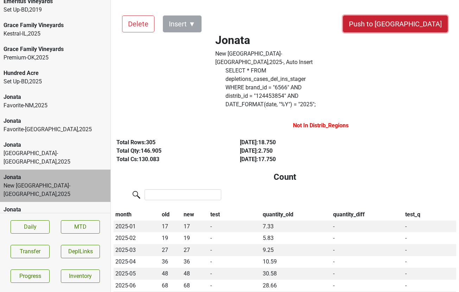
click at [415, 24] on button "Push to DC" at bounding box center [395, 23] width 105 height 17
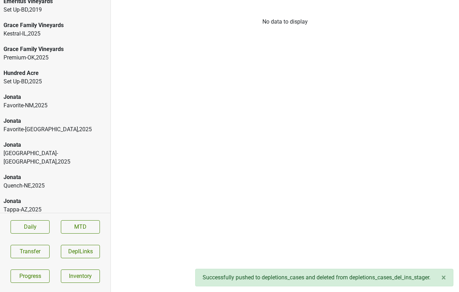
click at [31, 141] on div "Jonata" at bounding box center [55, 145] width 103 height 8
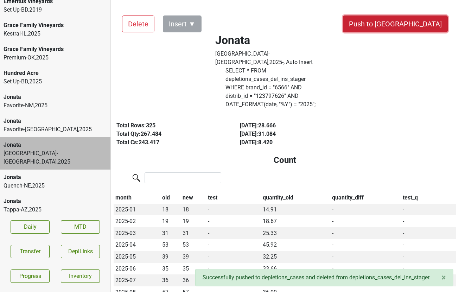
click at [425, 22] on button "Push to DC" at bounding box center [395, 23] width 105 height 17
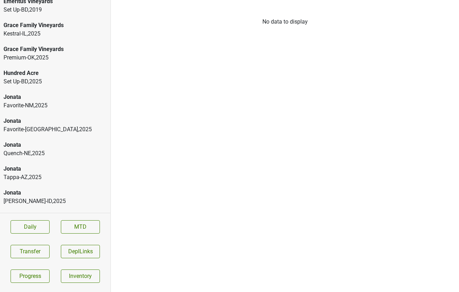
click at [54, 173] on div "Tappa-AZ , 2025" at bounding box center [55, 177] width 103 height 8
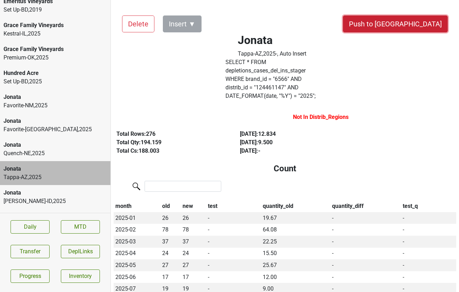
click at [423, 27] on button "Push to DC" at bounding box center [395, 23] width 105 height 17
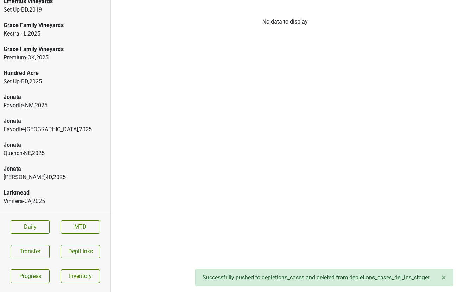
click at [51, 173] on div "Vehrs-ID , 2025" at bounding box center [55, 177] width 103 height 8
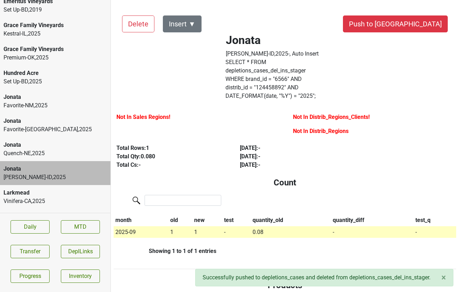
click at [56, 149] on div "Quench-NE , 2025" at bounding box center [55, 153] width 103 height 8
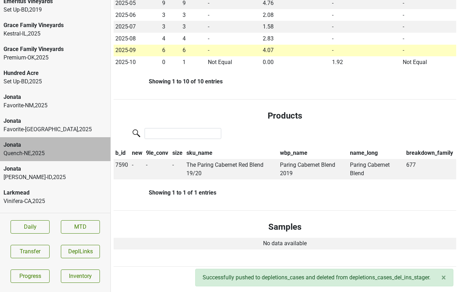
scroll to position [262, 0]
click at [117, 161] on span "7590" at bounding box center [121, 164] width 13 height 7
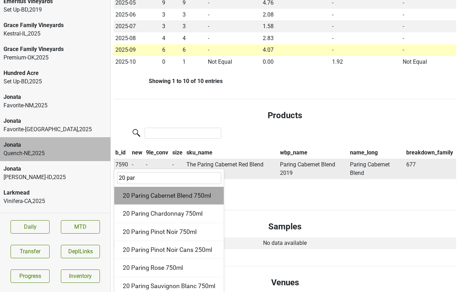
type input "20 par"
click at [179, 187] on div "20 Paring Cabernet Blend 750ml" at bounding box center [168, 196] width 109 height 18
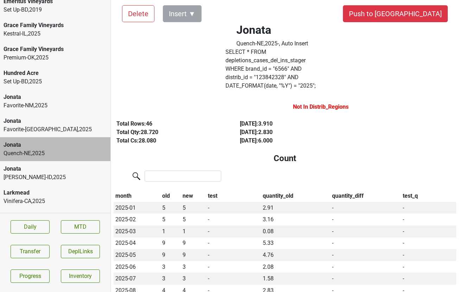
scroll to position [0, 0]
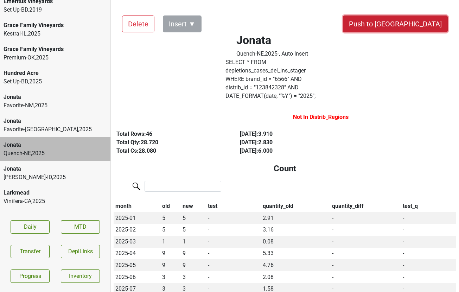
click at [418, 26] on button "Push to DC" at bounding box center [395, 23] width 105 height 17
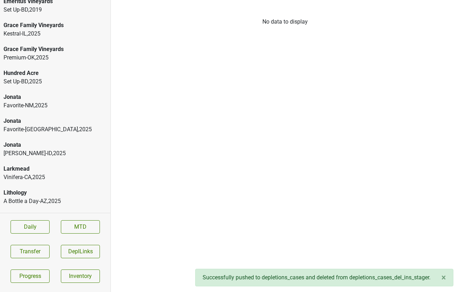
scroll to position [982, 0]
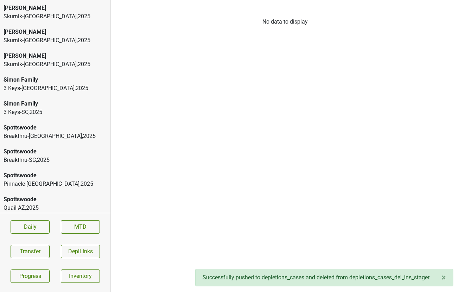
click at [12, 251] on div "Lipman-TN , 2025" at bounding box center [55, 259] width 103 height 17
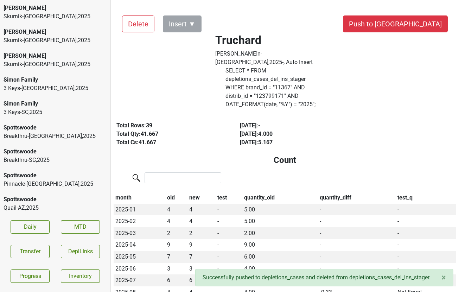
click at [14, 227] on div "Quail-NE , 2025" at bounding box center [55, 231] width 103 height 8
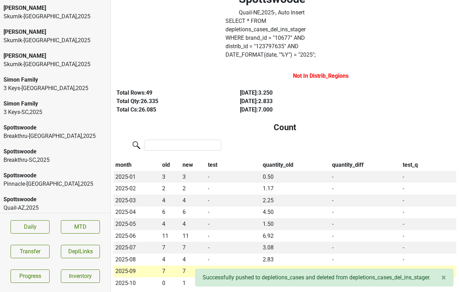
scroll to position [0, 0]
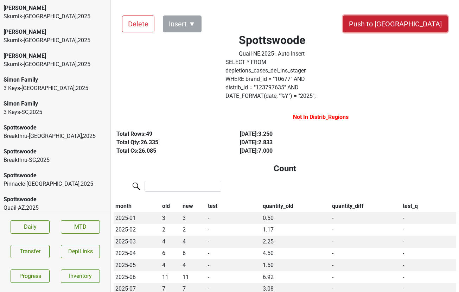
click at [409, 22] on button "Push to DC" at bounding box center [395, 23] width 105 height 17
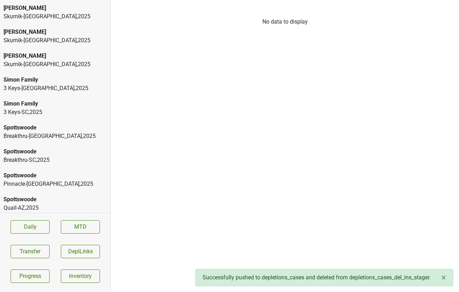
scroll to position [959, 0]
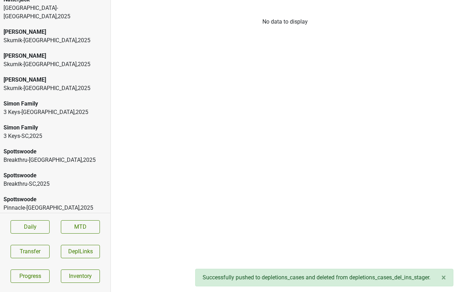
click at [19, 215] on div "Spottswoode Quail-AZ , 2025" at bounding box center [55, 227] width 110 height 24
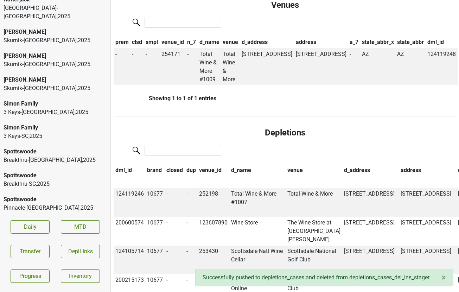
scroll to position [494, 0]
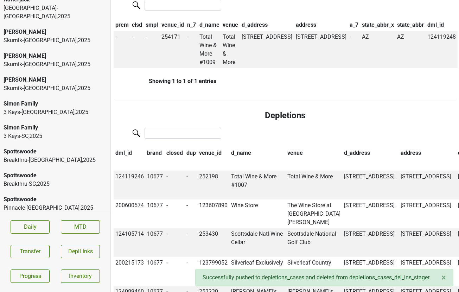
click at [456, 147] on th "date" at bounding box center [467, 153] width 23 height 12
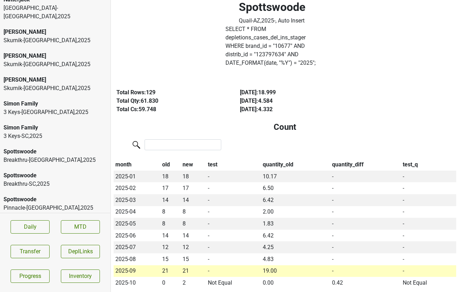
scroll to position [0, 0]
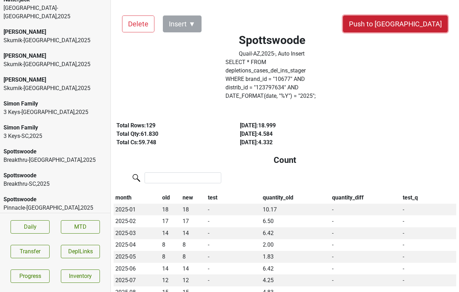
click at [431, 25] on button "Push to DC" at bounding box center [395, 23] width 105 height 17
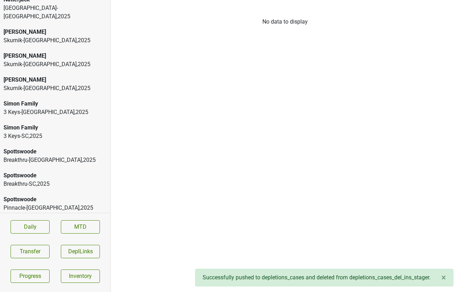
scroll to position [935, 0]
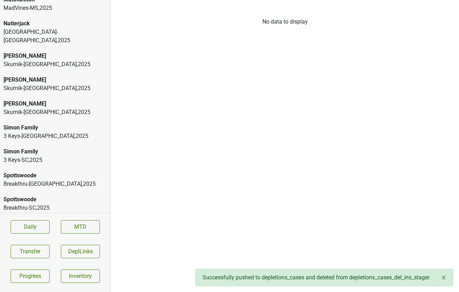
click at [31, 192] on div "Spottswoode Breakthru-SC , 2025" at bounding box center [55, 204] width 110 height 24
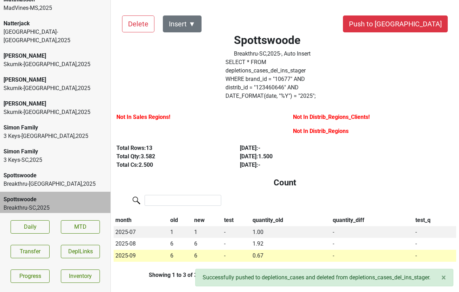
click at [37, 227] on div "Pinnacle-MO , 2025" at bounding box center [55, 231] width 103 height 8
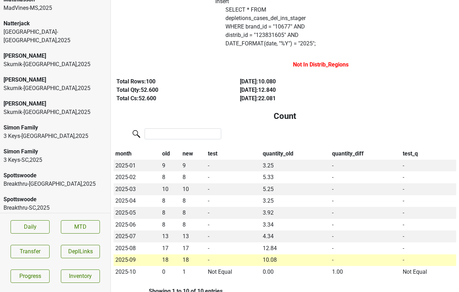
scroll to position [0, 0]
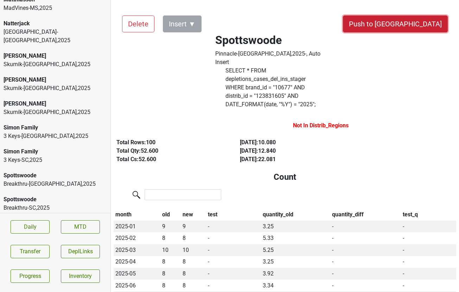
click at [413, 17] on button "Push to DC" at bounding box center [395, 23] width 105 height 17
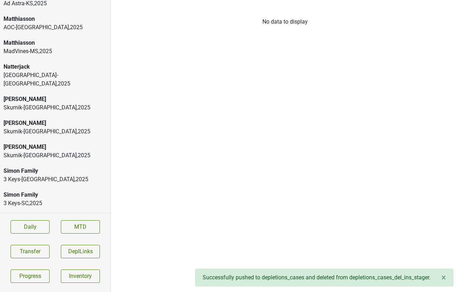
scroll to position [890, 0]
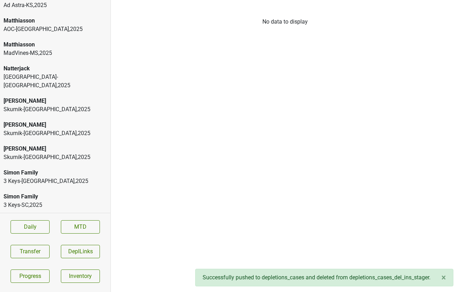
click at [54, 64] on div "Natterjack" at bounding box center [55, 68] width 103 height 8
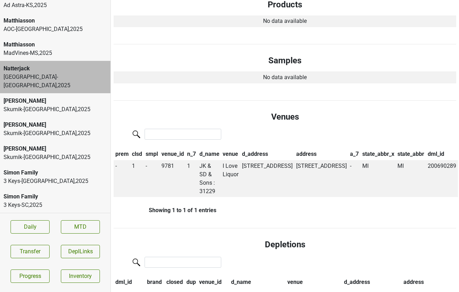
scroll to position [384, 0]
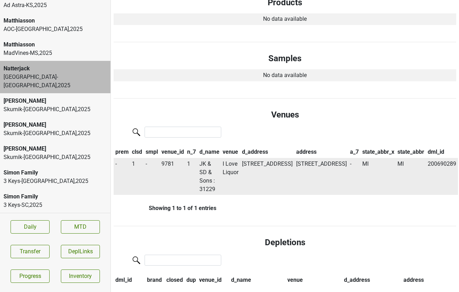
click at [209, 158] on td "JK & SD & Sons : 31229" at bounding box center [210, 176] width 24 height 37
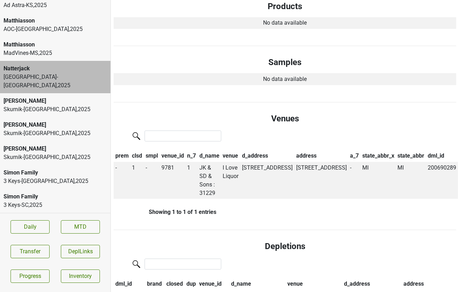
scroll to position [385, 0]
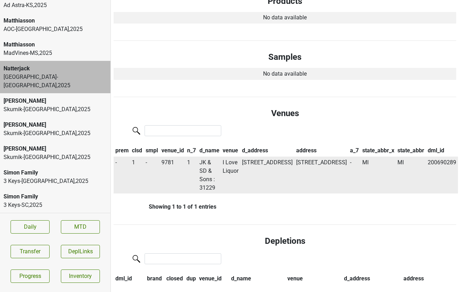
click at [134, 159] on span "1" at bounding box center [133, 162] width 3 height 7
click at [140, 167] on div "0" at bounding box center [159, 176] width 56 height 18
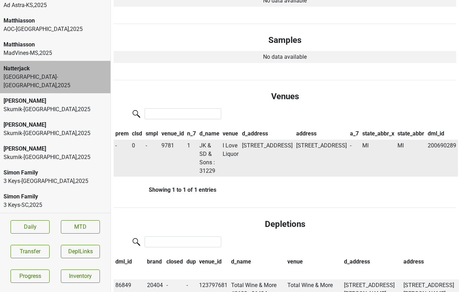
scroll to position [368, 0]
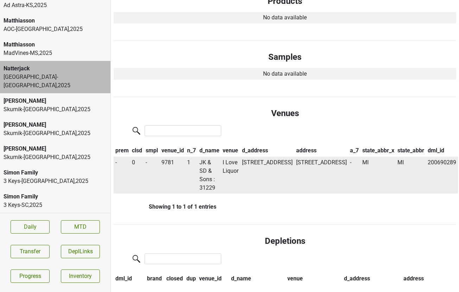
click at [239, 156] on td "I Love Liquor" at bounding box center [230, 174] width 19 height 37
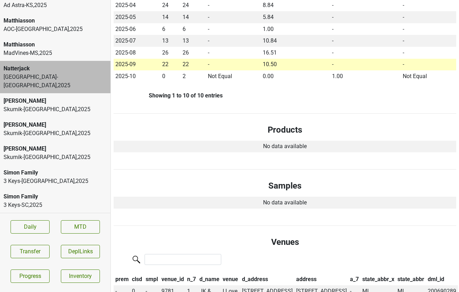
scroll to position [0, 0]
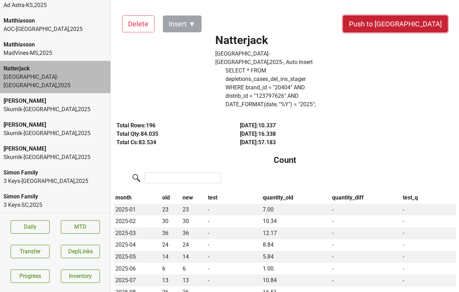
click at [414, 24] on button "Push to DC" at bounding box center [395, 23] width 105 height 17
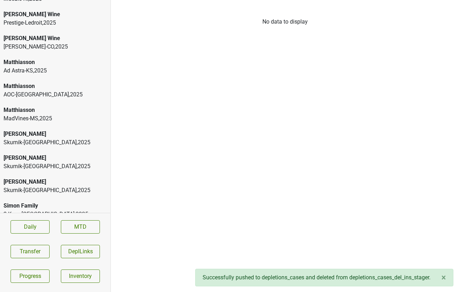
scroll to position [822, 0]
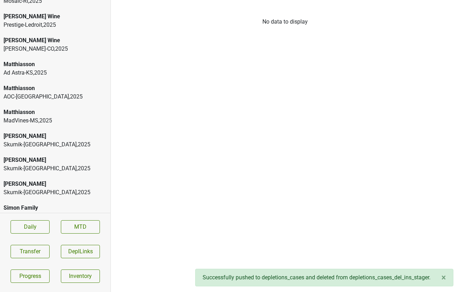
click at [14, 84] on div "Matthiasson" at bounding box center [55, 88] width 103 height 8
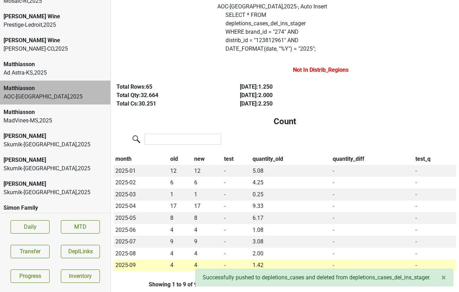
scroll to position [0, 0]
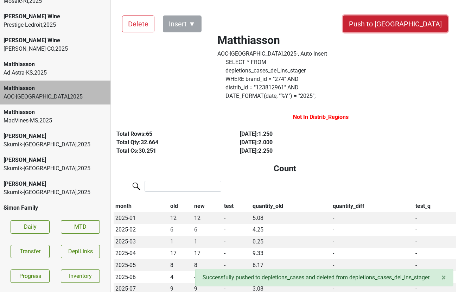
click at [423, 24] on button "Push to DC" at bounding box center [395, 23] width 105 height 17
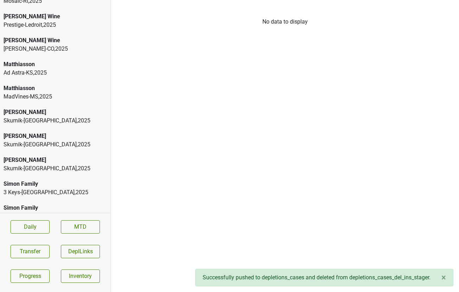
click at [53, 69] on div "Ad Astra-KS , 2025" at bounding box center [55, 73] width 103 height 8
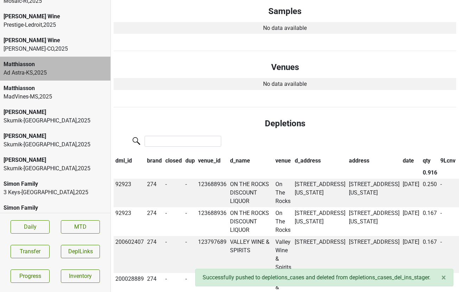
scroll to position [402, 0]
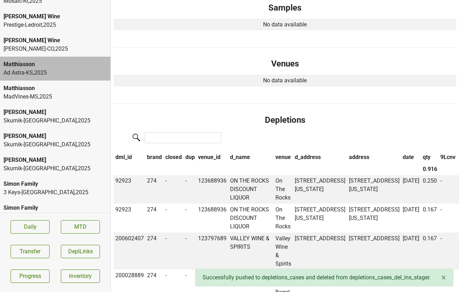
click at [401, 152] on th "date" at bounding box center [411, 158] width 20 height 12
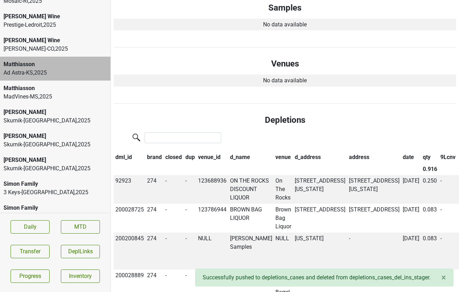
click at [401, 152] on th "date" at bounding box center [411, 158] width 20 height 12
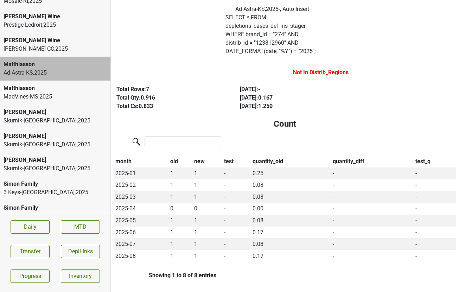
scroll to position [0, 0]
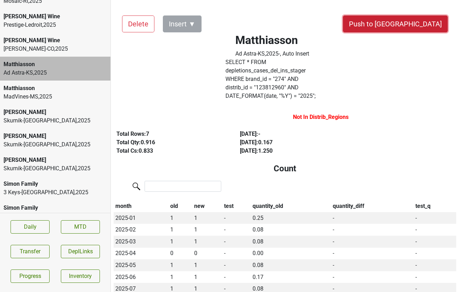
click at [417, 23] on button "Push to DC" at bounding box center [395, 23] width 105 height 17
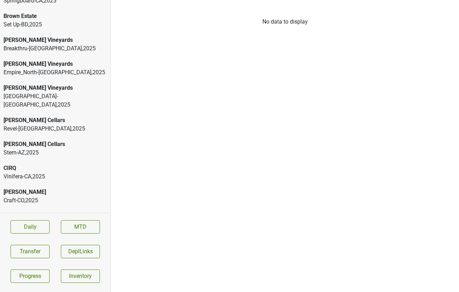
scroll to position [127, 0]
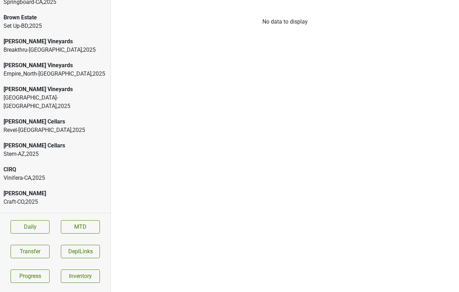
click at [47, 61] on div "Buehler Vineyards" at bounding box center [55, 65] width 103 height 8
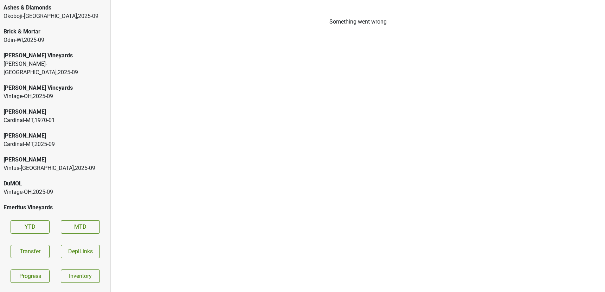
scroll to position [52, 0]
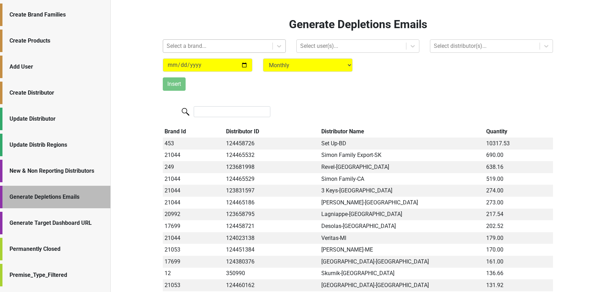
click at [185, 43] on div at bounding box center [218, 46] width 102 height 10
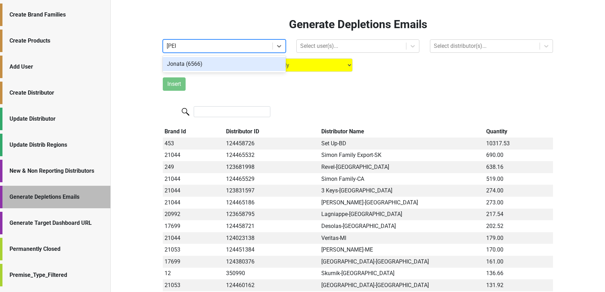
type input "jona"
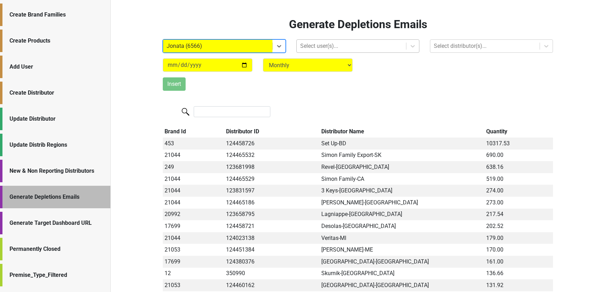
click at [326, 47] on div at bounding box center [351, 46] width 102 height 10
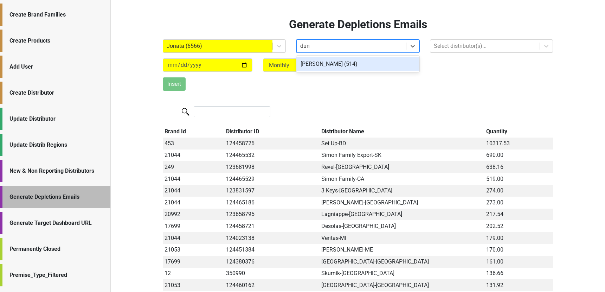
type input "dunn"
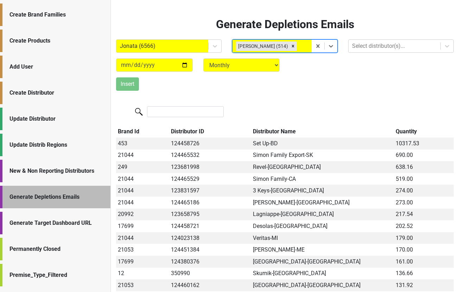
click at [259, 132] on th "Distributor Name" at bounding box center [322, 131] width 143 height 12
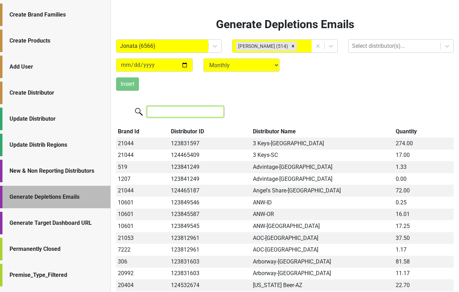
click at [176, 114] on input "search" at bounding box center [185, 111] width 77 height 11
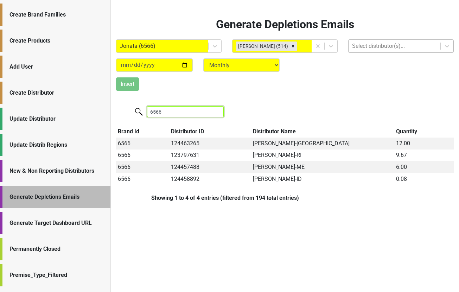
type input "6566"
click at [365, 44] on div at bounding box center [394, 46] width 85 height 10
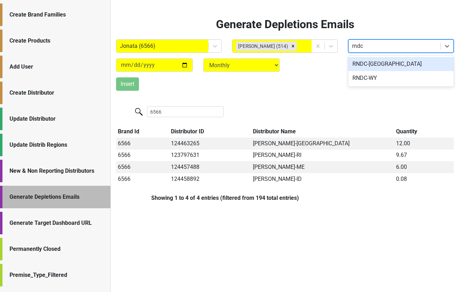
type input "rndc-"
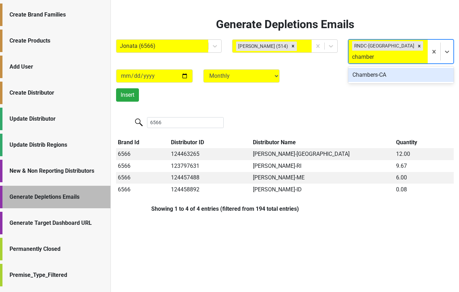
type input "chambers"
type input "hayden"
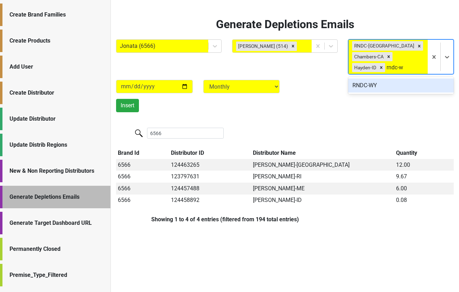
type input "rndc-wy"
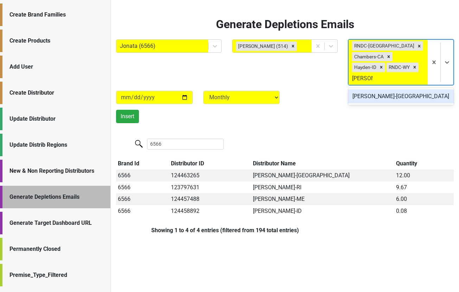
type input "vehrs-wa"
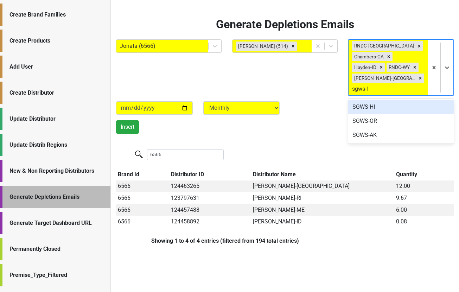
type input "sgws-hi"
type input "sgws-or"
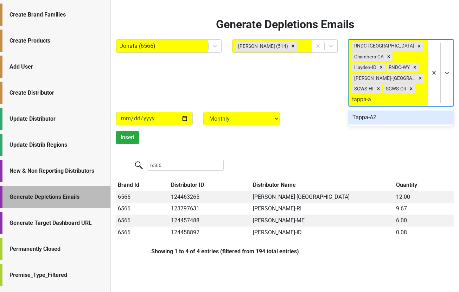
type input "tappa-az"
type input "sgws-ak"
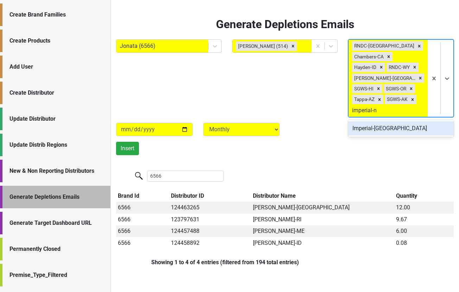
type input "imperial-nv"
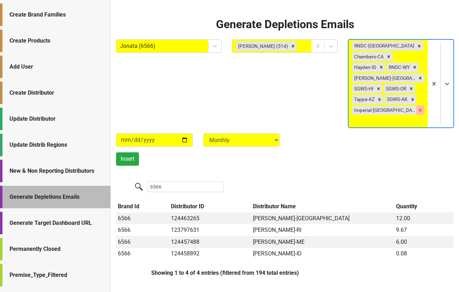
click at [419, 108] on icon "Remove Imperial-NV" at bounding box center [420, 110] width 5 height 5
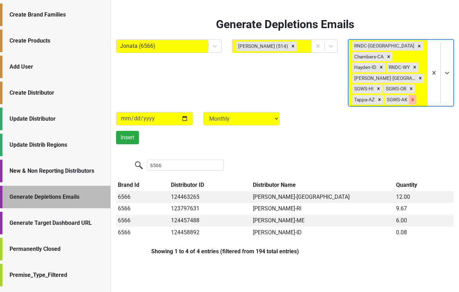
click at [410, 101] on icon "Remove SGWS-AK" at bounding box center [412, 99] width 5 height 5
click at [408, 91] on icon "Remove SGWS-OR" at bounding box center [410, 88] width 5 height 5
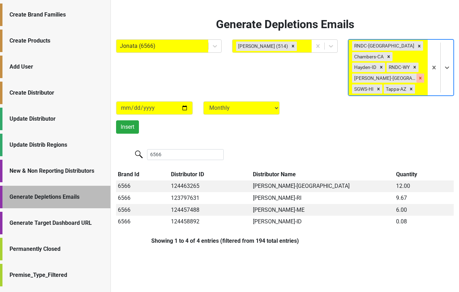
click at [418, 80] on icon "Remove Vehrs-WA" at bounding box center [420, 78] width 5 height 5
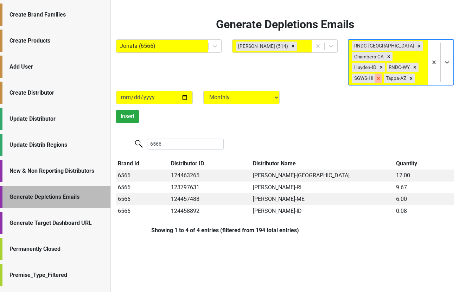
click at [378, 79] on icon "Remove SGWS-HI" at bounding box center [378, 78] width 5 height 5
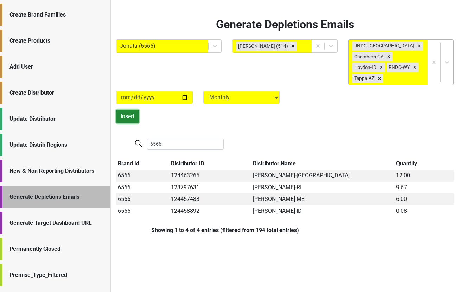
click at [127, 117] on button "Insert" at bounding box center [127, 116] width 23 height 13
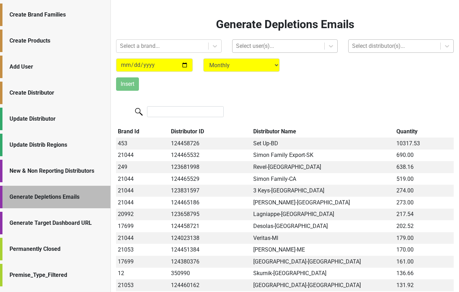
click at [291, 47] on div at bounding box center [278, 46] width 85 height 10
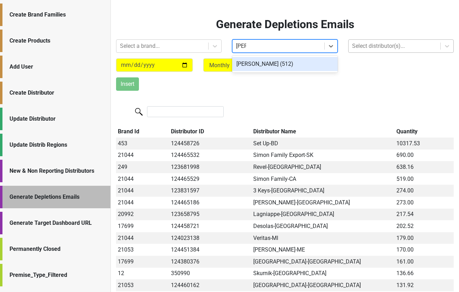
type input "kenn"
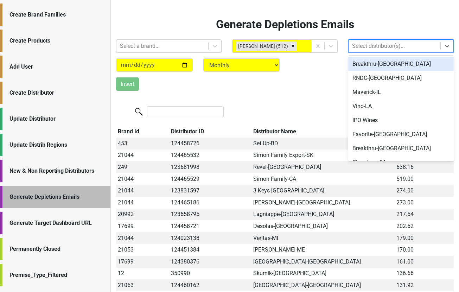
click at [363, 44] on div at bounding box center [394, 46] width 85 height 10
type input "-mo"
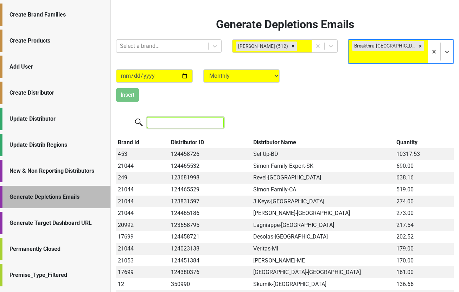
click at [189, 117] on input "search" at bounding box center [185, 122] width 77 height 11
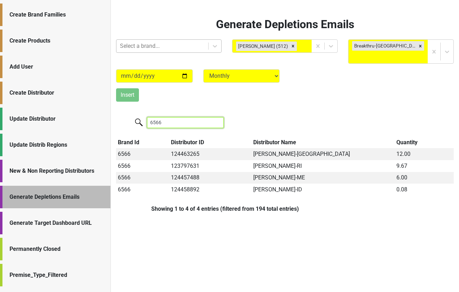
type input "6566"
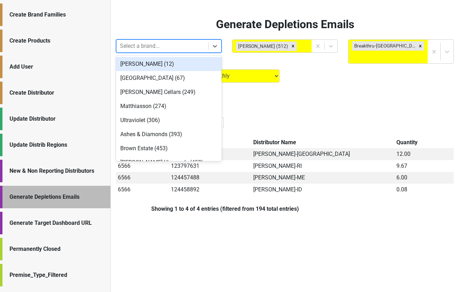
click at [185, 44] on div at bounding box center [162, 46] width 85 height 10
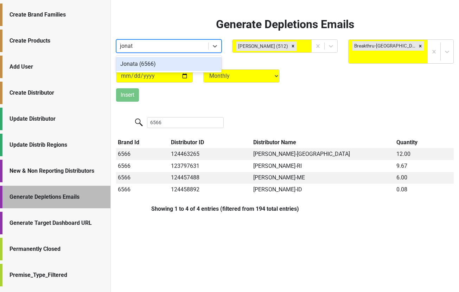
type input "jonata"
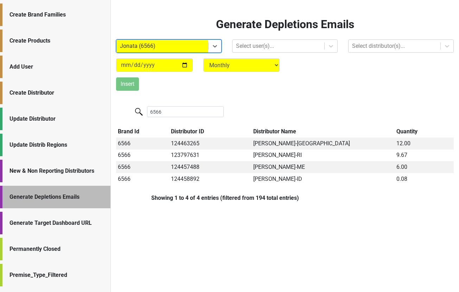
click at [65, 152] on div "Update Distrib Regions" at bounding box center [55, 145] width 110 height 22
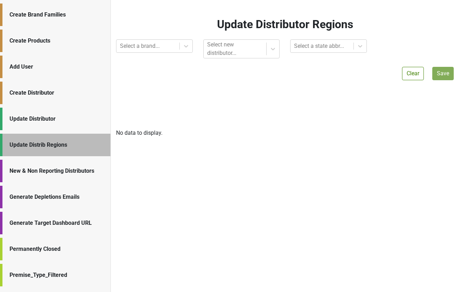
click at [64, 194] on div "Generate Depletions Emails" at bounding box center [56, 197] width 94 height 8
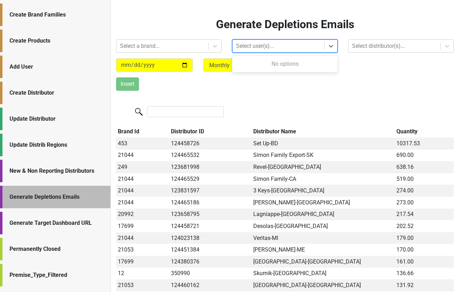
click at [248, 46] on div at bounding box center [278, 46] width 85 height 10
type input "j"
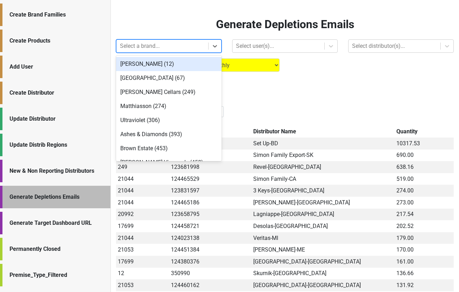
click at [166, 51] on div "Select a brand..." at bounding box center [162, 46] width 92 height 13
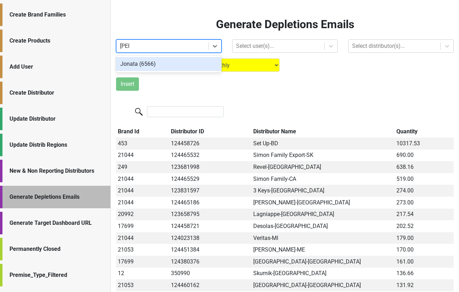
type input "jona"
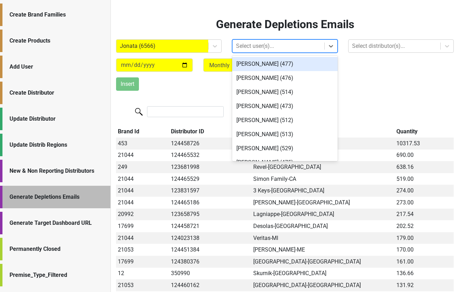
click at [252, 40] on div "Select user(s)..." at bounding box center [278, 46] width 92 height 13
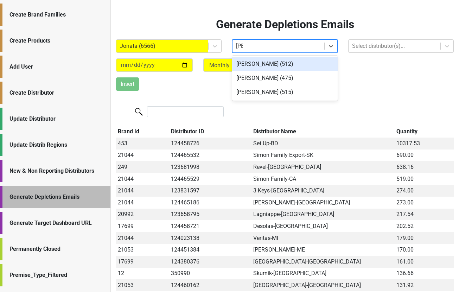
type input "kenn"
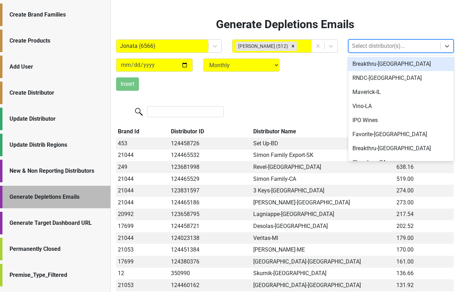
click at [360, 44] on div at bounding box center [394, 46] width 85 height 10
click at [176, 111] on input "search" at bounding box center [185, 111] width 77 height 11
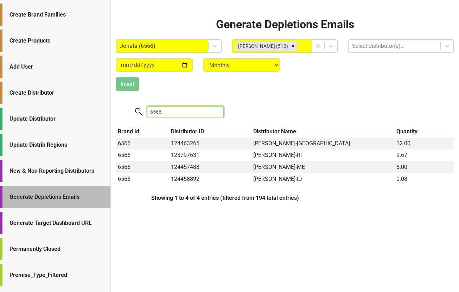
type input "6566"
click at [330, 48] on icon at bounding box center [330, 46] width 7 height 7
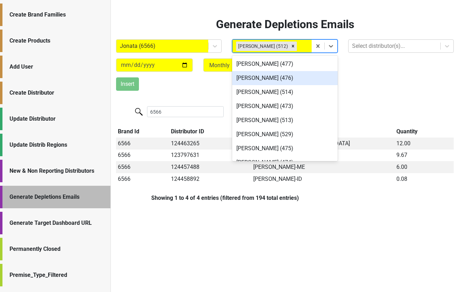
click at [373, 85] on div "Insert" at bounding box center [285, 83] width 348 height 13
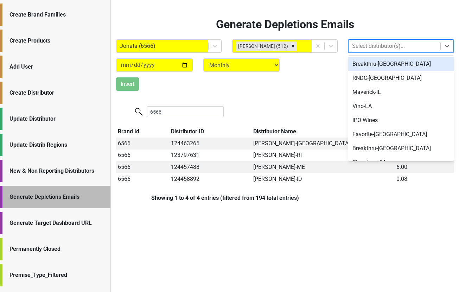
click at [365, 46] on div at bounding box center [394, 46] width 85 height 10
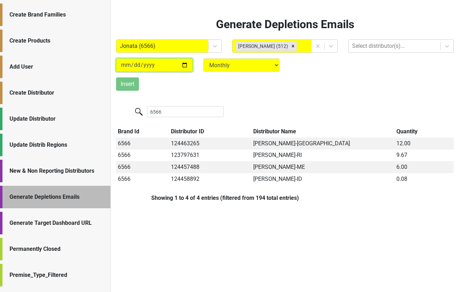
click at [137, 65] on input "[DATE]" at bounding box center [154, 64] width 77 height 13
click at [185, 67] on input "[DATE]" at bounding box center [154, 64] width 77 height 13
type input "[DATE]"
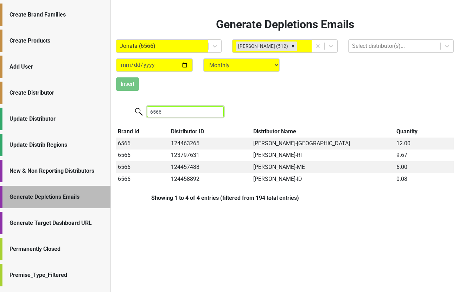
click at [162, 115] on input "6566" at bounding box center [185, 111] width 77 height 11
click at [365, 48] on div at bounding box center [394, 46] width 85 height 10
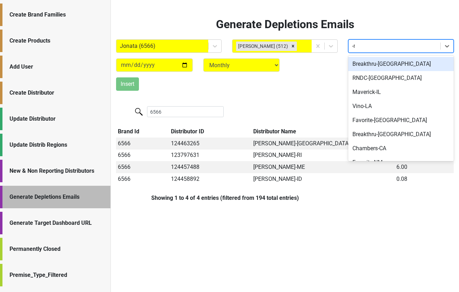
type input "-mo"
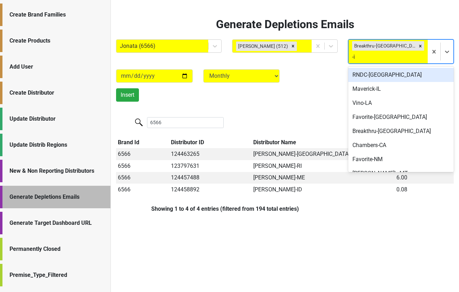
type input "-il"
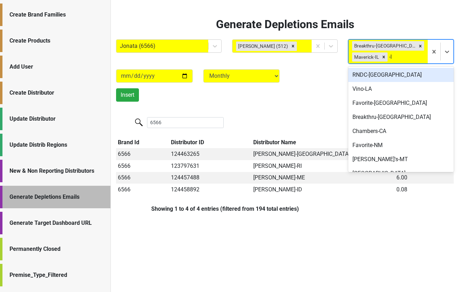
type input "-la"
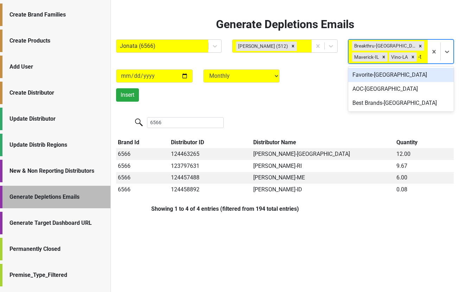
type input "-tx"
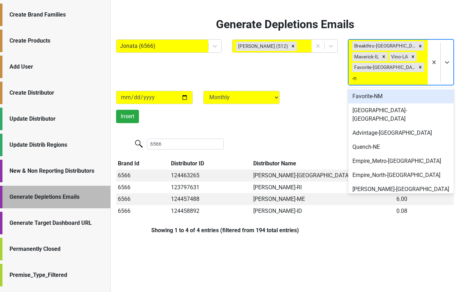
type input "-nm"
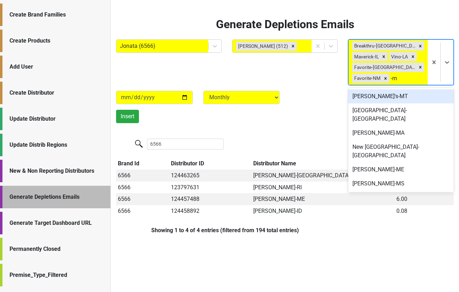
type input "-mt"
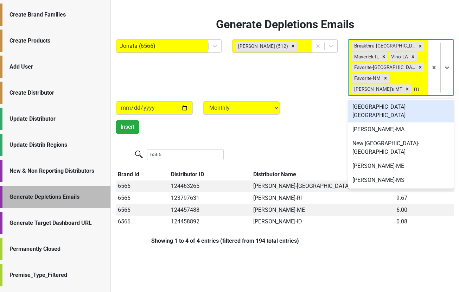
type input "-mi"
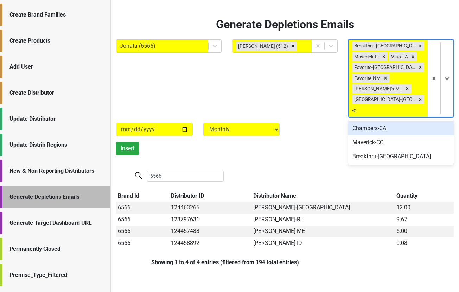
type input "-co"
type input "-ok"
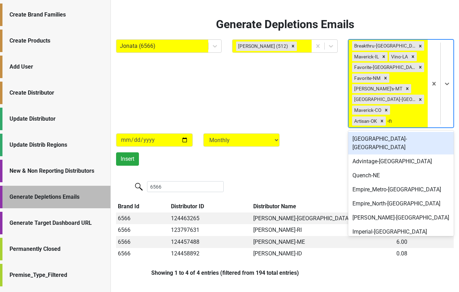
type input "-ne"
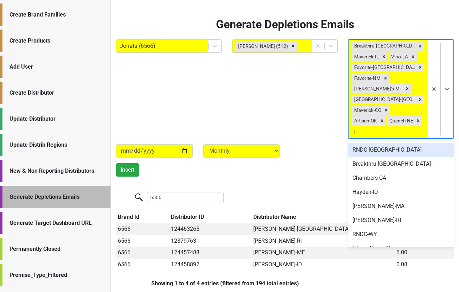
type input "-mn"
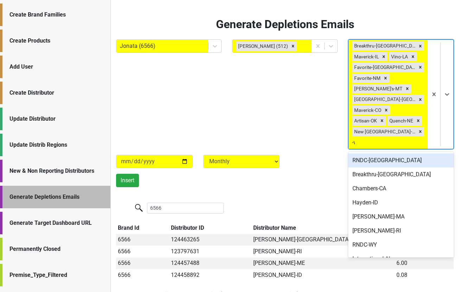
type input "-wi"
type input "-ks"
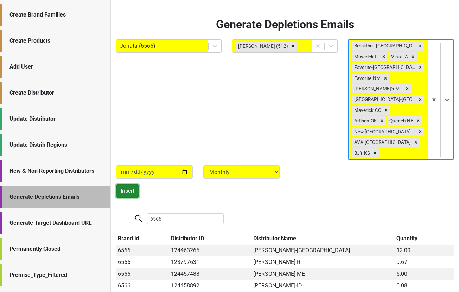
click at [129, 184] on button "Insert" at bounding box center [127, 190] width 23 height 13
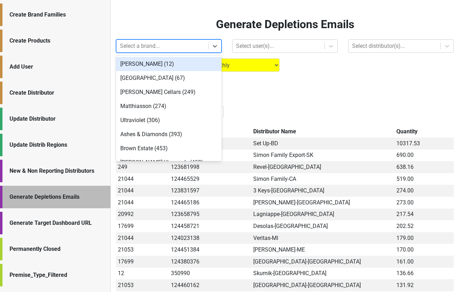
click at [207, 45] on div "Select a brand..." at bounding box center [162, 46] width 92 height 13
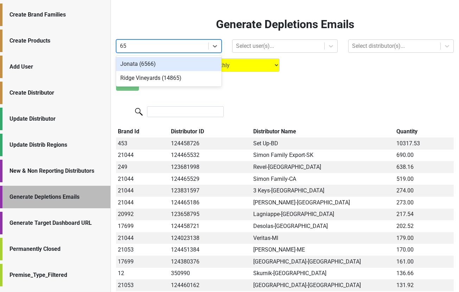
type input "656"
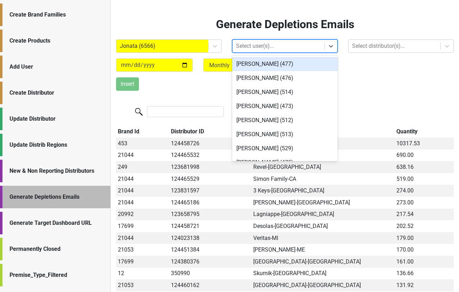
click at [300, 44] on div at bounding box center [278, 46] width 85 height 10
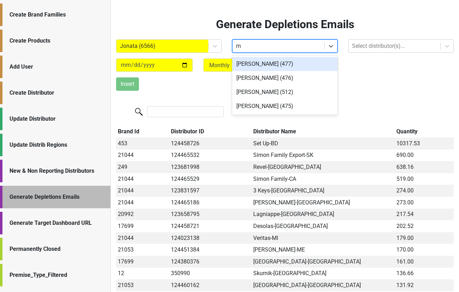
type input "m"
type input "wag"
click at [267, 66] on div "JD Waggoner (513)" at bounding box center [284, 64] width 105 height 14
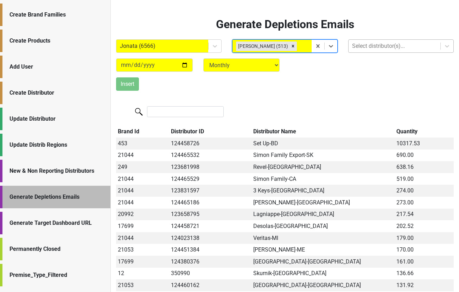
click at [359, 46] on div at bounding box center [394, 46] width 85 height 10
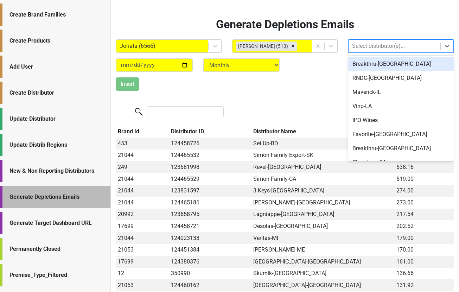
type input "-"
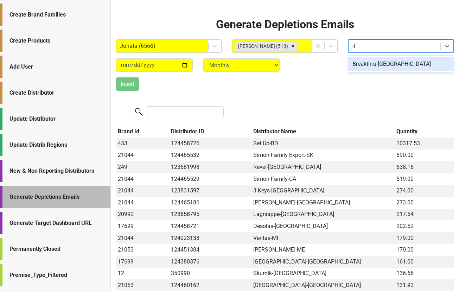
type input "-fl"
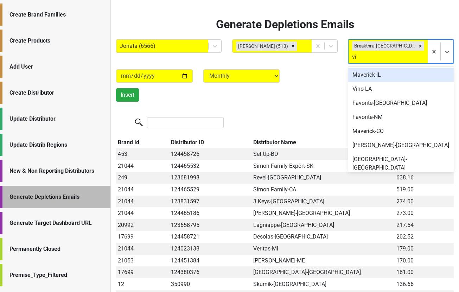
type input "vin"
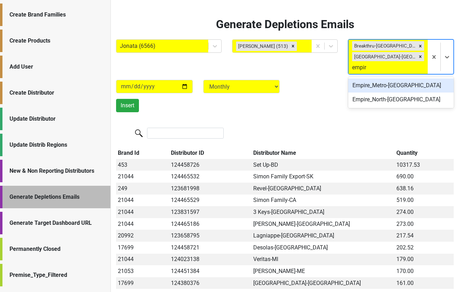
type input "empire"
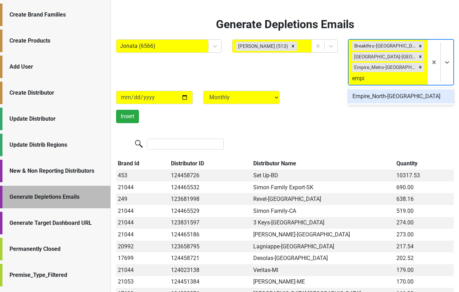
type input "empire"
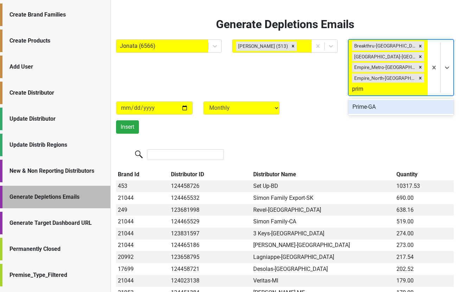
type input "prime"
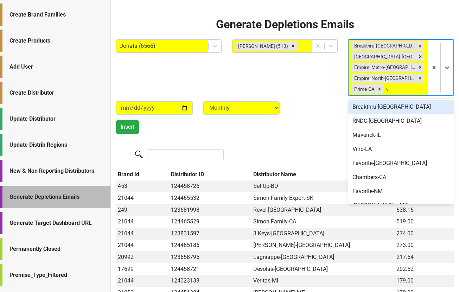
type input "-de"
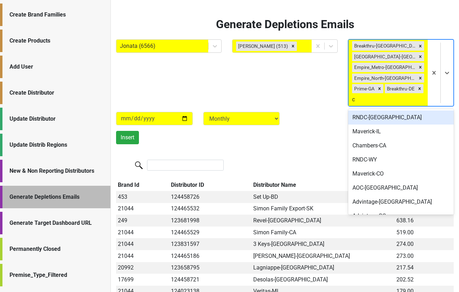
type input "ct"
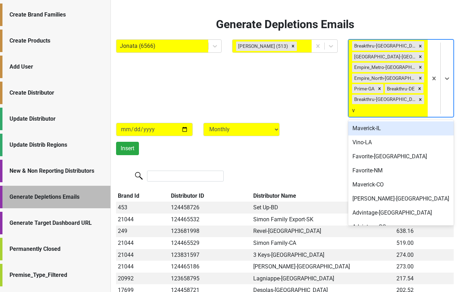
type input "vt"
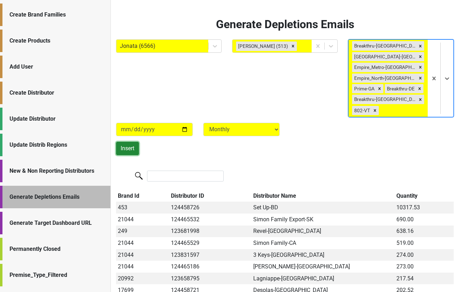
click at [124, 142] on button "Insert" at bounding box center [127, 148] width 23 height 13
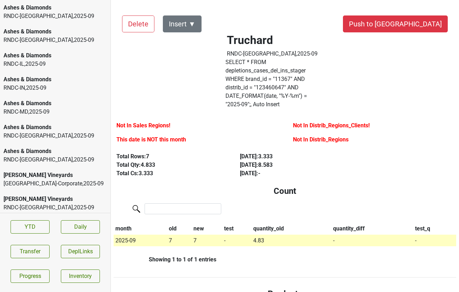
scroll to position [213, 0]
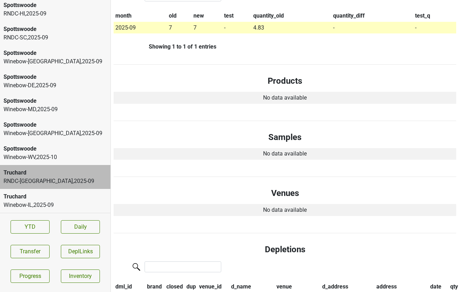
click at [64, 62] on div "Winebow-[GEOGRAPHIC_DATA] , 2025 - 09" at bounding box center [55, 61] width 103 height 8
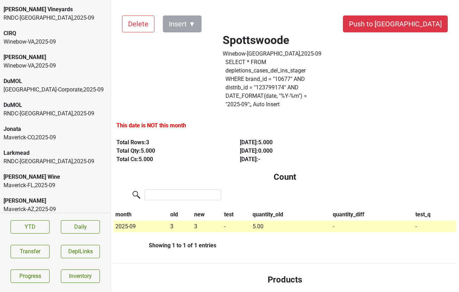
scroll to position [194, 0]
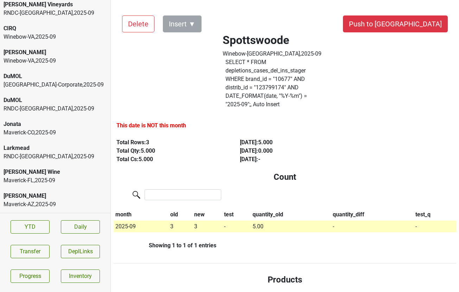
click at [50, 128] on div "Jonata" at bounding box center [55, 124] width 103 height 8
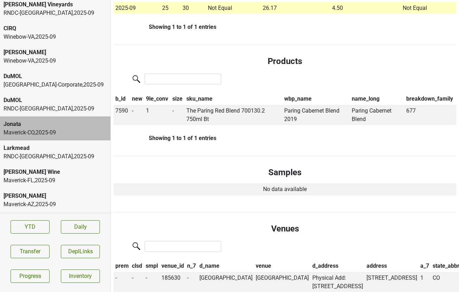
scroll to position [233, 0]
click at [76, 146] on div "Larkmead" at bounding box center [55, 148] width 103 height 8
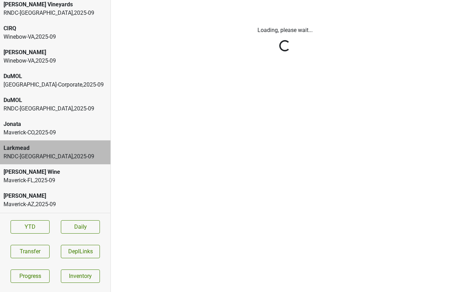
scroll to position [0, 0]
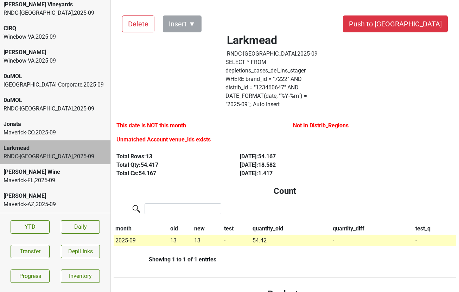
click at [69, 130] on div "Maverick-CO , 2025 - 09" at bounding box center [55, 132] width 103 height 8
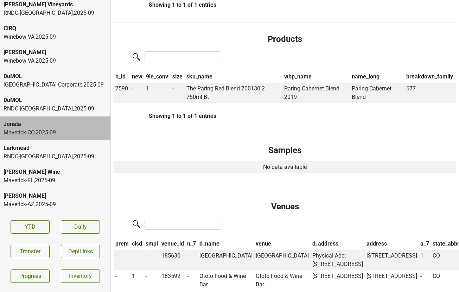
scroll to position [232, 0]
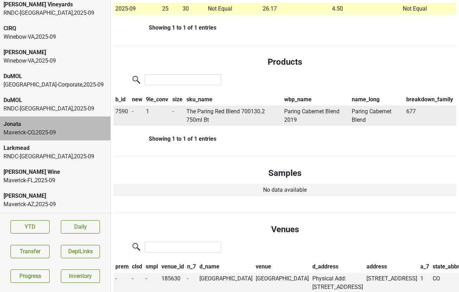
click at [122, 108] on span "7590" at bounding box center [121, 111] width 13 height 7
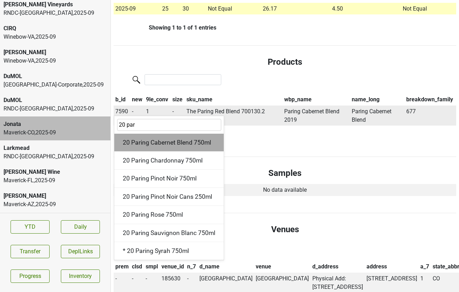
type input "20 par"
click at [136, 134] on div "20 Paring Cabernet Blend 750ml" at bounding box center [168, 143] width 109 height 18
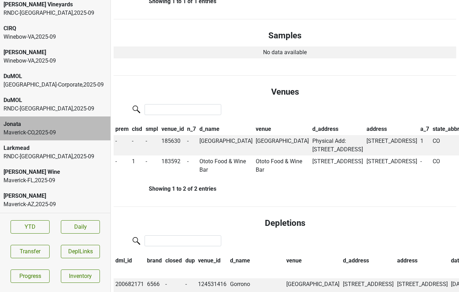
scroll to position [374, 0]
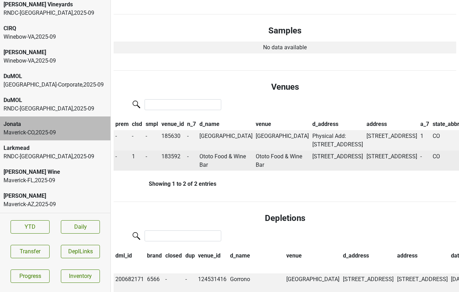
click at [211, 162] on td "Ototo Food & Wine Bar" at bounding box center [226, 160] width 57 height 20
click at [136, 157] on td "1" at bounding box center [137, 160] width 14 height 20
click at [133, 156] on span "1" at bounding box center [133, 156] width 3 height 7
click at [142, 170] on div "0" at bounding box center [159, 170] width 56 height 18
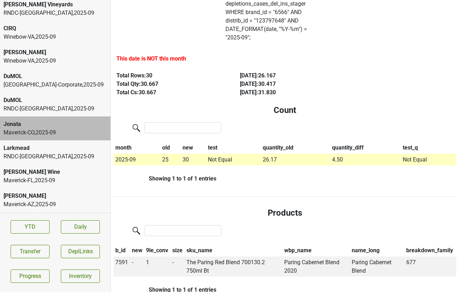
scroll to position [0, 0]
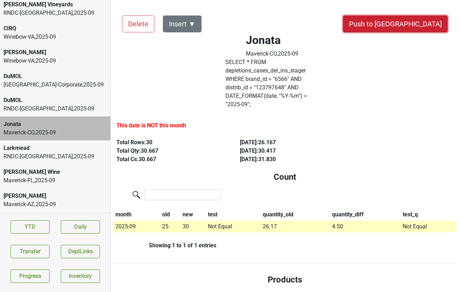
click at [419, 18] on button "Push to [GEOGRAPHIC_DATA]" at bounding box center [395, 23] width 105 height 17
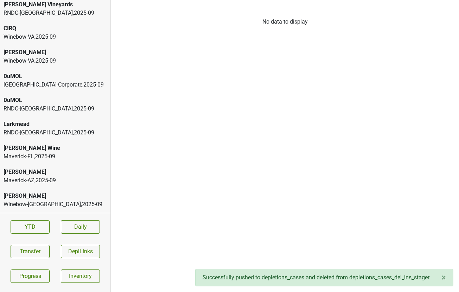
click at [43, 125] on div "Larkmead" at bounding box center [55, 124] width 103 height 8
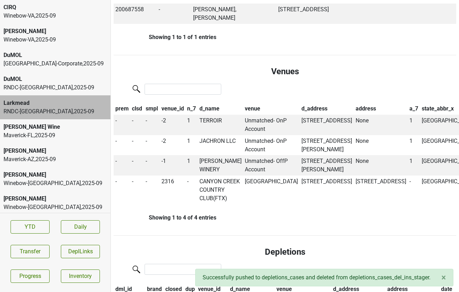
scroll to position [216, 0]
click at [63, 175] on div "[PERSON_NAME]" at bounding box center [55, 174] width 103 height 8
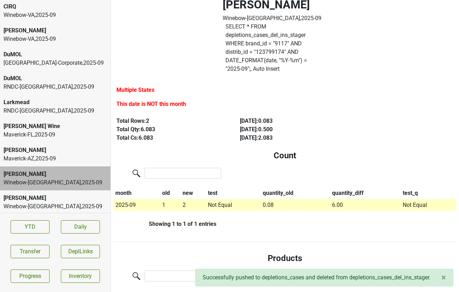
scroll to position [37, 0]
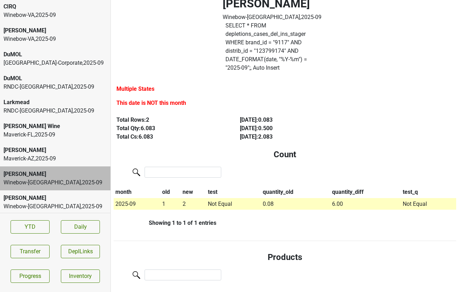
click at [62, 202] on div "[PERSON_NAME]-[GEOGRAPHIC_DATA] , 2025 - 09" at bounding box center [55, 202] width 110 height 24
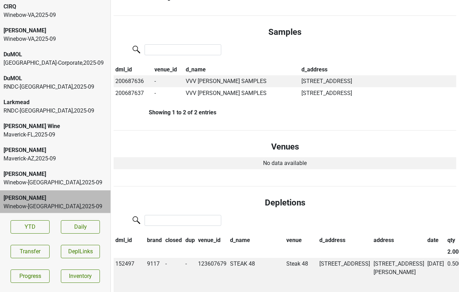
scroll to position [0, 0]
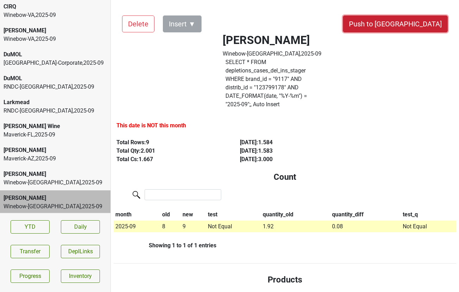
click at [415, 18] on button "Push to [GEOGRAPHIC_DATA]" at bounding box center [395, 23] width 105 height 17
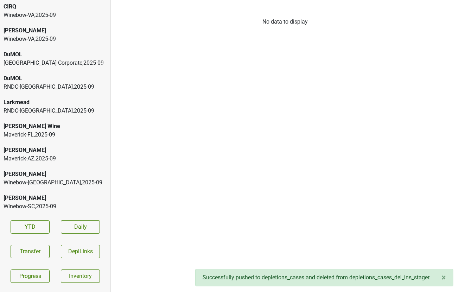
click at [31, 183] on div "Winebow-[GEOGRAPHIC_DATA] , 2025 - 09" at bounding box center [55, 182] width 103 height 8
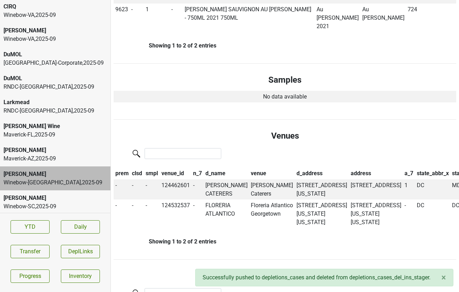
scroll to position [356, 0]
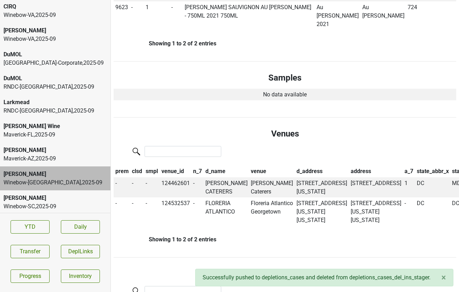
click at [55, 151] on div "[PERSON_NAME]" at bounding box center [55, 150] width 103 height 8
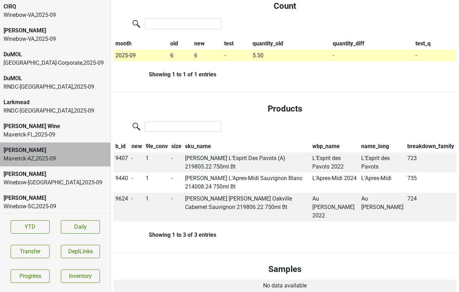
scroll to position [0, 0]
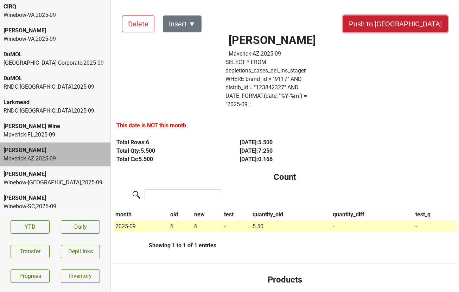
click at [411, 18] on button "Push to [GEOGRAPHIC_DATA]" at bounding box center [395, 23] width 105 height 17
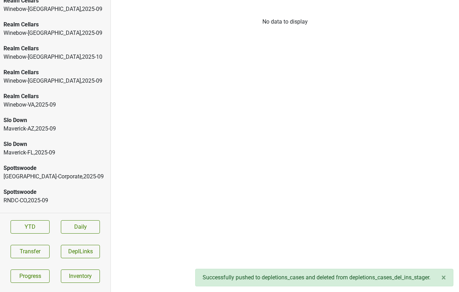
scroll to position [791, 0]
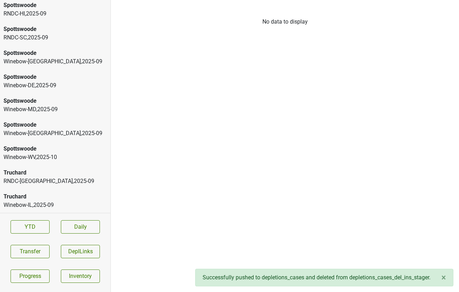
click at [22, 199] on div "Truchard" at bounding box center [55, 196] width 103 height 8
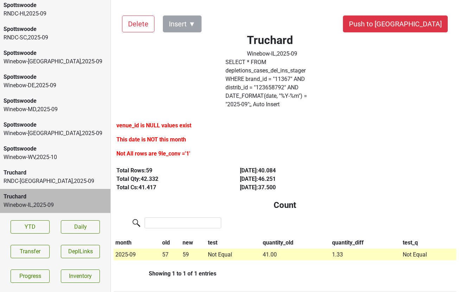
click at [38, 156] on div "Winebow-WV , 2025 - 10" at bounding box center [55, 157] width 103 height 8
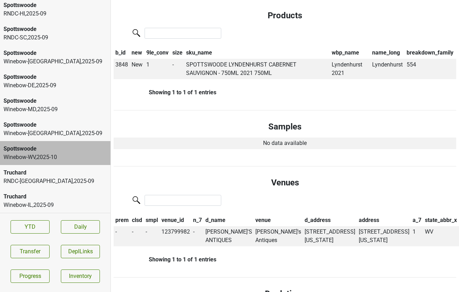
scroll to position [218, 0]
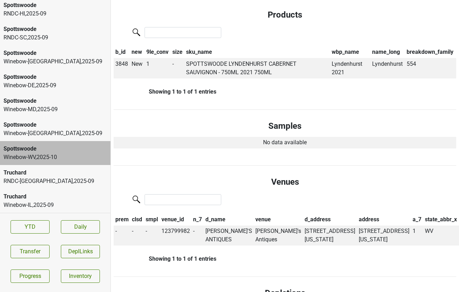
click at [49, 130] on div "Winebow-[GEOGRAPHIC_DATA] , 2025 - 09" at bounding box center [55, 133] width 103 height 8
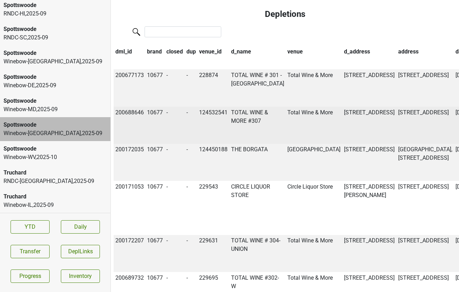
scroll to position [562, 0]
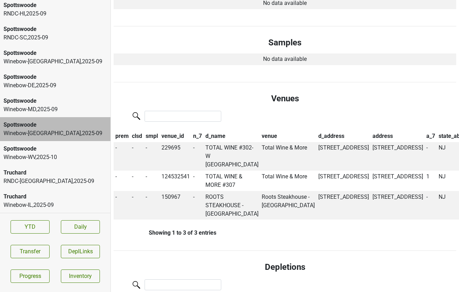
scroll to position [0, 0]
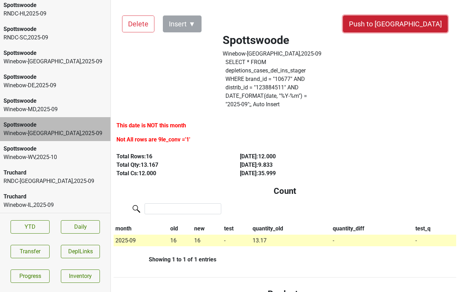
click at [419, 25] on button "Push to [GEOGRAPHIC_DATA]" at bounding box center [395, 23] width 105 height 17
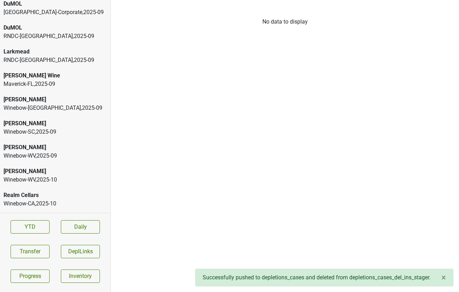
scroll to position [270, 0]
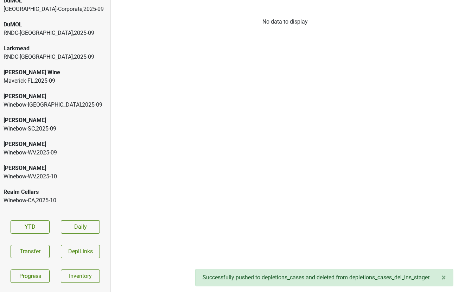
click at [64, 77] on div "Maverick-[GEOGRAPHIC_DATA] , 2025 - 09" at bounding box center [55, 81] width 103 height 8
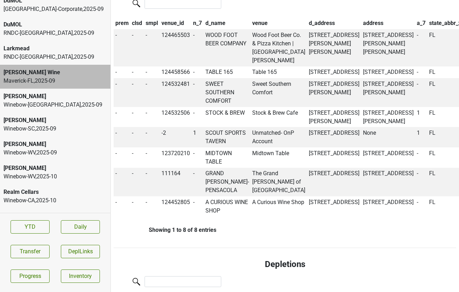
scroll to position [440, 0]
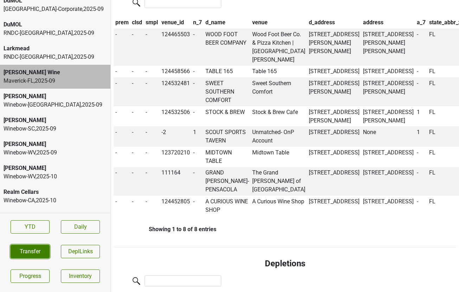
click at [42, 246] on button "Transfer" at bounding box center [30, 251] width 39 height 13
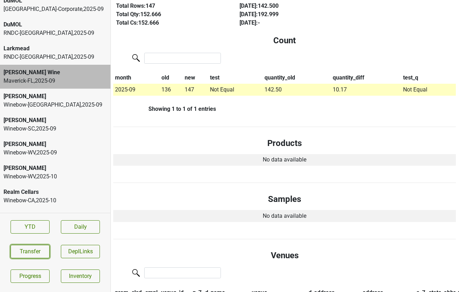
scroll to position [0, 0]
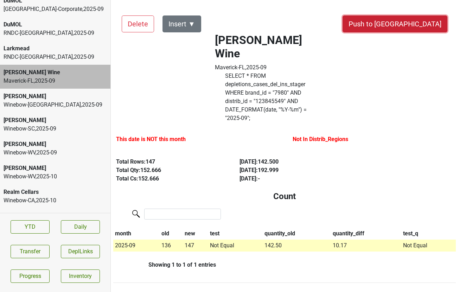
click at [420, 21] on button "Push to [GEOGRAPHIC_DATA]" at bounding box center [394, 23] width 105 height 17
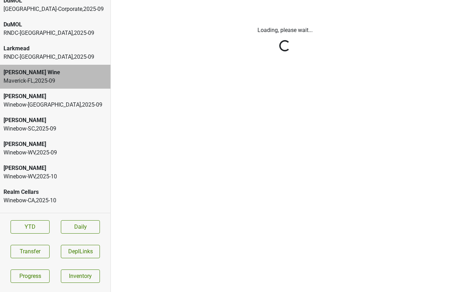
scroll to position [0, 0]
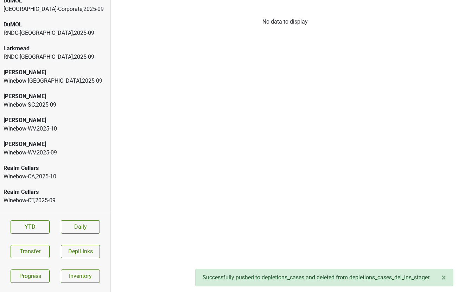
click at [69, 150] on div "Winebow-WV , 2025 - 09" at bounding box center [55, 152] width 103 height 8
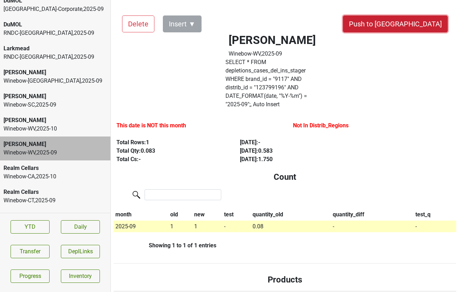
click at [428, 16] on button "Push to [GEOGRAPHIC_DATA]" at bounding box center [395, 23] width 105 height 17
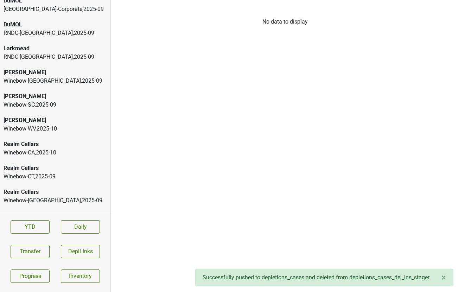
click at [57, 119] on div "[PERSON_NAME]" at bounding box center [55, 120] width 103 height 8
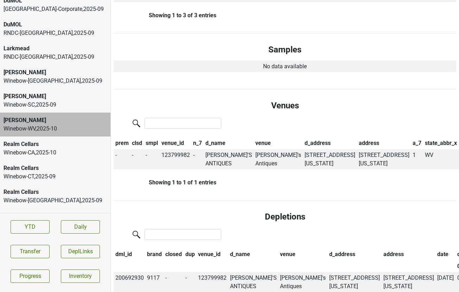
scroll to position [336, 0]
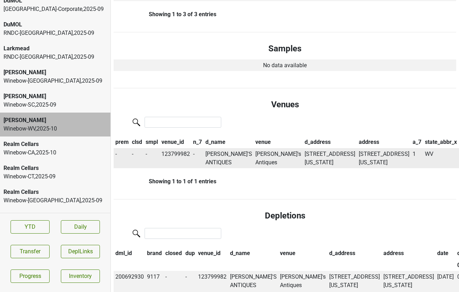
click at [218, 148] on td "[PERSON_NAME]'S ANTIQUES" at bounding box center [229, 158] width 50 height 20
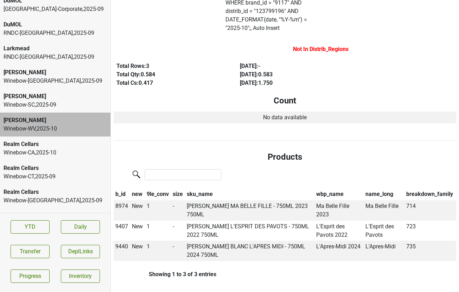
scroll to position [0, 0]
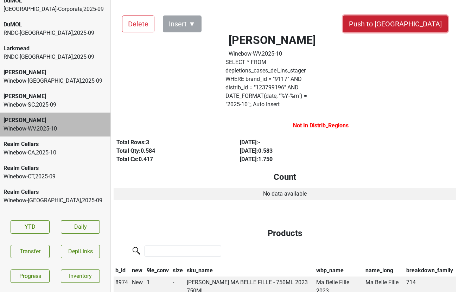
click at [416, 22] on button "Push to [GEOGRAPHIC_DATA]" at bounding box center [395, 23] width 105 height 17
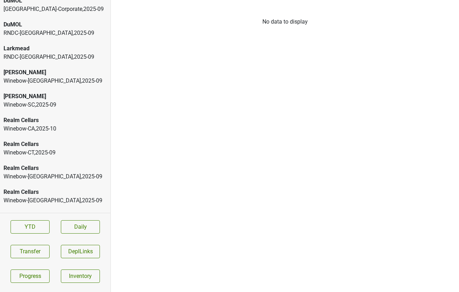
click at [51, 68] on div "[PERSON_NAME]-[GEOGRAPHIC_DATA] , 2025 - 09" at bounding box center [55, 77] width 110 height 24
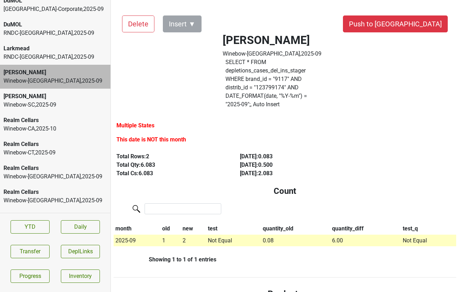
scroll to position [2, 0]
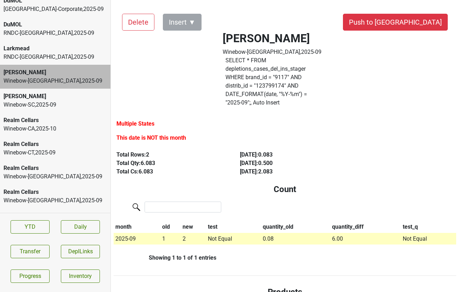
click at [74, 98] on div "[PERSON_NAME]" at bounding box center [55, 96] width 103 height 8
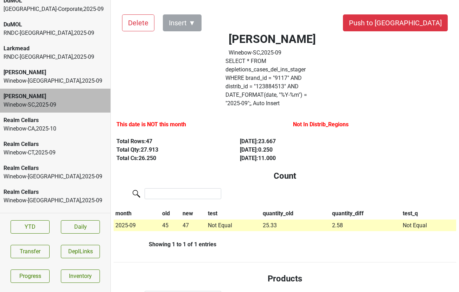
scroll to position [0, 0]
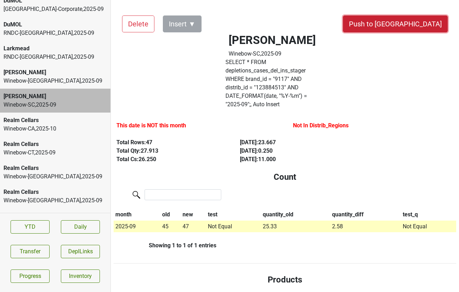
click at [415, 24] on button "Push to [GEOGRAPHIC_DATA]" at bounding box center [395, 23] width 105 height 17
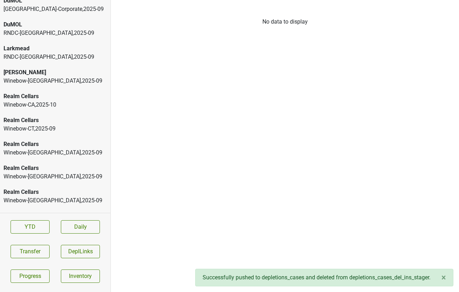
click at [45, 101] on div "Winebow-CA , 2025 - 10" at bounding box center [55, 105] width 103 height 8
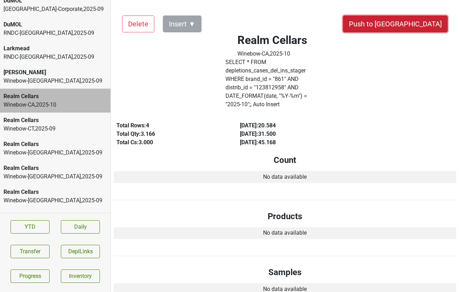
click at [414, 24] on button "Push to [GEOGRAPHIC_DATA]" at bounding box center [395, 23] width 105 height 17
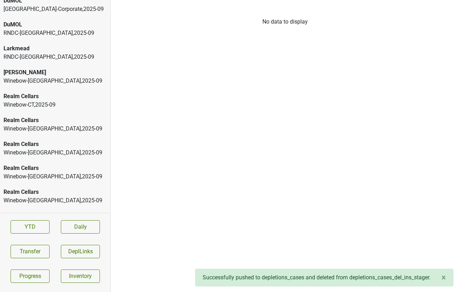
click at [49, 72] on div "[PERSON_NAME]" at bounding box center [55, 72] width 103 height 8
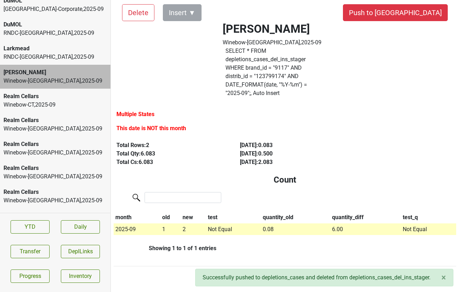
scroll to position [18, 0]
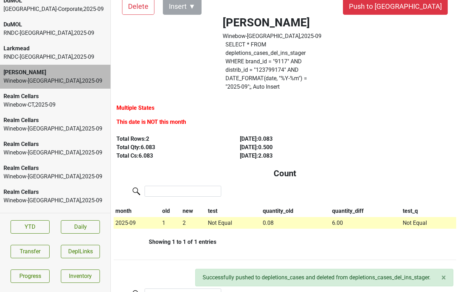
click at [61, 101] on div "Winebow-CT , 2025 - 09" at bounding box center [55, 105] width 103 height 8
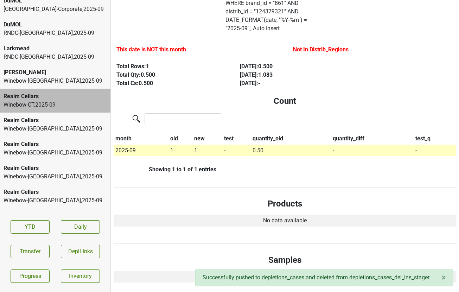
scroll to position [0, 0]
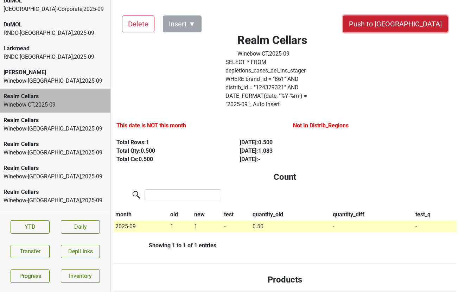
click at [414, 21] on button "Push to [GEOGRAPHIC_DATA]" at bounding box center [395, 23] width 105 height 17
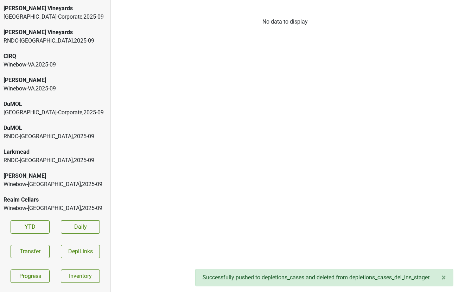
scroll to position [171, 0]
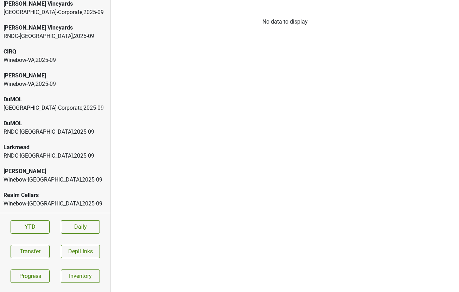
click at [36, 155] on div "RNDC-[GEOGRAPHIC_DATA] , 2025 - 09" at bounding box center [55, 156] width 103 height 8
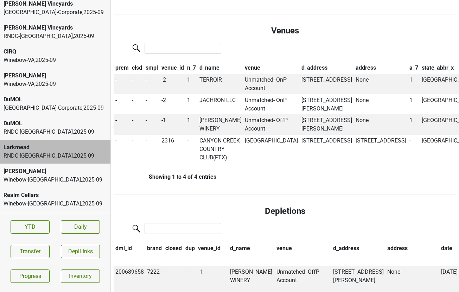
scroll to position [433, 0]
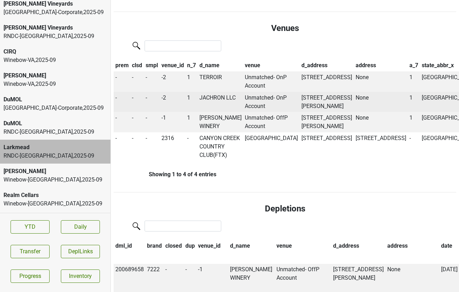
click at [206, 95] on td "JACHRON LLC" at bounding box center [221, 102] width 46 height 20
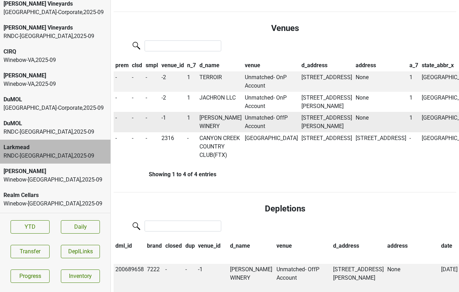
click at [208, 132] on td "[PERSON_NAME] WINERY" at bounding box center [221, 122] width 46 height 20
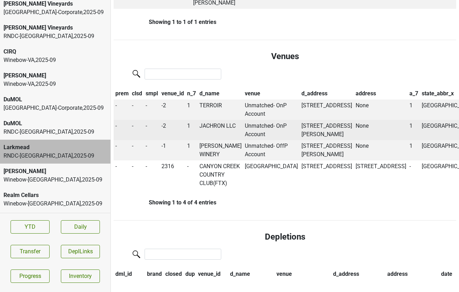
scroll to position [402, 0]
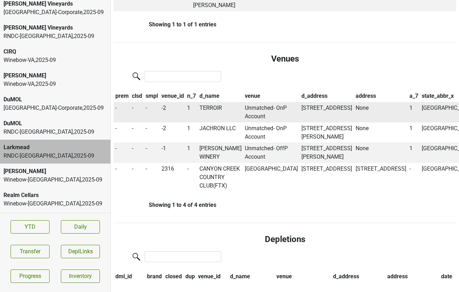
click at [212, 102] on td "TERROIR" at bounding box center [221, 112] width 46 height 20
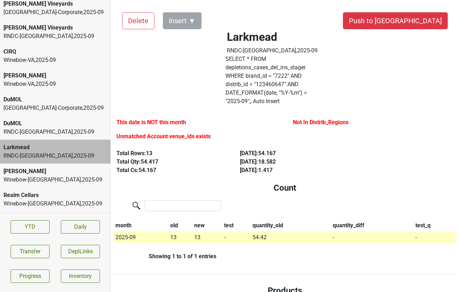
scroll to position [0, 0]
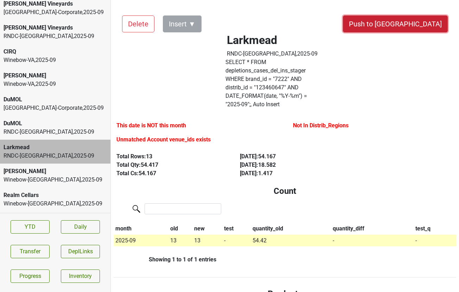
click at [411, 24] on button "Push to [GEOGRAPHIC_DATA]" at bounding box center [395, 23] width 105 height 17
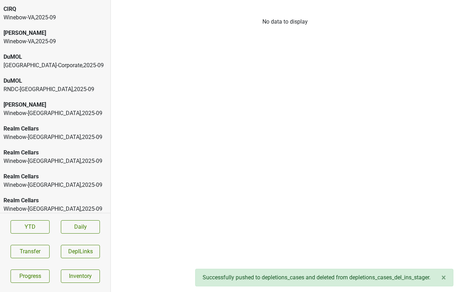
scroll to position [215, 0]
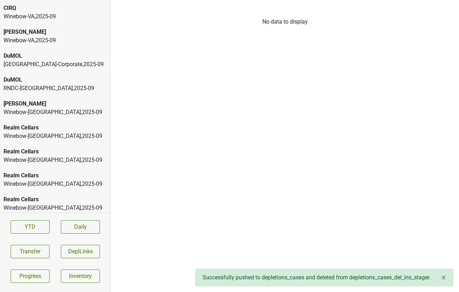
click at [63, 154] on div "Realm Cellars" at bounding box center [55, 151] width 103 height 8
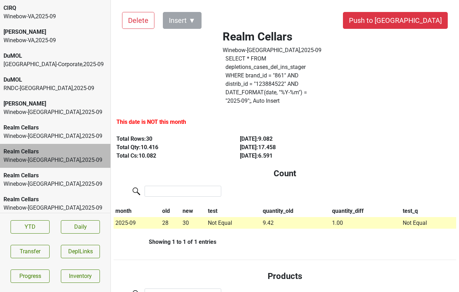
scroll to position [0, 0]
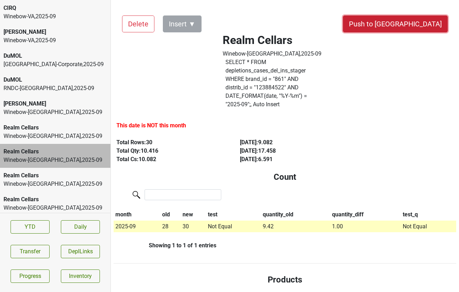
click at [421, 26] on button "Push to [GEOGRAPHIC_DATA]" at bounding box center [395, 23] width 105 height 17
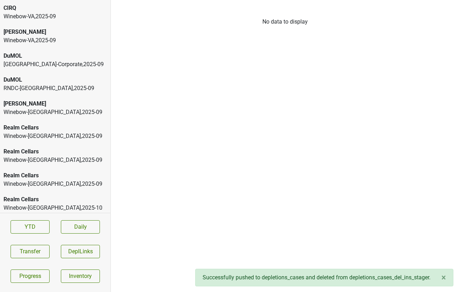
click at [51, 160] on div "Winebow-[GEOGRAPHIC_DATA] , 2025 - 09" at bounding box center [55, 160] width 103 height 8
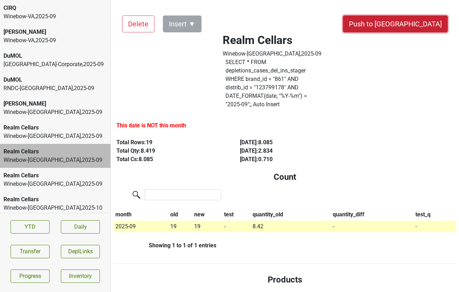
click at [423, 27] on button "Push to [GEOGRAPHIC_DATA]" at bounding box center [395, 23] width 105 height 17
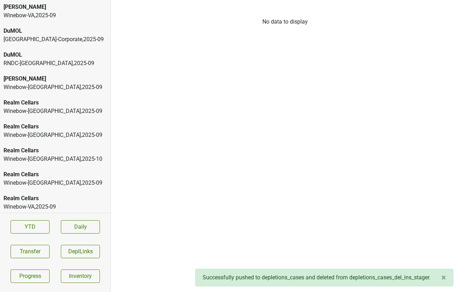
scroll to position [252, 0]
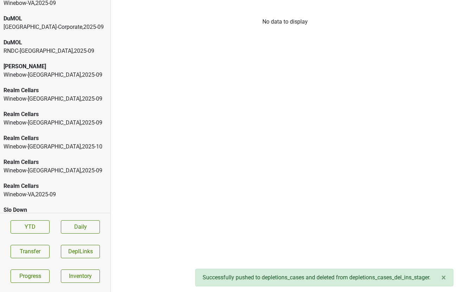
click at [62, 169] on div "Winebow-[GEOGRAPHIC_DATA] , 2025 - 09" at bounding box center [55, 170] width 103 height 8
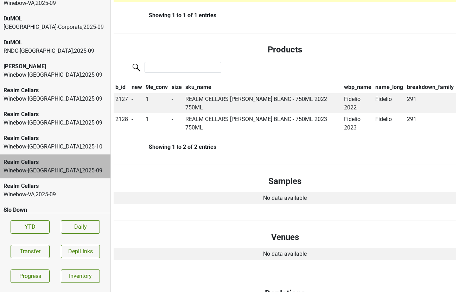
scroll to position [0, 0]
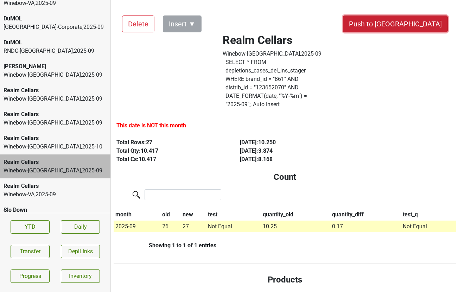
click at [422, 17] on button "Push to [GEOGRAPHIC_DATA]" at bounding box center [395, 23] width 105 height 17
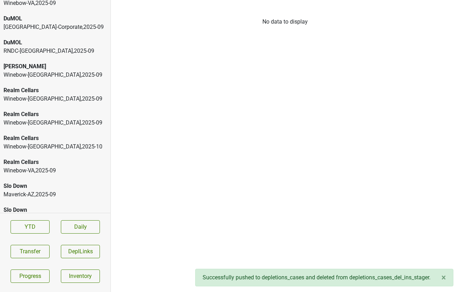
click at [22, 185] on div "Slo Down" at bounding box center [55, 186] width 103 height 8
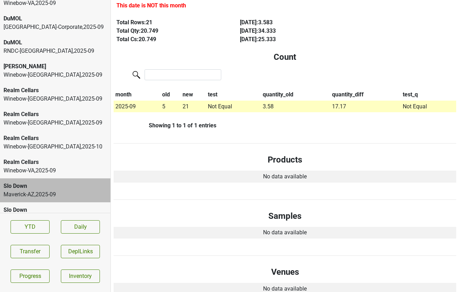
scroll to position [26, 0]
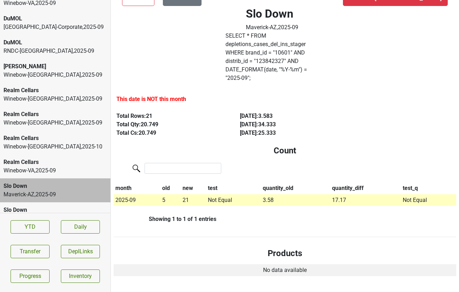
click at [279, 52] on label "SELECT * FROM depletions_cases_del_ins_stager WHERE brand_id = " 10601 " AND di…" at bounding box center [271, 57] width 93 height 51
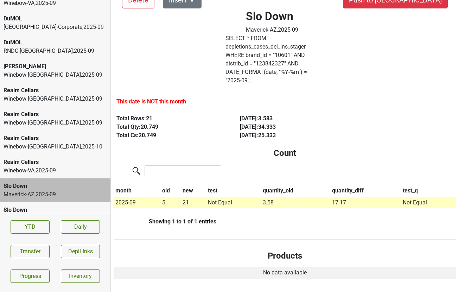
scroll to position [0, 0]
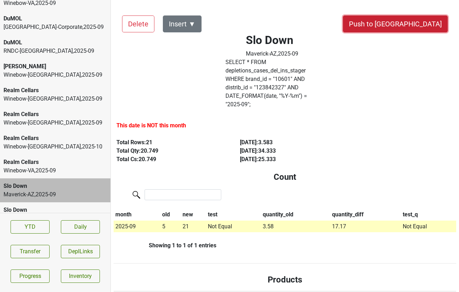
click at [412, 27] on button "Push to [GEOGRAPHIC_DATA]" at bounding box center [395, 23] width 105 height 17
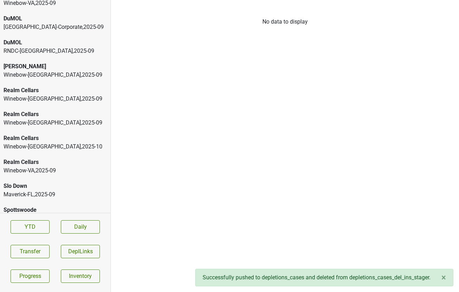
click at [26, 188] on div "Slo Down" at bounding box center [55, 186] width 103 height 8
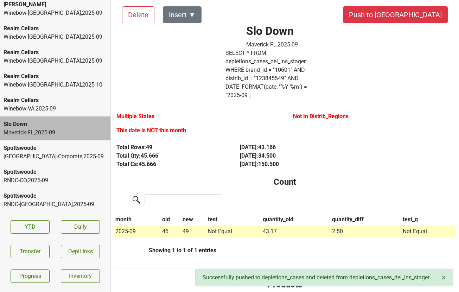
scroll to position [318, 0]
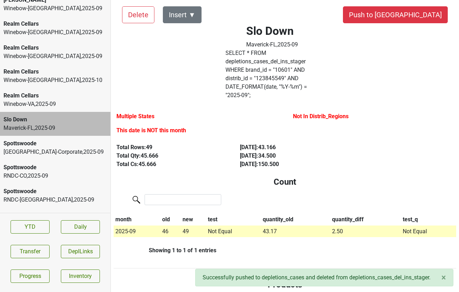
click at [45, 174] on div "RNDC-CO , 2025 - 09" at bounding box center [55, 176] width 103 height 8
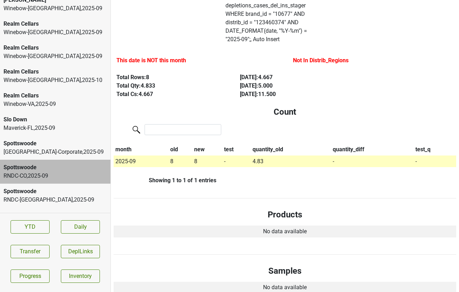
scroll to position [0, 0]
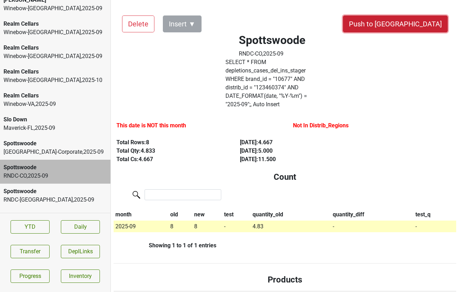
click at [418, 22] on button "Push to [GEOGRAPHIC_DATA]" at bounding box center [395, 23] width 105 height 17
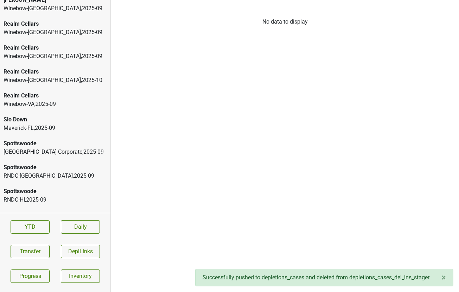
click at [40, 177] on div "RNDC-[GEOGRAPHIC_DATA] , 2025 - 09" at bounding box center [55, 176] width 103 height 8
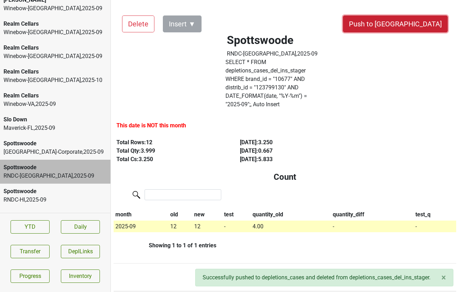
click at [411, 24] on button "Push to [GEOGRAPHIC_DATA]" at bounding box center [395, 23] width 105 height 17
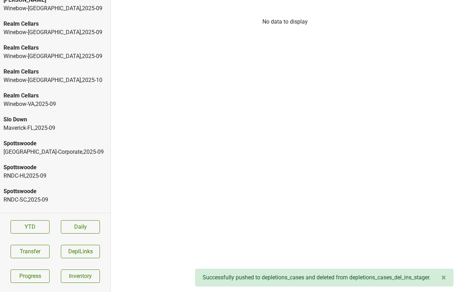
click at [47, 172] on div "RNDC-HI , 2025 - 09" at bounding box center [55, 176] width 103 height 8
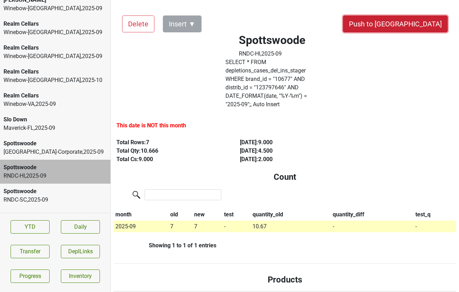
click at [413, 28] on button "Push to [GEOGRAPHIC_DATA]" at bounding box center [395, 23] width 105 height 17
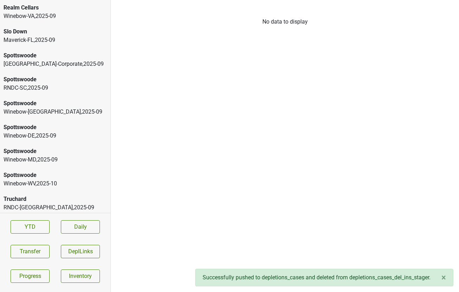
scroll to position [406, 0]
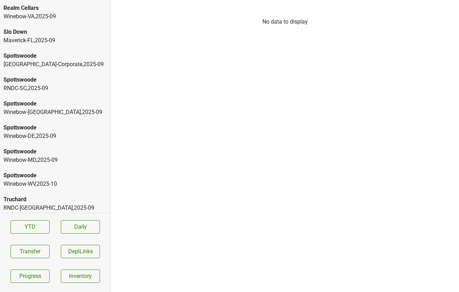
click at [78, 33] on div "Slo Down" at bounding box center [55, 32] width 103 height 8
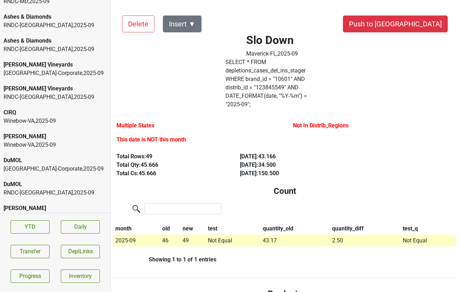
scroll to position [0, 0]
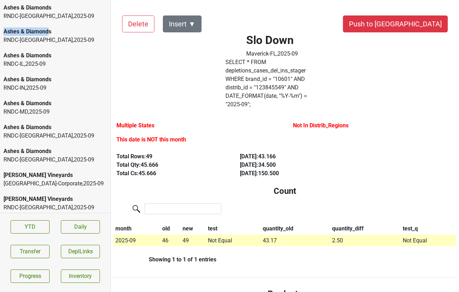
click at [48, 27] on div "Ashes & Diamonds RNDC-[GEOGRAPHIC_DATA] , 2025 - 09" at bounding box center [55, 36] width 110 height 24
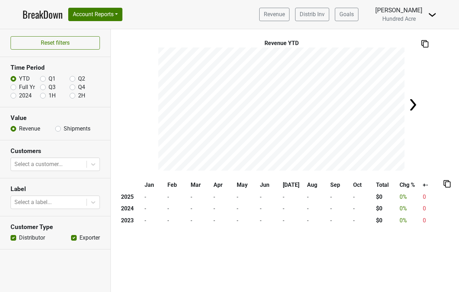
click at [436, 11] on img at bounding box center [432, 15] width 8 height 8
click at [410, 50] on link "Logout" at bounding box center [408, 50] width 56 height 11
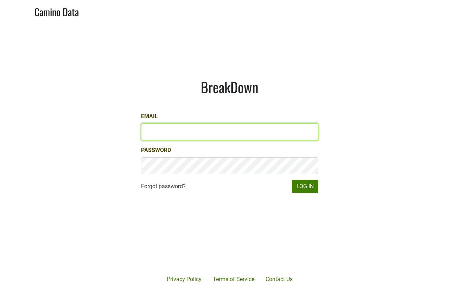
click at [197, 130] on input "Email" at bounding box center [229, 131] width 177 height 17
type input "r"
click at [190, 131] on input "mcapista@realmcellars.co" at bounding box center [229, 131] width 177 height 17
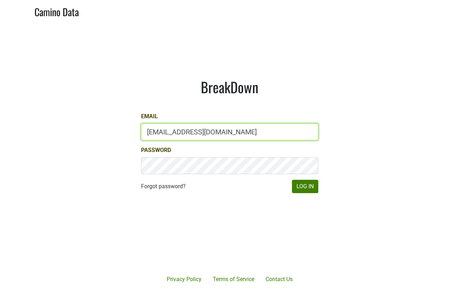
click at [190, 131] on input "mcapista@realmcellars.co" at bounding box center [229, 131] width 177 height 17
type input "mcapista@realmcellars.com"
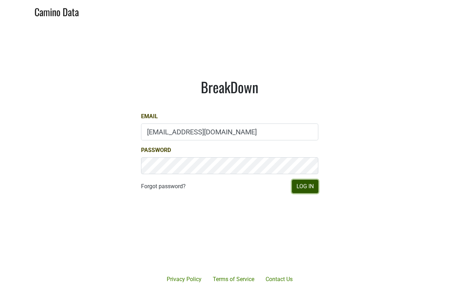
click at [304, 190] on button "Log In" at bounding box center [305, 186] width 26 height 13
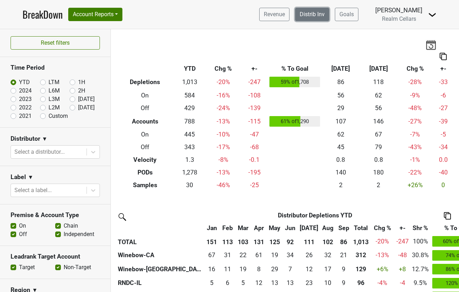
click at [322, 17] on link "Distrib Inv" at bounding box center [312, 14] width 34 height 13
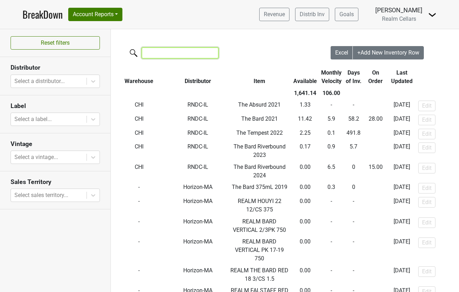
click at [146, 55] on input "search" at bounding box center [180, 52] width 77 height 11
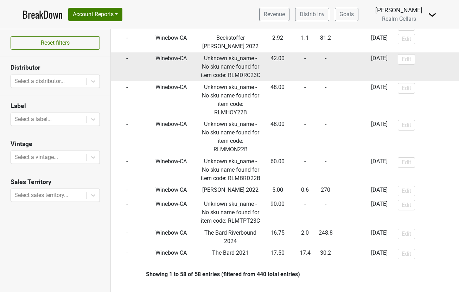
scroll to position [1325, 0]
type input "winebow-ca"
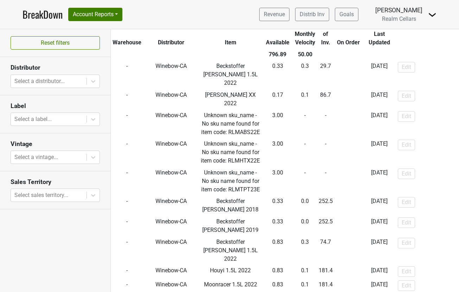
scroll to position [48, 0]
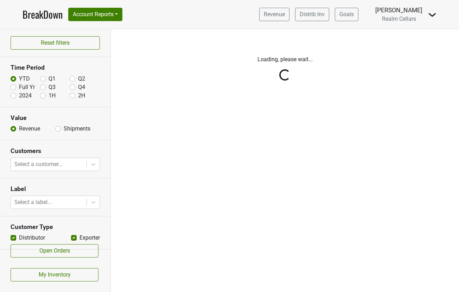
click at [435, 13] on img at bounding box center [432, 15] width 8 height 8
click at [414, 46] on link "Logout" at bounding box center [408, 50] width 56 height 11
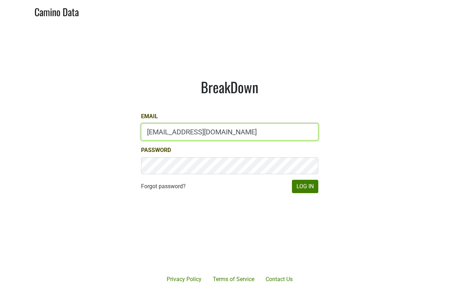
click at [166, 129] on input "[EMAIL_ADDRESS][DOMAIN_NAME]" at bounding box center [229, 131] width 177 height 17
type input "[PERSON_NAME][EMAIL_ADDRESS][DOMAIN_NAME]"
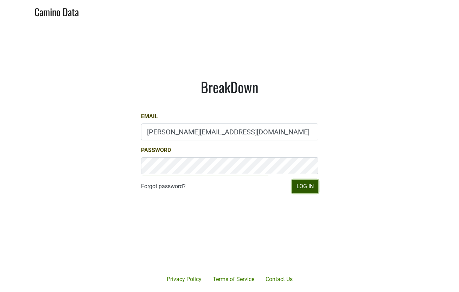
click at [314, 190] on button "Log In" at bounding box center [305, 186] width 26 height 13
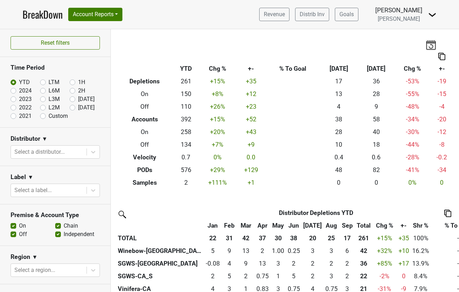
click at [19, 116] on label "2021" at bounding box center [25, 116] width 13 height 8
click at [14, 116] on input "2021" at bounding box center [25, 115] width 28 height 7
radio input "true"
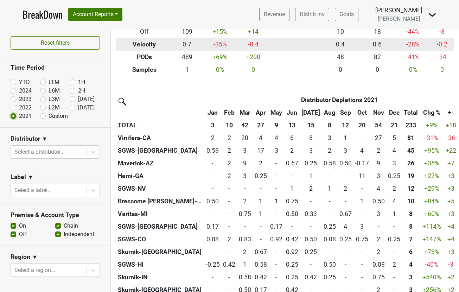
scroll to position [113, 0]
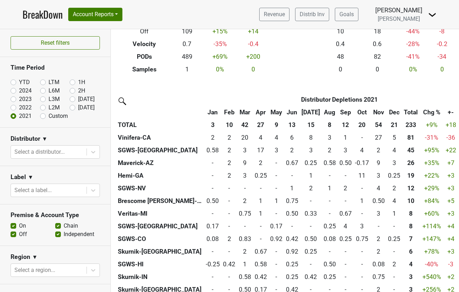
click at [49, 117] on label "Custom" at bounding box center [58, 116] width 19 height 8
click at [41, 117] on input "Custom" at bounding box center [54, 115] width 28 height 7
radio input "true"
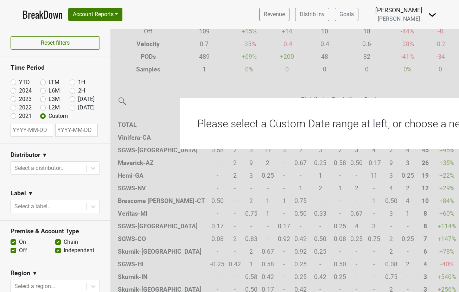
select select "9"
select select "2025"
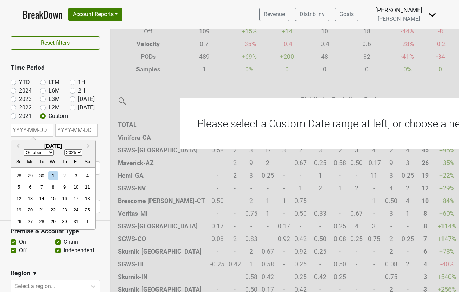
click at [37, 129] on input "text" at bounding box center [32, 130] width 43 height 13
click at [18, 147] on span "Previous Month" at bounding box center [18, 146] width 0 height 8
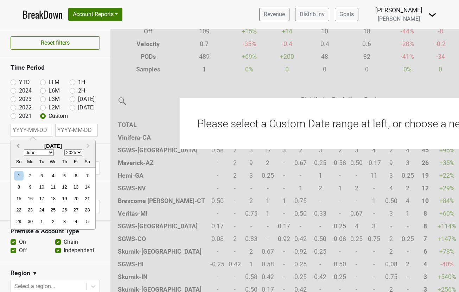
click at [18, 147] on span "Previous Month" at bounding box center [18, 146] width 0 height 8
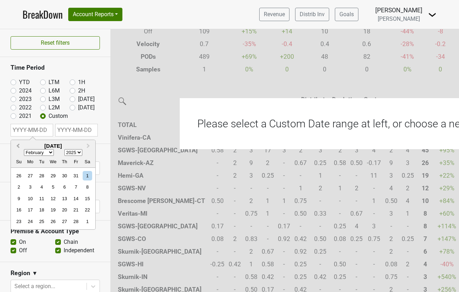
select select "0"
click at [51, 175] on div "1" at bounding box center [52, 175] width 9 height 9
type input "[DATE]"
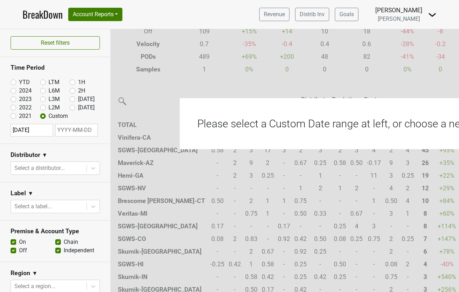
click at [24, 130] on input "[DATE]" at bounding box center [32, 130] width 43 height 13
select select "2025"
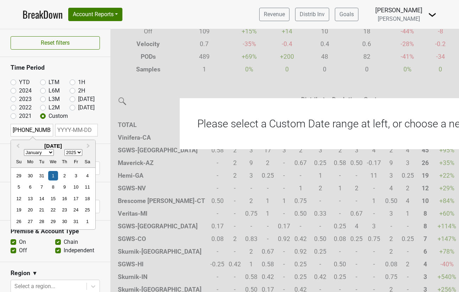
type input "[DATE]"
select select "2029"
type input "[DATE]"
select select "2020"
type input "[DATE]"
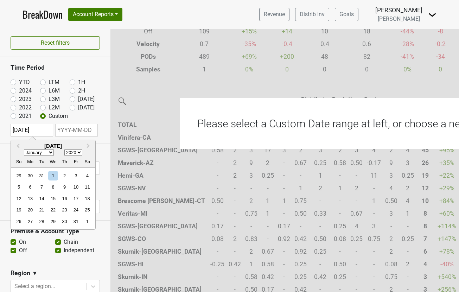
click at [74, 133] on input "text" at bounding box center [76, 130] width 43 height 13
select select "9"
select select "2025"
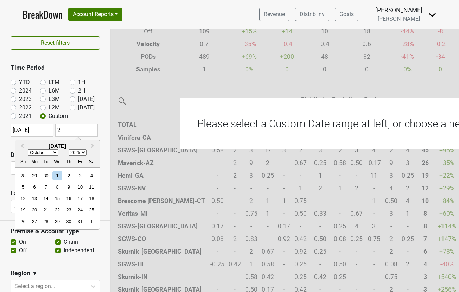
type input "20"
select select "0"
select select "2020"
type input "2020-12"
select select "11"
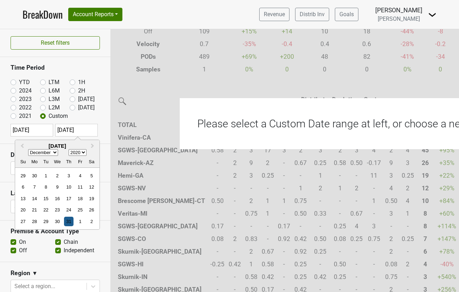
click at [70, 220] on div "31" at bounding box center [68, 221] width 9 height 9
type input "[DATE]"
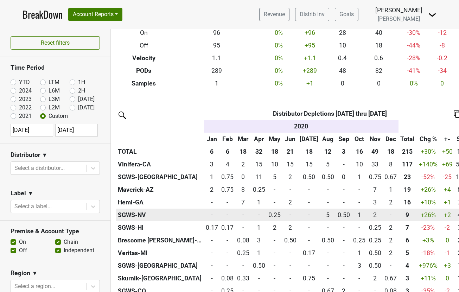
scroll to position [100, 0]
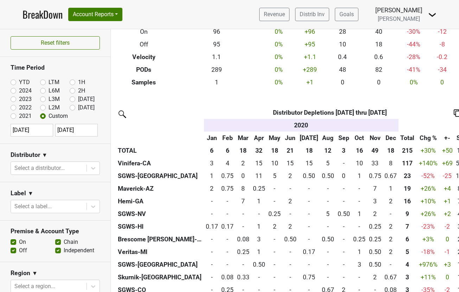
click at [19, 117] on label "2021" at bounding box center [25, 116] width 13 height 8
click at [12, 117] on input "2021" at bounding box center [25, 115] width 28 height 7
radio input "true"
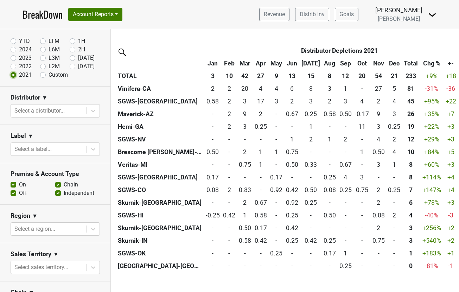
scroll to position [162, 0]
click at [432, 15] on img at bounding box center [432, 15] width 8 height 8
click at [420, 24] on link "Control Center" at bounding box center [408, 28] width 56 height 11
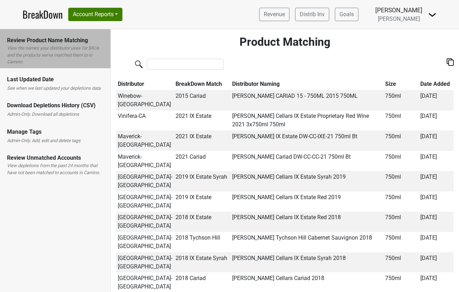
click at [63, 108] on div "Download Depletions History (CSV)" at bounding box center [55, 105] width 96 height 8
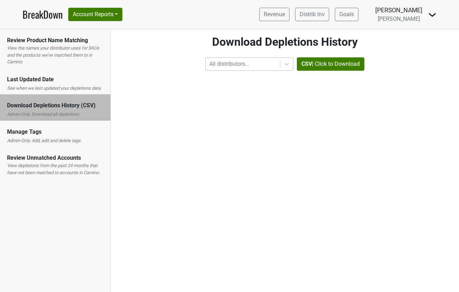
click at [228, 65] on div at bounding box center [242, 64] width 67 height 10
click at [164, 103] on div "Control Center Download Depletions History All distributors... CSV | Click to D…" at bounding box center [285, 155] width 348 height 274
